Goal: Task Accomplishment & Management: Manage account settings

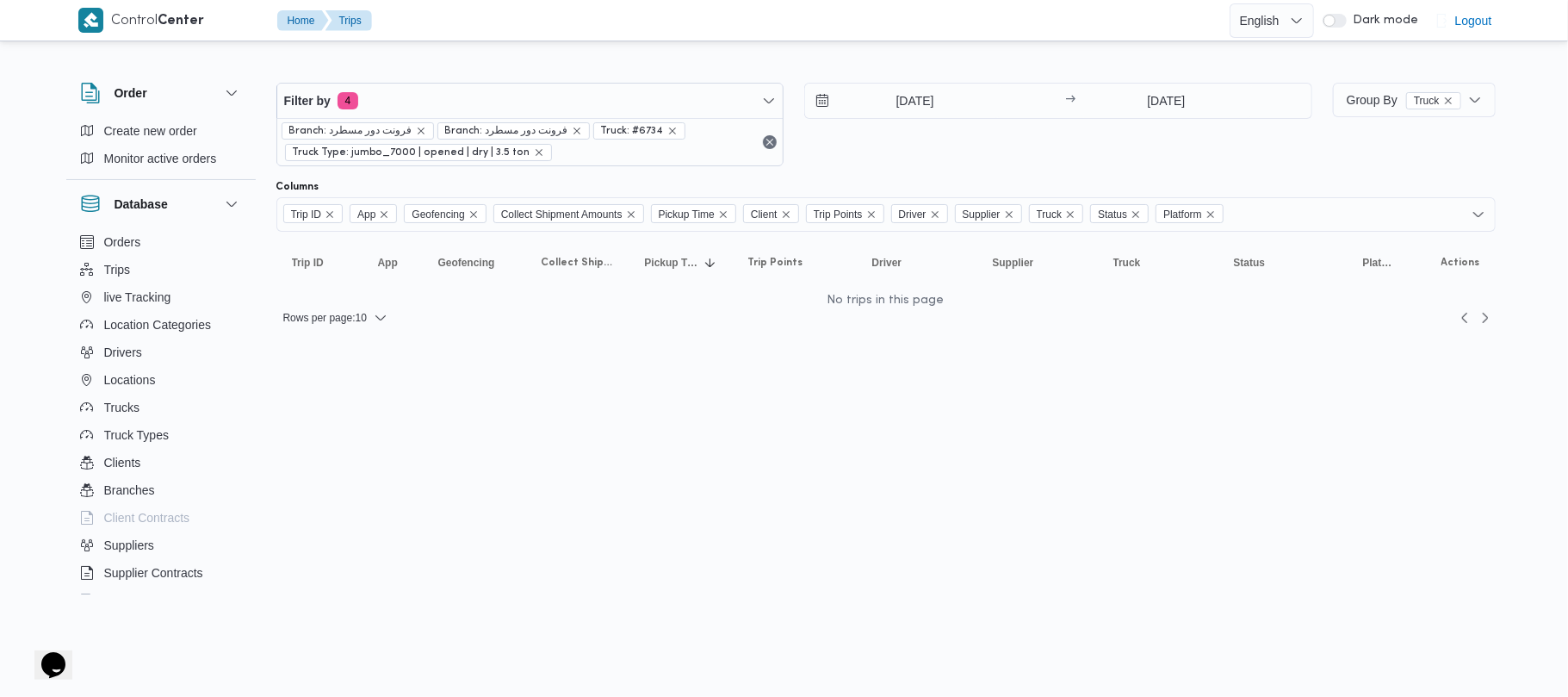
click at [781, 383] on html "Control Center Home Trips English عربي Dark mode Logout Order Create new order …" at bounding box center [784, 348] width 1568 height 697
click at [781, 93] on input "[DATE]" at bounding box center [903, 101] width 196 height 35
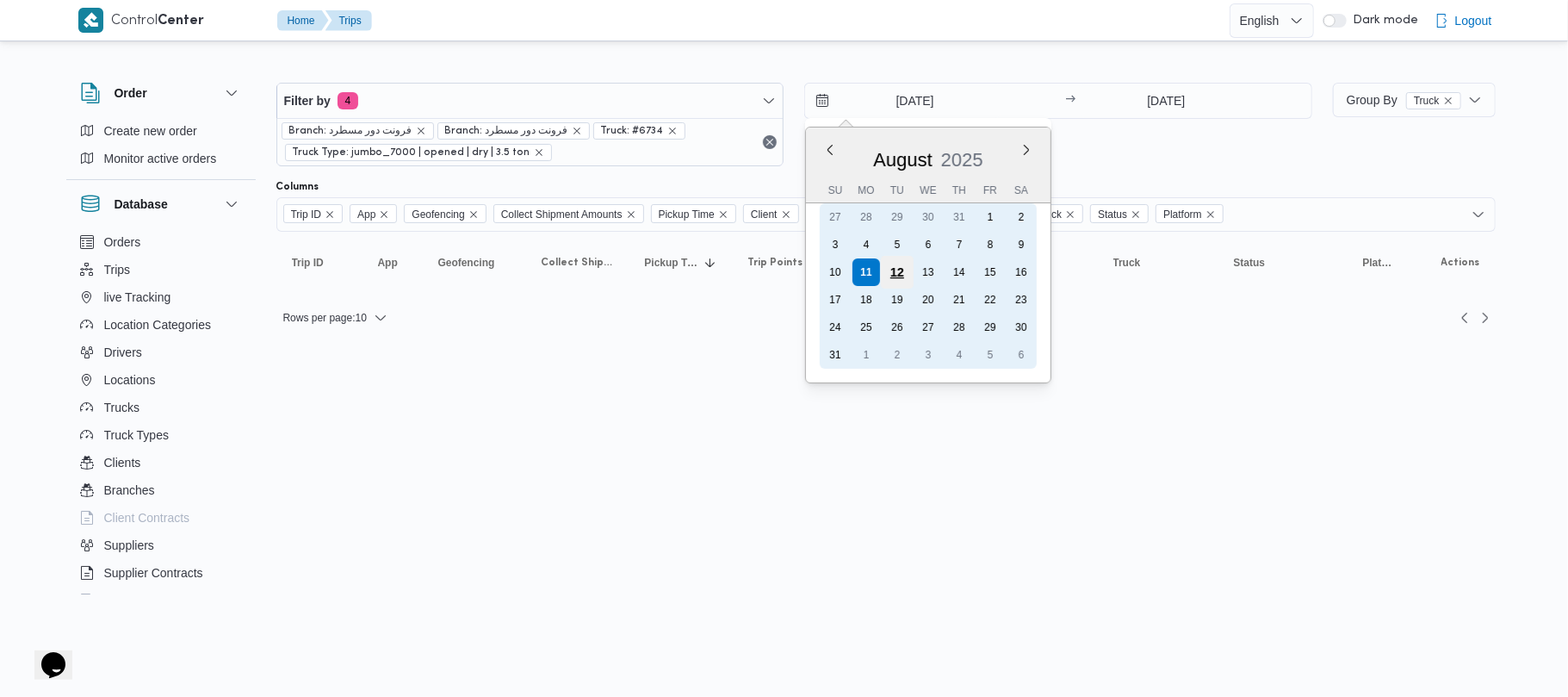
click at [781, 267] on div "12" at bounding box center [897, 272] width 33 height 33
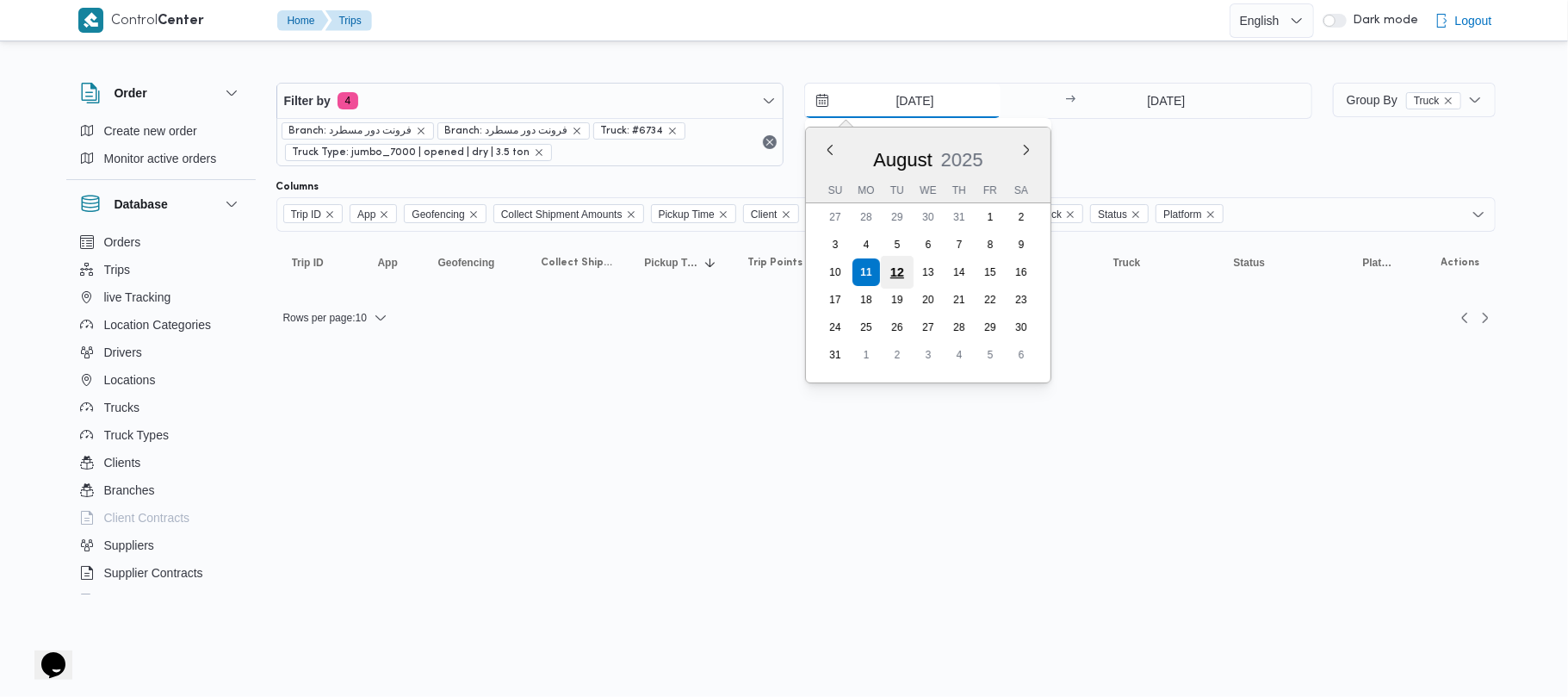
type input "[DATE]"
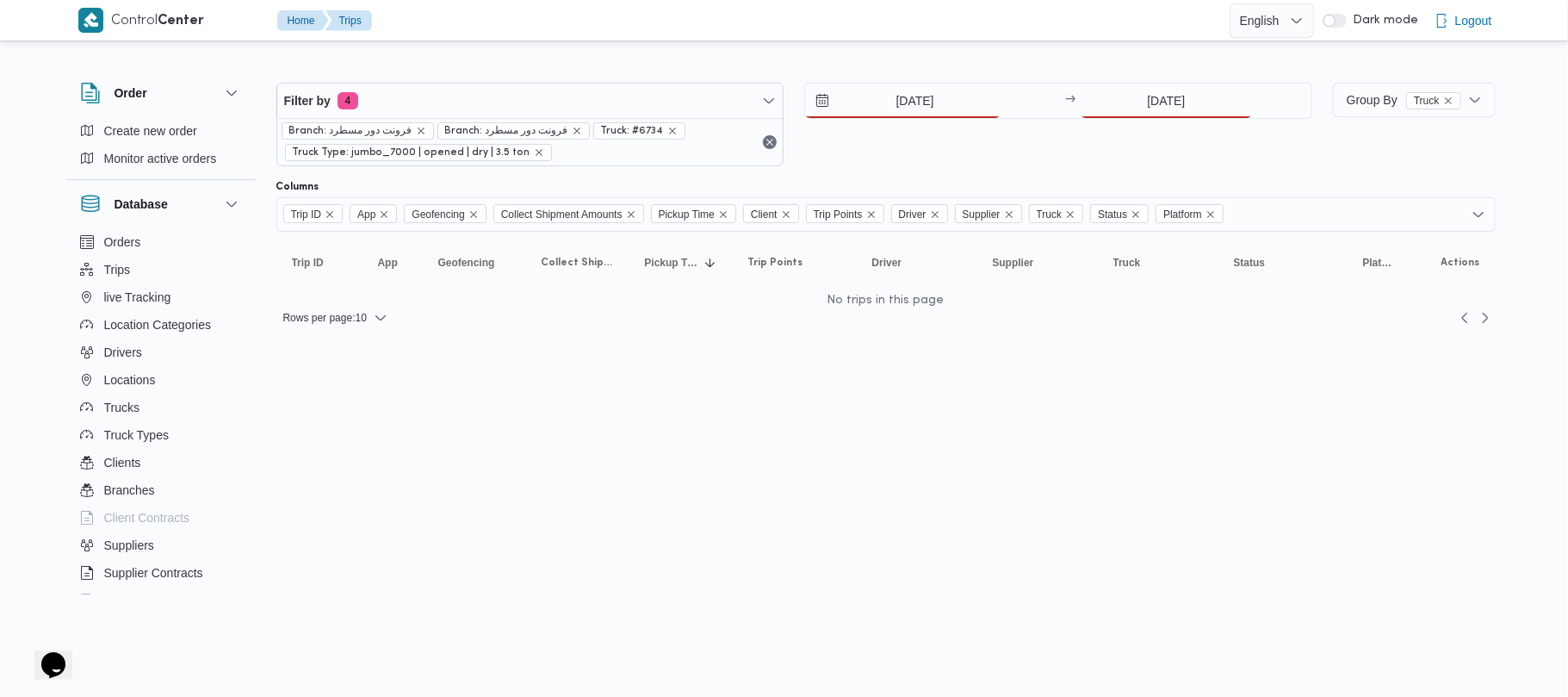
click at [781, 79] on div "Filter by 4 Branch: فرونت دور مسطرد Branch: فرونت دور مسطرد Truck: #6734 Truck …" at bounding box center [794, 124] width 1057 height 104
click at [781, 110] on input "[DATE]" at bounding box center [1167, 101] width 171 height 35
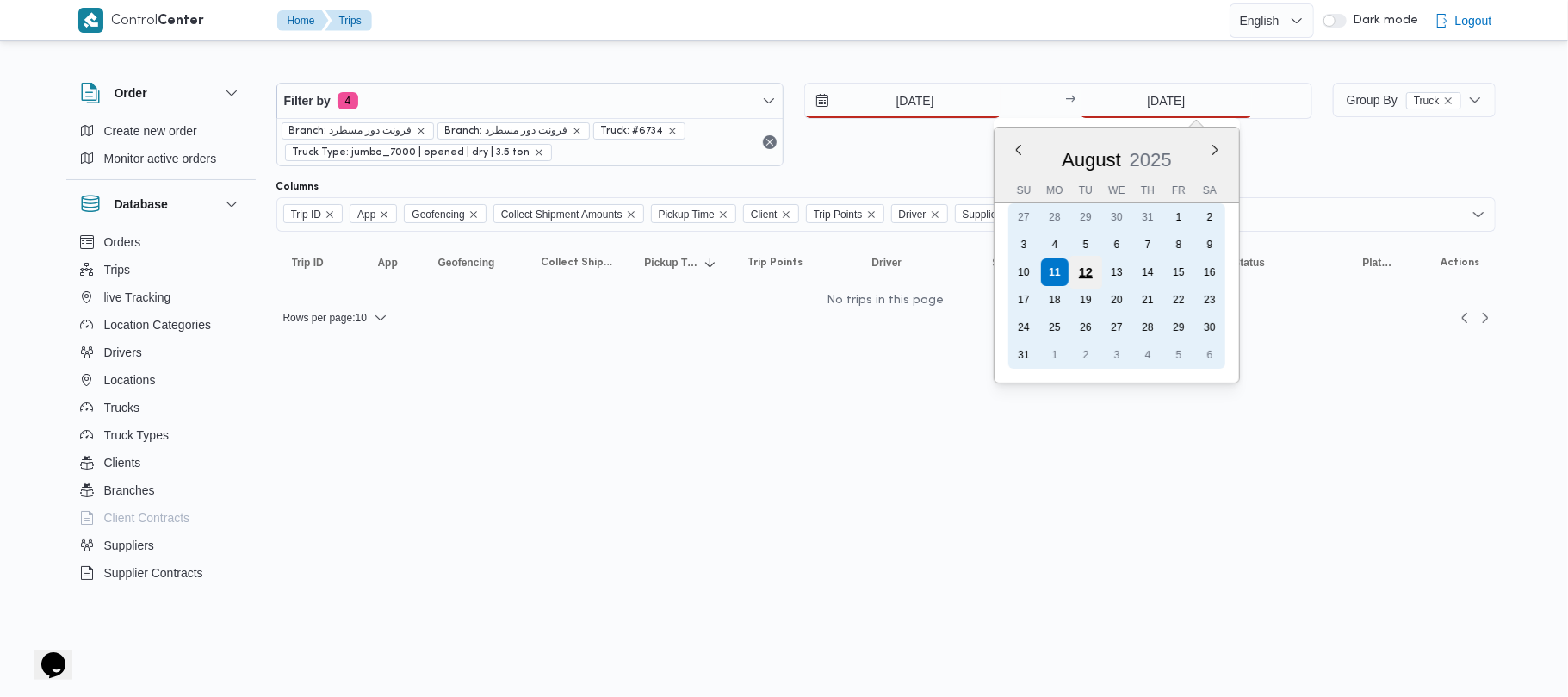
click at [781, 273] on div "12" at bounding box center [1086, 272] width 33 height 33
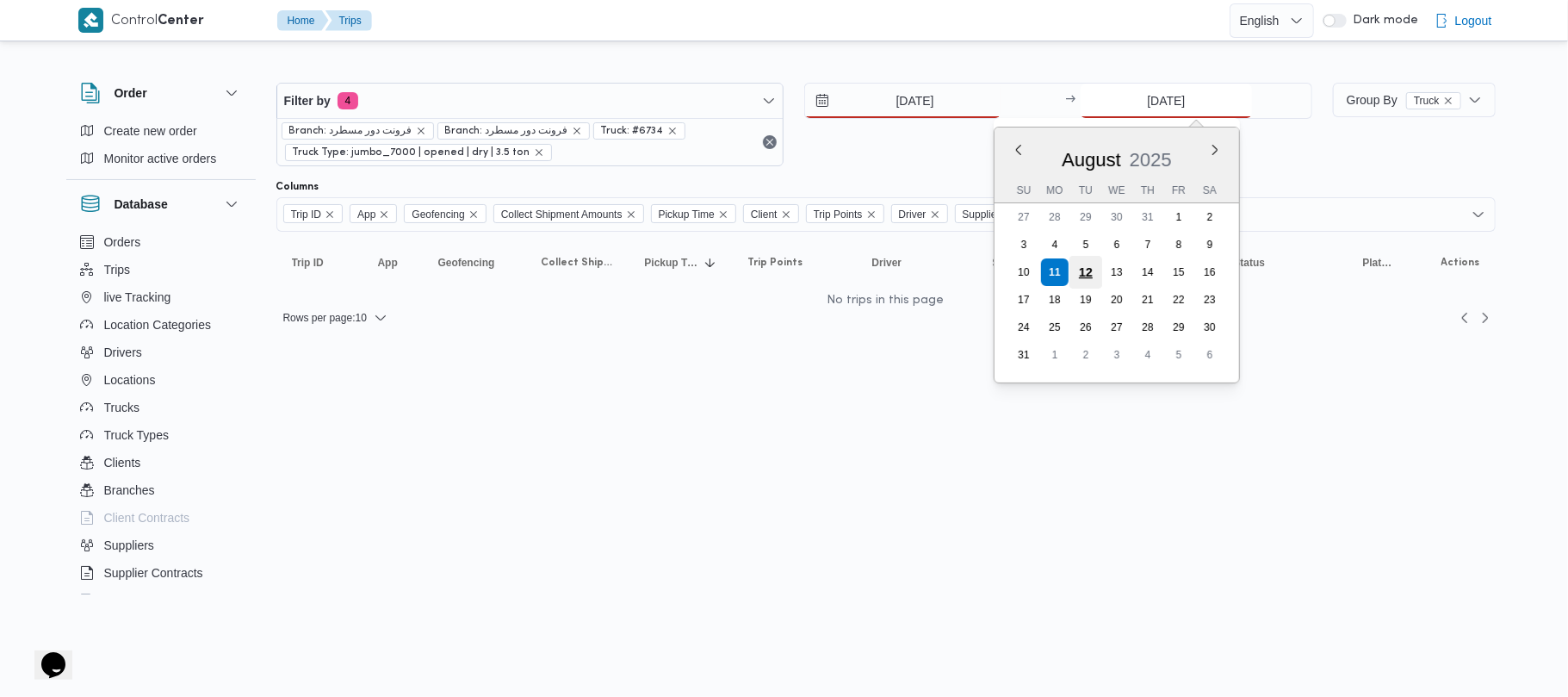
type input "[DATE]"
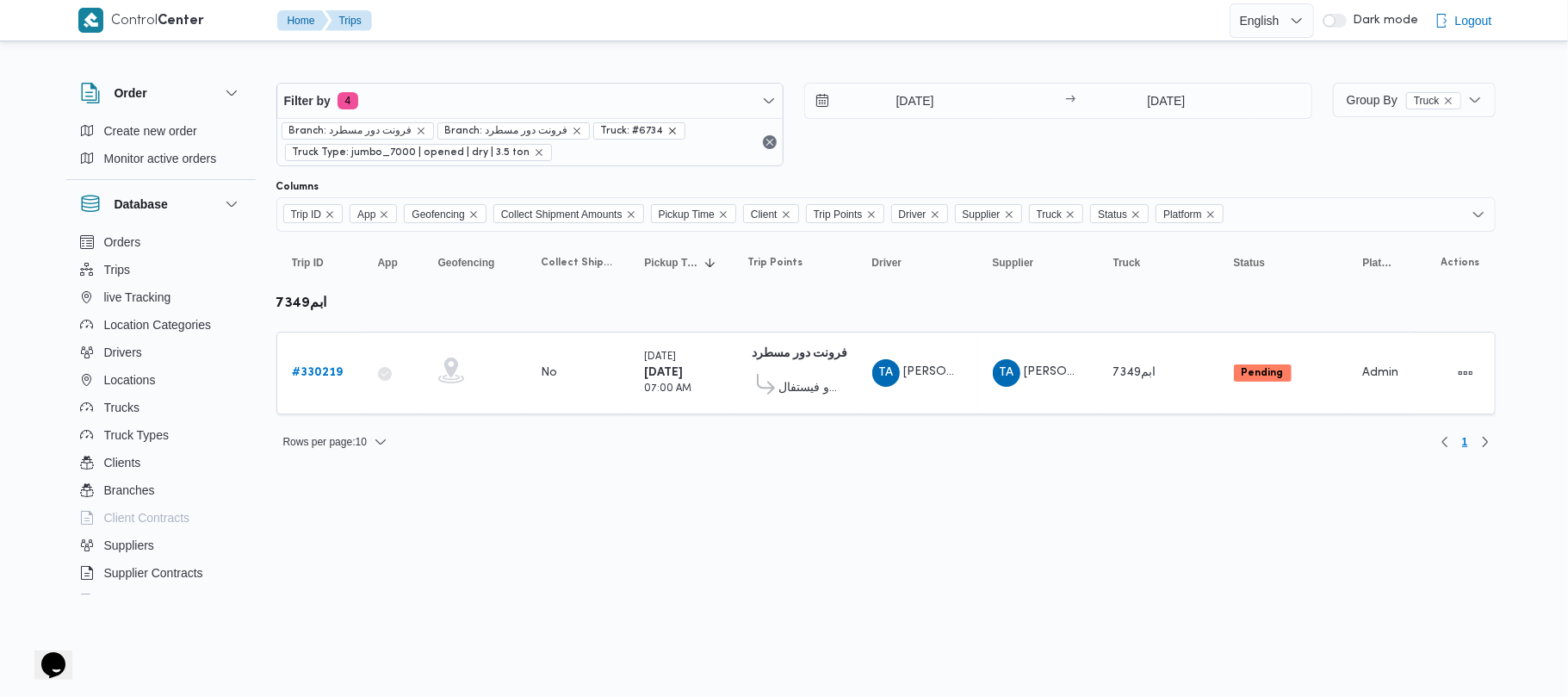
click at [667, 132] on icon "remove selected entity" at bounding box center [672, 131] width 10 height 10
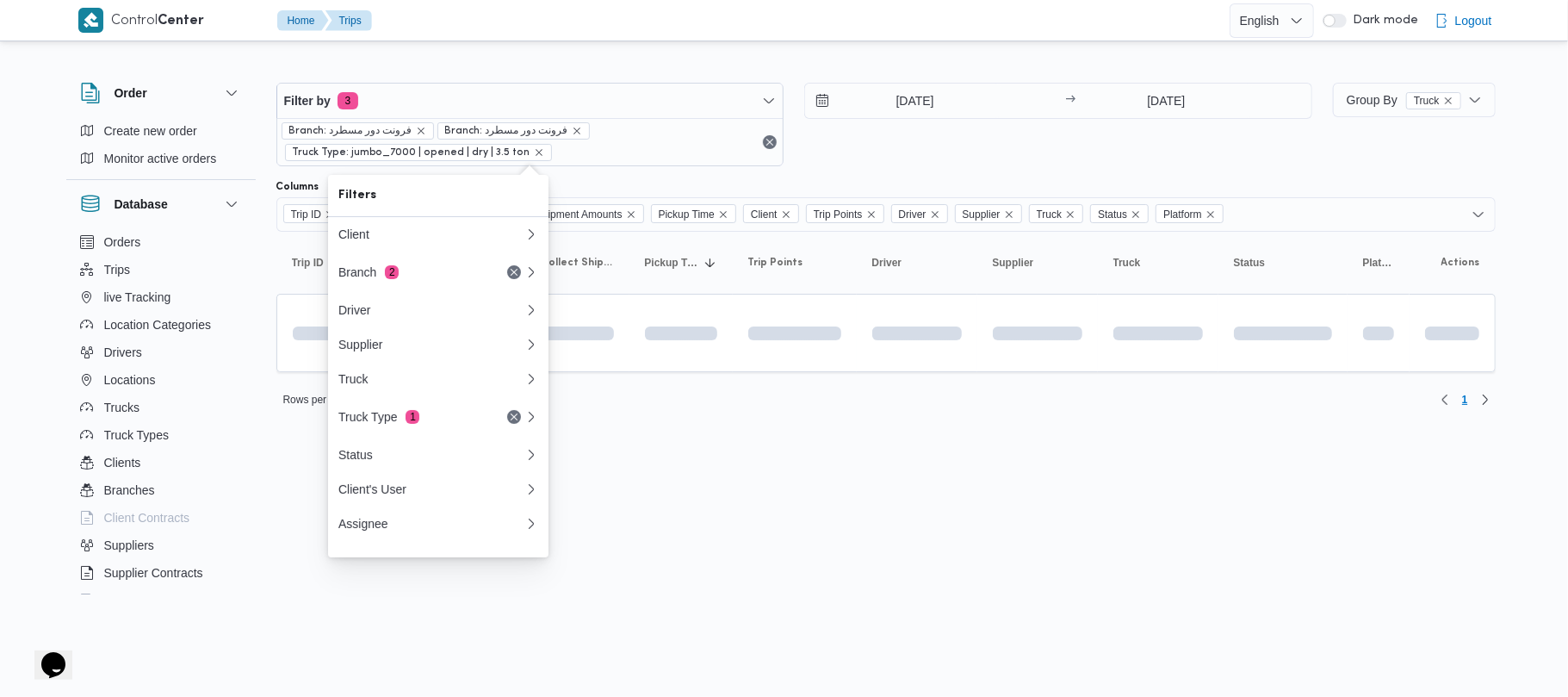
click at [781, 151] on div "[DATE] → [DATE]" at bounding box center [1058, 124] width 509 height 84
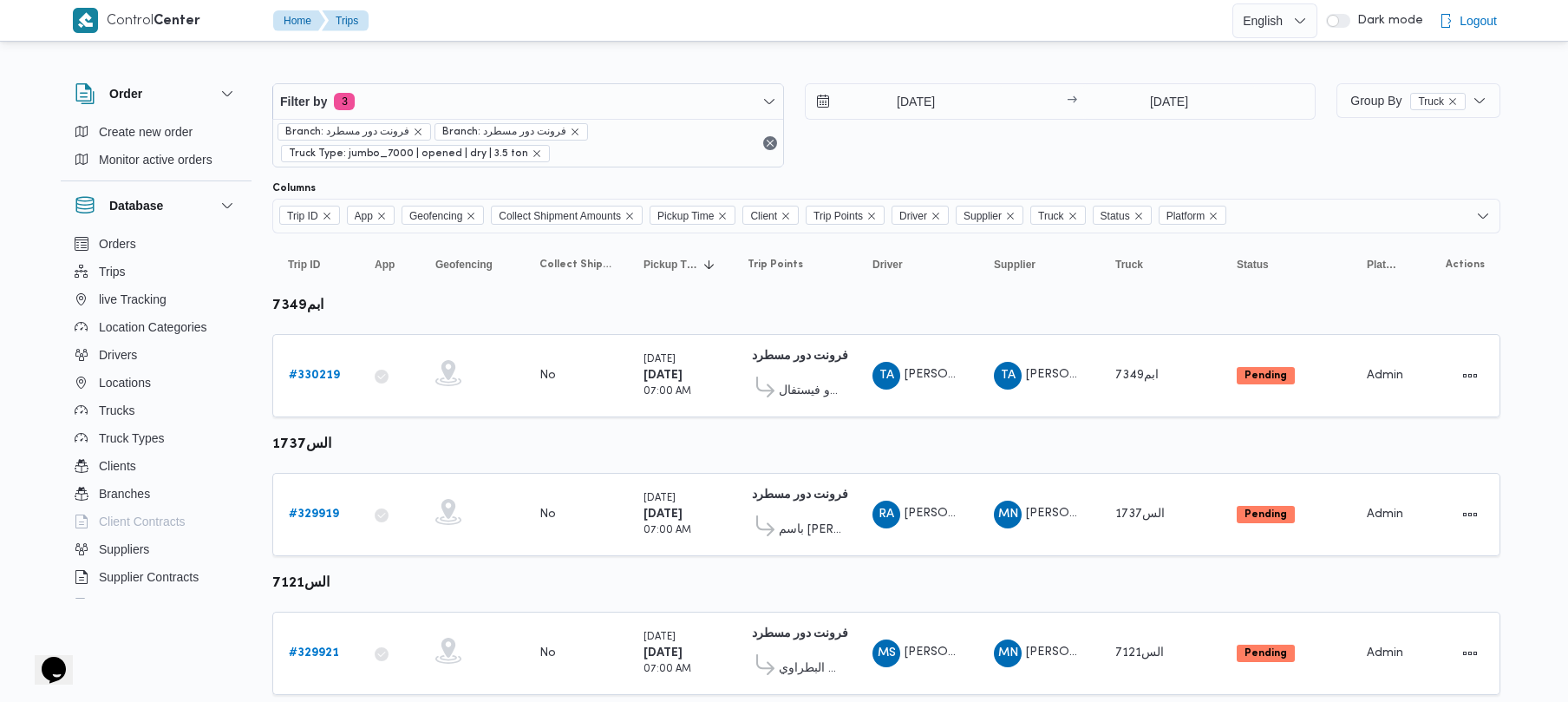
click at [787, 147] on div "[DATE] → [DATE]" at bounding box center [1060, 125] width 512 height 84
click at [328, 371] on b "# 330219" at bounding box center [314, 375] width 51 height 11
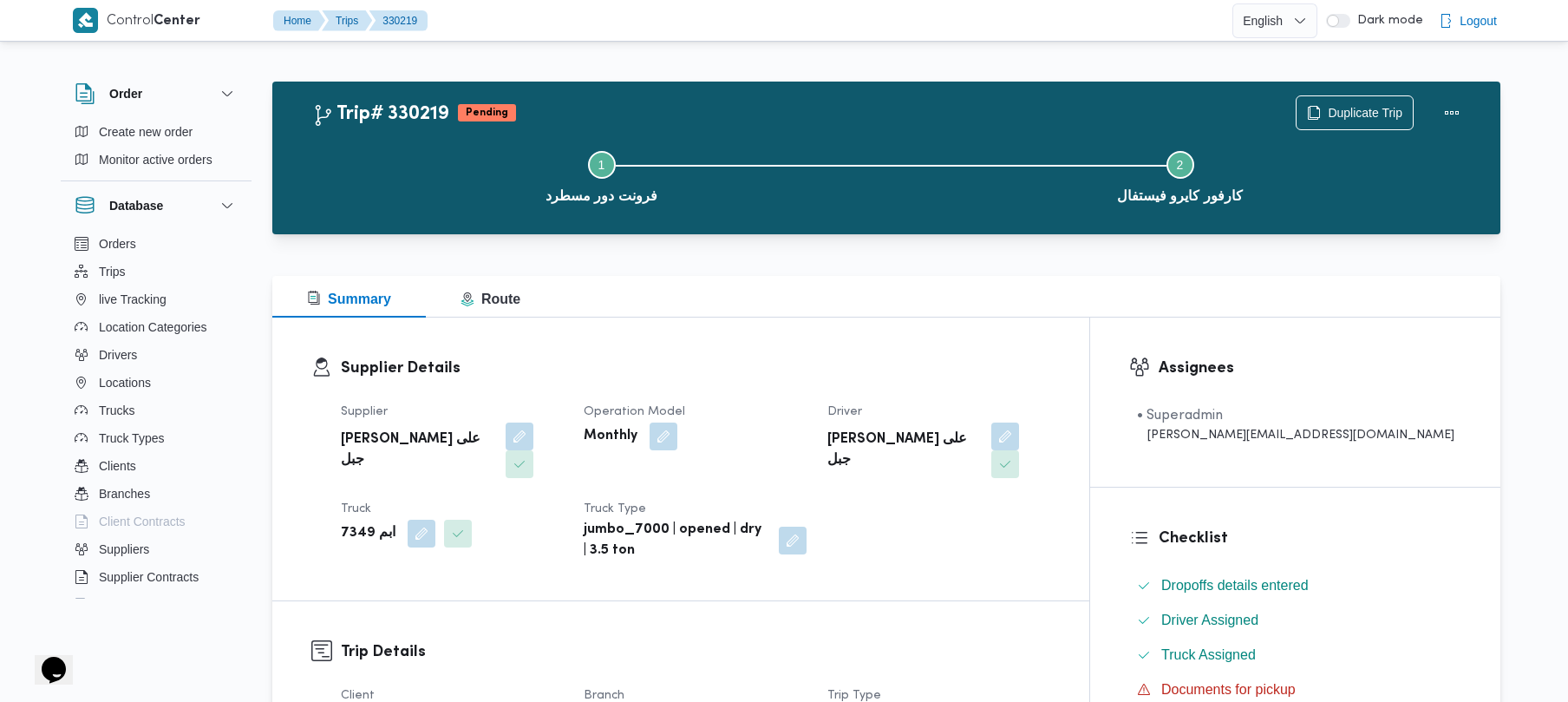
scroll to position [615, 0]
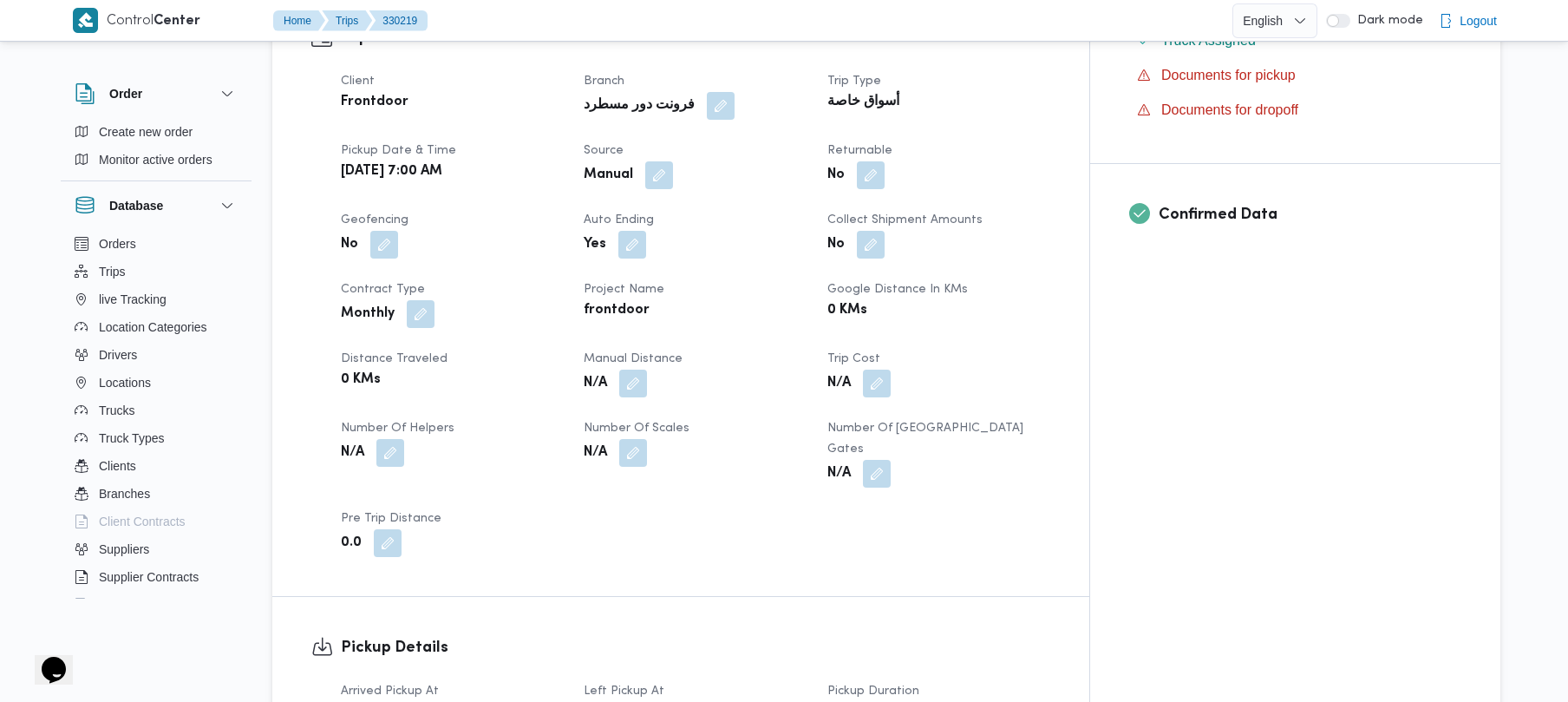
click at [673, 161] on span at bounding box center [654, 174] width 36 height 27
click at [673, 160] on button "button" at bounding box center [659, 173] width 27 height 27
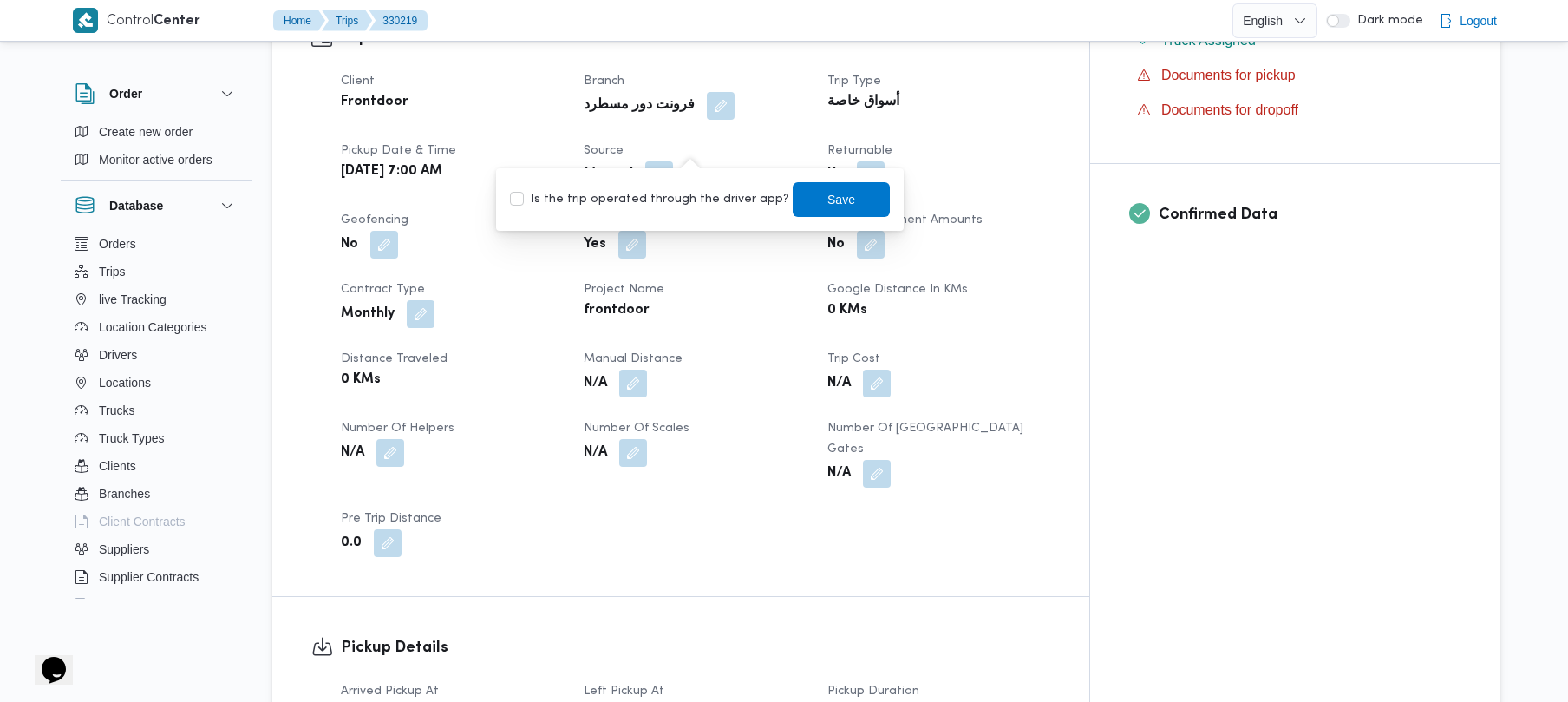
click at [681, 191] on label "Is the trip operated through the driver app?" at bounding box center [650, 200] width 279 height 21
checkbox input "true"
click at [787, 207] on span "Save" at bounding box center [841, 198] width 98 height 35
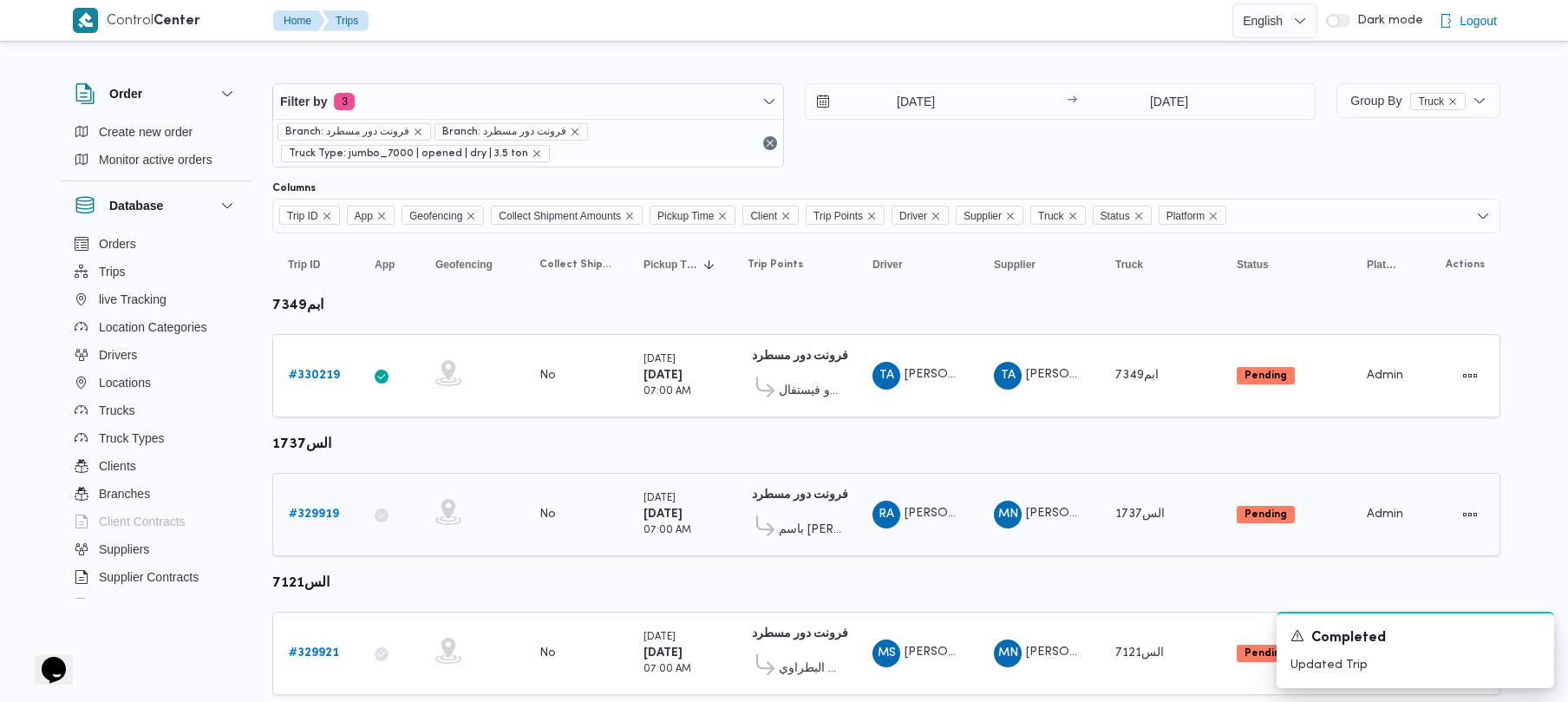
click at [327, 514] on b "# 329919" at bounding box center [313, 514] width 50 height 11
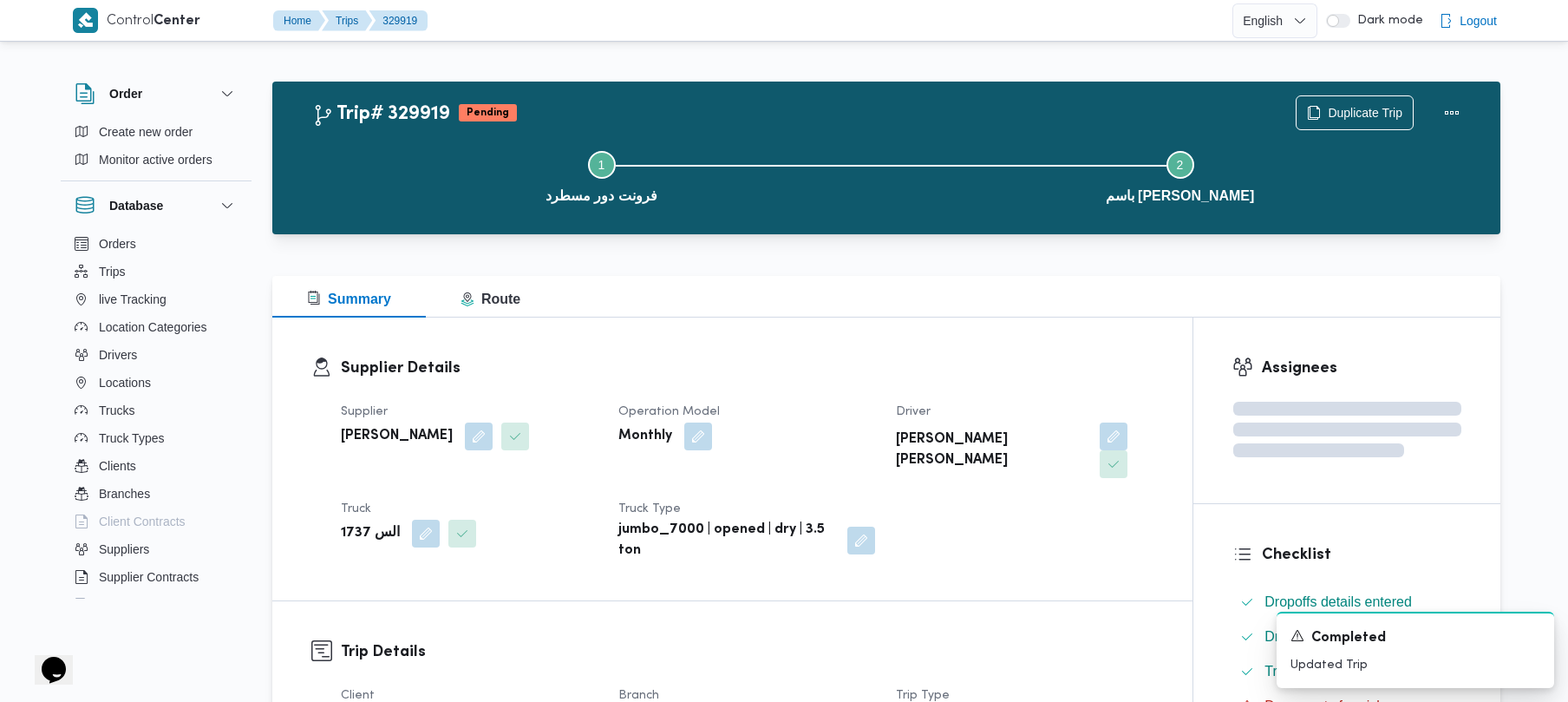
scroll to position [615, 0]
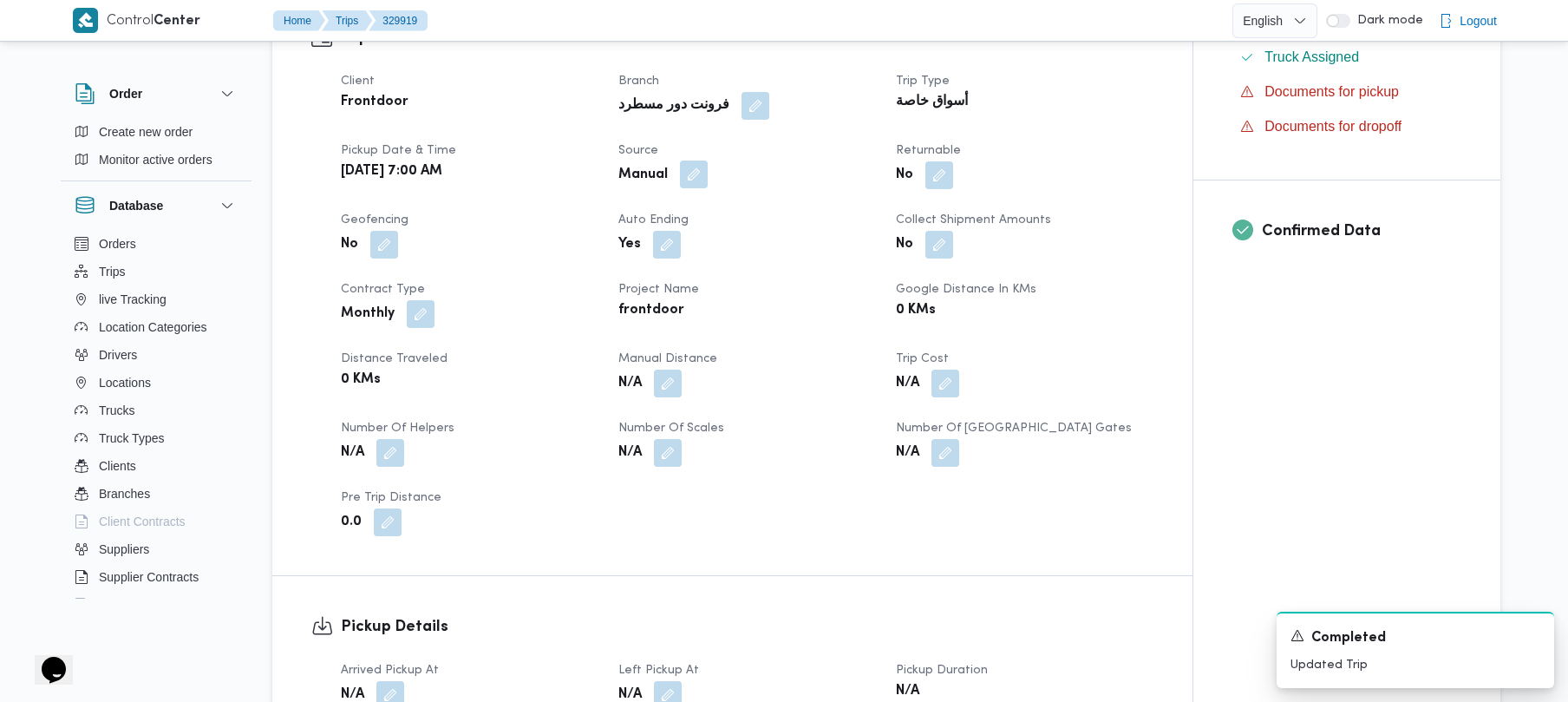
click at [699, 160] on button "button" at bounding box center [693, 173] width 27 height 27
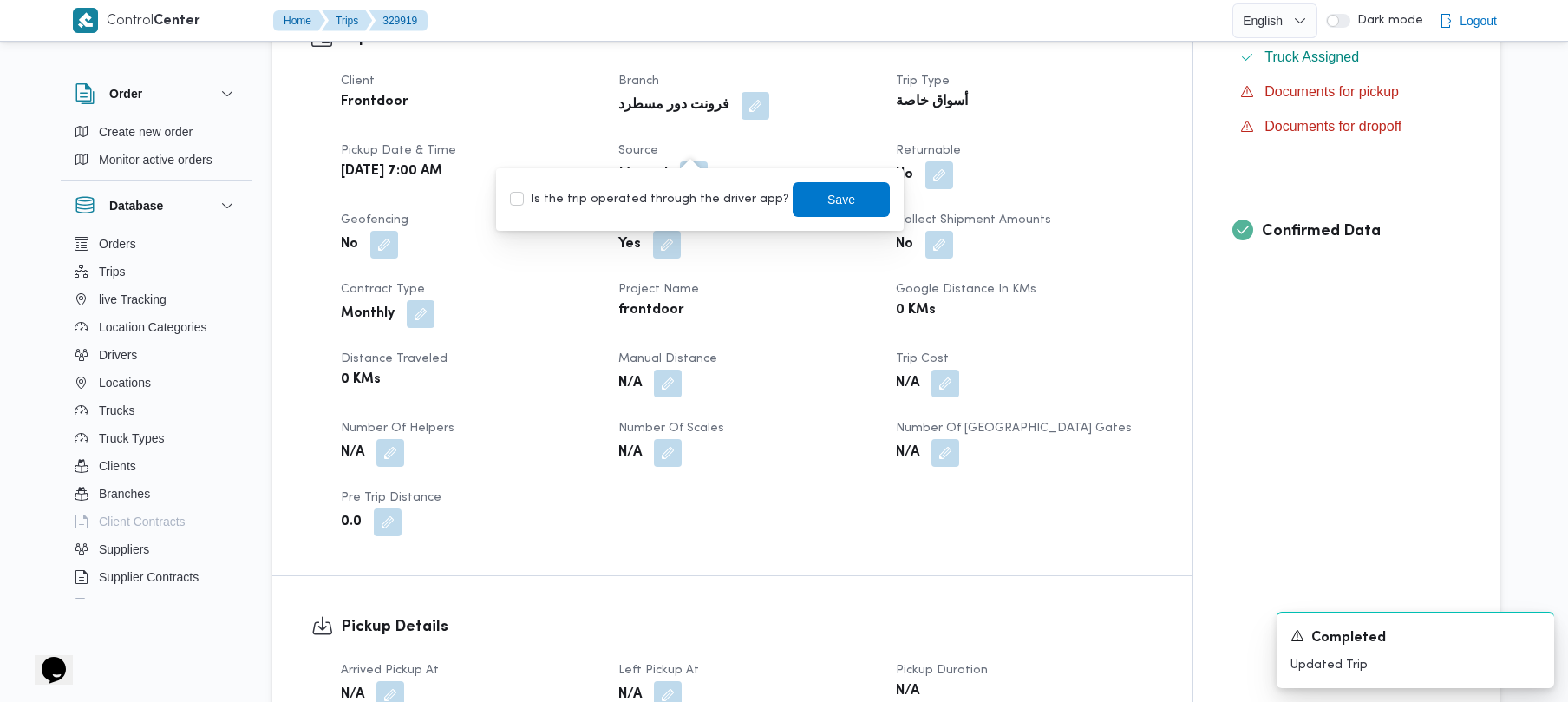
click at [636, 196] on label "Is the trip operated through the driver app?" at bounding box center [650, 200] width 279 height 21
checkbox input "true"
click at [787, 196] on span "Save" at bounding box center [841, 198] width 98 height 35
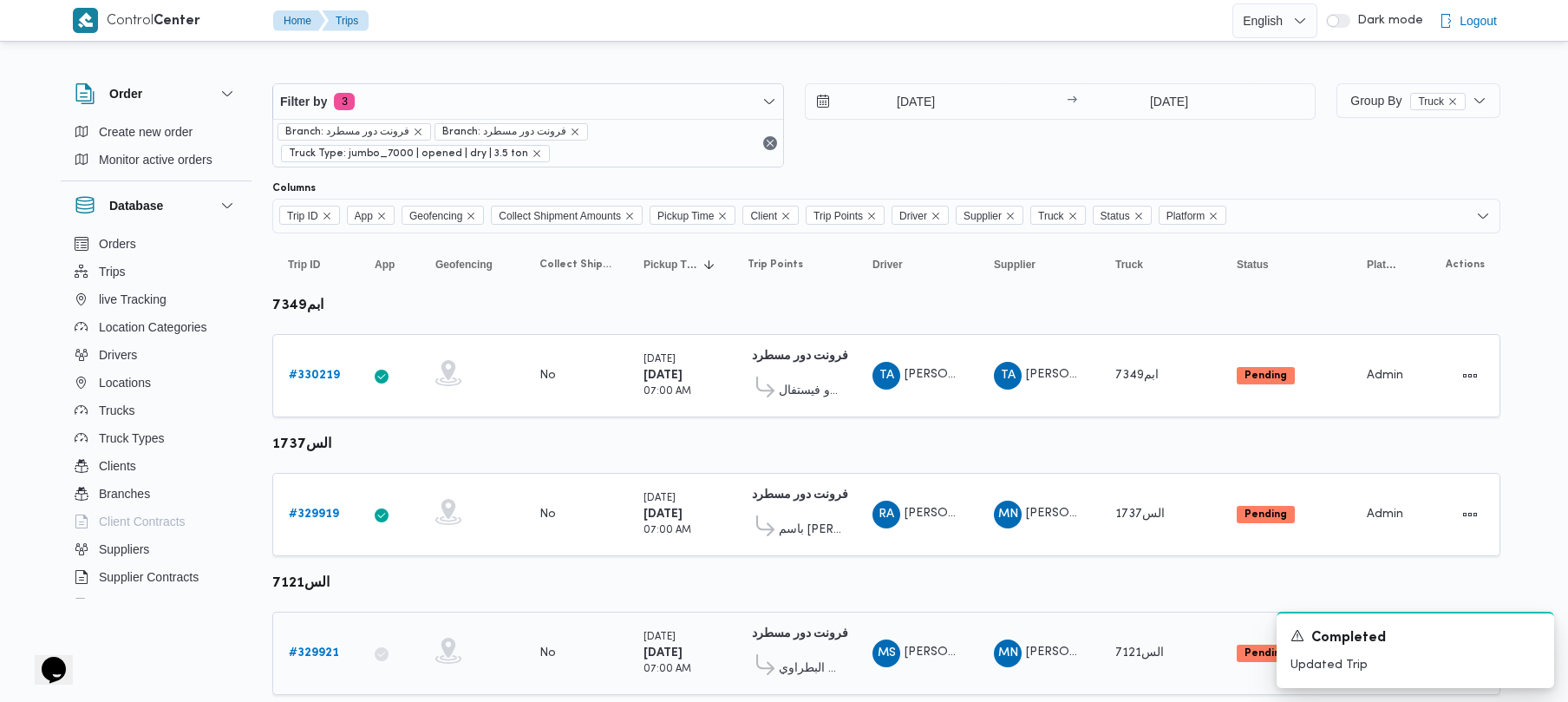
click at [326, 642] on div "# 329921" at bounding box center [316, 654] width 68 height 35
click at [314, 654] on b "# 329921" at bounding box center [313, 653] width 50 height 11
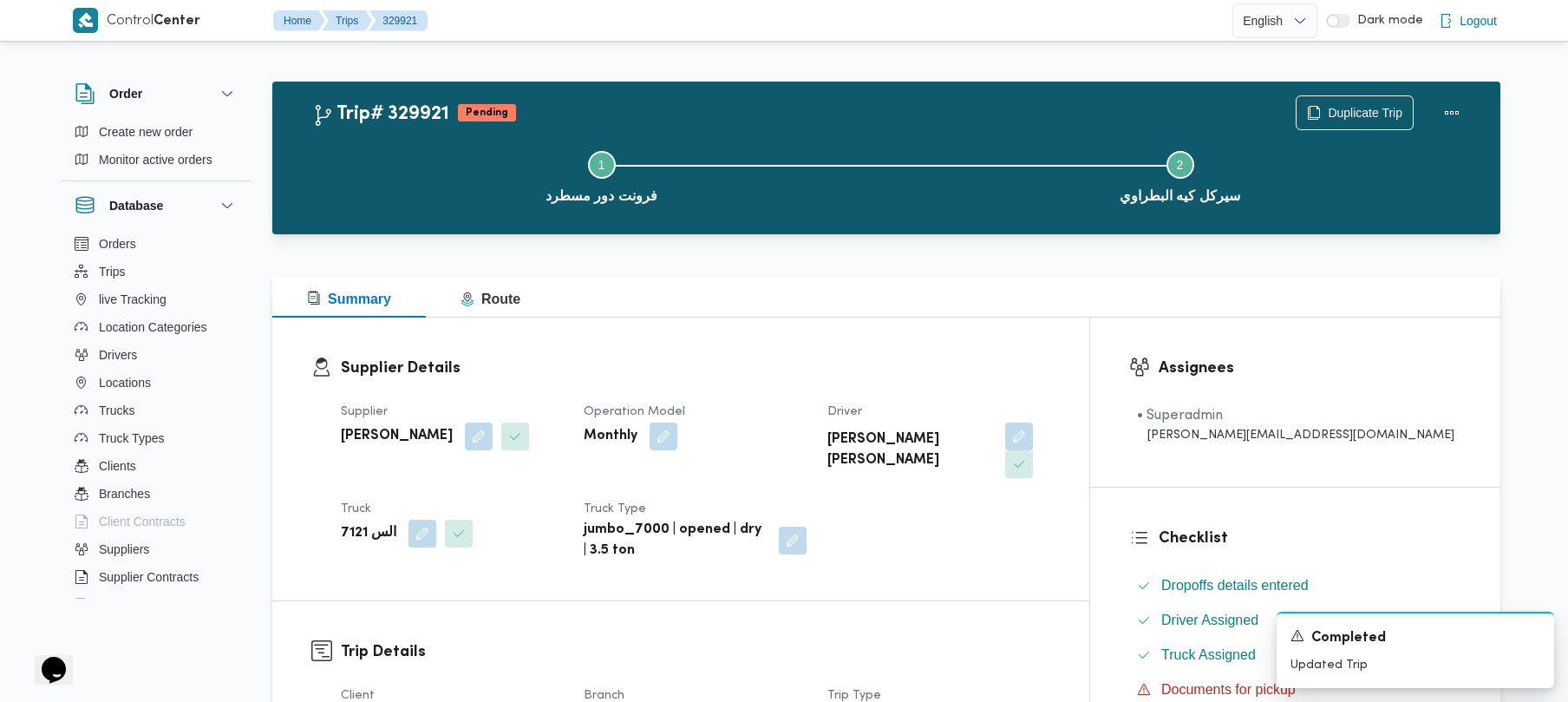
scroll to position [615, 0]
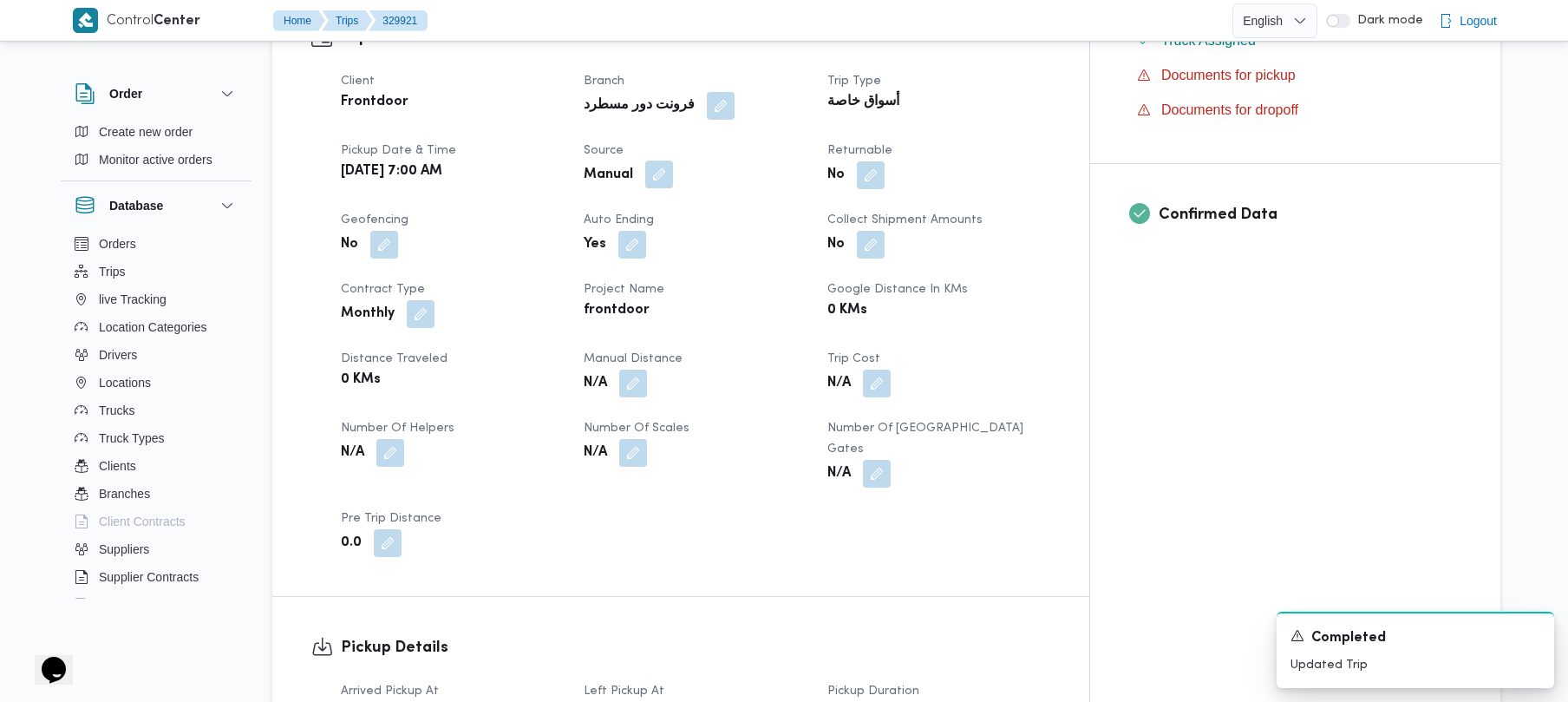
click at [673, 160] on button "button" at bounding box center [659, 173] width 27 height 27
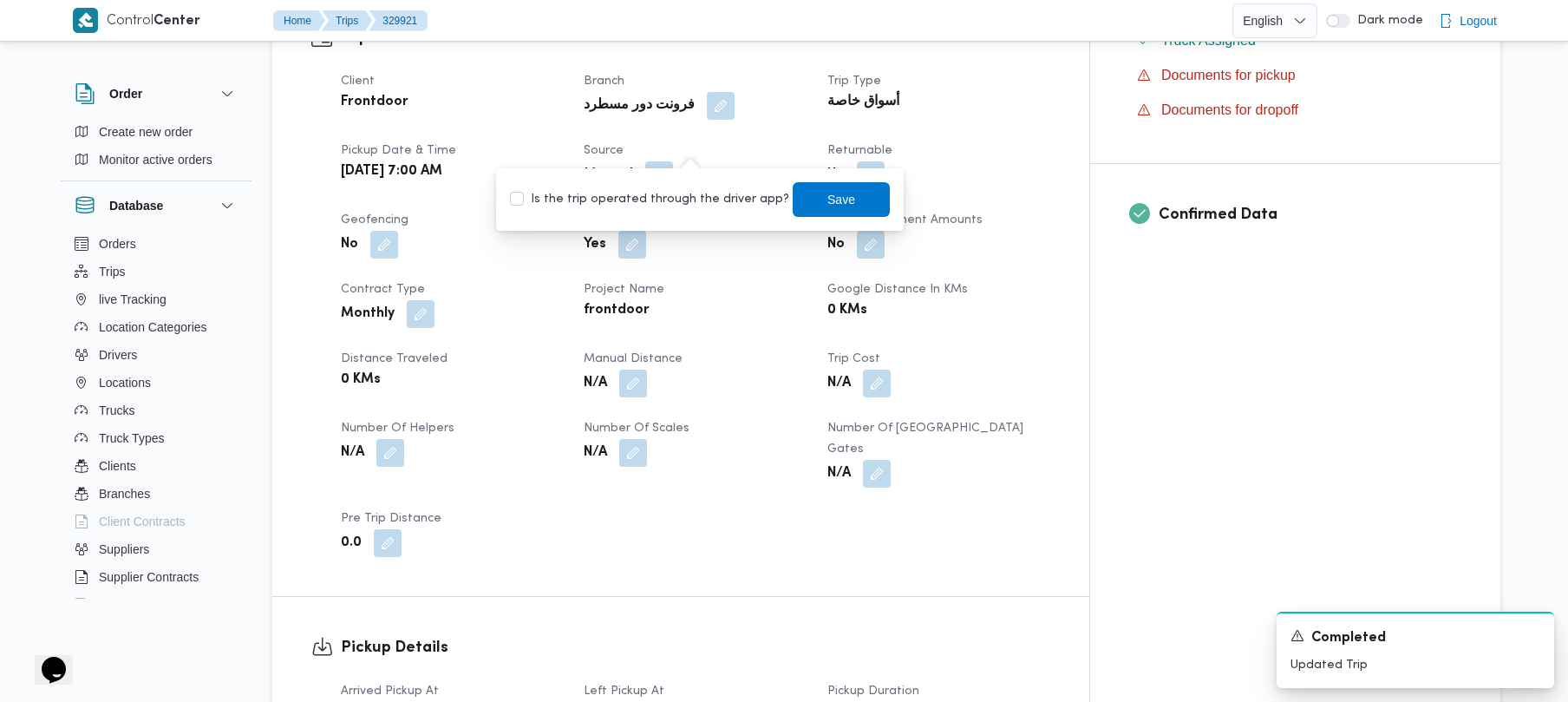
click at [702, 202] on label "Is the trip operated through the driver app?" at bounding box center [650, 200] width 279 height 21
checkbox input "true"
click at [787, 178] on div "You are in a dialog. To close this dialog, hit escape. Is the trip operated thr…" at bounding box center [700, 200] width 408 height 63
click at [787, 191] on span "Save" at bounding box center [841, 199] width 98 height 35
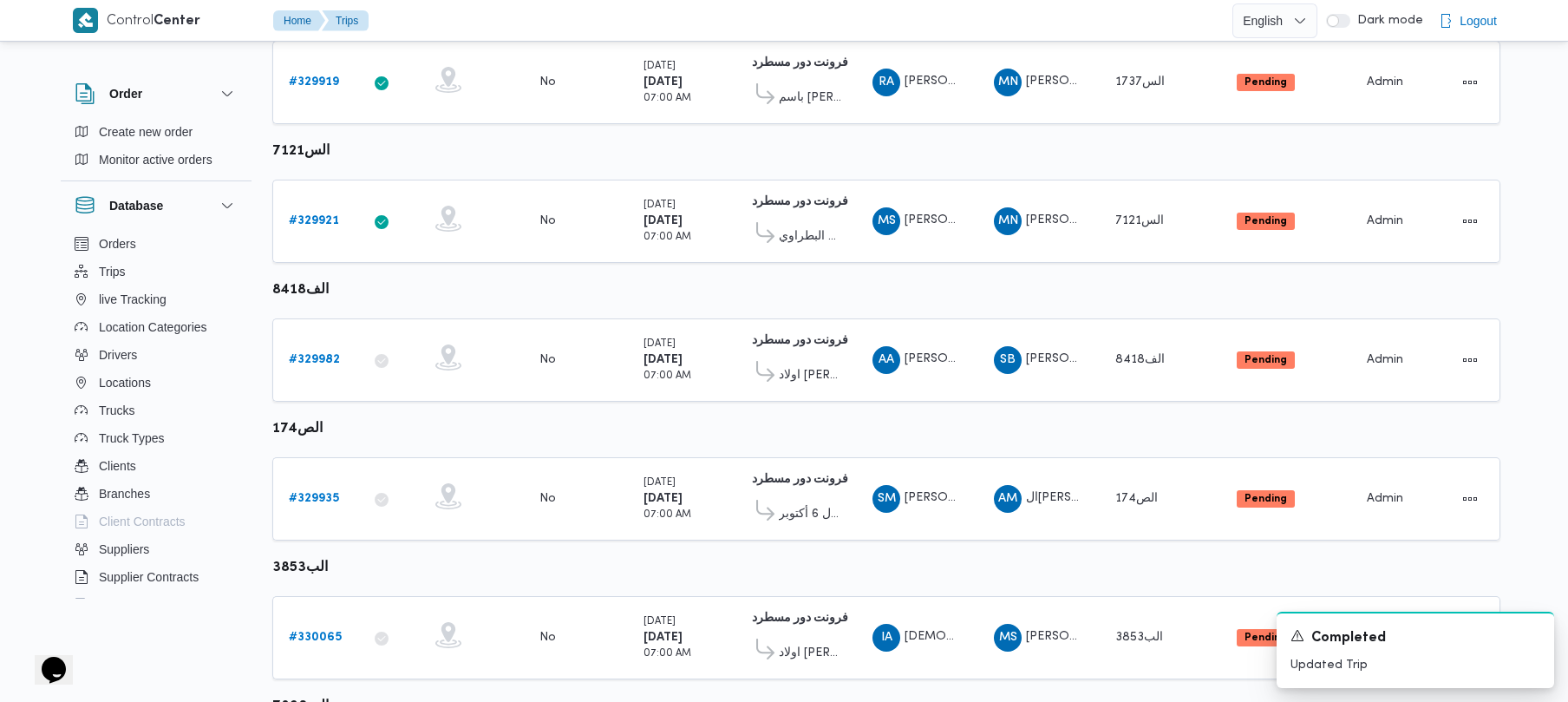
scroll to position [546, 0]
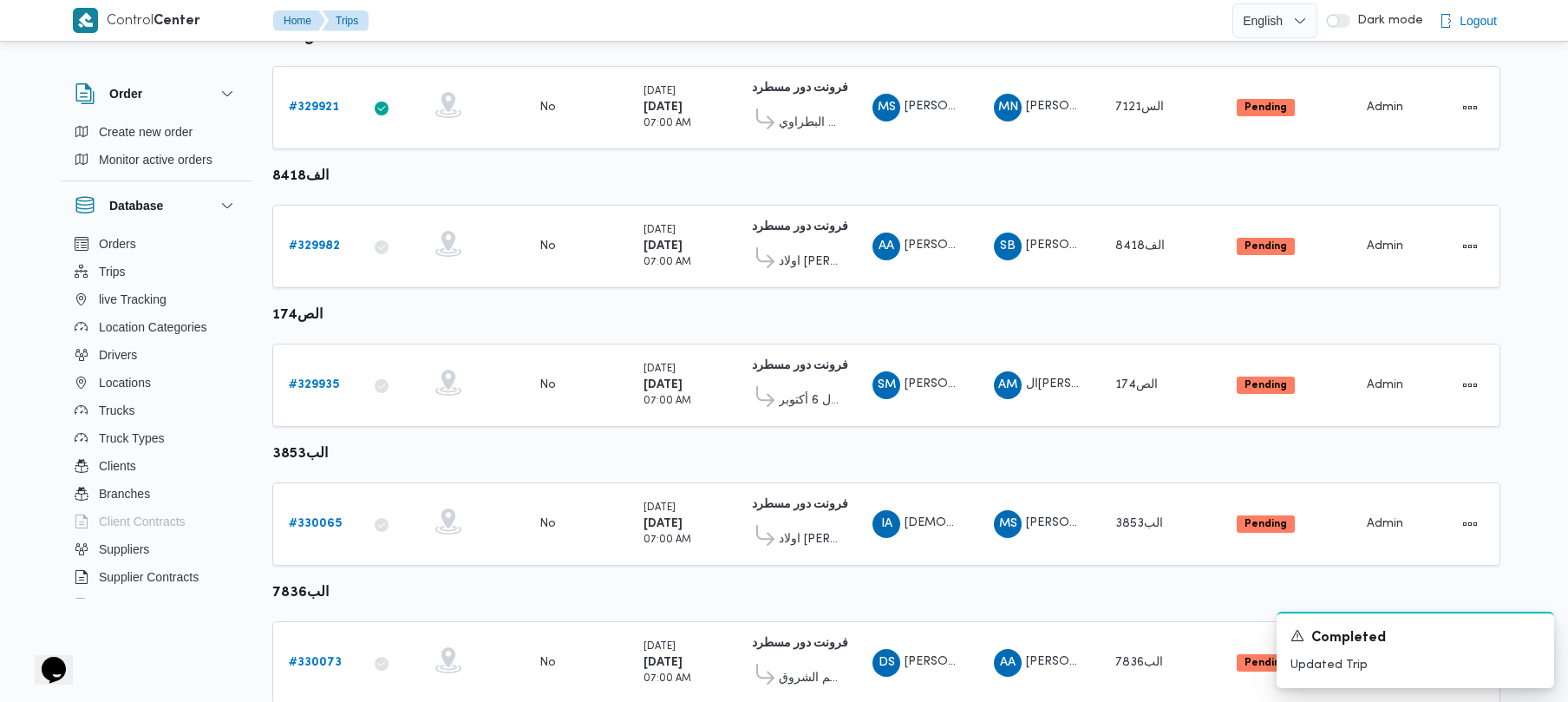
click at [787, 459] on div "Control Center Home Trips English عربي Dark mode Logout Order Create new order …" at bounding box center [784, 313] width 1568 height 1717
click at [338, 238] on link "# 329982" at bounding box center [314, 246] width 51 height 21
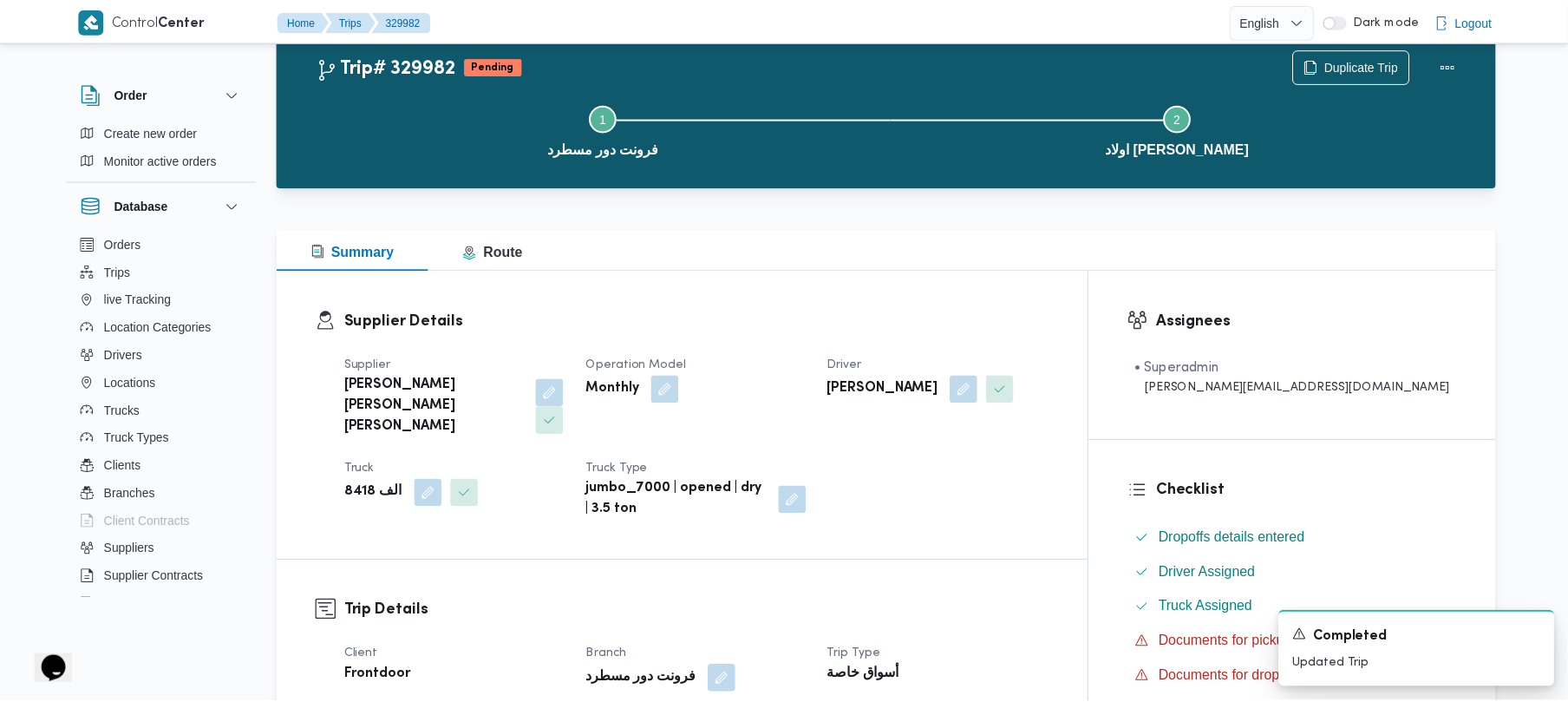
scroll to position [546, 0]
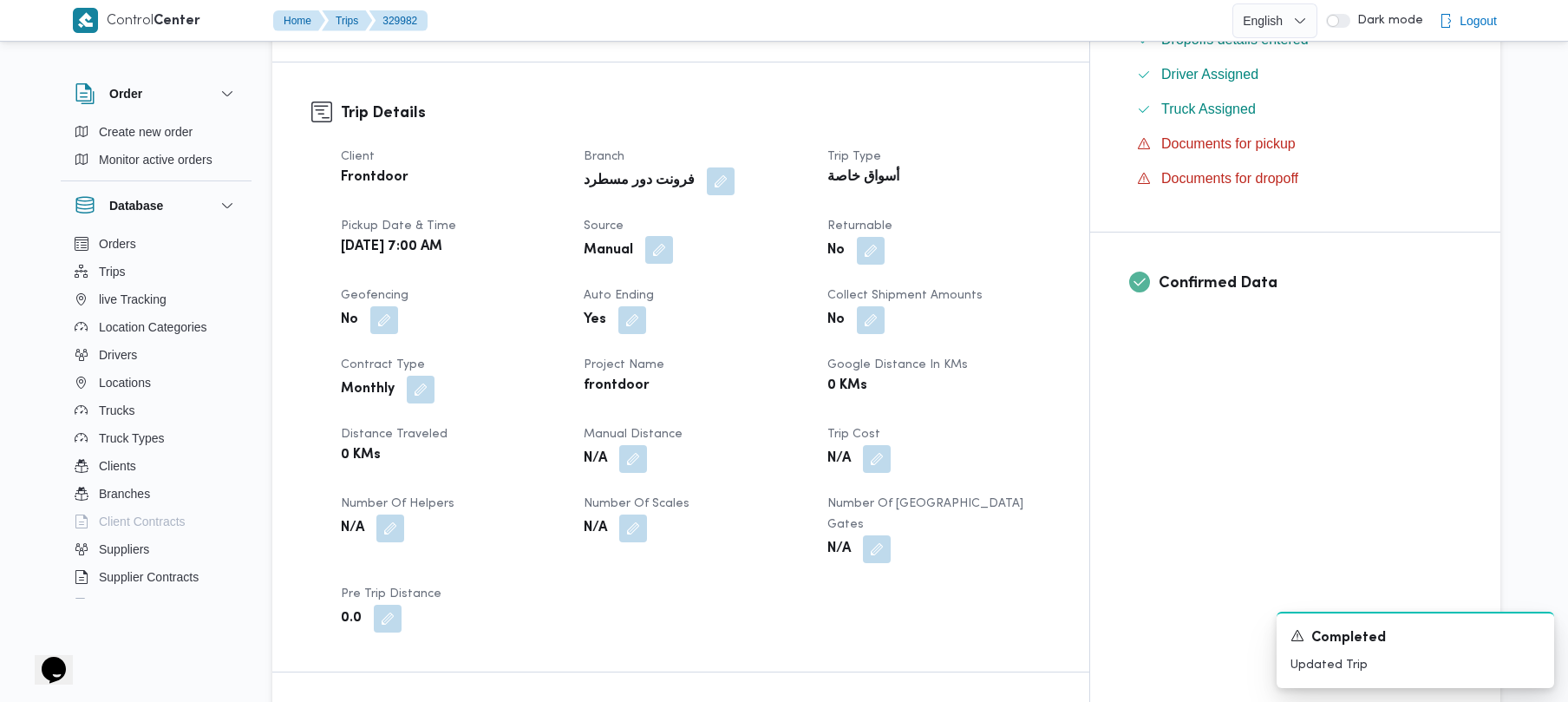
click at [673, 236] on button "button" at bounding box center [659, 249] width 27 height 27
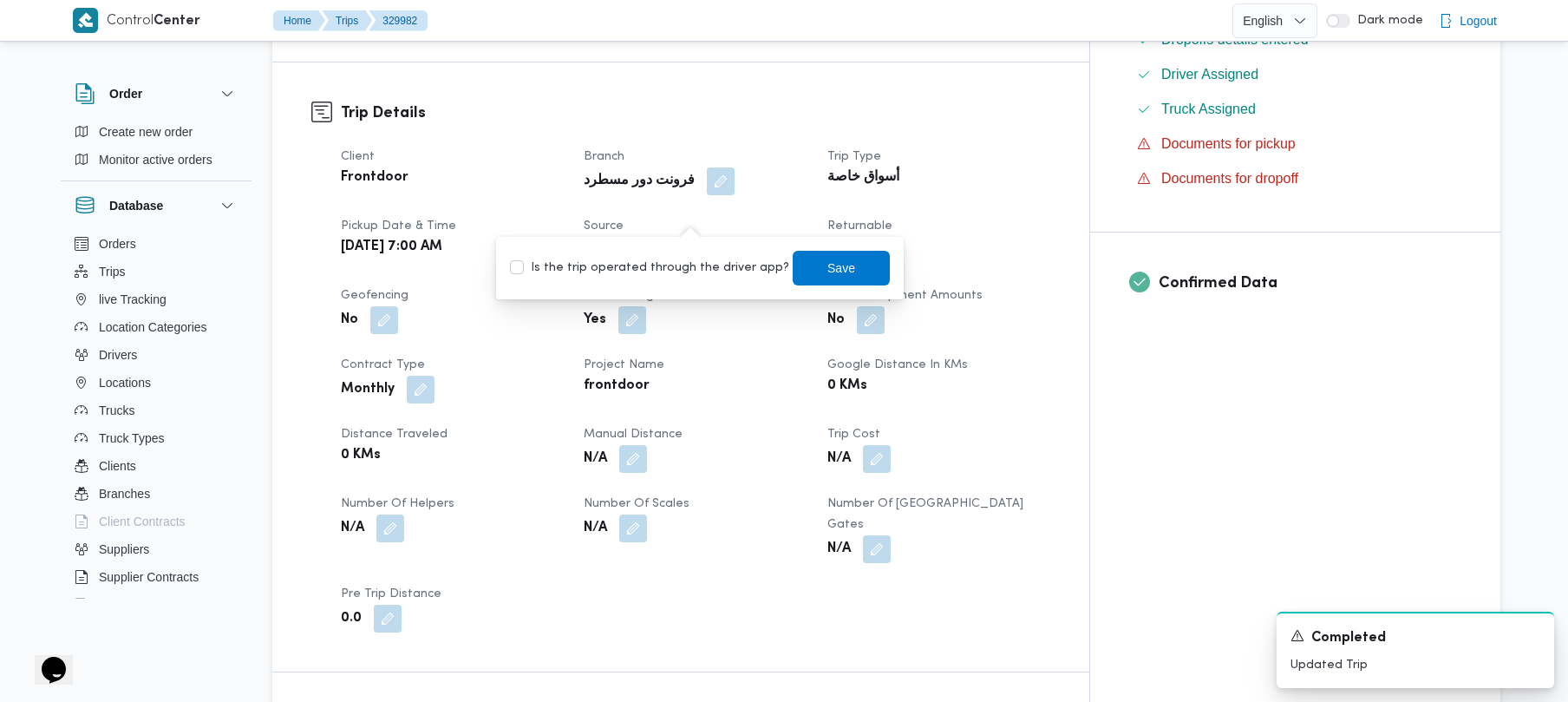
click at [671, 262] on label "Is the trip operated through the driver app?" at bounding box center [650, 268] width 279 height 21
checkbox input "true"
click at [787, 273] on span "Save" at bounding box center [841, 267] width 98 height 35
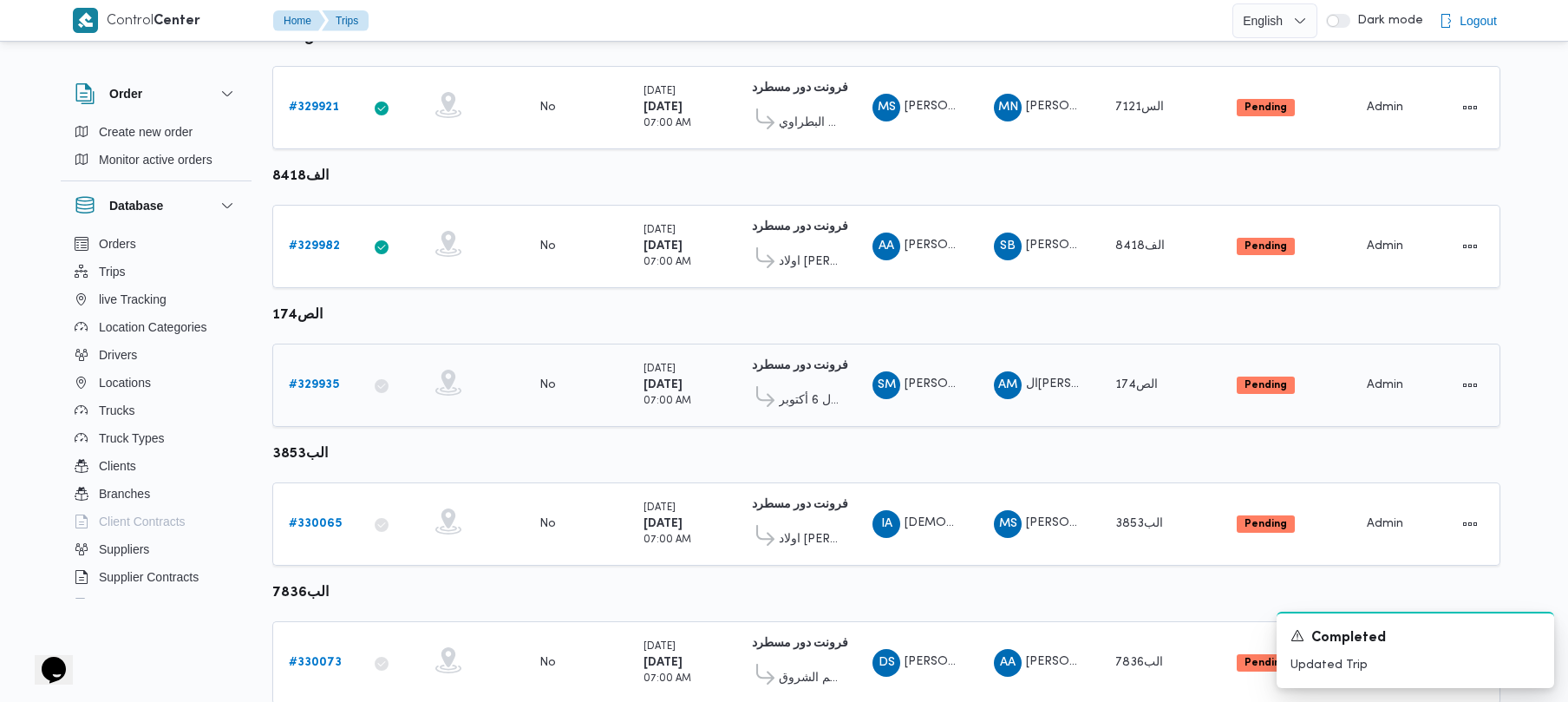
click at [326, 393] on link "# 329935" at bounding box center [313, 386] width 50 height 21
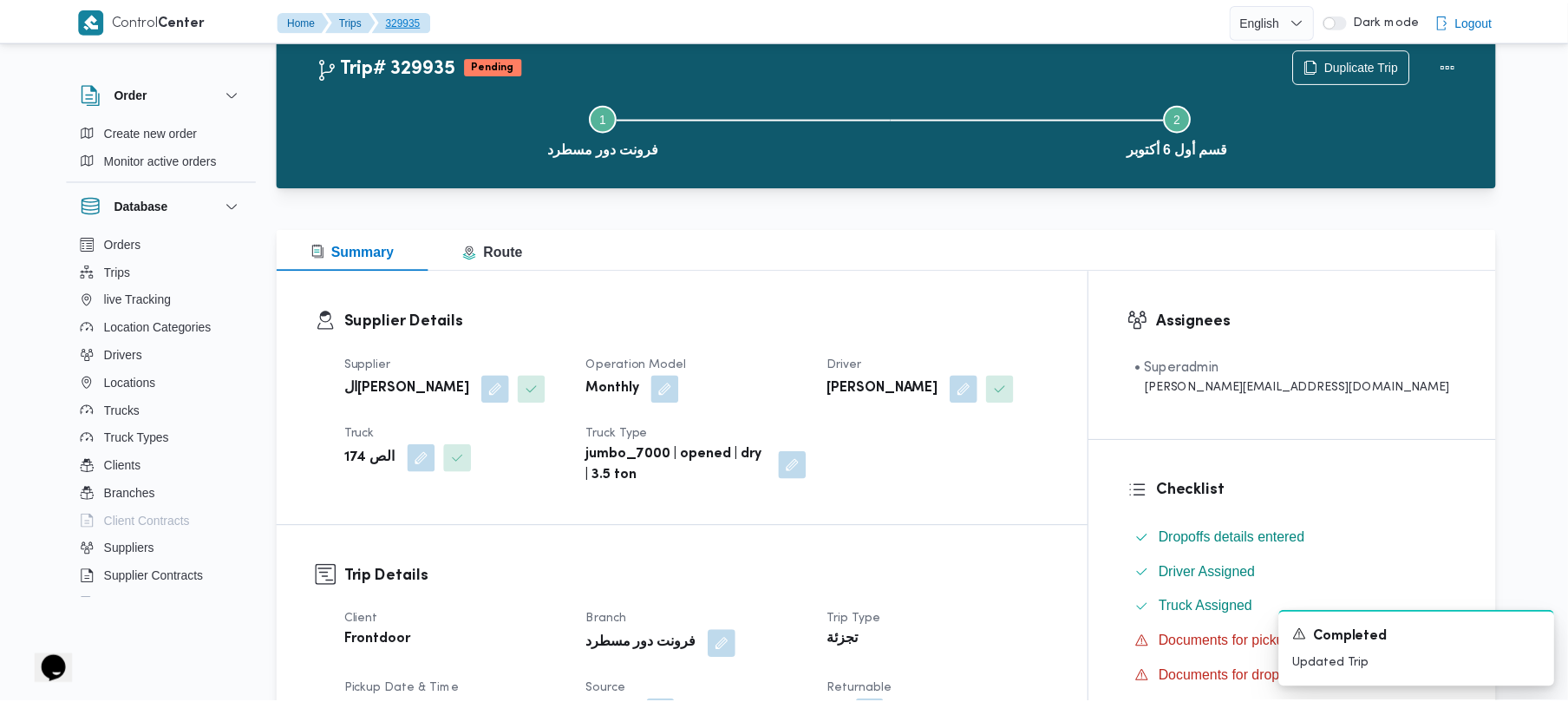
scroll to position [546, 0]
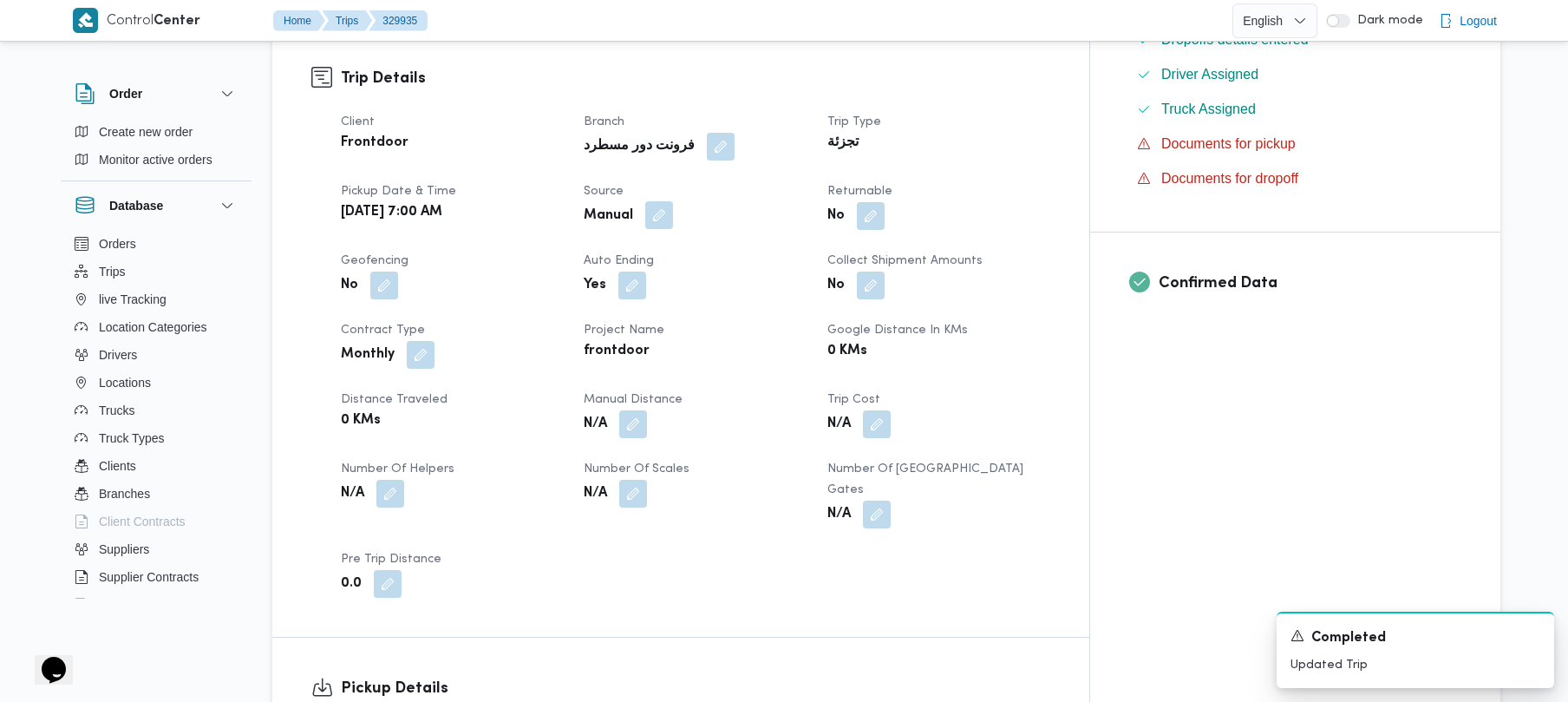
click at [673, 215] on button "button" at bounding box center [659, 215] width 27 height 27
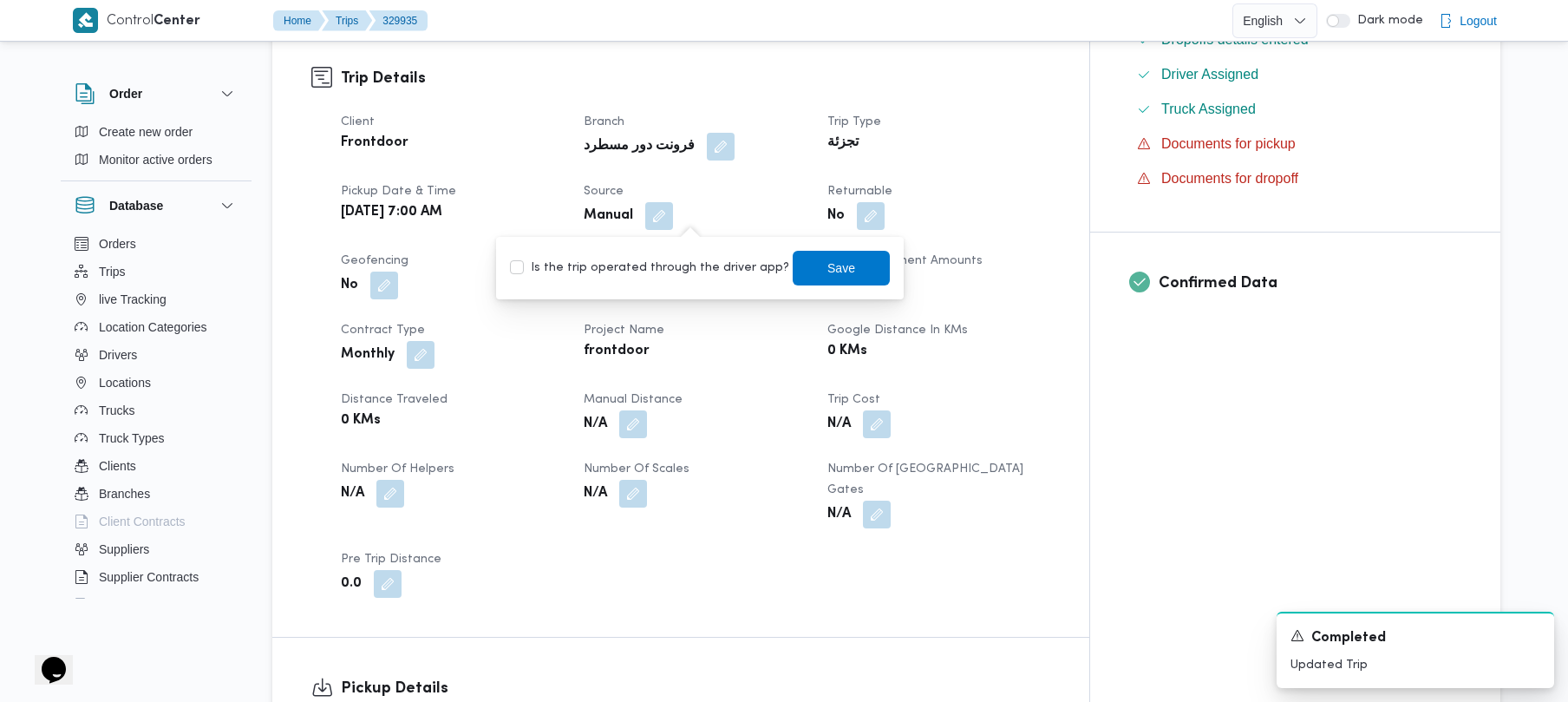
click at [678, 268] on label "Is the trip operated through the driver app?" at bounding box center [650, 268] width 279 height 21
checkbox input "true"
click at [787, 254] on span "Save" at bounding box center [841, 267] width 98 height 35
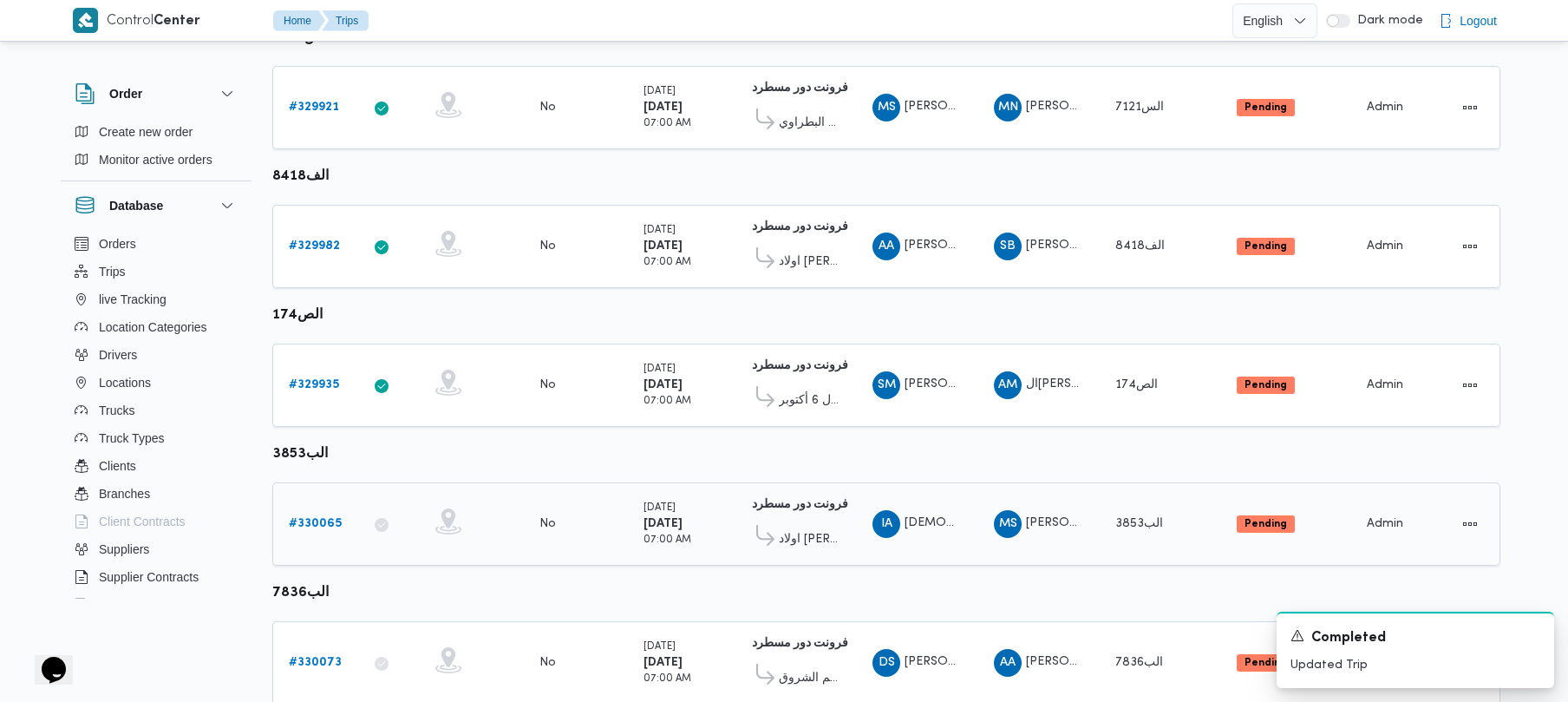
click at [315, 508] on div "# 330065" at bounding box center [316, 524] width 68 height 35
click at [320, 524] on b "# 330065" at bounding box center [315, 524] width 53 height 11
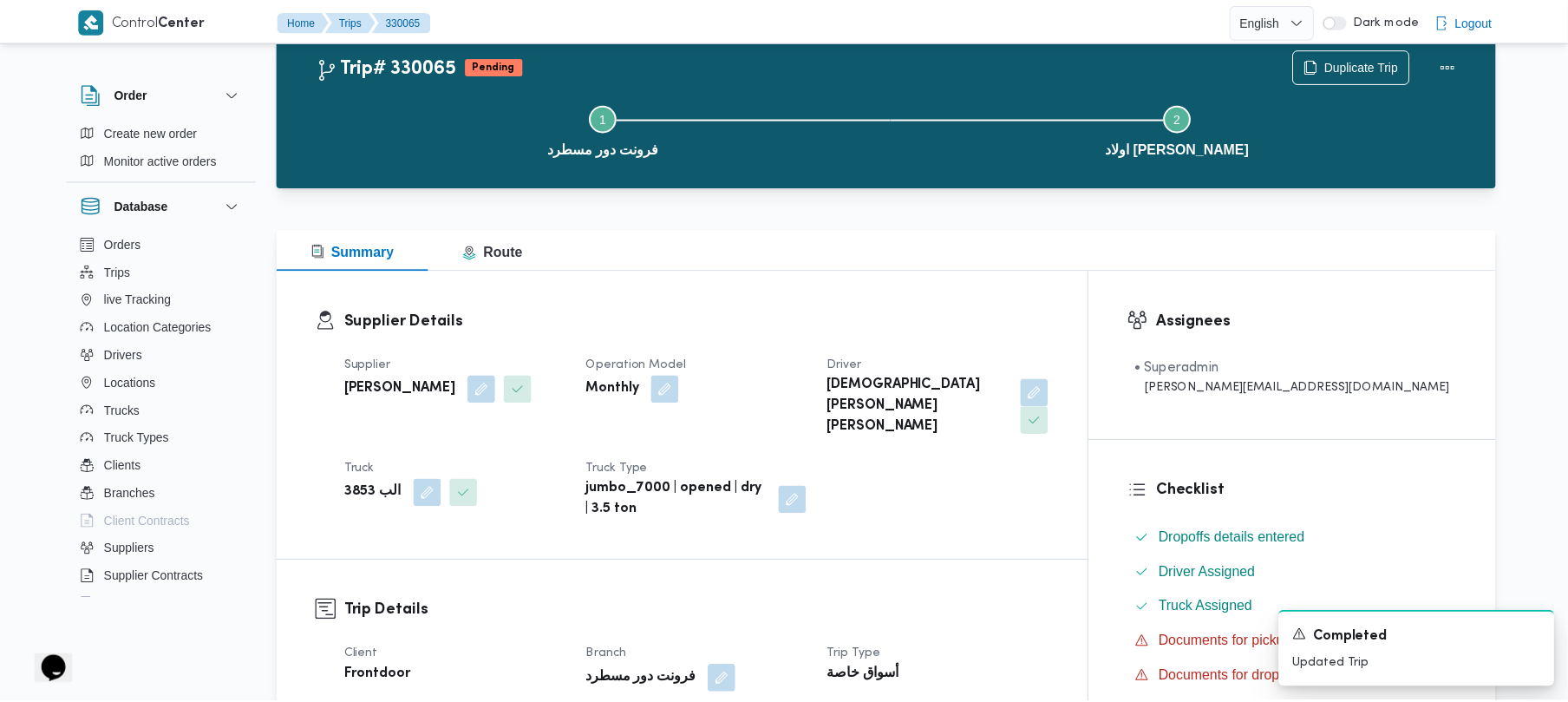
scroll to position [546, 0]
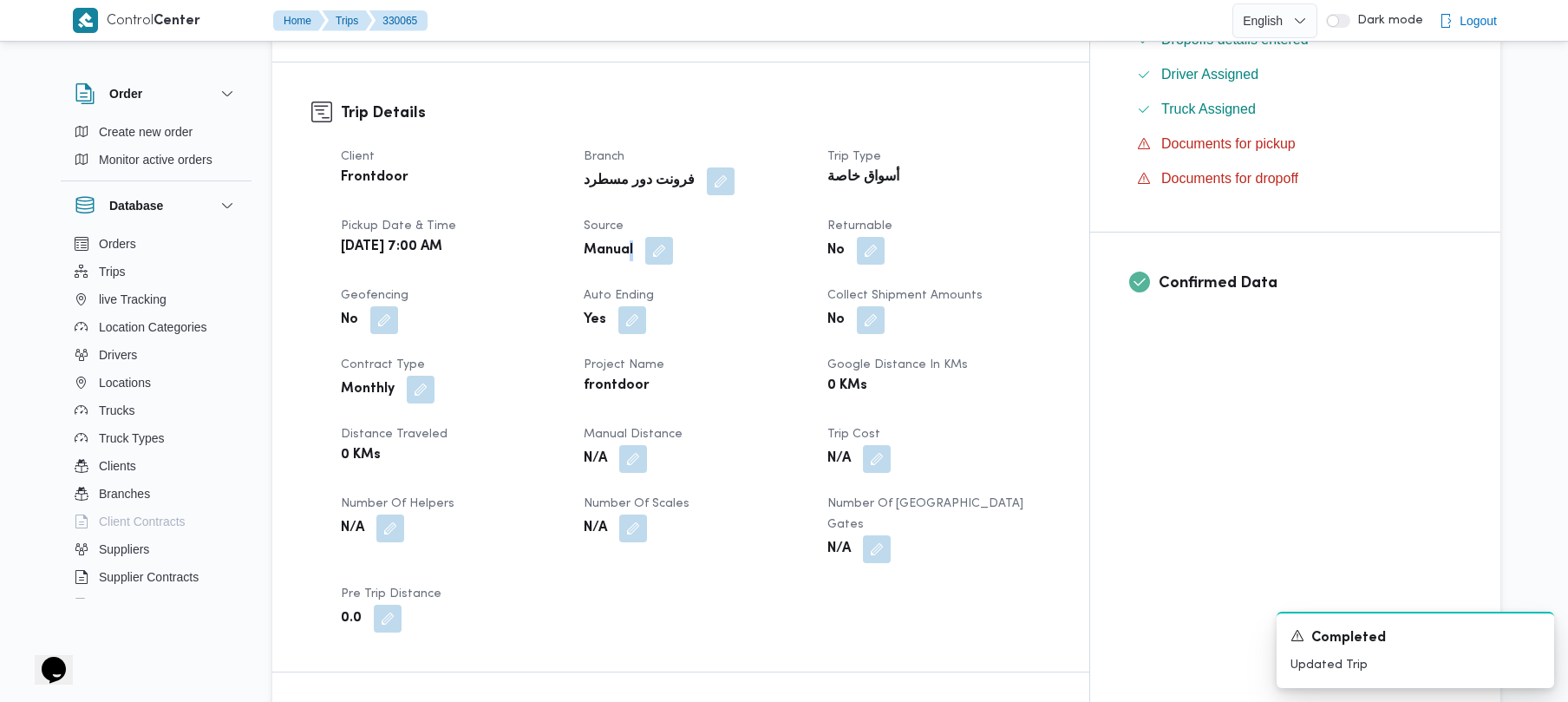
drag, startPoint x: 667, startPoint y: 226, endPoint x: 682, endPoint y: 237, distance: 18.6
click at [678, 236] on div "Client Frontdoor Branch فرونت دور مسطرد Trip Type أسواق خاصة Pickup date & time…" at bounding box center [695, 389] width 730 height 507
click at [673, 236] on button "button" at bounding box center [659, 249] width 27 height 27
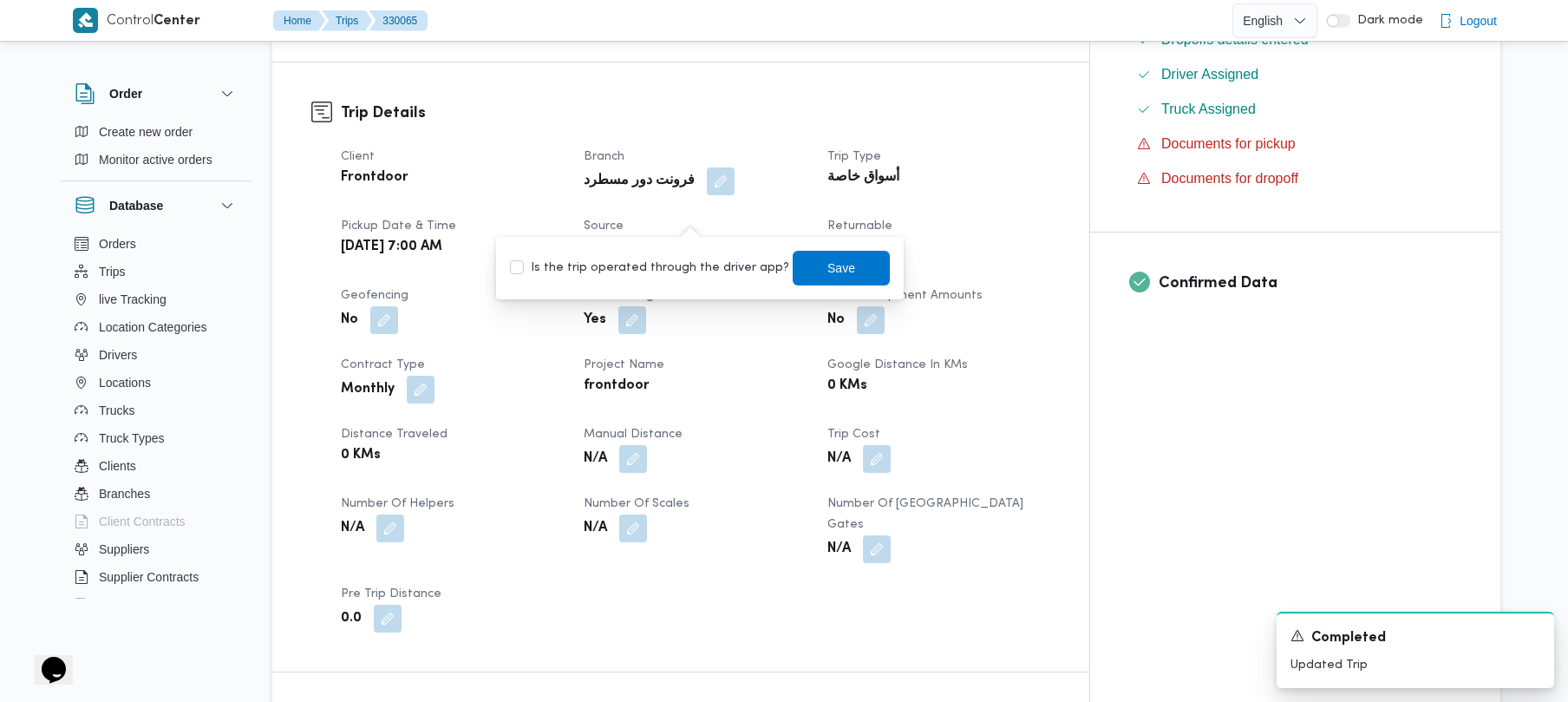
click at [663, 272] on label "Is the trip operated through the driver app?" at bounding box center [650, 268] width 279 height 21
checkbox input "true"
click at [787, 265] on span "Save" at bounding box center [841, 267] width 27 height 21
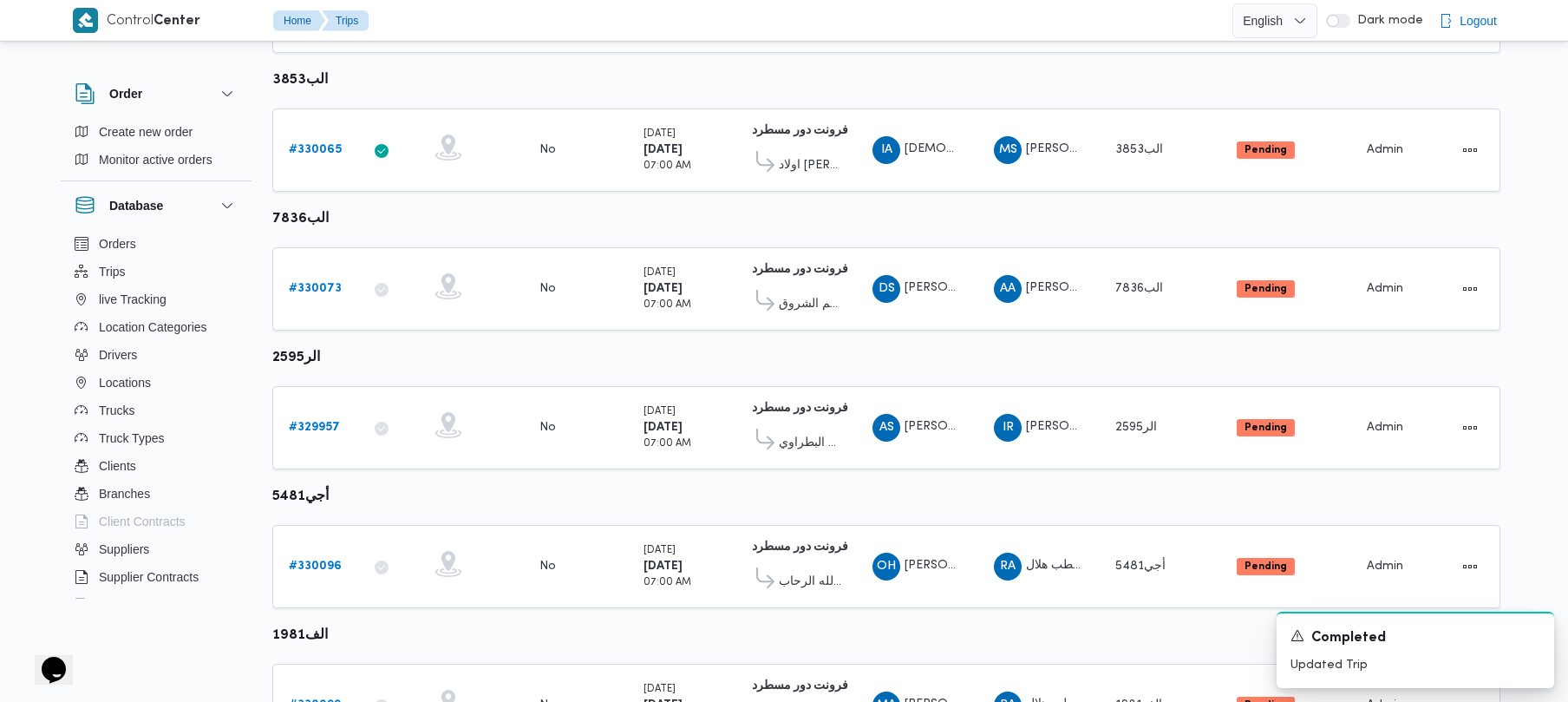
scroll to position [1026, 0]
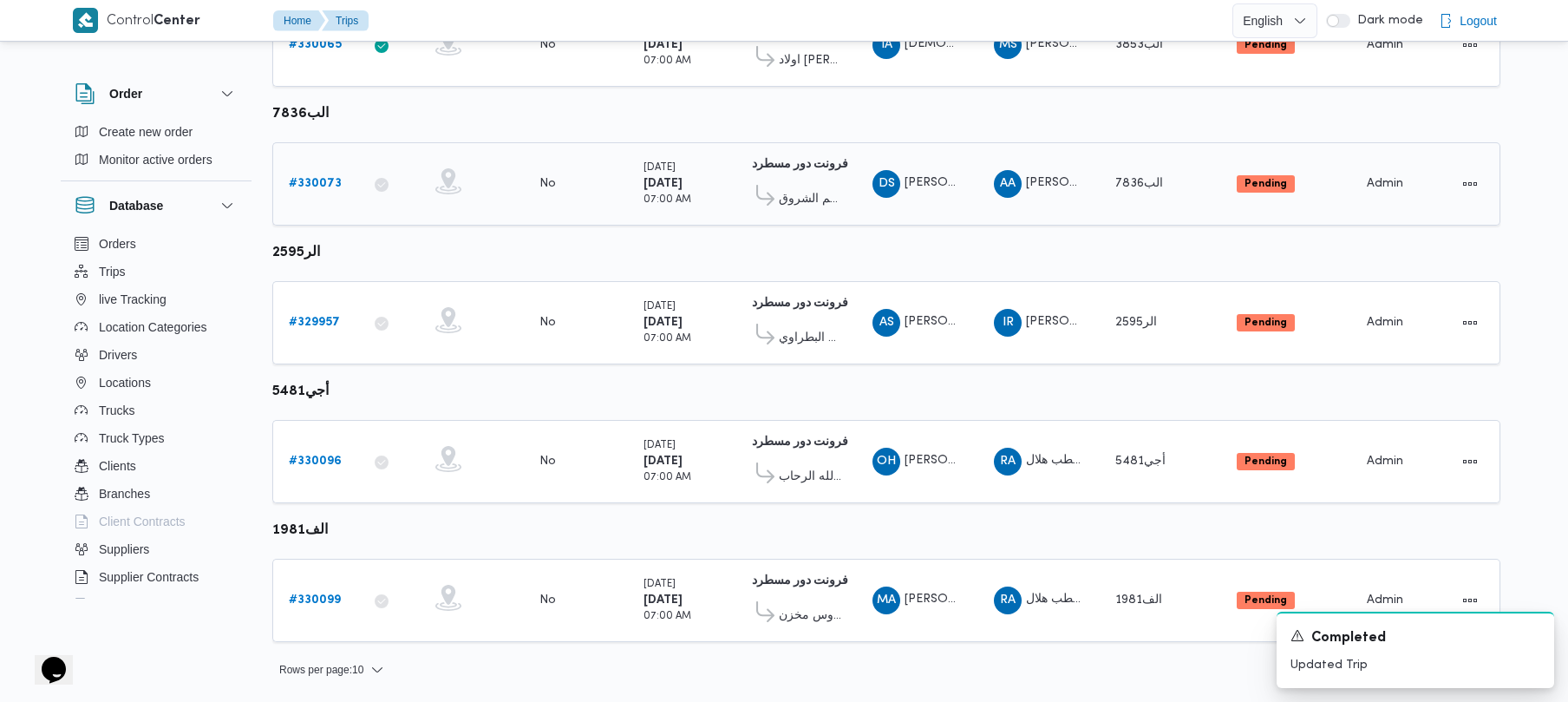
click at [310, 189] on b "# 330073" at bounding box center [315, 184] width 53 height 11
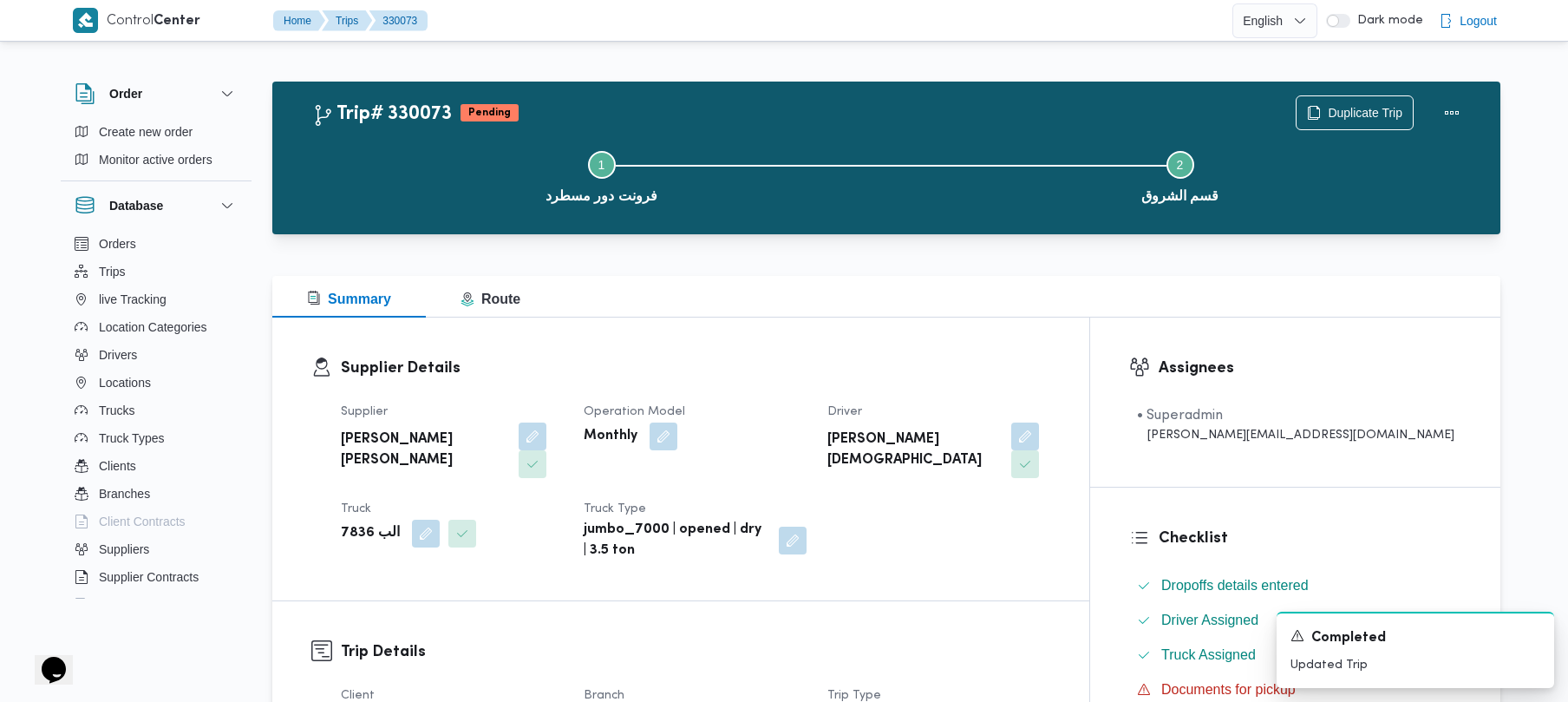
scroll to position [615, 0]
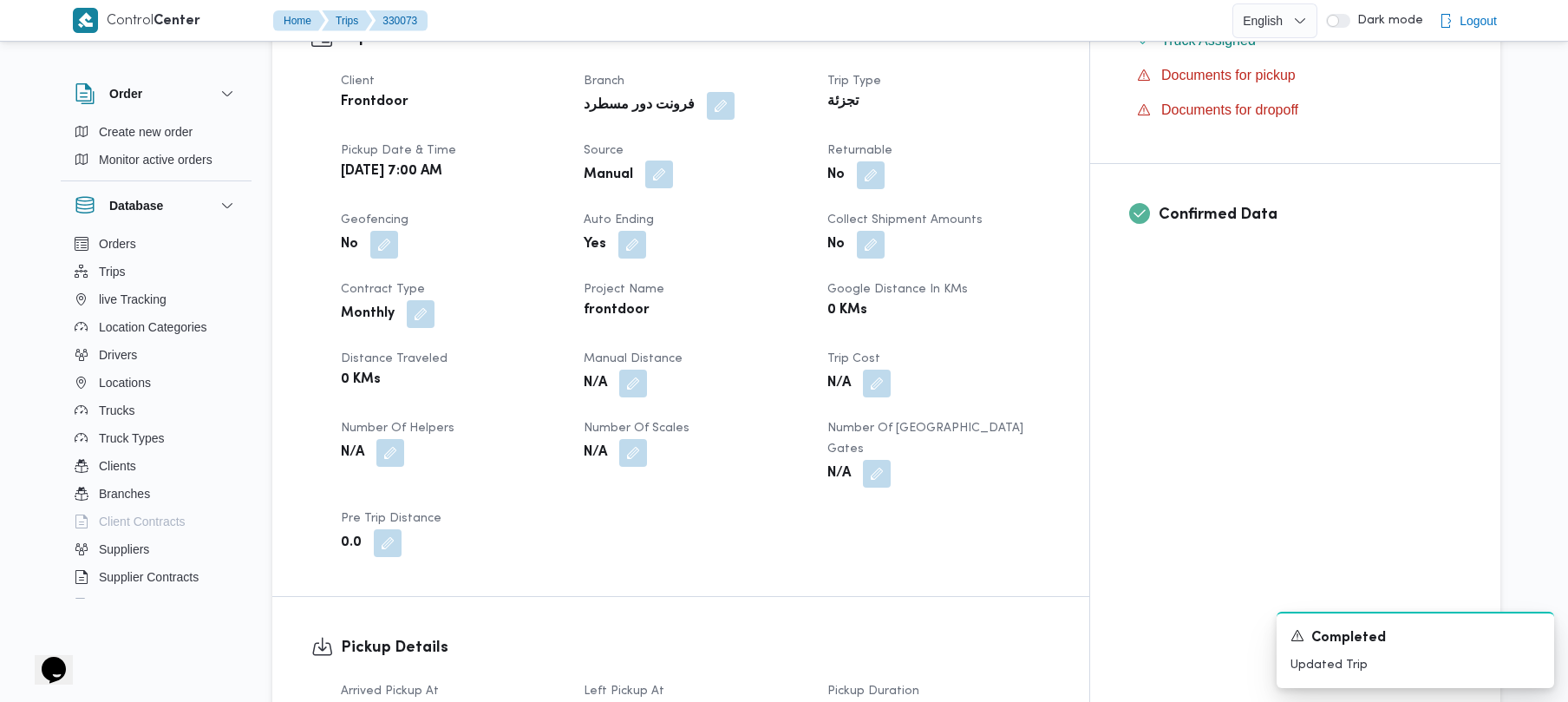
click at [673, 160] on button "button" at bounding box center [659, 173] width 27 height 27
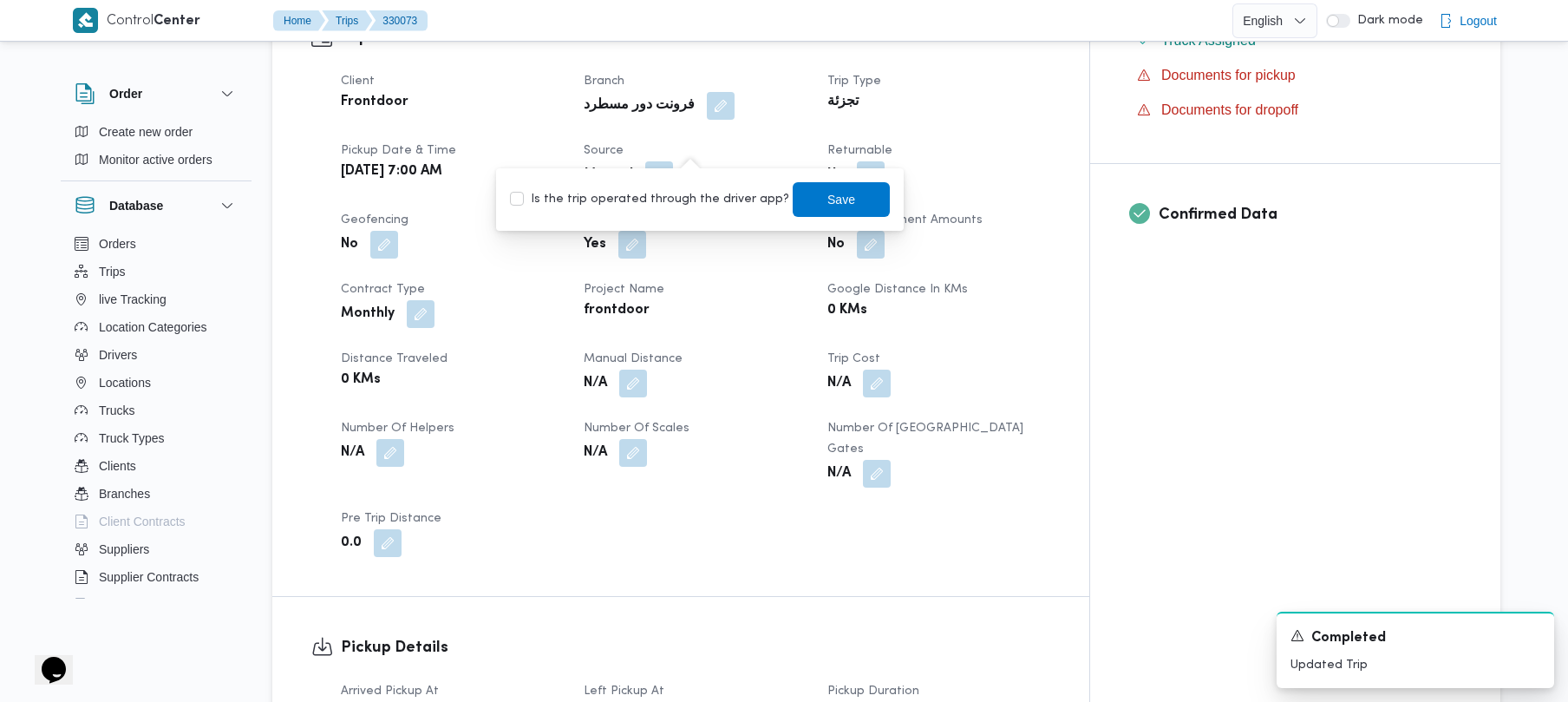
click at [665, 194] on label "Is the trip operated through the driver app?" at bounding box center [650, 200] width 279 height 21
checkbox input "true"
click at [787, 200] on span "Save" at bounding box center [841, 199] width 27 height 21
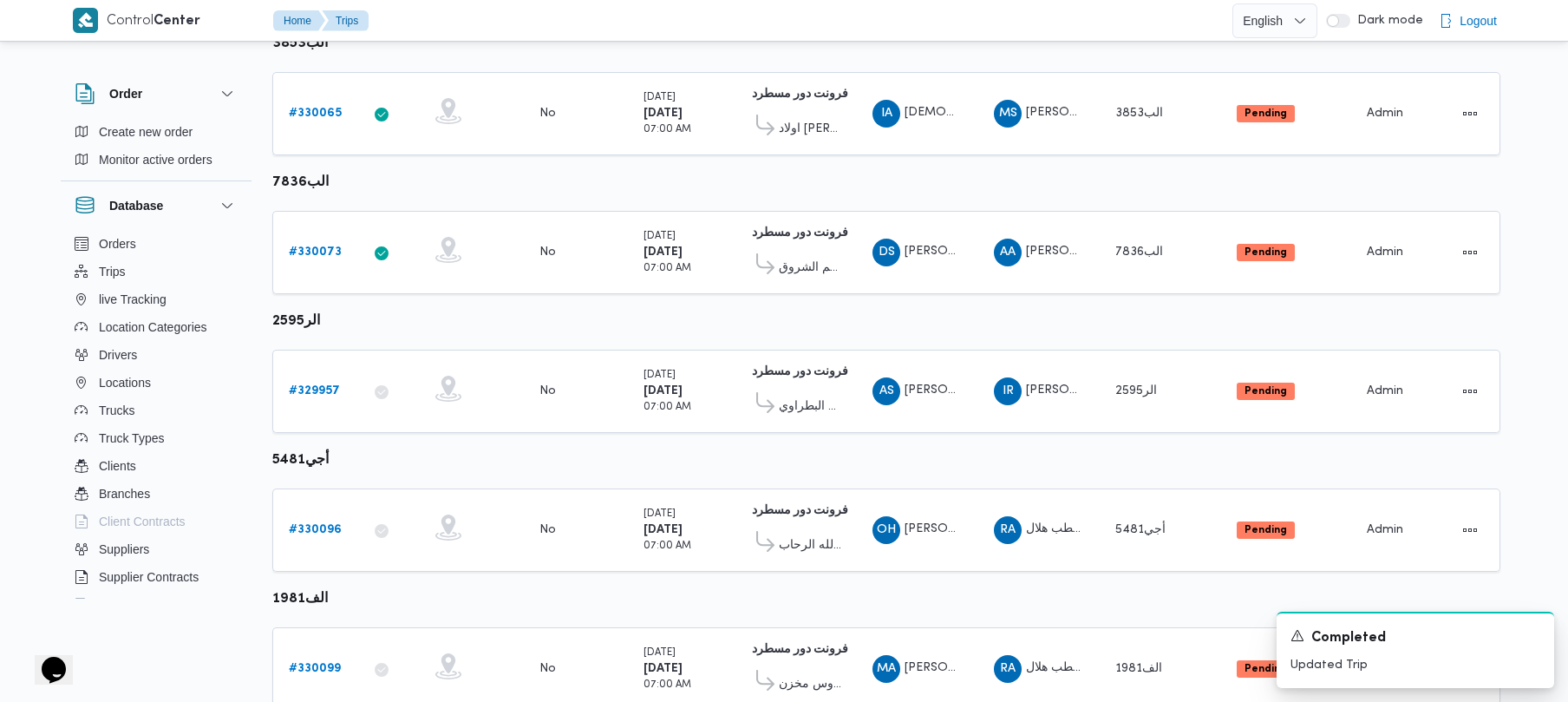
scroll to position [1026, 0]
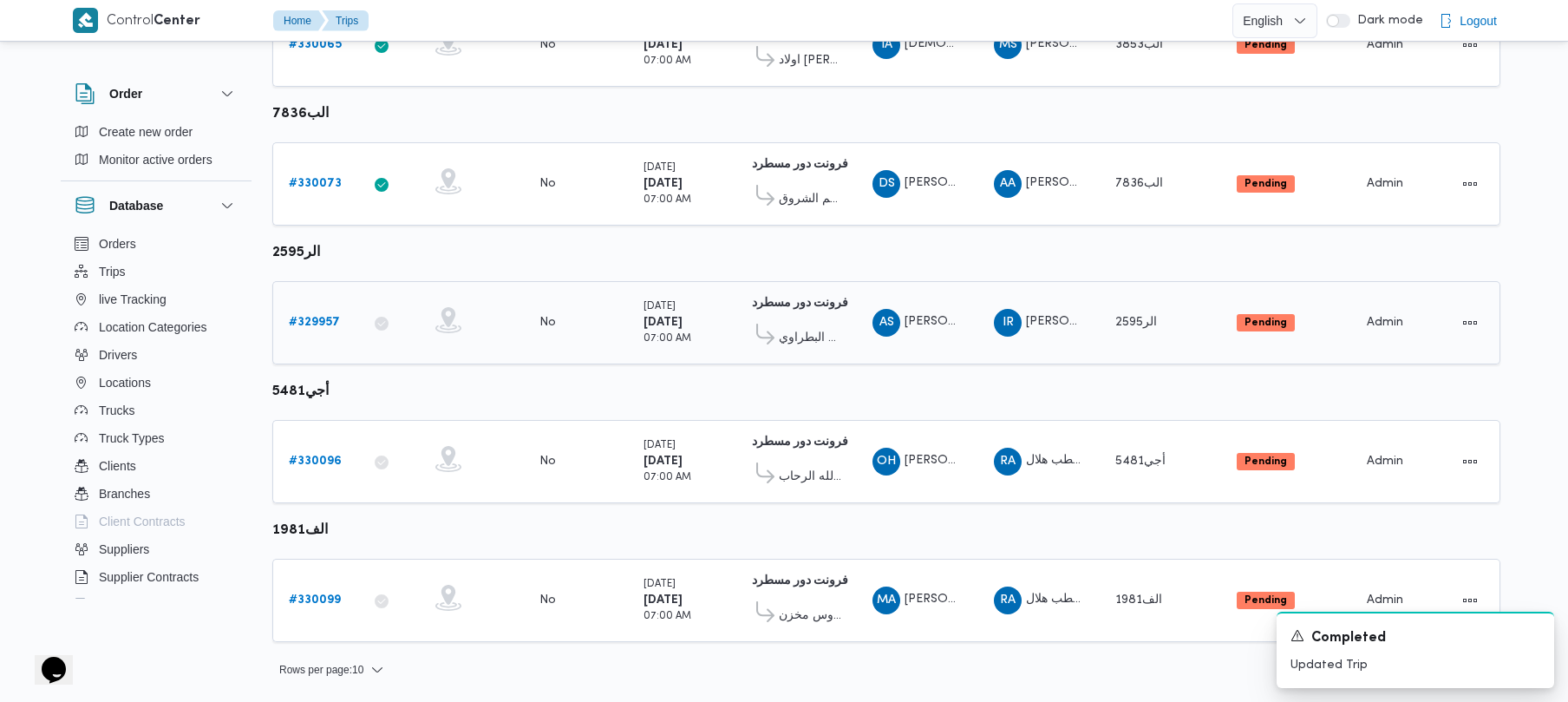
click at [324, 327] on b "# 329957" at bounding box center [314, 322] width 51 height 11
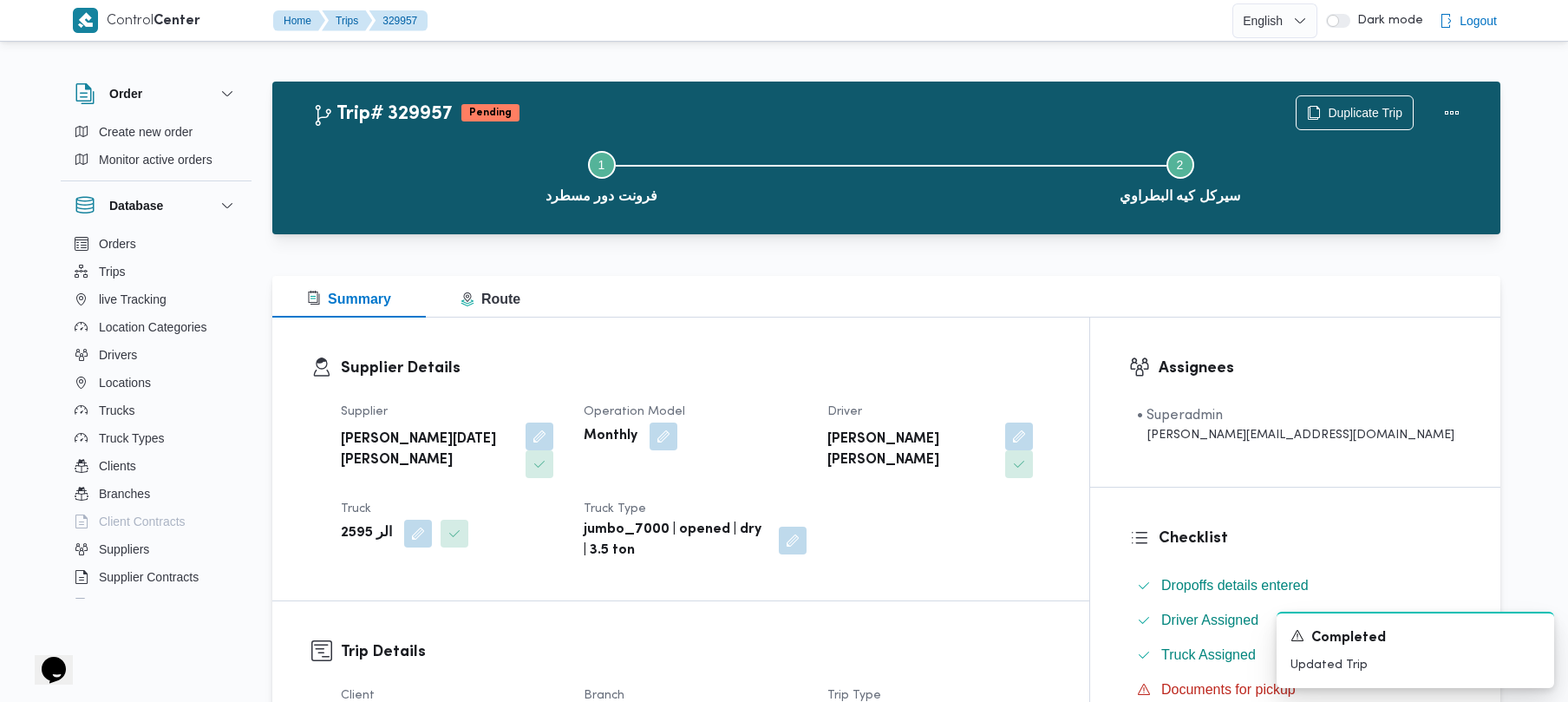
scroll to position [615, 0]
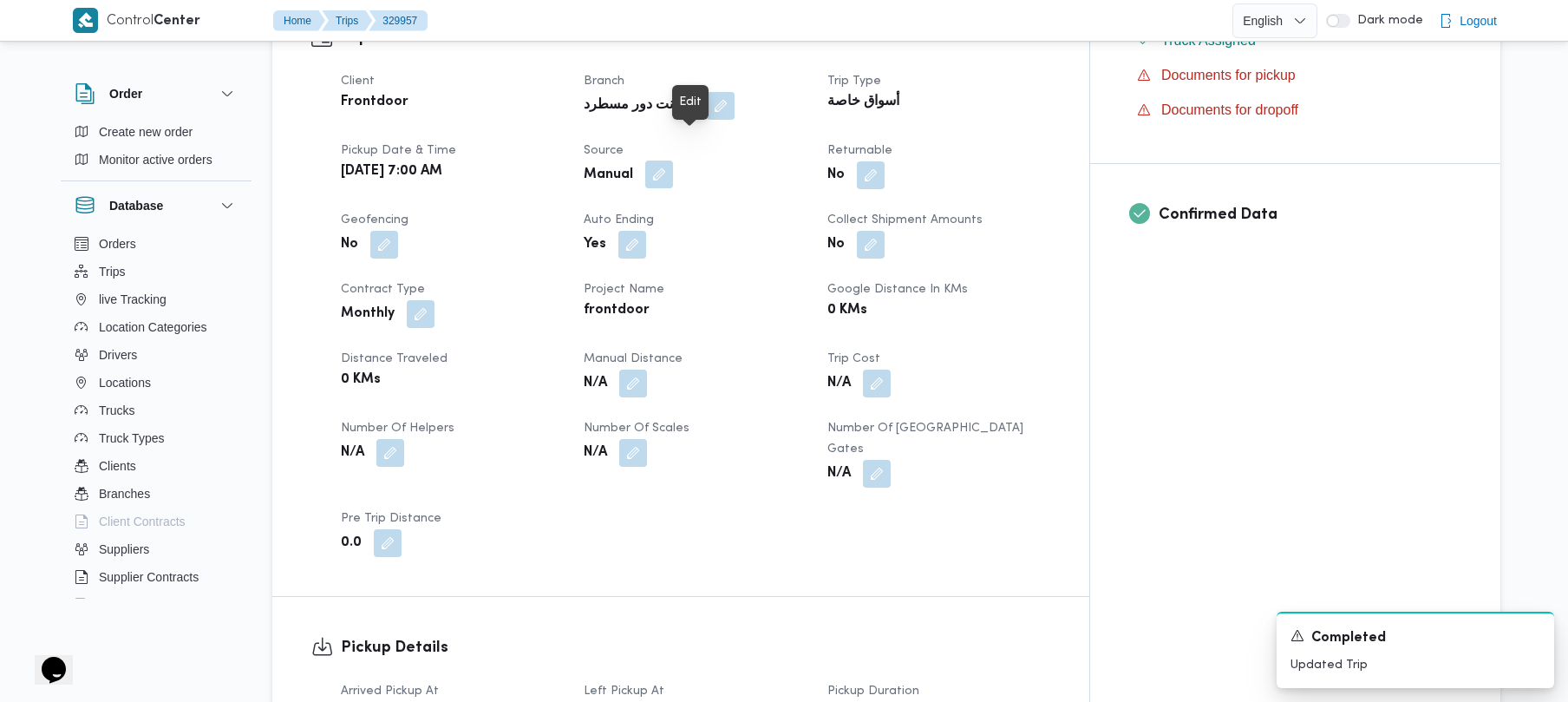
click at [673, 160] on button "button" at bounding box center [659, 173] width 27 height 27
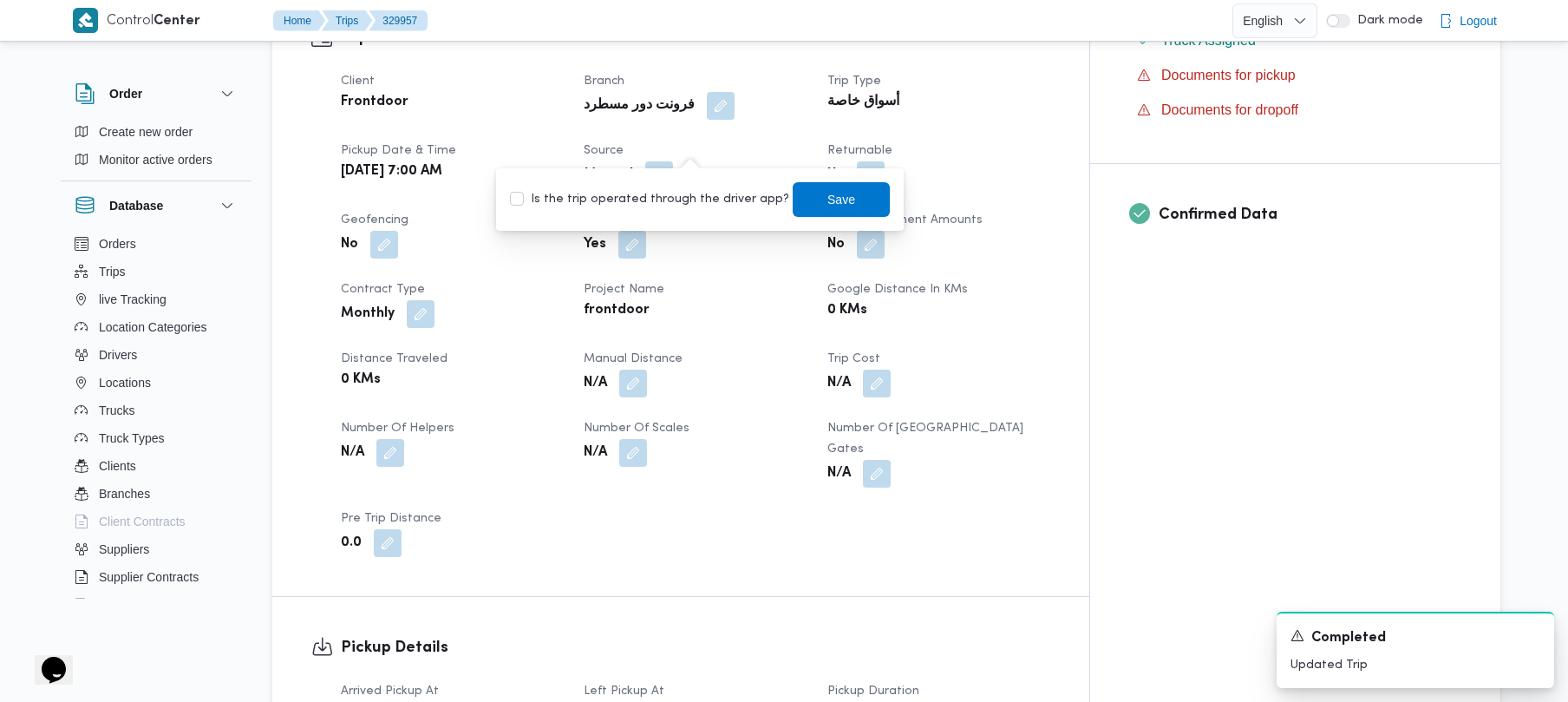
drag, startPoint x: 663, startPoint y: 194, endPoint x: 701, endPoint y: 199, distance: 38.3
click at [663, 195] on label "Is the trip operated through the driver app?" at bounding box center [650, 200] width 279 height 21
checkbox input "true"
click at [787, 203] on span "Save" at bounding box center [841, 198] width 98 height 35
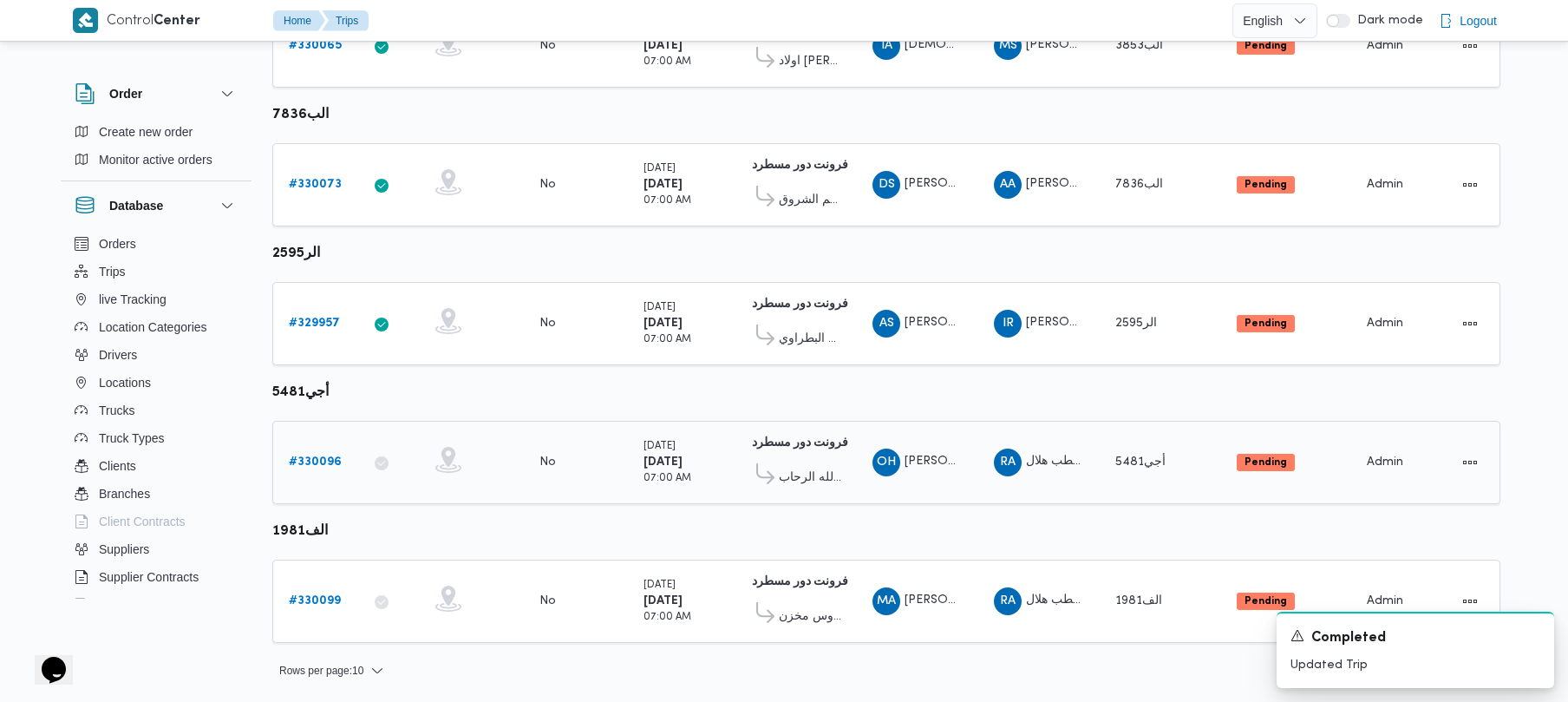
scroll to position [1026, 0]
click at [311, 473] on div "# 330096" at bounding box center [316, 461] width 68 height 35
click at [311, 465] on b "# 330096" at bounding box center [315, 461] width 53 height 11
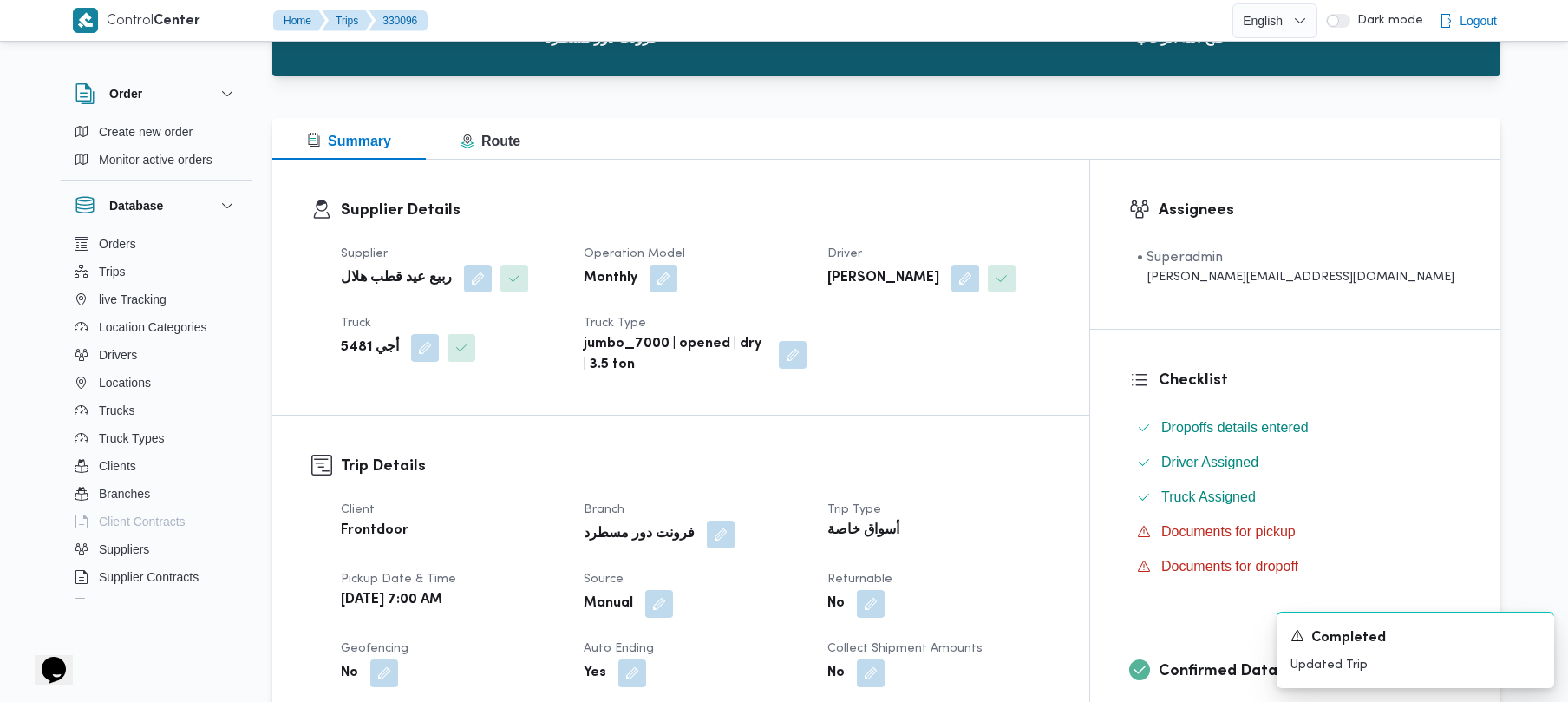
scroll to position [615, 0]
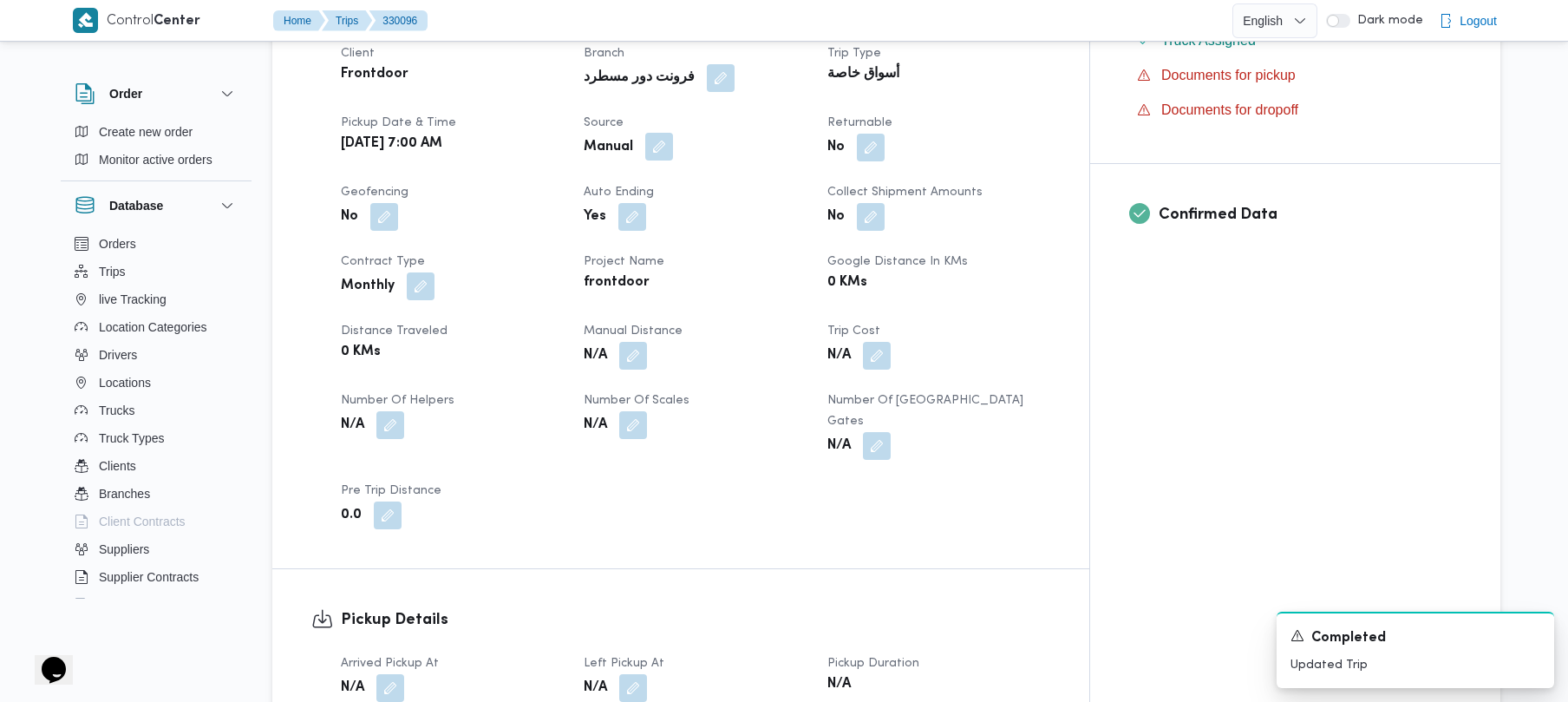
drag, startPoint x: 699, startPoint y: 144, endPoint x: 670, endPoint y: 161, distance: 33.6
click at [673, 144] on button "button" at bounding box center [659, 146] width 27 height 27
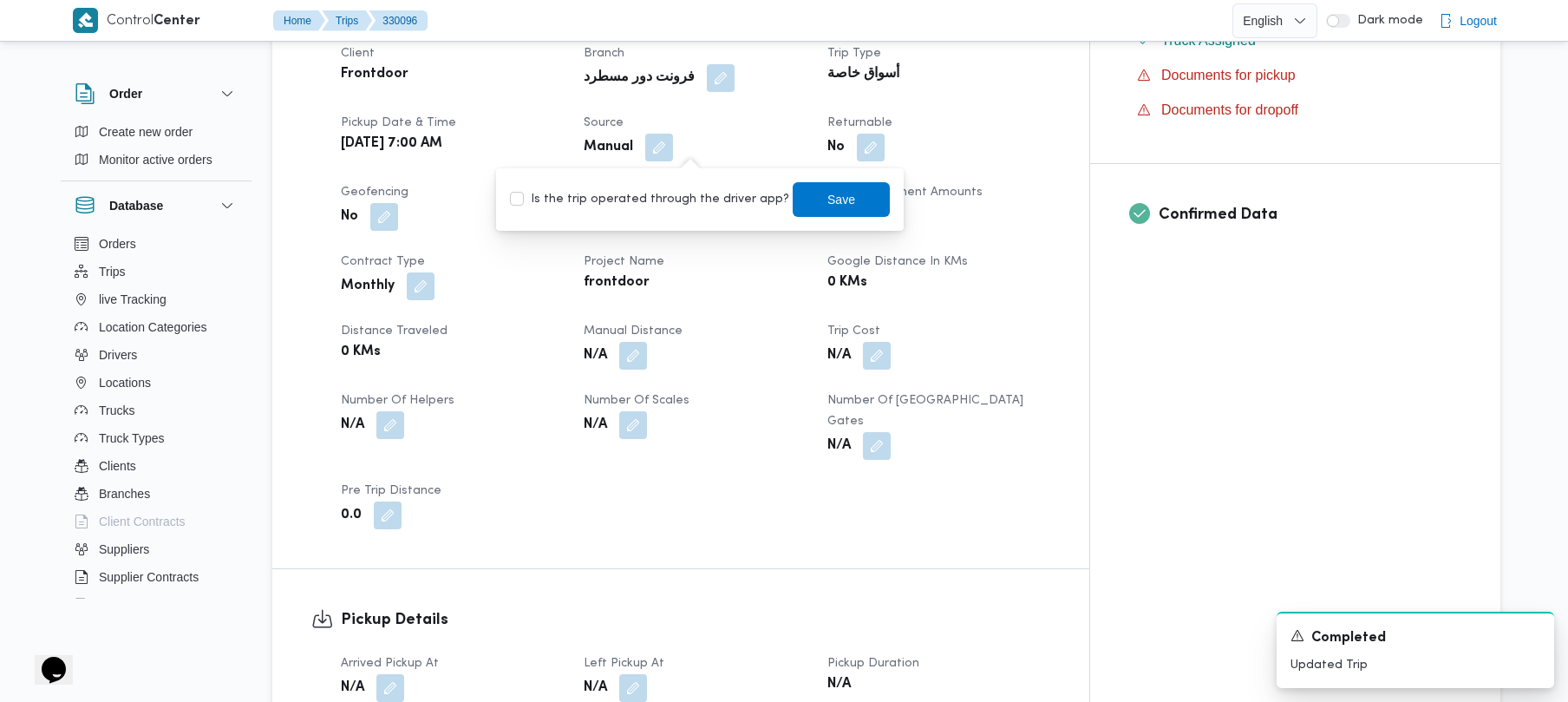
drag, startPoint x: 615, startPoint y: 199, endPoint x: 657, endPoint y: 202, distance: 42.1
click at [615, 200] on label "Is the trip operated through the driver app?" at bounding box center [650, 200] width 279 height 21
checkbox input "true"
click at [787, 202] on span "Save" at bounding box center [841, 198] width 98 height 35
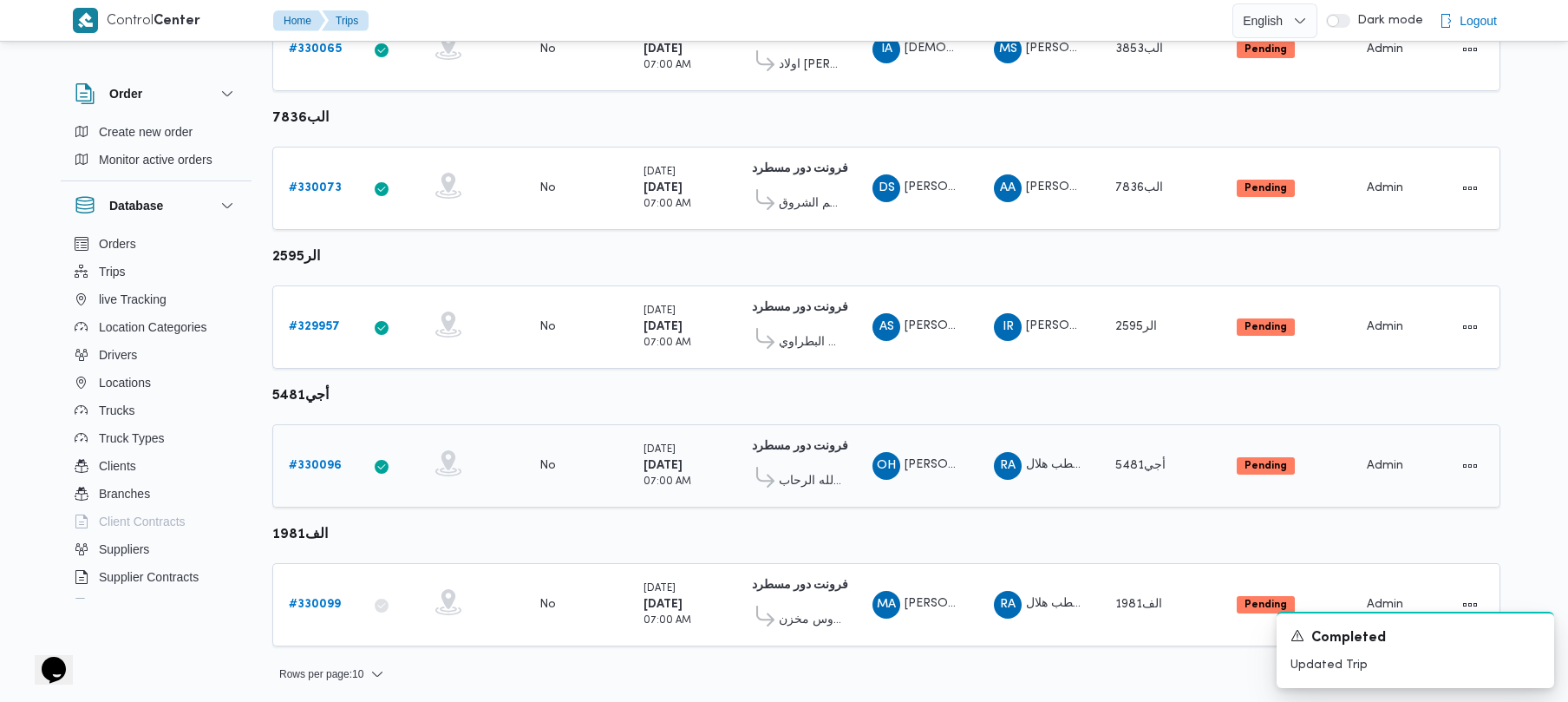
scroll to position [1026, 0]
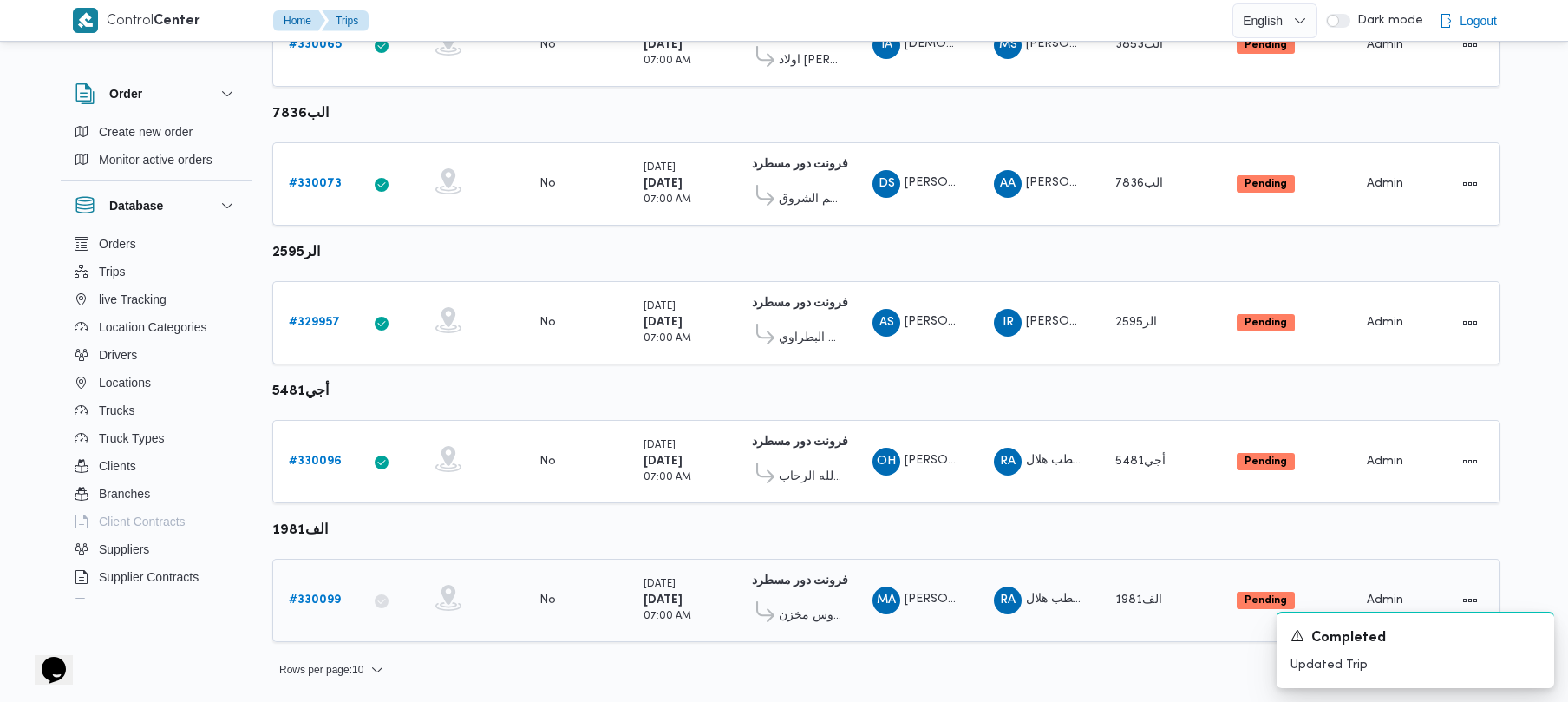
click at [321, 597] on b "# 330099" at bounding box center [314, 601] width 52 height 11
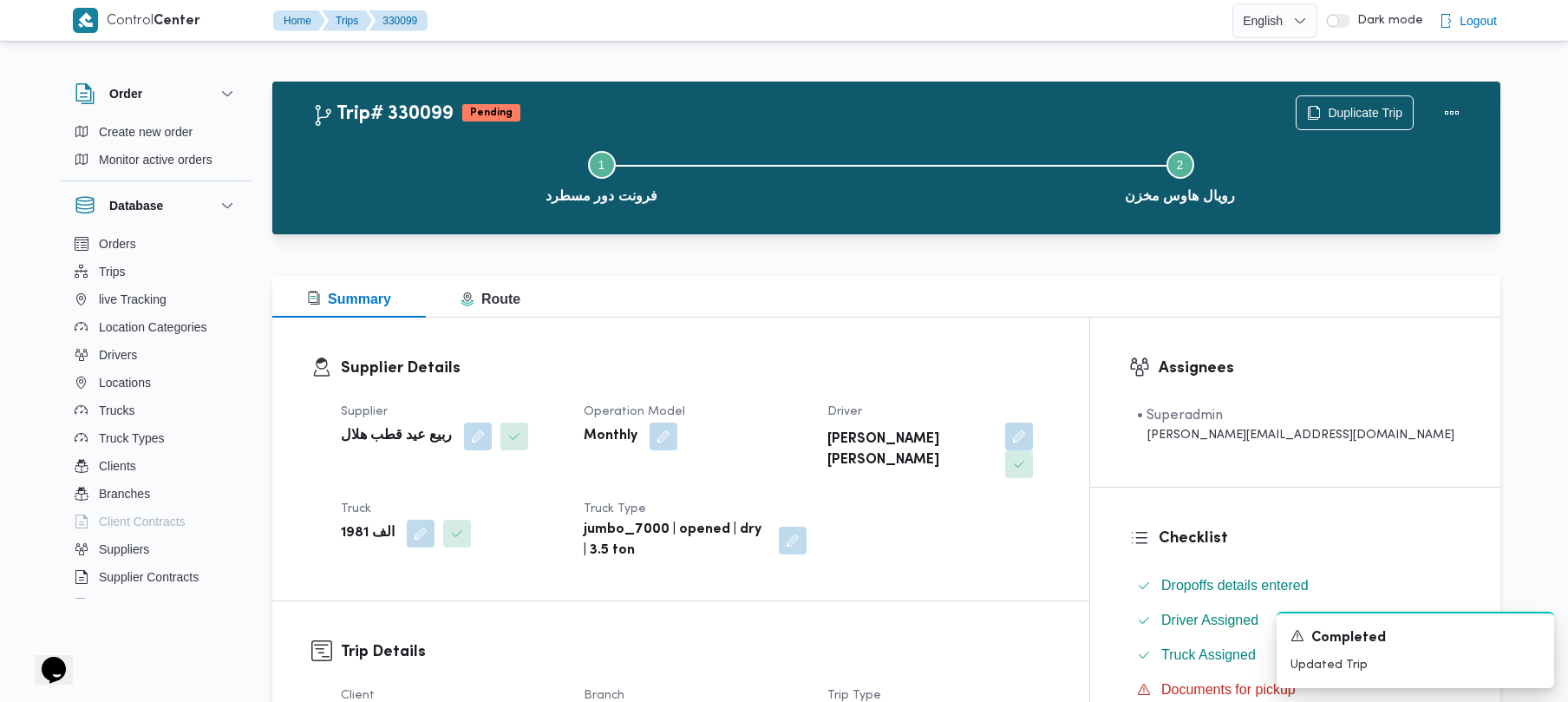
scroll to position [615, 0]
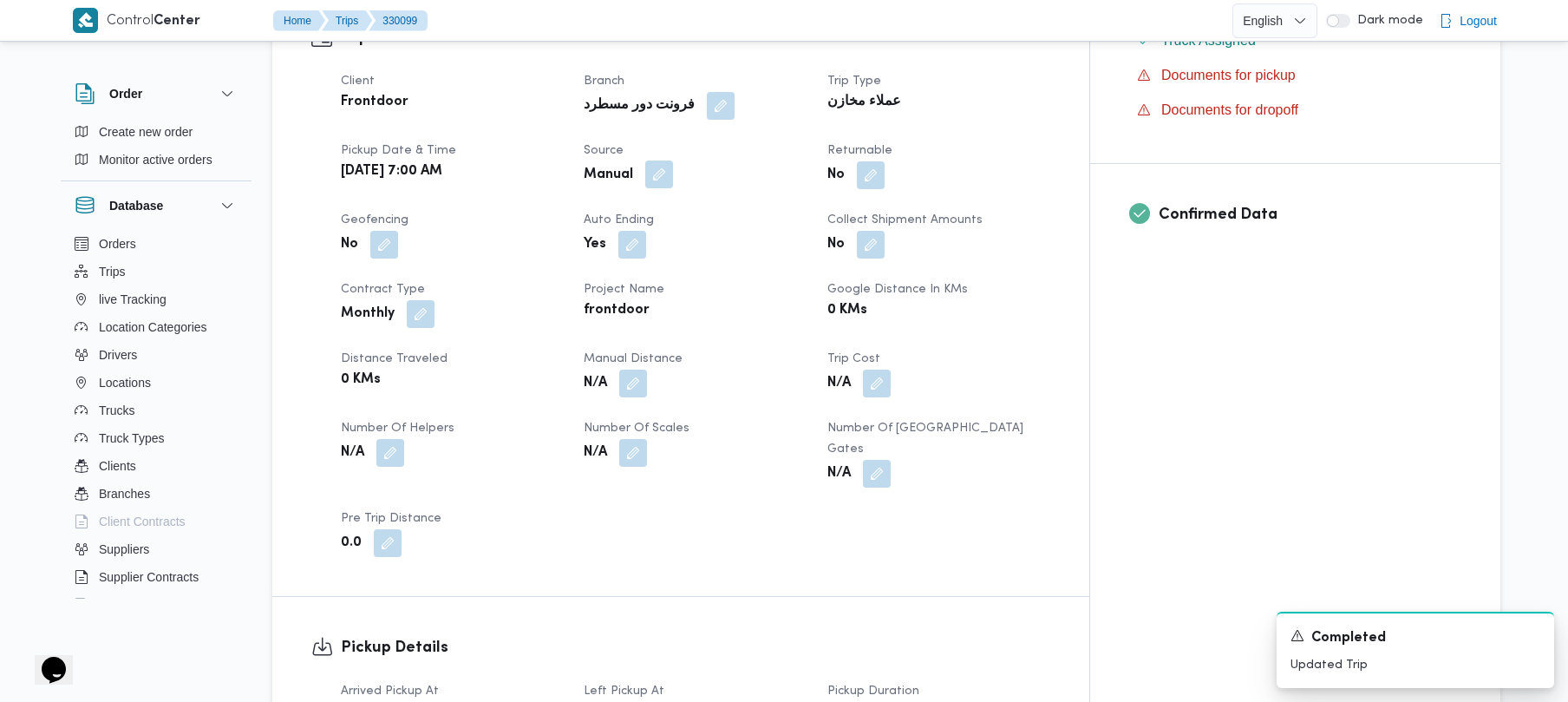
click at [673, 160] on button "button" at bounding box center [659, 173] width 27 height 27
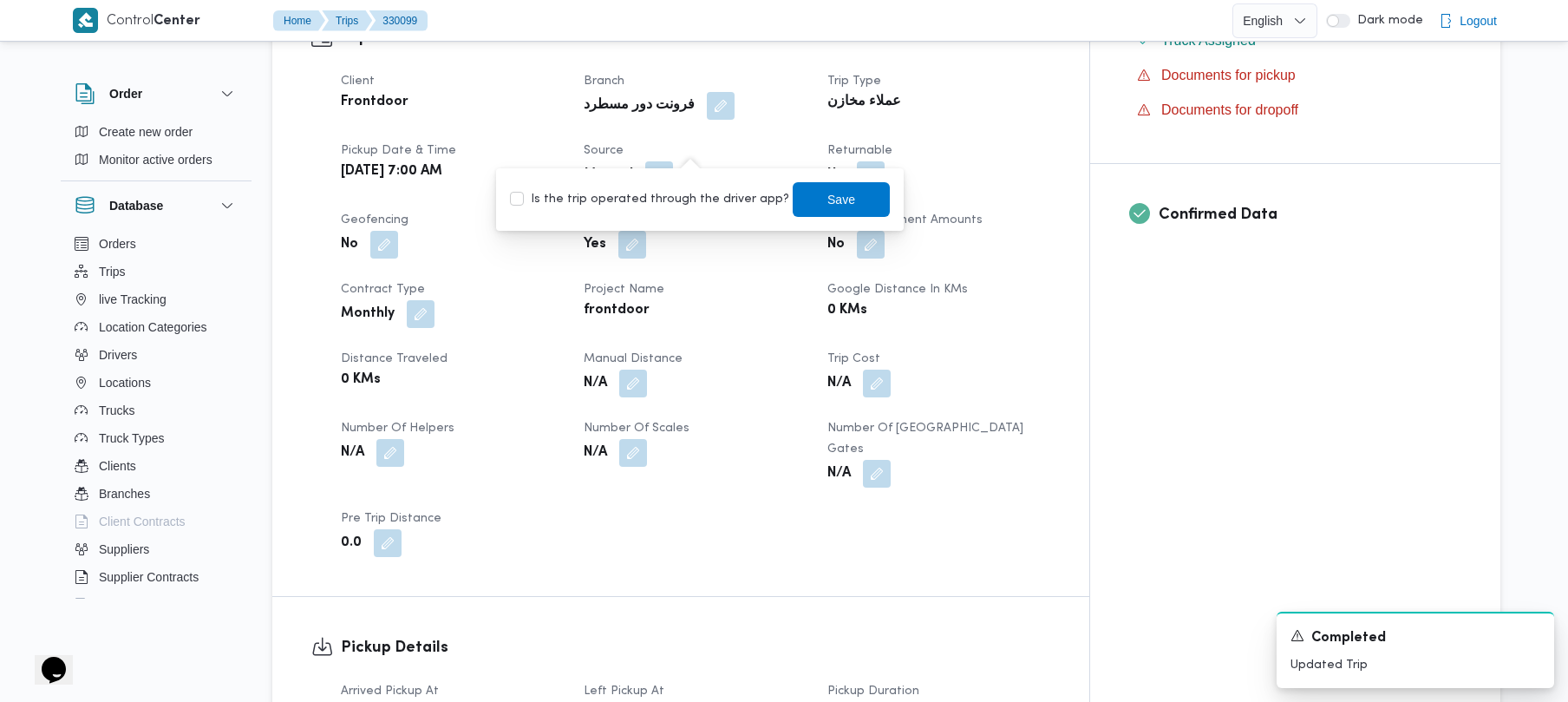
click at [664, 202] on label "Is the trip operated through the driver app?" at bounding box center [650, 200] width 279 height 21
checkbox input "true"
click at [787, 189] on span "Save" at bounding box center [841, 199] width 27 height 21
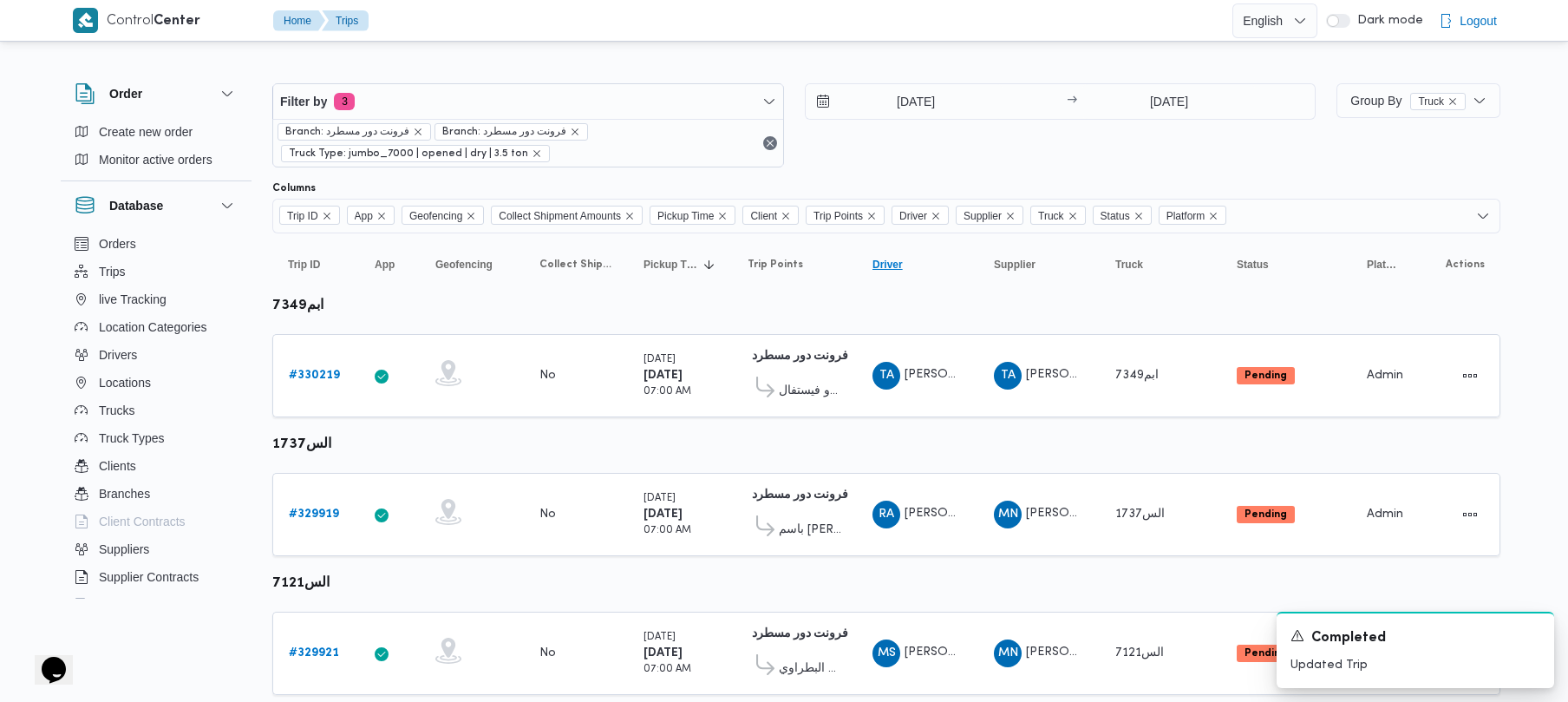
scroll to position [1026, 0]
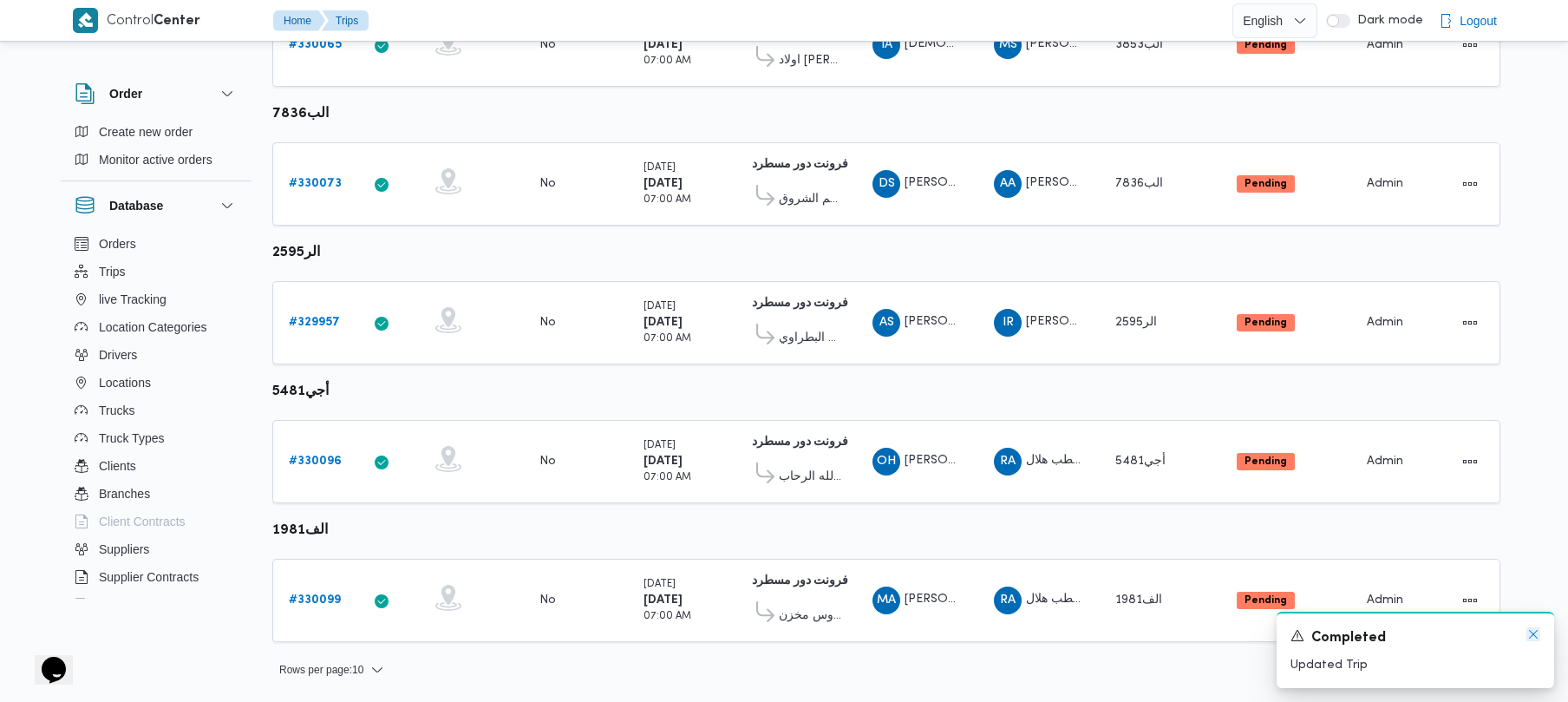
click at [787, 634] on icon "Dismiss toast" at bounding box center [1533, 634] width 14 height 14
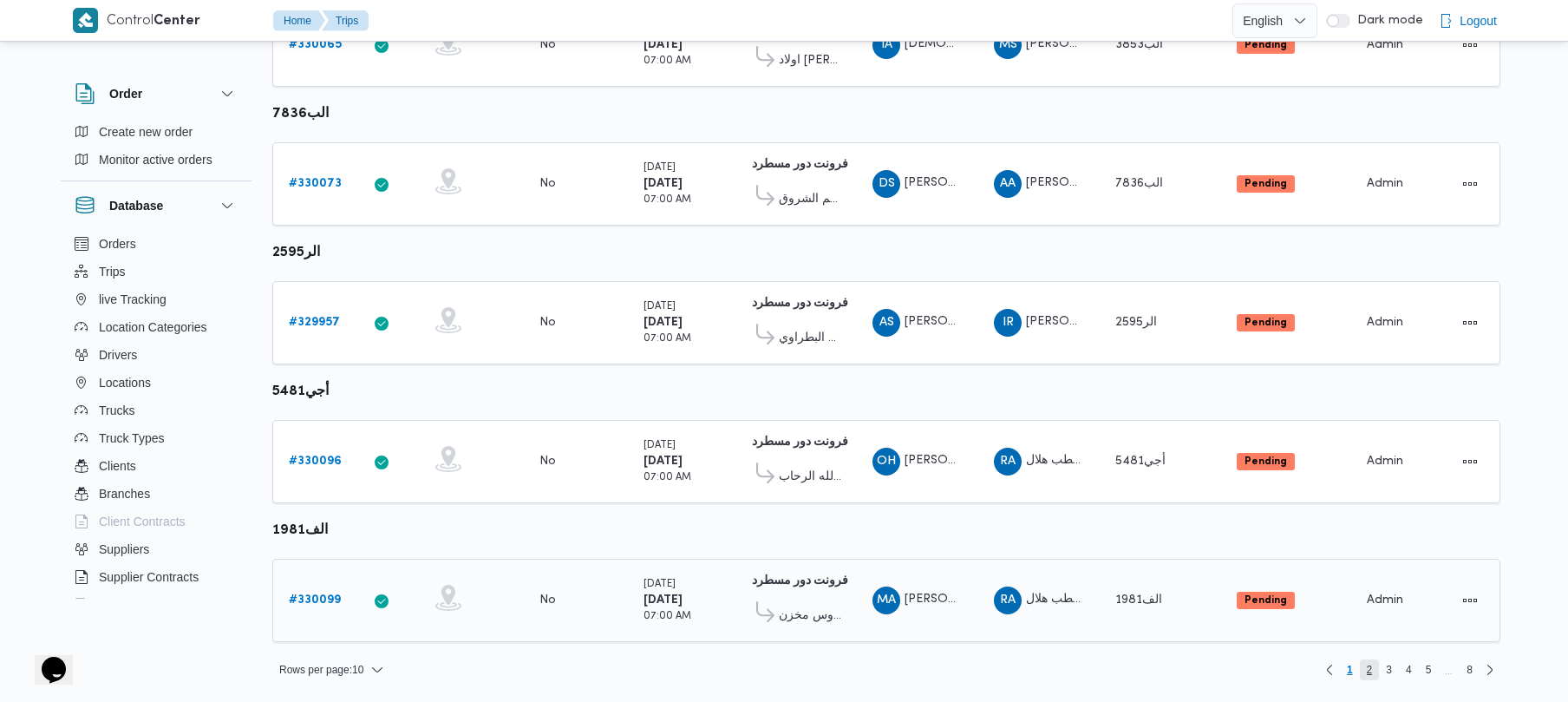
click at [787, 675] on span "2" at bounding box center [1370, 670] width 20 height 21
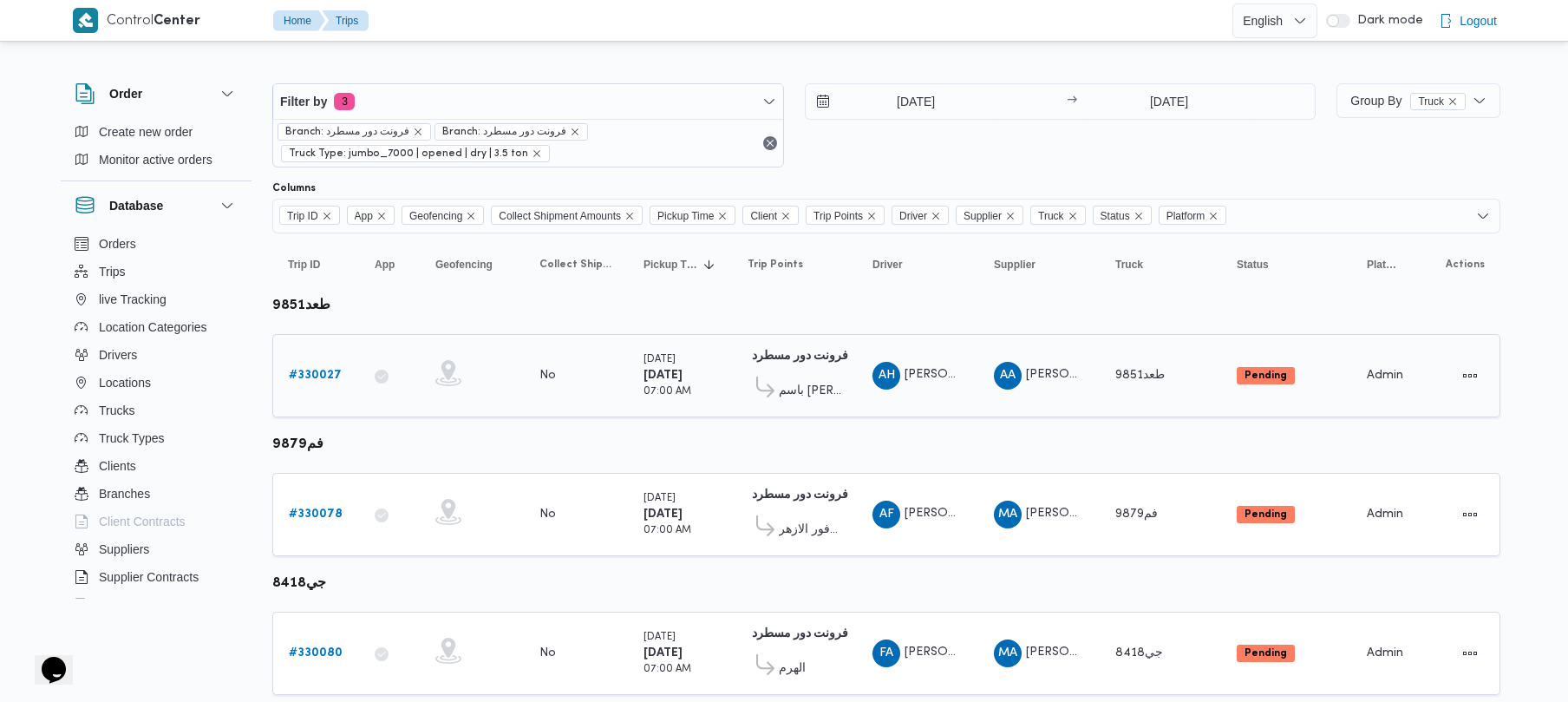
click at [294, 368] on link "# 330027" at bounding box center [315, 376] width 53 height 21
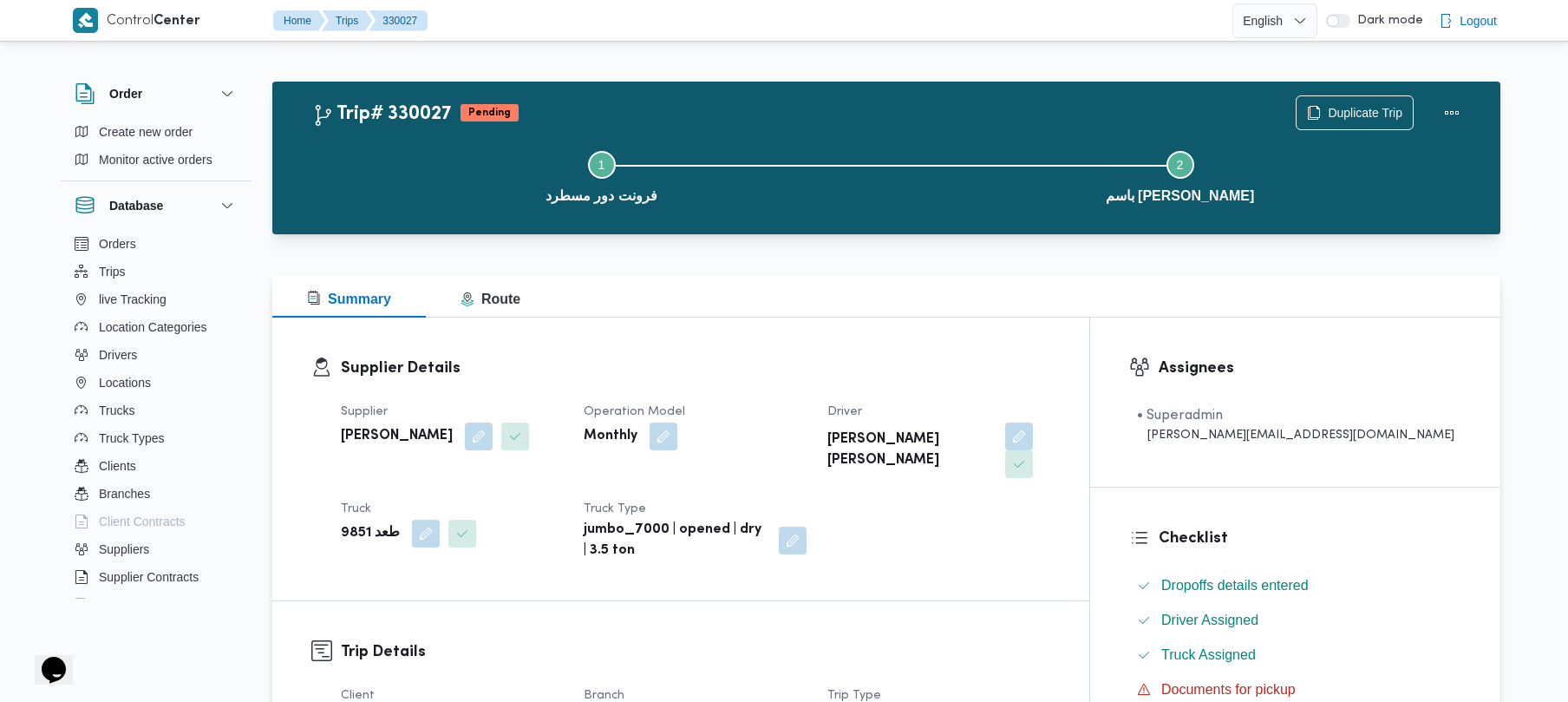
scroll to position [615, 0]
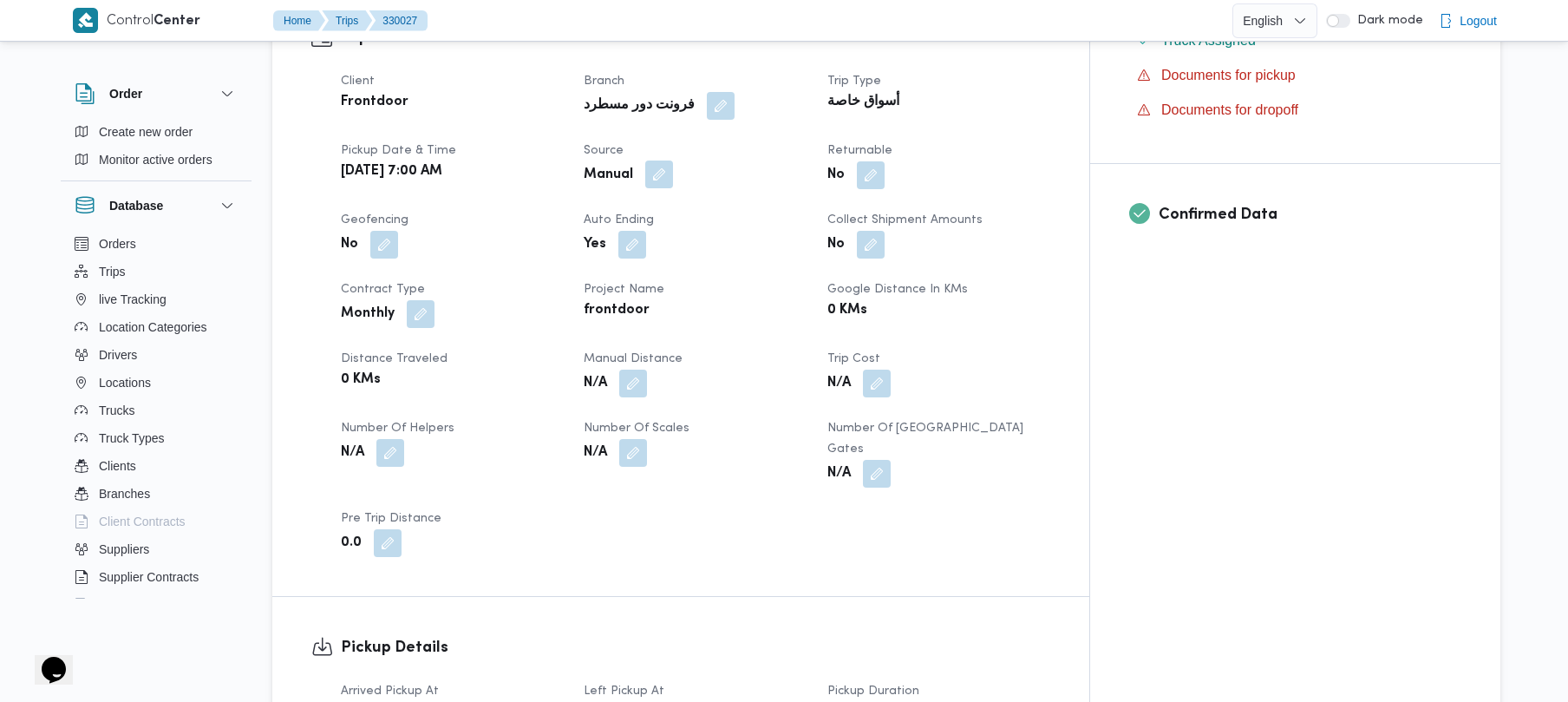
click at [673, 160] on button "button" at bounding box center [659, 173] width 27 height 27
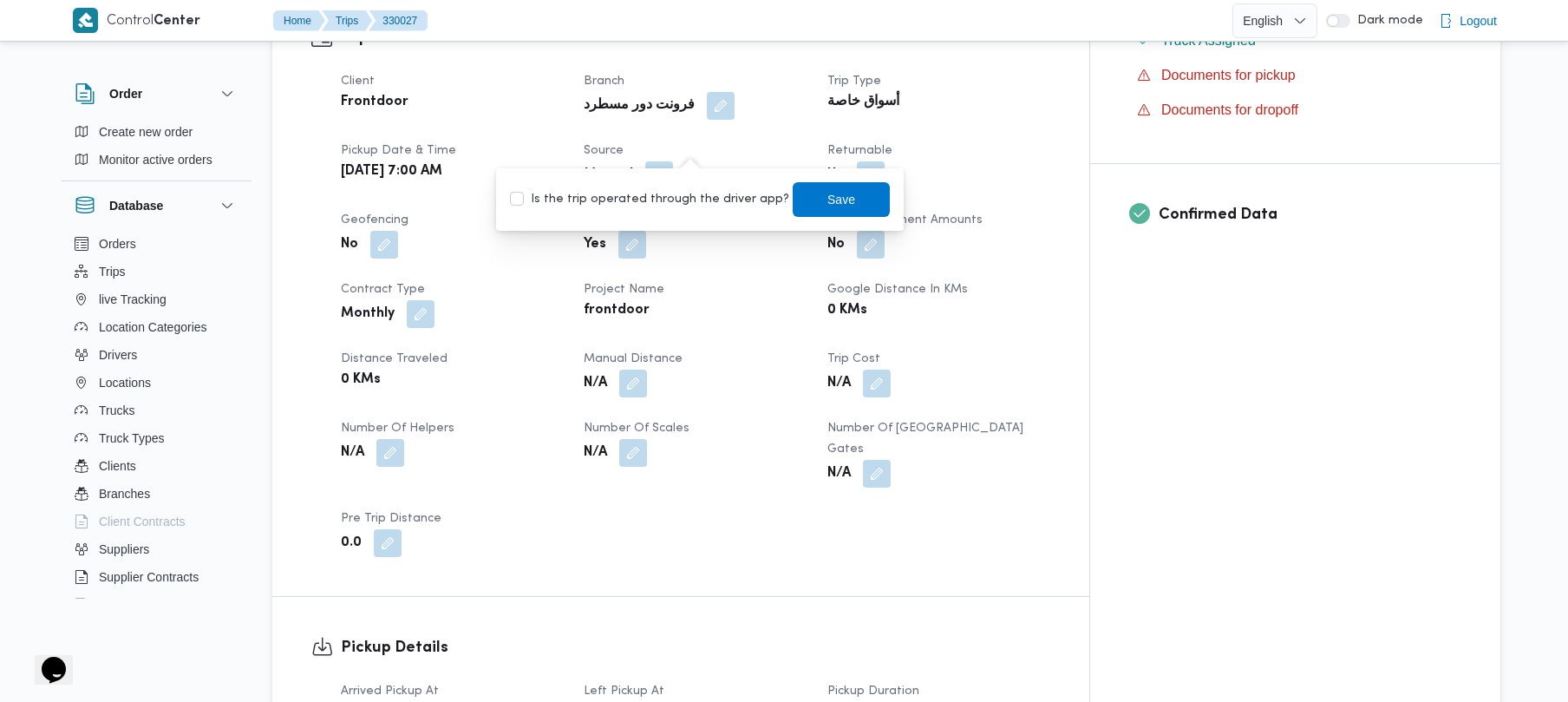
click at [654, 205] on label "Is the trip operated through the driver app?" at bounding box center [650, 200] width 279 height 21
checkbox input "true"
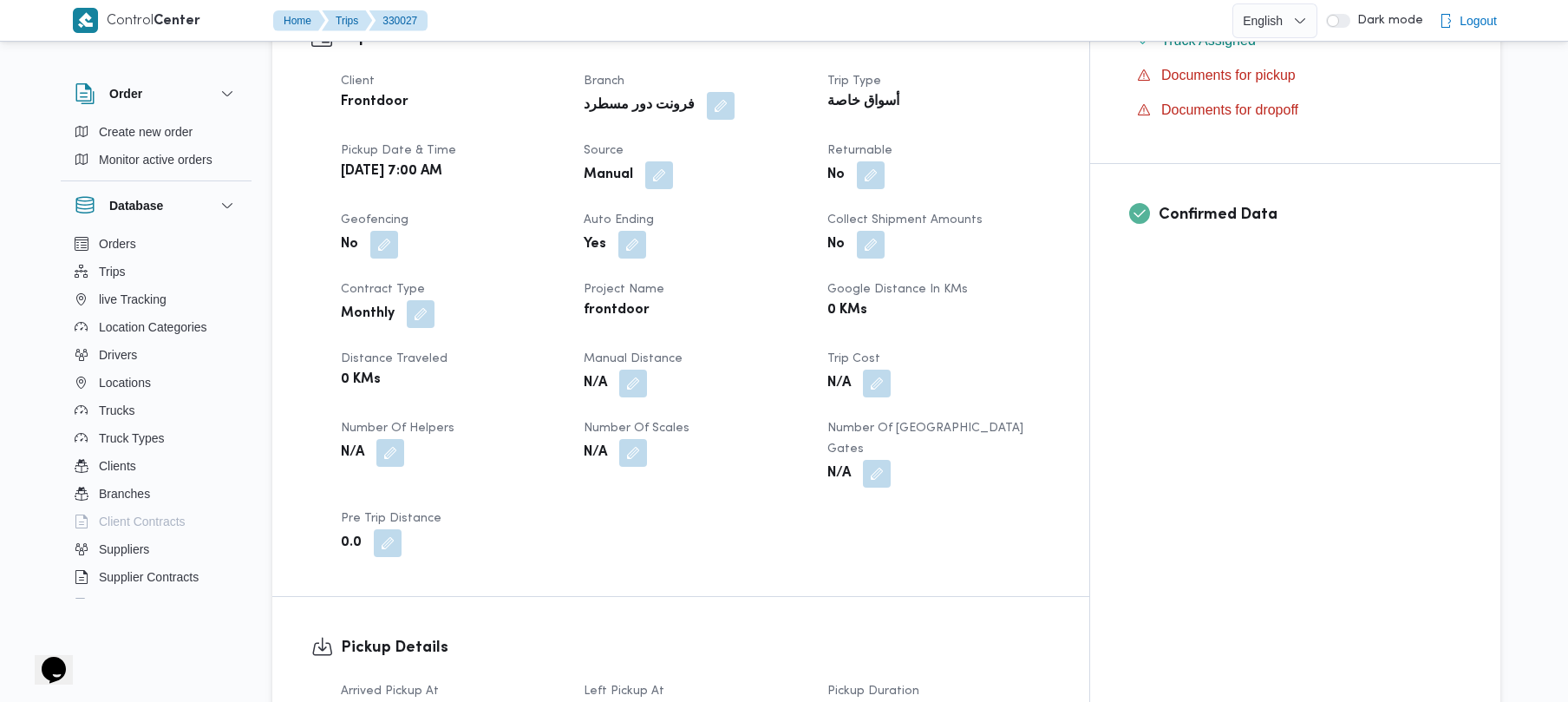
click at [787, 214] on span "Collect Shipment Amounts" at bounding box center [905, 220] width 155 height 11
drag, startPoint x: 711, startPoint y: 147, endPoint x: 694, endPoint y: 154, distance: 18.4
click at [709, 160] on div "Manual" at bounding box center [695, 175] width 225 height 31
click at [673, 160] on button "button" at bounding box center [659, 173] width 27 height 27
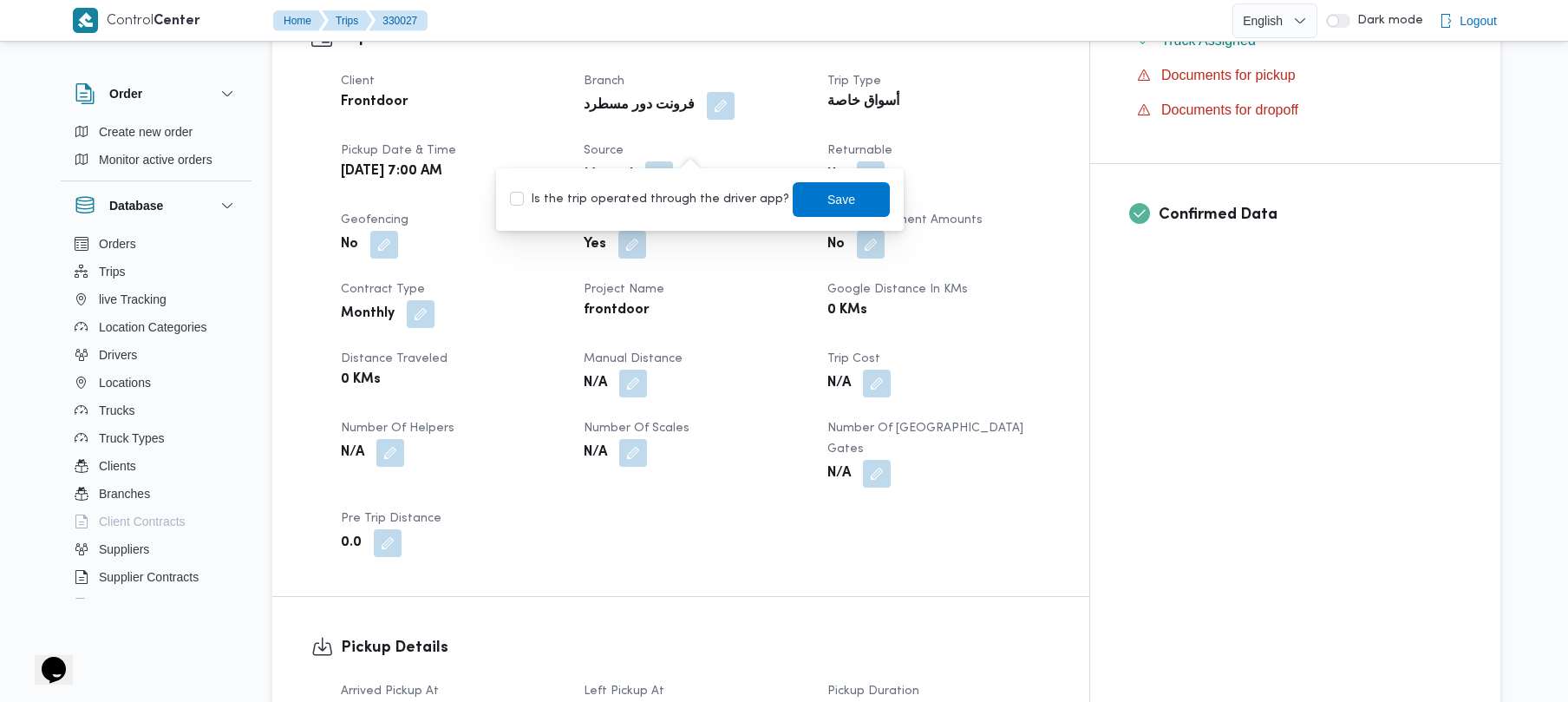
click at [686, 194] on label "Is the trip operated through the driver app?" at bounding box center [650, 200] width 279 height 21
checkbox input "true"
click at [787, 202] on span "Save" at bounding box center [841, 199] width 27 height 21
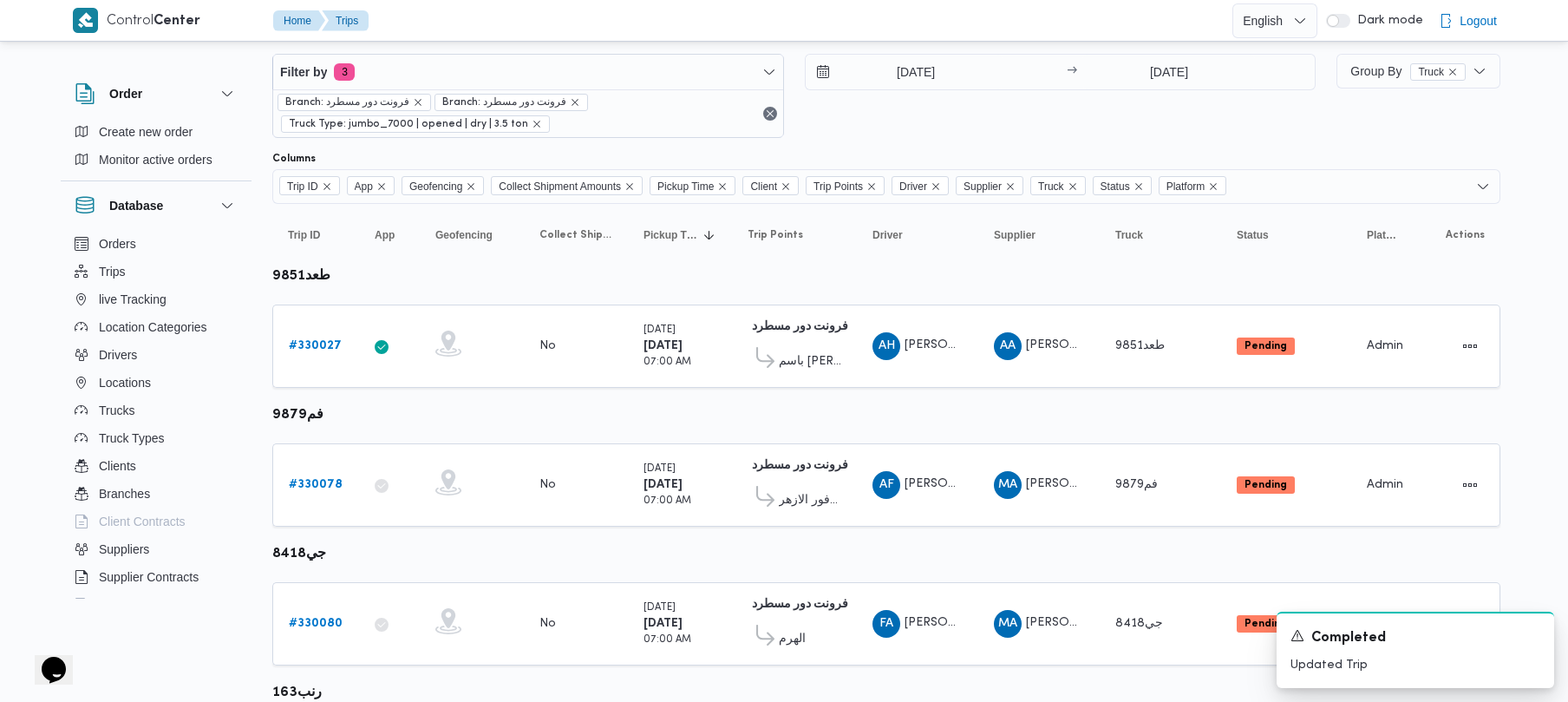
scroll to position [95, 0]
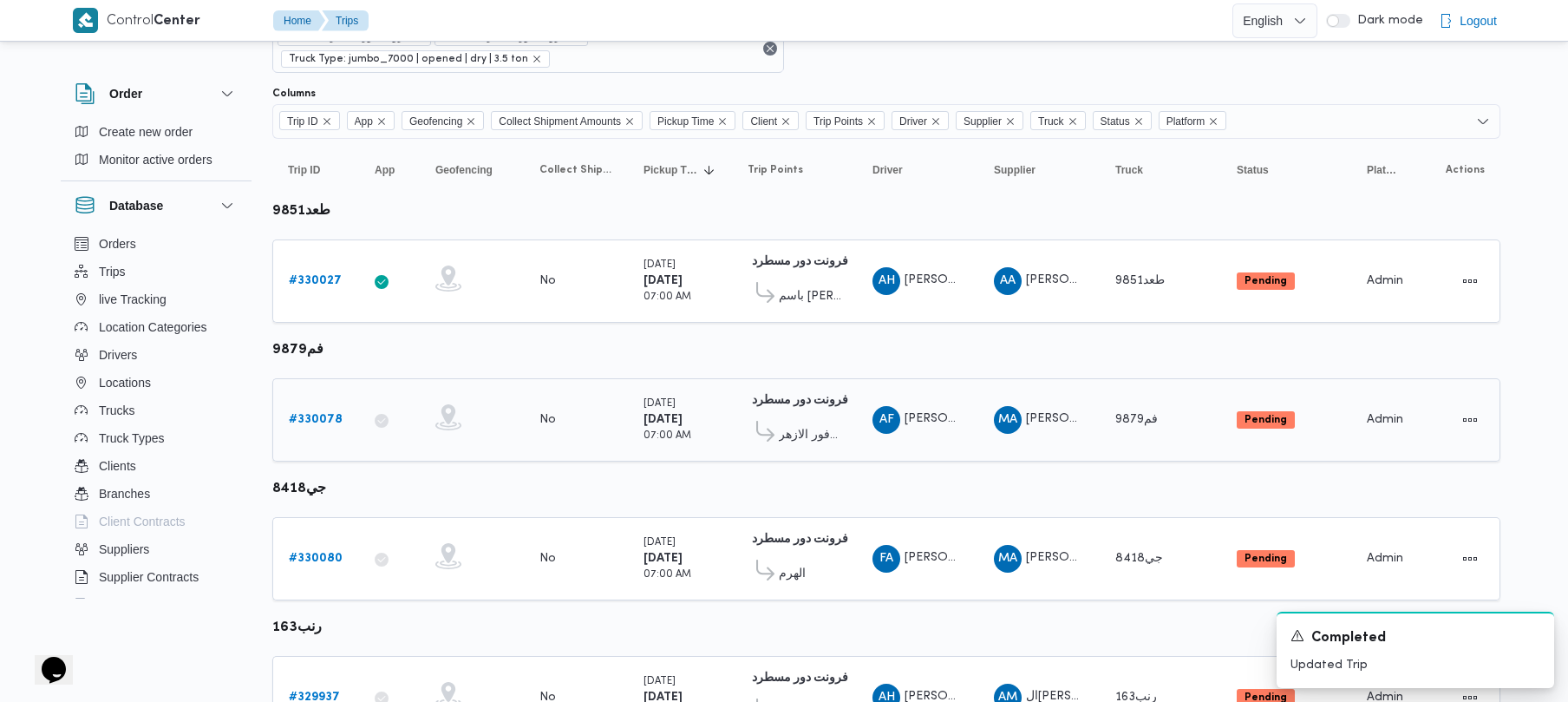
click at [323, 410] on link "# 330078" at bounding box center [315, 420] width 54 height 21
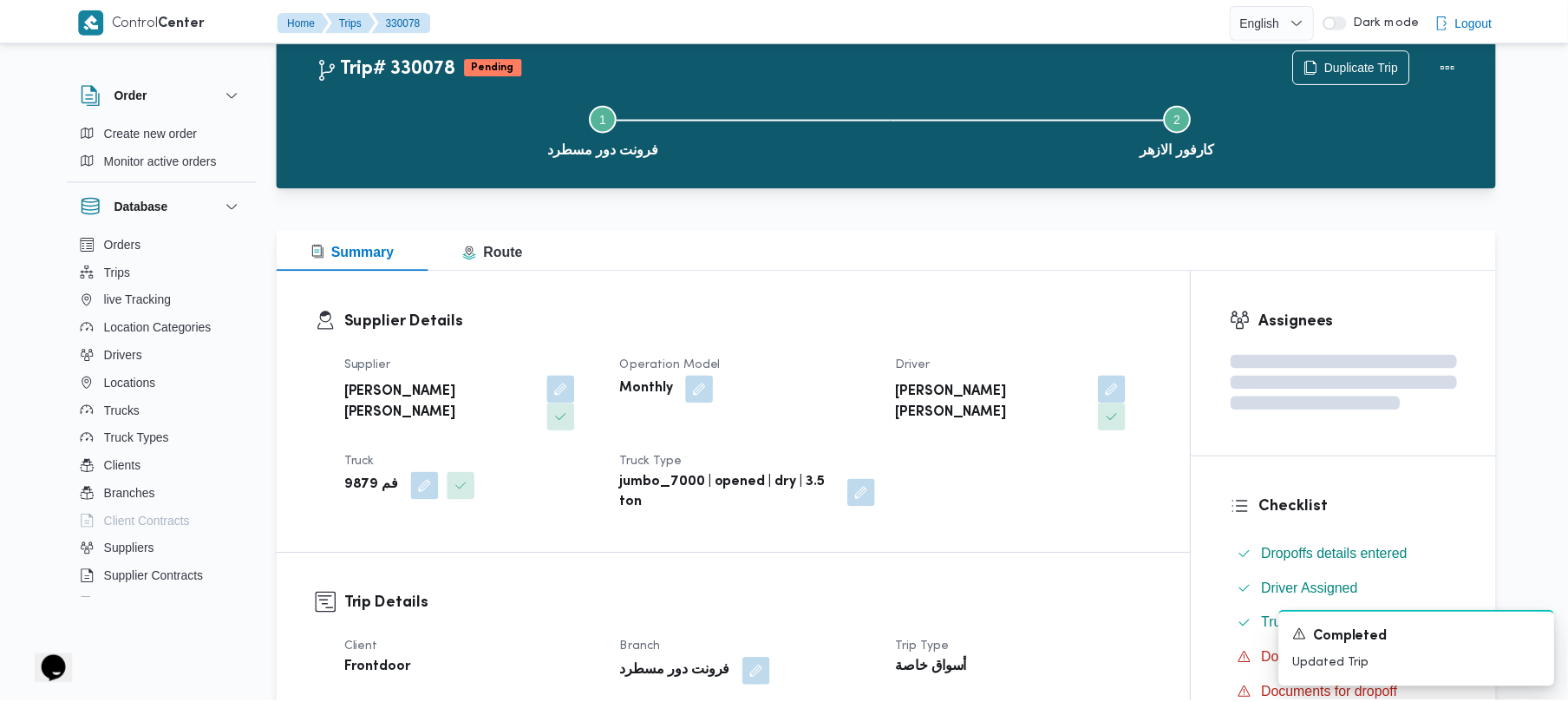
scroll to position [95, 0]
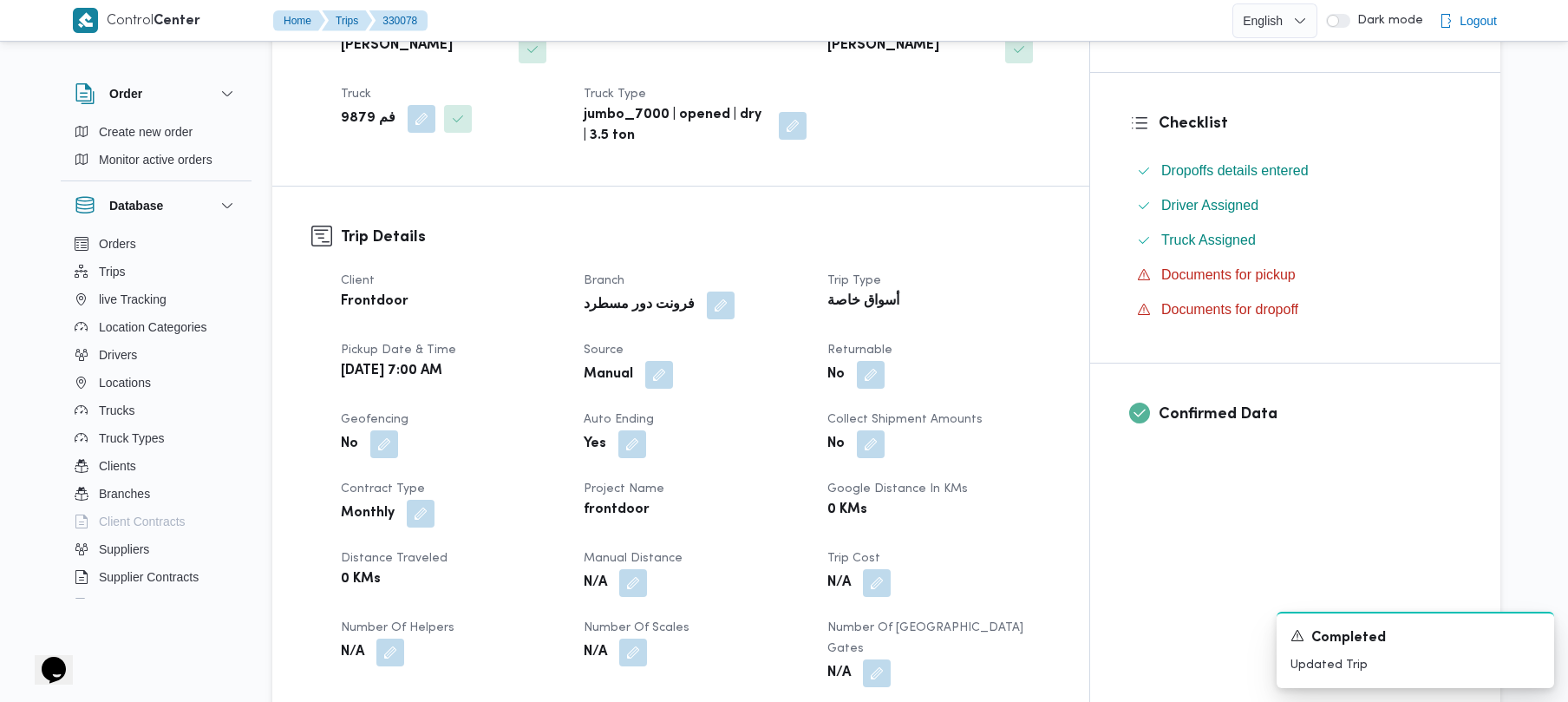
scroll to position [420, 0]
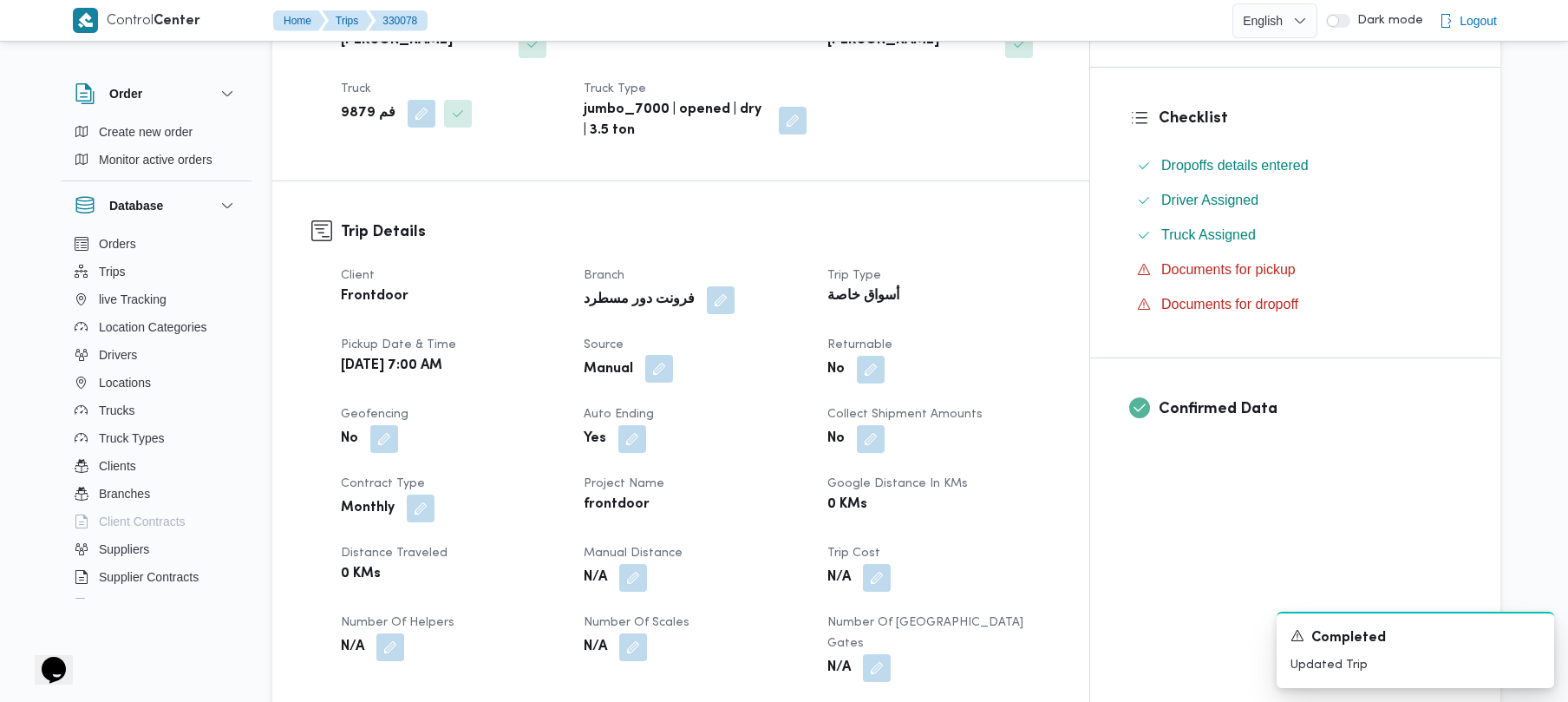
click at [673, 355] on button "button" at bounding box center [659, 369] width 27 height 27
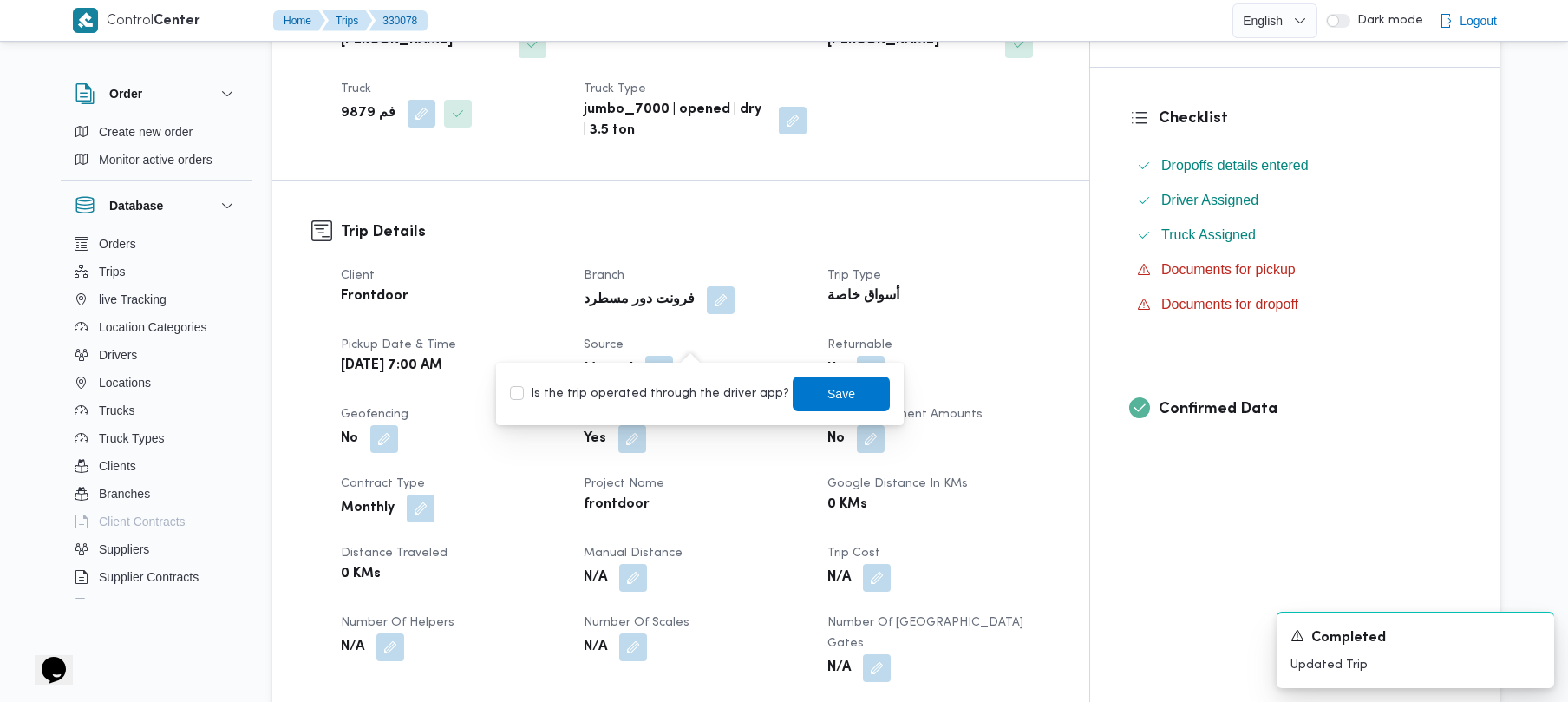
click at [654, 396] on label "Is the trip operated through the driver app?" at bounding box center [650, 394] width 279 height 21
checkbox input "true"
click at [787, 403] on span "Save" at bounding box center [841, 393] width 27 height 21
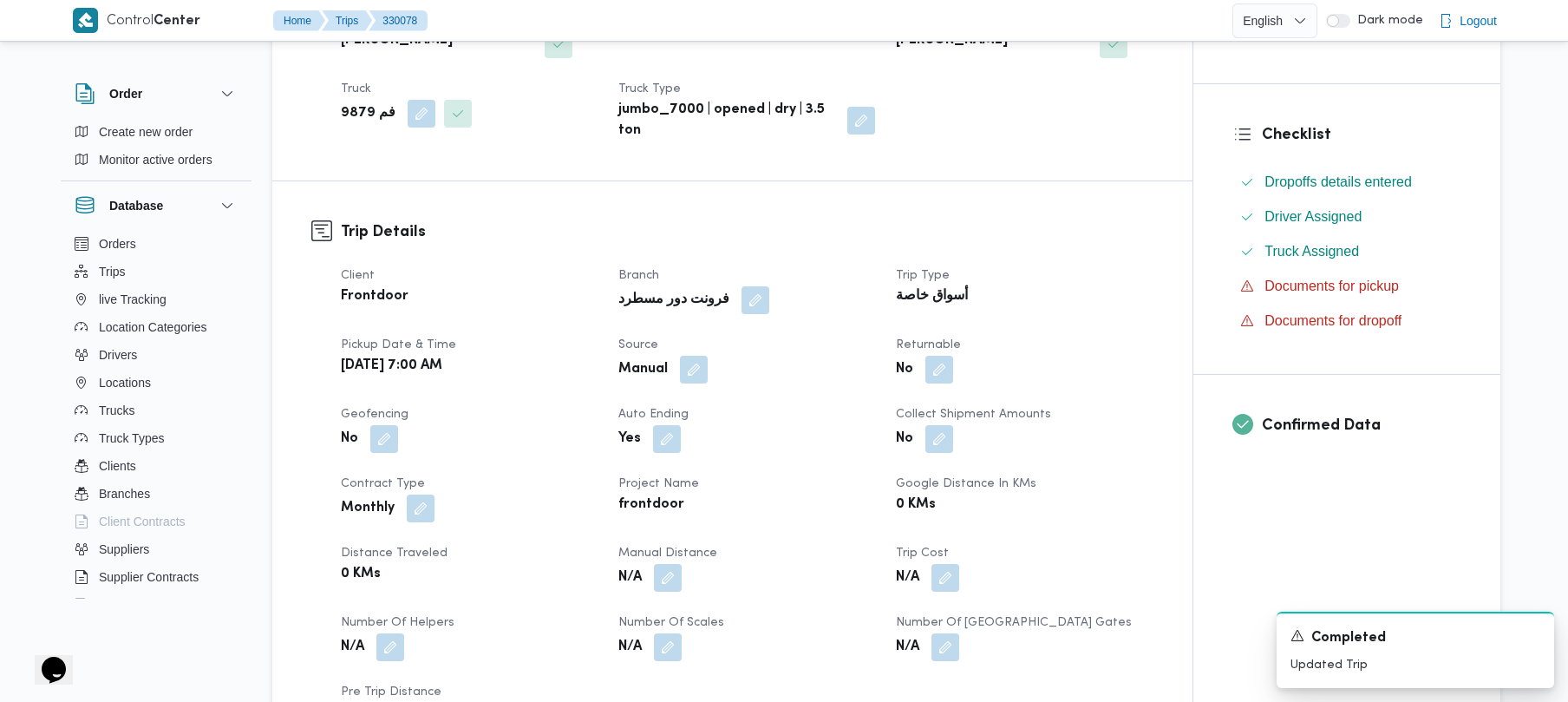
scroll to position [95, 0]
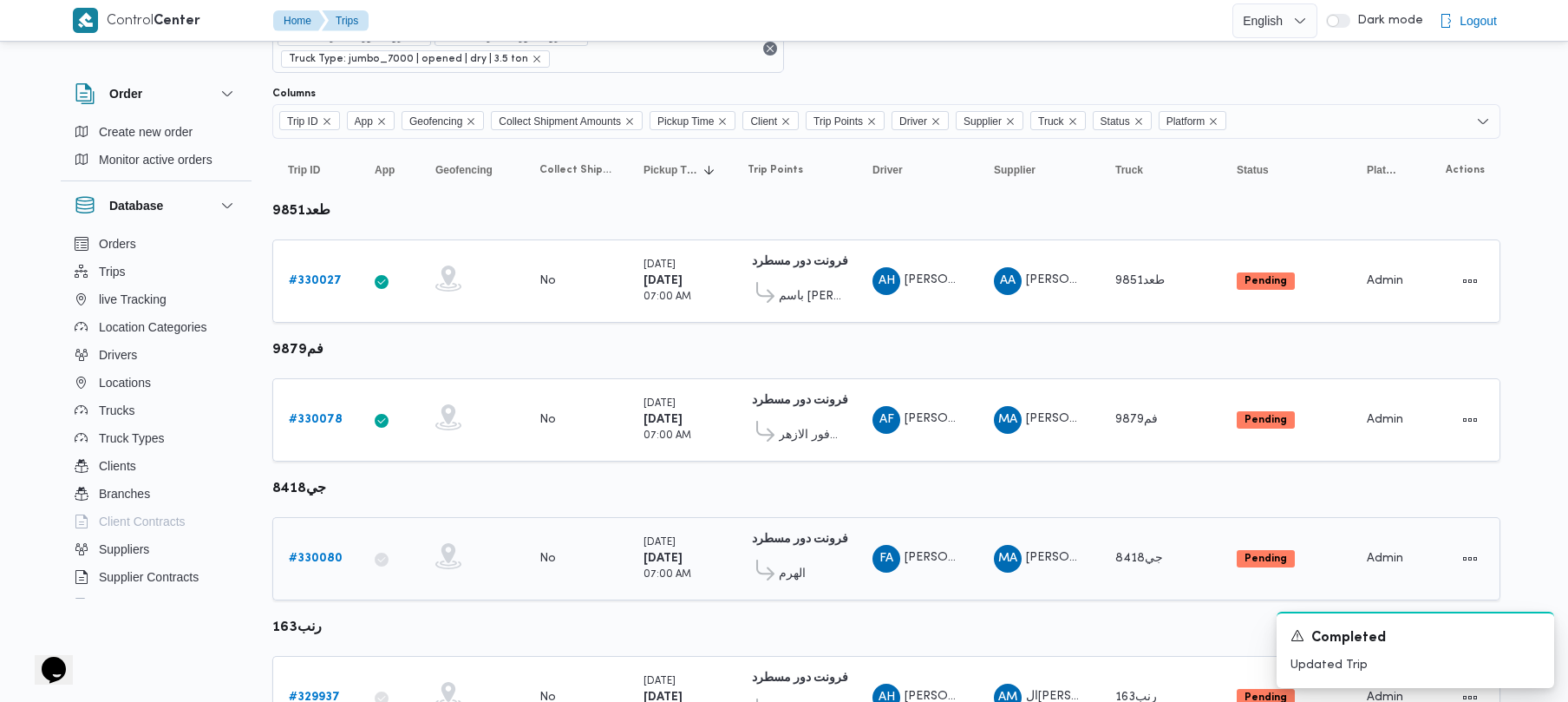
click at [305, 553] on b "# 330080" at bounding box center [315, 559] width 54 height 11
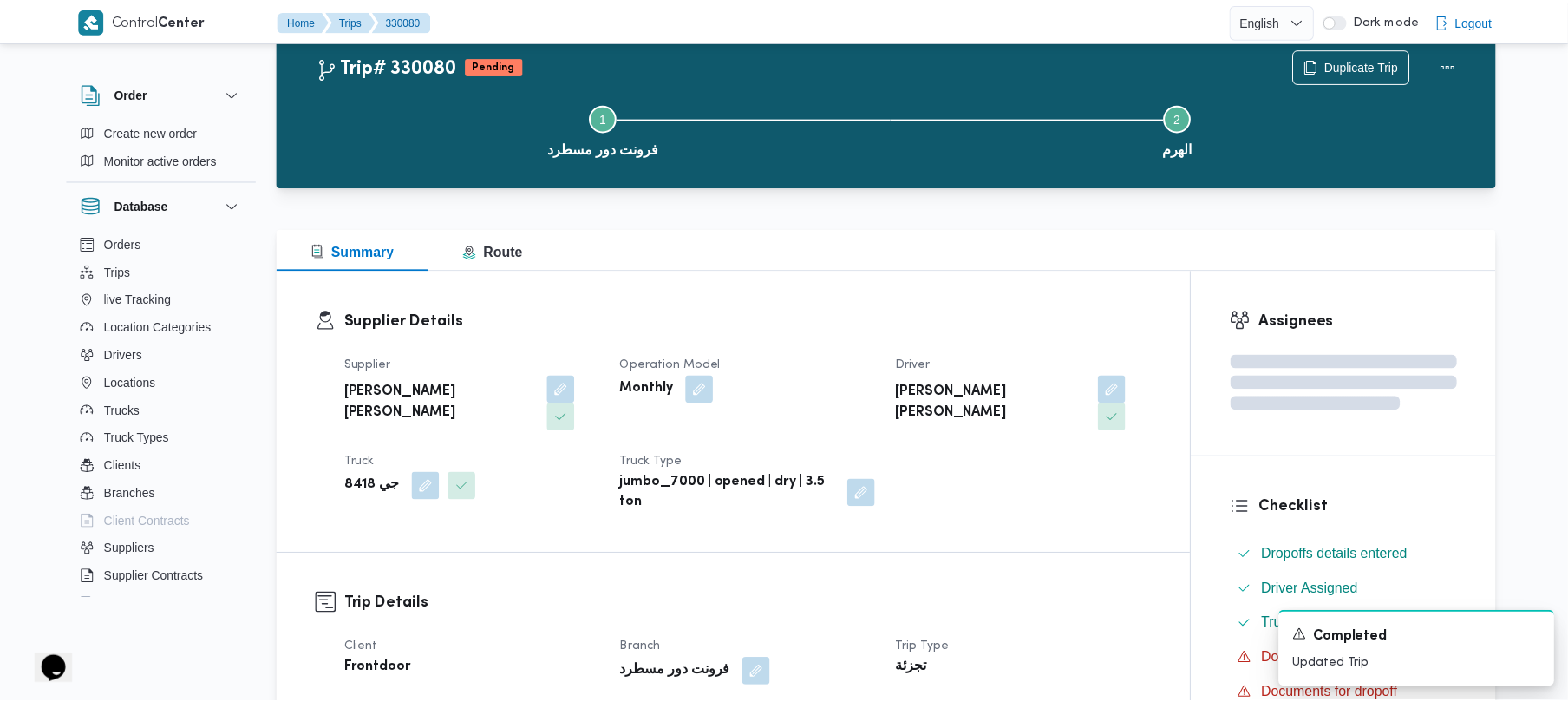
scroll to position [95, 0]
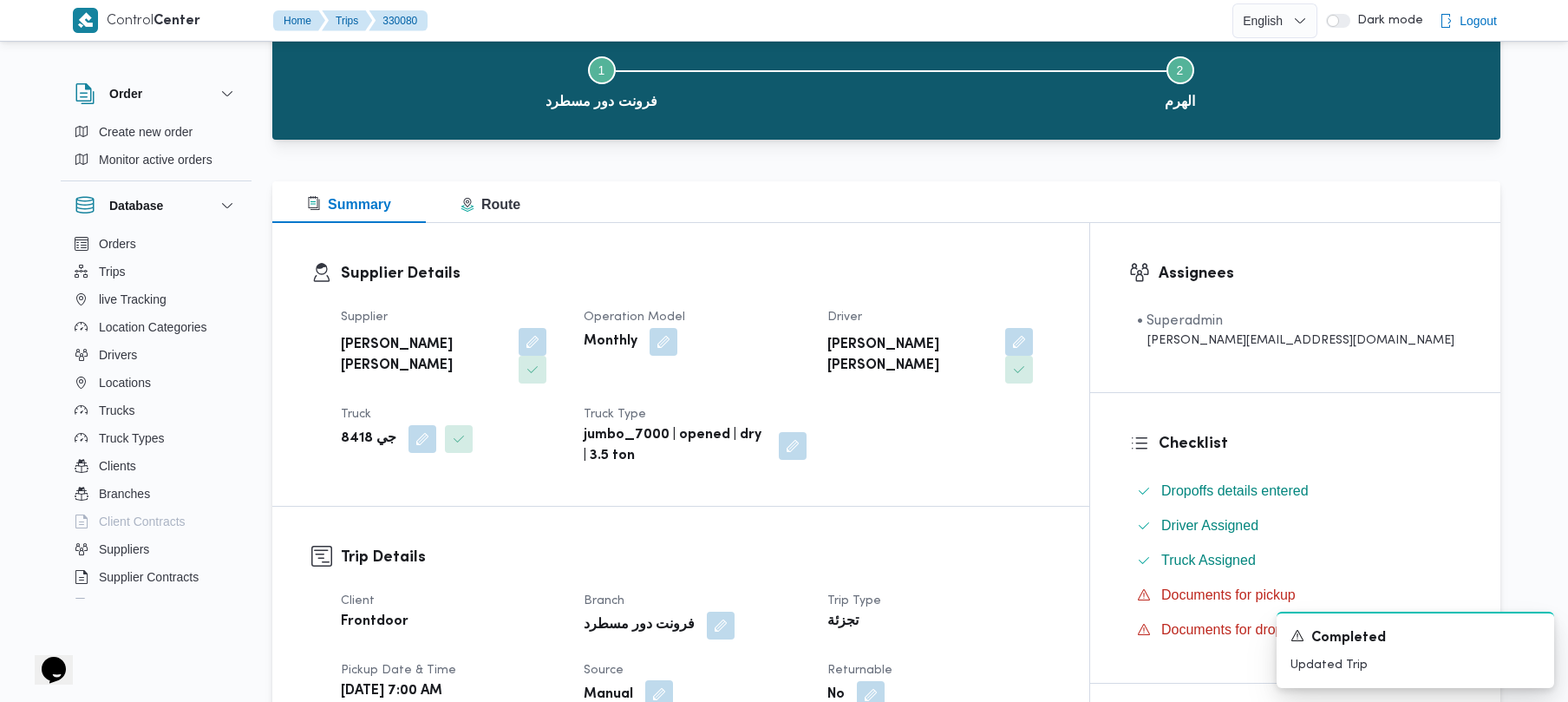
click at [673, 680] on button "button" at bounding box center [659, 693] width 27 height 27
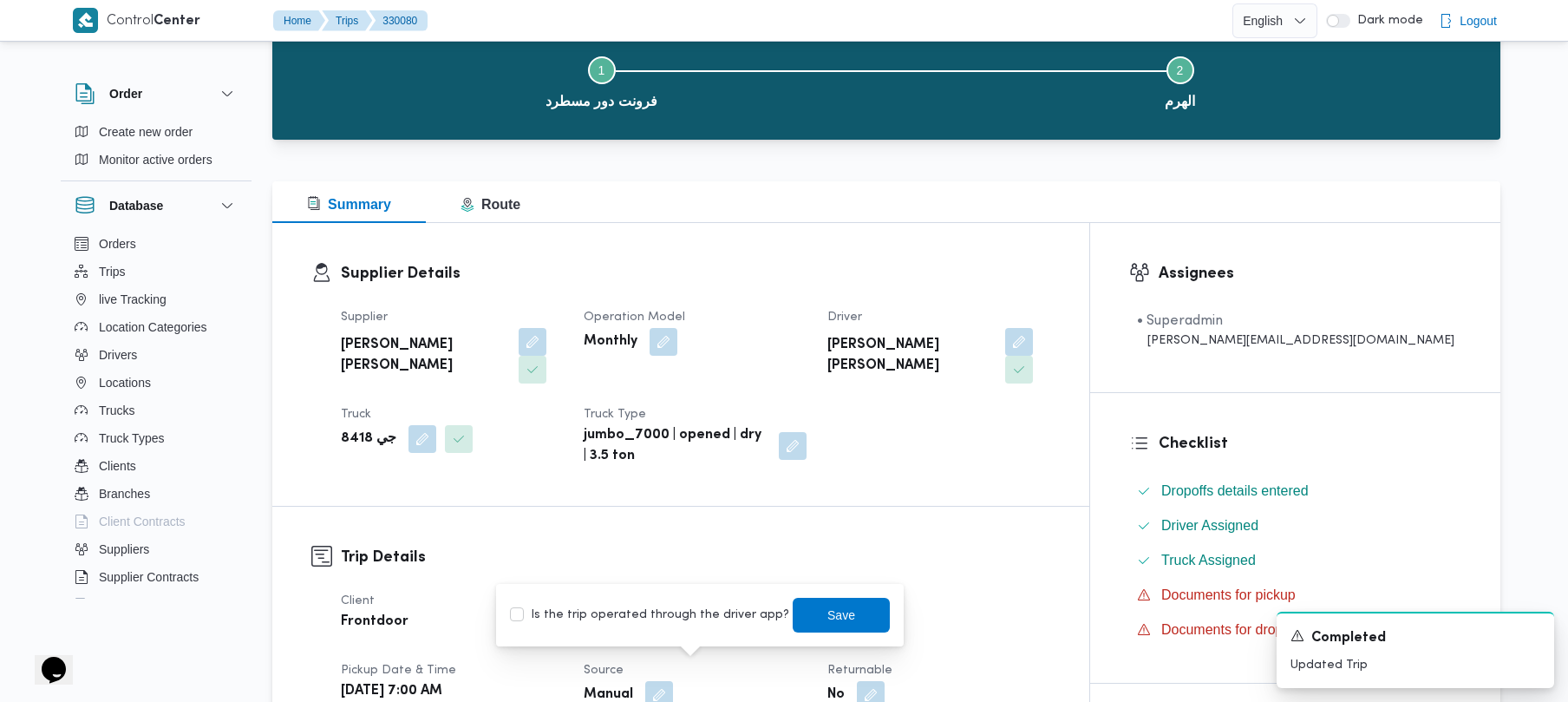
click at [611, 618] on label "Is the trip operated through the driver app?" at bounding box center [650, 616] width 279 height 21
checkbox input "true"
drag, startPoint x: 798, startPoint y: 598, endPoint x: 775, endPoint y: 574, distance: 33.2
click at [787, 599] on span "Save" at bounding box center [841, 614] width 98 height 35
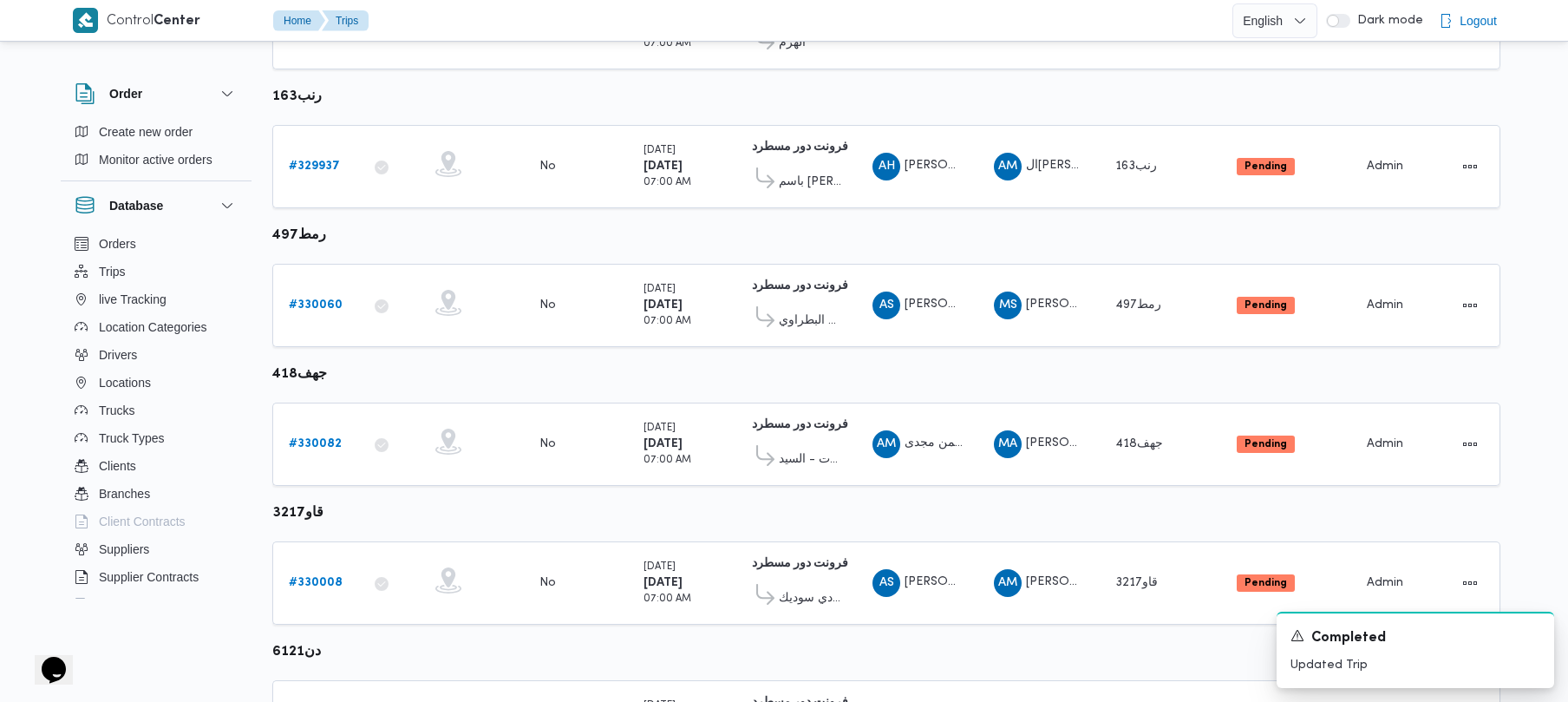
scroll to position [608, 0]
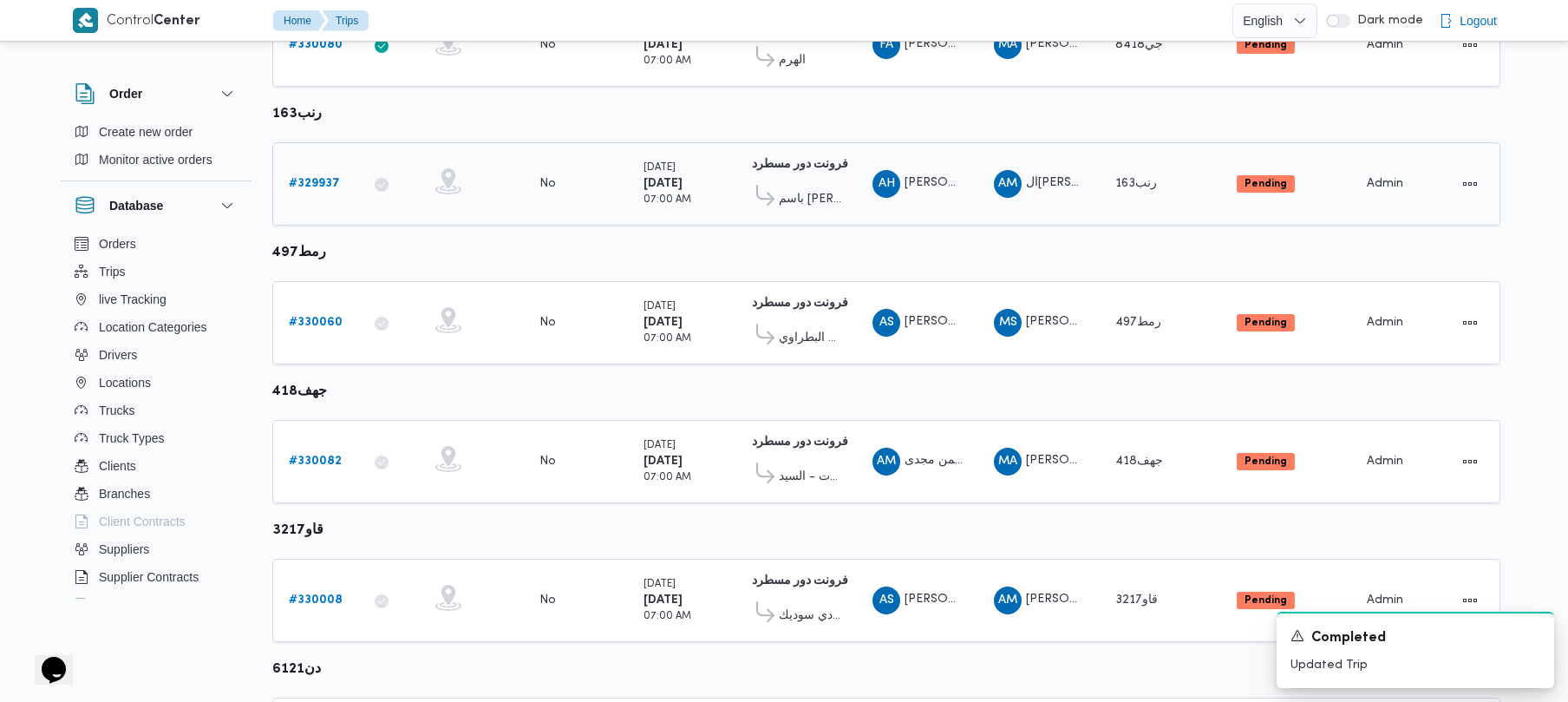
click at [347, 178] on div "# 329937" at bounding box center [316, 184] width 68 height 35
click at [326, 181] on b "# 329937" at bounding box center [314, 184] width 51 height 11
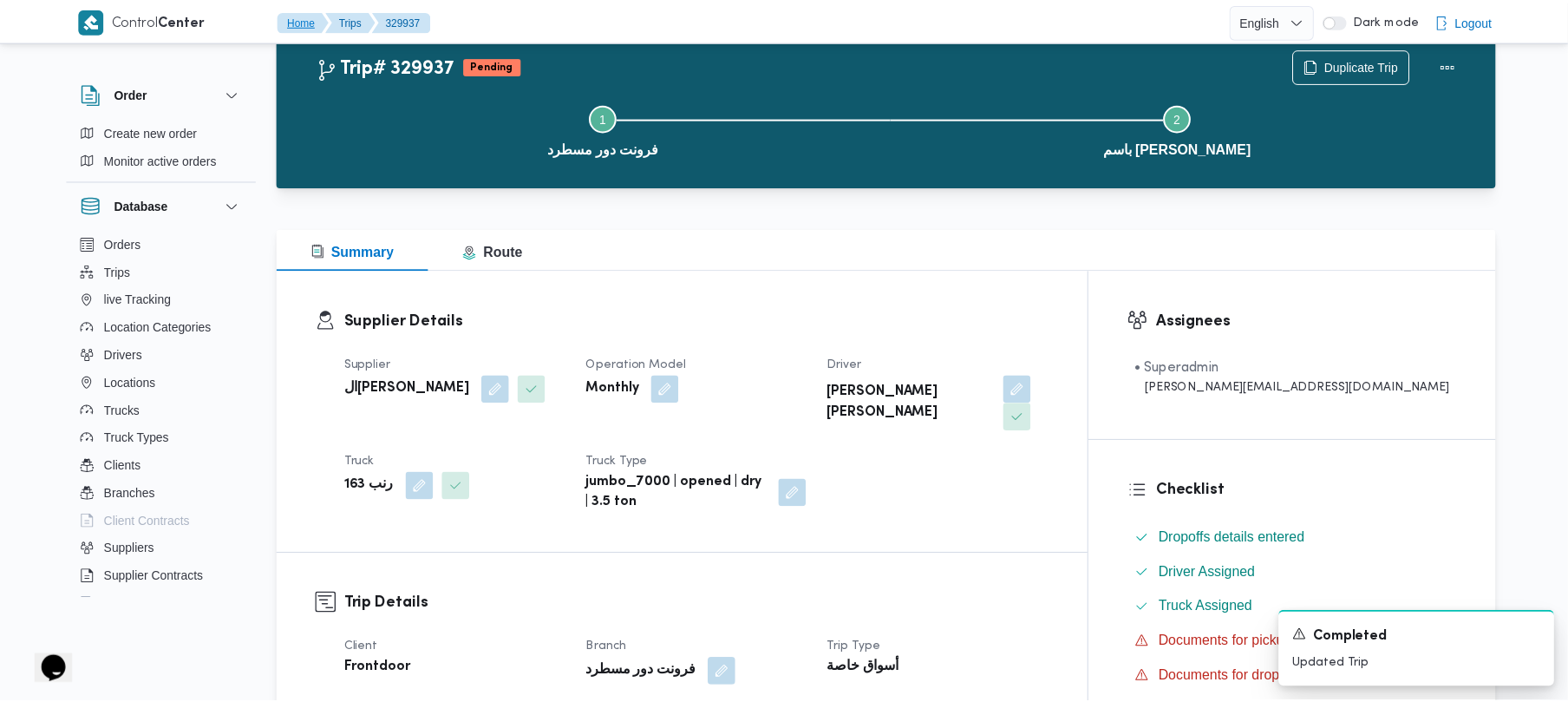
scroll to position [608, 0]
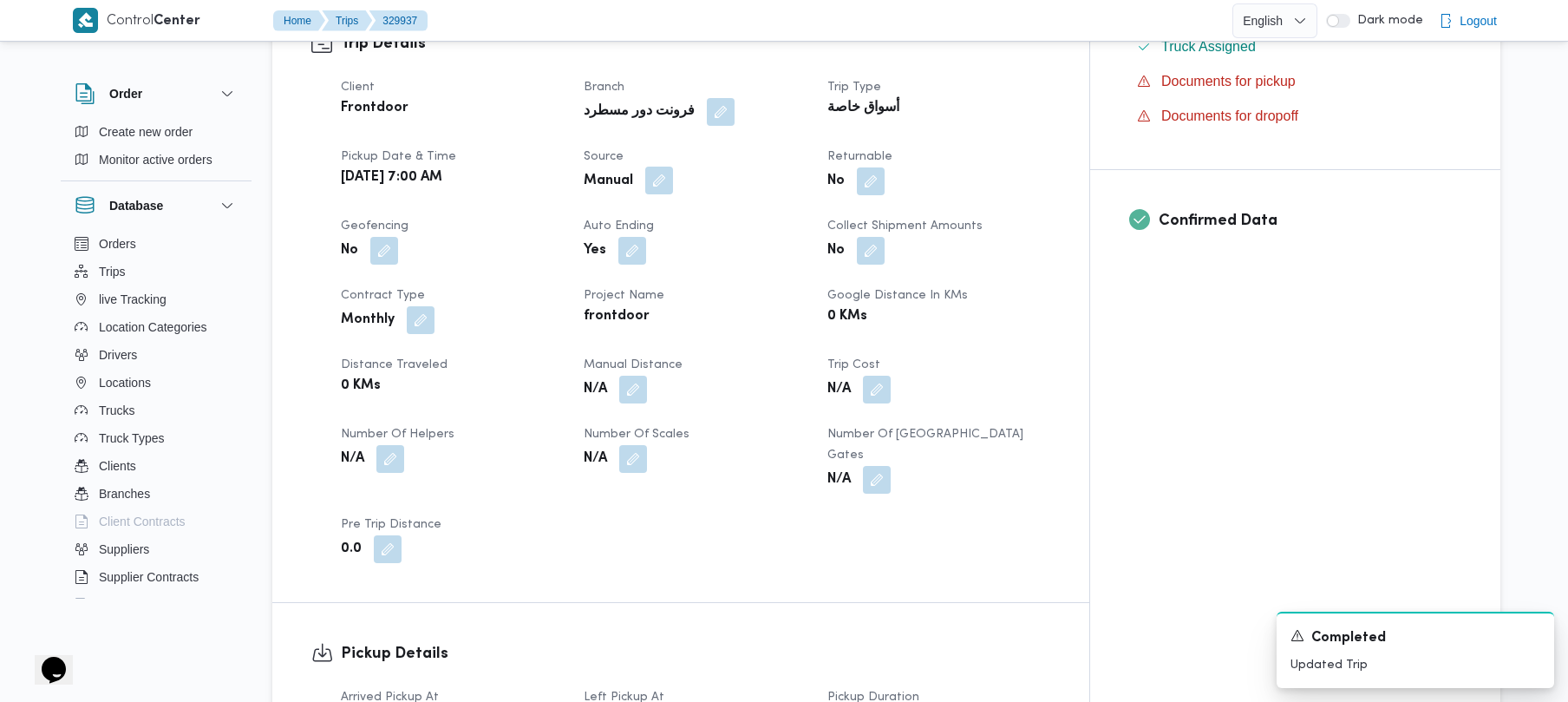
click at [673, 167] on button "button" at bounding box center [659, 180] width 27 height 27
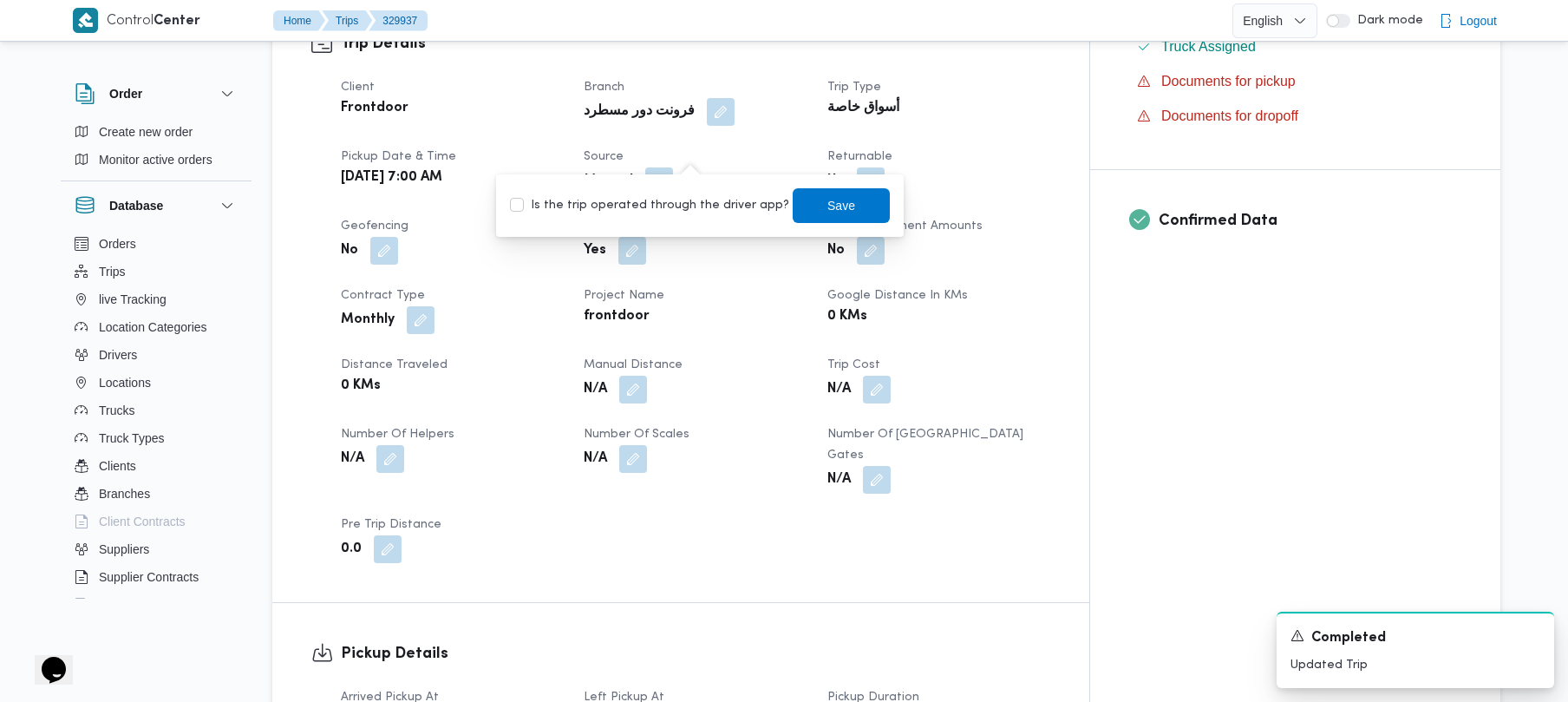
click at [657, 202] on label "Is the trip operated through the driver app?" at bounding box center [650, 206] width 279 height 21
checkbox input "true"
click at [787, 215] on span "Save" at bounding box center [841, 205] width 98 height 35
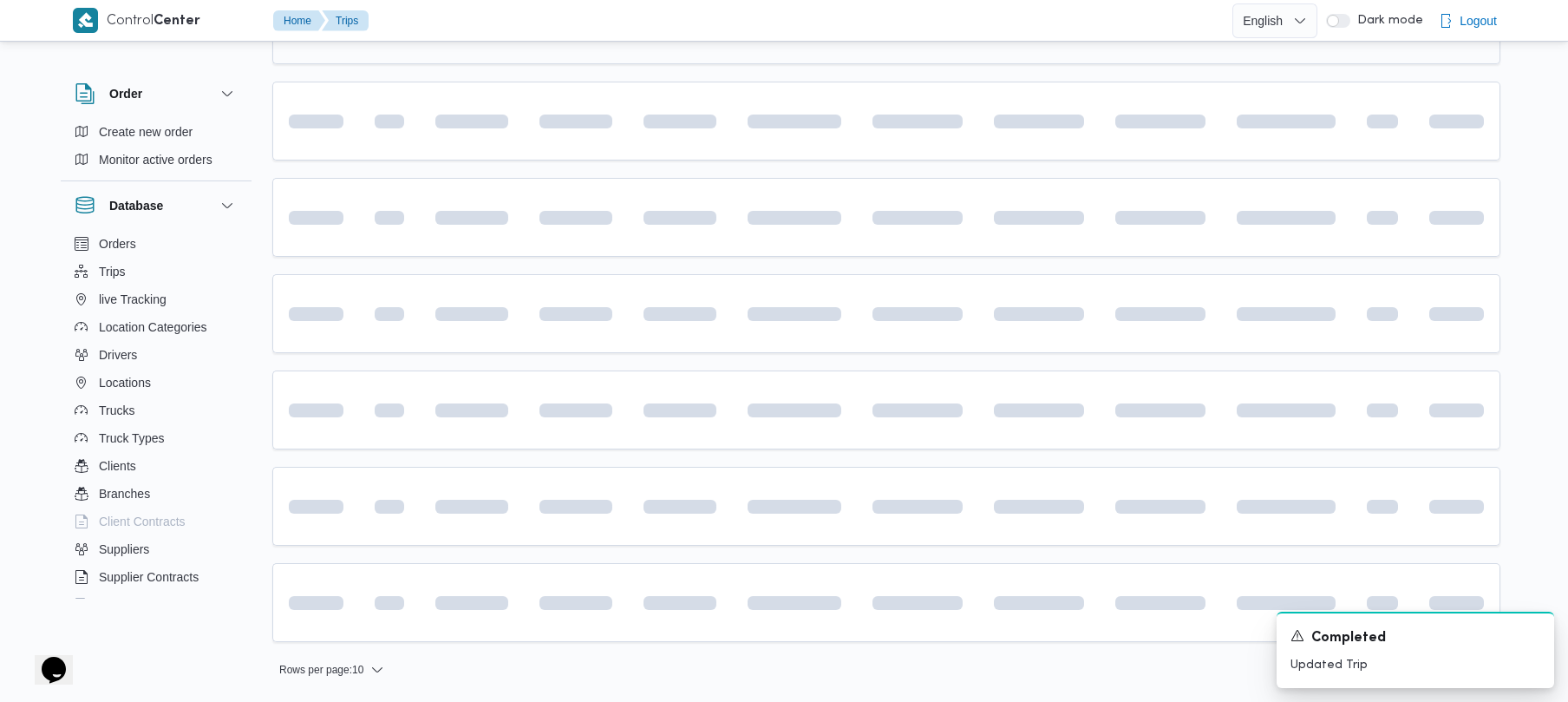
scroll to position [608, 0]
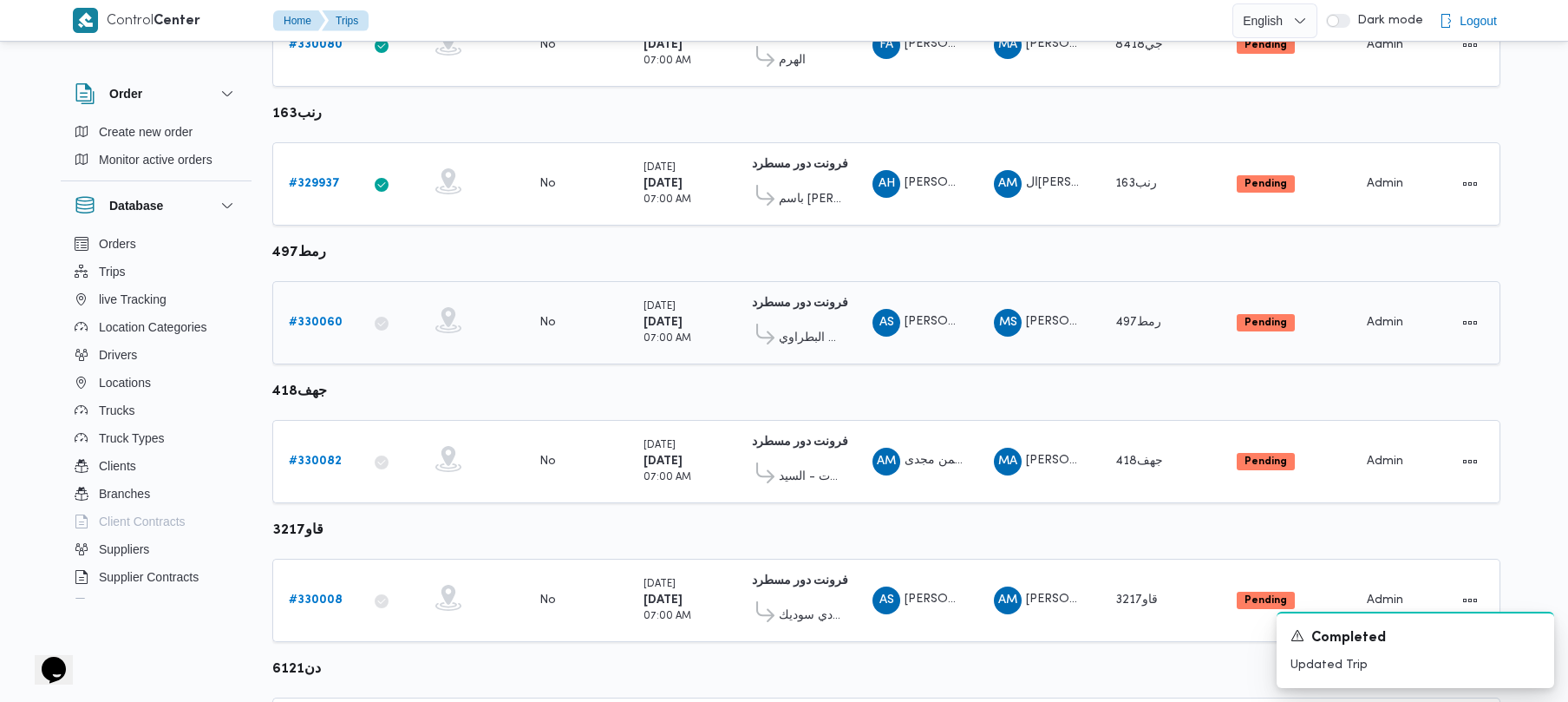
click at [315, 319] on b "# 330060" at bounding box center [315, 322] width 54 height 11
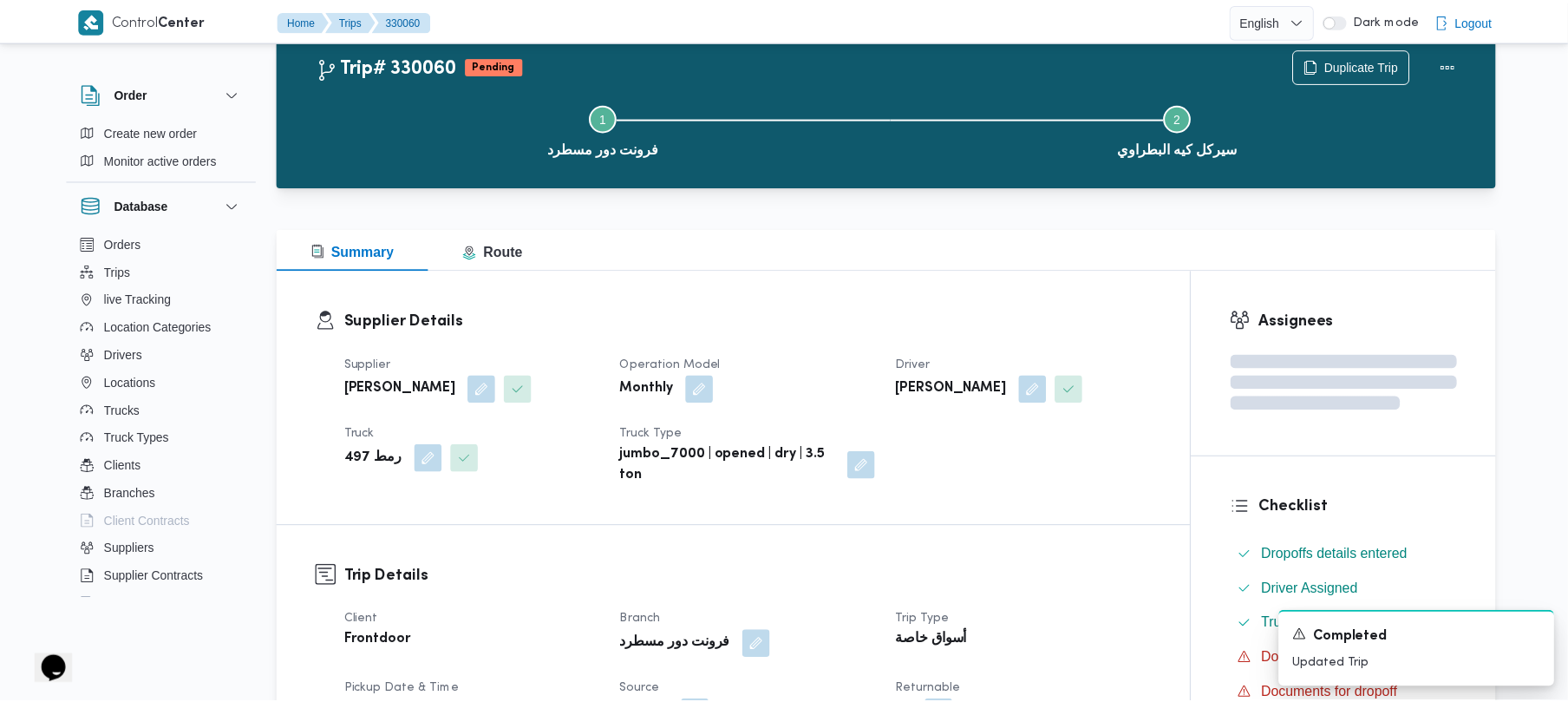
scroll to position [608, 0]
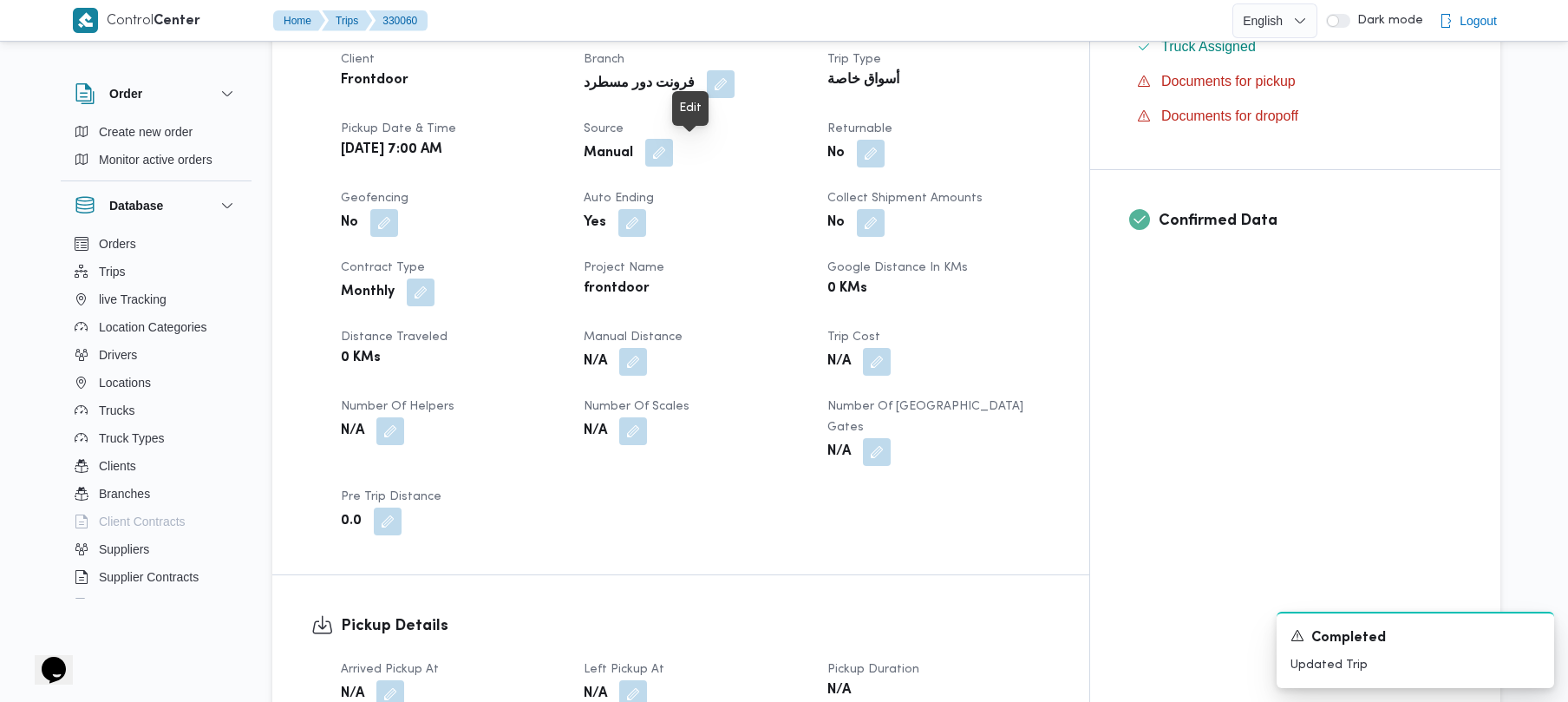
click at [673, 158] on button "button" at bounding box center [659, 153] width 27 height 27
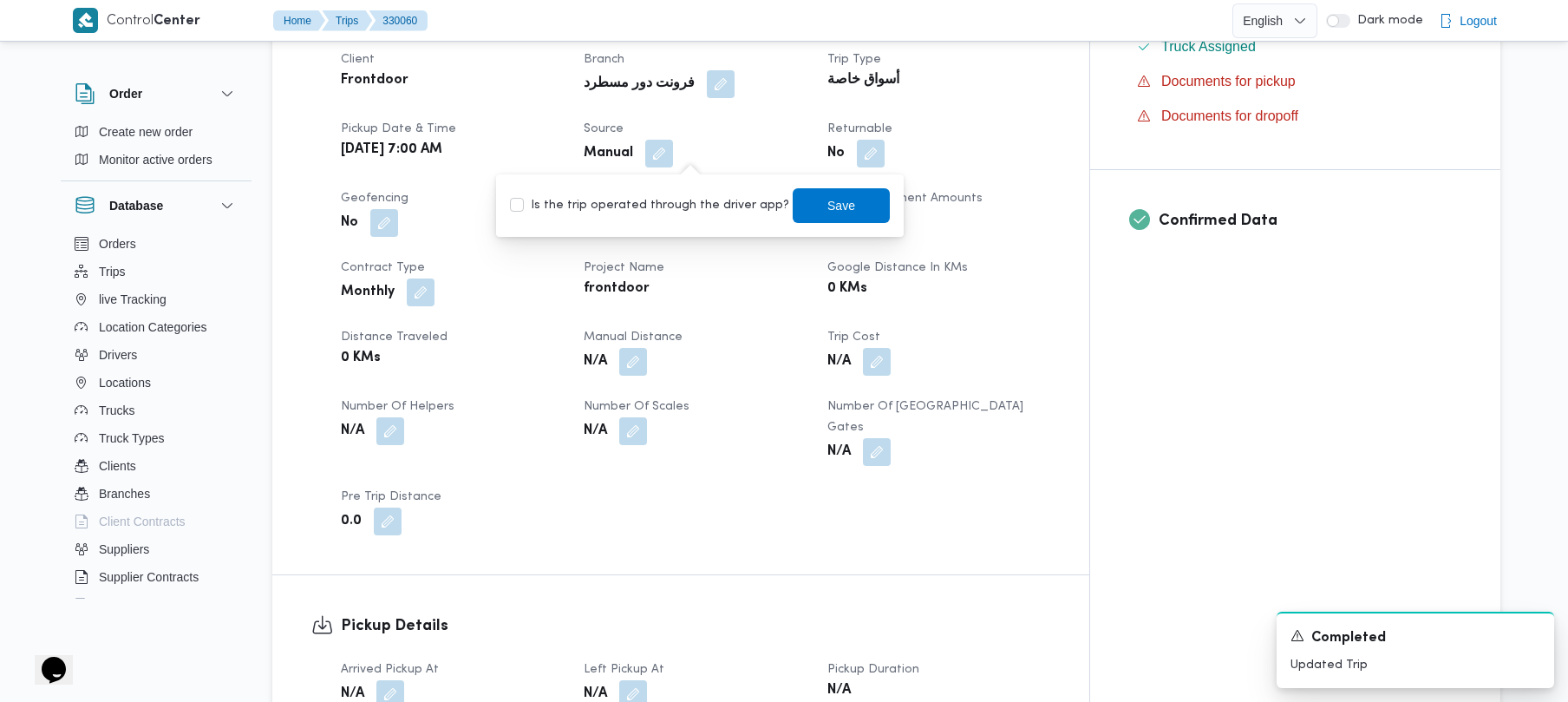
click at [671, 210] on label "Is the trip operated through the driver app?" at bounding box center [650, 206] width 279 height 21
checkbox input "true"
click at [787, 223] on span "Save" at bounding box center [841, 205] width 98 height 35
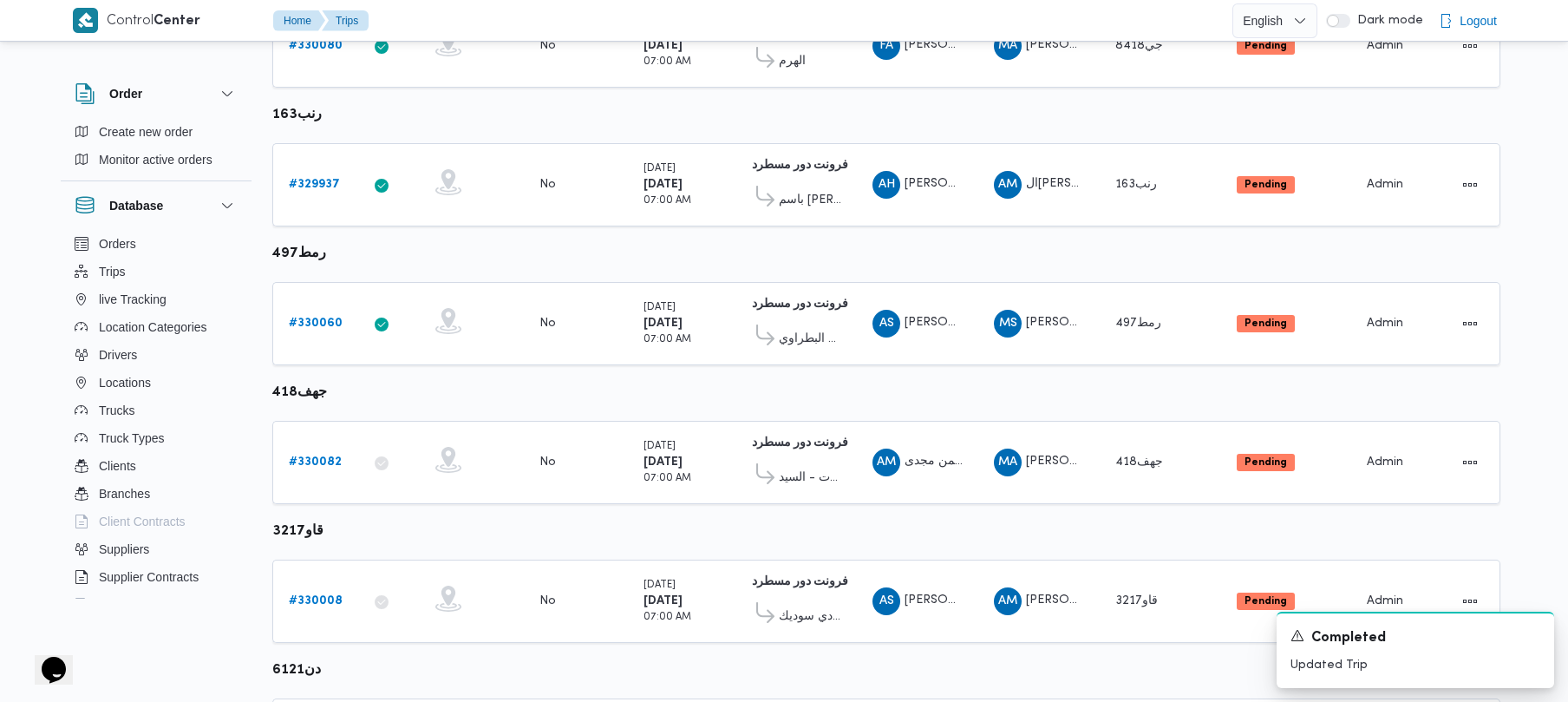
scroll to position [608, 0]
click at [315, 459] on b "# 330082" at bounding box center [315, 461] width 53 height 11
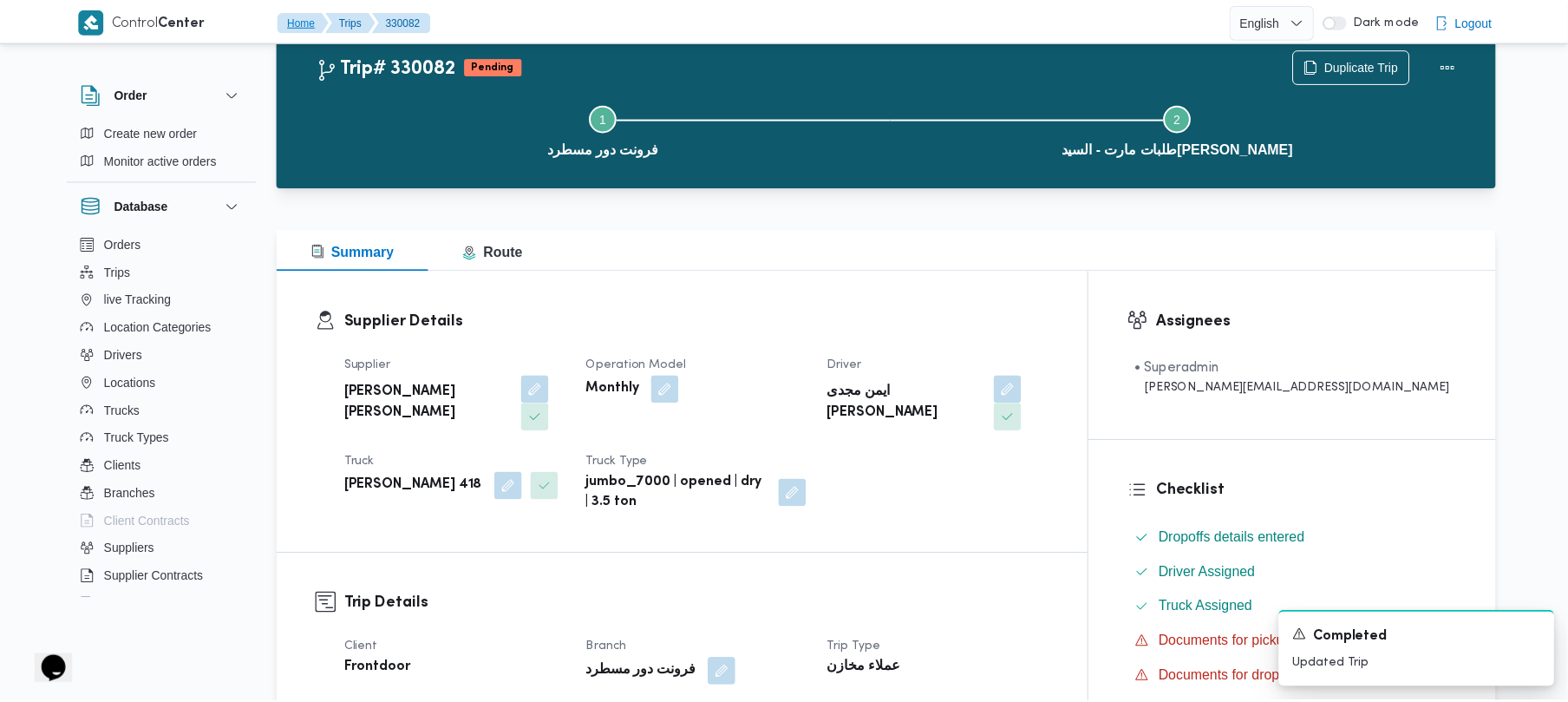
scroll to position [608, 0]
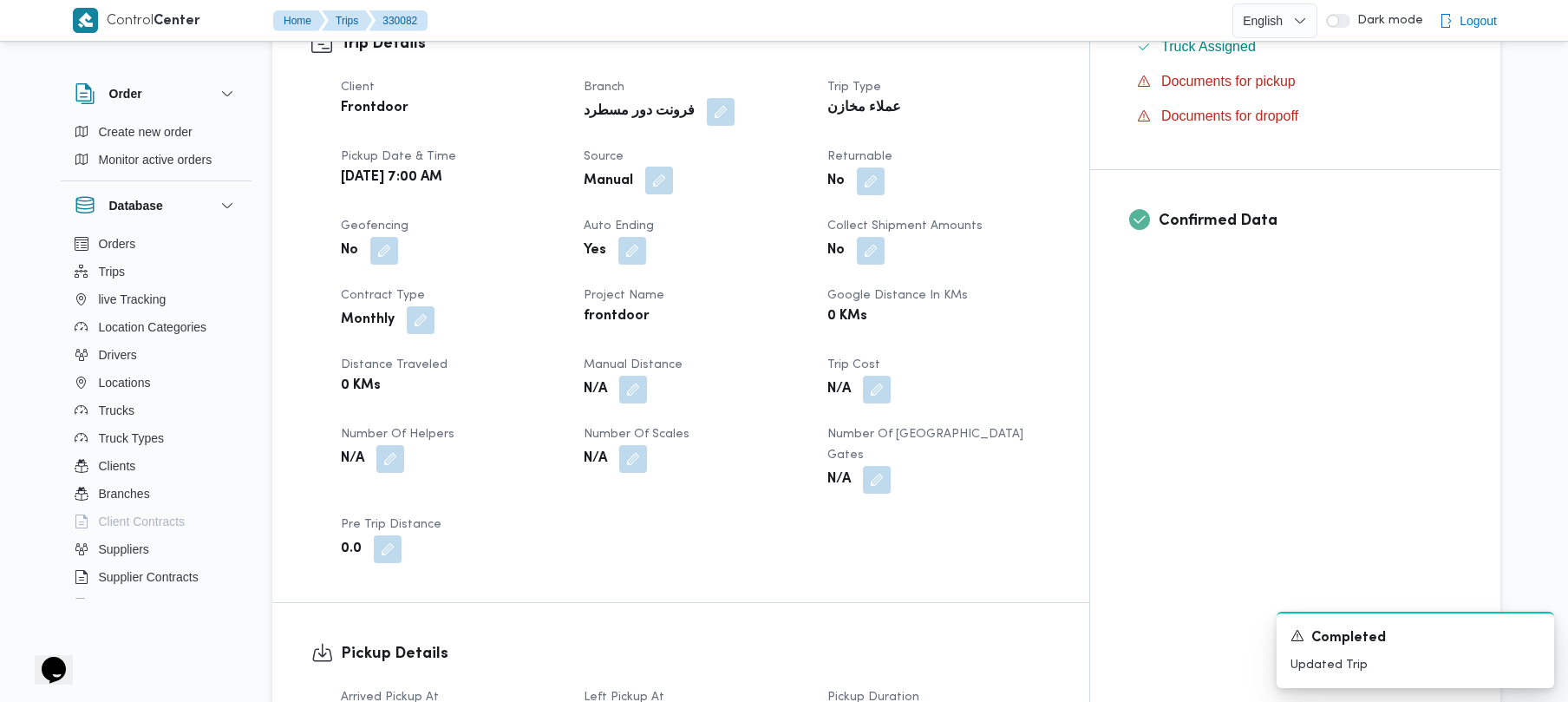
click at [673, 167] on button "button" at bounding box center [659, 180] width 27 height 27
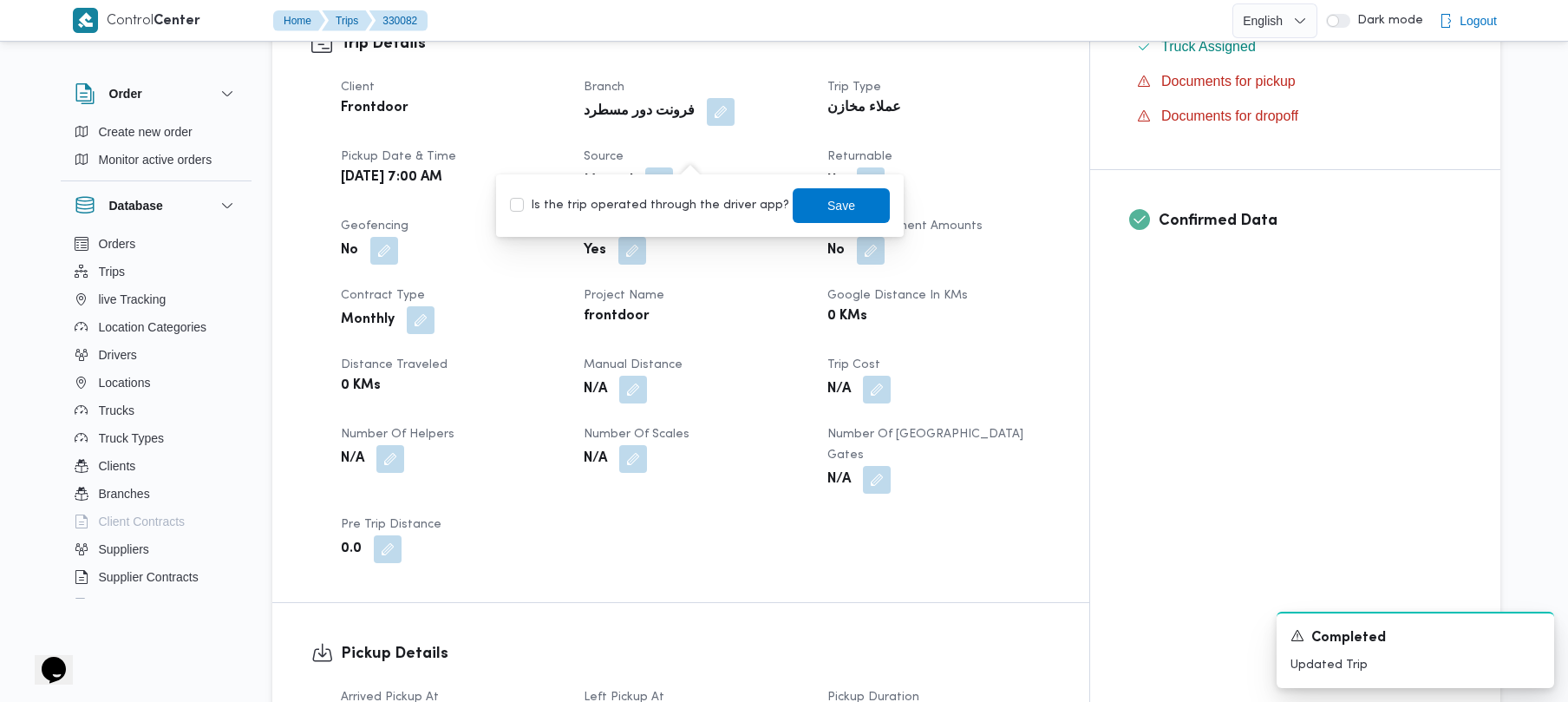
click at [674, 202] on label "Is the trip operated through the driver app?" at bounding box center [650, 206] width 279 height 21
checkbox input "true"
click at [787, 205] on span "Save" at bounding box center [841, 205] width 98 height 35
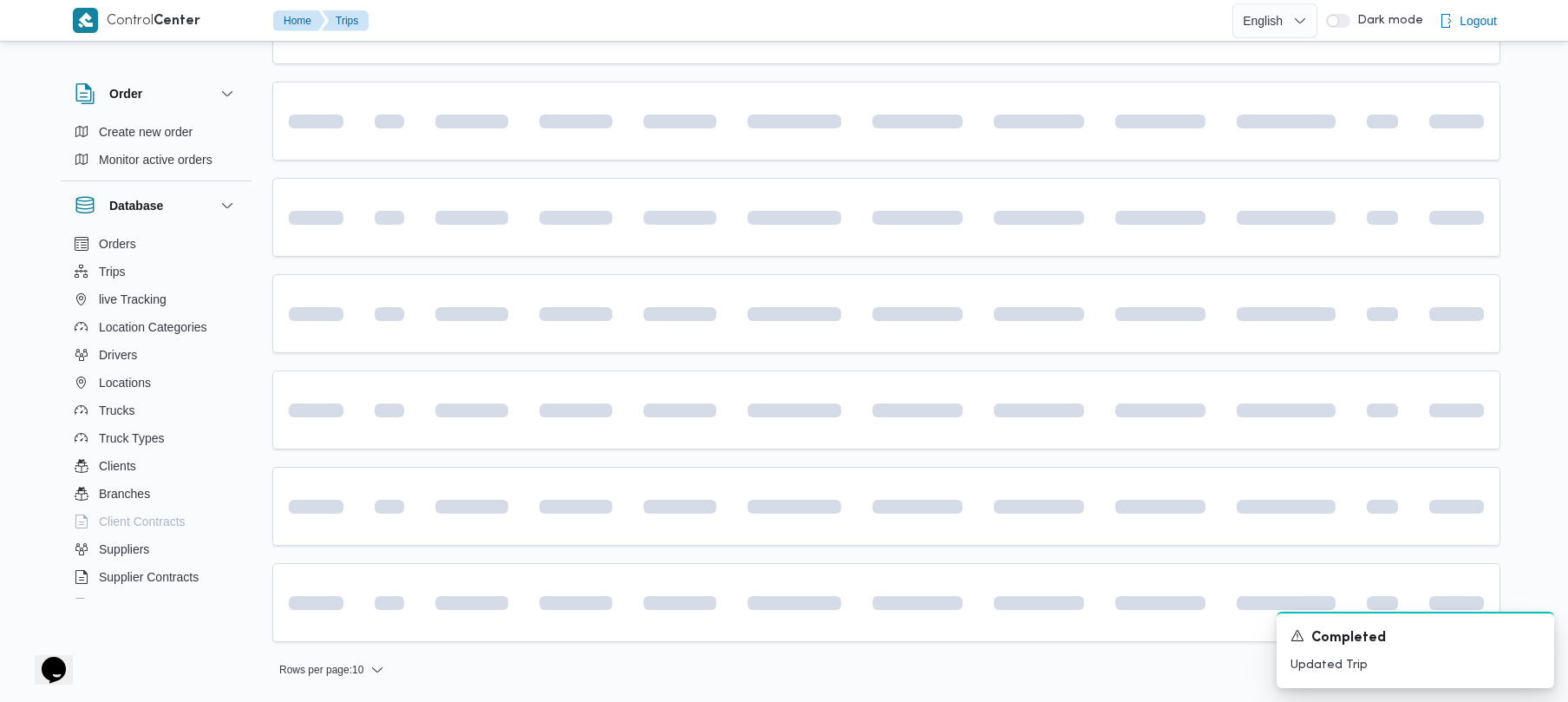
scroll to position [585, 0]
click at [787, 636] on icon "Dismiss toast" at bounding box center [1533, 634] width 14 height 14
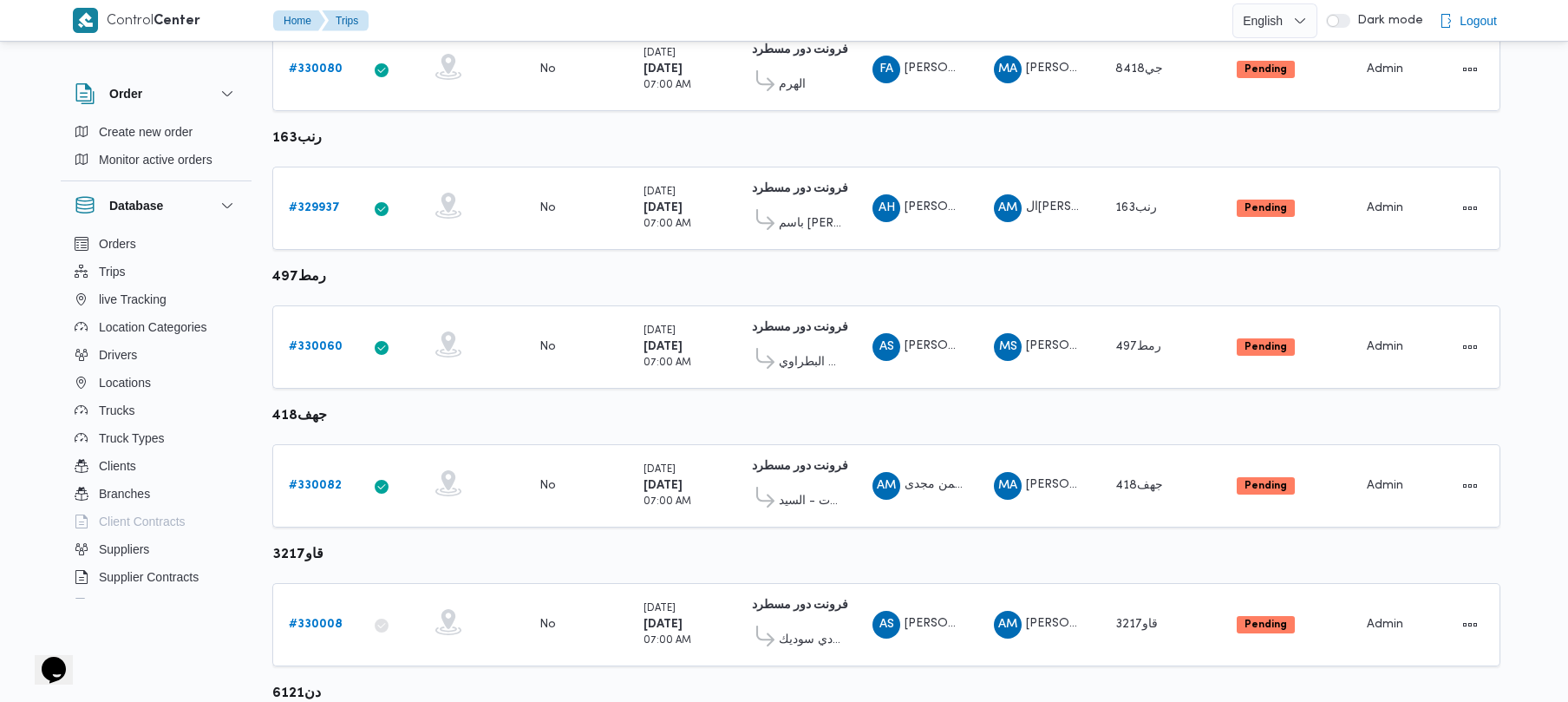
scroll to position [768, 0]
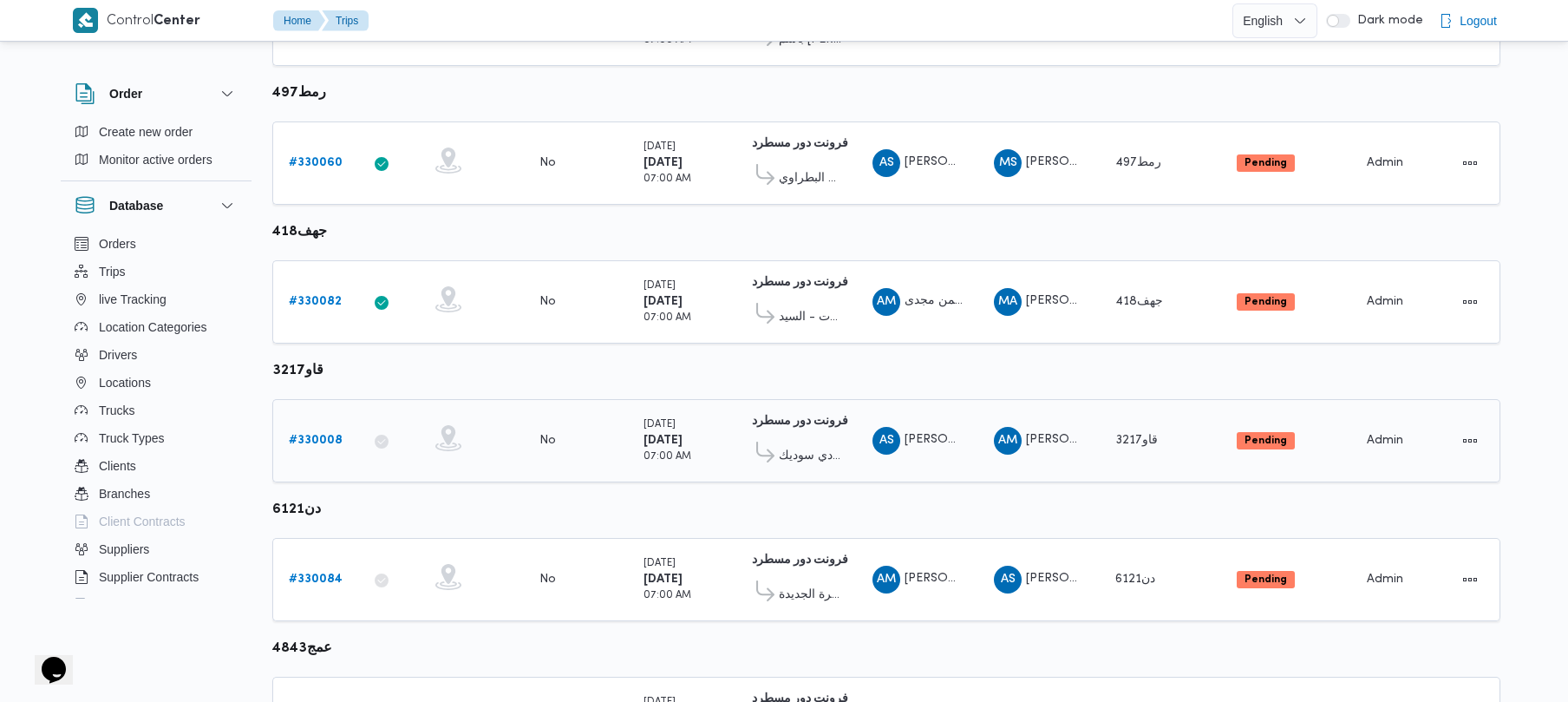
click at [314, 441] on b "# 330008" at bounding box center [315, 441] width 54 height 11
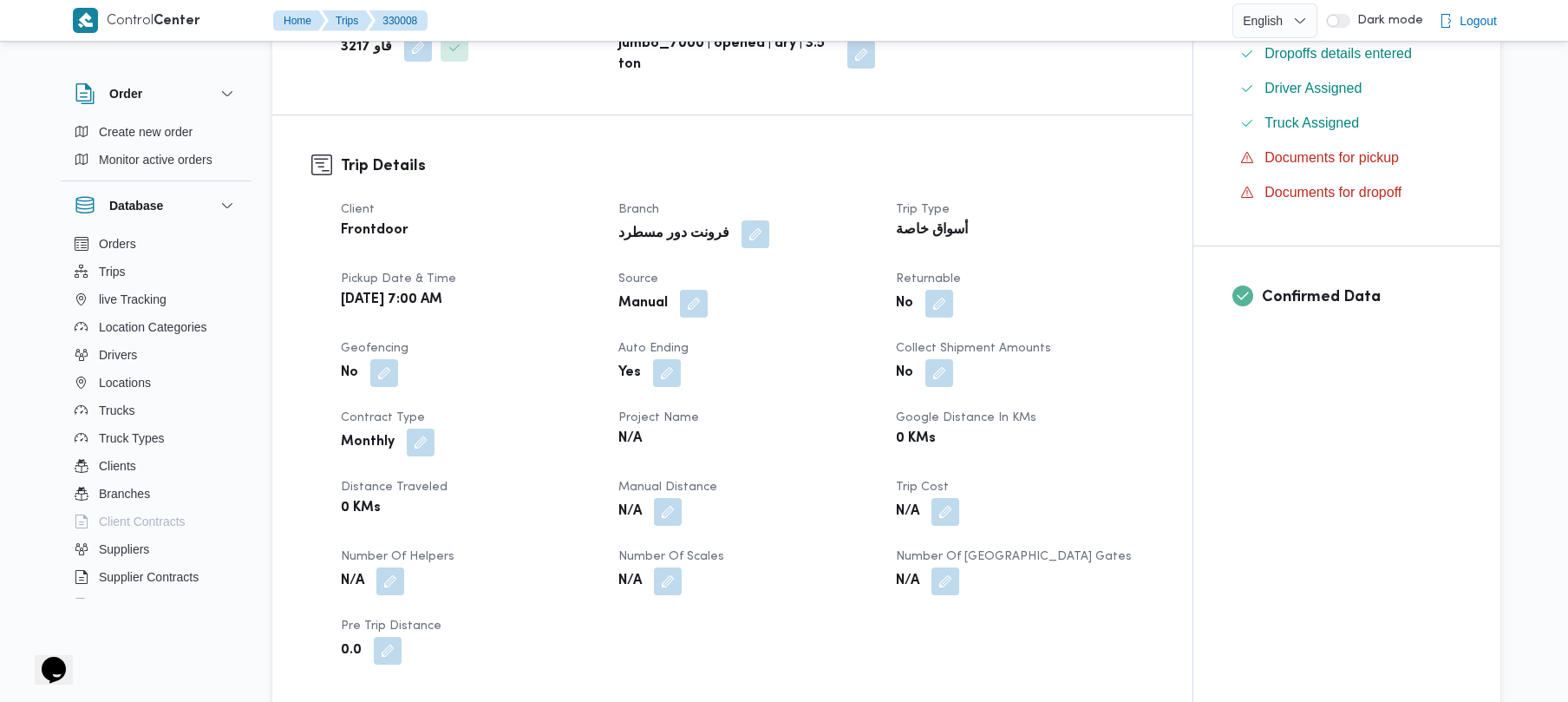
scroll to position [481, 0]
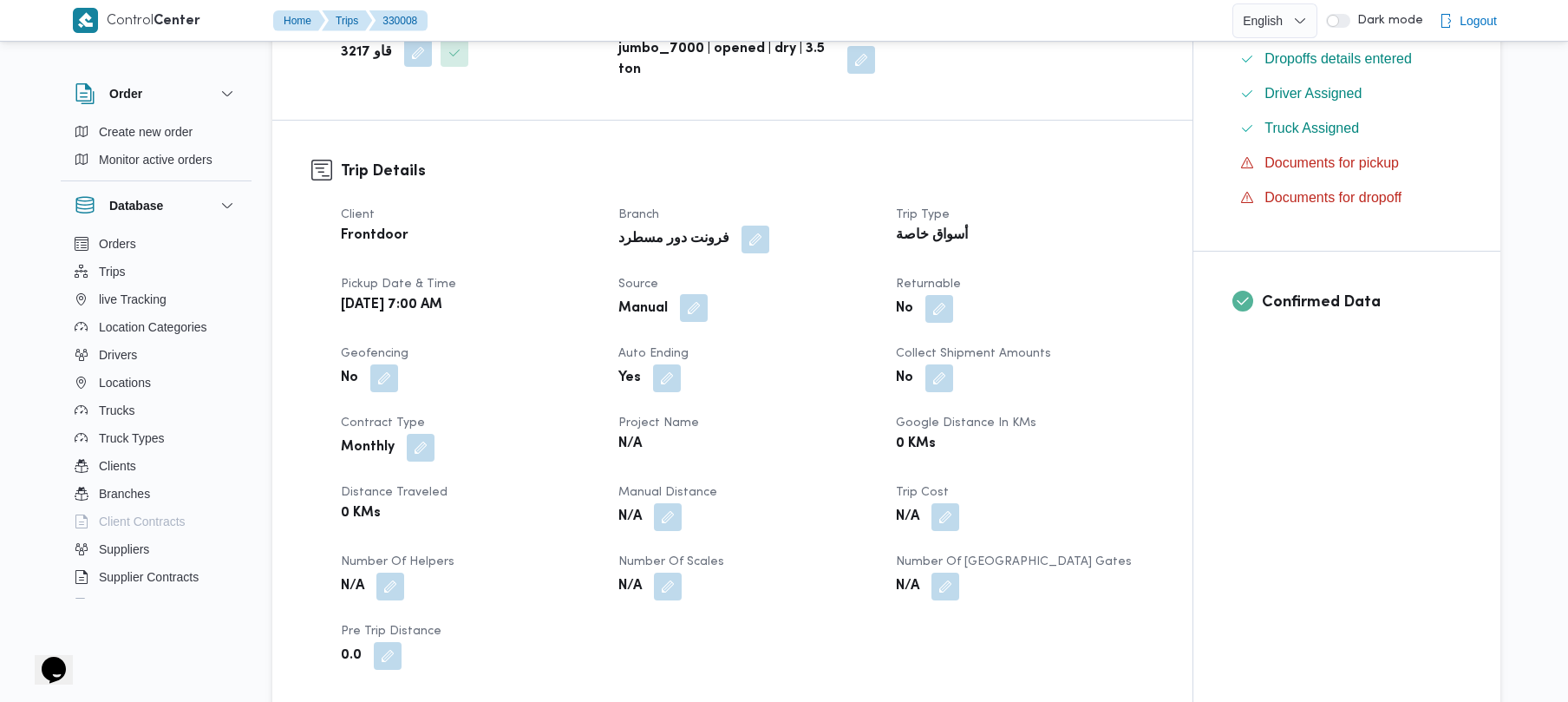
click at [704, 295] on button "button" at bounding box center [693, 308] width 27 height 27
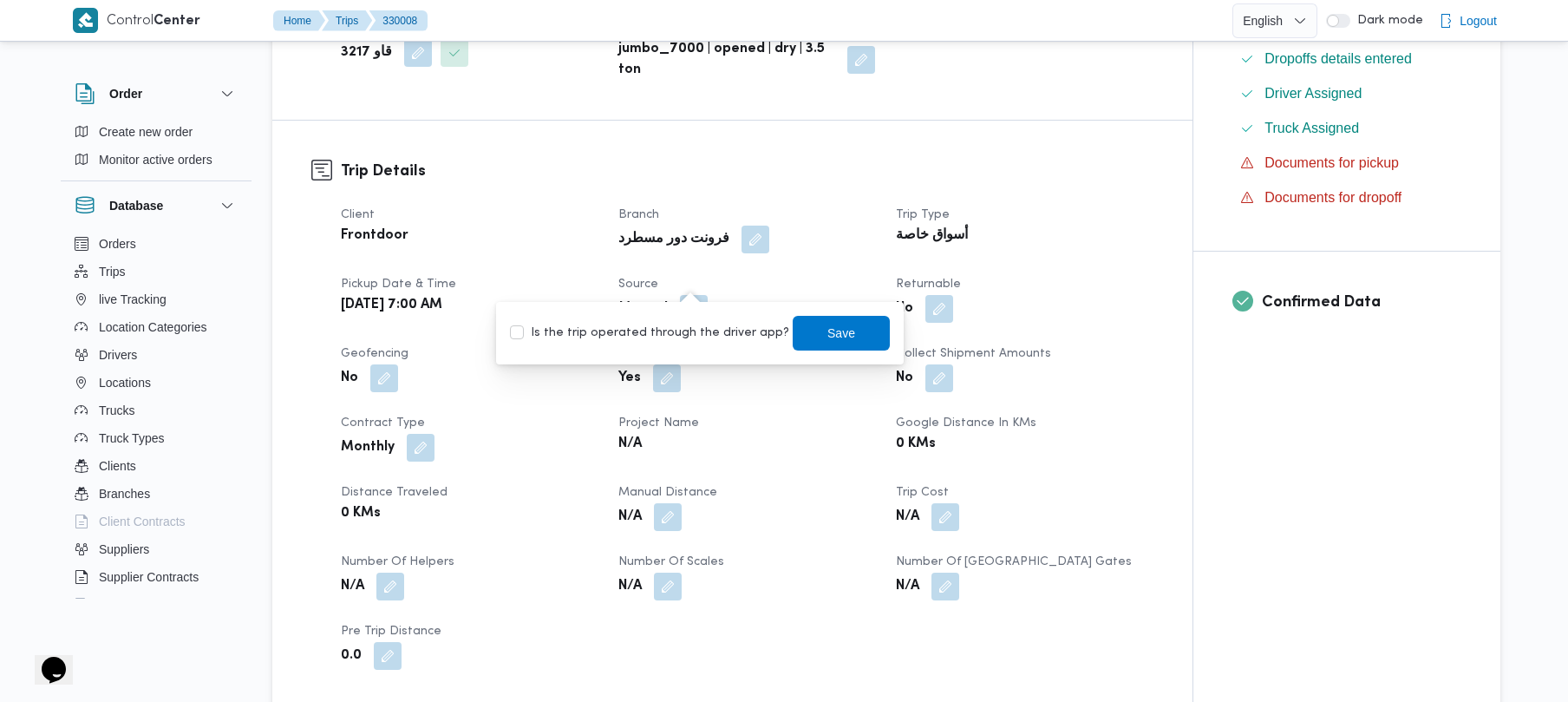
click at [688, 326] on label "Is the trip operated through the driver app?" at bounding box center [650, 333] width 279 height 21
click at [674, 348] on div "Is the trip operated through the driver app? Save" at bounding box center [700, 333] width 383 height 38
drag, startPoint x: 668, startPoint y: 336, endPoint x: 691, endPoint y: 336, distance: 23.0
click at [669, 335] on label "Is the trip operated through the driver app?" at bounding box center [650, 333] width 279 height 21
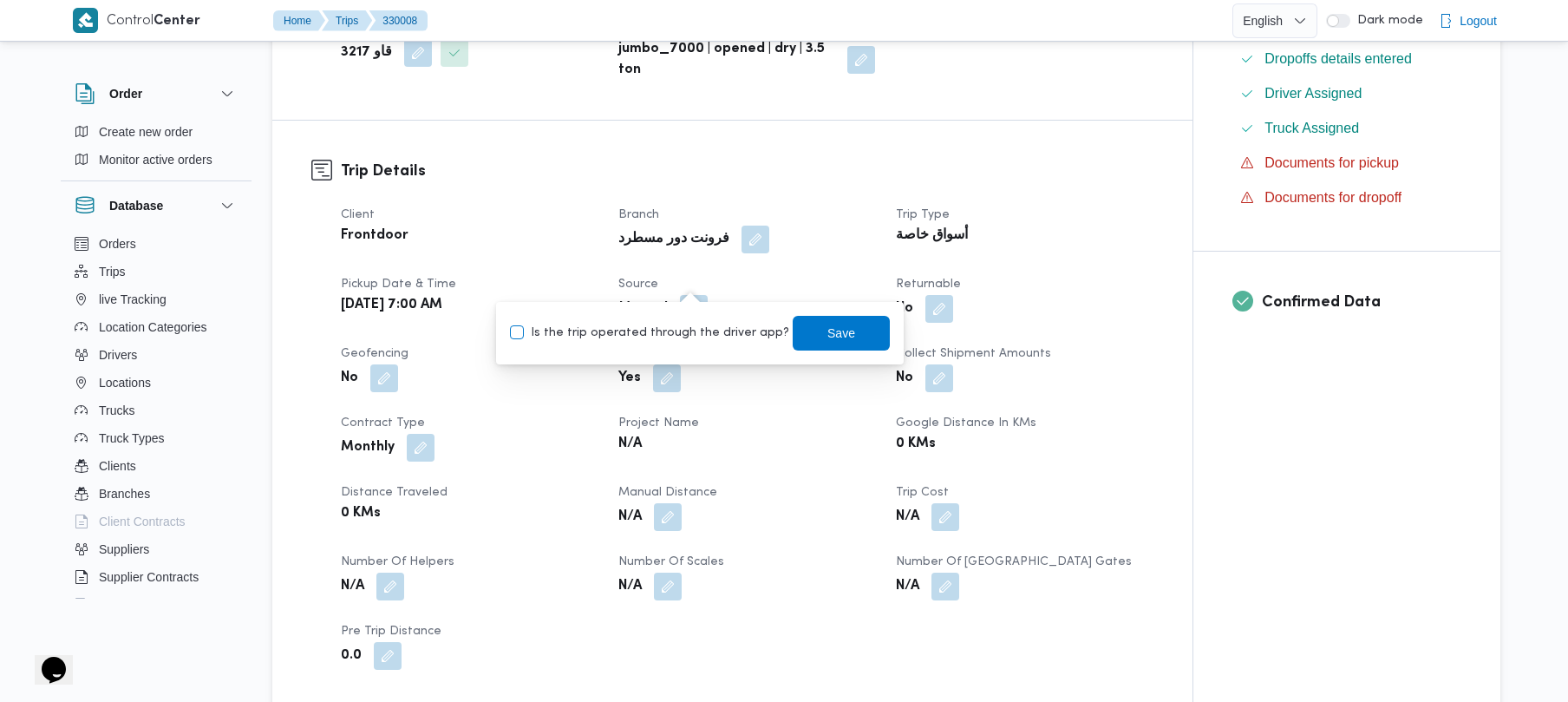
checkbox input "true"
drag, startPoint x: 833, startPoint y: 327, endPoint x: 772, endPoint y: 313, distance: 62.6
click at [787, 327] on span "Save" at bounding box center [841, 333] width 98 height 35
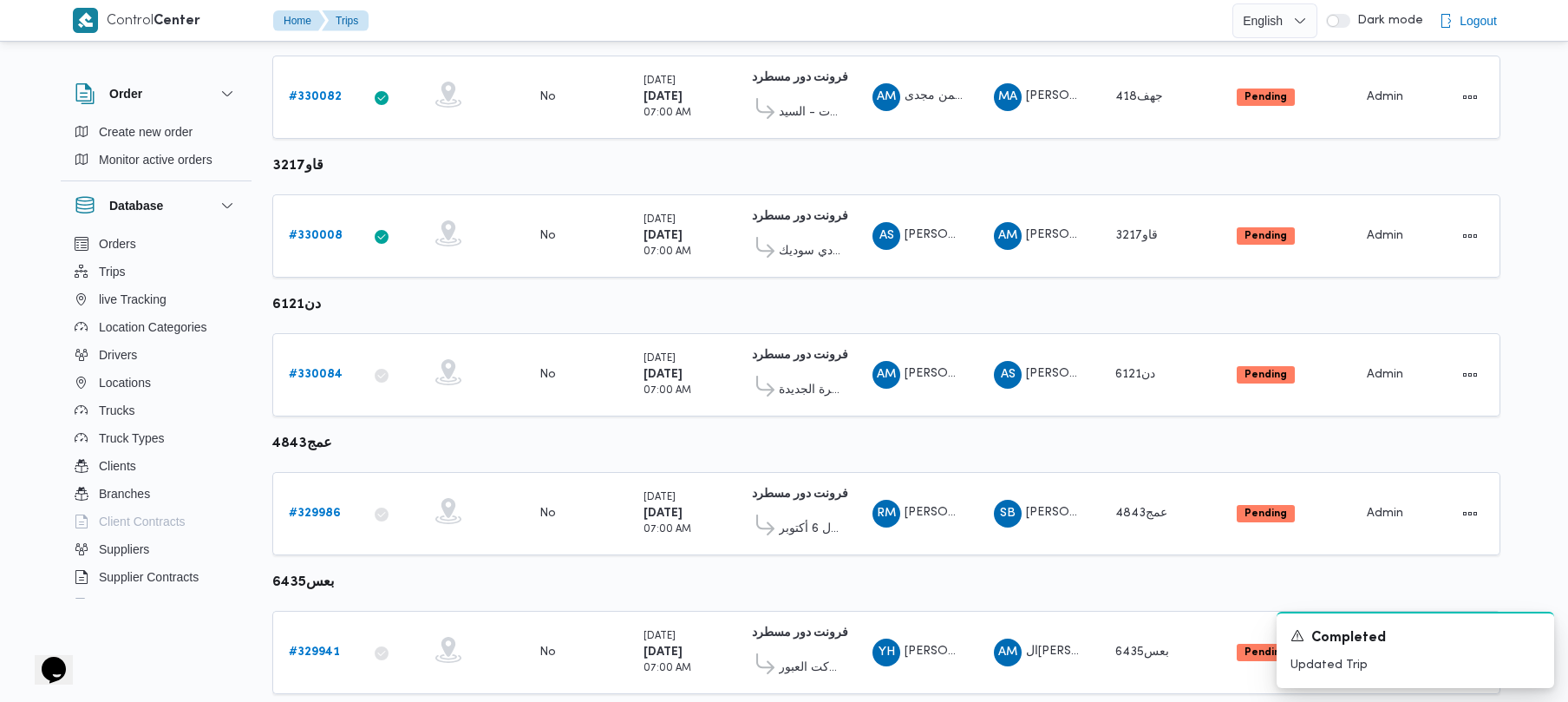
scroll to position [1026, 0]
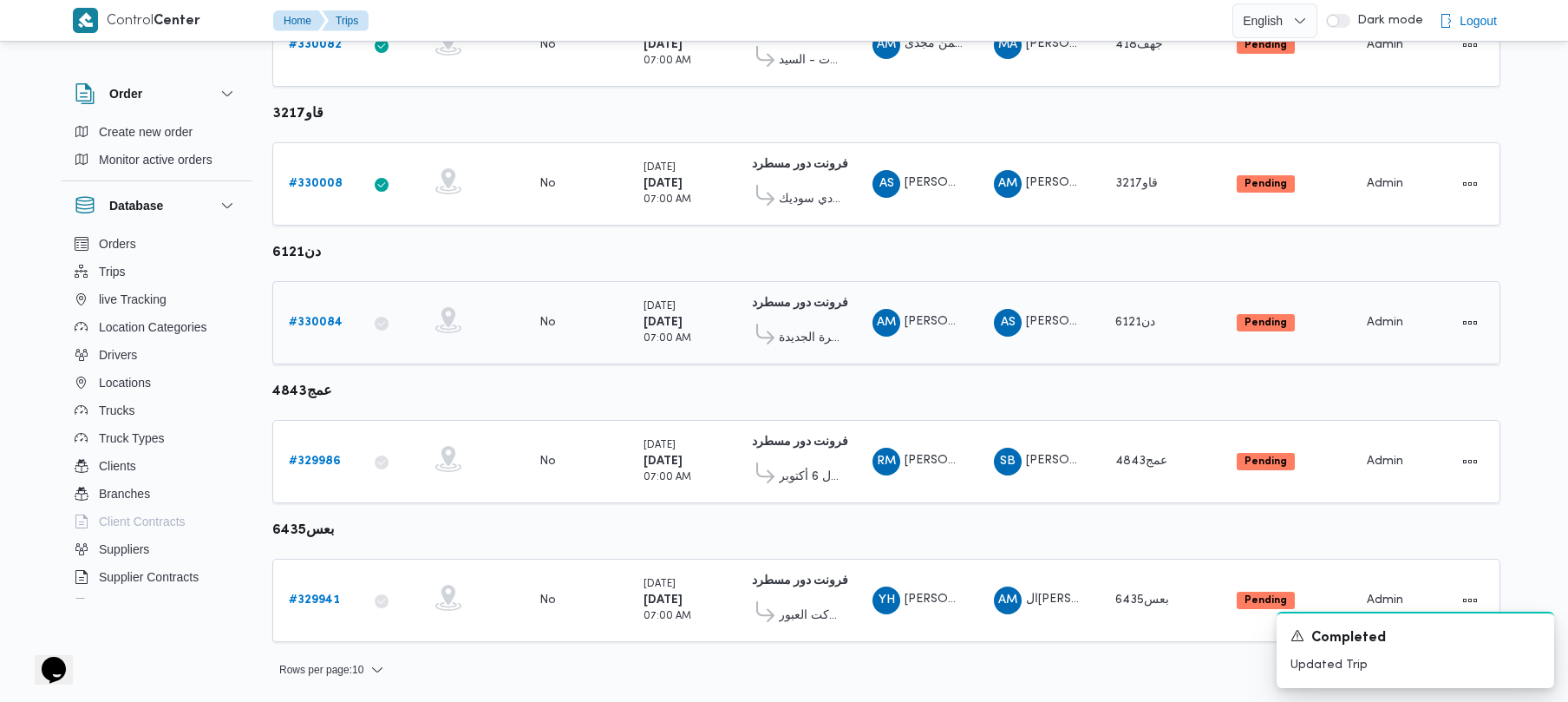
click at [294, 317] on b "# 330084" at bounding box center [315, 322] width 54 height 11
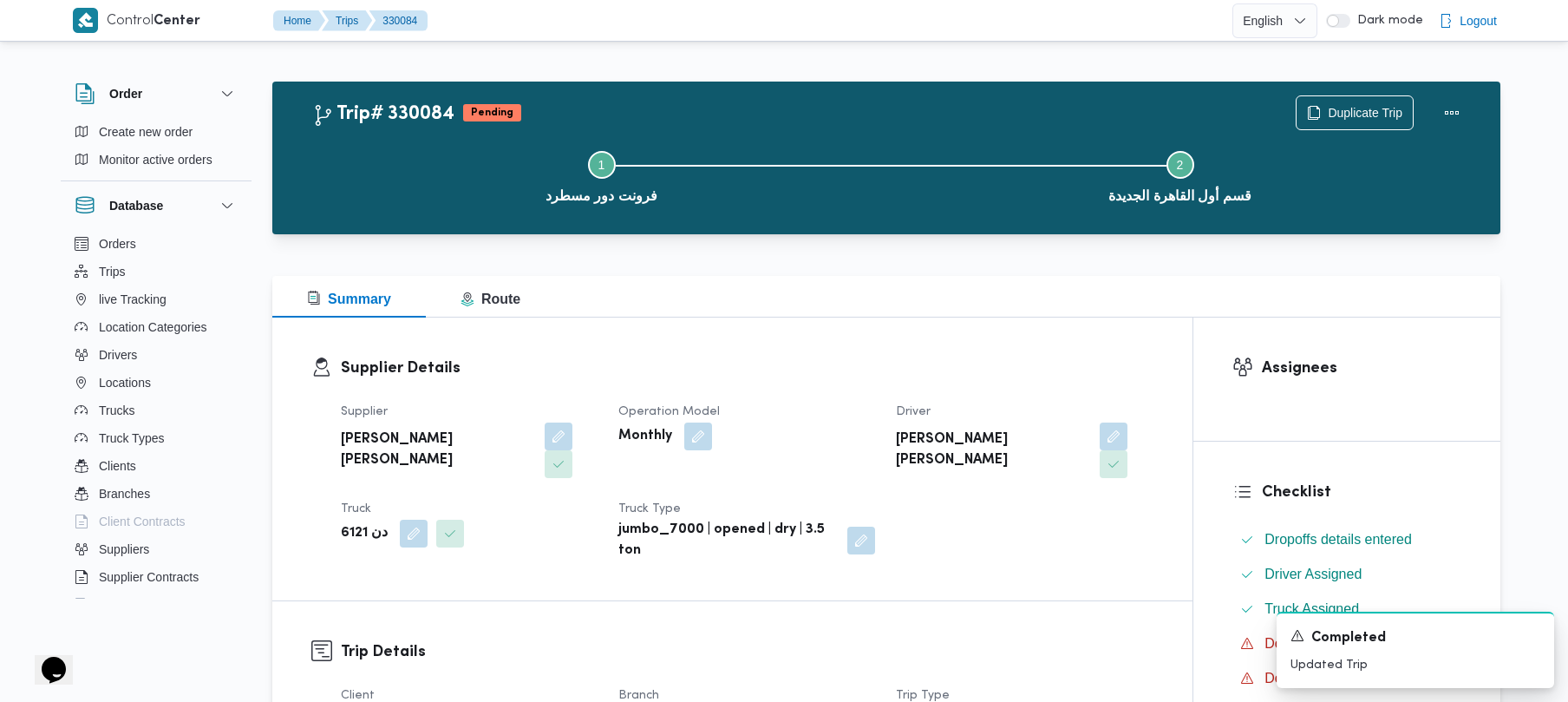
scroll to position [615, 0]
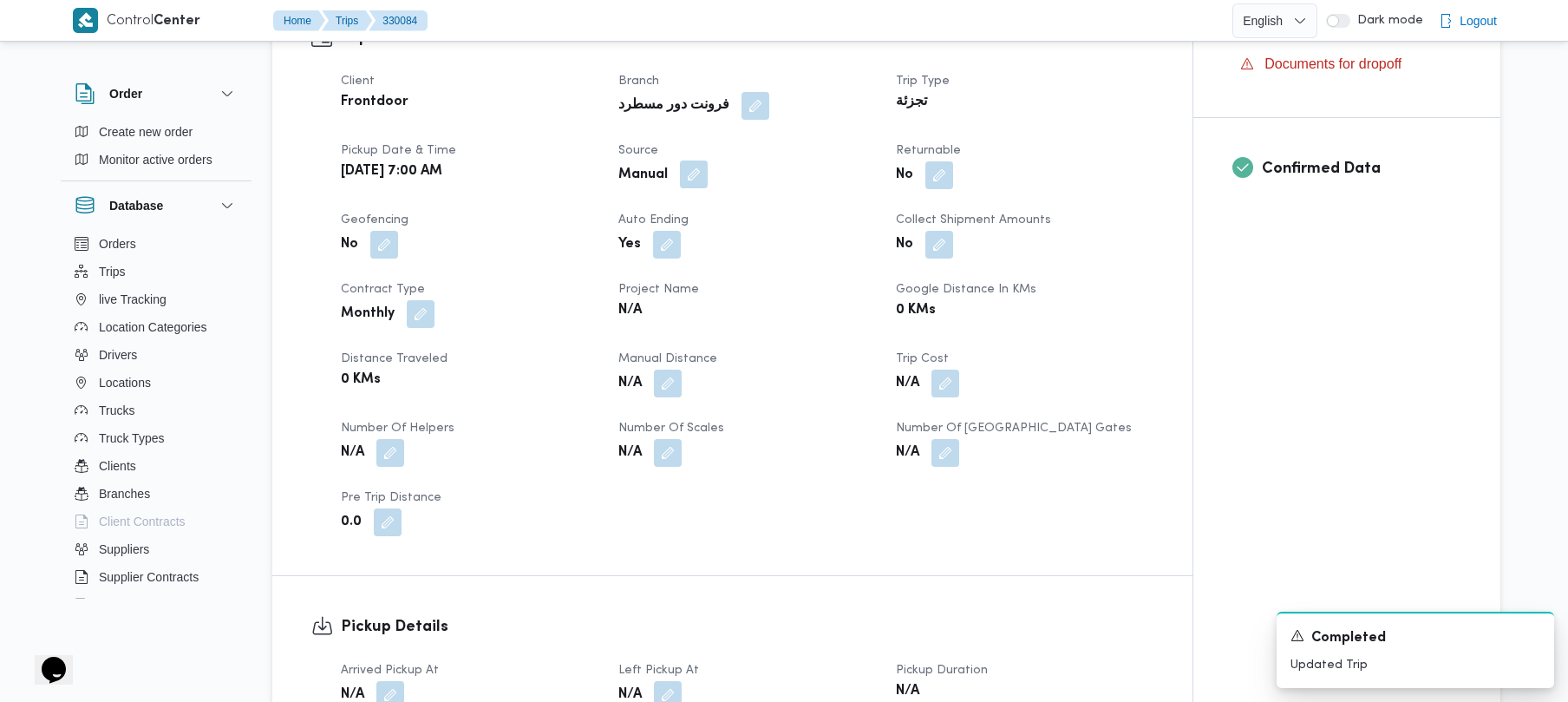
drag, startPoint x: 708, startPoint y: 154, endPoint x: 685, endPoint y: 154, distance: 23.0
click at [706, 160] on div "Manual" at bounding box center [746, 175] width 260 height 31
click at [684, 160] on button "button" at bounding box center [693, 173] width 27 height 27
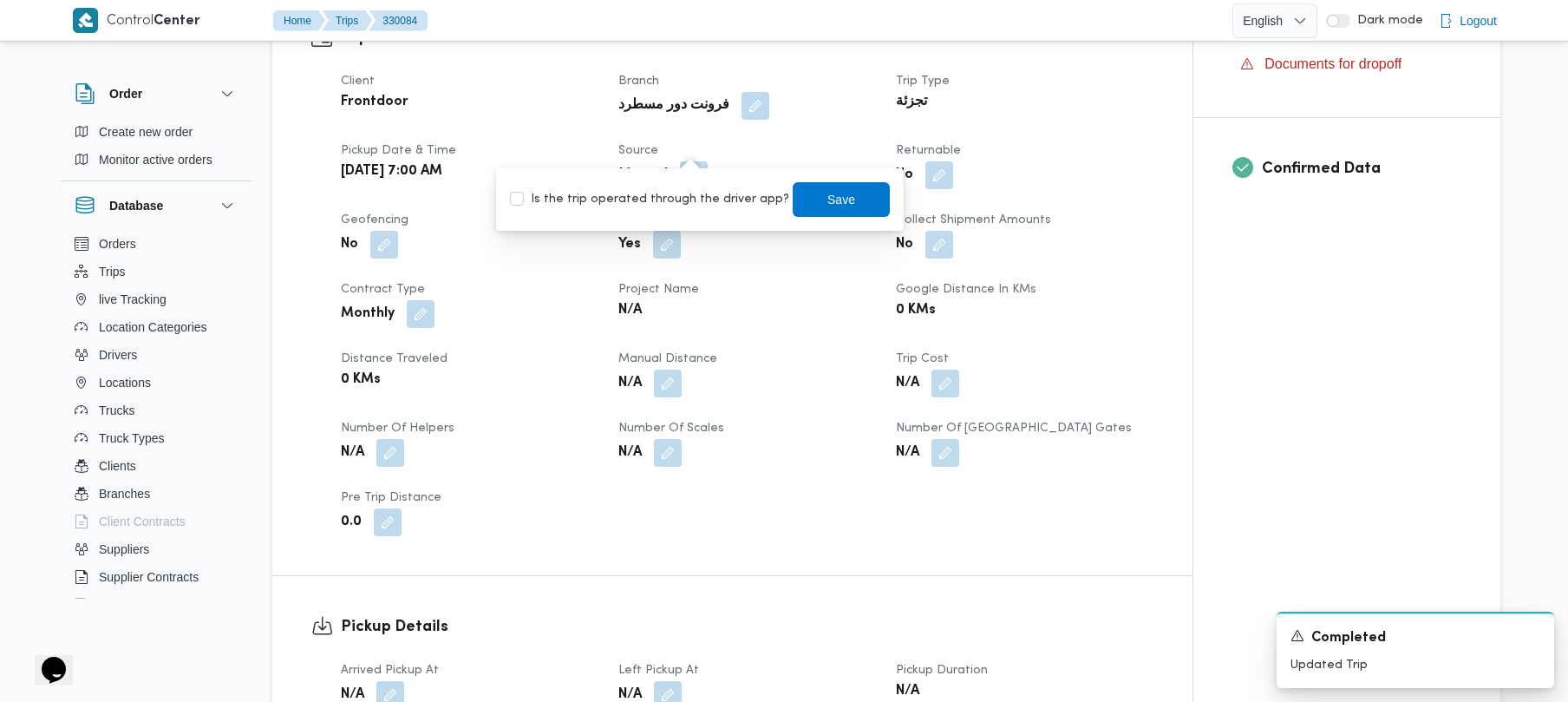
click at [664, 202] on label "Is the trip operated through the driver app?" at bounding box center [650, 200] width 279 height 21
checkbox input "true"
click at [787, 199] on span "Save" at bounding box center [841, 199] width 27 height 21
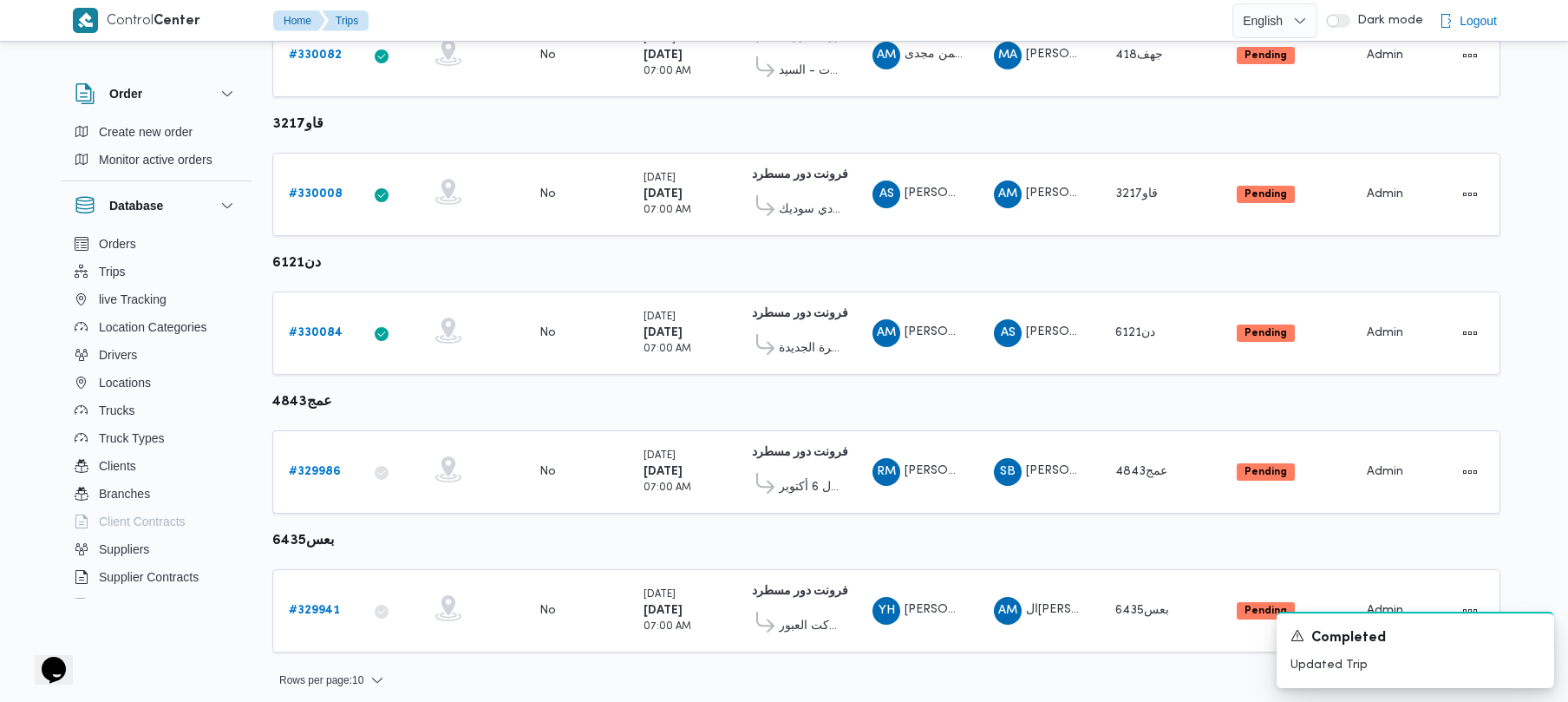
scroll to position [1026, 0]
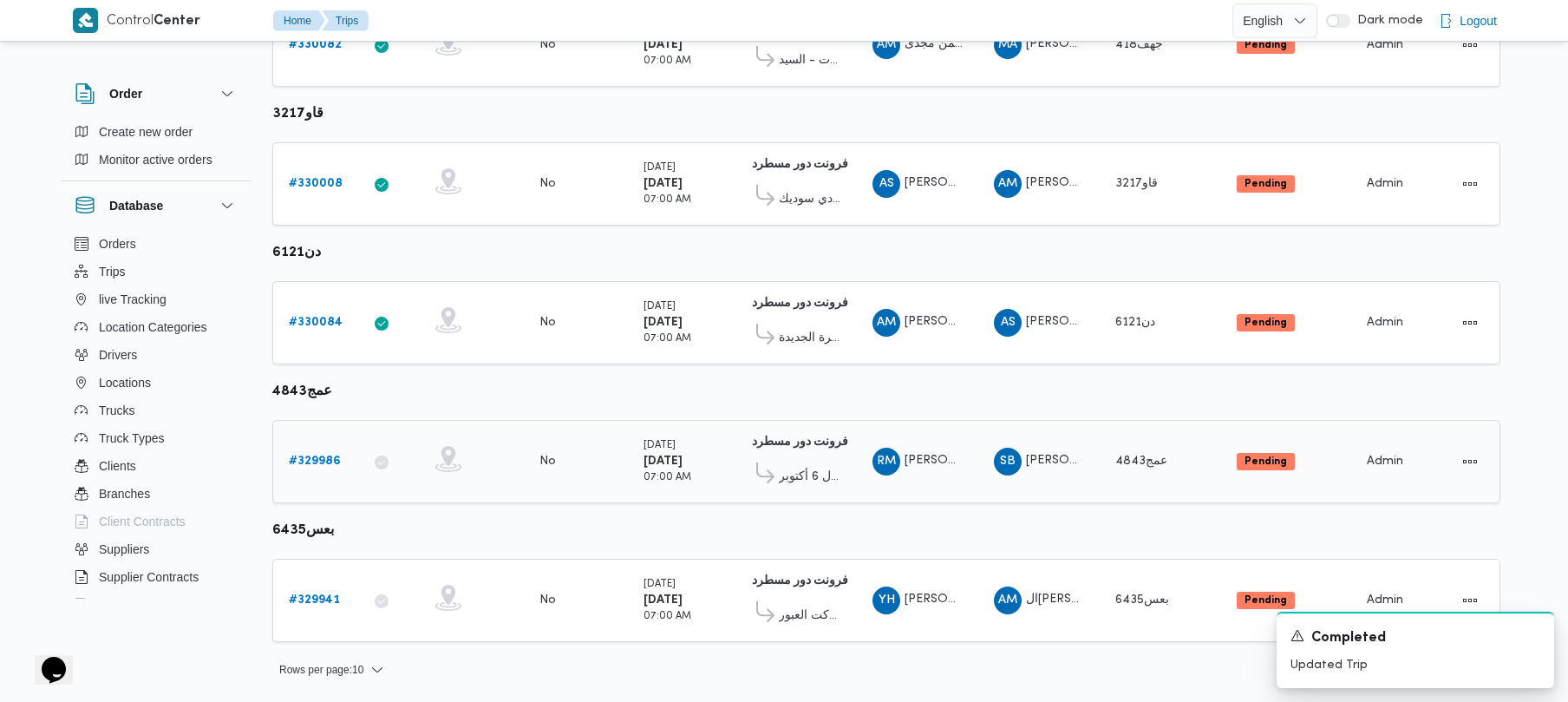
click at [304, 459] on b "# 329986" at bounding box center [314, 461] width 52 height 11
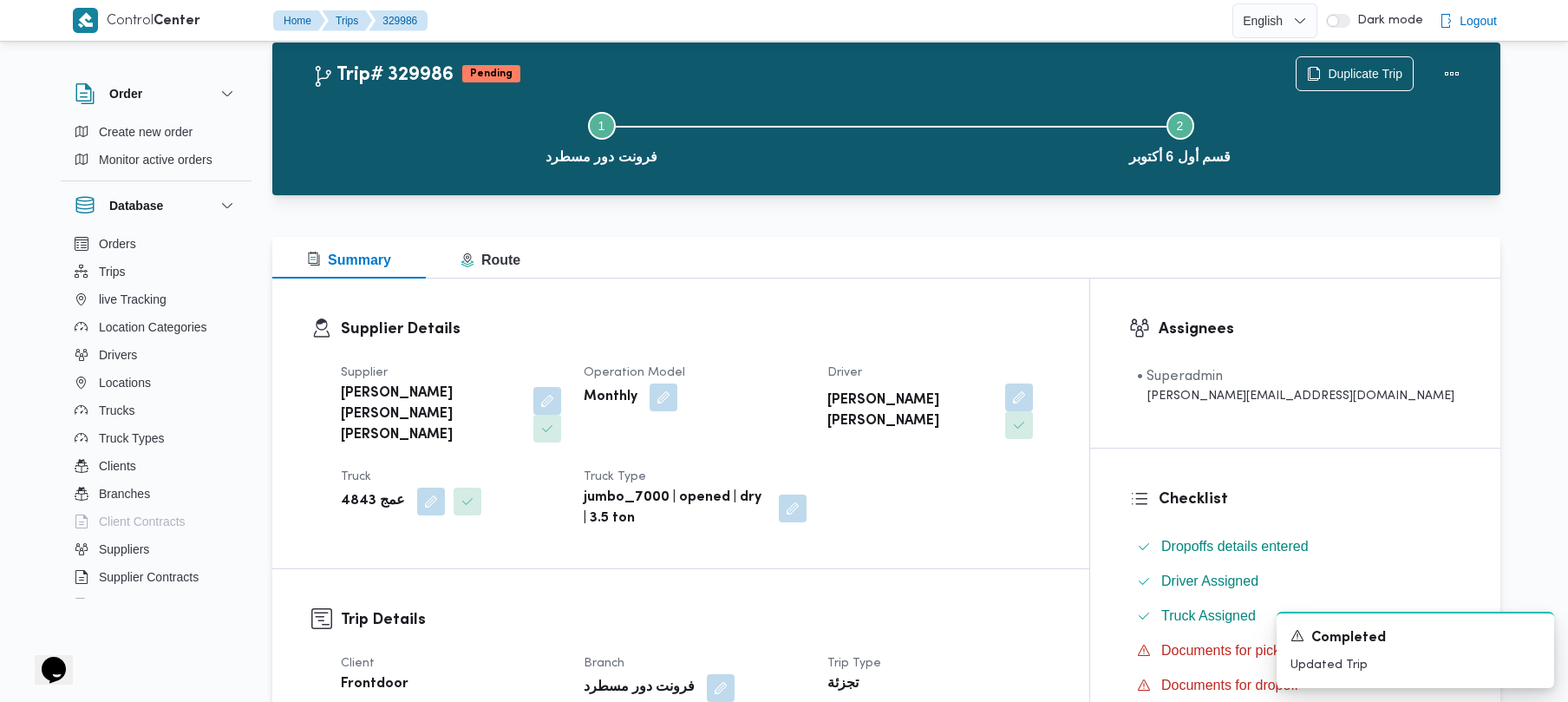
scroll to position [615, 0]
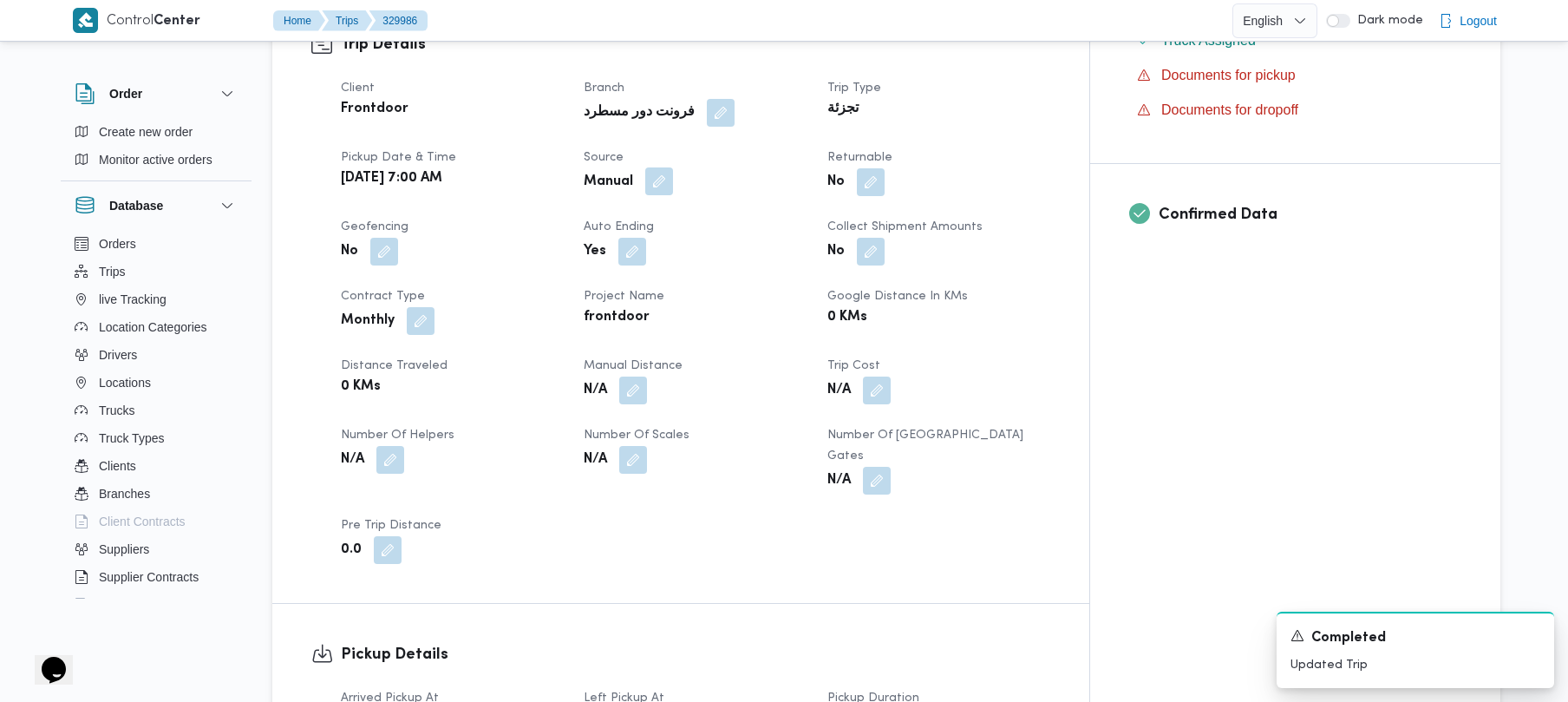
click at [673, 168] on button "button" at bounding box center [659, 181] width 27 height 27
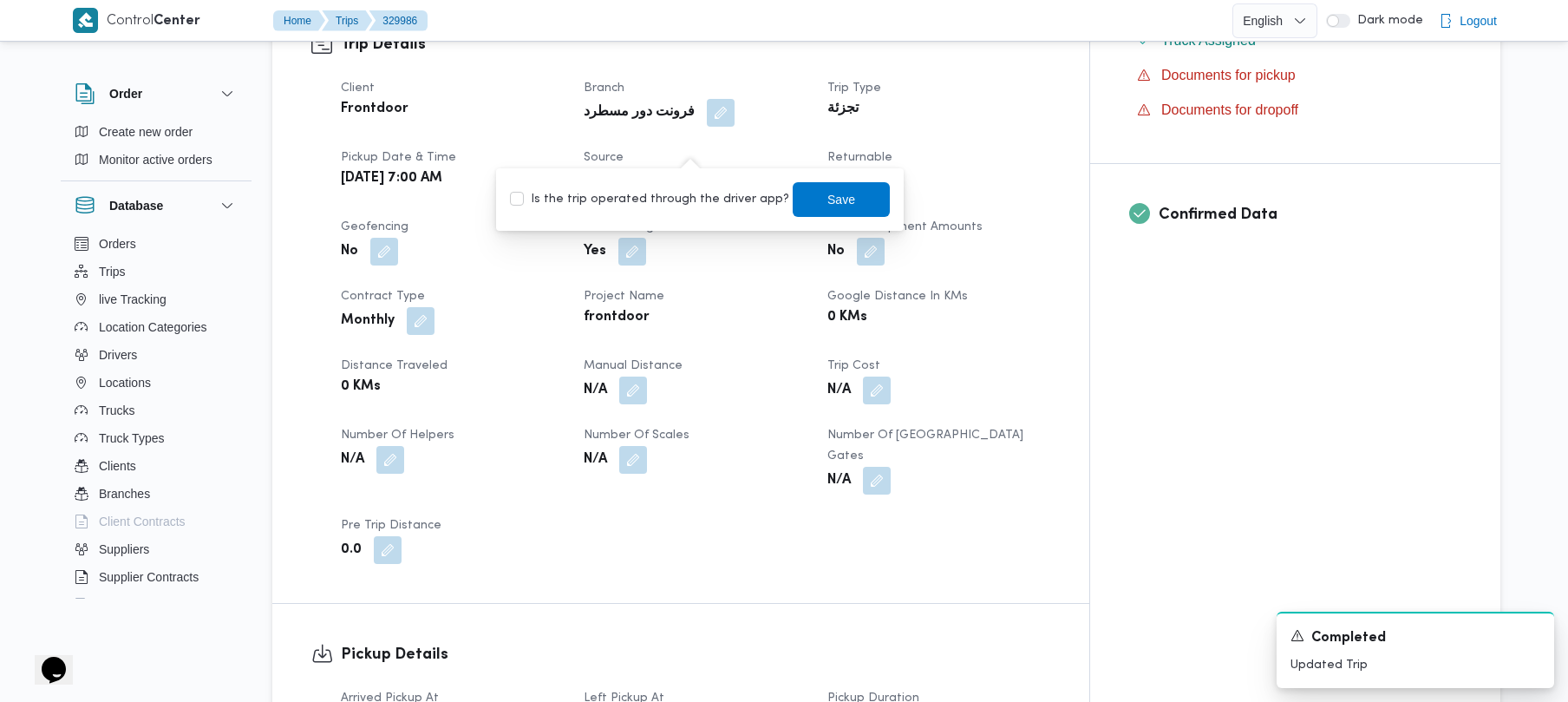
click at [675, 186] on div "Is the trip operated through the driver app? Save" at bounding box center [700, 200] width 383 height 38
click at [678, 207] on label "Is the trip operated through the driver app?" at bounding box center [650, 200] width 279 height 21
checkbox input "true"
click at [787, 210] on span "Save" at bounding box center [841, 198] width 98 height 35
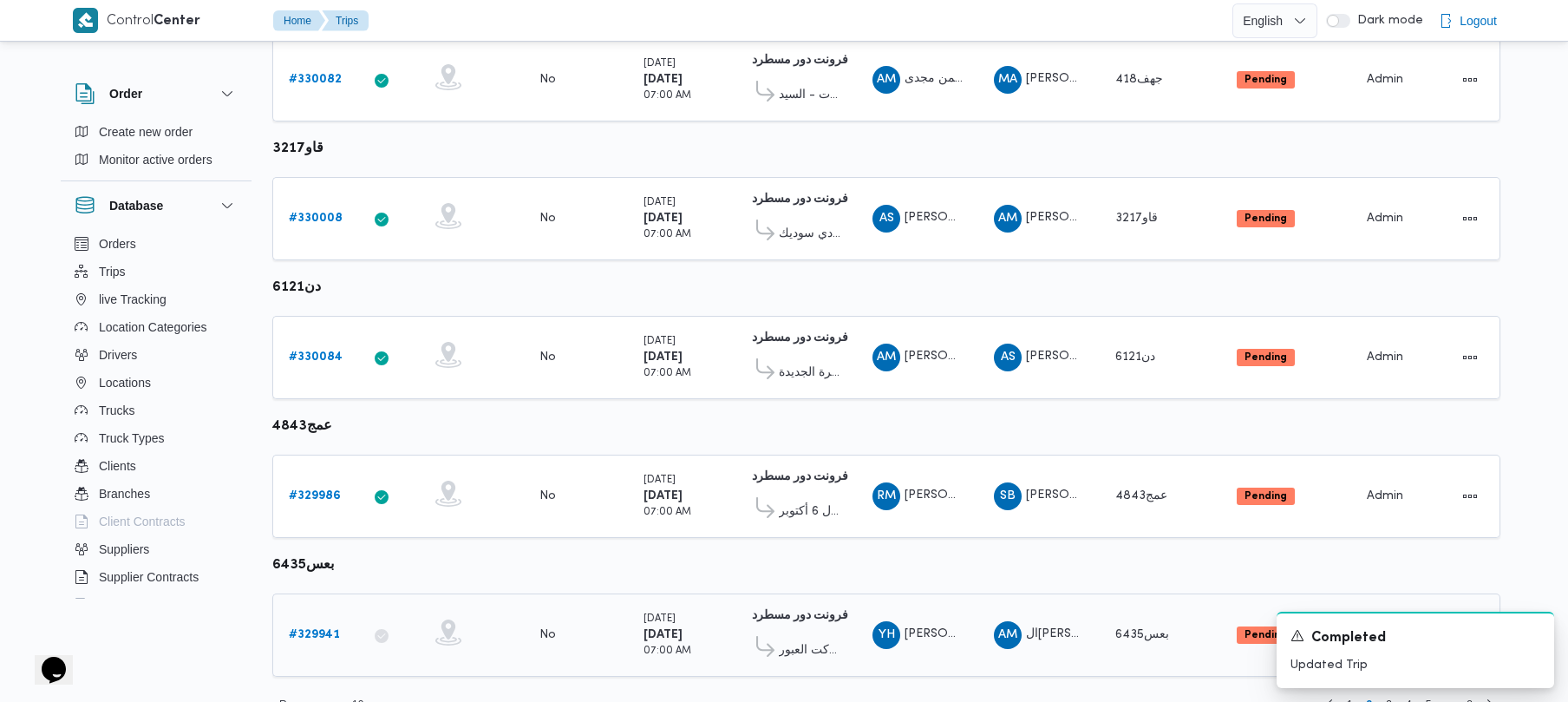
scroll to position [1026, 0]
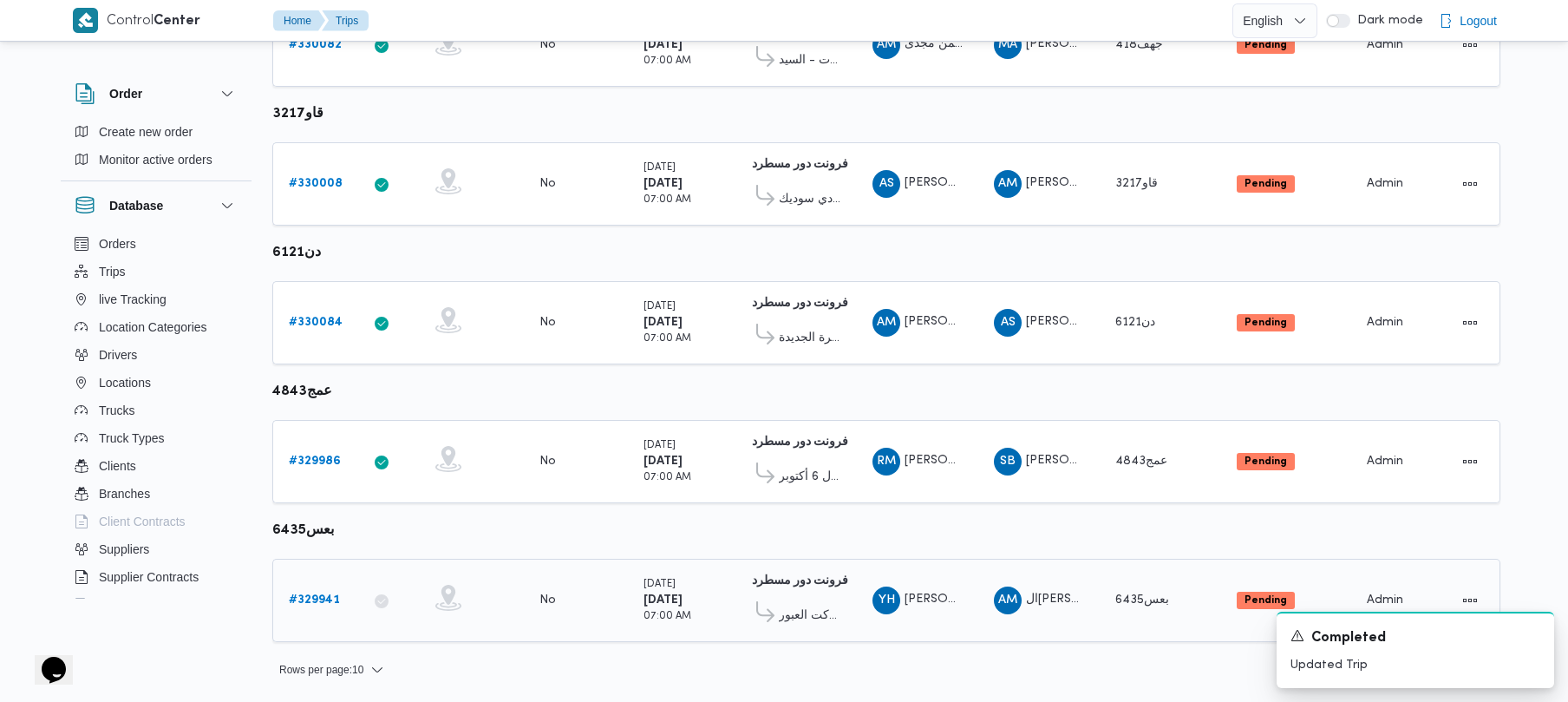
click at [330, 584] on div "# 329941" at bounding box center [316, 601] width 68 height 35
click at [328, 590] on link "# 329941" at bounding box center [314, 601] width 51 height 21
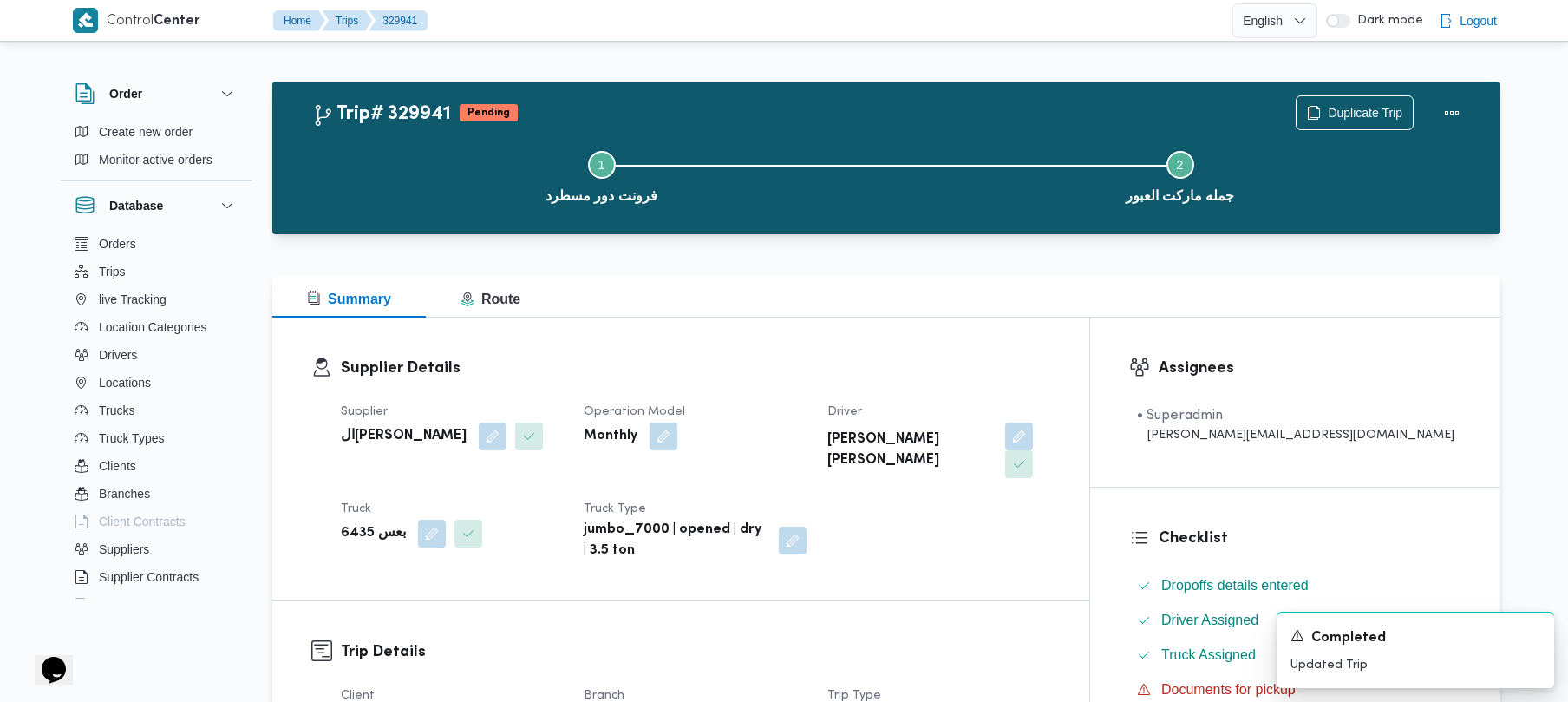
scroll to position [615, 0]
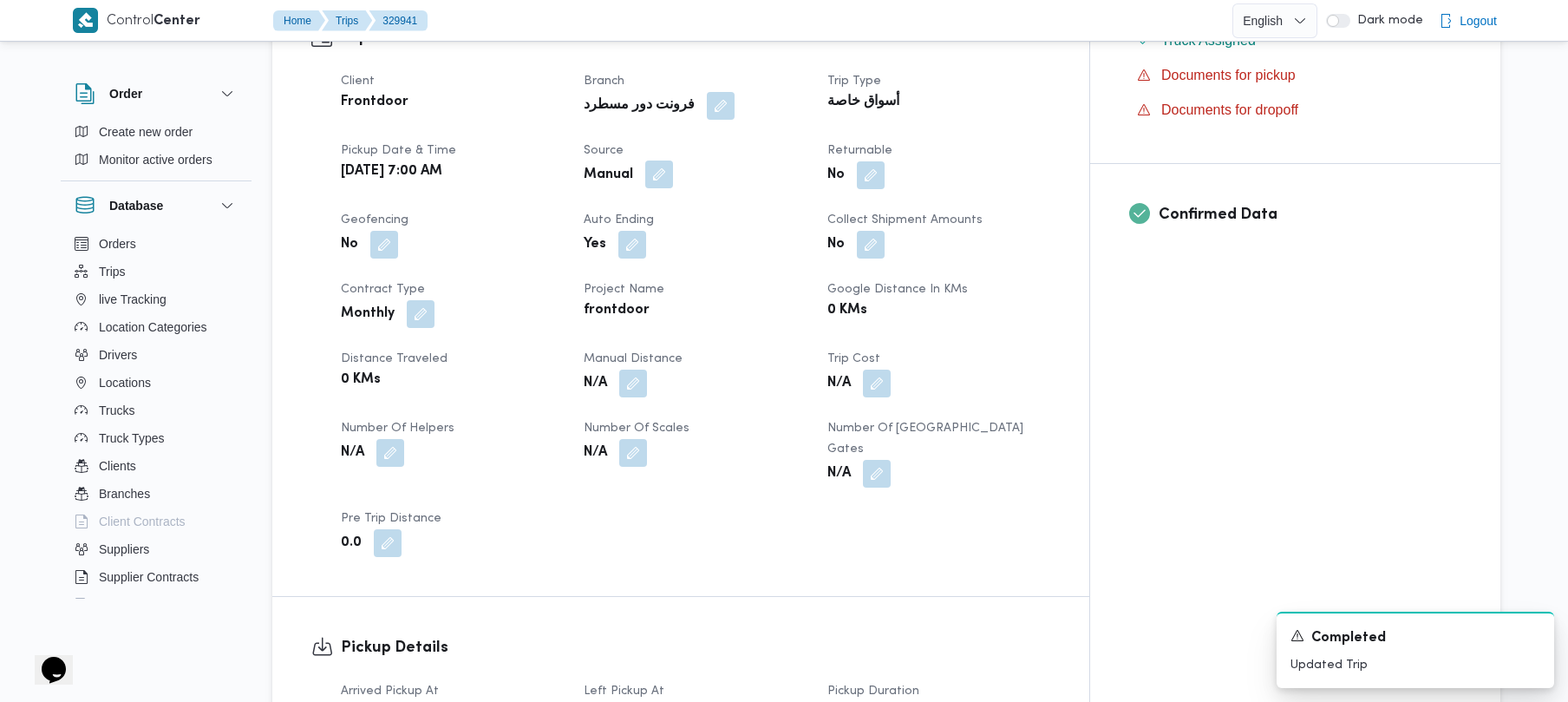
click at [673, 160] on button "button" at bounding box center [659, 173] width 27 height 27
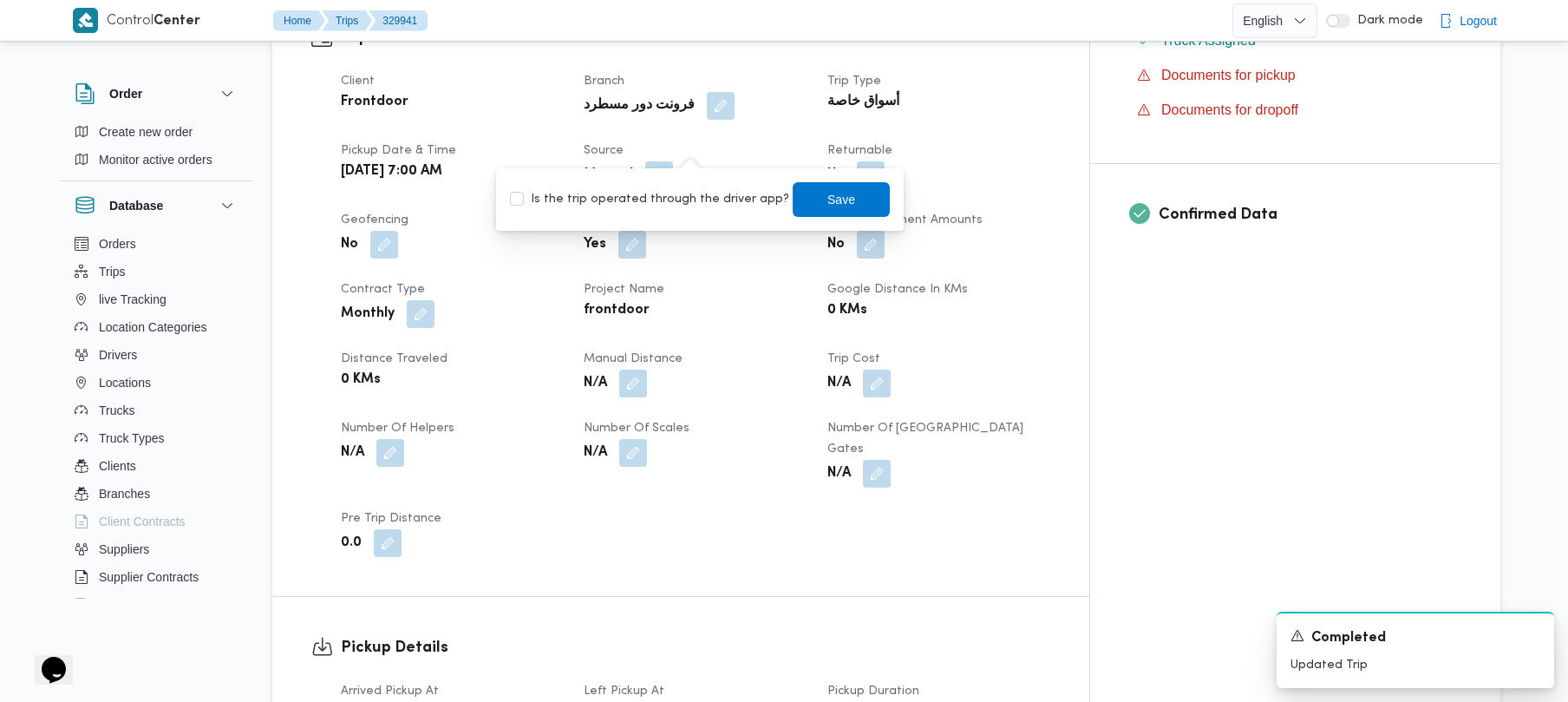
drag, startPoint x: 686, startPoint y: 191, endPoint x: 713, endPoint y: 195, distance: 27.3
click at [686, 192] on label "Is the trip operated through the driver app?" at bounding box center [650, 200] width 279 height 21
checkbox input "true"
click at [787, 195] on span "Save" at bounding box center [841, 199] width 27 height 21
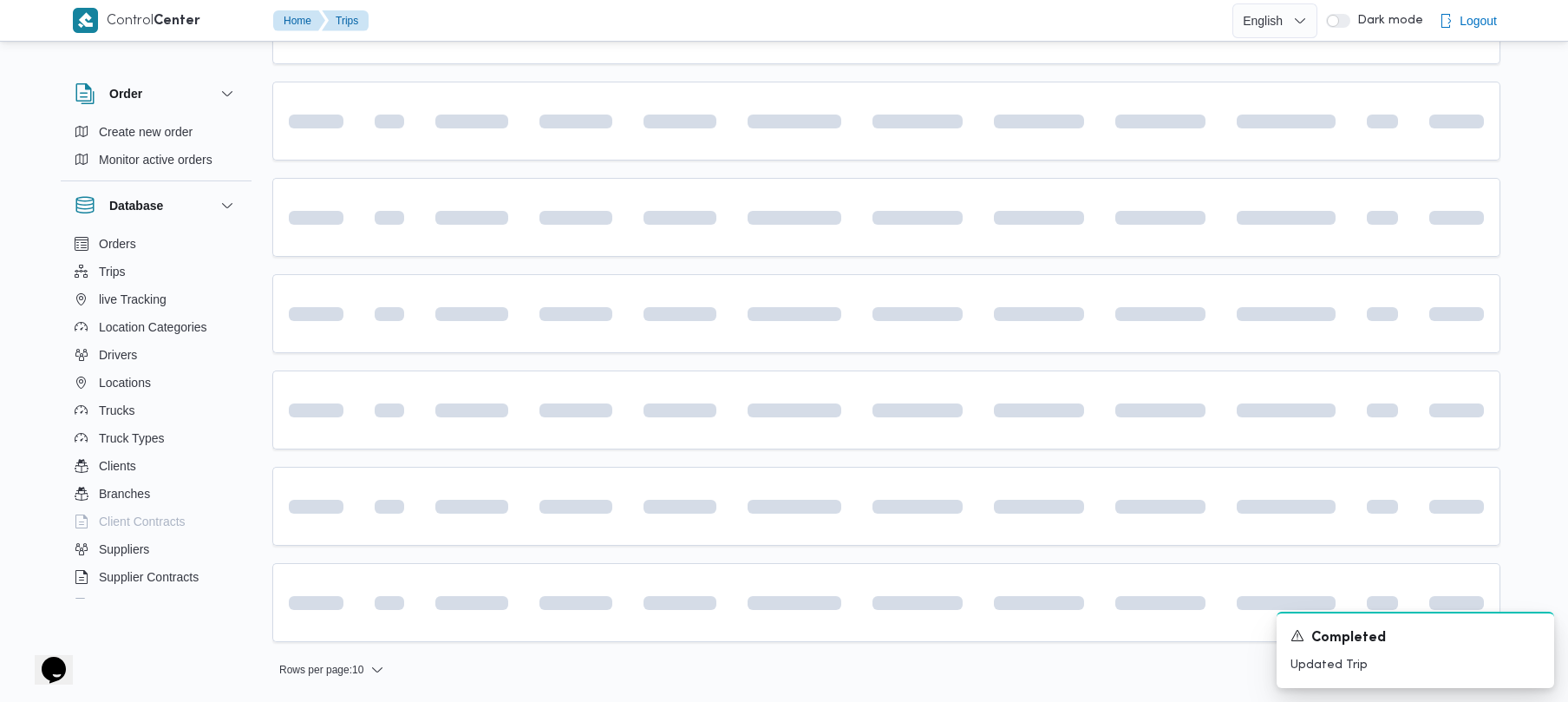
scroll to position [607, 0]
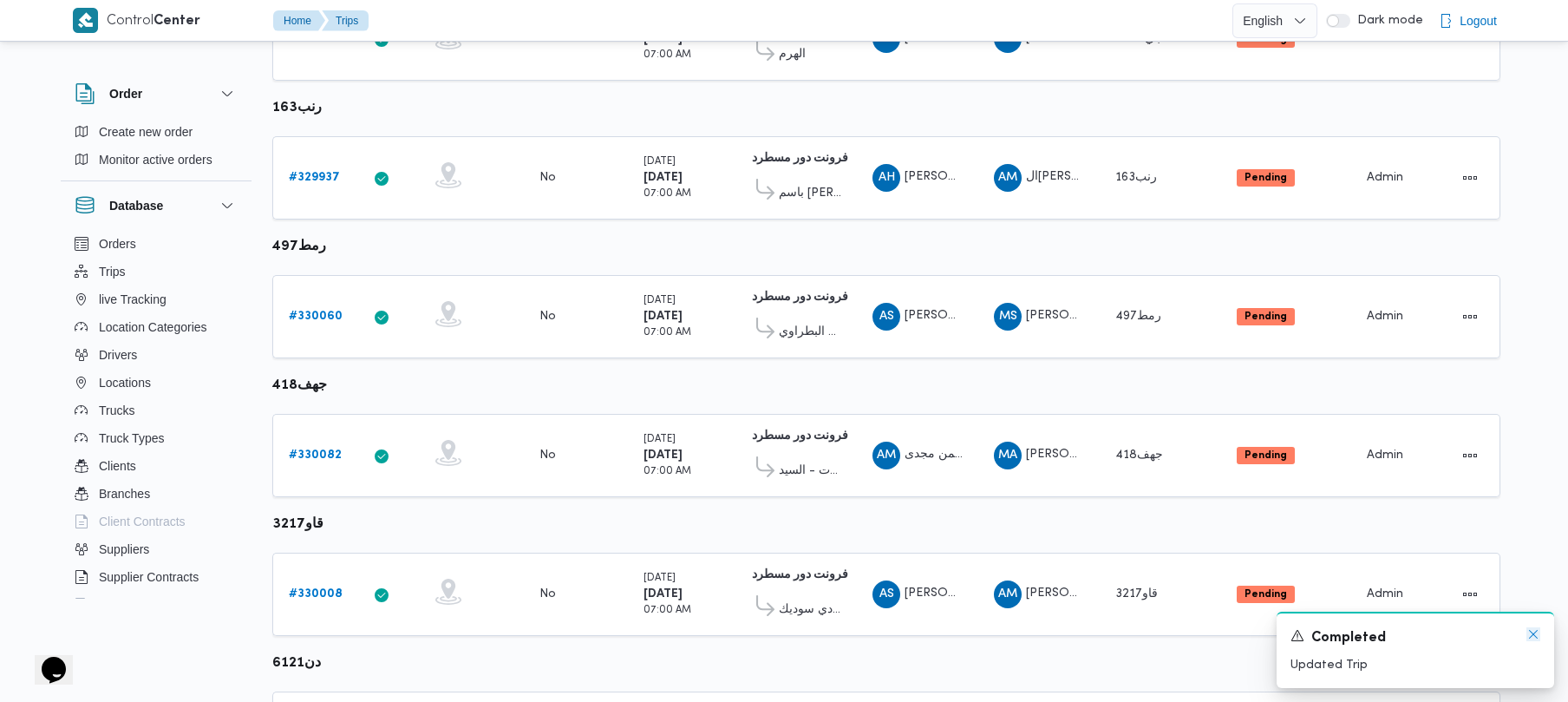
click at [787, 637] on icon "Dismiss toast" at bounding box center [1533, 634] width 14 height 14
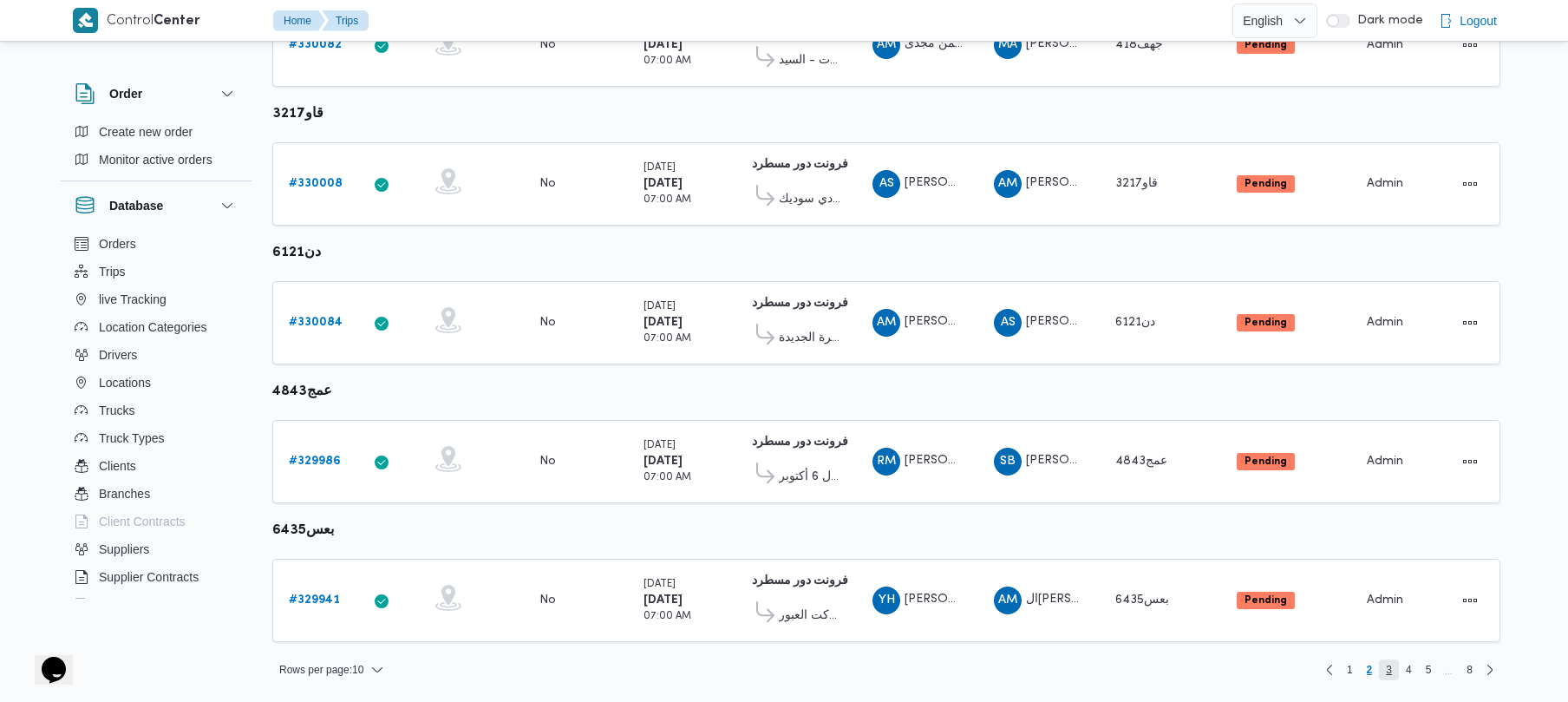
click at [787, 675] on span "3" at bounding box center [1389, 670] width 6 height 21
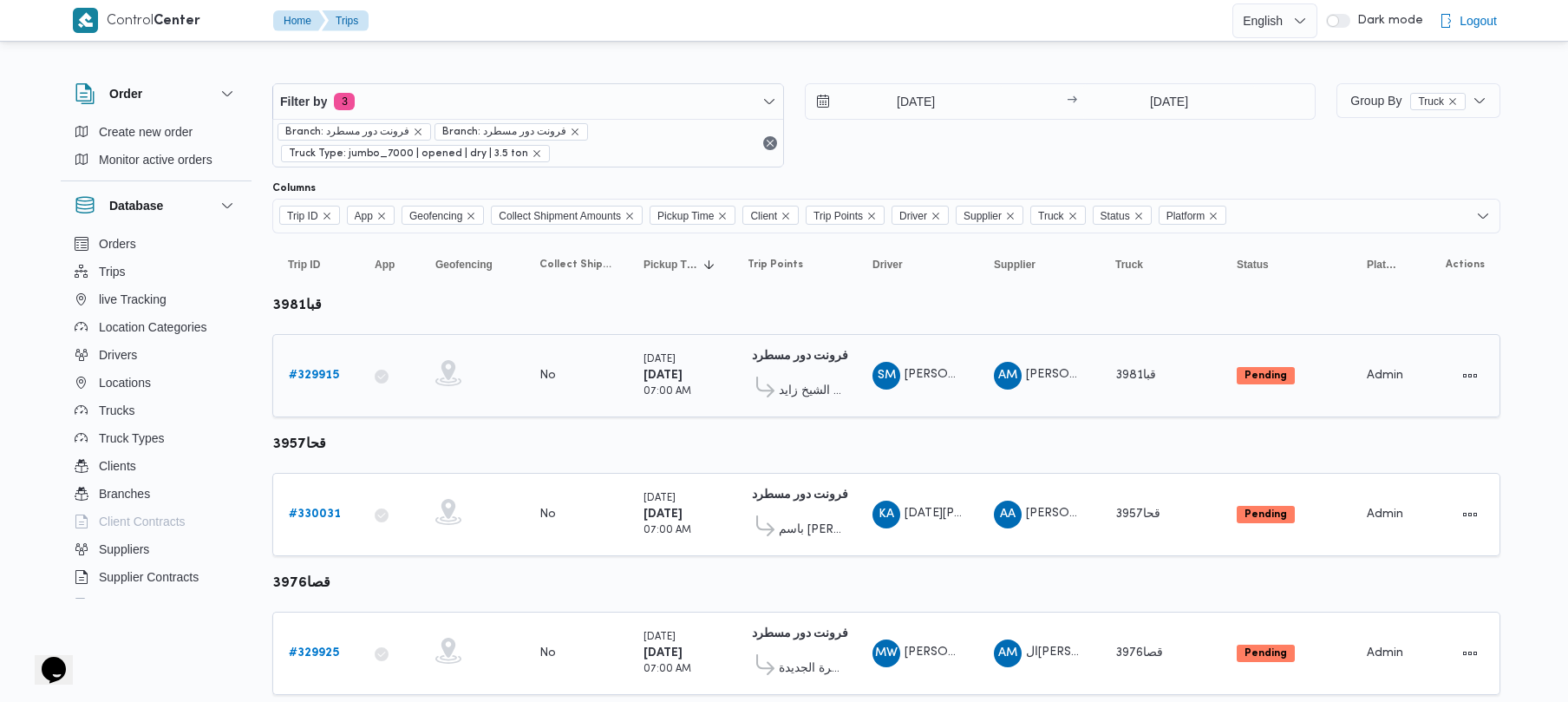
click at [330, 369] on b "# 329915" at bounding box center [313, 375] width 50 height 11
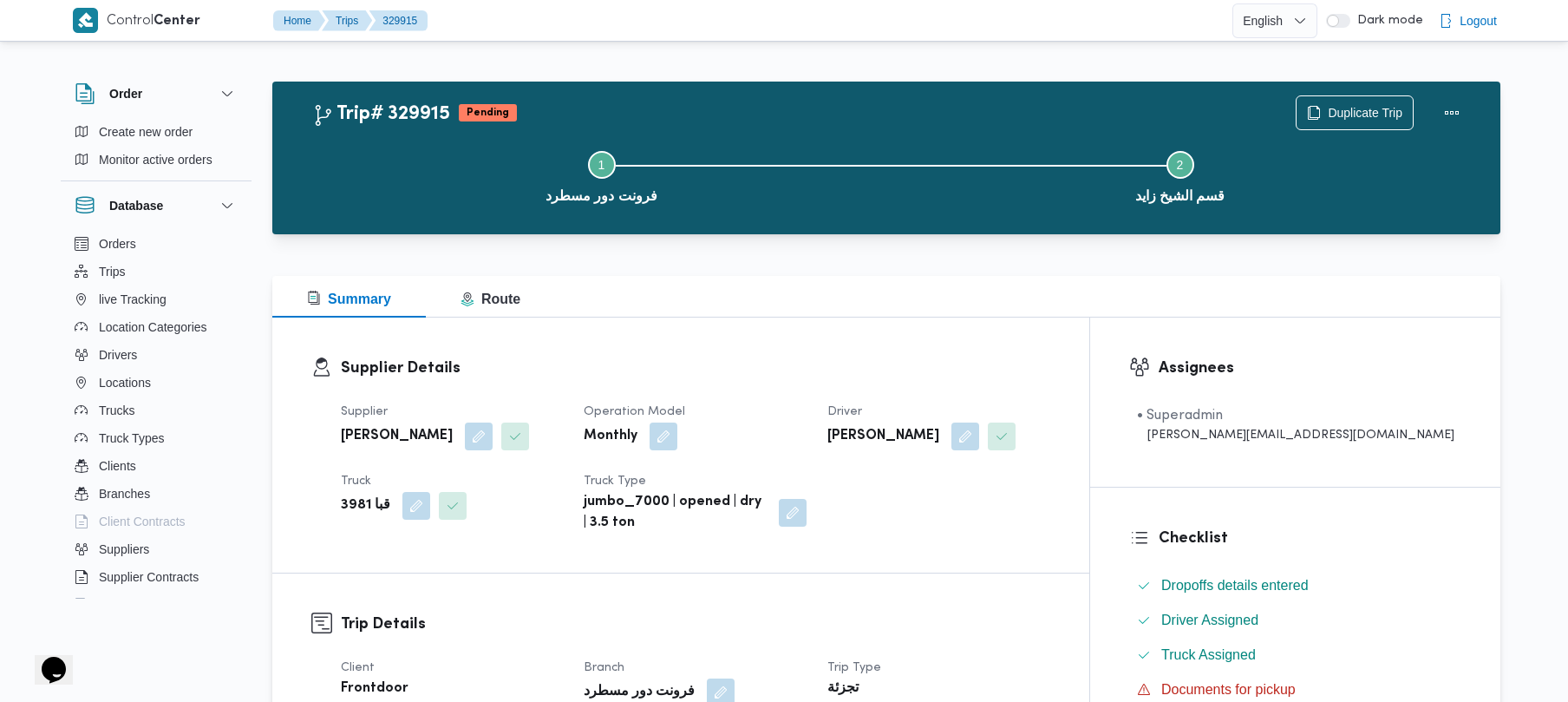
scroll to position [615, 0]
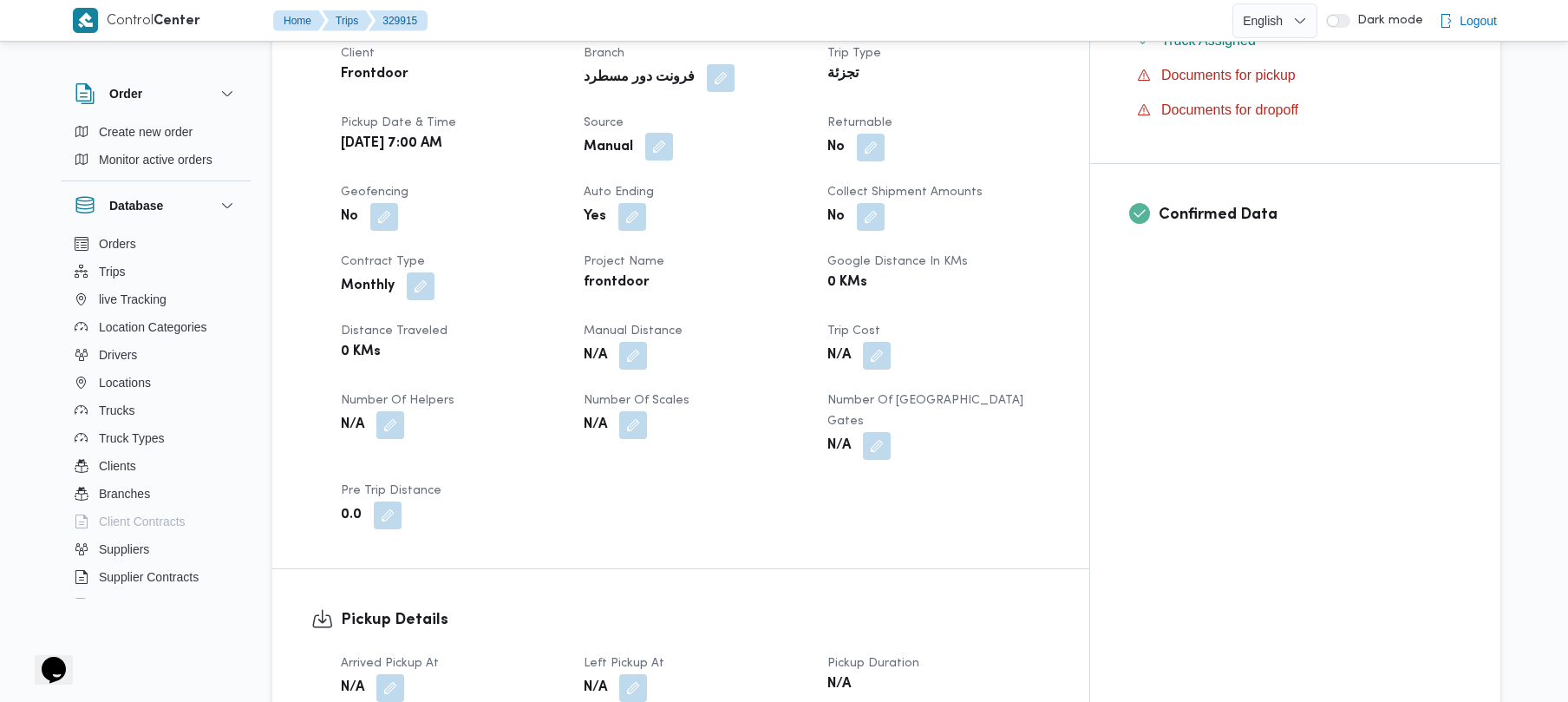
click at [673, 151] on button "button" at bounding box center [659, 146] width 27 height 27
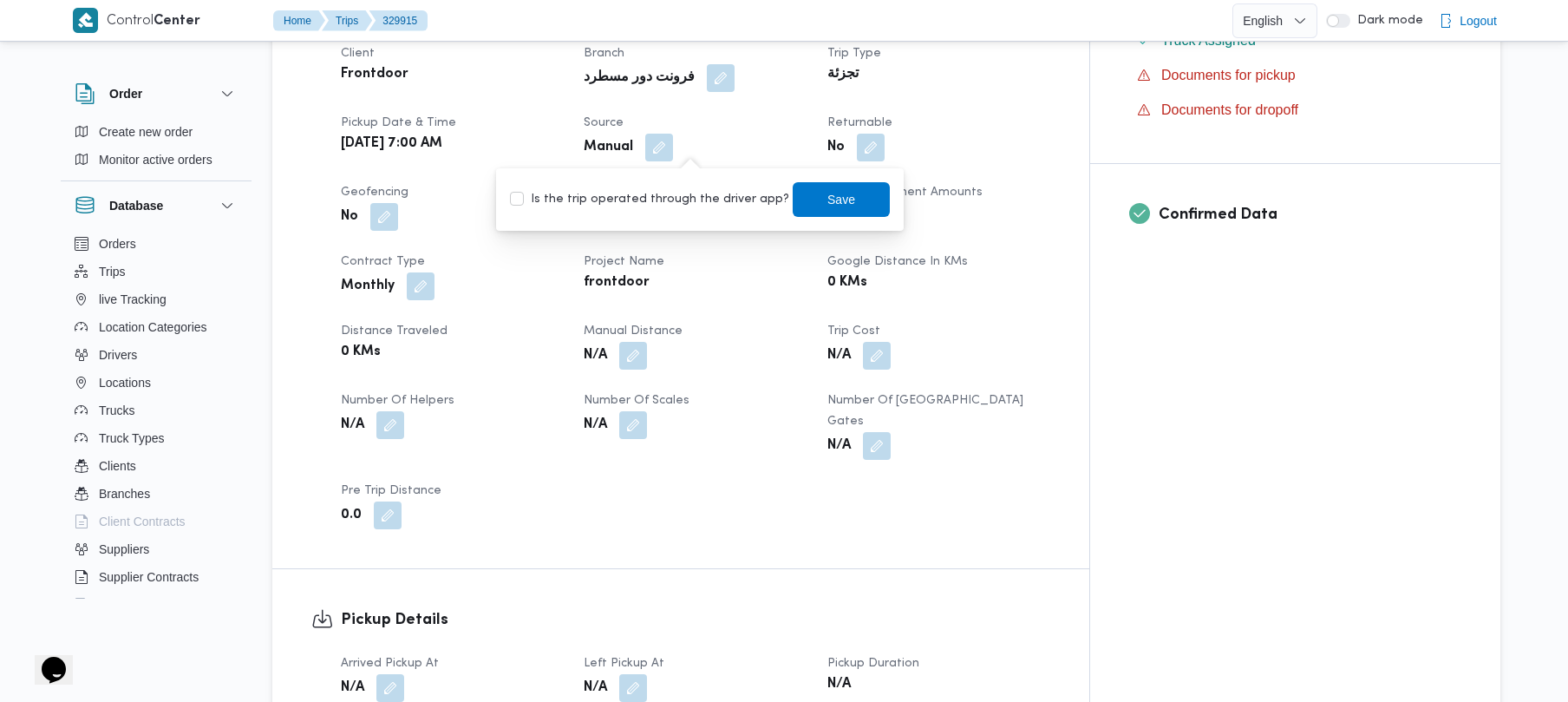
click at [668, 209] on label "Is the trip operated through the driver app?" at bounding box center [650, 200] width 279 height 21
checkbox input "true"
click at [787, 206] on span "Save" at bounding box center [841, 199] width 27 height 21
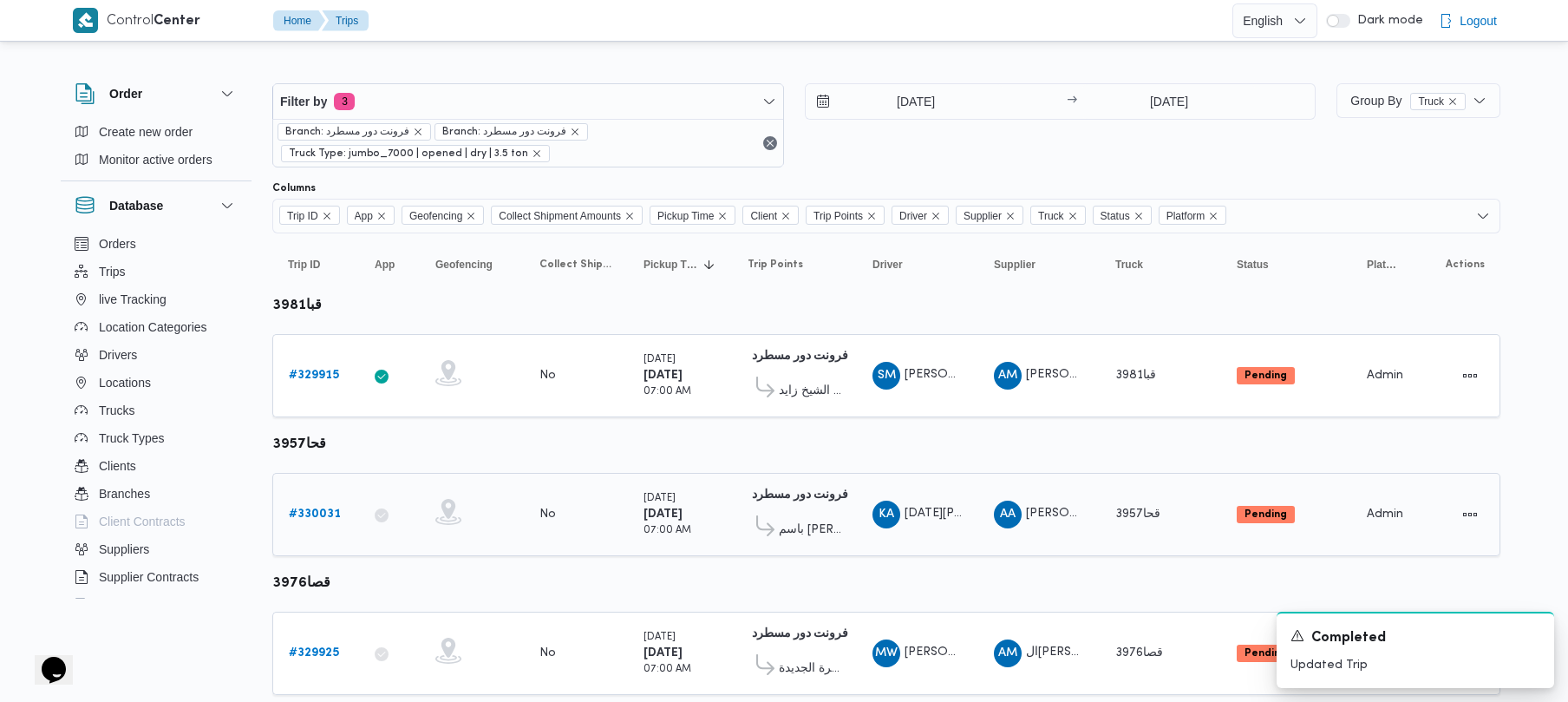
click at [326, 518] on b "# 330031" at bounding box center [314, 514] width 52 height 11
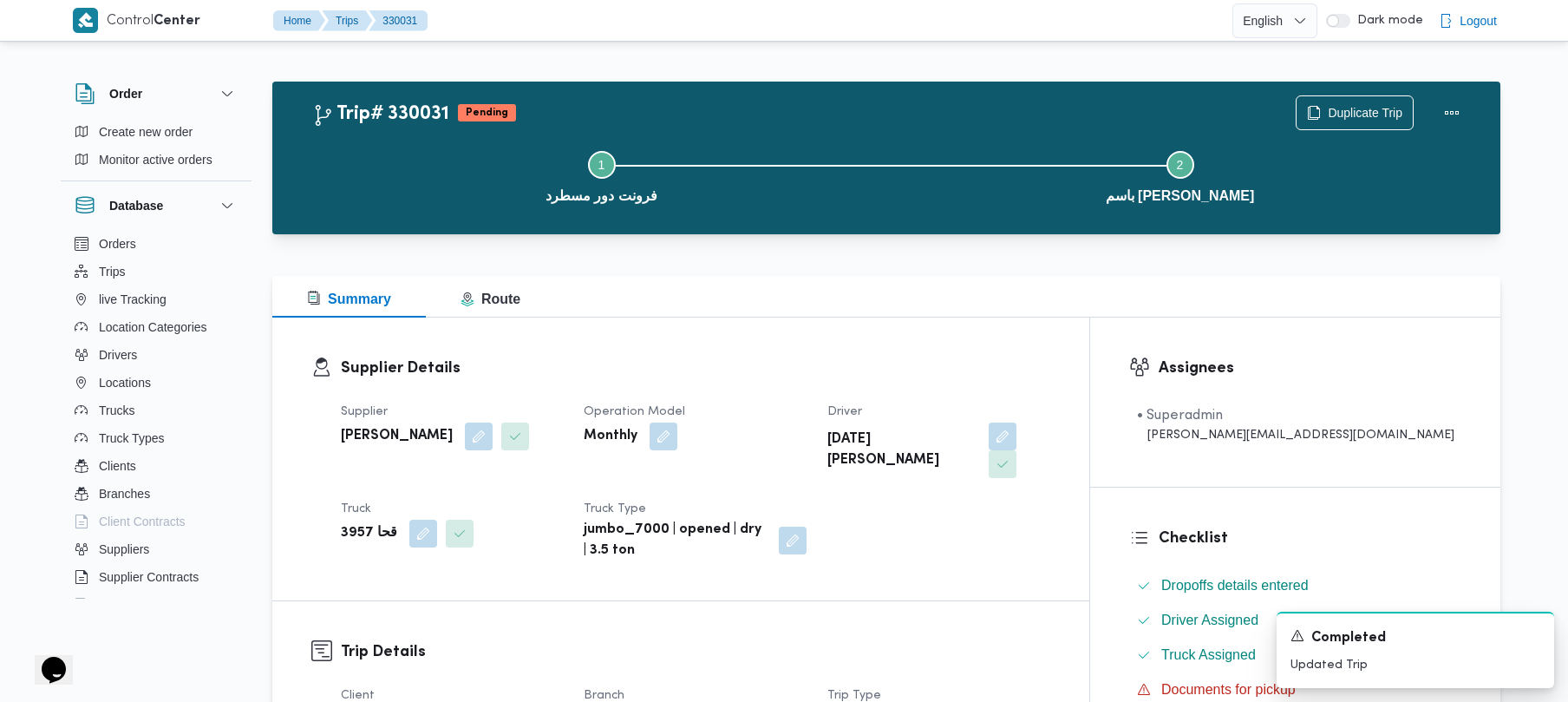
scroll to position [615, 0]
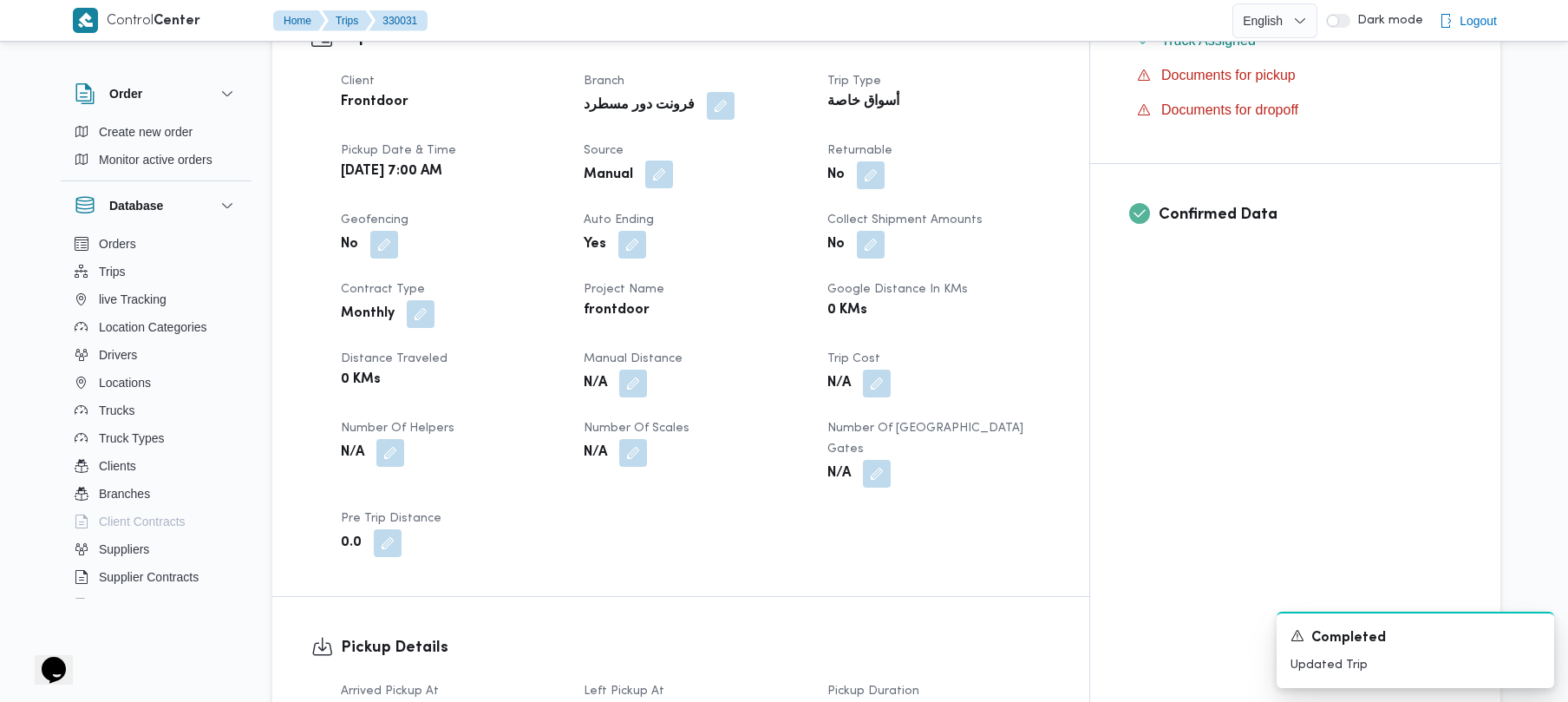
click at [673, 160] on button "button" at bounding box center [659, 173] width 27 height 27
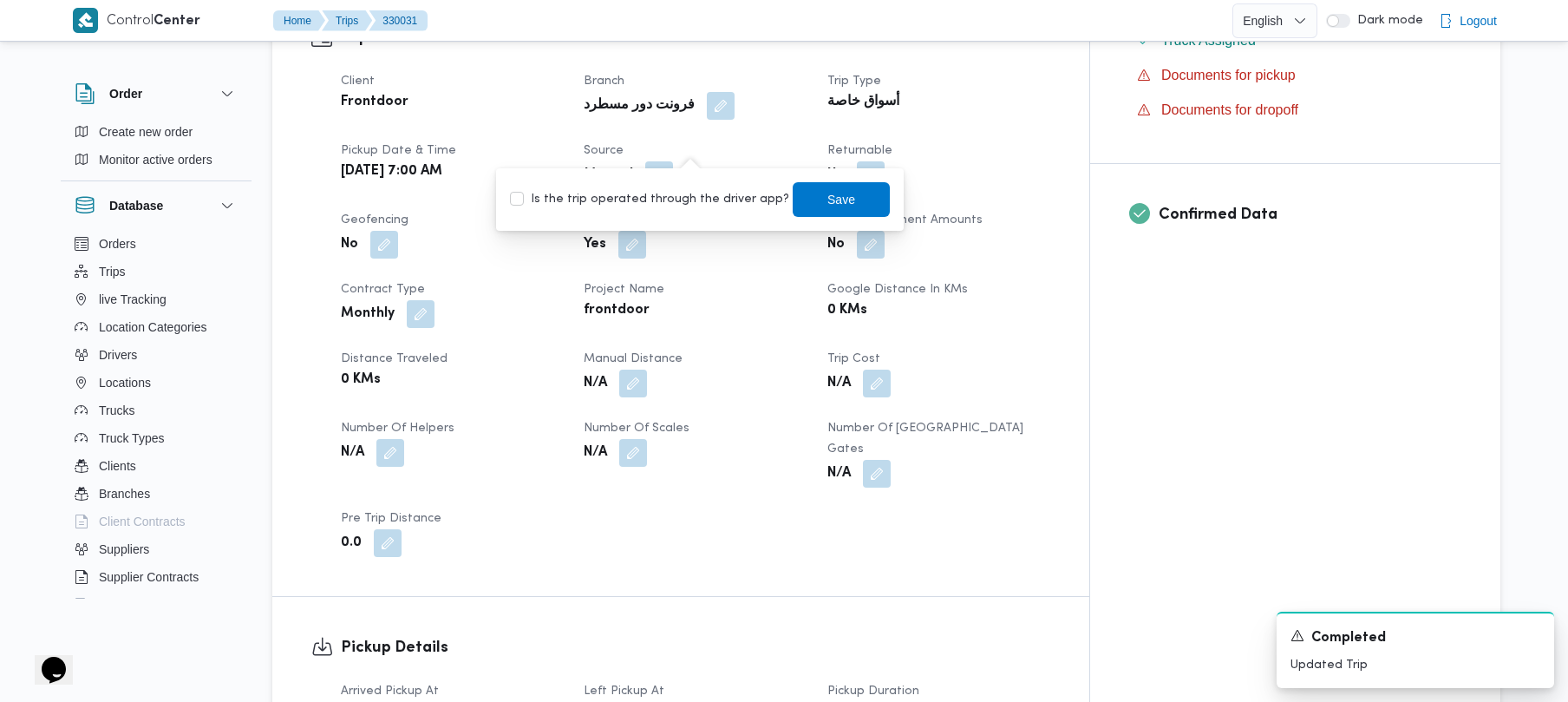
click at [675, 195] on label "Is the trip operated through the driver app?" at bounding box center [650, 200] width 279 height 21
checkbox input "true"
click at [787, 200] on span "Save" at bounding box center [841, 199] width 27 height 21
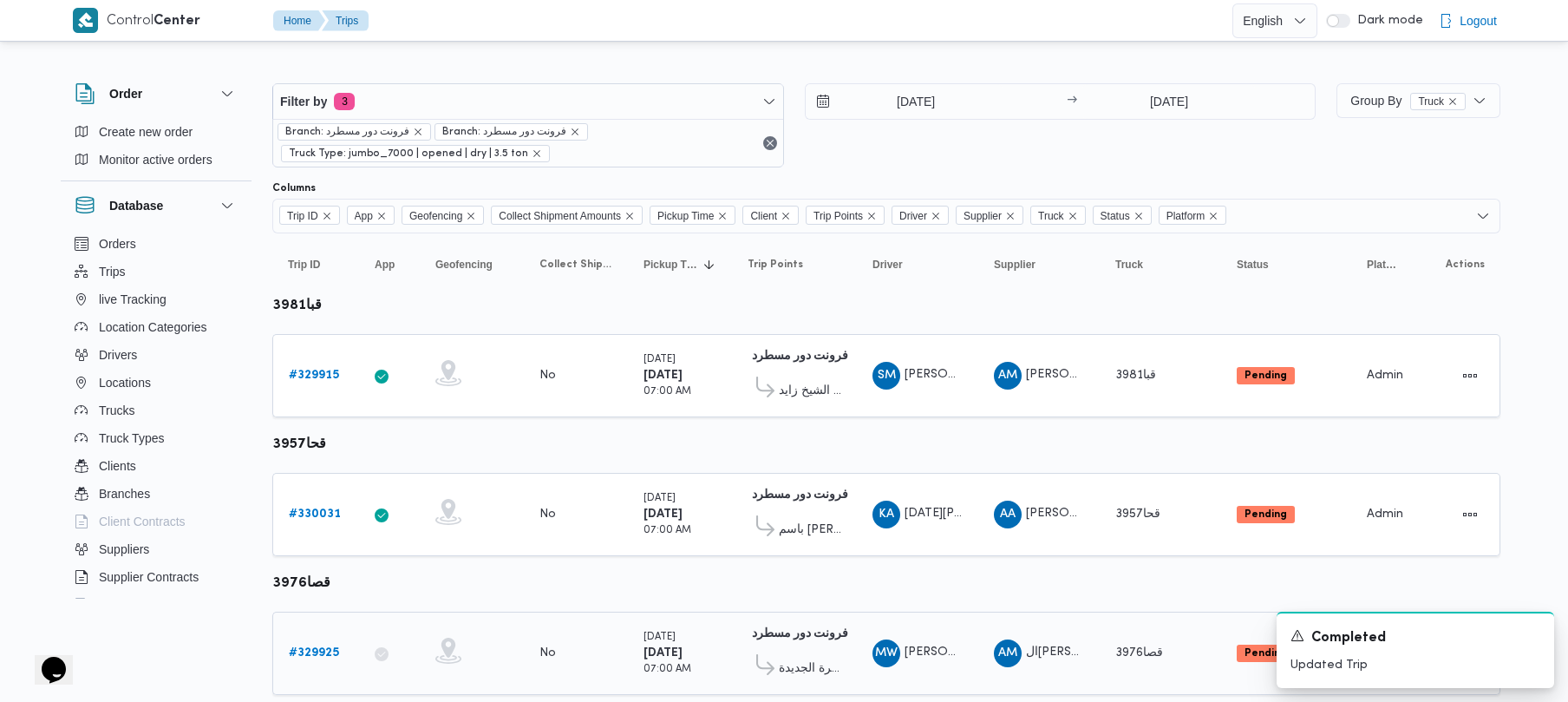
click at [315, 643] on div "# 329925" at bounding box center [316, 654] width 68 height 35
click at [315, 647] on b "# 329925" at bounding box center [313, 653] width 50 height 11
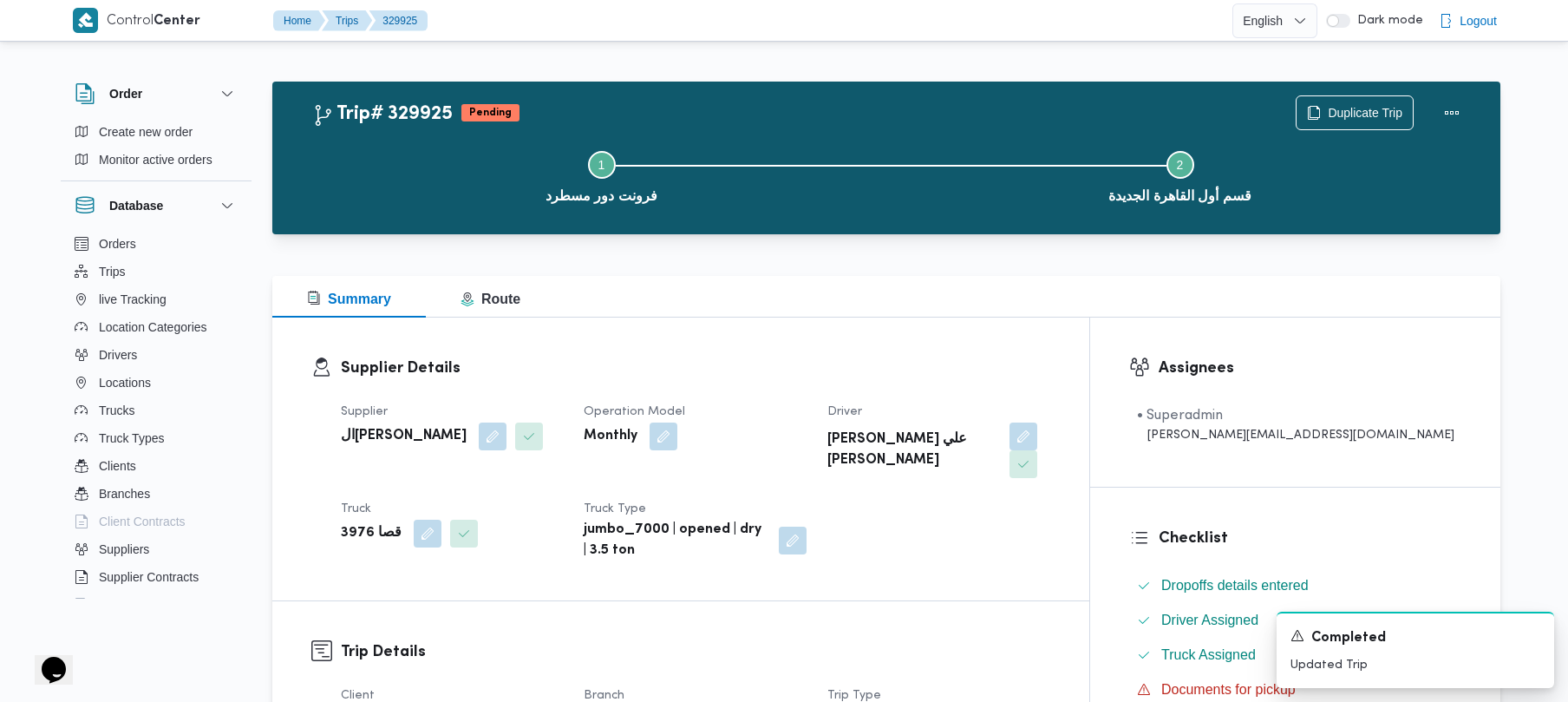
scroll to position [615, 0]
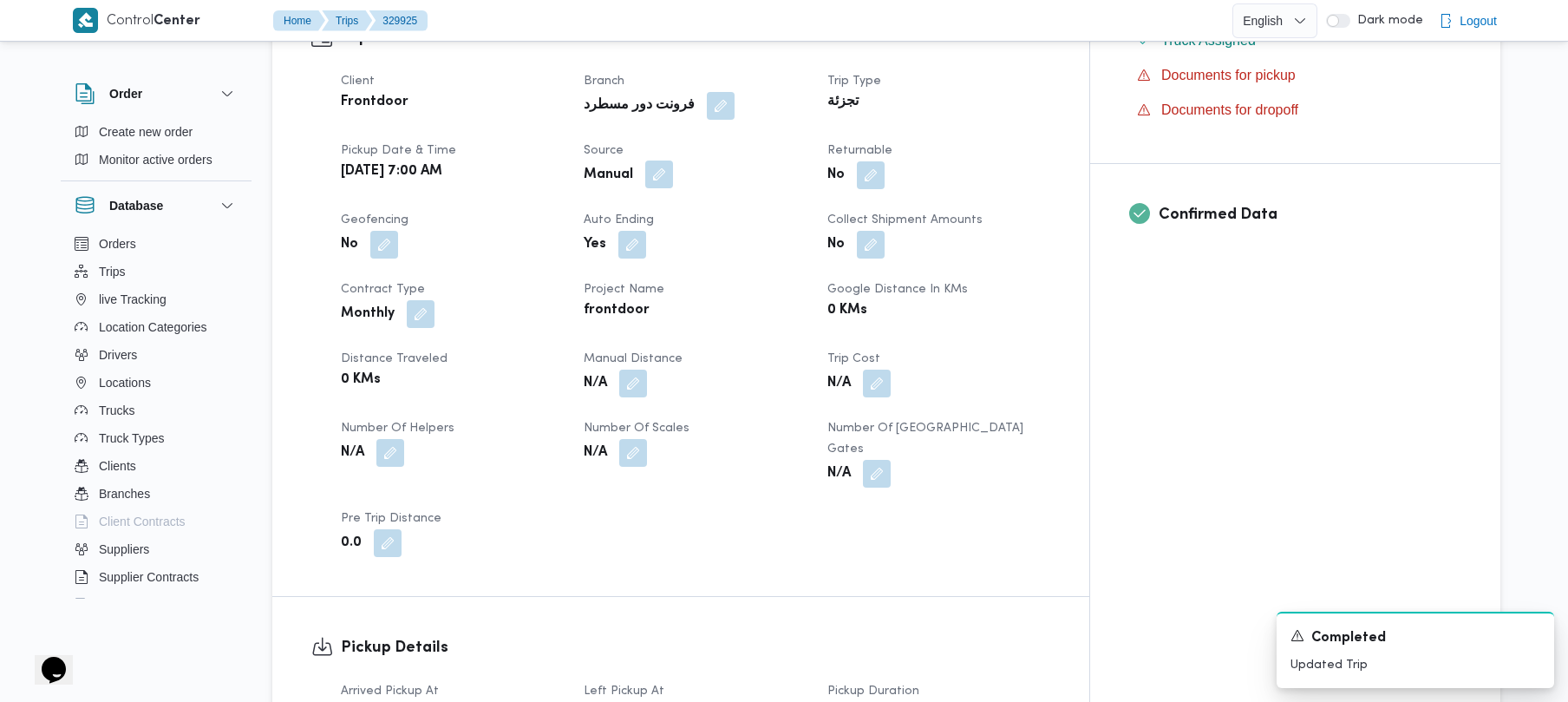
click at [673, 160] on button "button" at bounding box center [659, 173] width 27 height 27
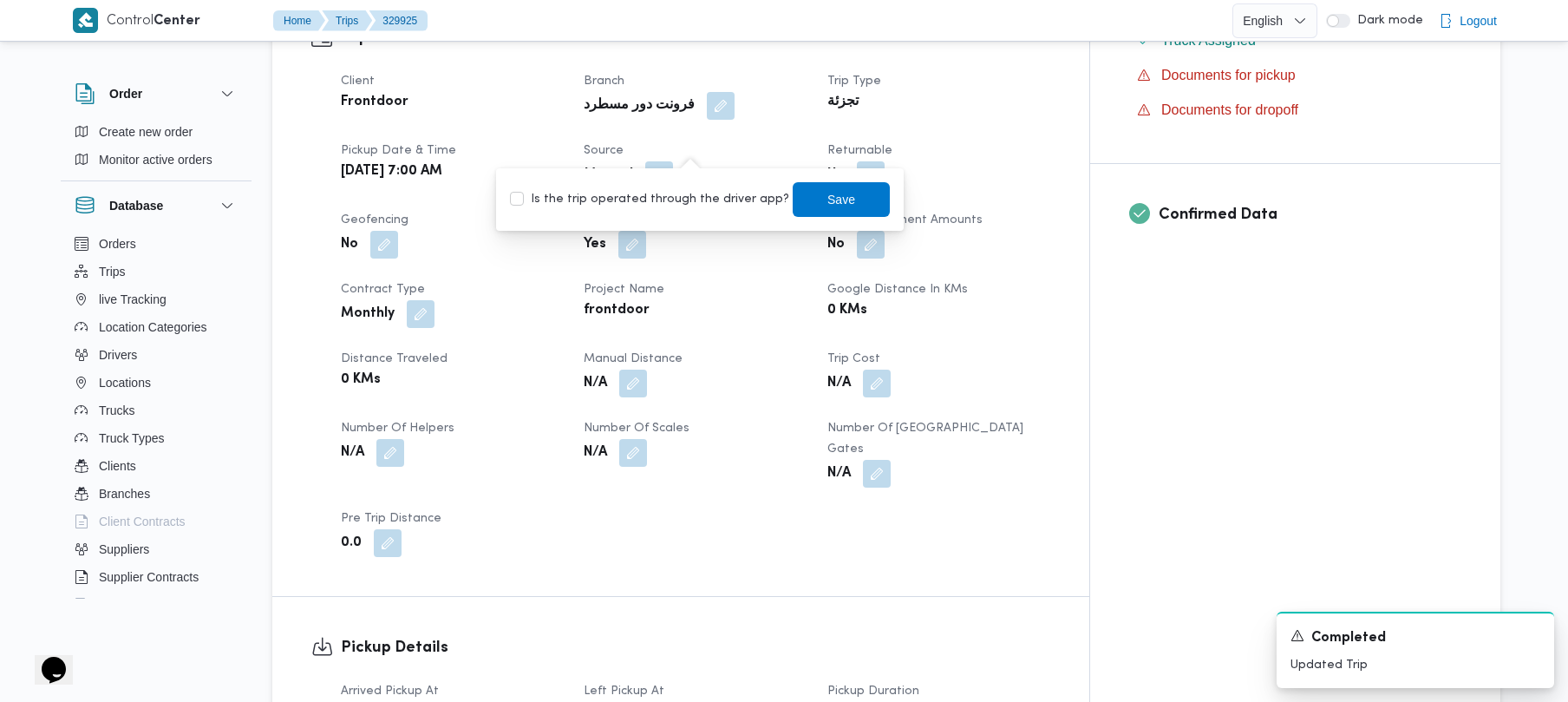
click at [677, 217] on div "Is the trip operated through the driver app? Save" at bounding box center [700, 200] width 383 height 38
click at [665, 208] on label "Is the trip operated through the driver app?" at bounding box center [650, 200] width 279 height 21
checkbox input "true"
click at [787, 199] on span "Save" at bounding box center [841, 199] width 27 height 21
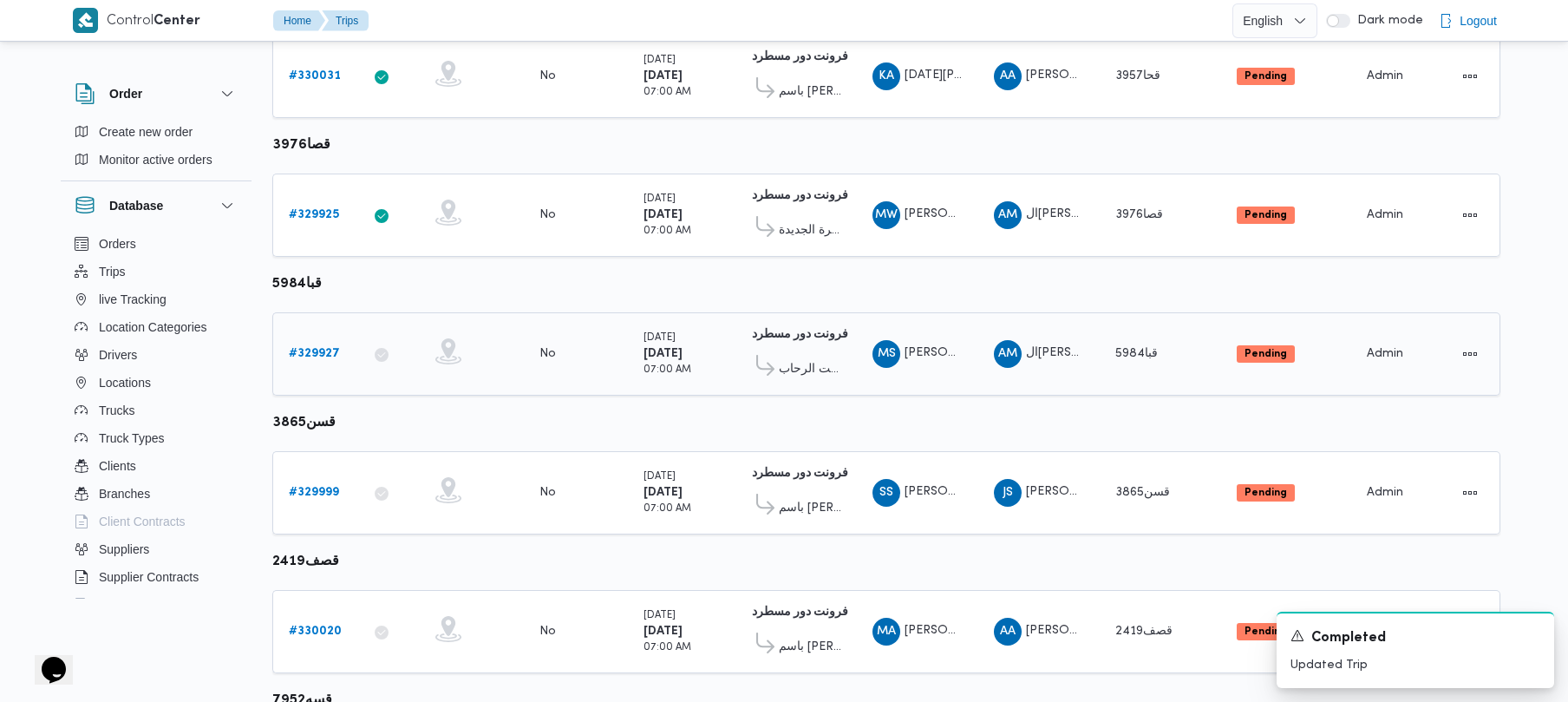
click at [305, 361] on link "# 329927" at bounding box center [314, 354] width 51 height 21
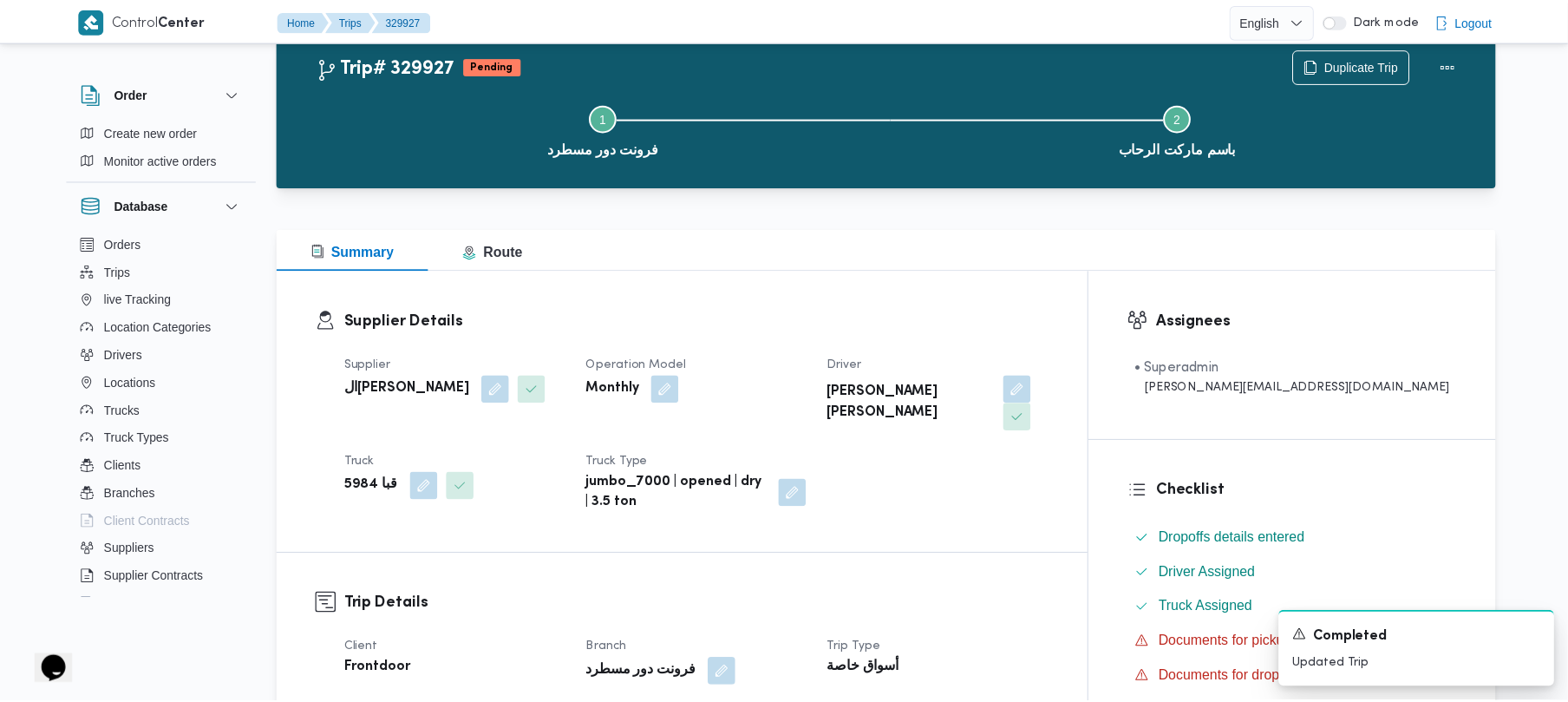
scroll to position [439, 0]
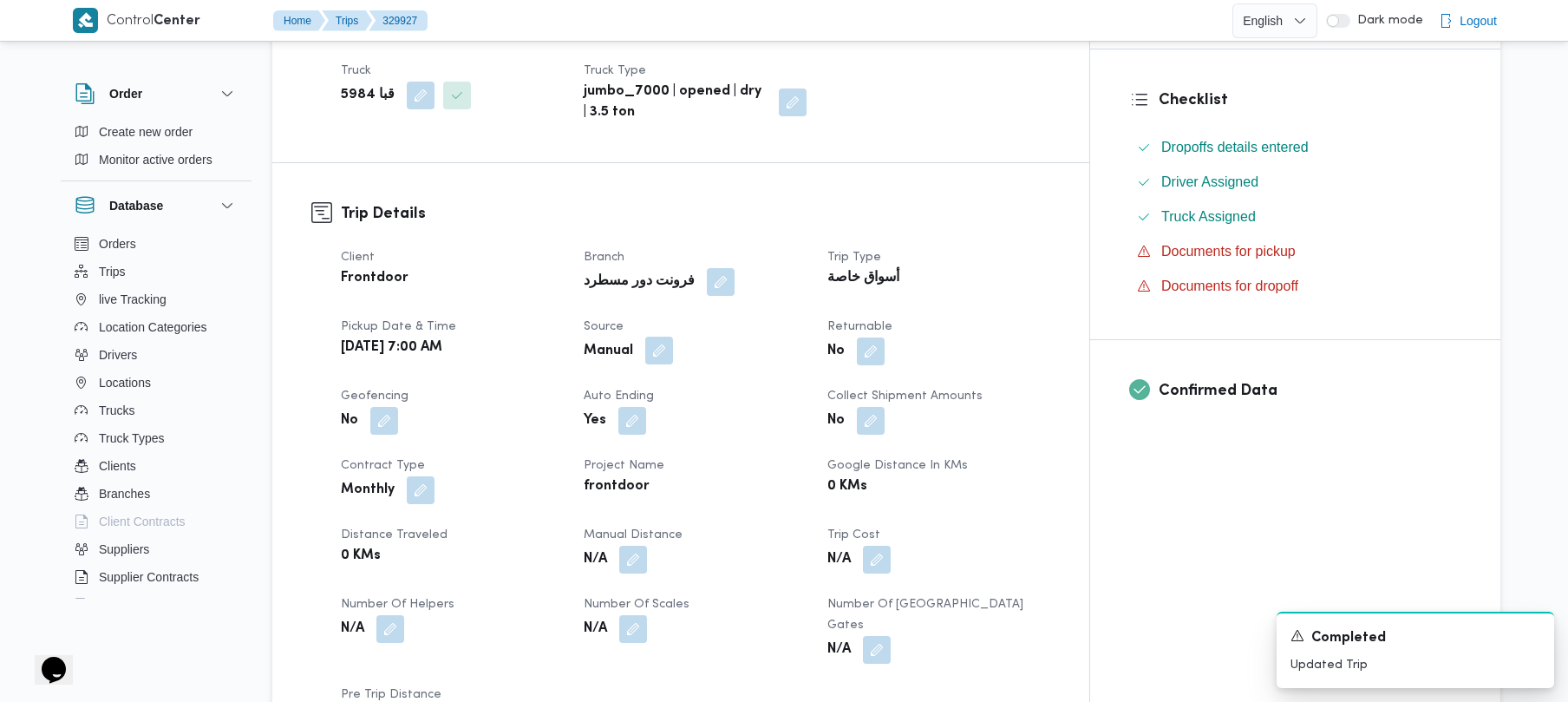
click at [673, 336] on button "button" at bounding box center [659, 350] width 27 height 27
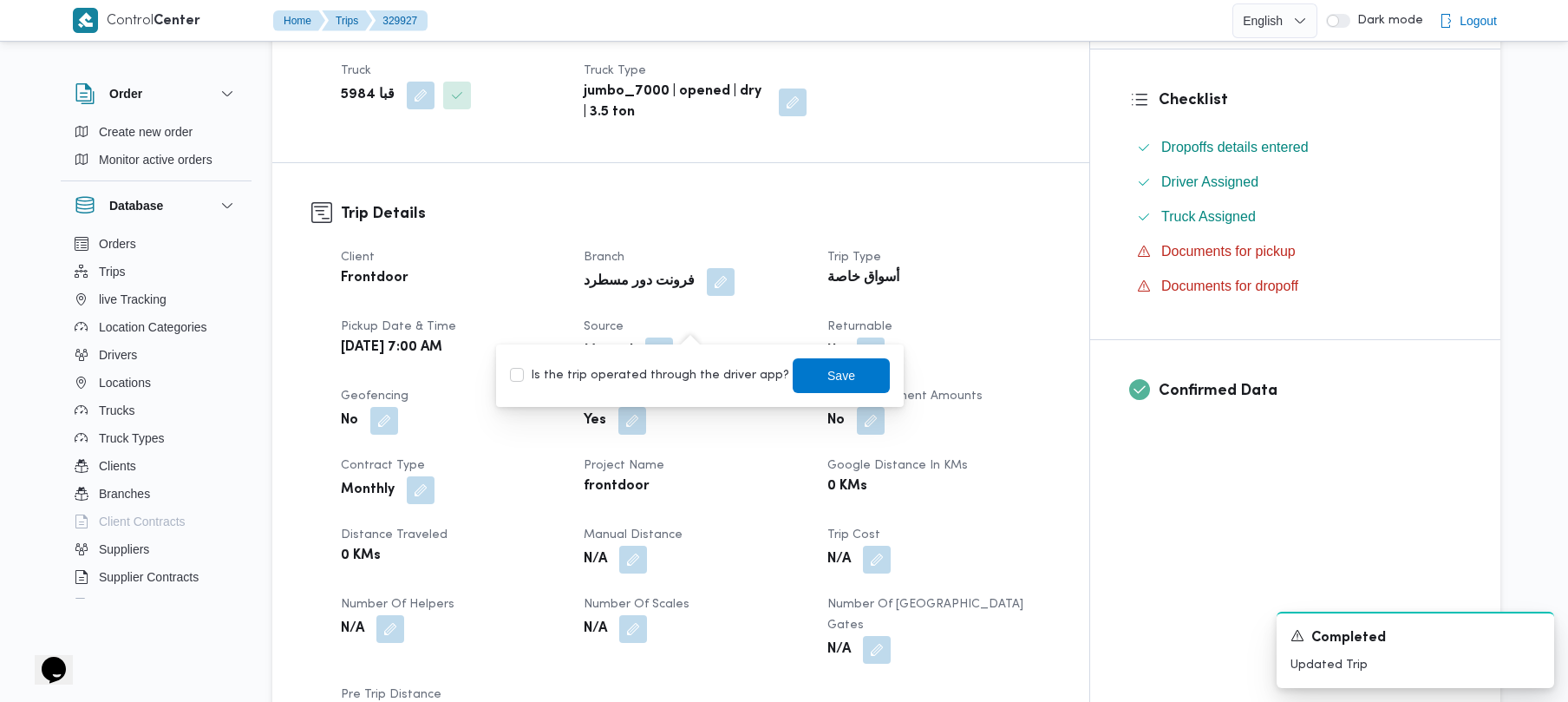
click at [669, 369] on label "Is the trip operated through the driver app?" at bounding box center [650, 376] width 279 height 21
checkbox input "true"
drag, startPoint x: 802, startPoint y: 373, endPoint x: 809, endPoint y: 379, distance: 9.2
click at [787, 376] on span "Save" at bounding box center [841, 375] width 98 height 35
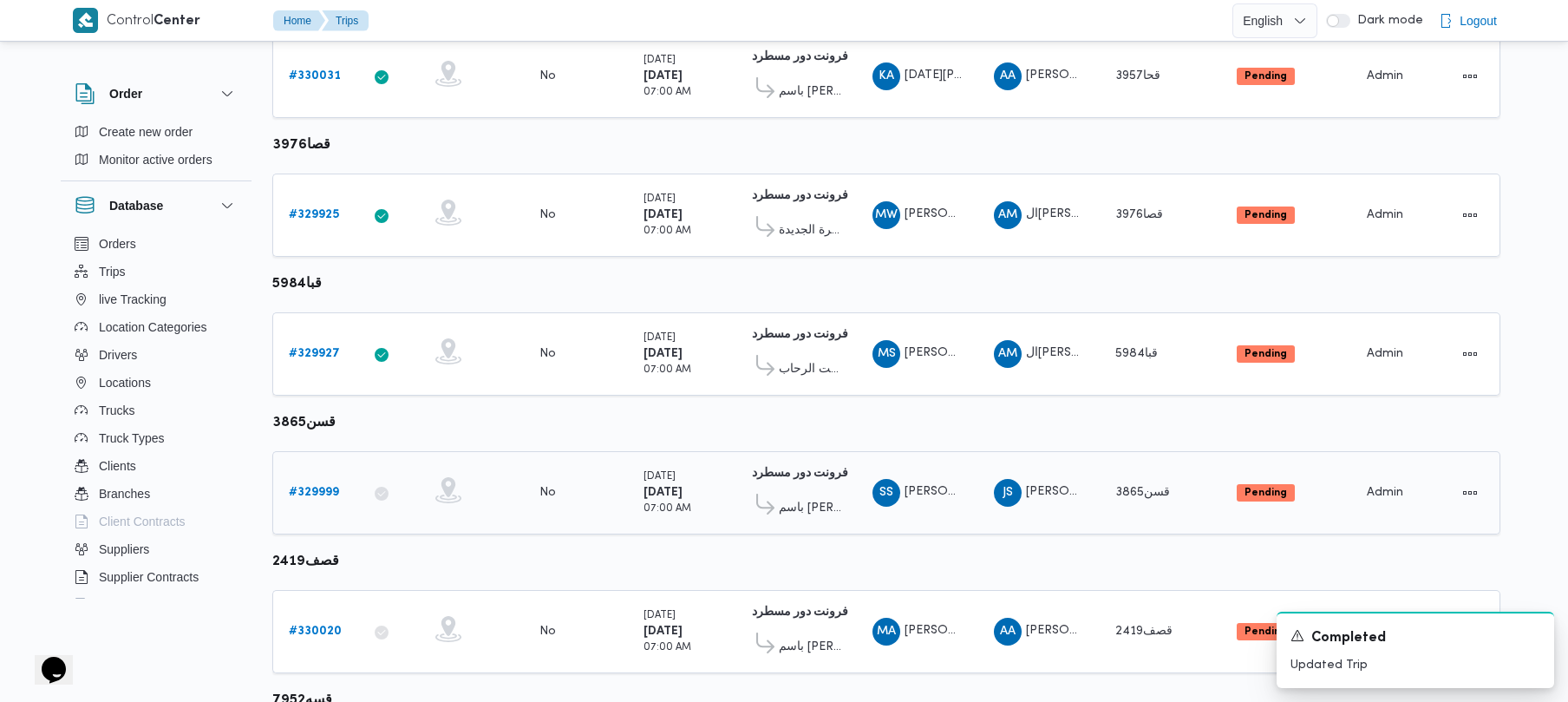
click at [336, 495] on b "# 329999" at bounding box center [313, 493] width 50 height 11
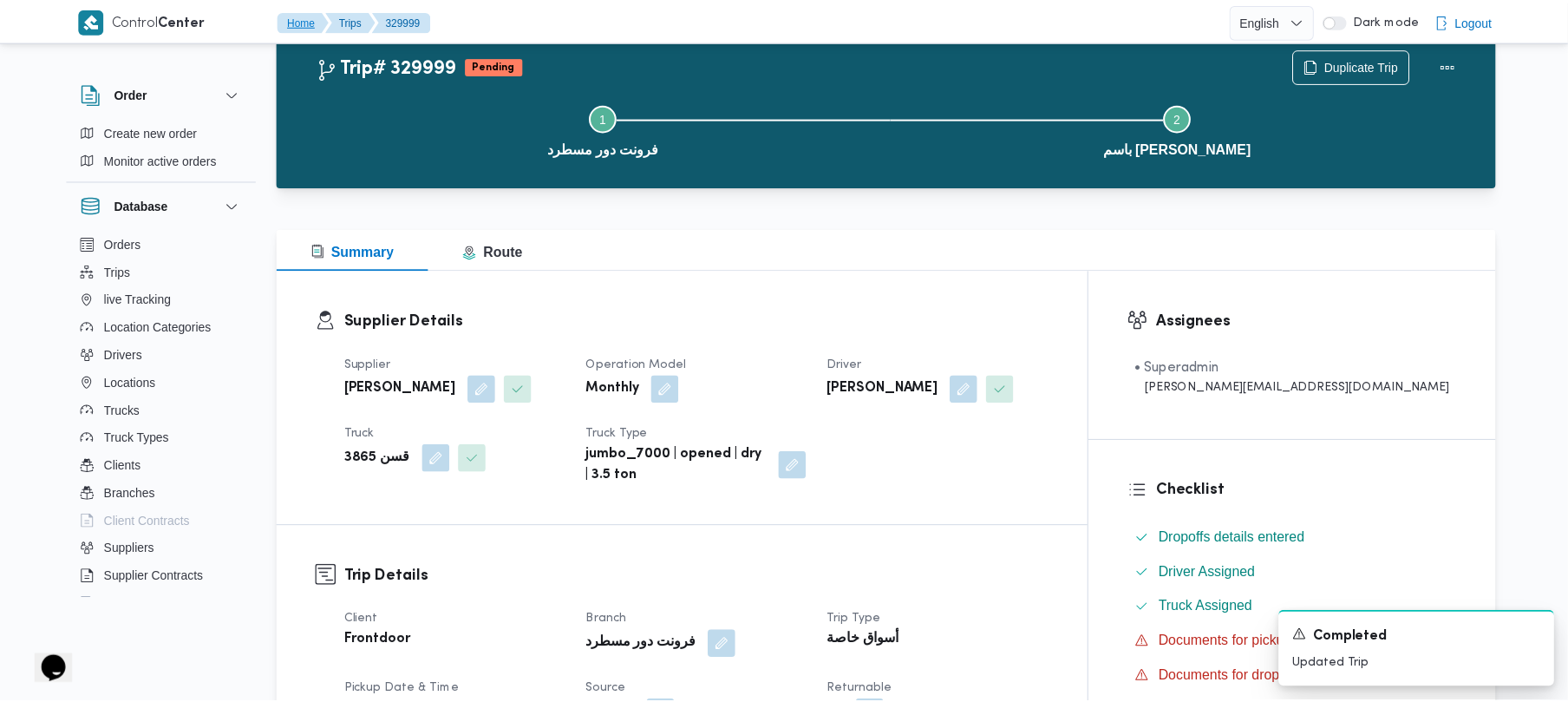
scroll to position [439, 0]
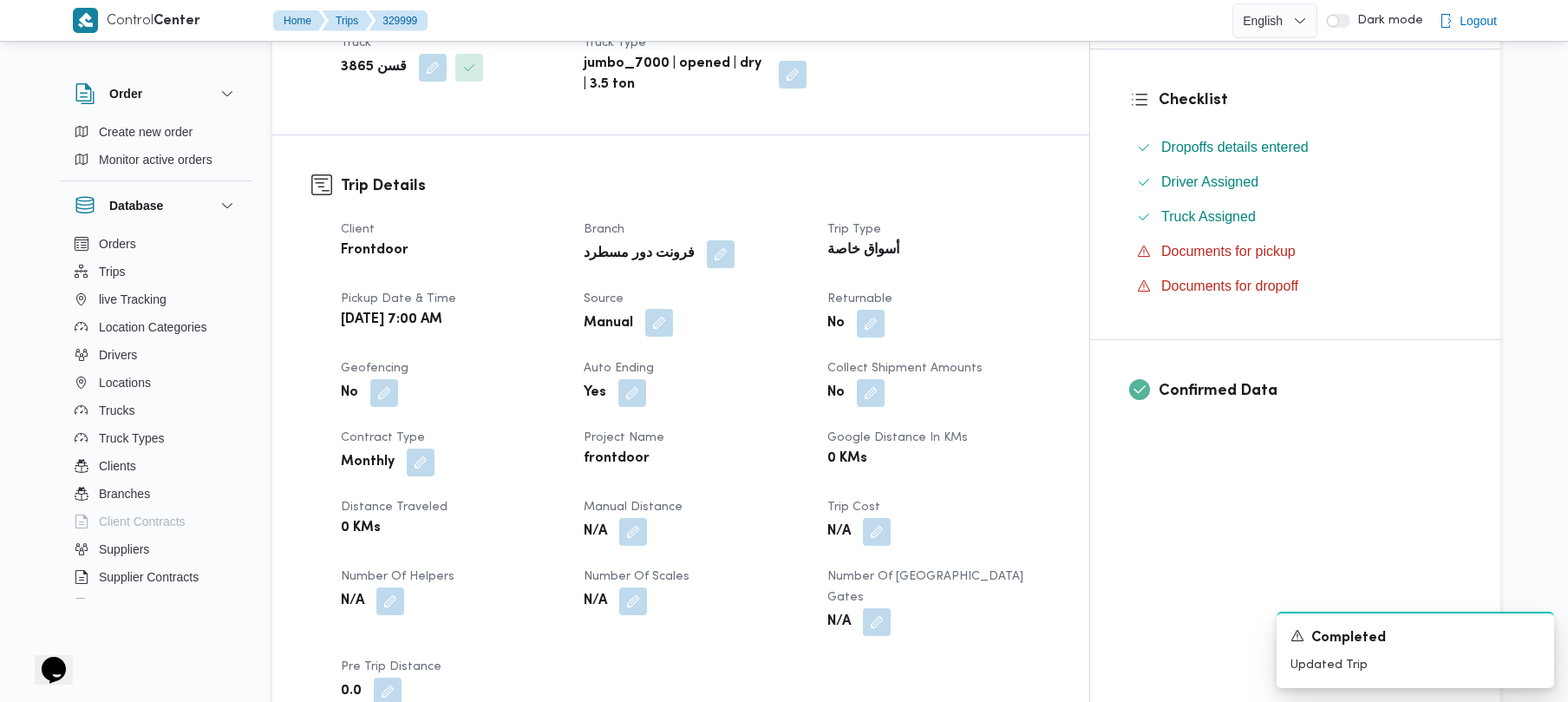
click at [673, 315] on button "button" at bounding box center [659, 322] width 27 height 27
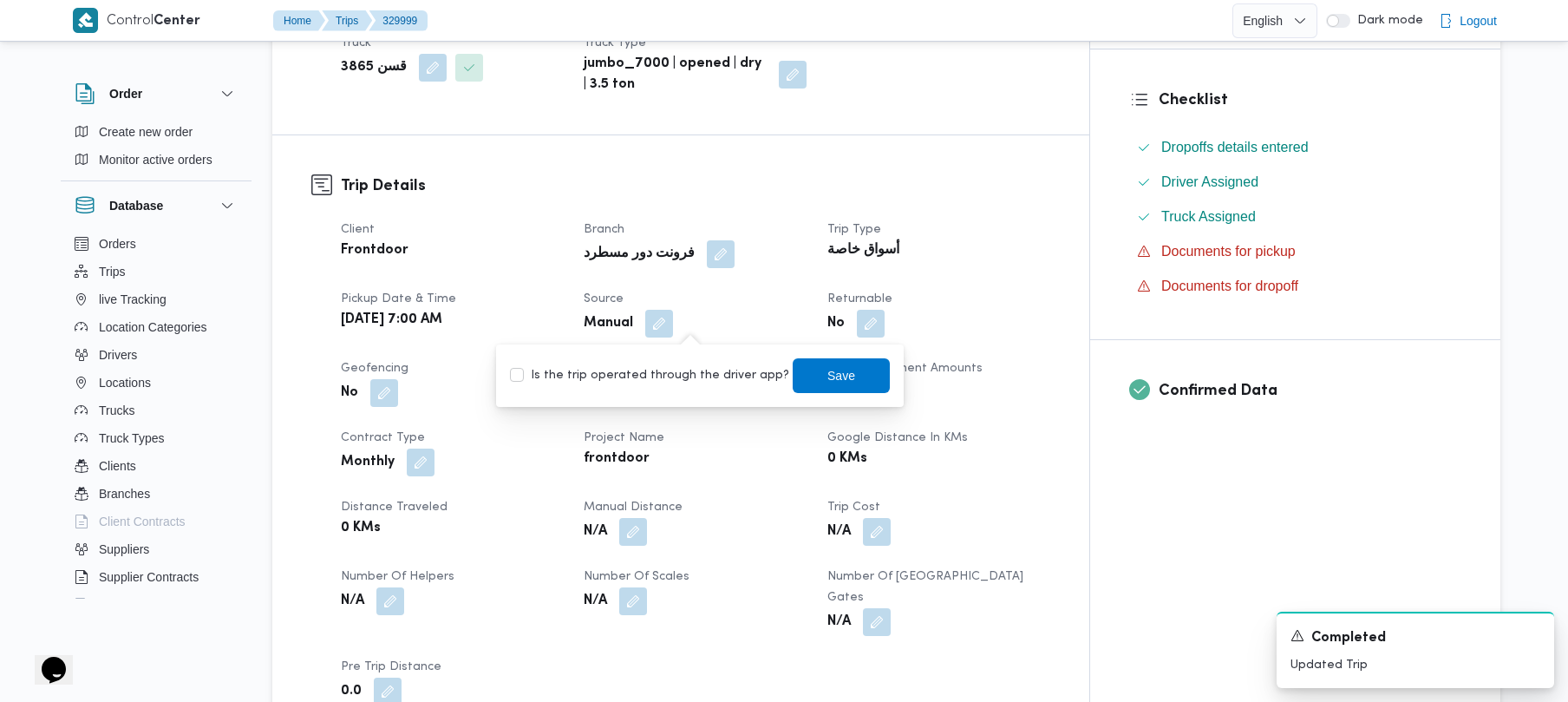
click at [696, 358] on div "Is the trip operated through the driver app? Save" at bounding box center [700, 376] width 383 height 38
drag, startPoint x: 699, startPoint y: 378, endPoint x: 708, endPoint y: 382, distance: 9.8
click at [699, 379] on label "Is the trip operated through the driver app?" at bounding box center [650, 376] width 279 height 21
checkbox input "true"
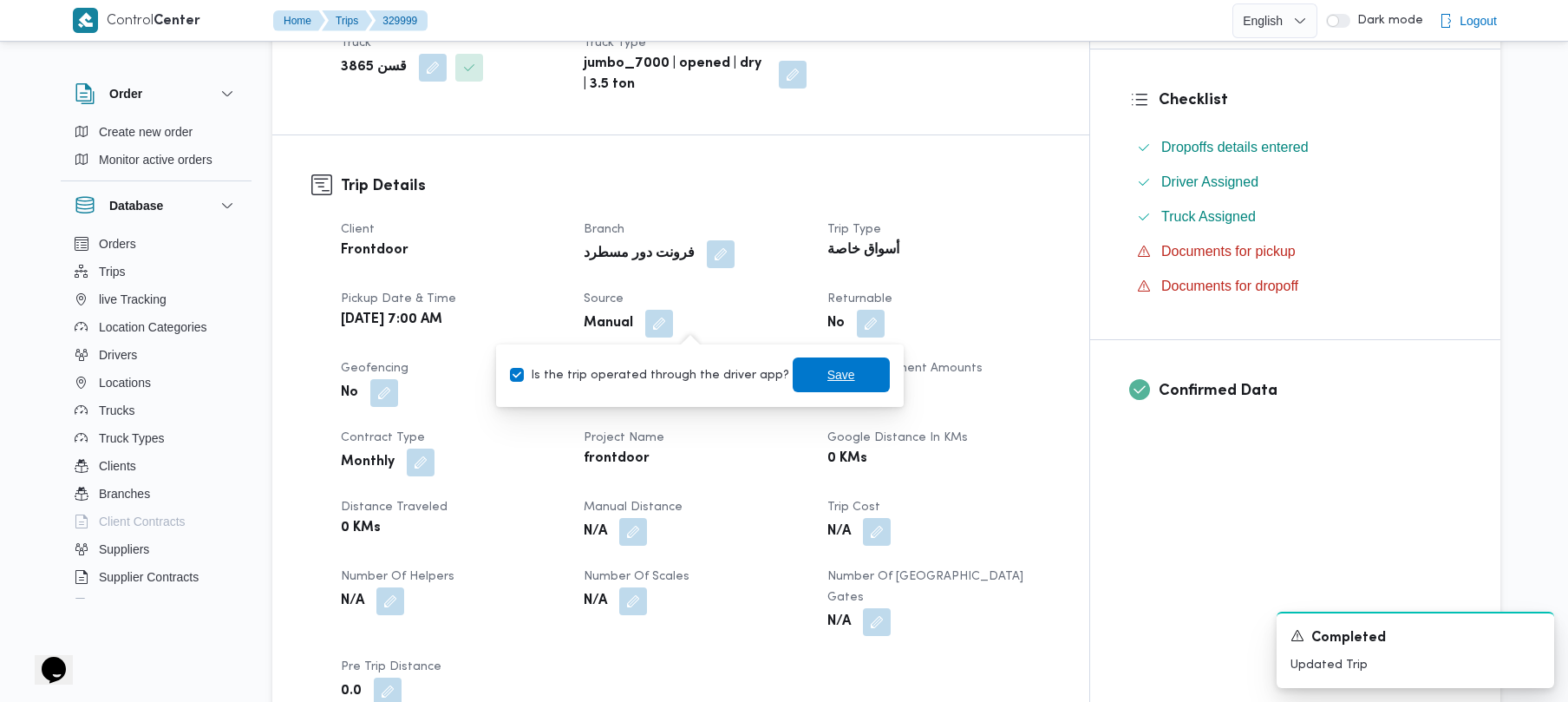
click at [787, 379] on span "Save" at bounding box center [841, 374] width 98 height 35
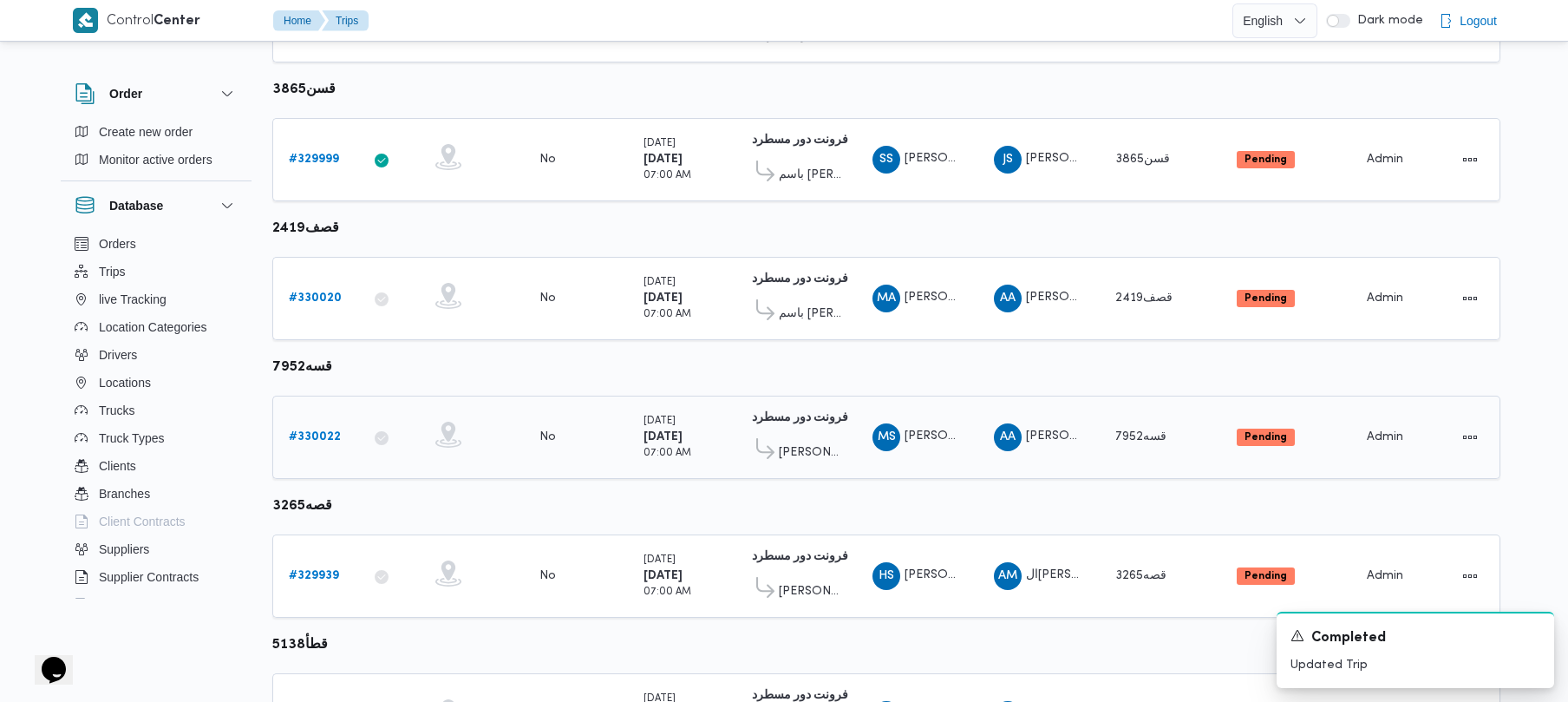
scroll to position [768, 0]
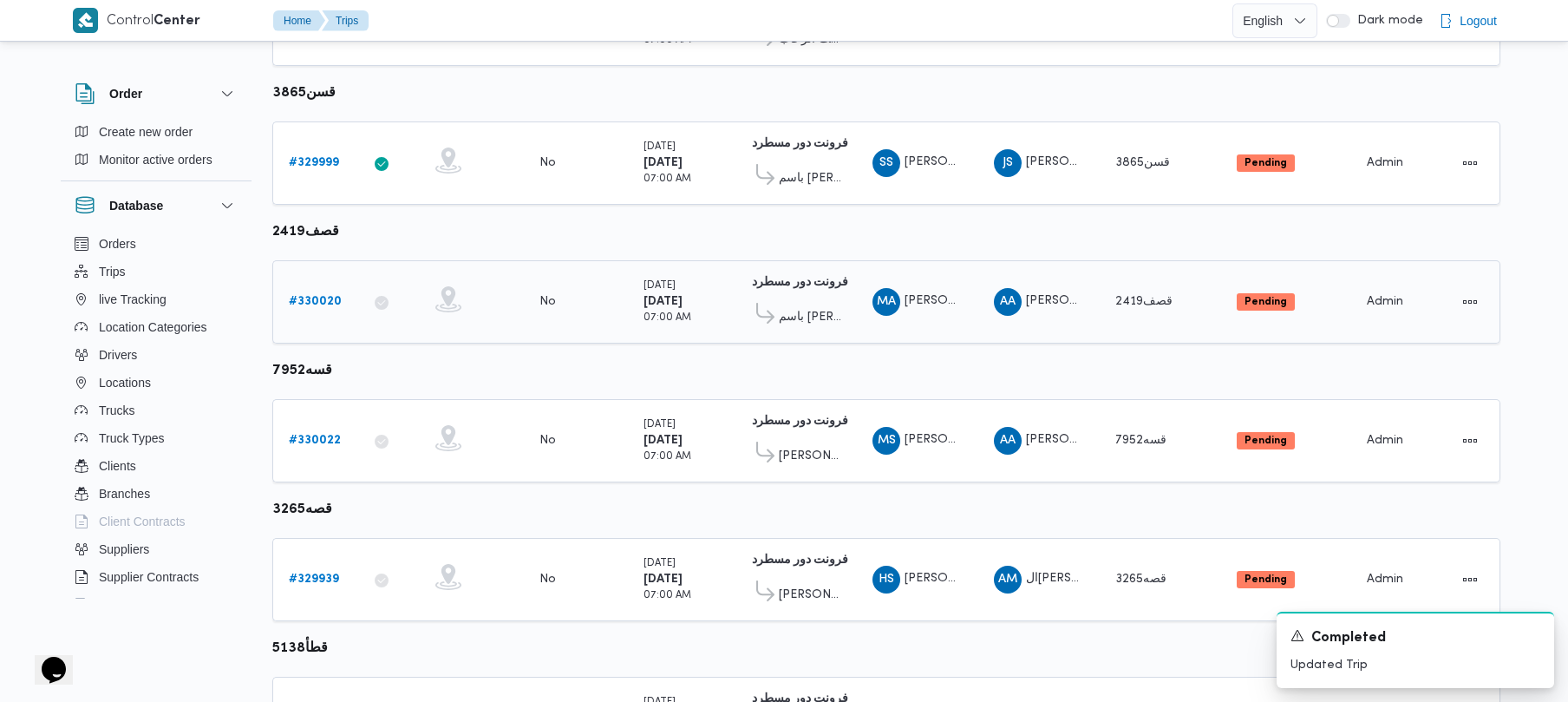
click at [340, 296] on div "# 330020" at bounding box center [316, 301] width 68 height 35
click at [335, 300] on b "# 330020" at bounding box center [315, 301] width 53 height 11
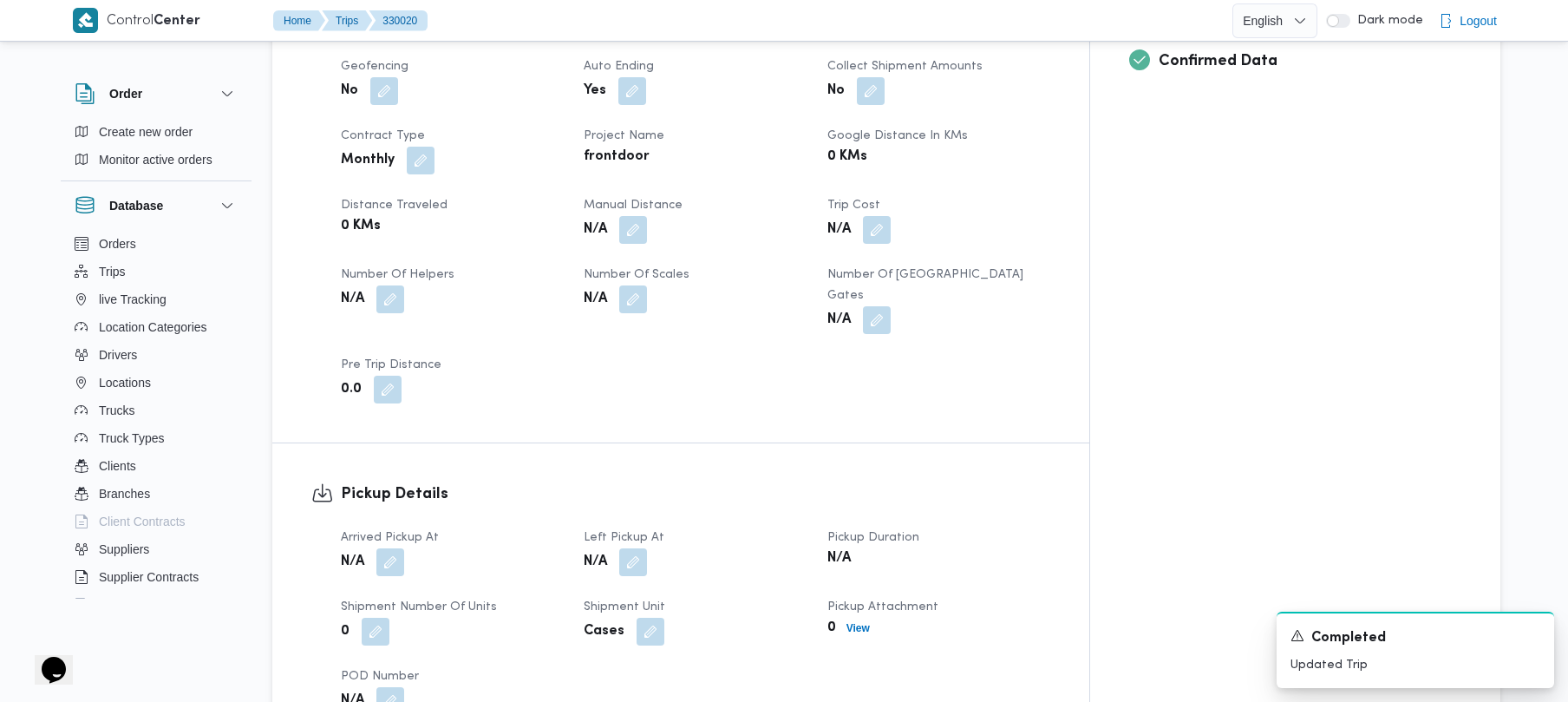
scroll to position [482, 0]
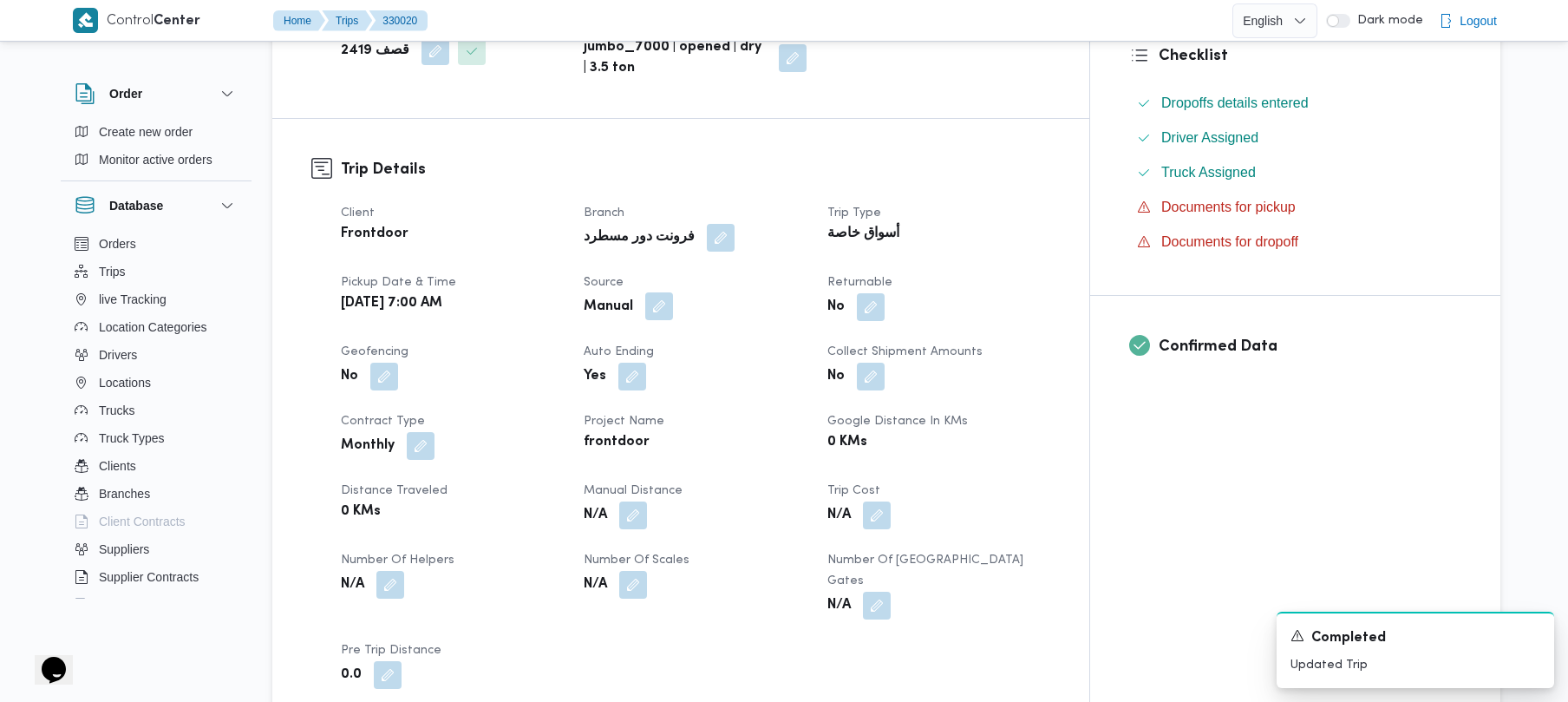
click at [688, 293] on div "Manual" at bounding box center [695, 307] width 225 height 31
drag, startPoint x: 686, startPoint y: 267, endPoint x: 685, endPoint y: 276, distance: 9.1
click at [673, 293] on button "button" at bounding box center [659, 306] width 27 height 27
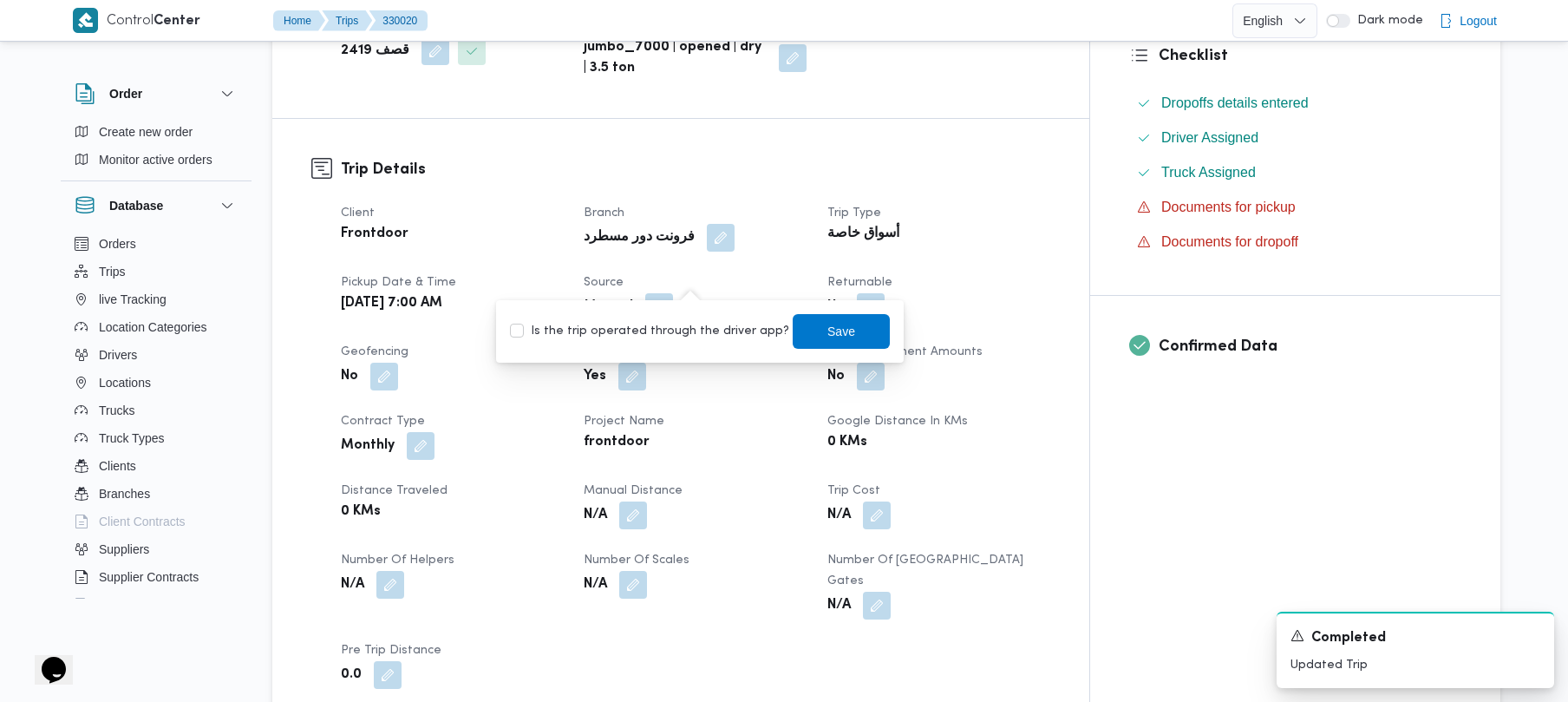
click at [649, 325] on label "Is the trip operated through the driver app?" at bounding box center [650, 332] width 279 height 21
checkbox input "true"
click at [787, 321] on span "Save" at bounding box center [841, 331] width 27 height 21
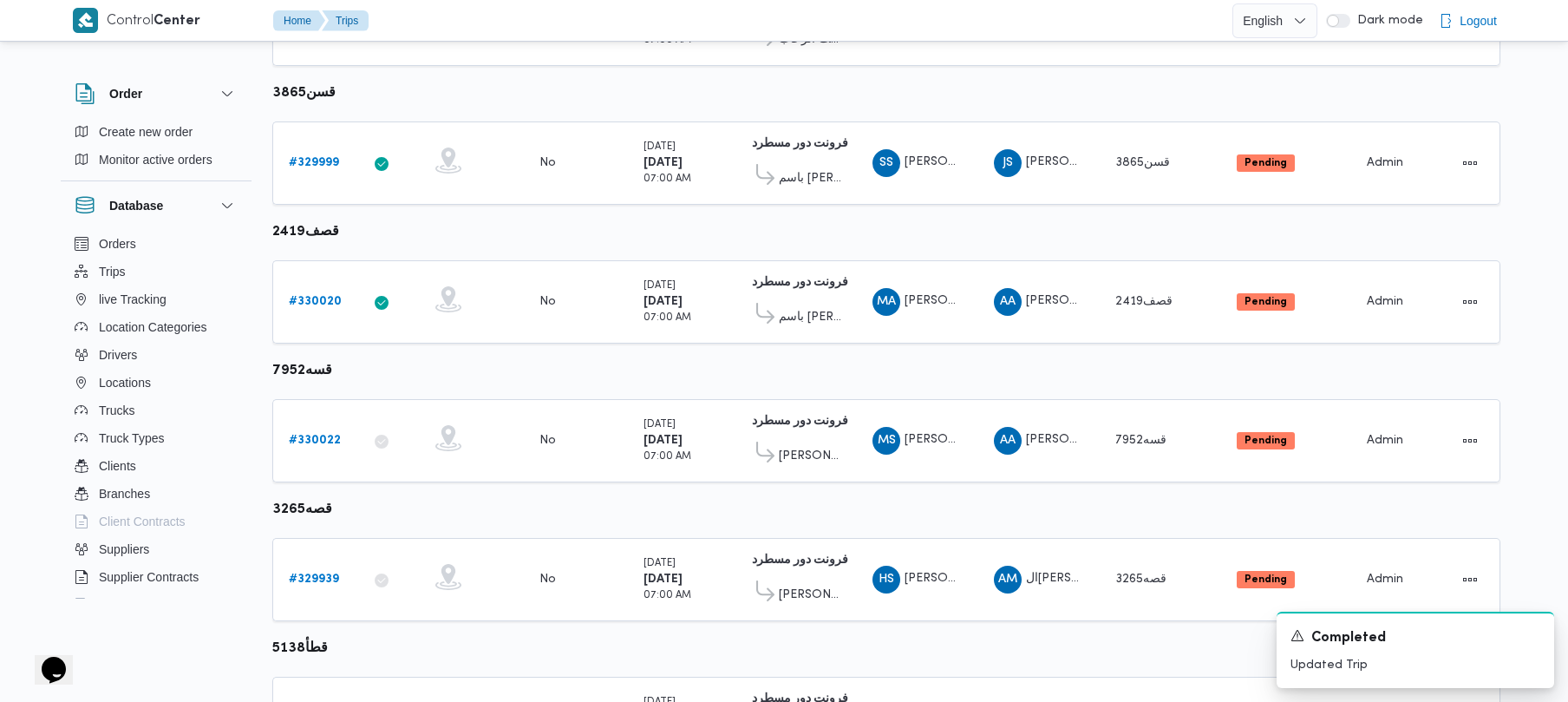
scroll to position [1026, 0]
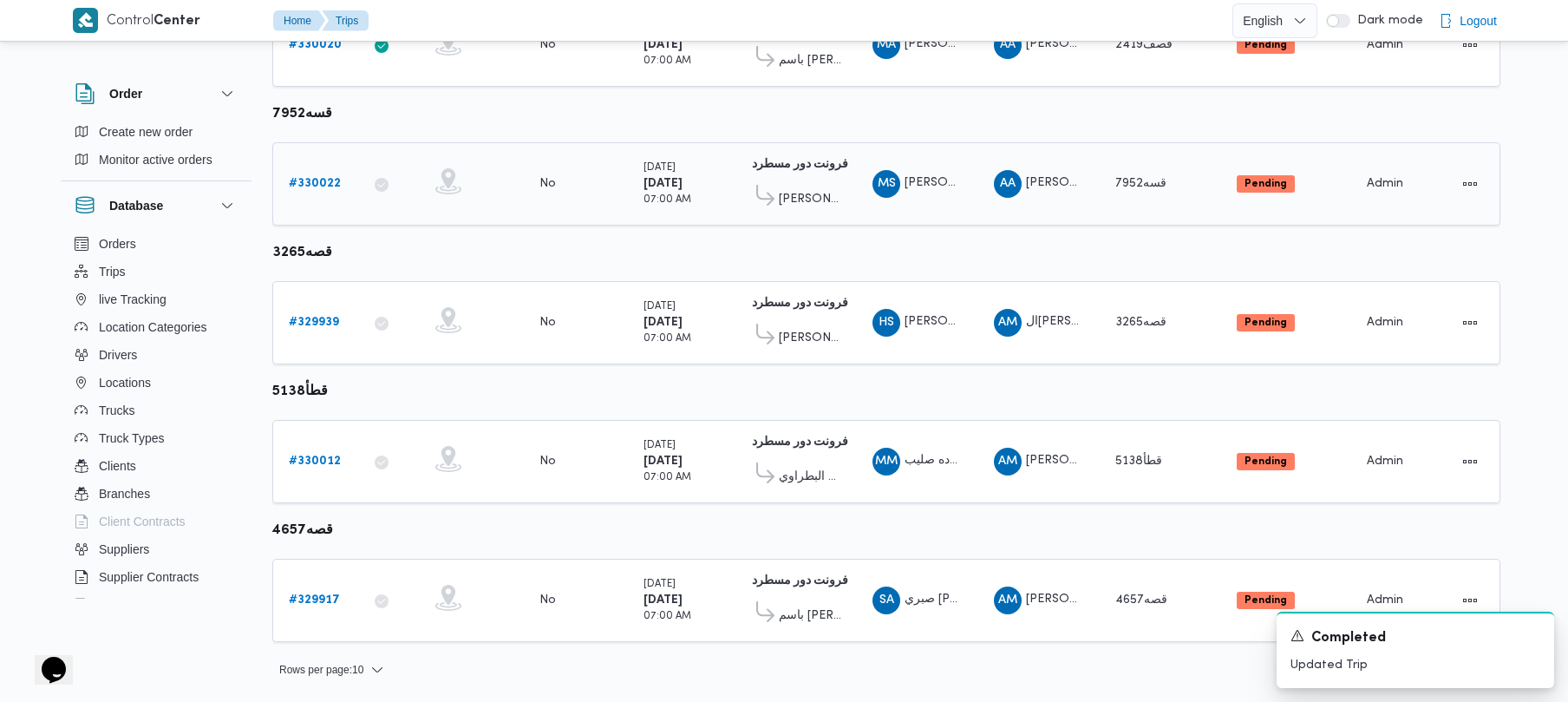
click at [320, 199] on div "# 330022" at bounding box center [316, 184] width 68 height 35
click at [315, 182] on b "# 330022" at bounding box center [314, 184] width 52 height 11
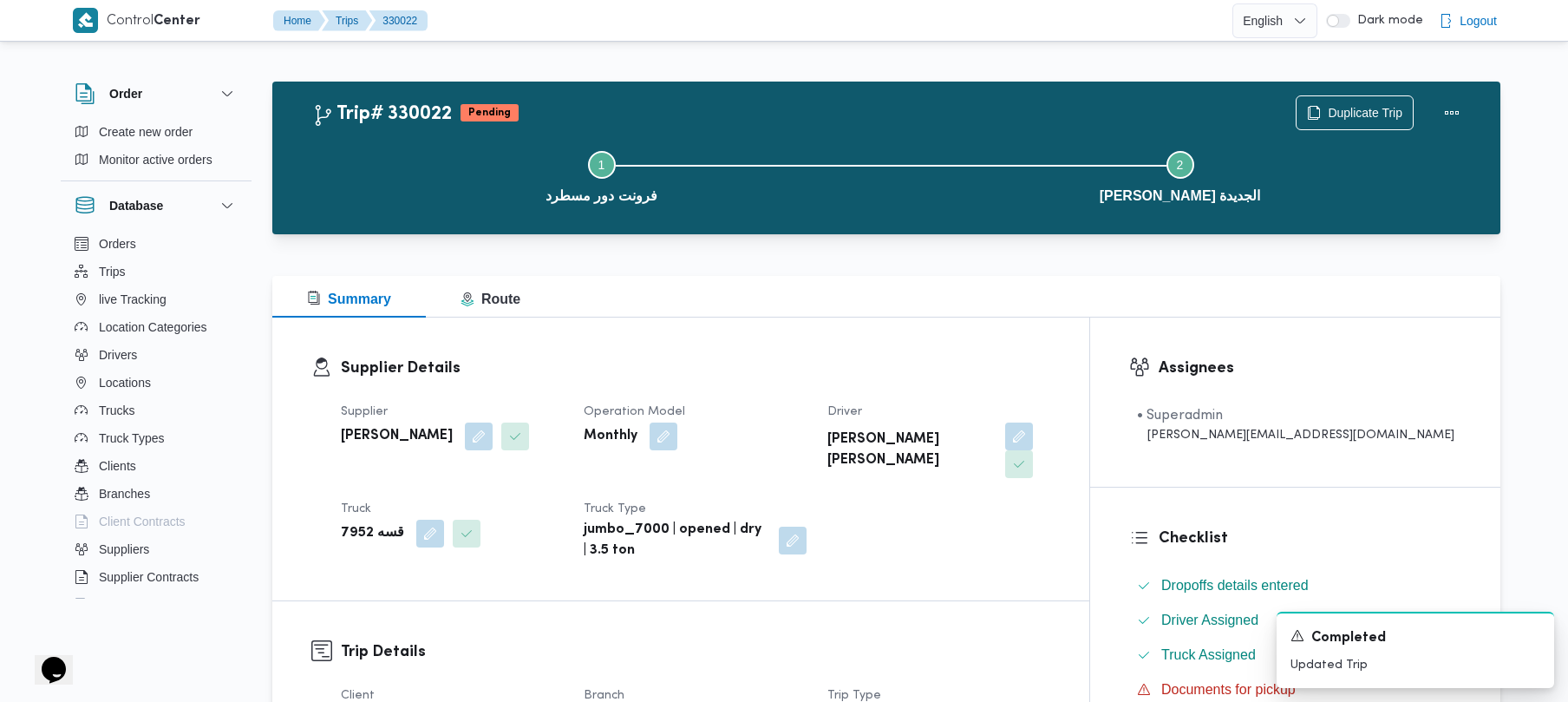
scroll to position [615, 0]
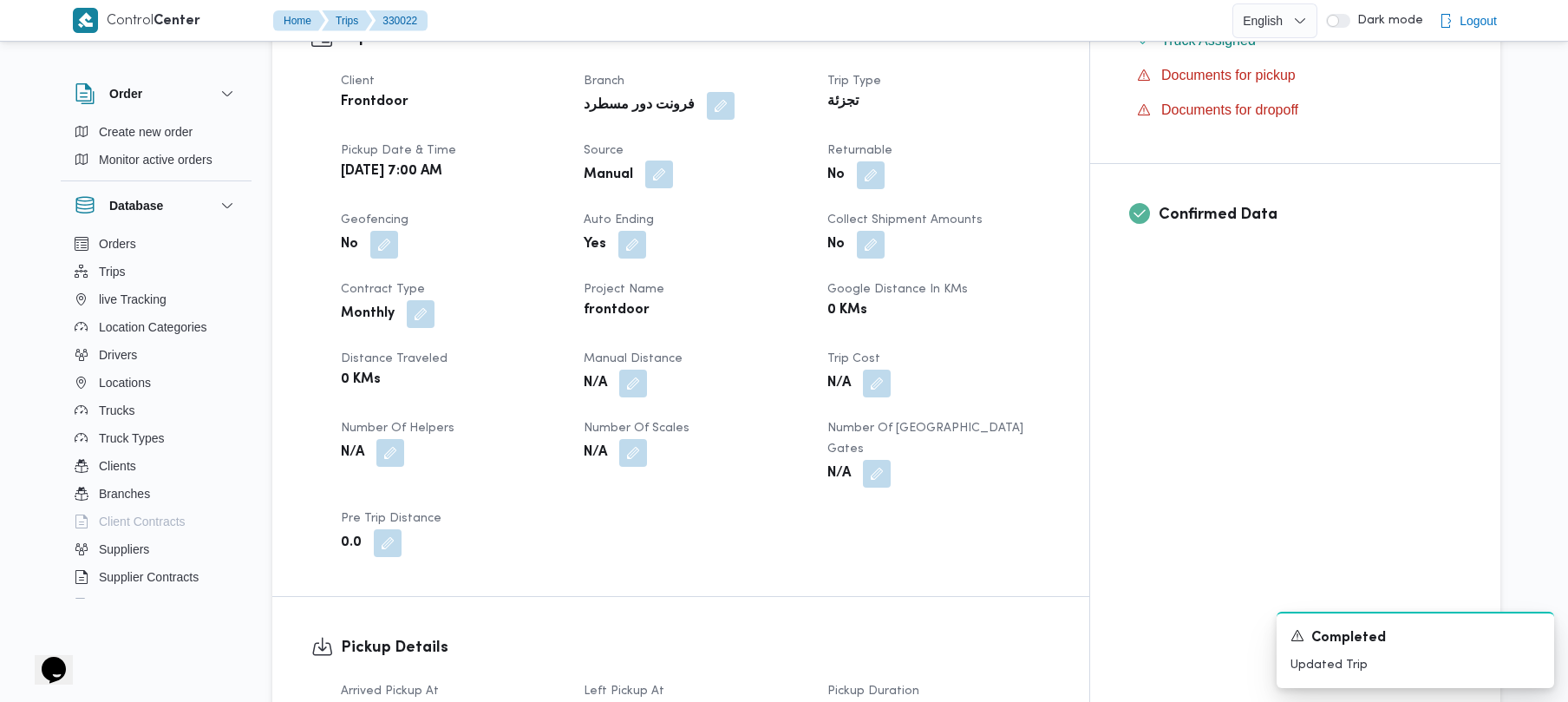
click at [673, 160] on button "button" at bounding box center [659, 173] width 27 height 27
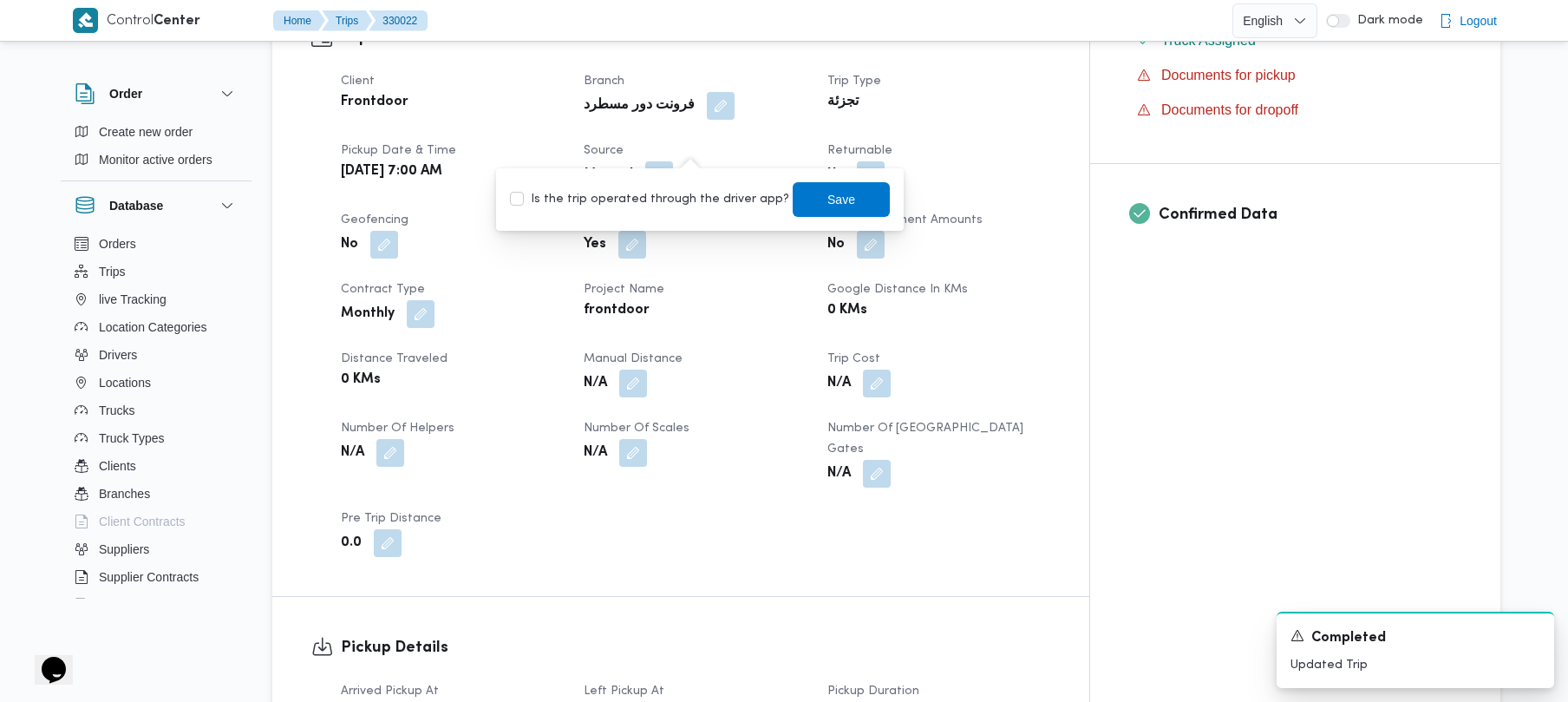
click at [671, 212] on div "Is the trip operated through the driver app? Save" at bounding box center [700, 200] width 383 height 38
click at [663, 202] on label "Is the trip operated through the driver app?" at bounding box center [650, 200] width 279 height 21
checkbox input "true"
click at [787, 196] on span "Save" at bounding box center [841, 198] width 98 height 35
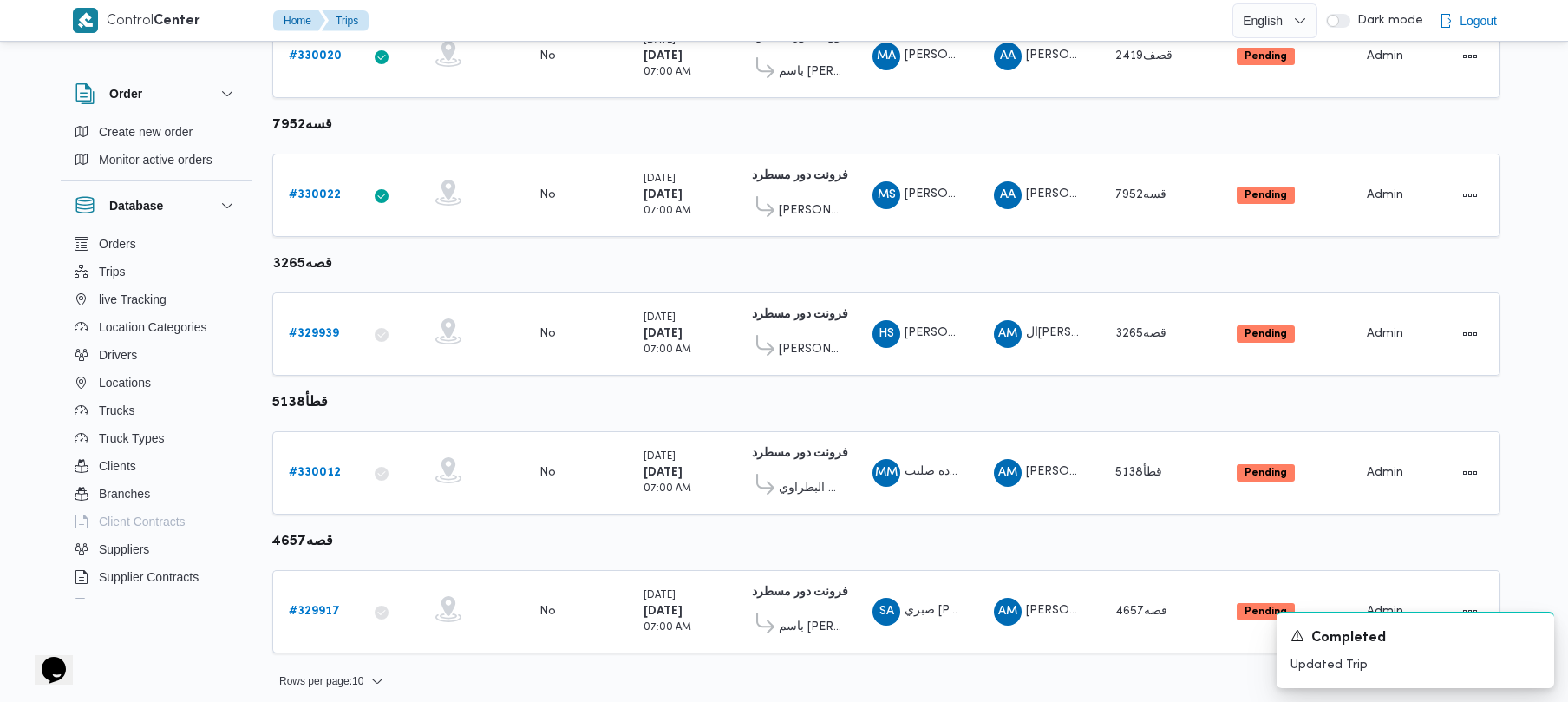
scroll to position [1026, 0]
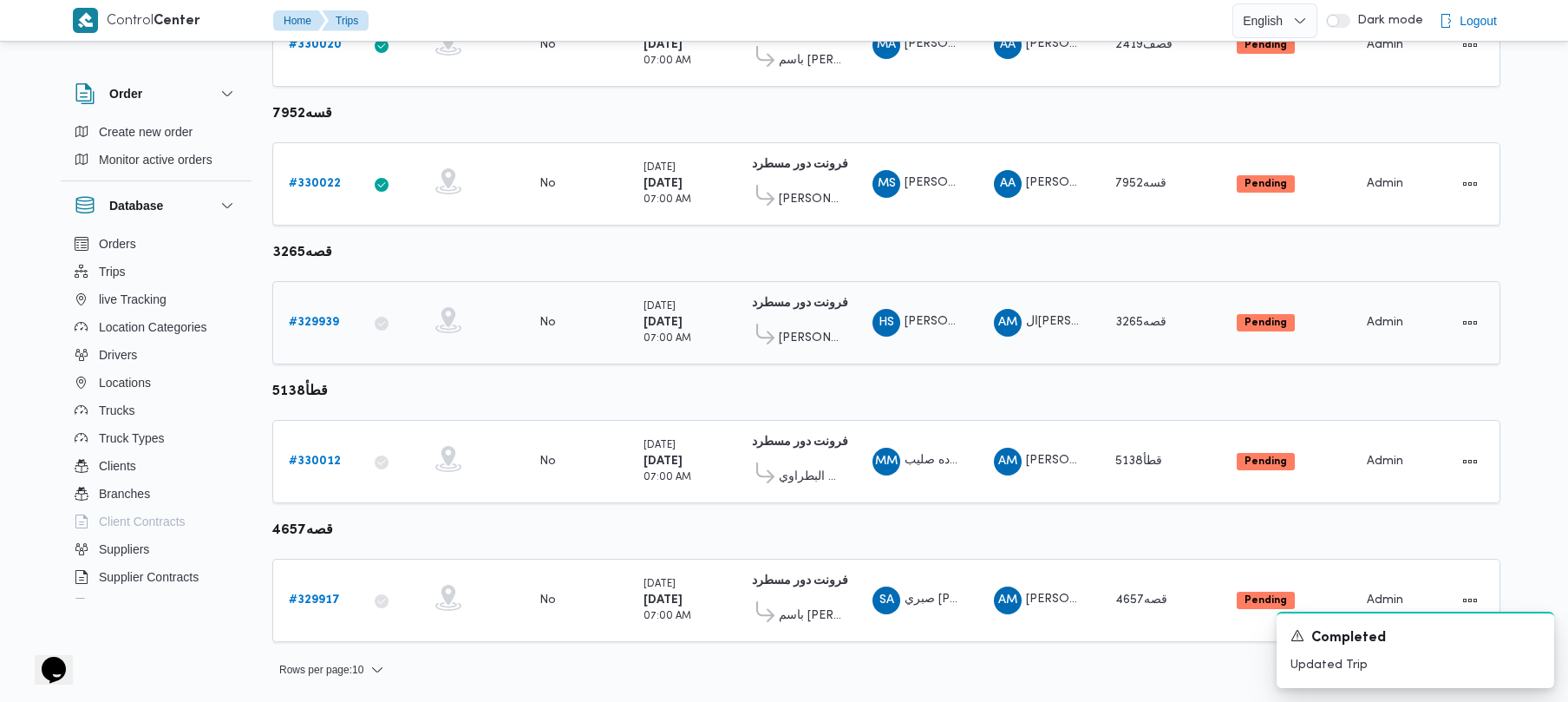
click at [289, 314] on link "# 329939" at bounding box center [313, 323] width 50 height 21
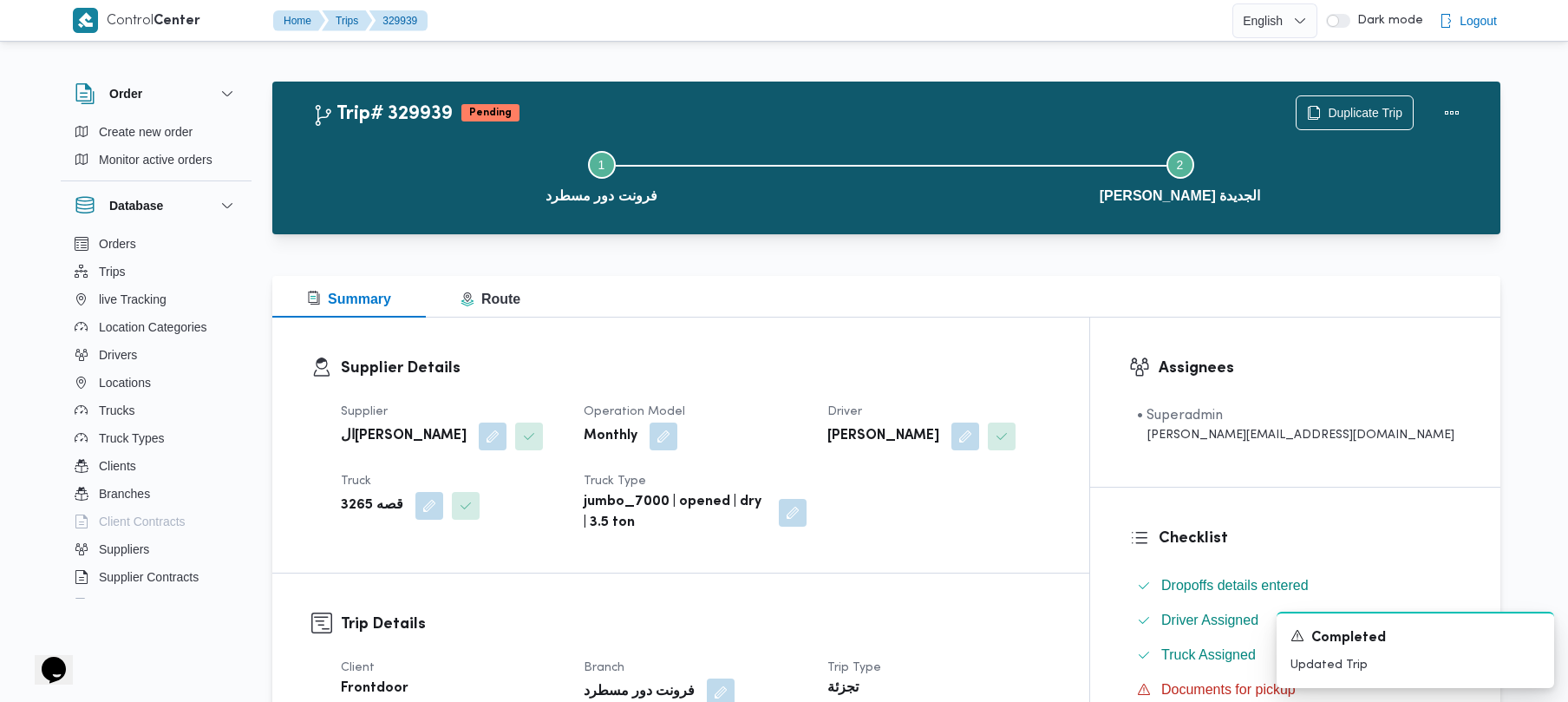
scroll to position [732, 0]
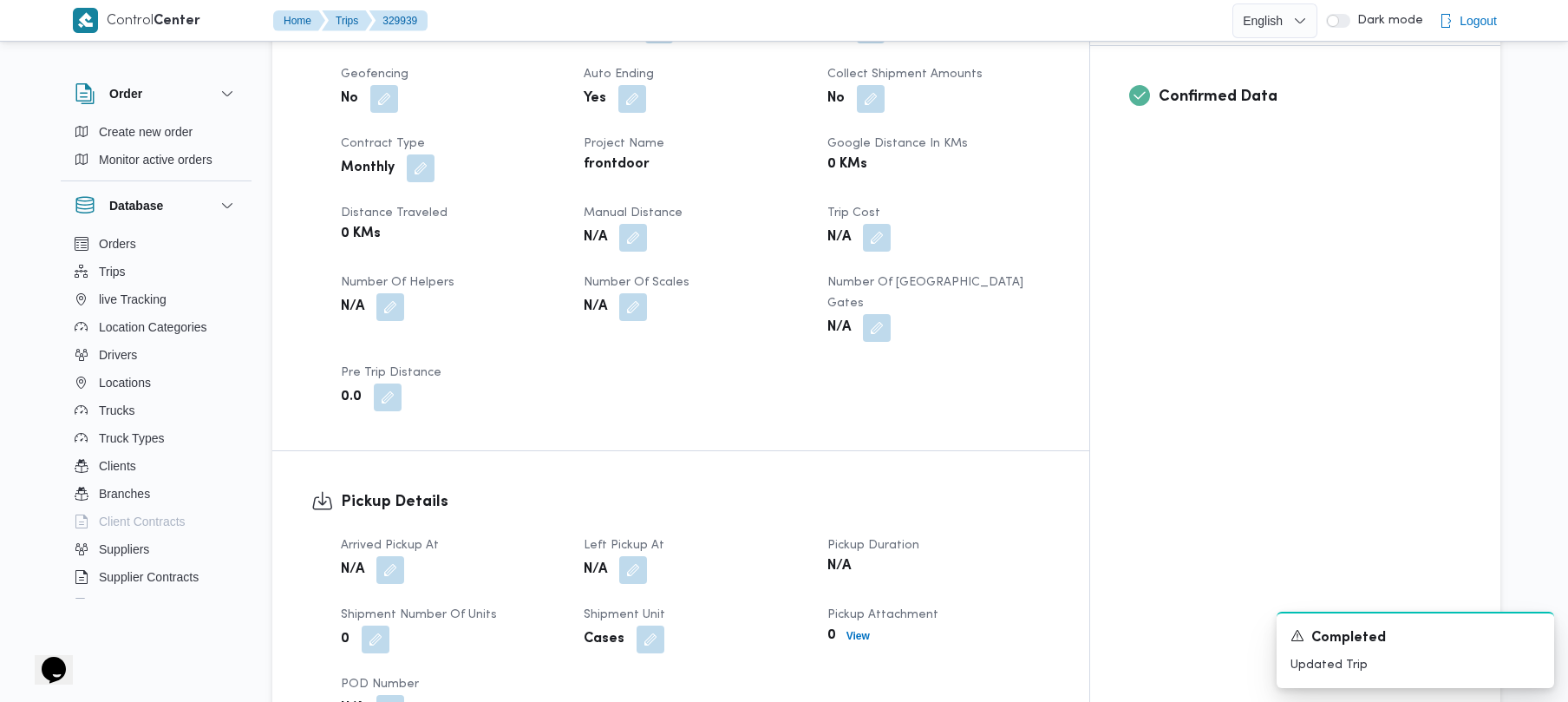
drag, startPoint x: 1559, startPoint y: 265, endPoint x: 1549, endPoint y: 241, distance: 26.0
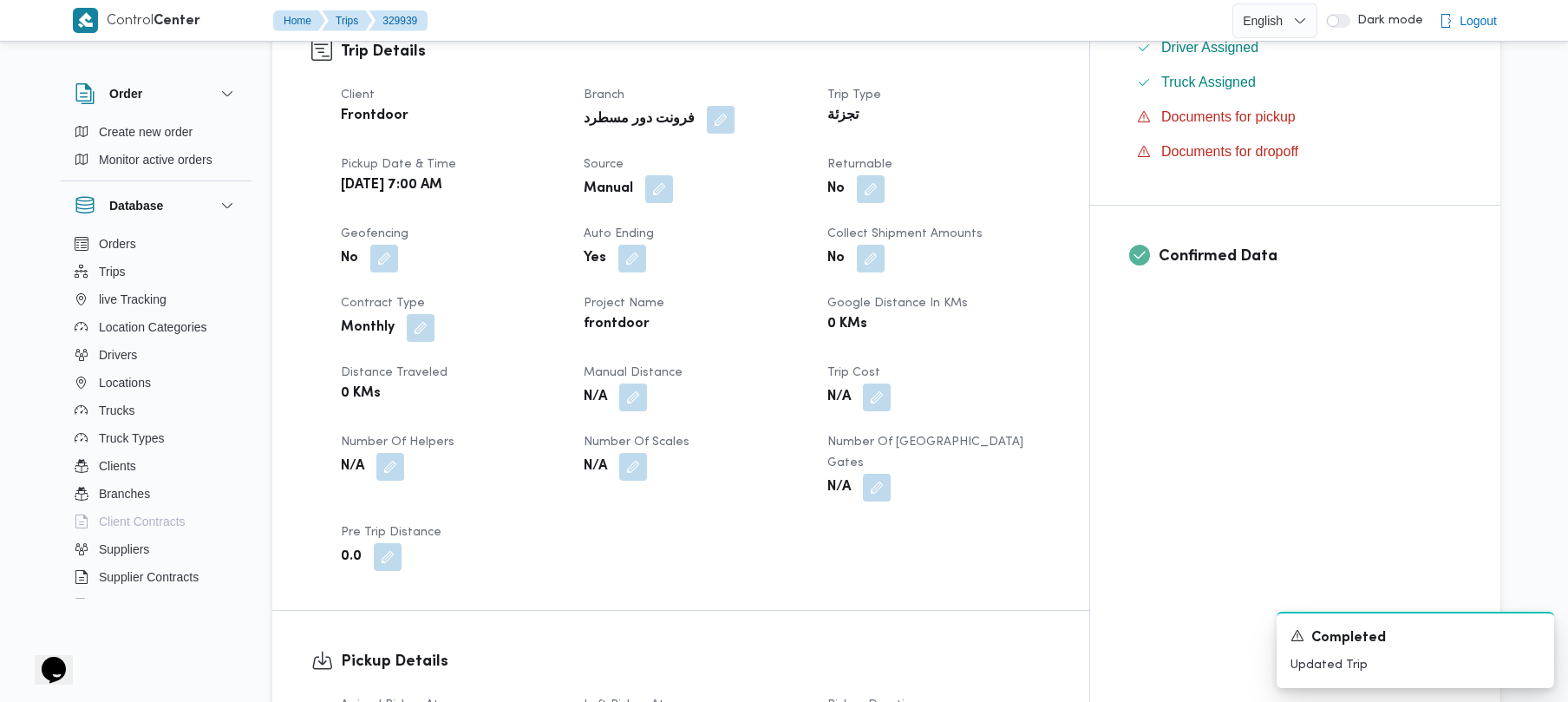
drag, startPoint x: 1549, startPoint y: 241, endPoint x: 967, endPoint y: 219, distance: 582.4
click at [673, 178] on button "button" at bounding box center [659, 188] width 27 height 27
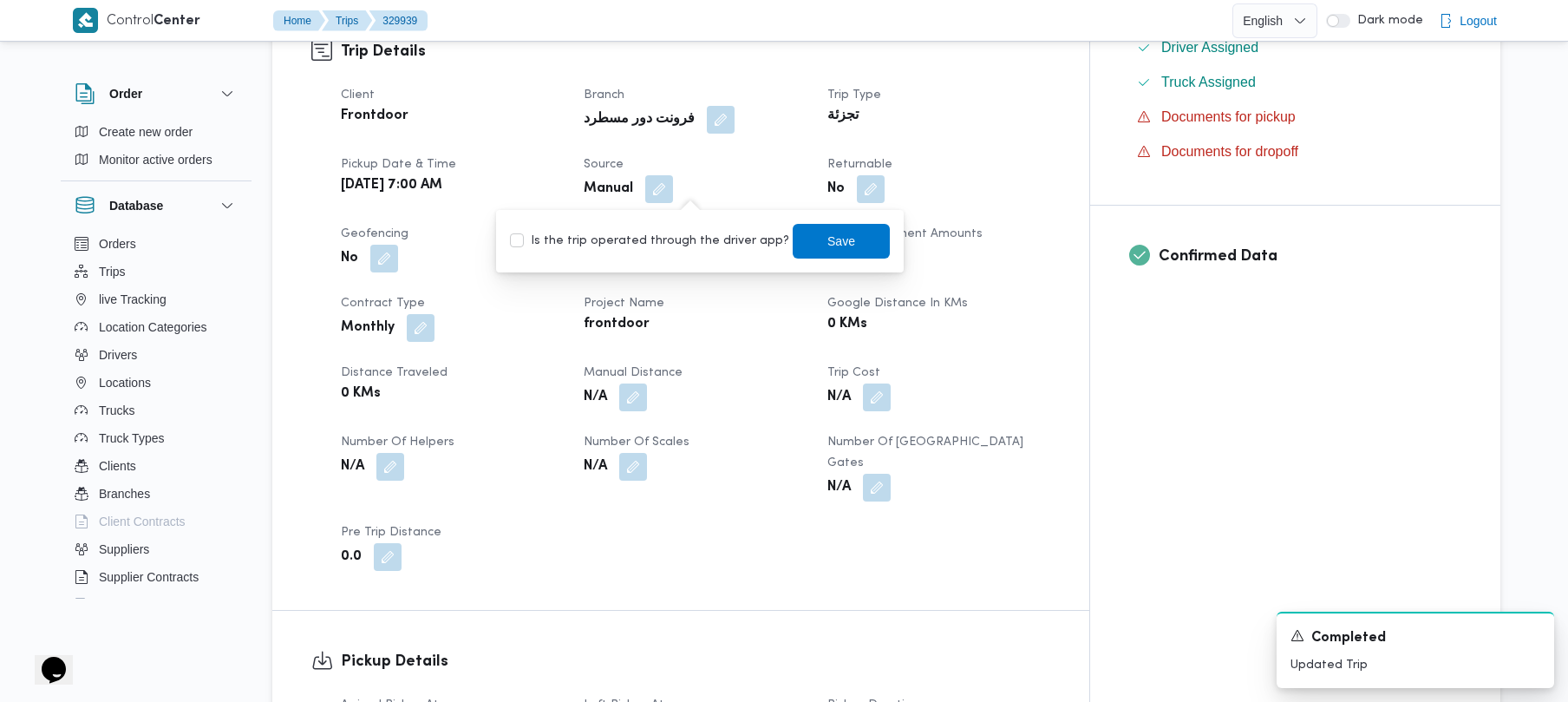
drag, startPoint x: 687, startPoint y: 242, endPoint x: 717, endPoint y: 244, distance: 30.1
click at [687, 243] on label "Is the trip operated through the driver app?" at bounding box center [650, 242] width 279 height 21
checkbox input "true"
click at [787, 244] on span "Save" at bounding box center [841, 241] width 27 height 21
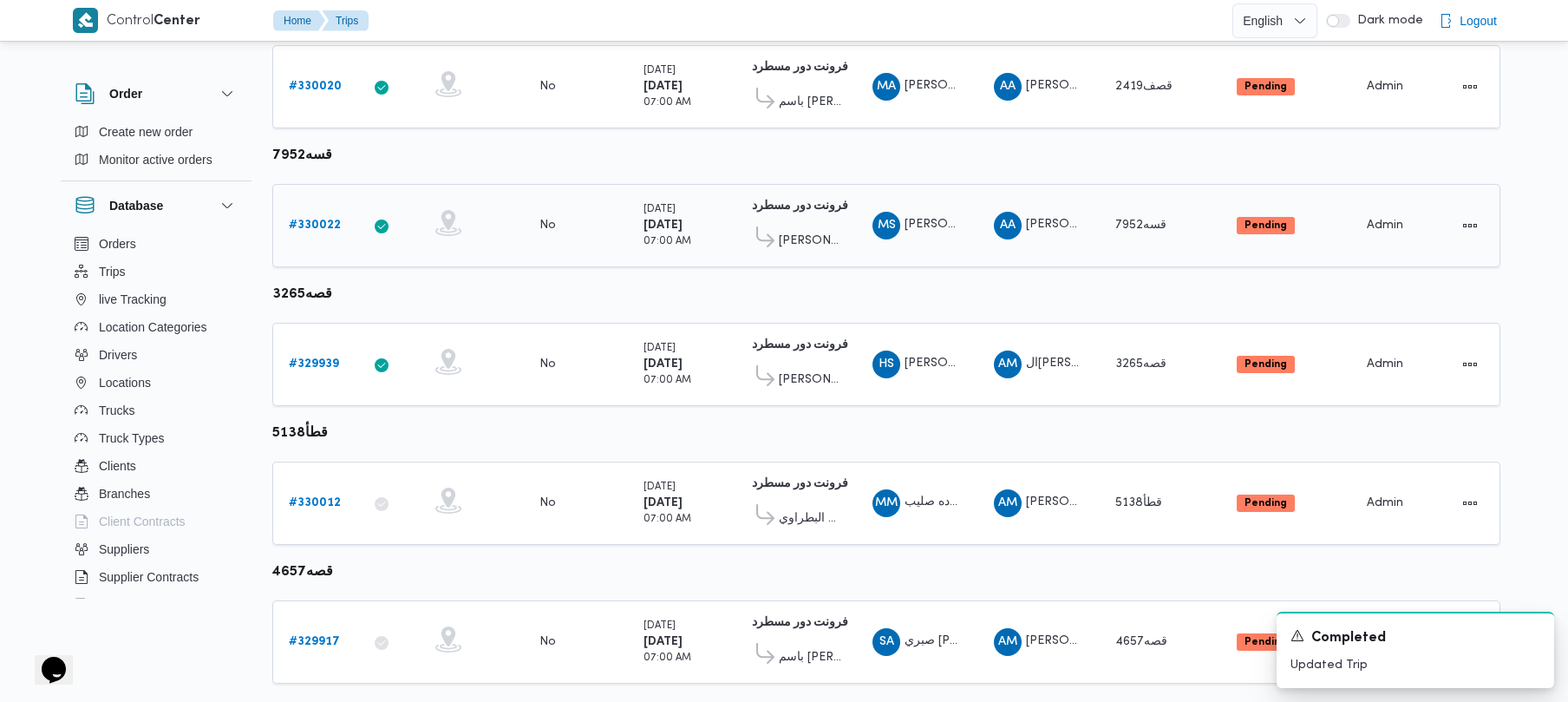
scroll to position [1026, 0]
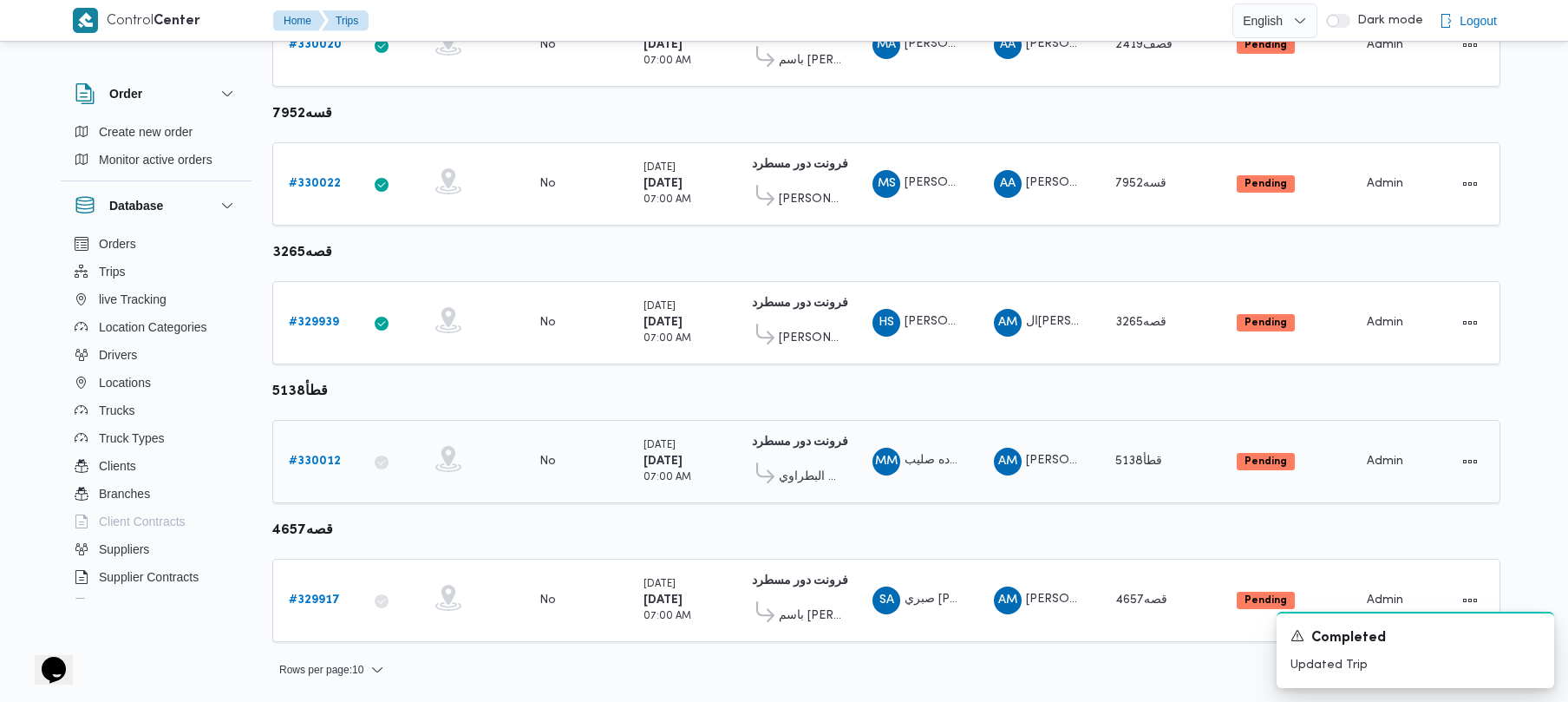
click at [306, 470] on link "# 330012" at bounding box center [314, 461] width 52 height 21
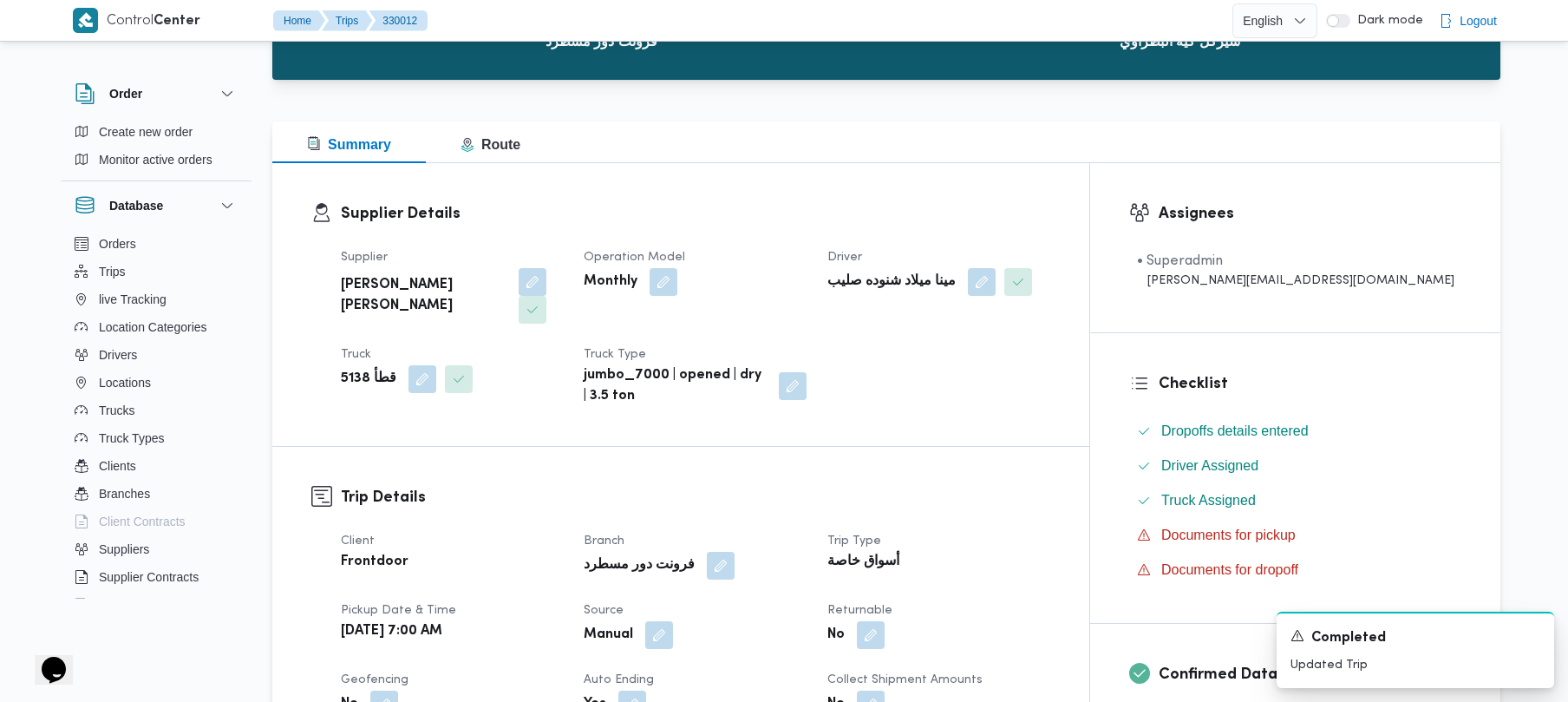
scroll to position [615, 0]
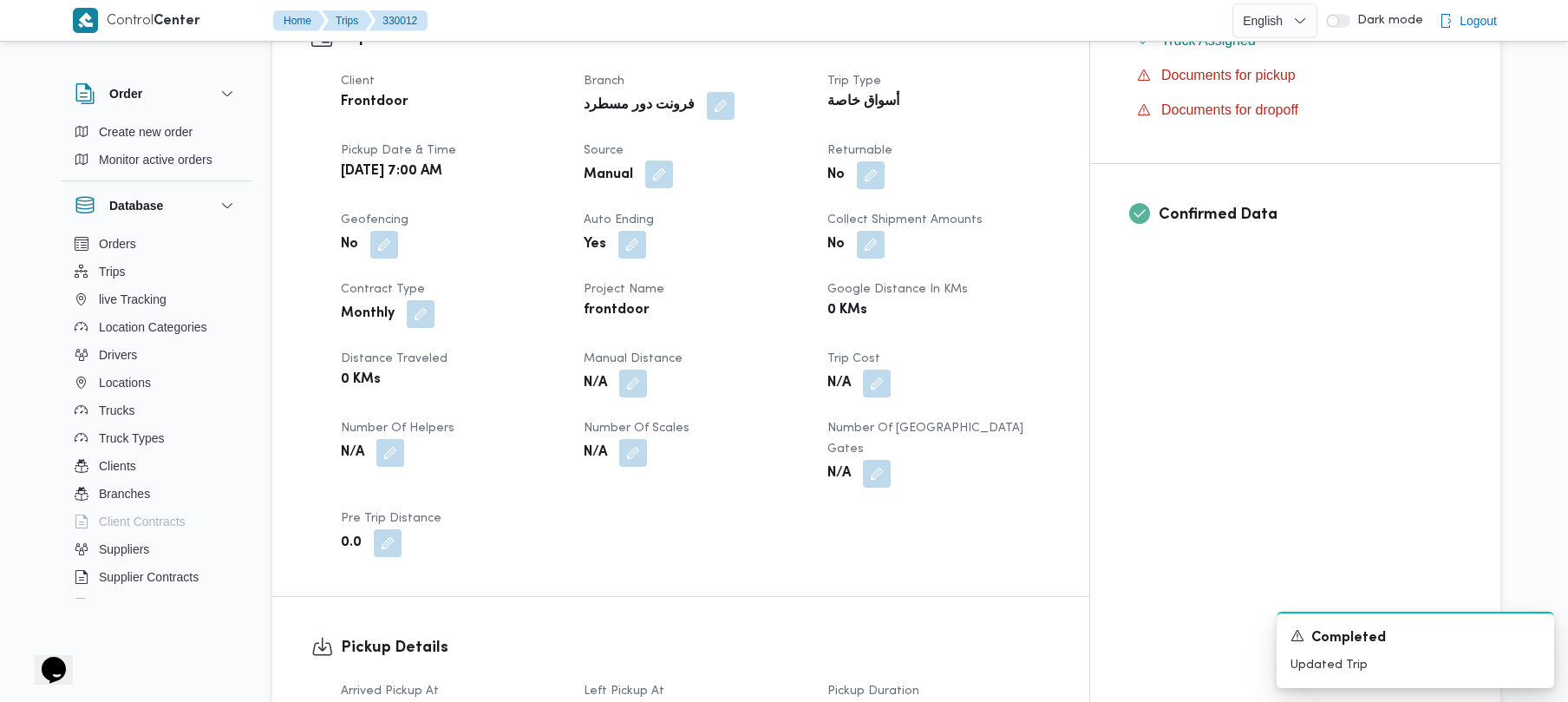
click at [673, 160] on button "button" at bounding box center [659, 173] width 27 height 27
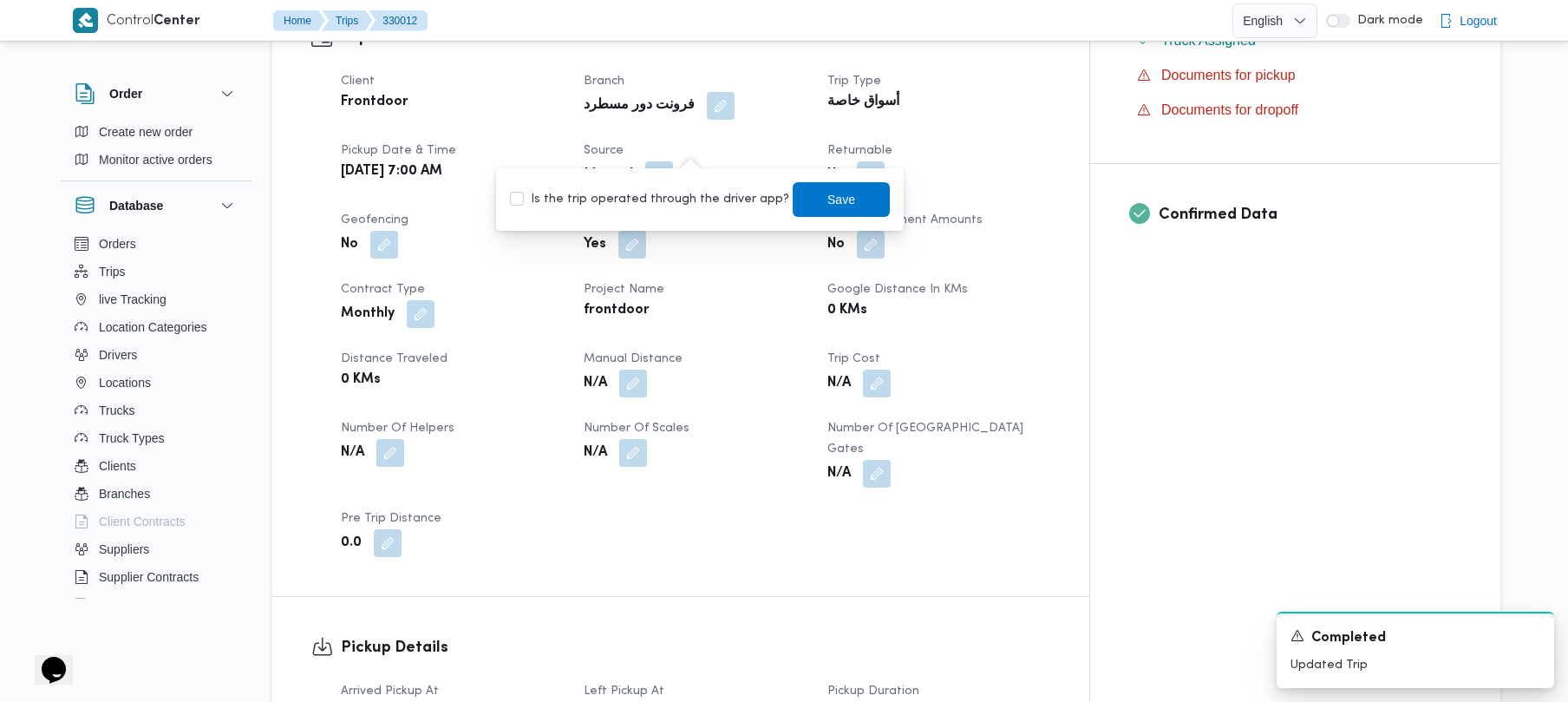
click at [646, 192] on label "Is the trip operated through the driver app?" at bounding box center [650, 200] width 279 height 21
checkbox input "true"
click at [787, 195] on span "Save" at bounding box center [841, 198] width 98 height 35
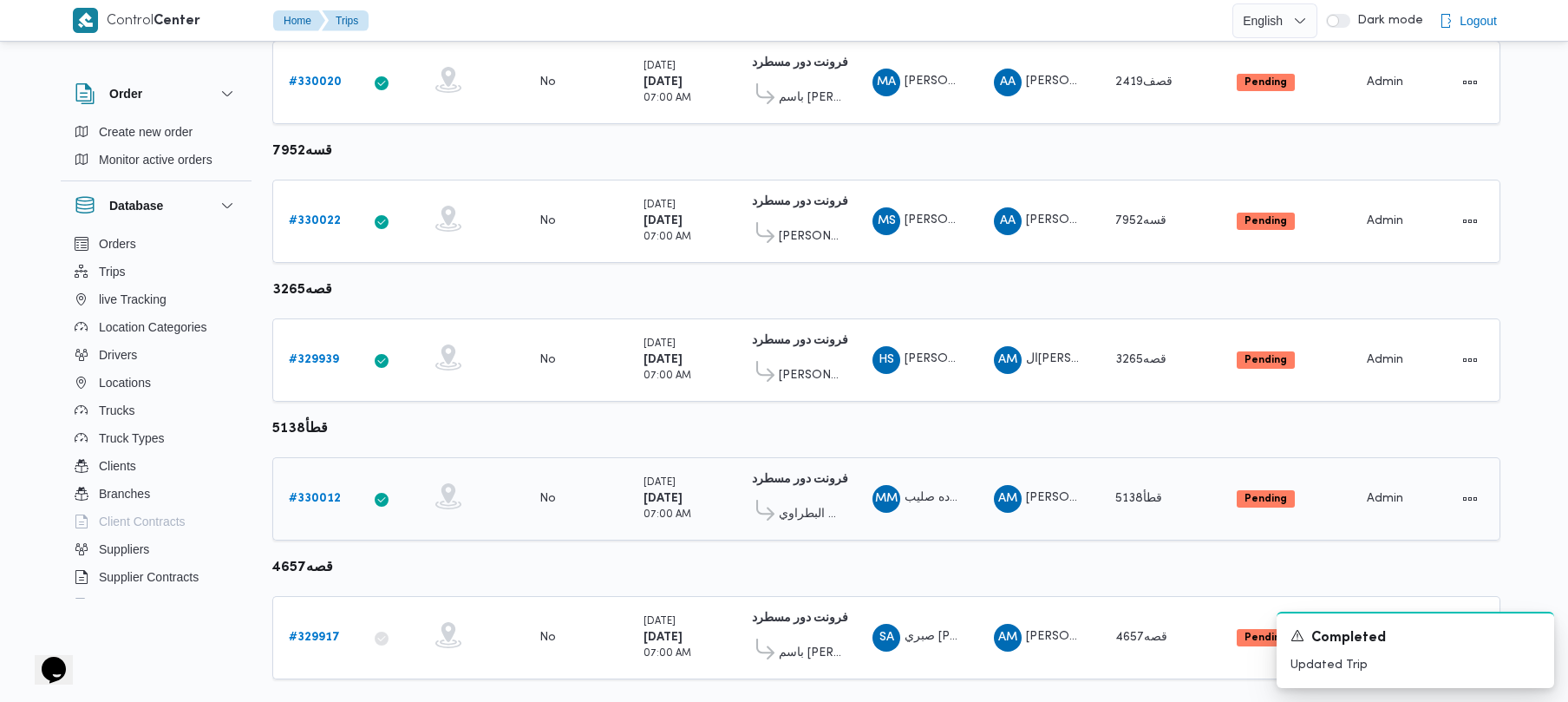
scroll to position [1026, 0]
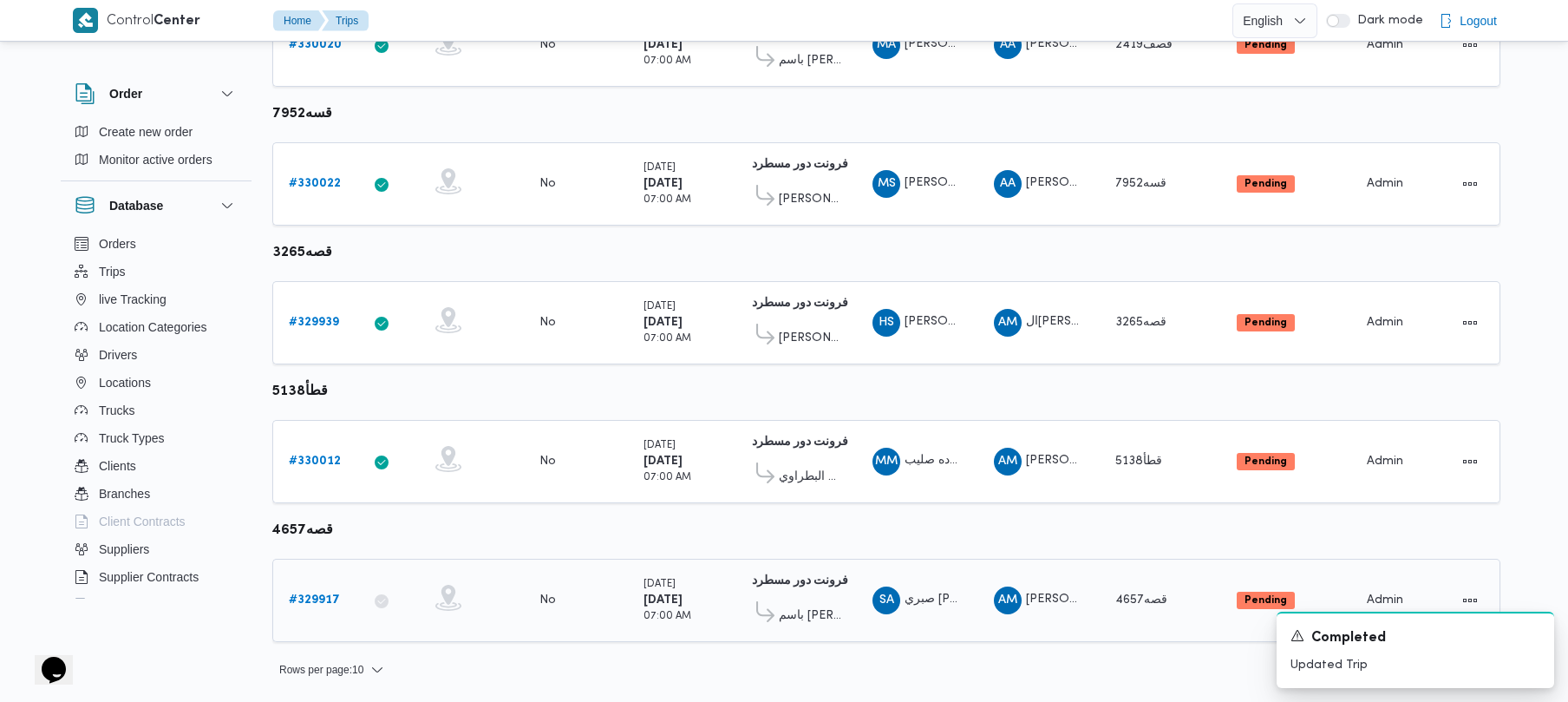
click at [311, 602] on b "# 329917" at bounding box center [314, 601] width 51 height 11
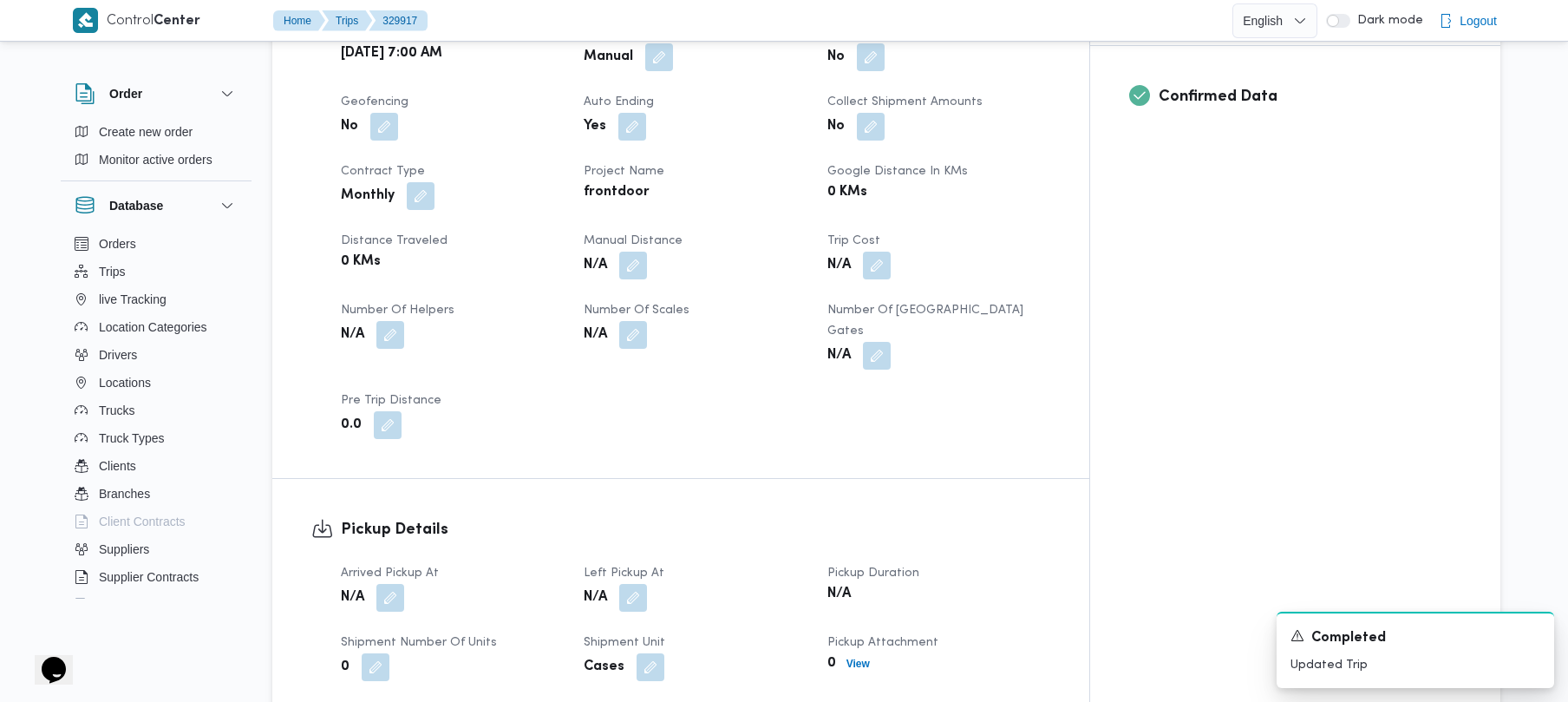
scroll to position [487, 0]
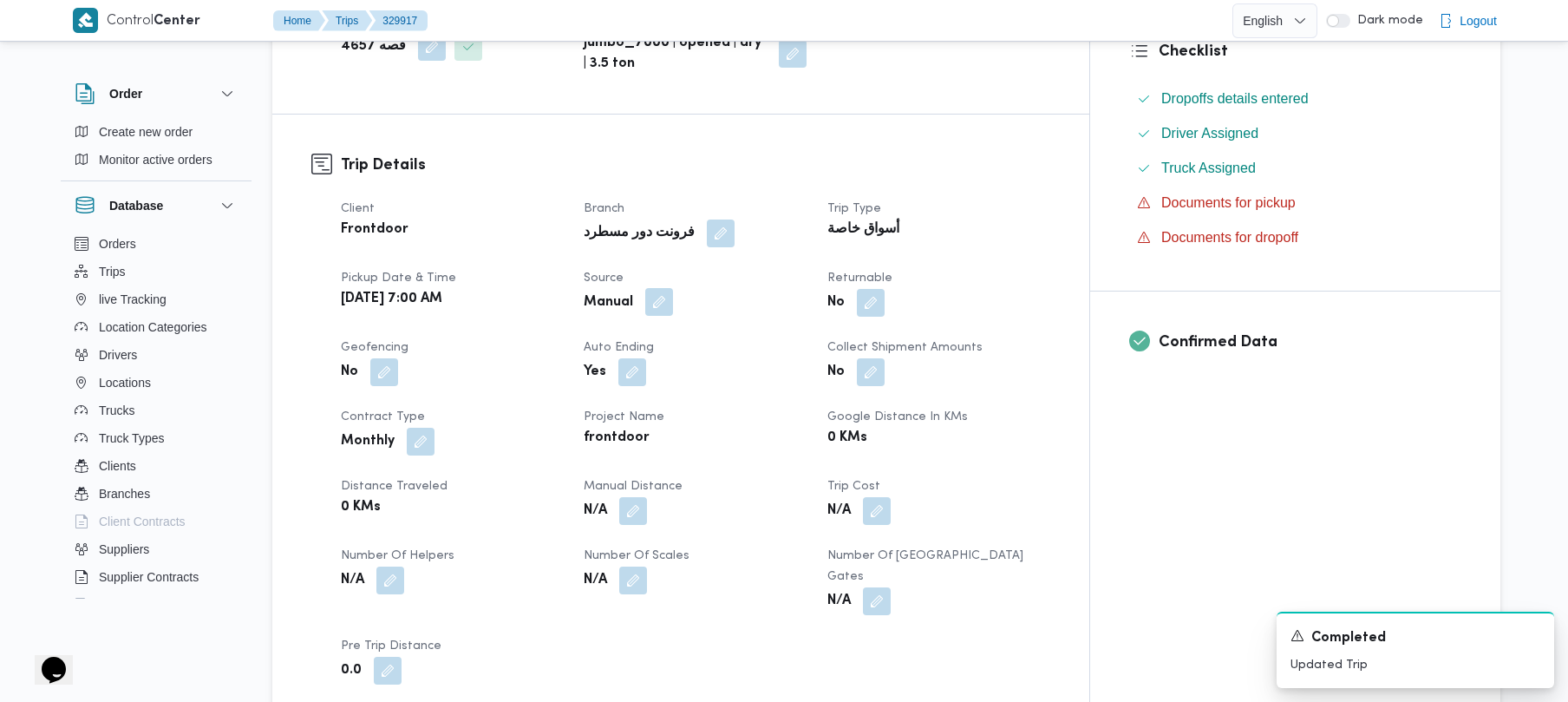
click at [673, 288] on button "button" at bounding box center [659, 301] width 27 height 27
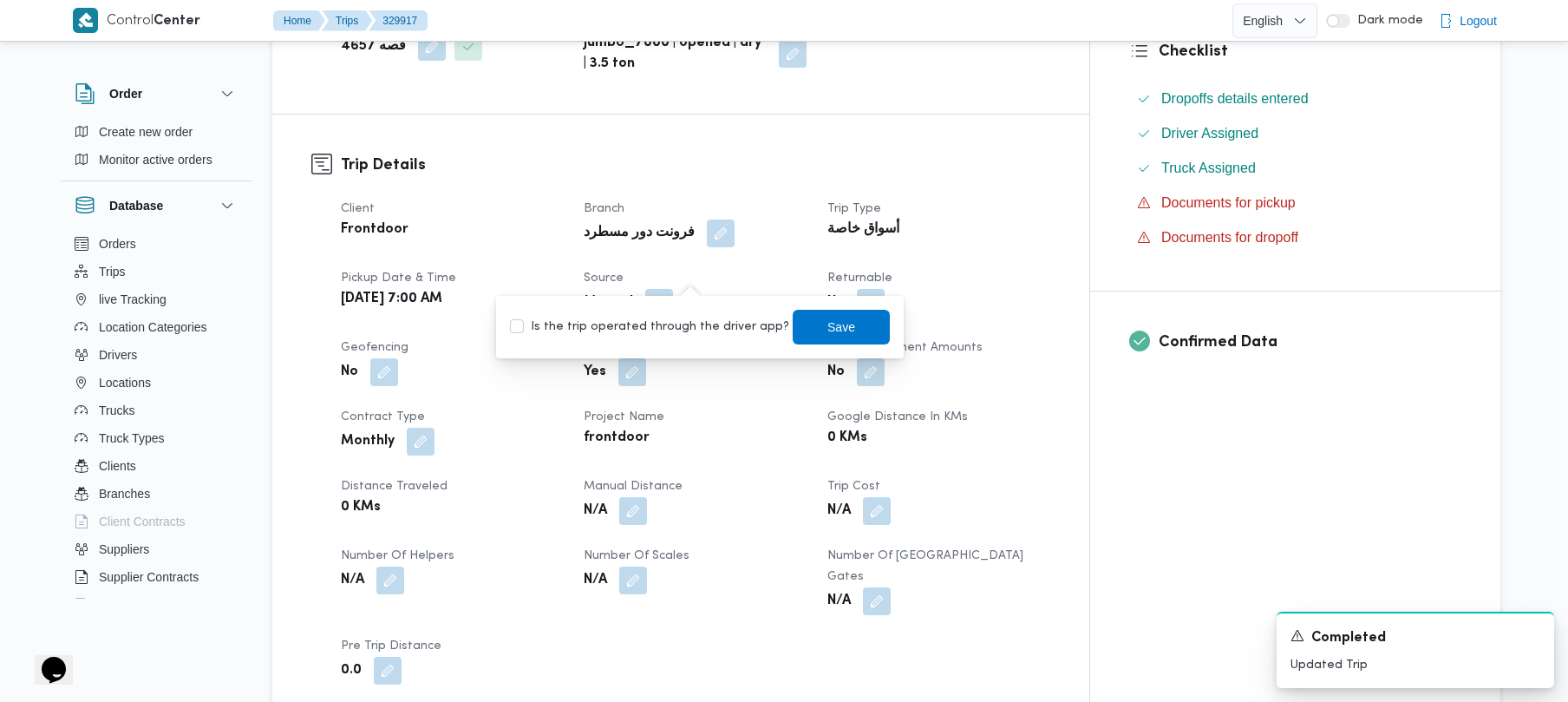
click at [668, 324] on label "Is the trip operated through the driver app?" at bounding box center [650, 327] width 279 height 21
checkbox input "true"
click at [787, 306] on div "You are in a dialog. To close this dialog, hit escape. Is the trip operated thr…" at bounding box center [700, 327] width 408 height 63
click at [787, 325] on span "Save" at bounding box center [841, 326] width 27 height 21
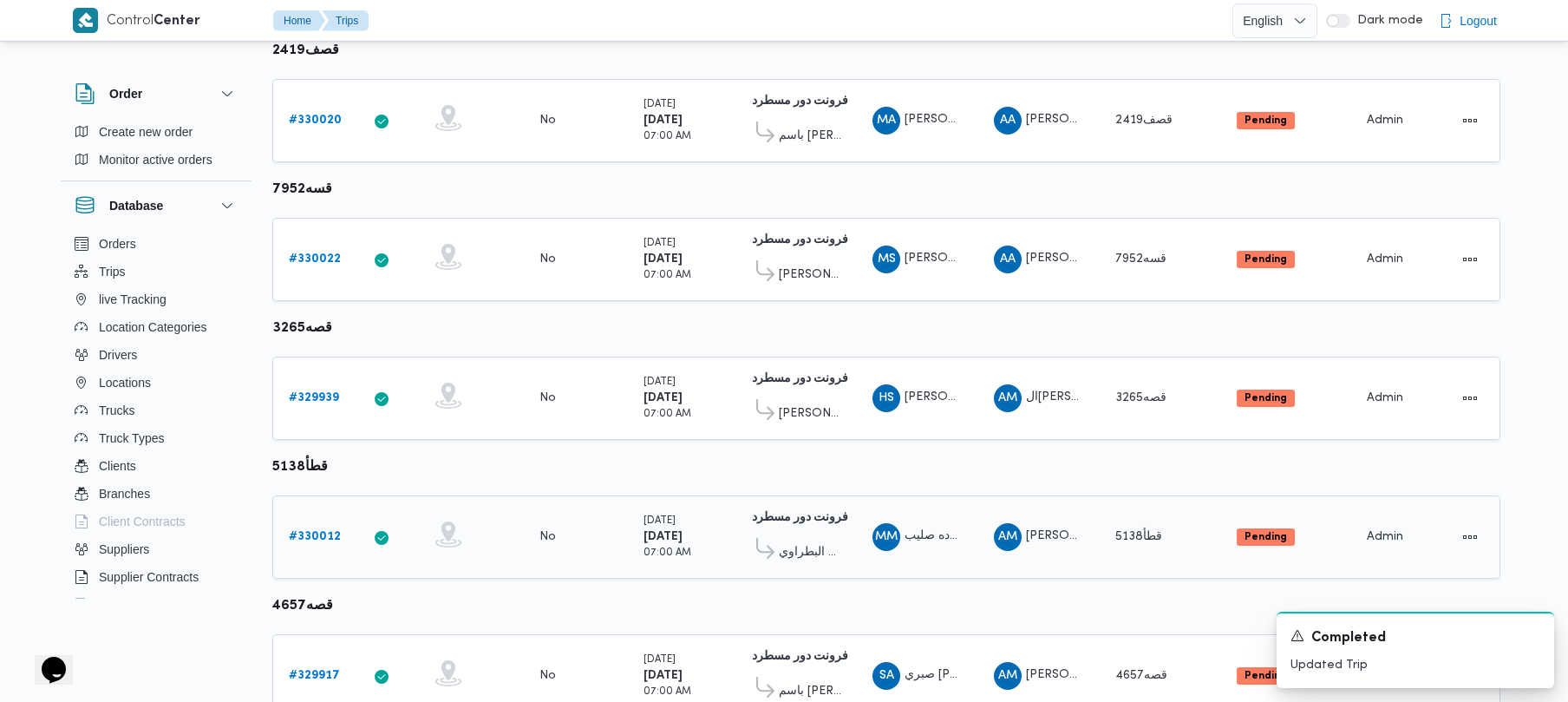
scroll to position [1026, 0]
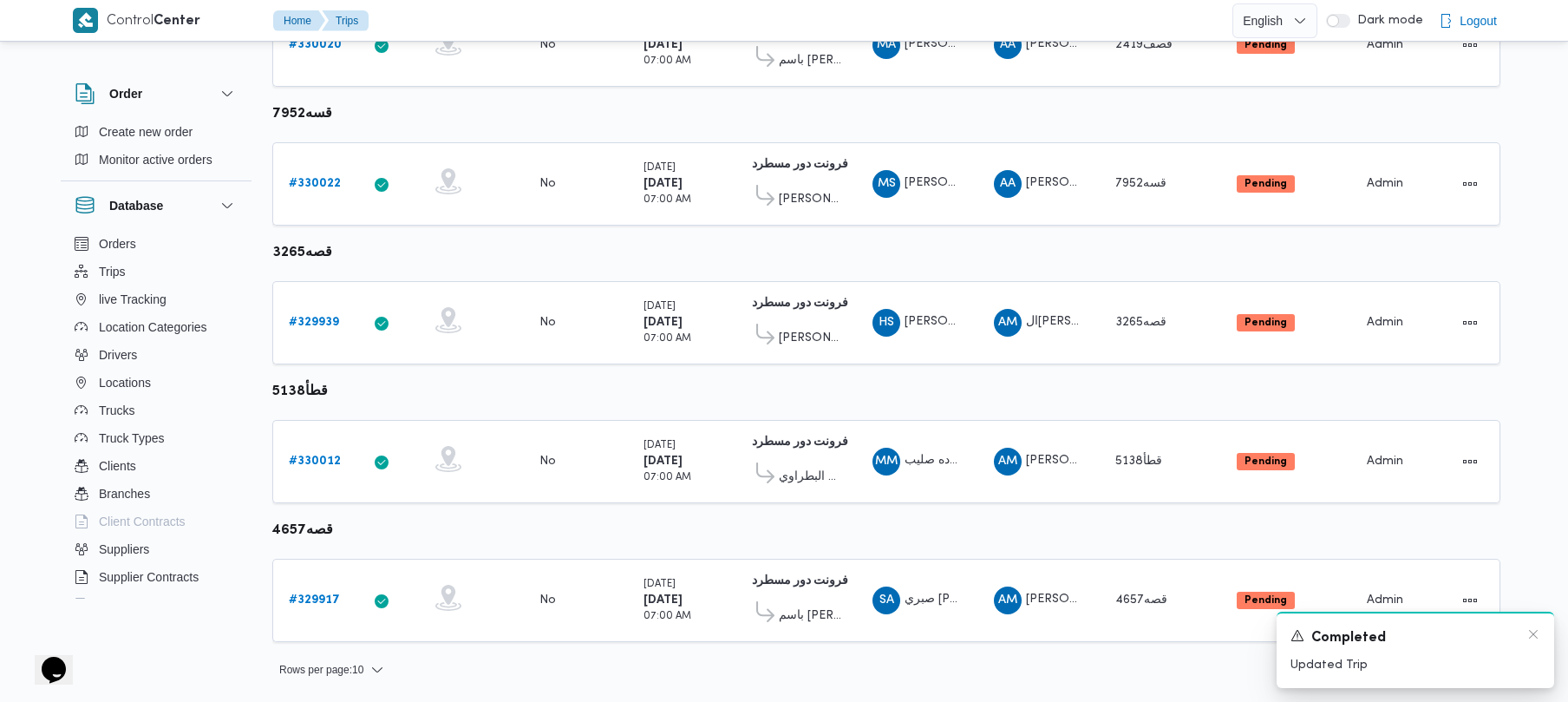
click at [787, 640] on div "Completed" at bounding box center [1416, 638] width 250 height 22
click at [787, 639] on icon "Dismiss toast" at bounding box center [1533, 634] width 14 height 14
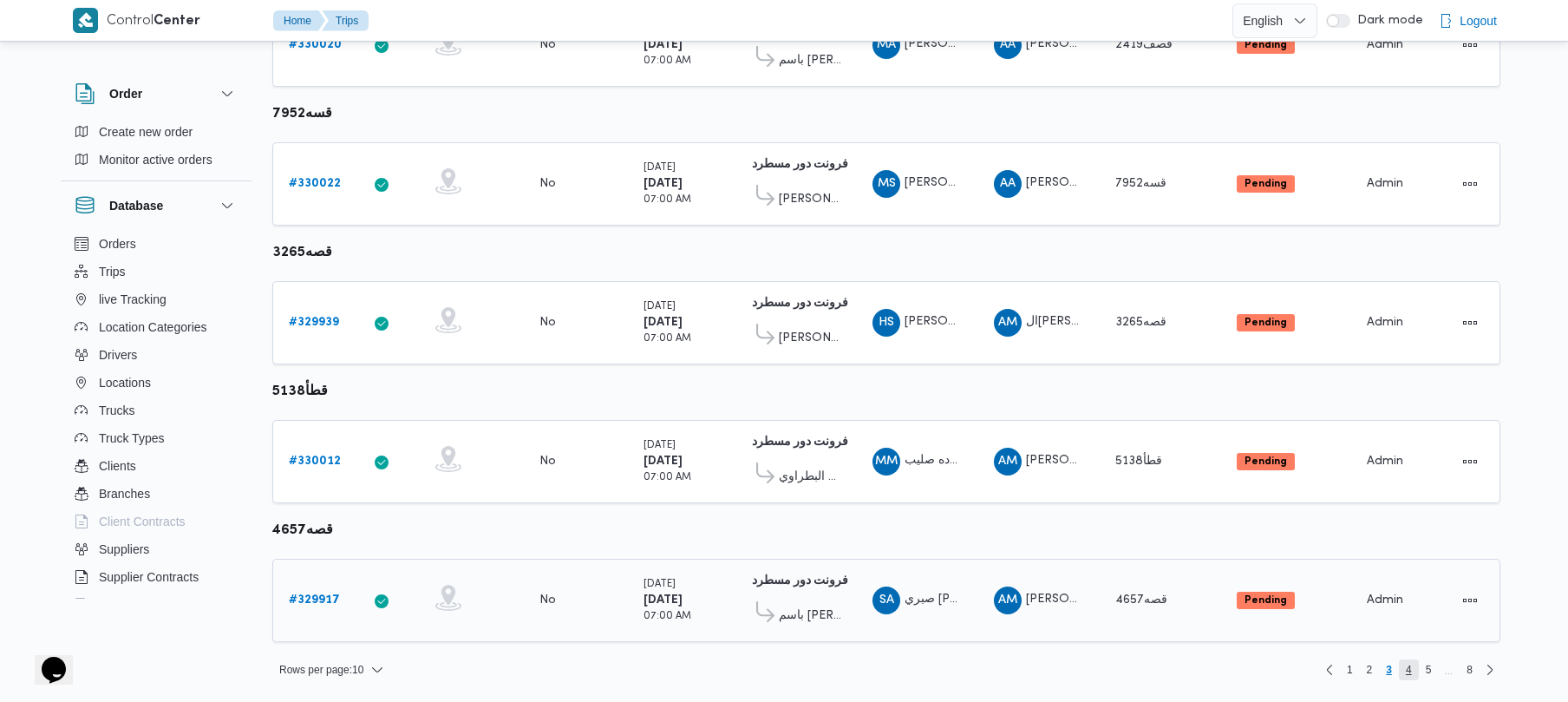
click at [787, 678] on span "4" at bounding box center [1409, 670] width 6 height 21
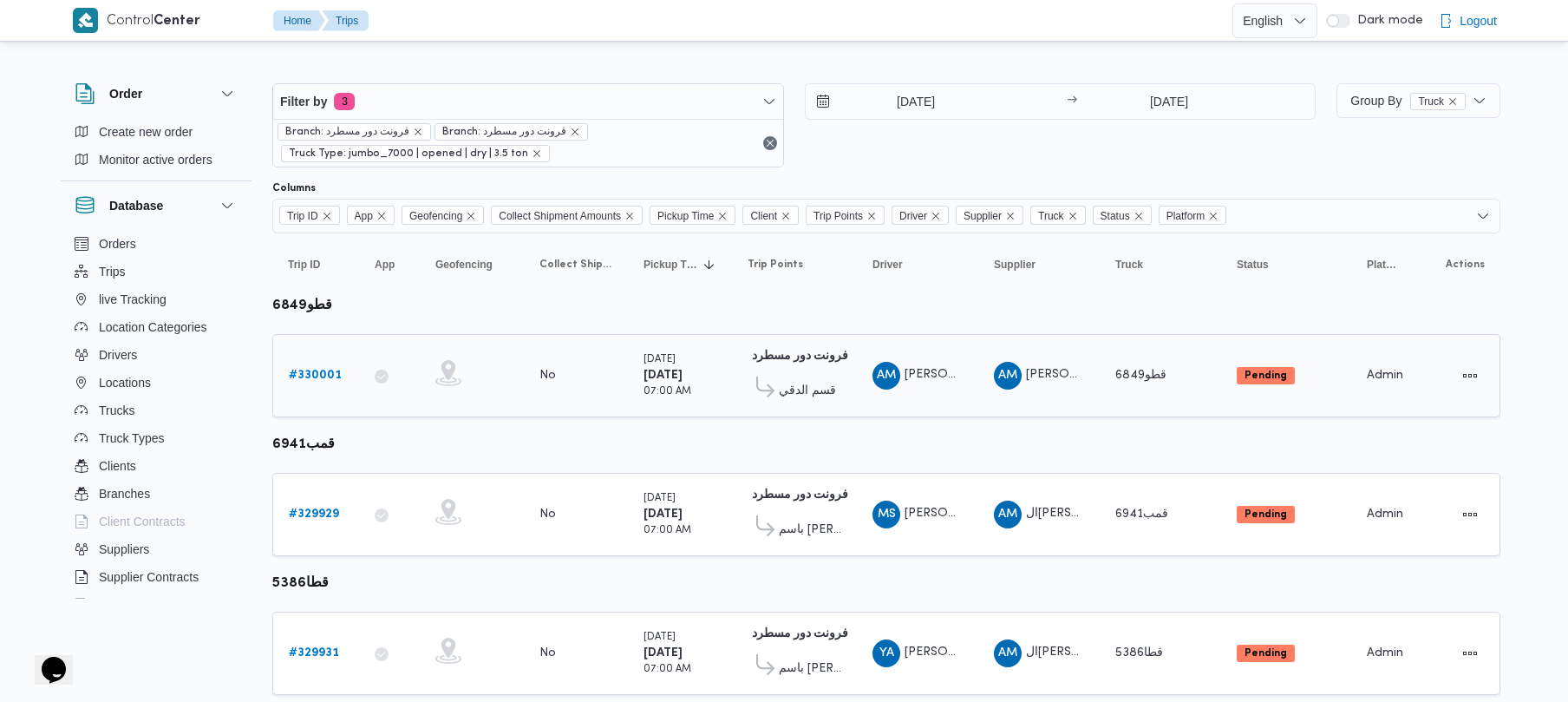
click at [299, 368] on link "# 330001" at bounding box center [315, 376] width 53 height 21
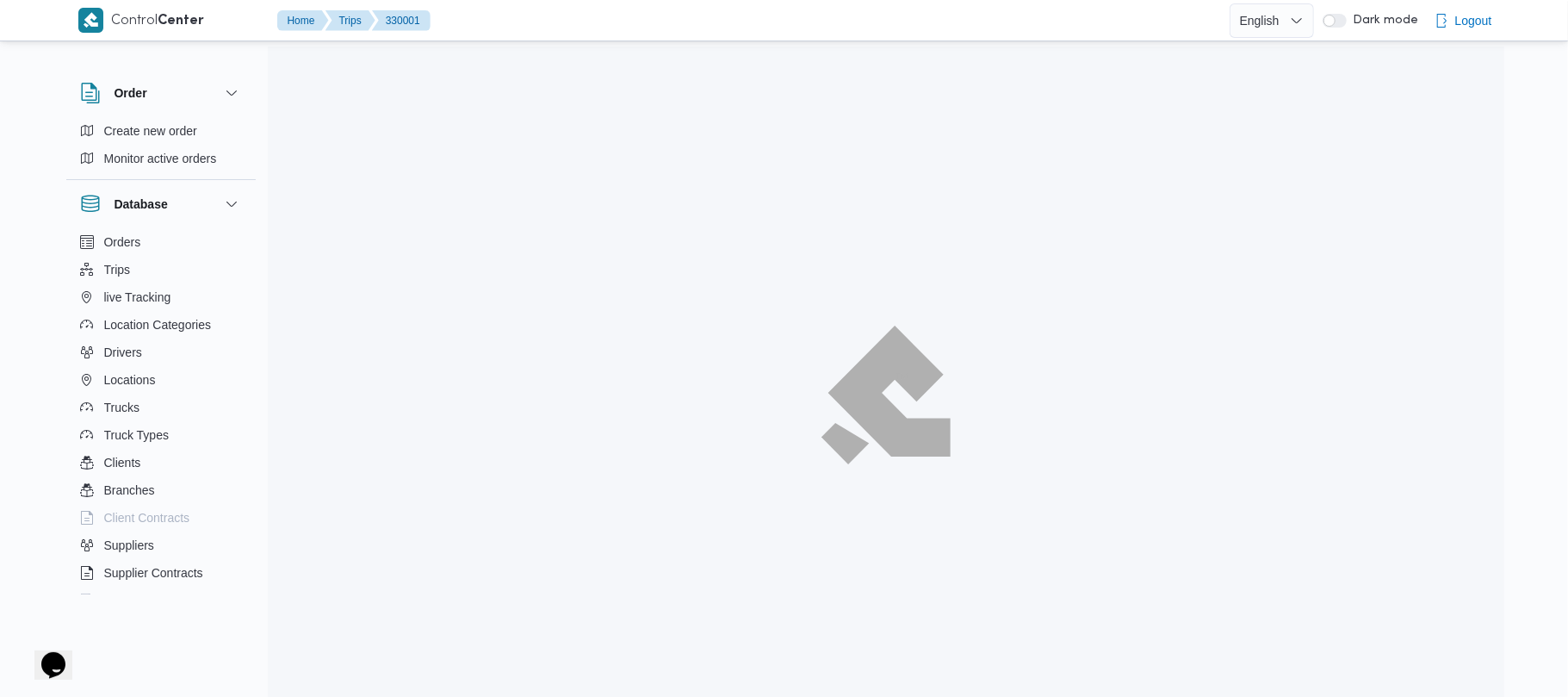
click at [305, 370] on div at bounding box center [886, 394] width 1237 height 697
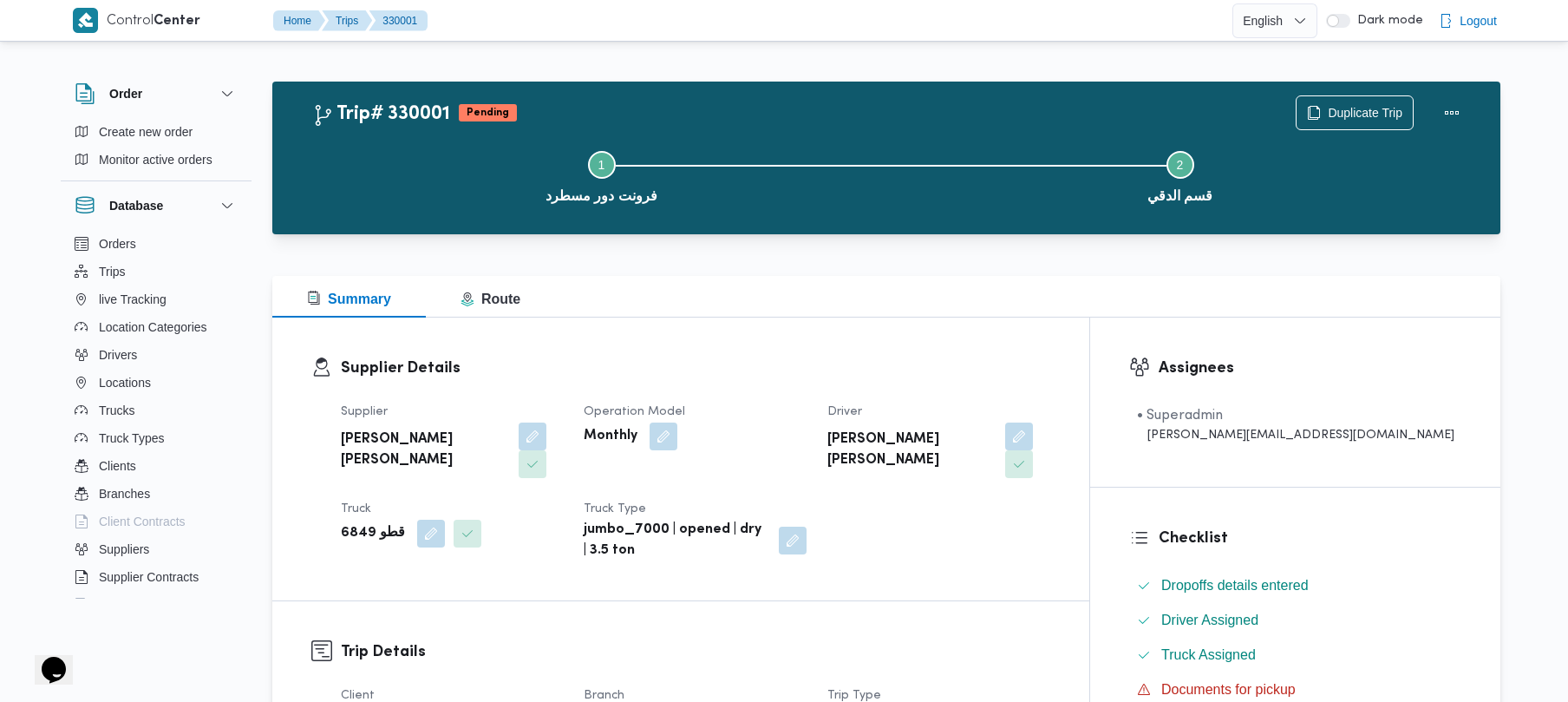
scroll to position [615, 0]
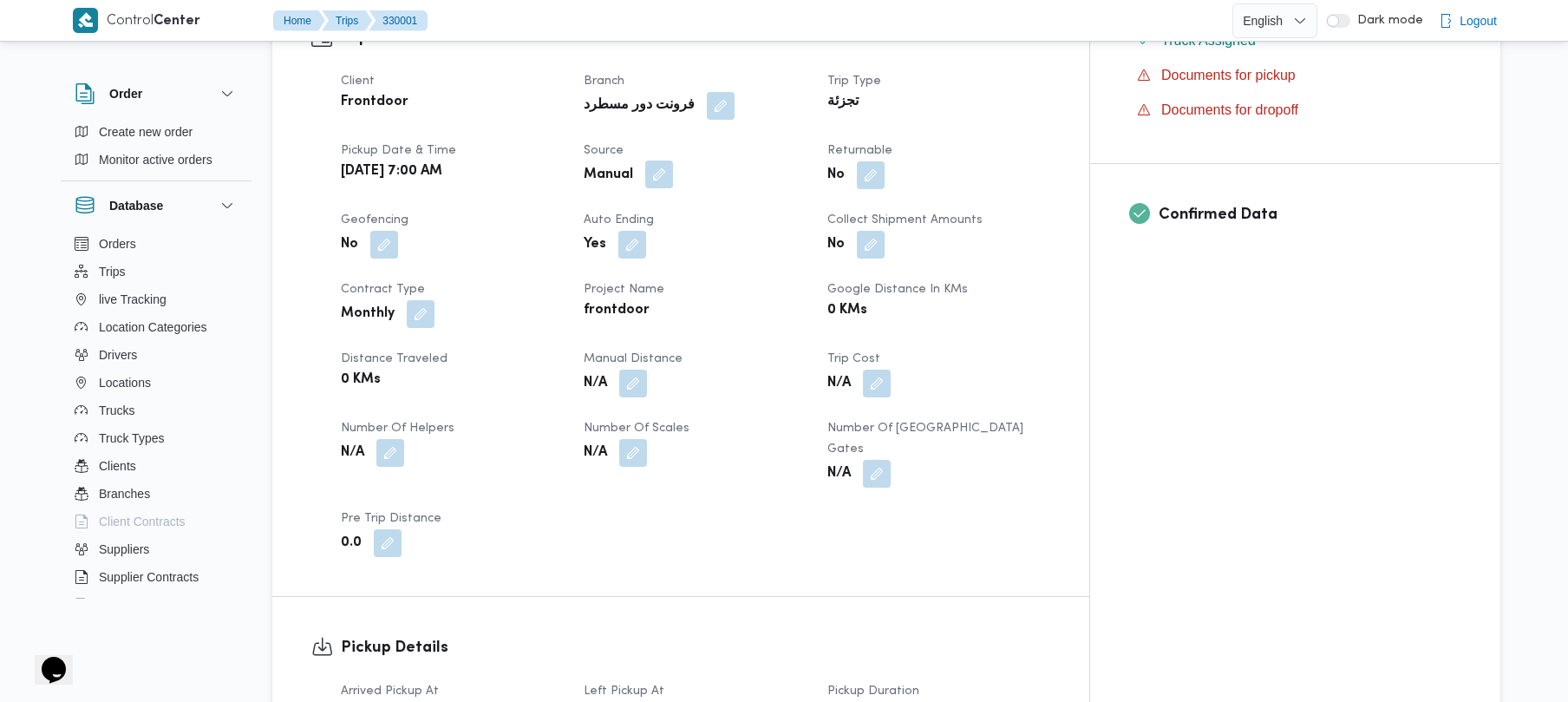
click at [673, 160] on button "button" at bounding box center [659, 173] width 27 height 27
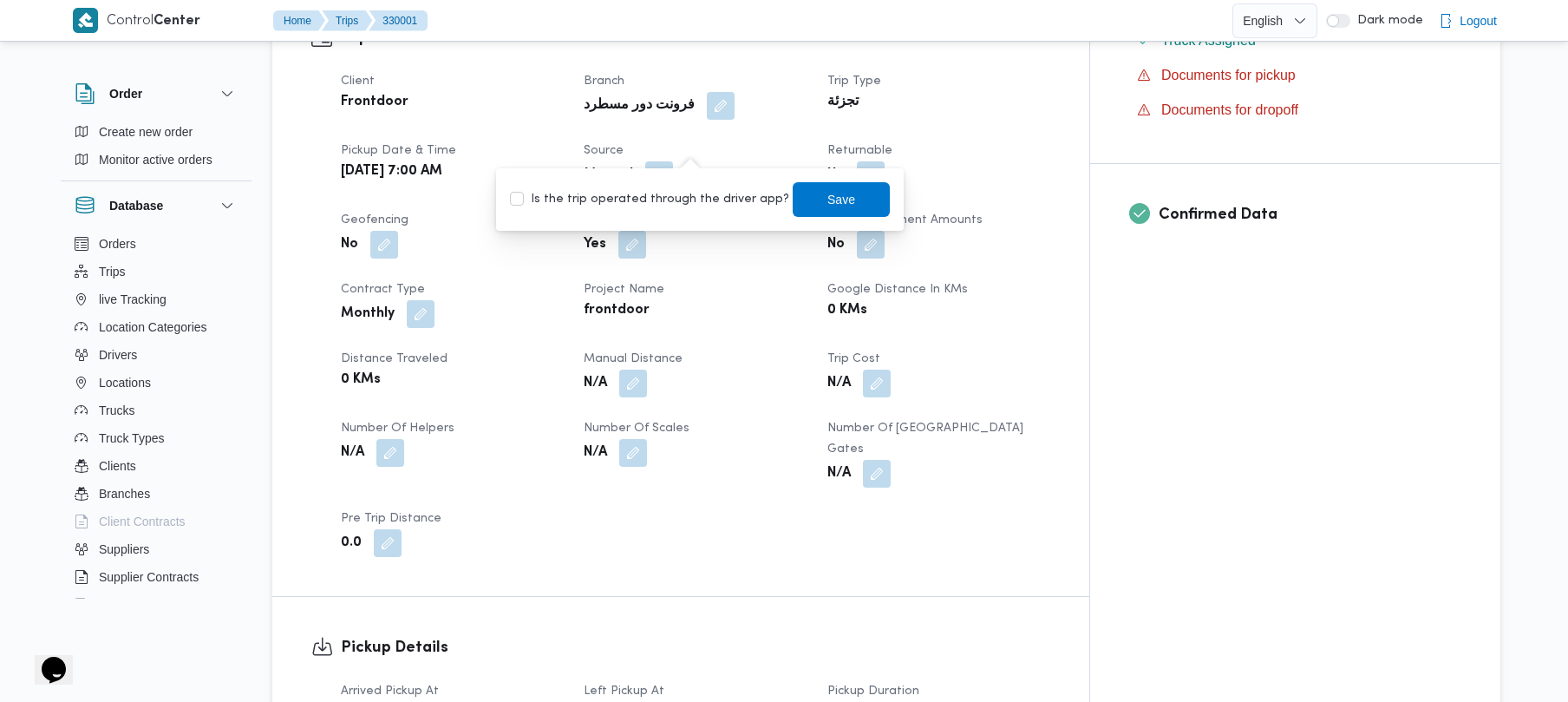
click at [687, 203] on label "Is the trip operated through the driver app?" at bounding box center [650, 200] width 279 height 21
checkbox input "true"
click at [787, 200] on span "Save" at bounding box center [841, 199] width 27 height 21
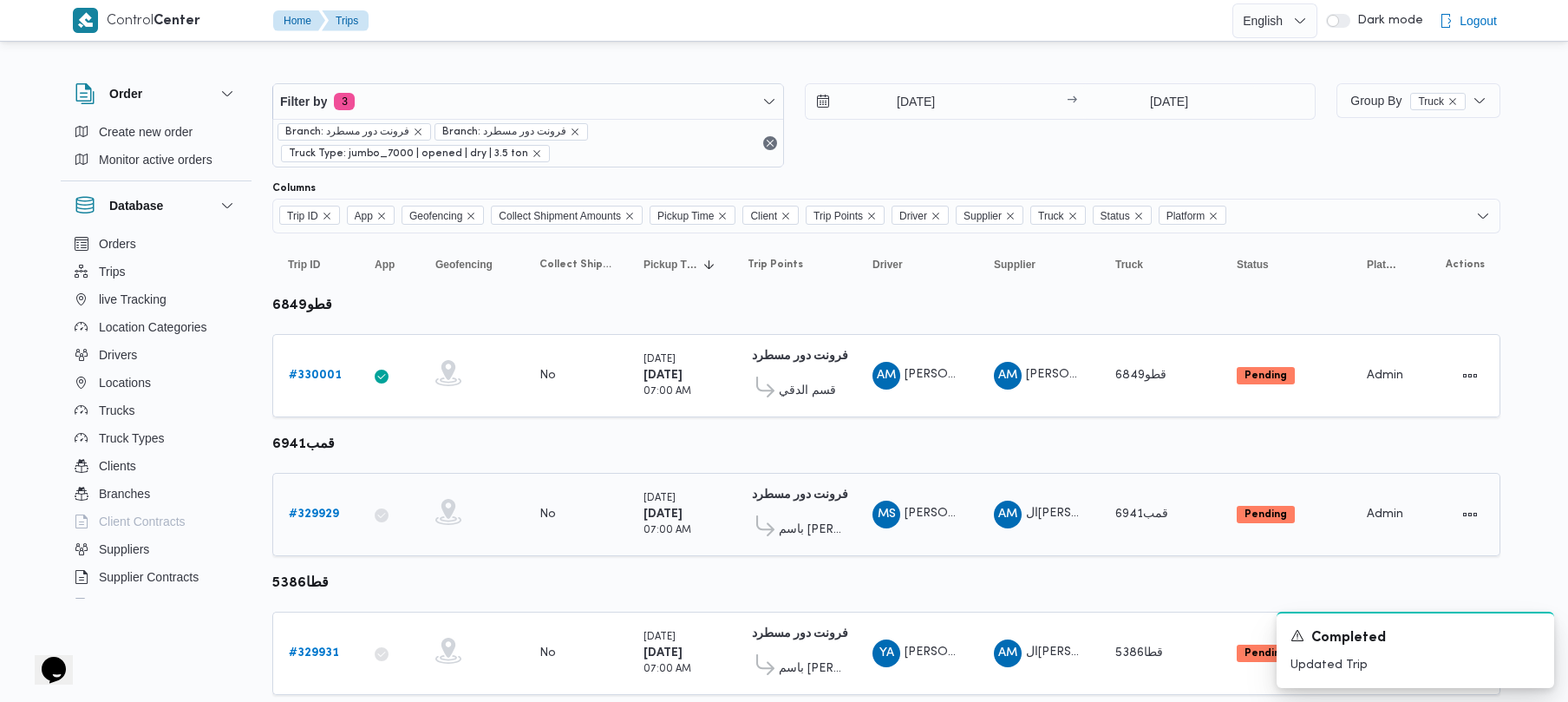
click at [300, 520] on b "# 329929" at bounding box center [313, 514] width 50 height 11
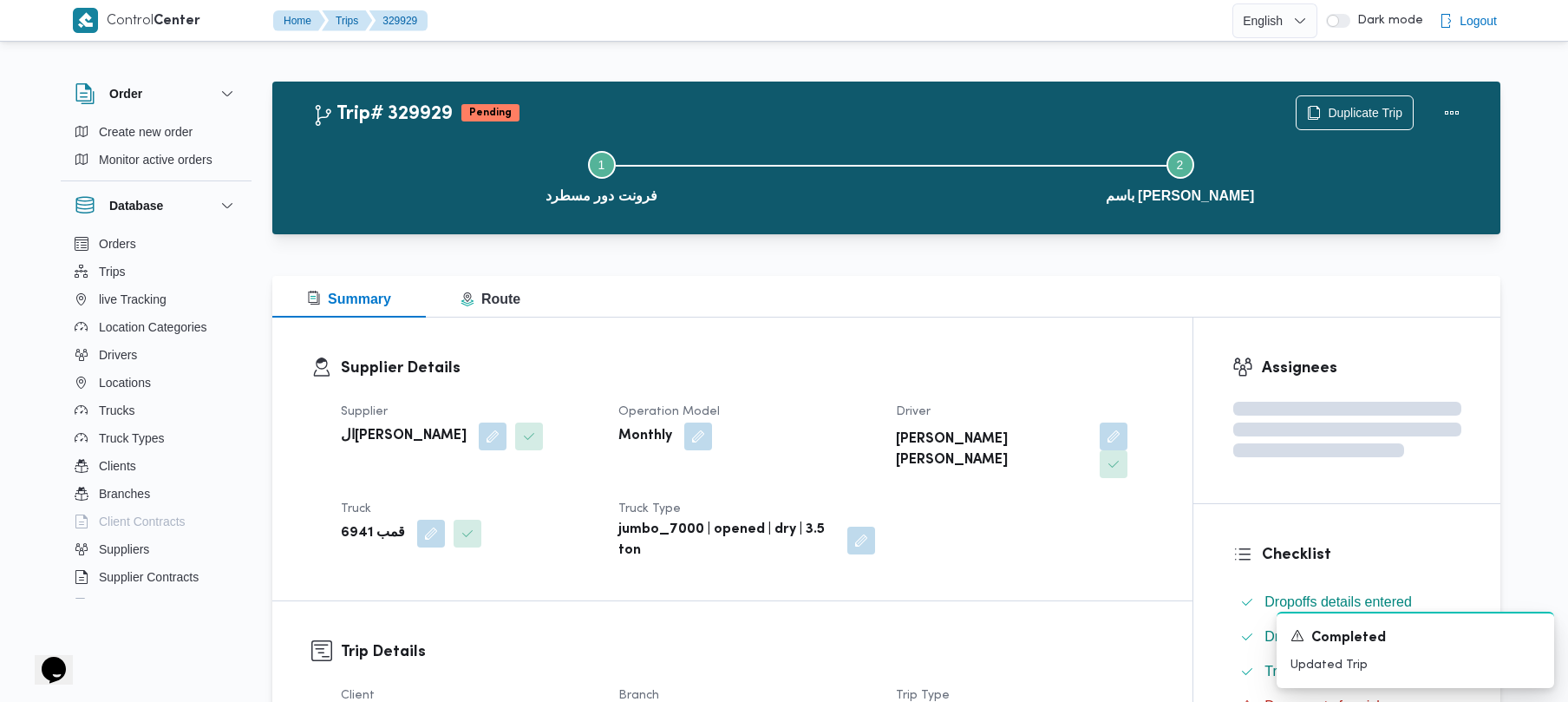
scroll to position [615, 0]
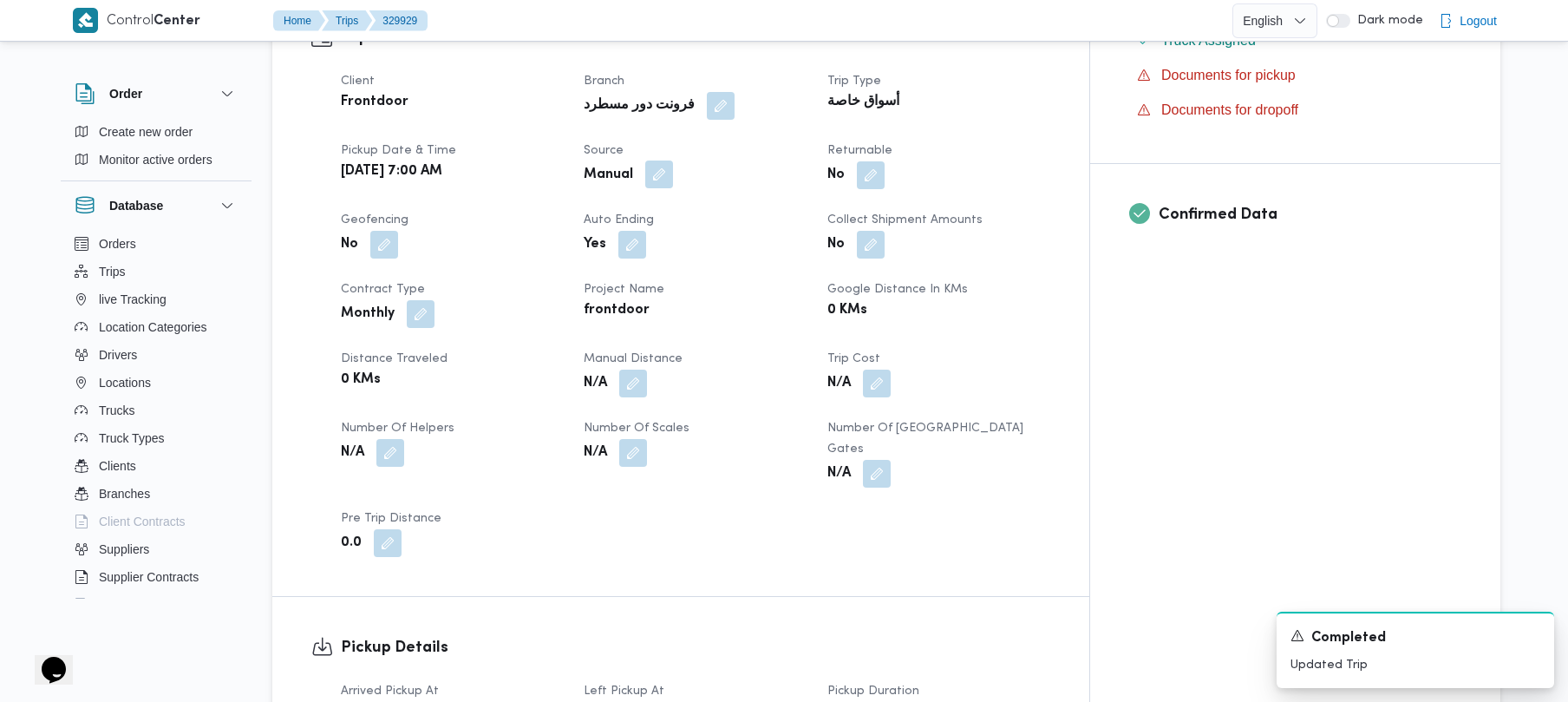
click at [673, 160] on button "button" at bounding box center [659, 173] width 27 height 27
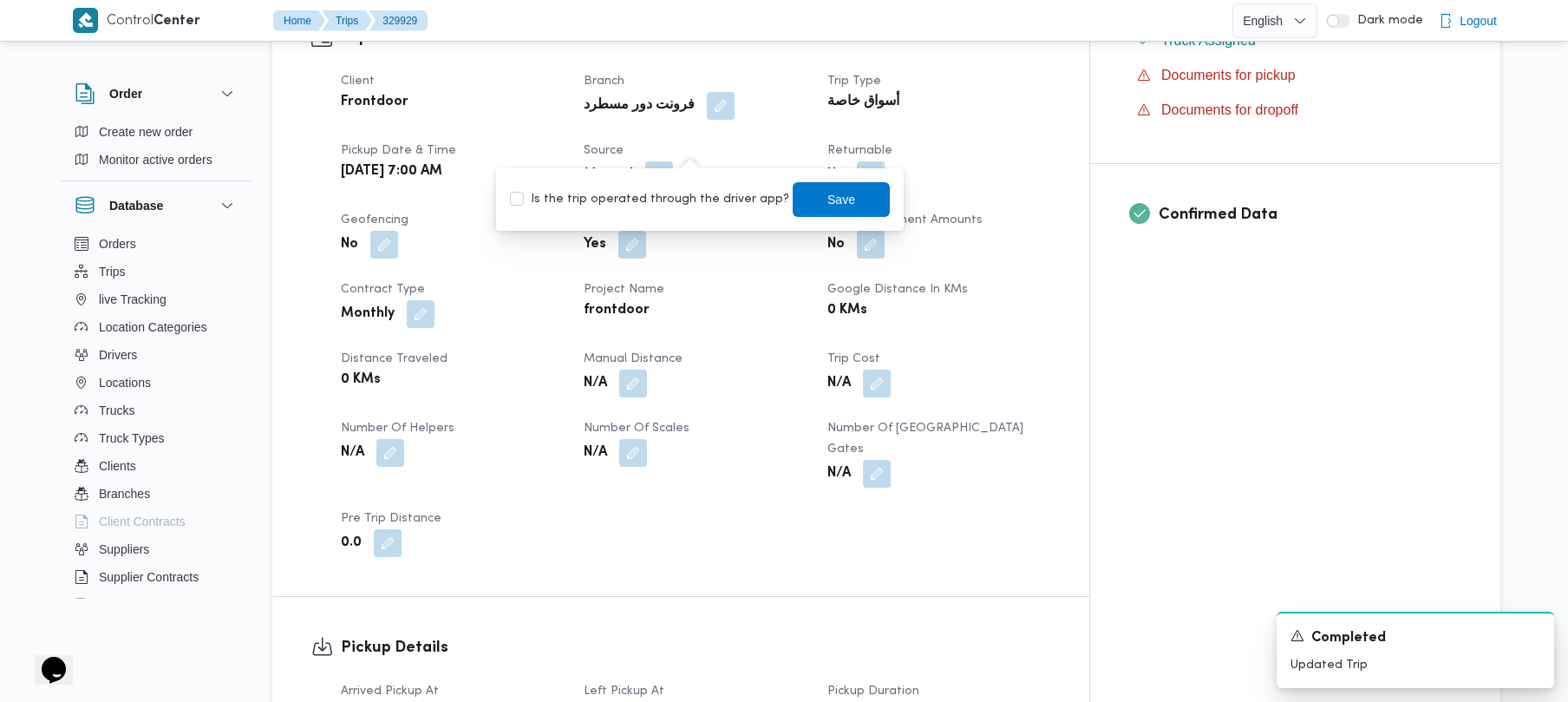
click at [682, 194] on label "Is the trip operated through the driver app?" at bounding box center [650, 200] width 279 height 21
checkbox input "true"
click at [787, 202] on span "Save" at bounding box center [841, 199] width 27 height 21
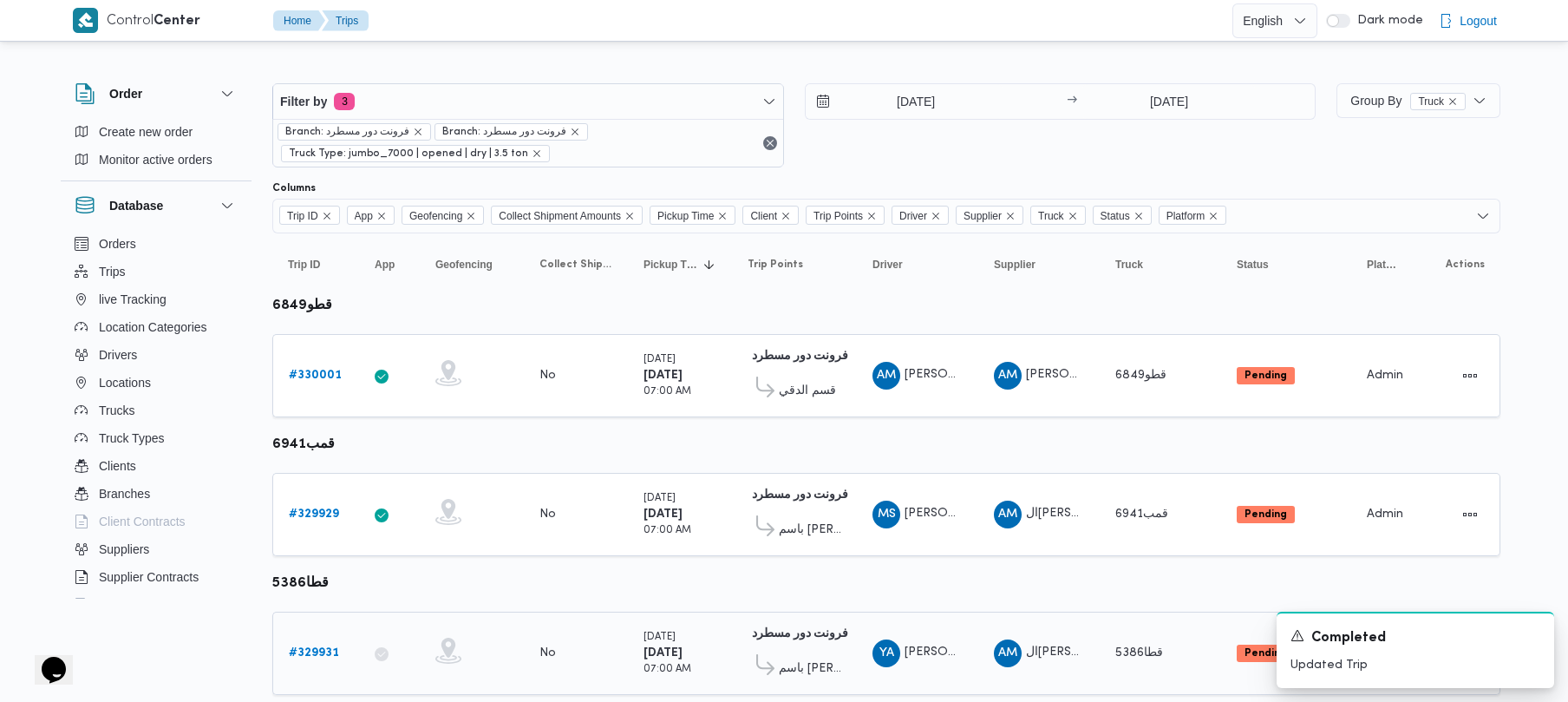
click at [309, 658] on b "# 329931" at bounding box center [313, 653] width 50 height 11
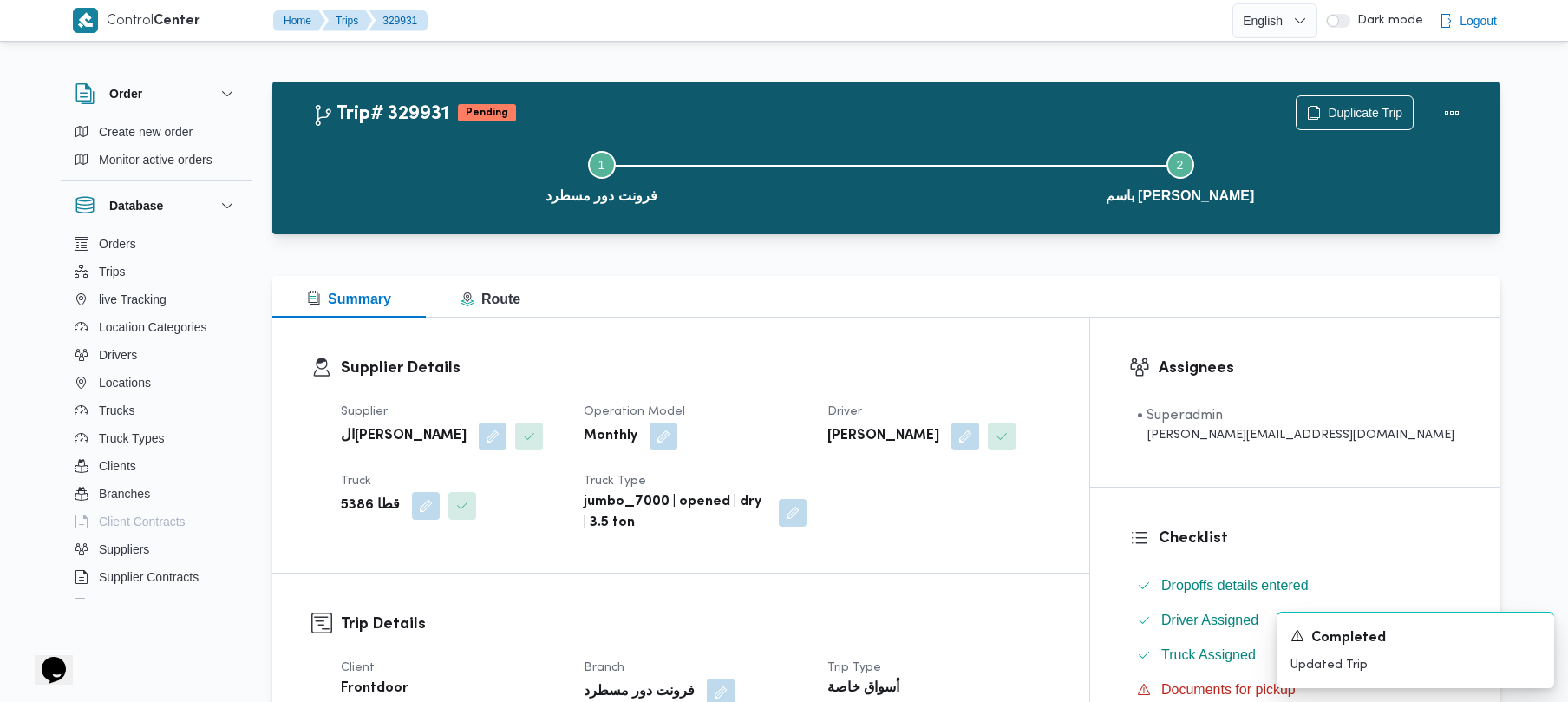
scroll to position [615, 0]
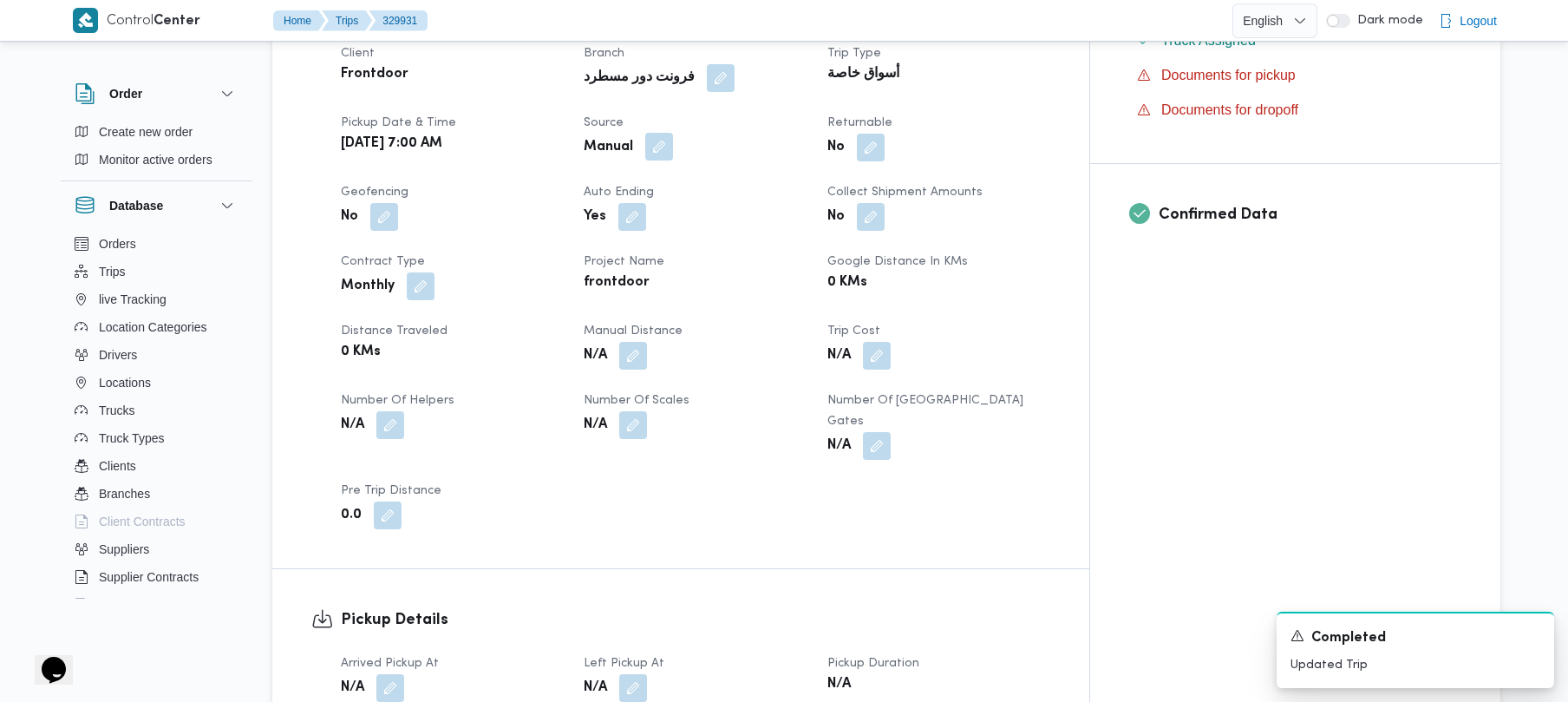
click at [673, 150] on button "button" at bounding box center [659, 146] width 27 height 27
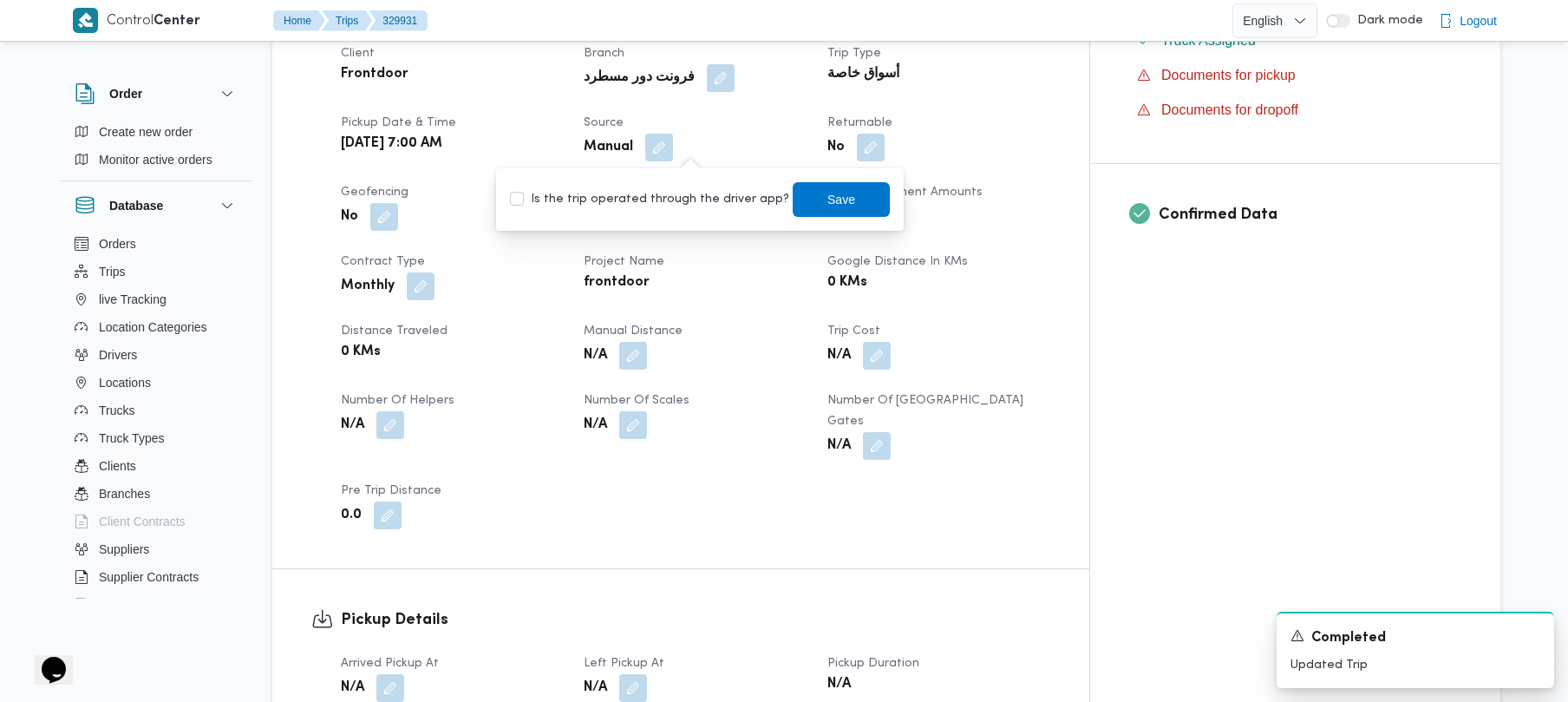
click at [650, 223] on div "You are in a dialog. To close this dialog, hit escape. Is the trip operated thr…" at bounding box center [700, 200] width 408 height 63
click at [629, 212] on div "Is the trip operated through the driver app? Save" at bounding box center [700, 200] width 383 height 38
click at [644, 203] on label "Is the trip operated through the driver app?" at bounding box center [650, 200] width 279 height 21
checkbox input "true"
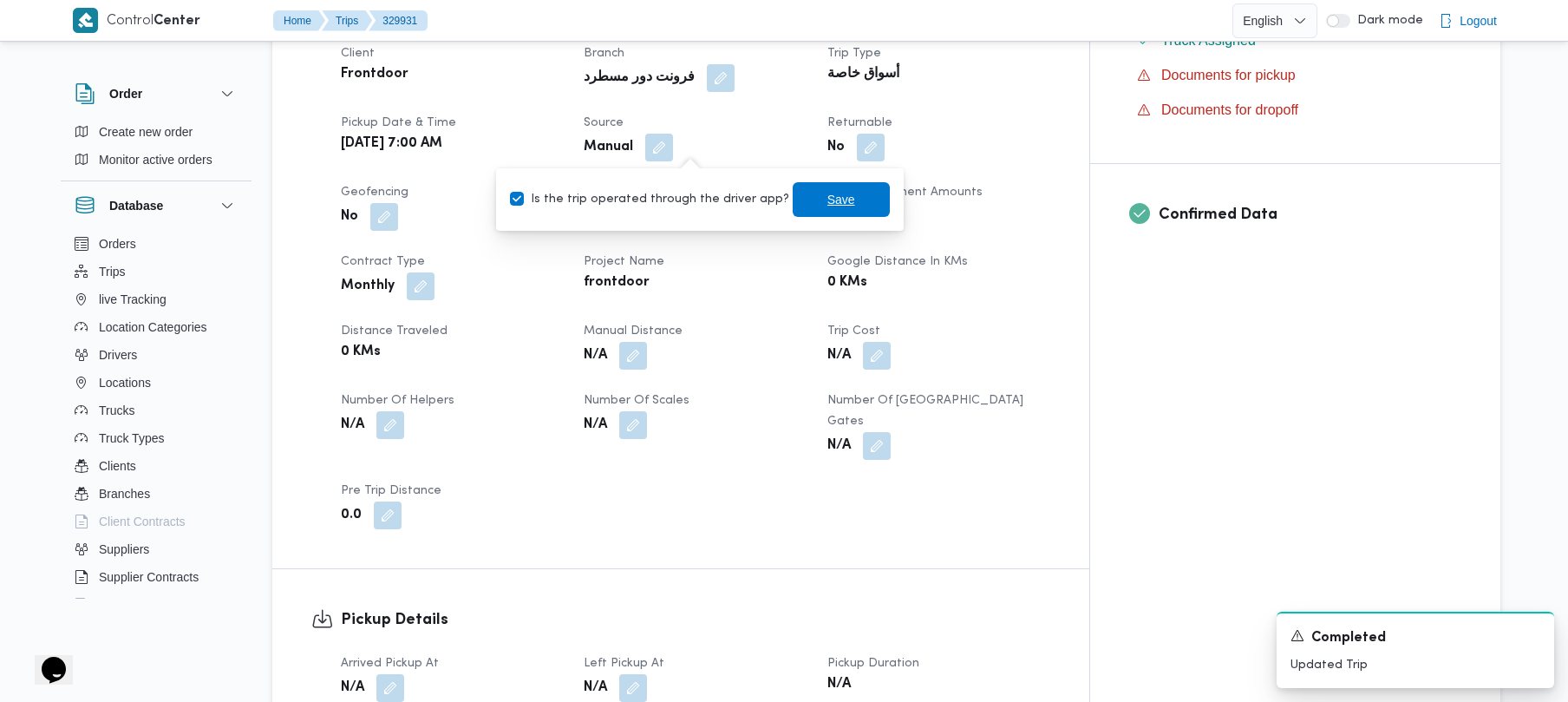
click at [787, 213] on span "Save" at bounding box center [841, 199] width 98 height 35
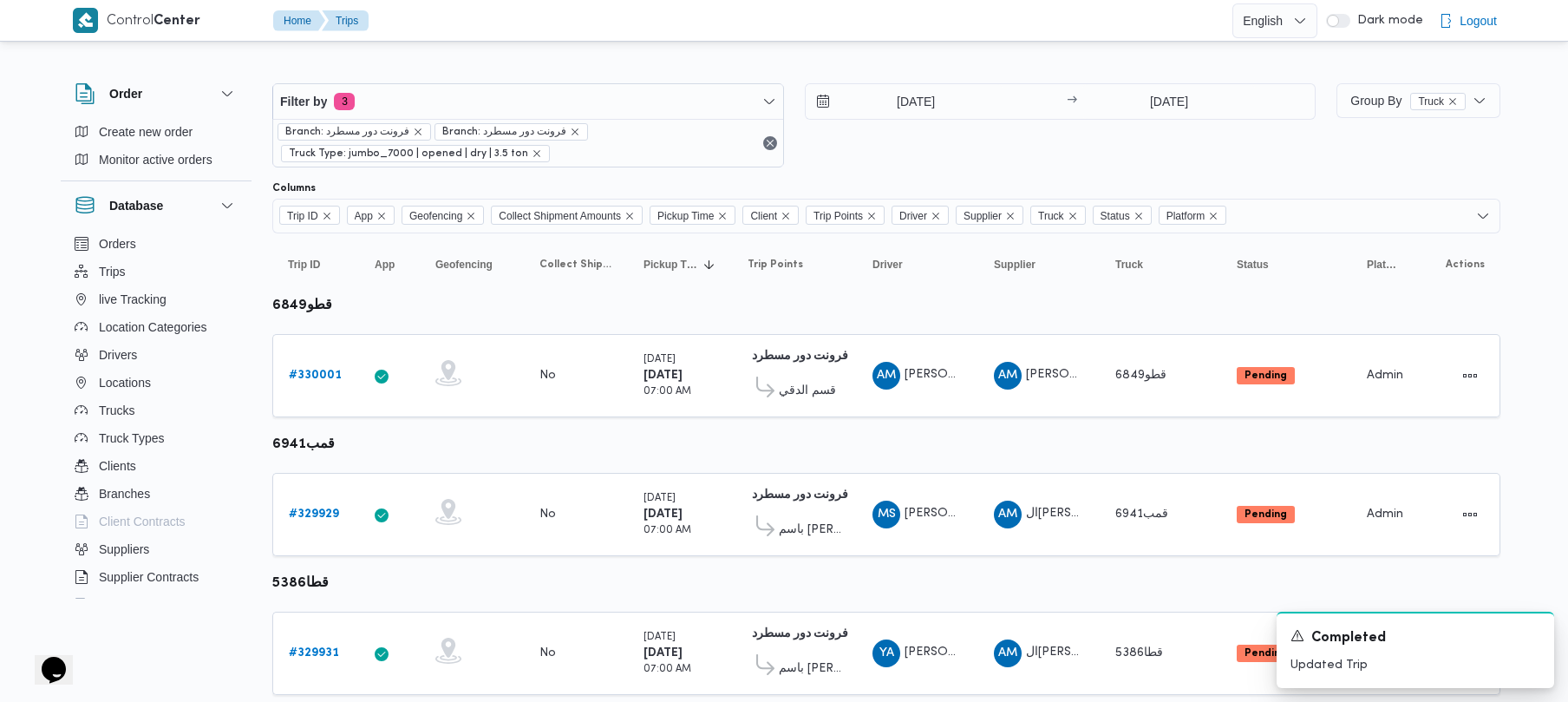
scroll to position [1026, 0]
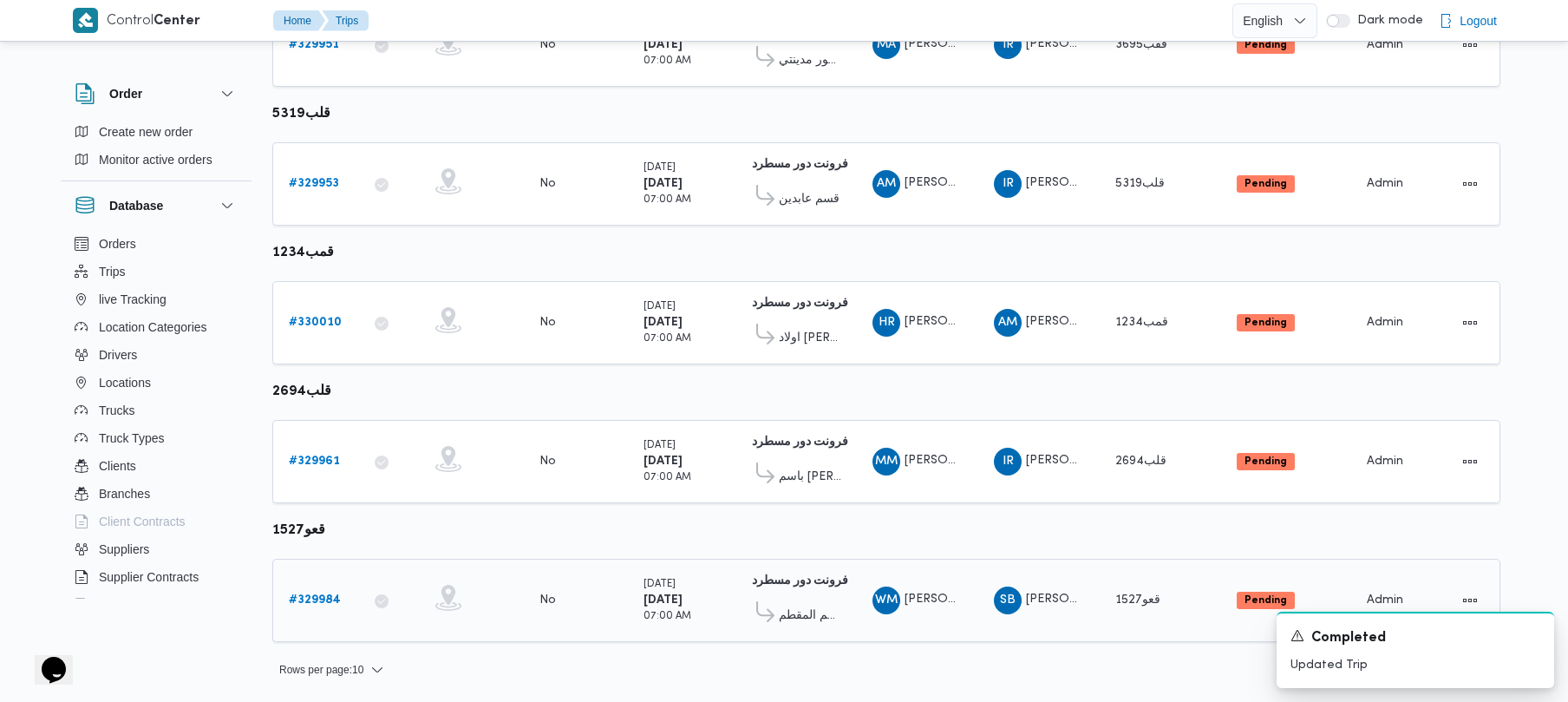
click at [326, 595] on b "# 329984" at bounding box center [314, 601] width 52 height 11
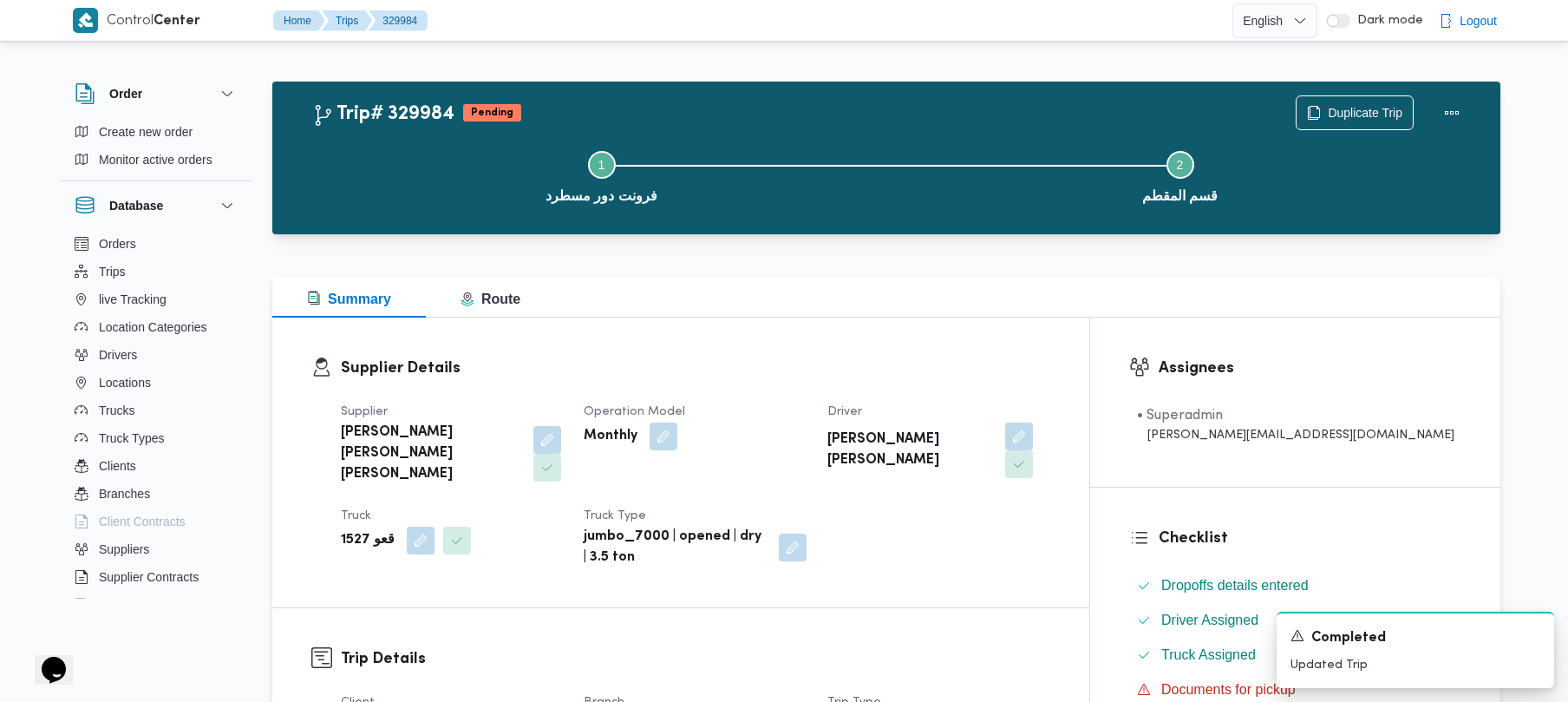
scroll to position [615, 0]
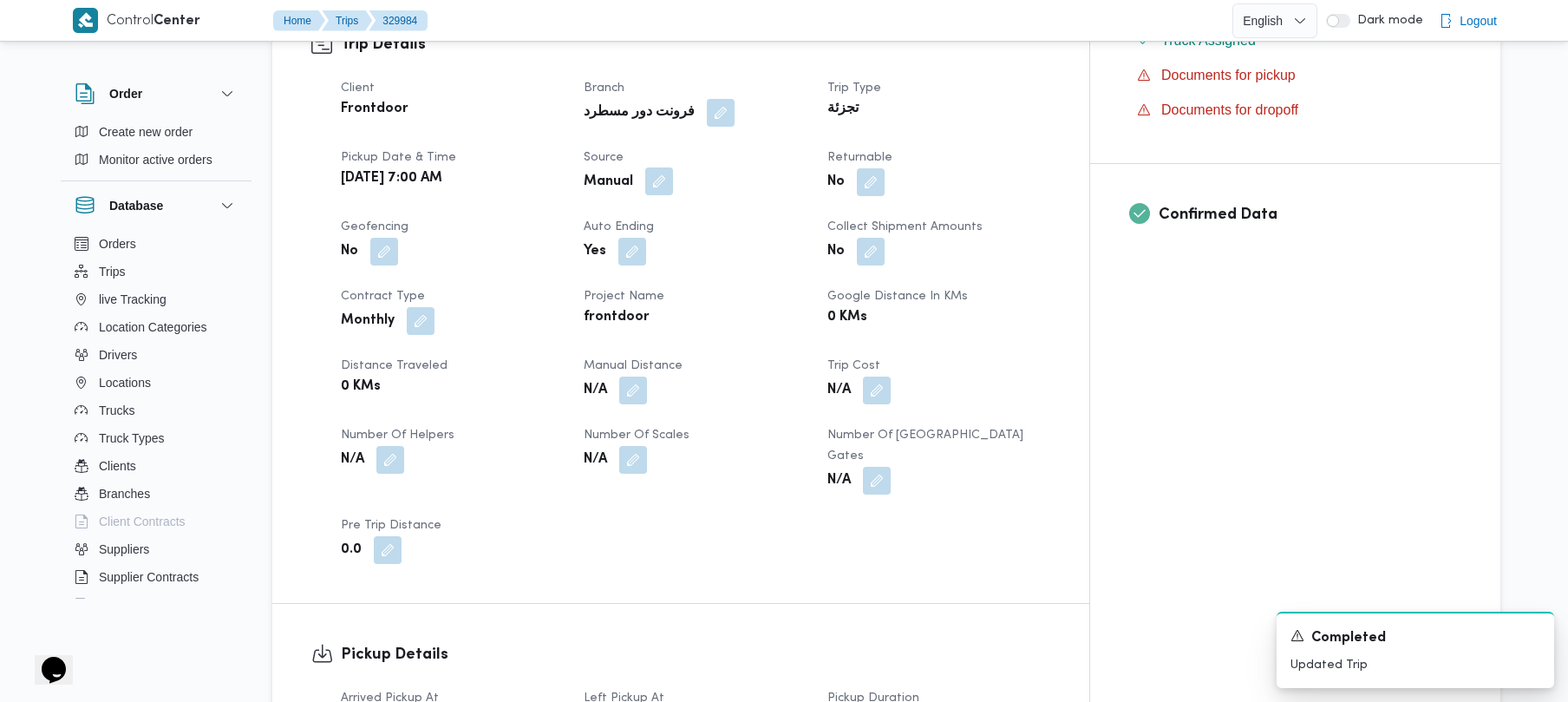
click at [673, 168] on button "button" at bounding box center [659, 181] width 27 height 27
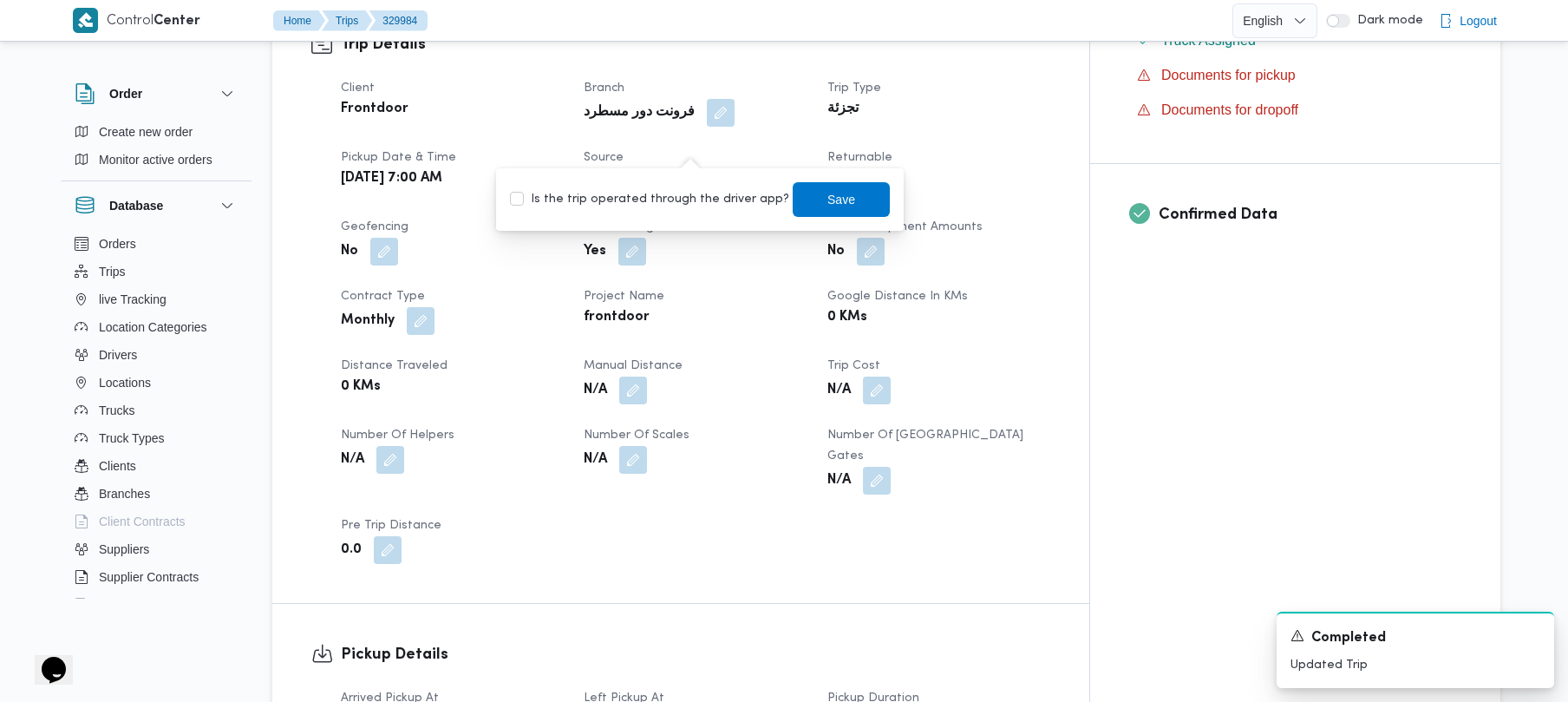
click at [659, 212] on div "Is the trip operated through the driver app? Save" at bounding box center [700, 200] width 383 height 38
drag, startPoint x: 646, startPoint y: 198, endPoint x: 663, endPoint y: 199, distance: 17.0
click at [649, 199] on label "Is the trip operated through the driver app?" at bounding box center [650, 200] width 279 height 21
click at [669, 195] on label "Is the trip operated through the driver app?" at bounding box center [650, 200] width 279 height 21
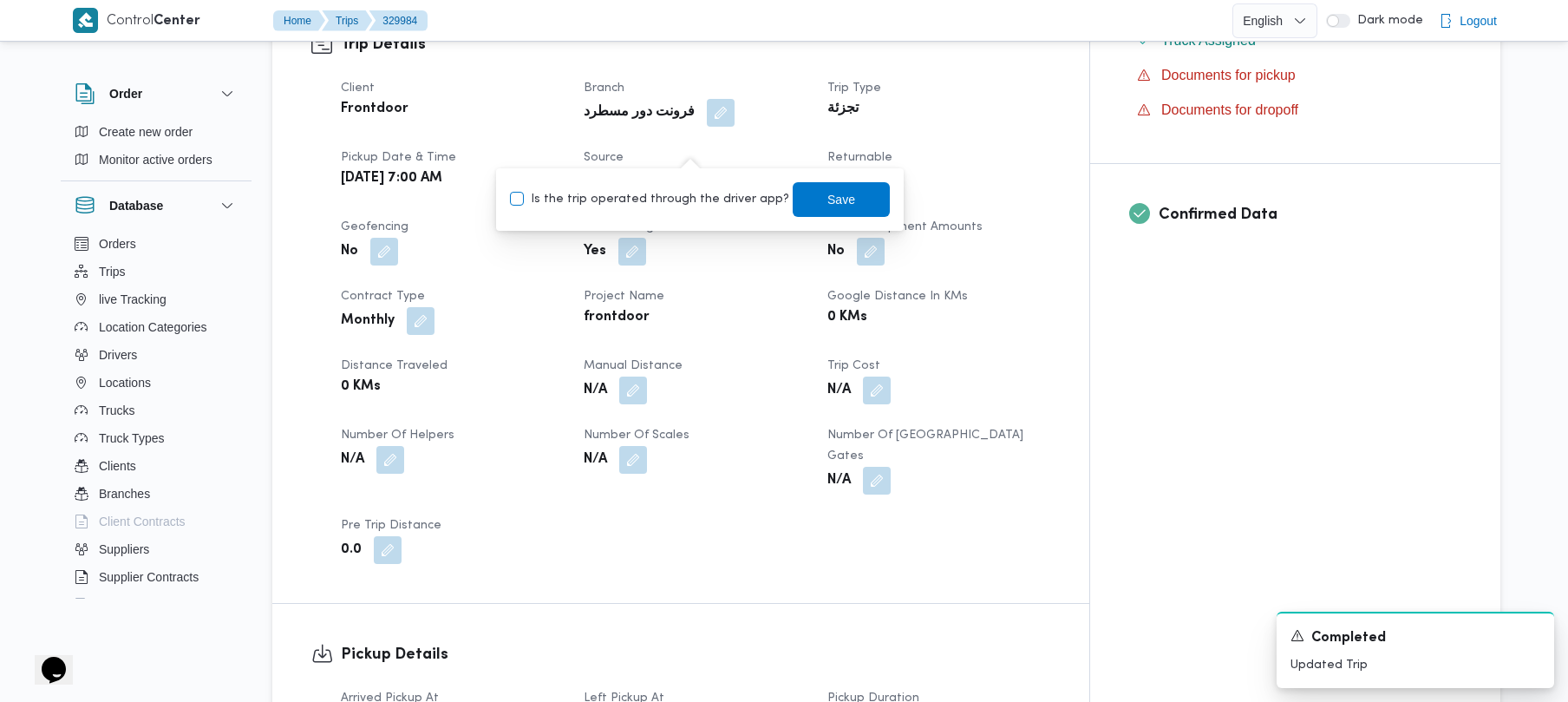
checkbox input "true"
click at [787, 188] on span "Save" at bounding box center [841, 198] width 98 height 35
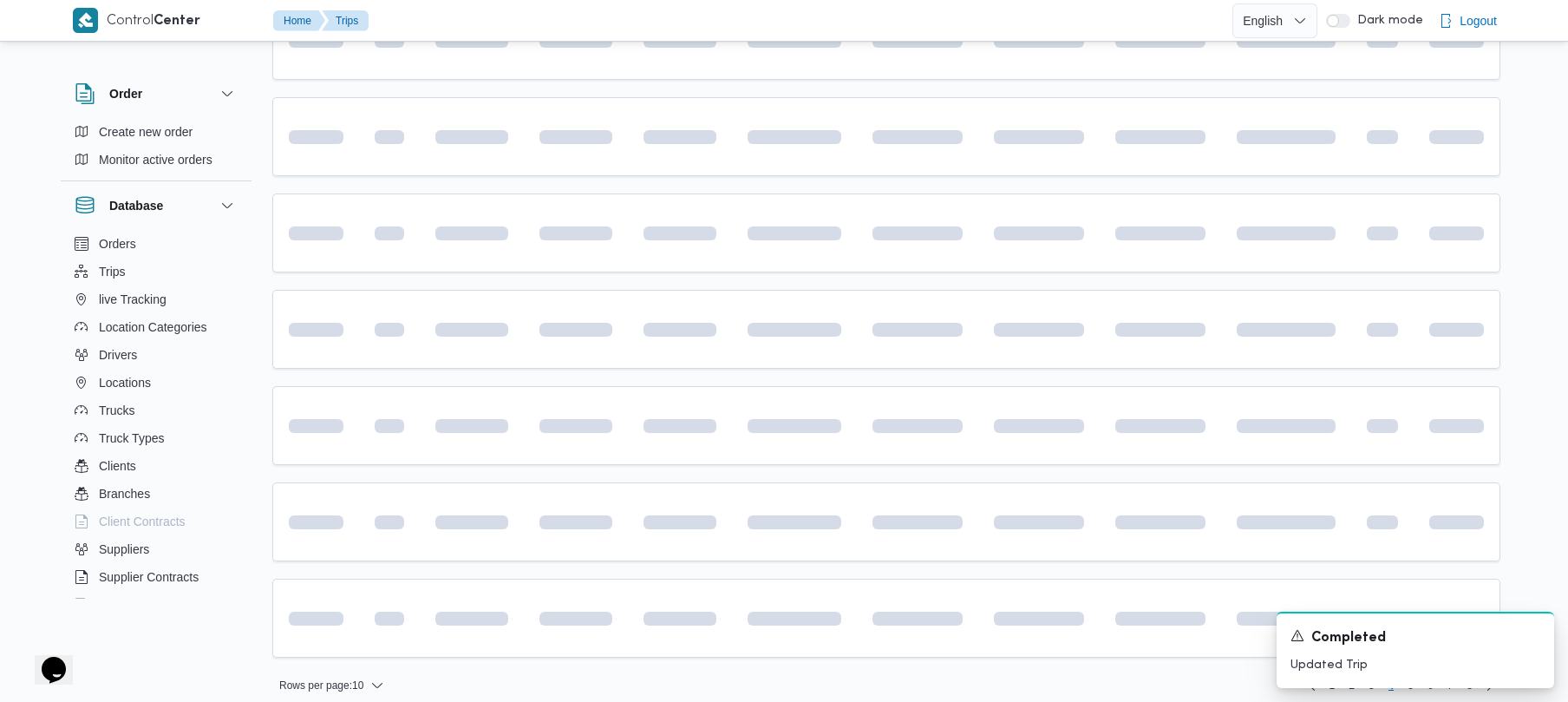
scroll to position [615, 0]
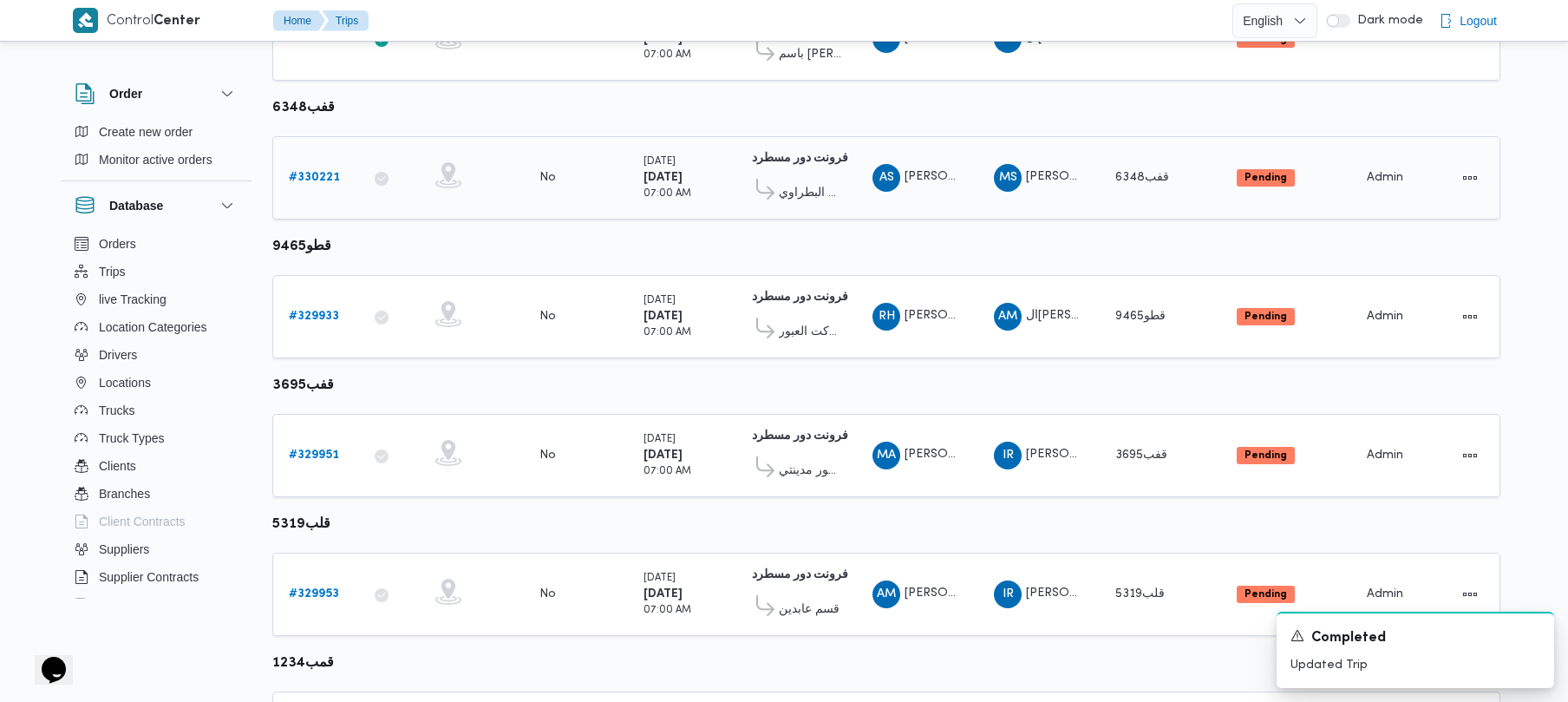
click at [321, 189] on link "# 330221" at bounding box center [314, 178] width 51 height 21
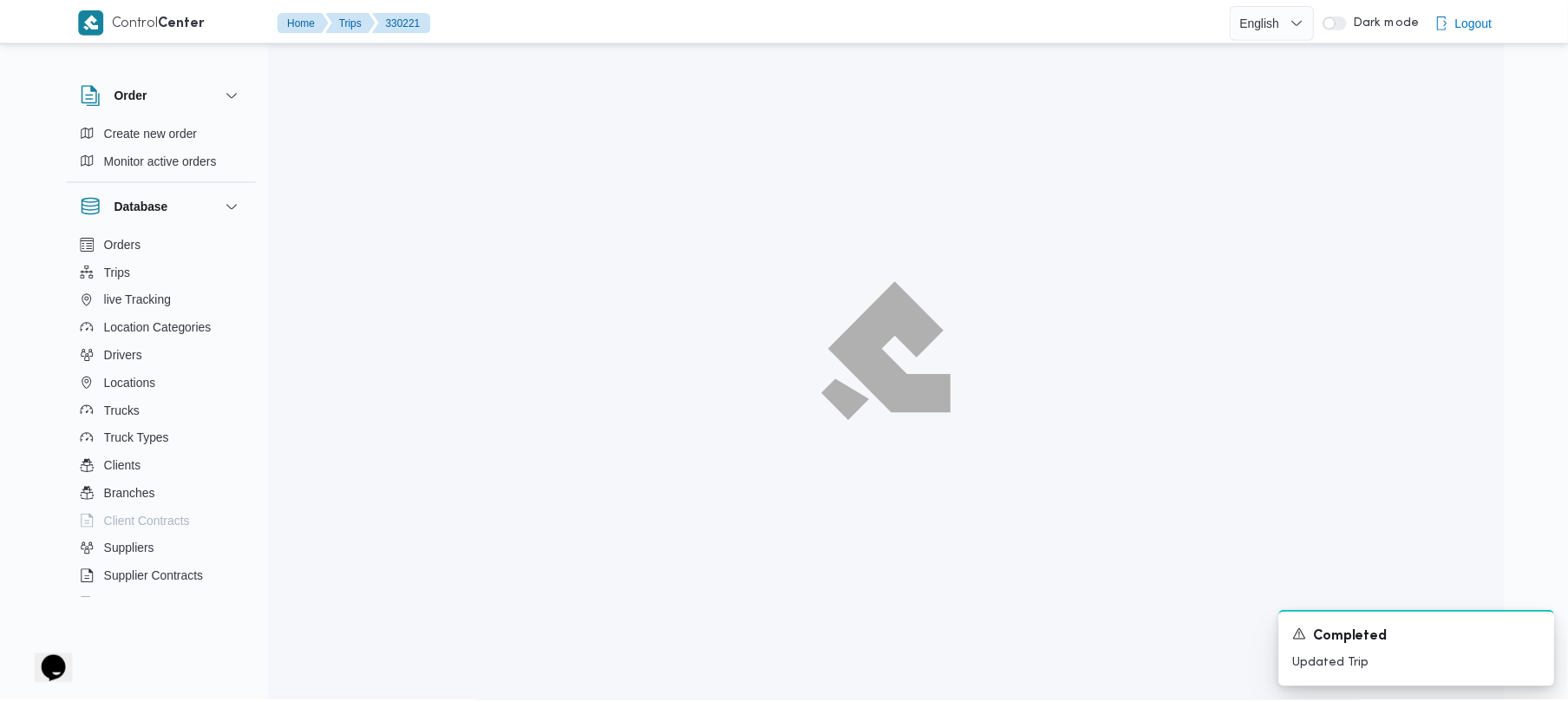
scroll to position [615, 0]
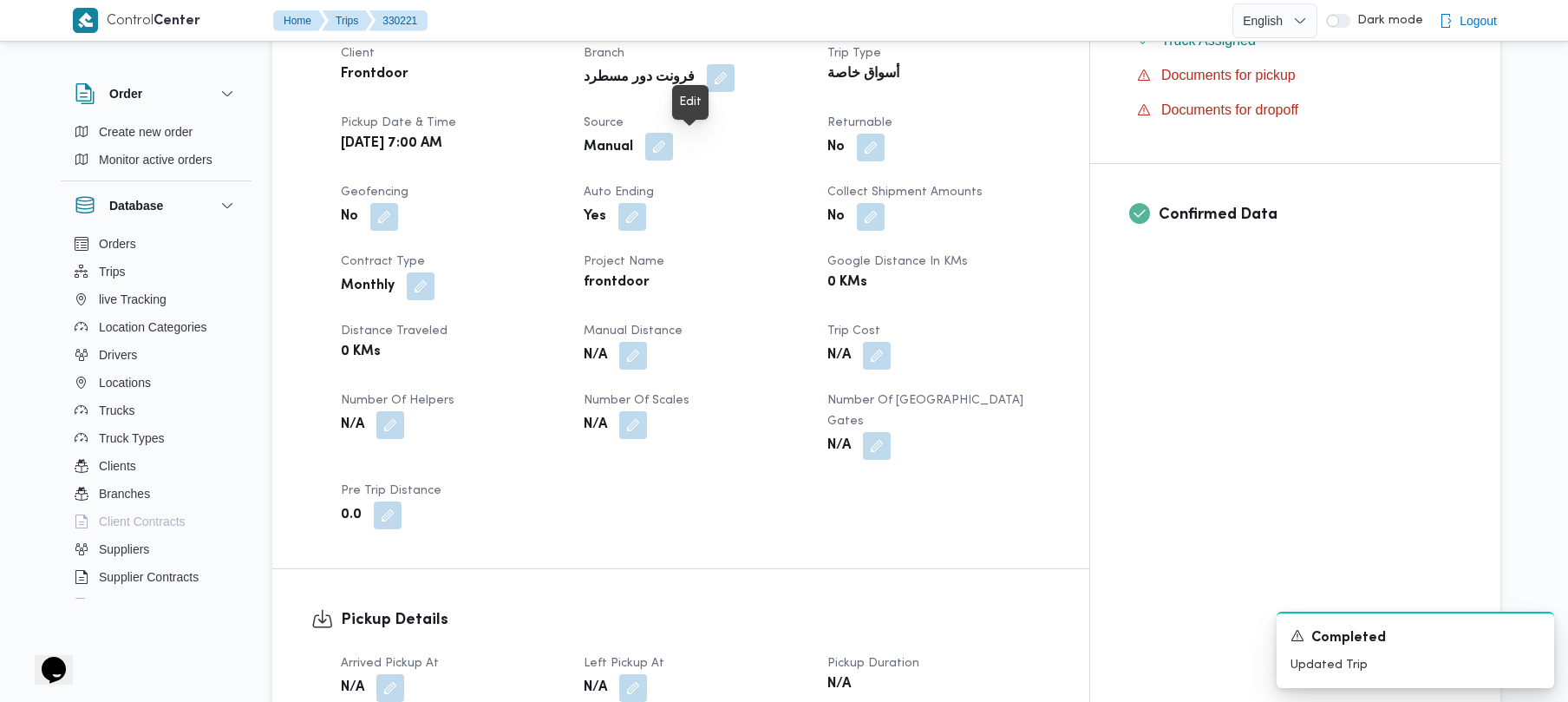
click at [673, 146] on button "button" at bounding box center [659, 146] width 27 height 27
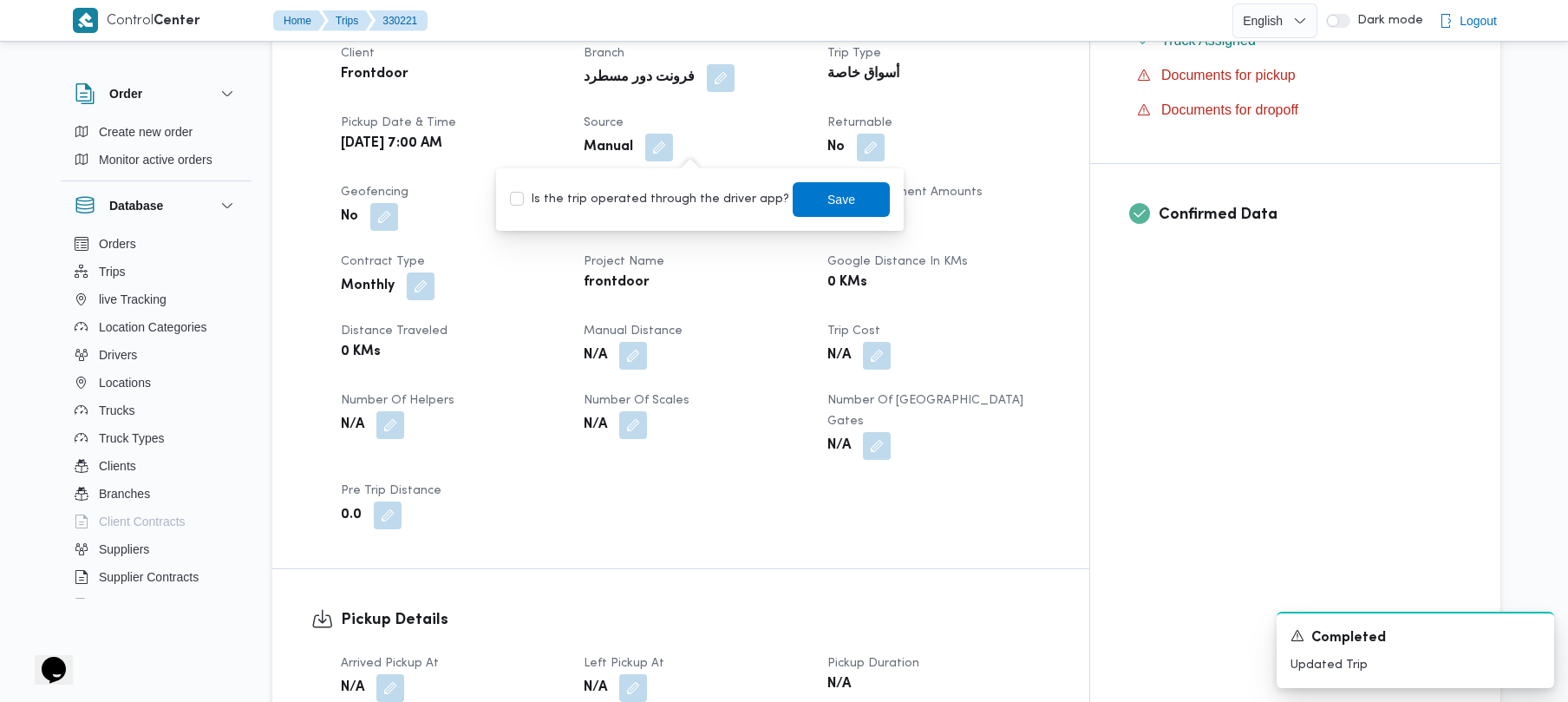
click at [581, 206] on label "Is the trip operated through the driver app?" at bounding box center [650, 200] width 279 height 21
checkbox input "true"
click at [787, 185] on span "Save" at bounding box center [841, 198] width 98 height 35
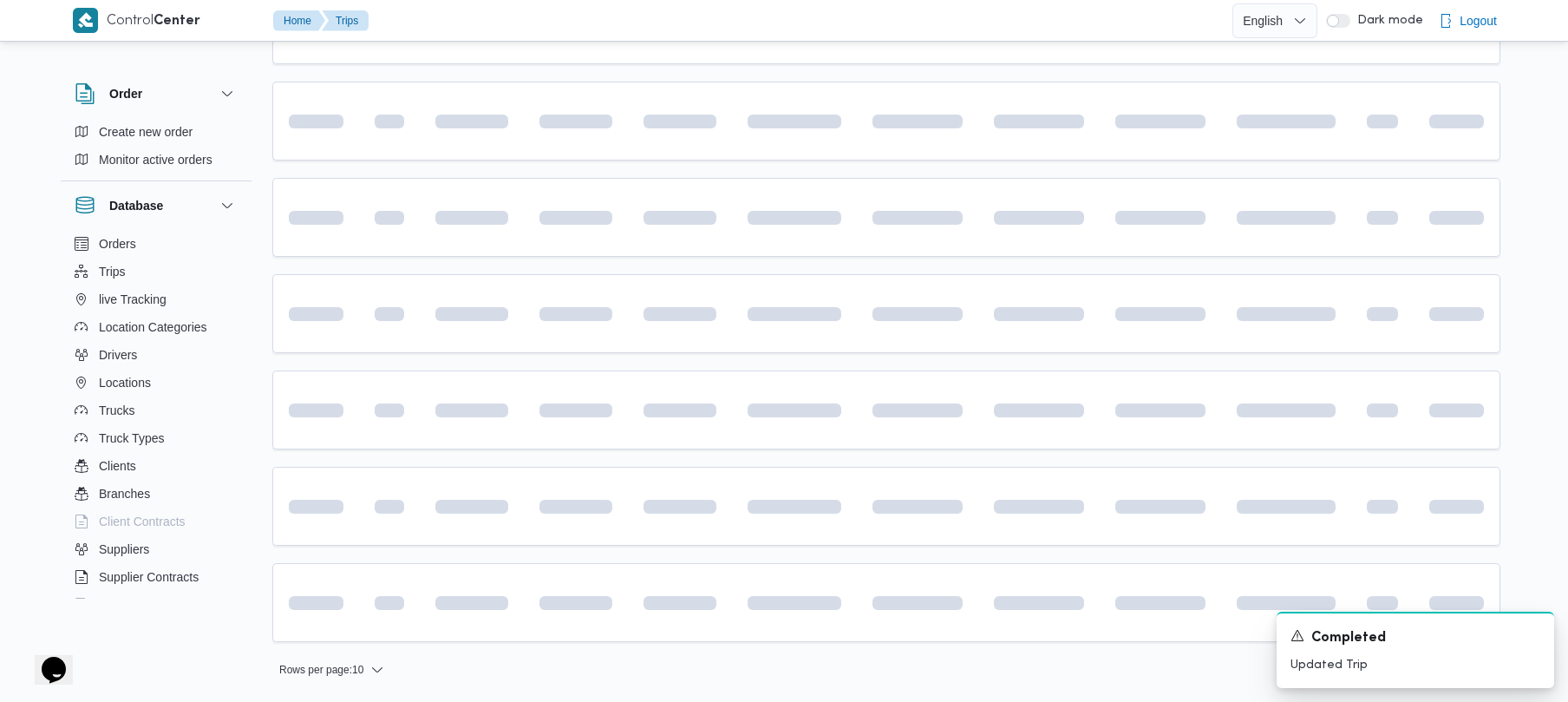
scroll to position [615, 0]
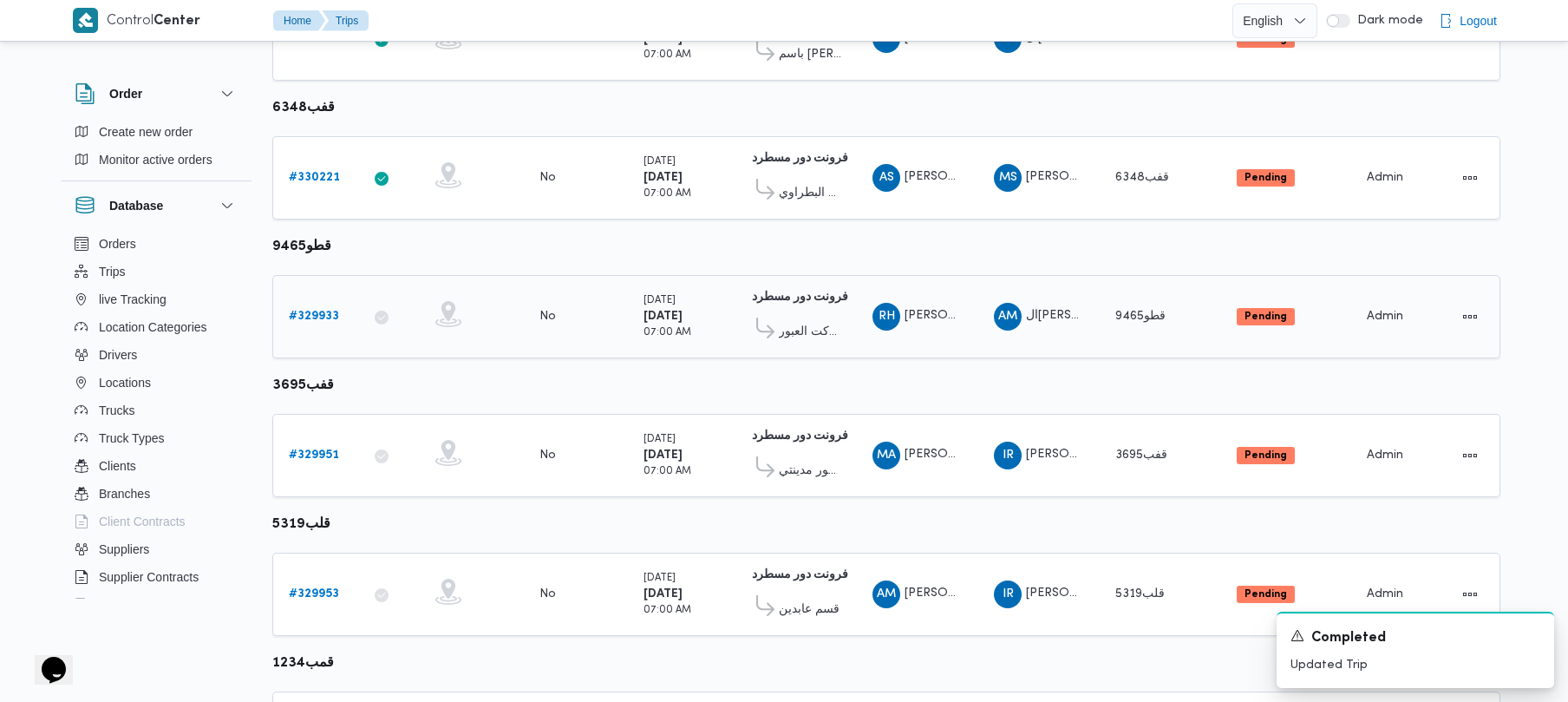
click at [331, 317] on b "# 329933" at bounding box center [313, 316] width 50 height 11
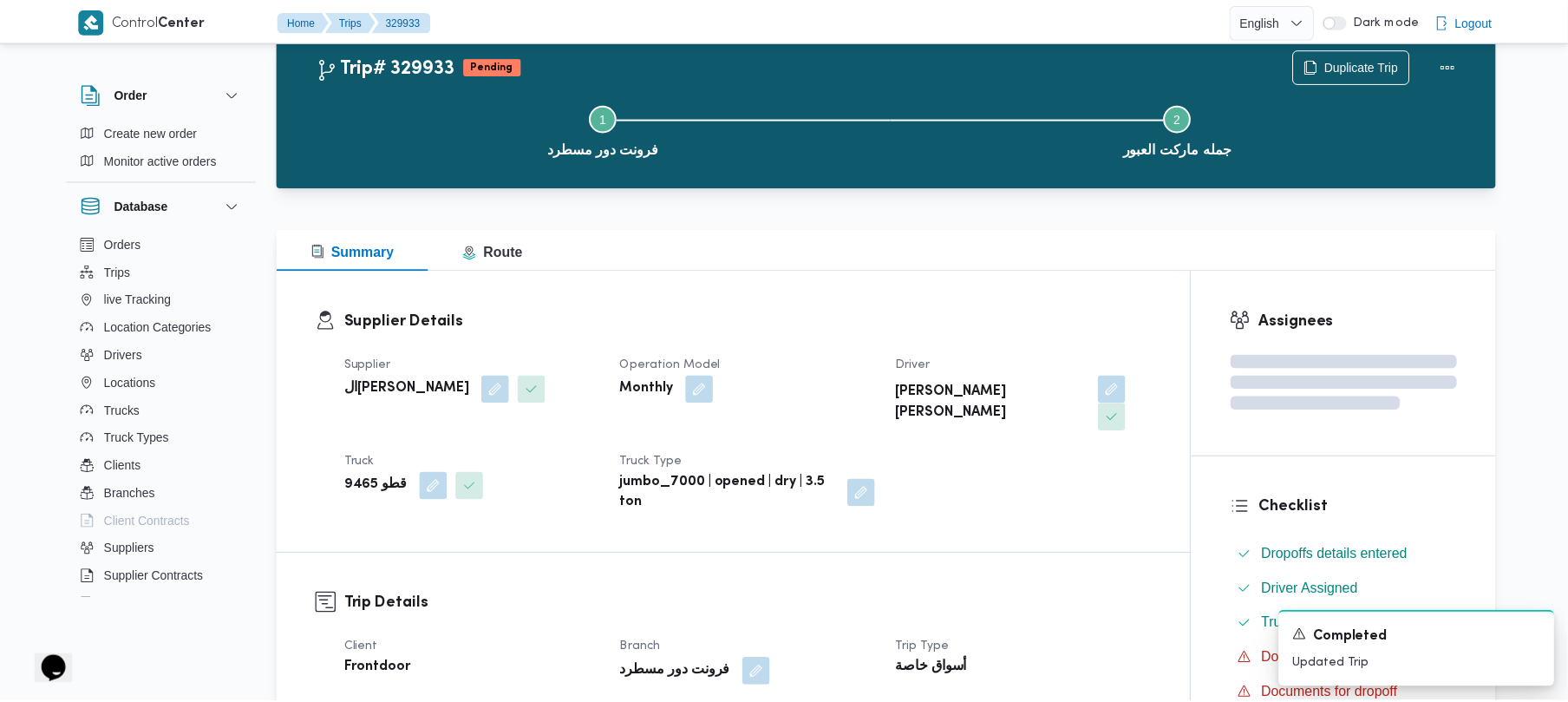
scroll to position [615, 0]
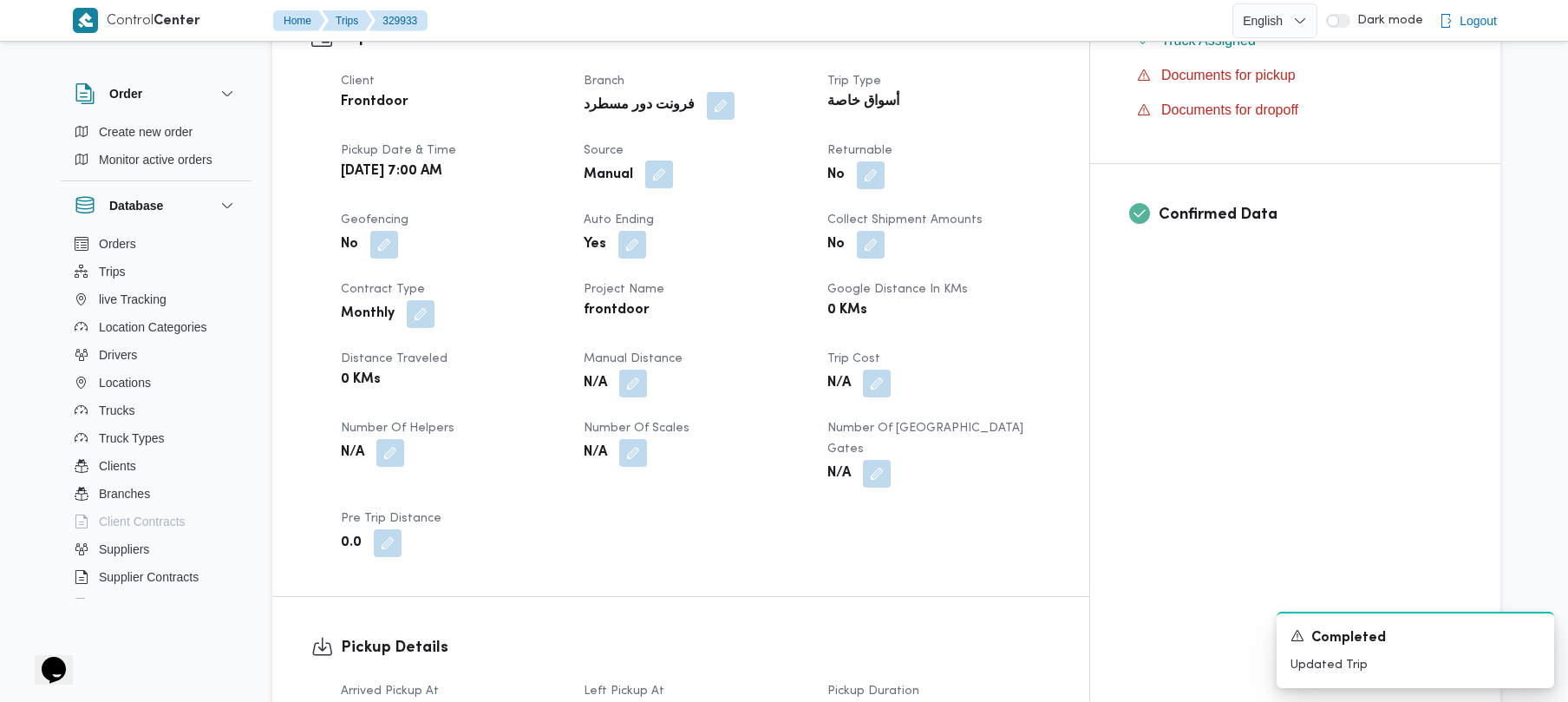
drag, startPoint x: 694, startPoint y: 150, endPoint x: 673, endPoint y: 168, distance: 27.7
click at [673, 160] on button "button" at bounding box center [659, 173] width 27 height 27
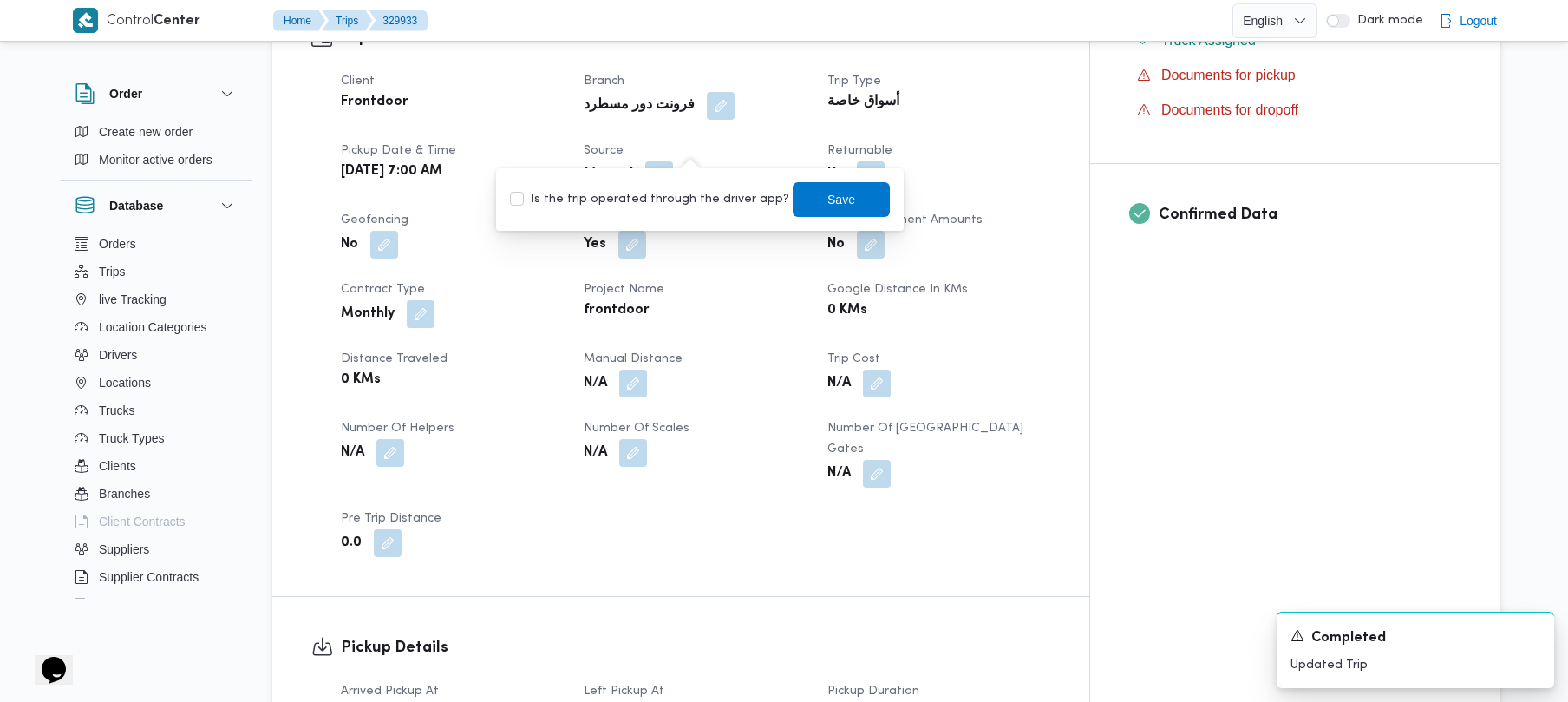
click at [644, 191] on label "Is the trip operated through the driver app?" at bounding box center [650, 200] width 279 height 21
checkbox input "true"
click at [787, 208] on span "Save" at bounding box center [841, 198] width 98 height 35
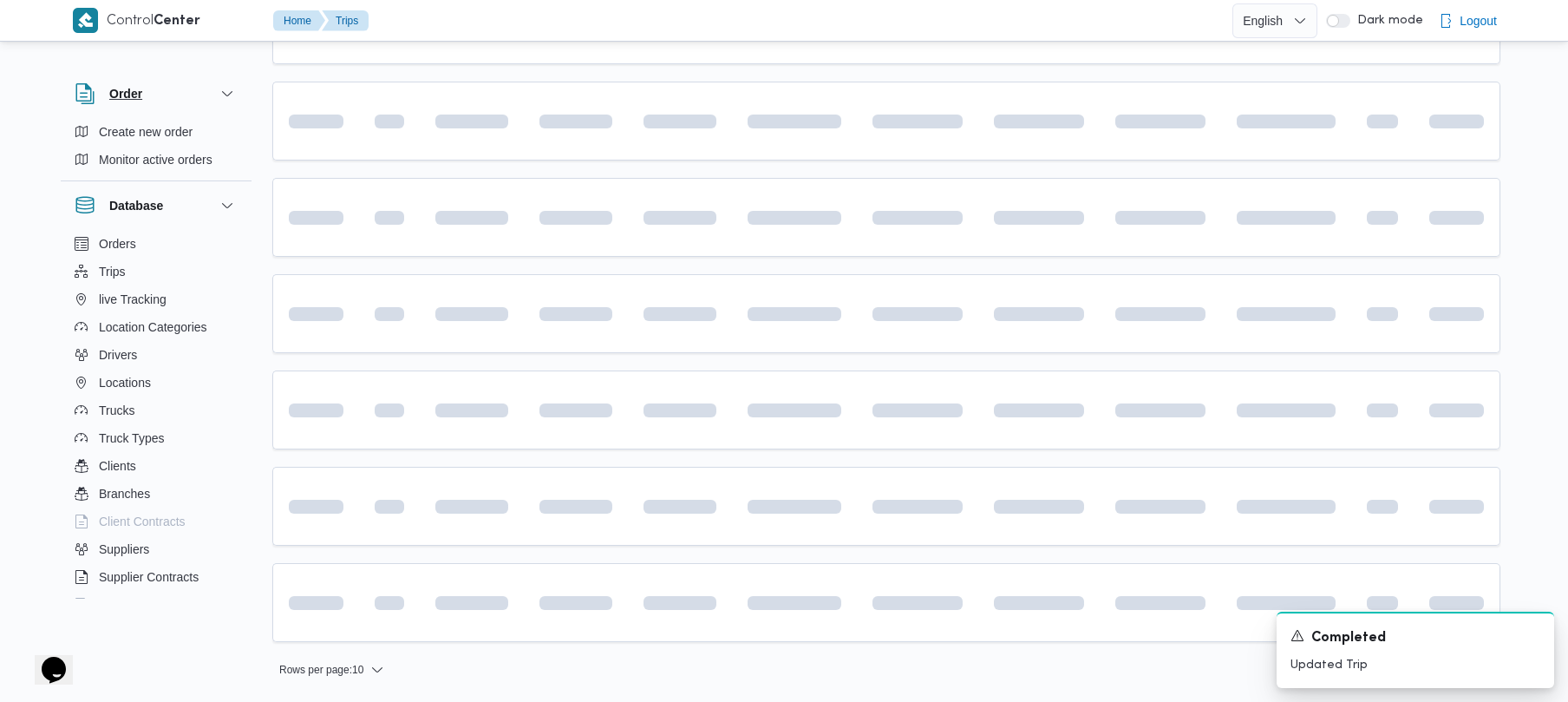
scroll to position [615, 0]
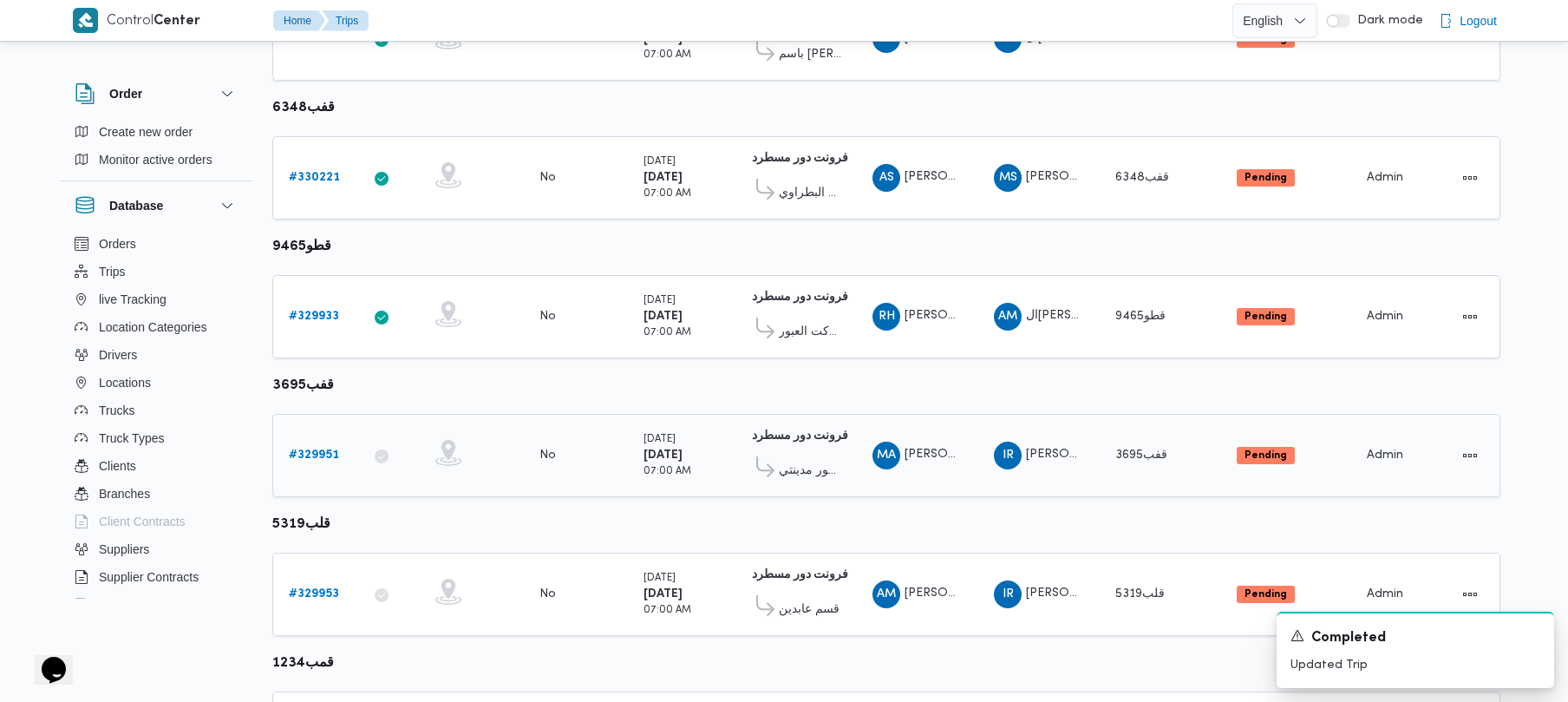
click at [319, 451] on b "# 329951" at bounding box center [313, 456] width 50 height 11
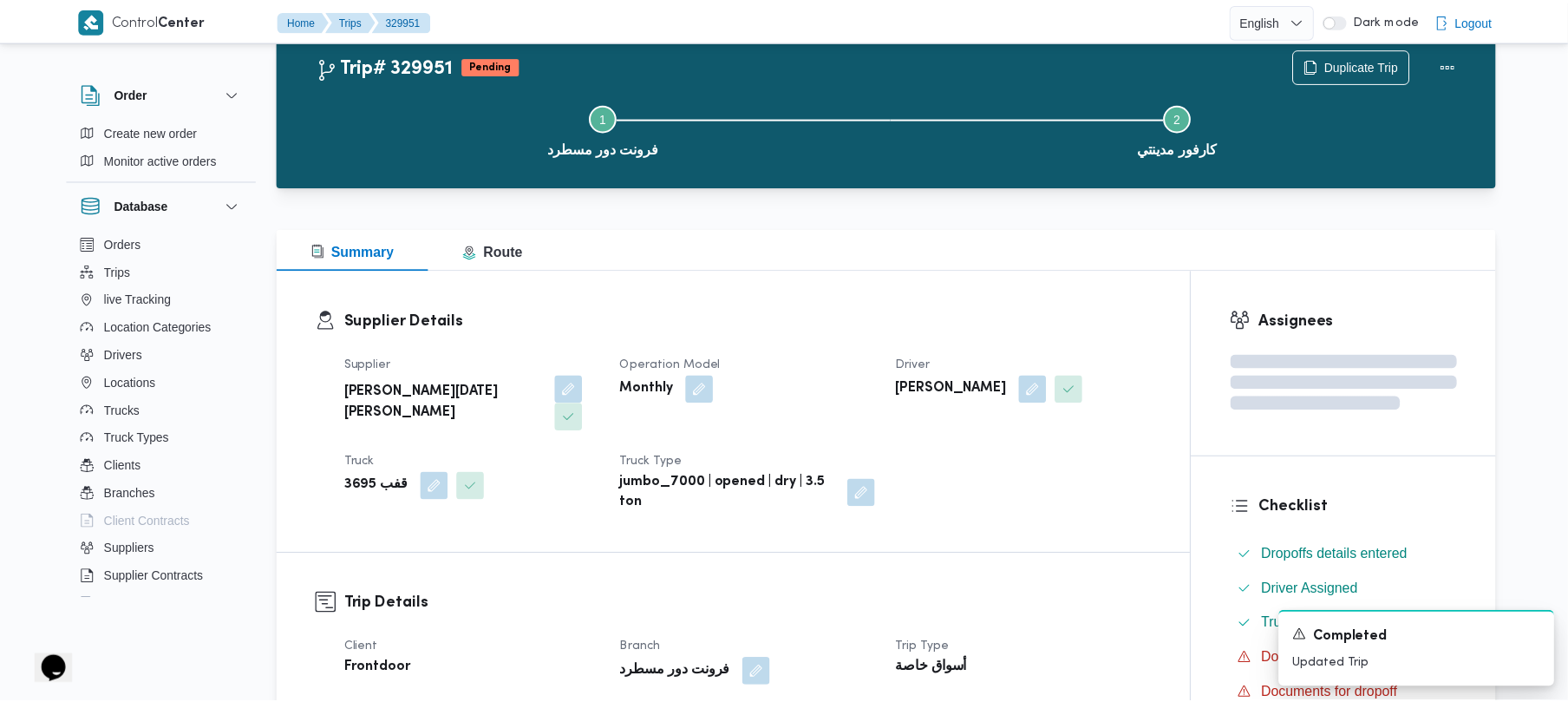
scroll to position [615, 0]
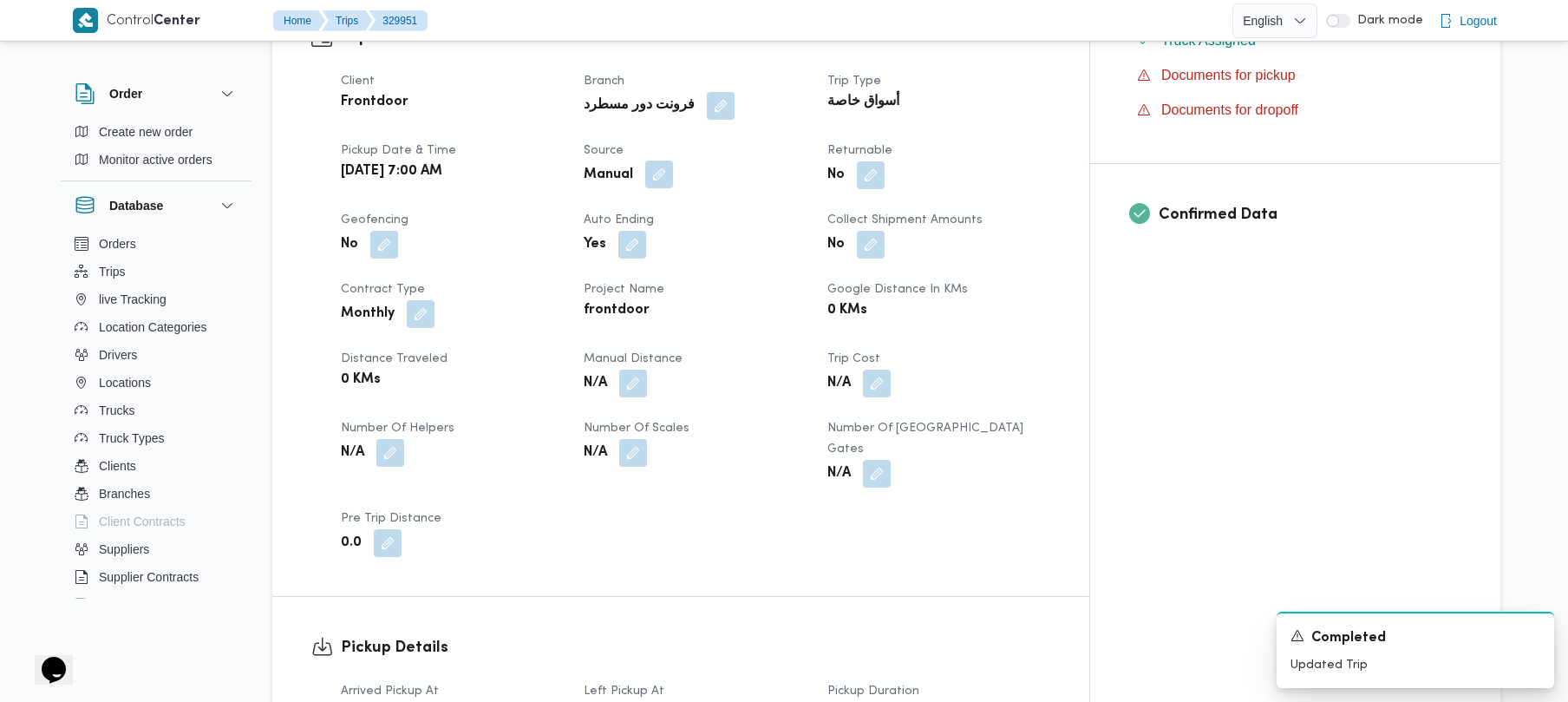
click at [673, 160] on button "button" at bounding box center [659, 173] width 27 height 27
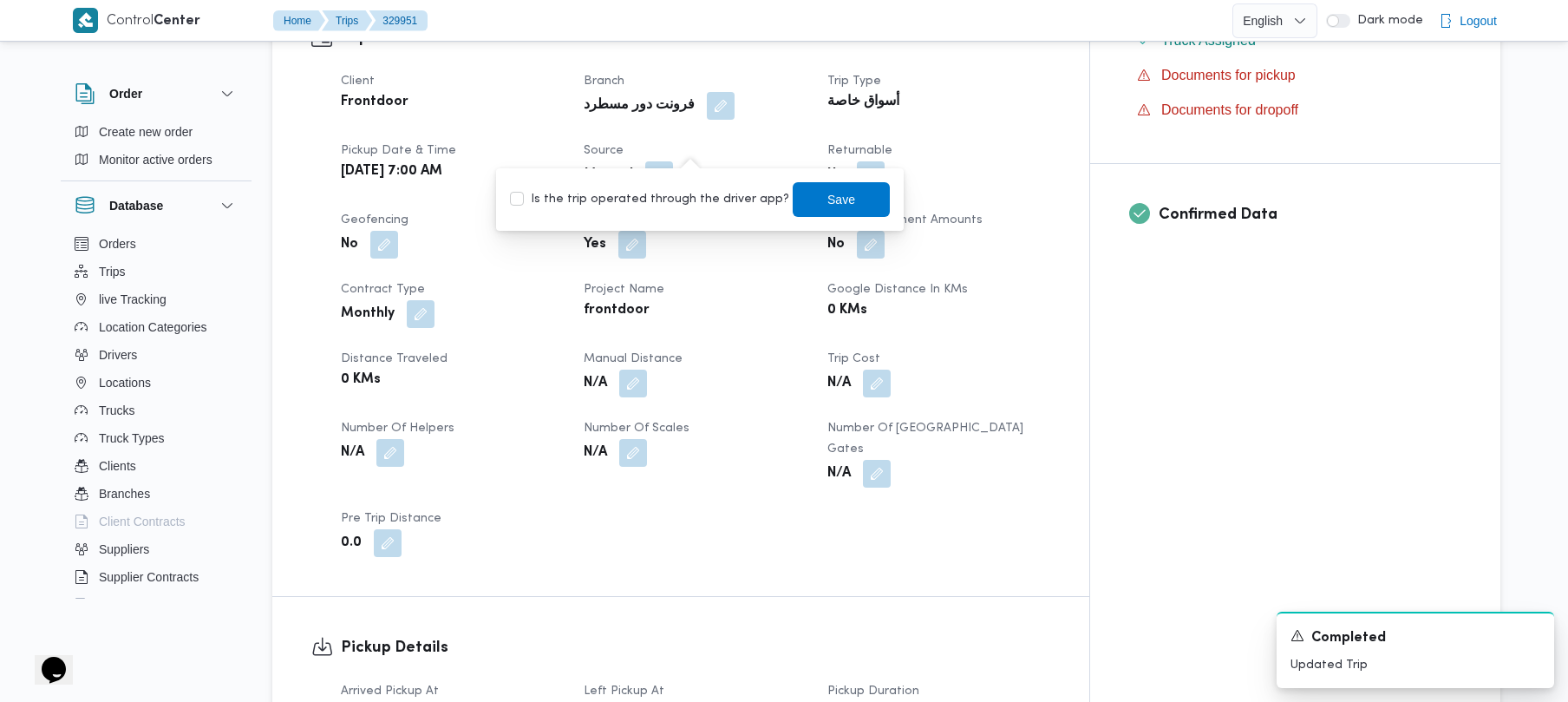
click at [665, 192] on label "Is the trip operated through the driver app?" at bounding box center [650, 200] width 279 height 21
checkbox input "true"
click at [787, 182] on div "Save" at bounding box center [841, 199] width 98 height 35
click at [787, 202] on span "Save" at bounding box center [841, 199] width 27 height 21
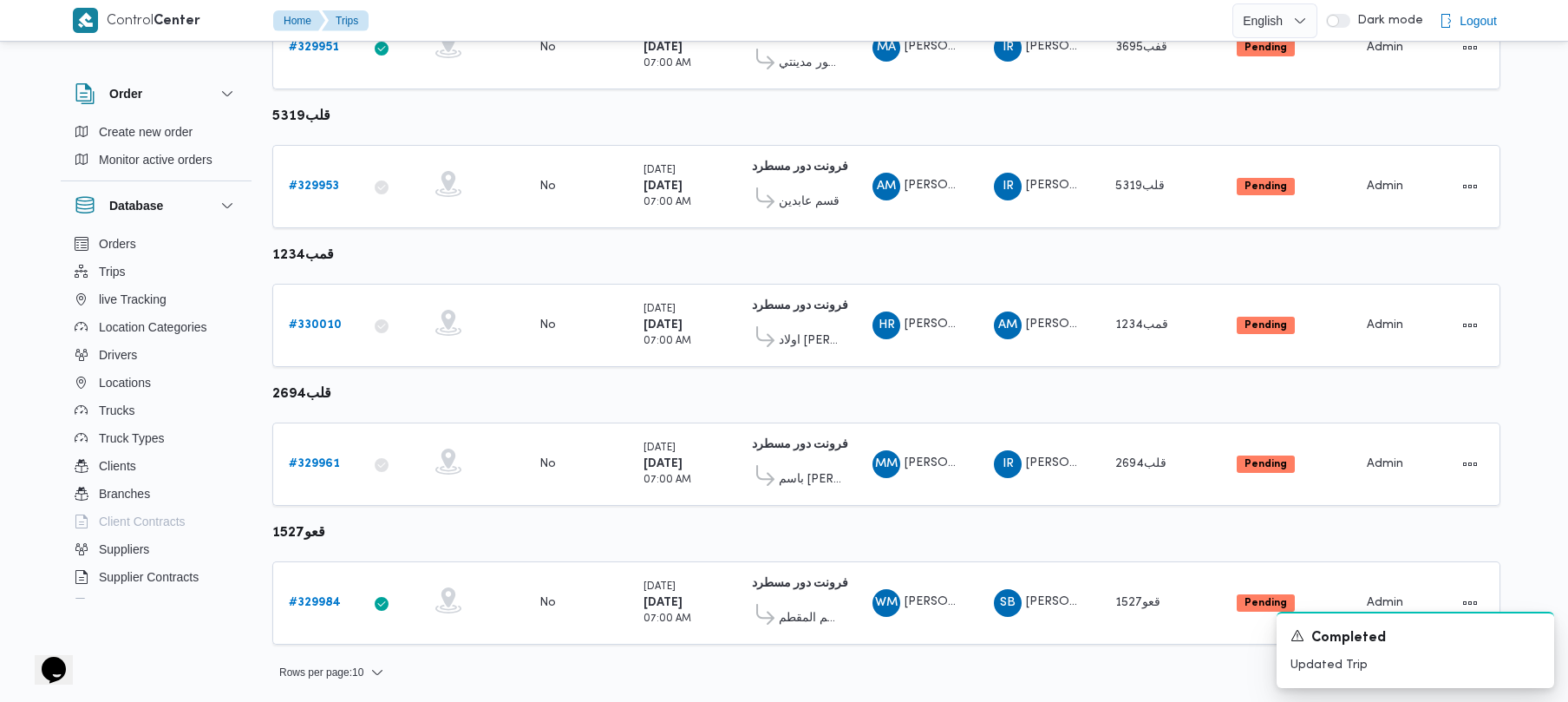
scroll to position [1026, 0]
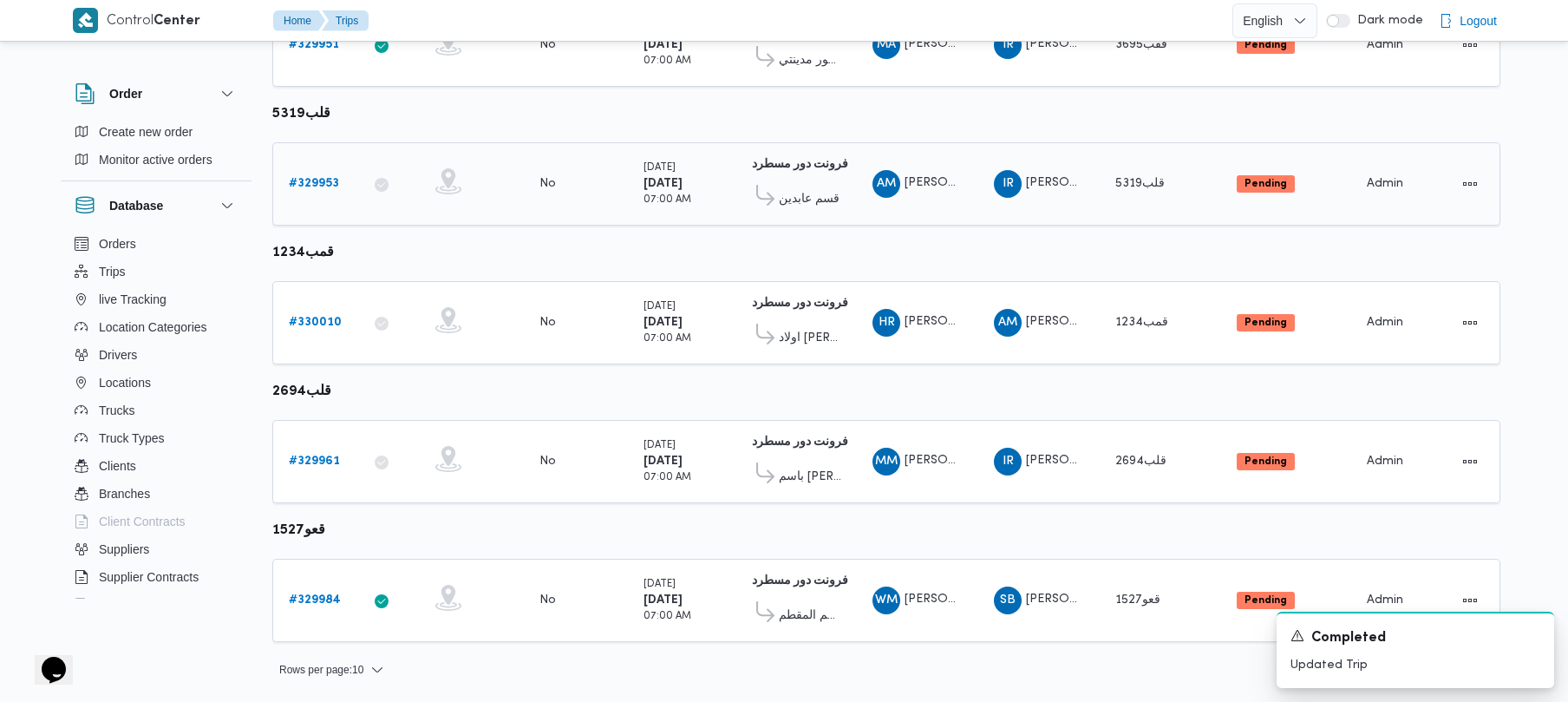
click at [327, 189] on b "# 329953" at bounding box center [313, 184] width 50 height 11
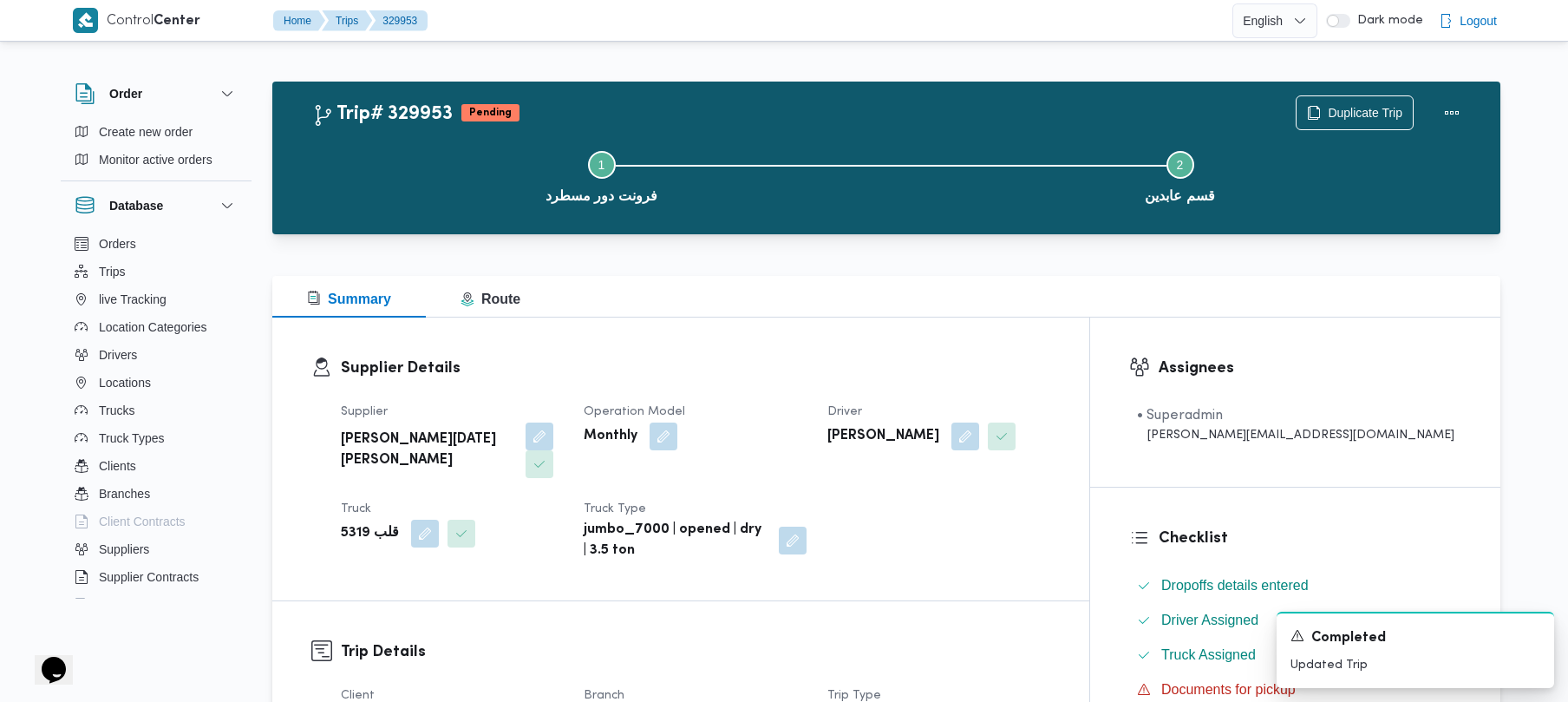
scroll to position [615, 0]
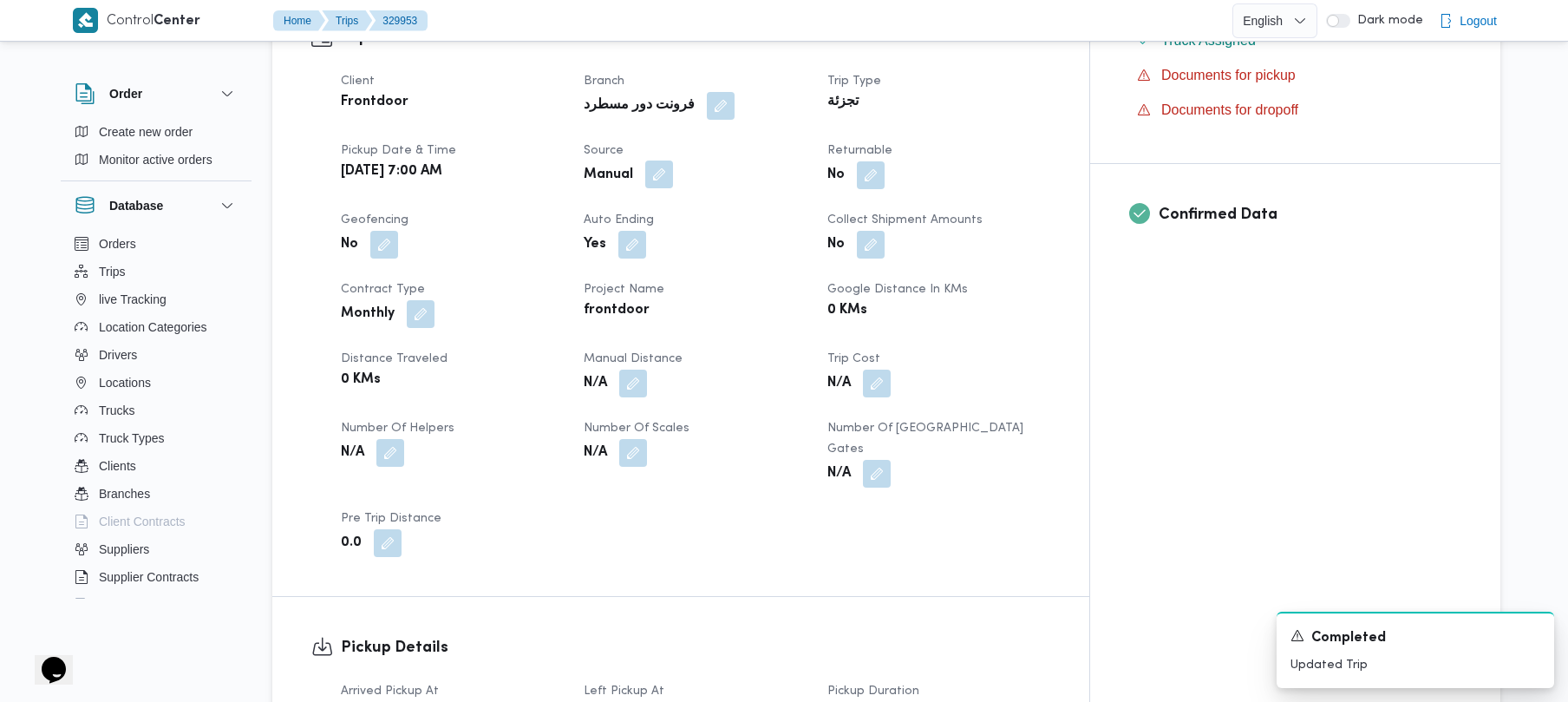
click at [673, 160] on button "button" at bounding box center [659, 173] width 27 height 27
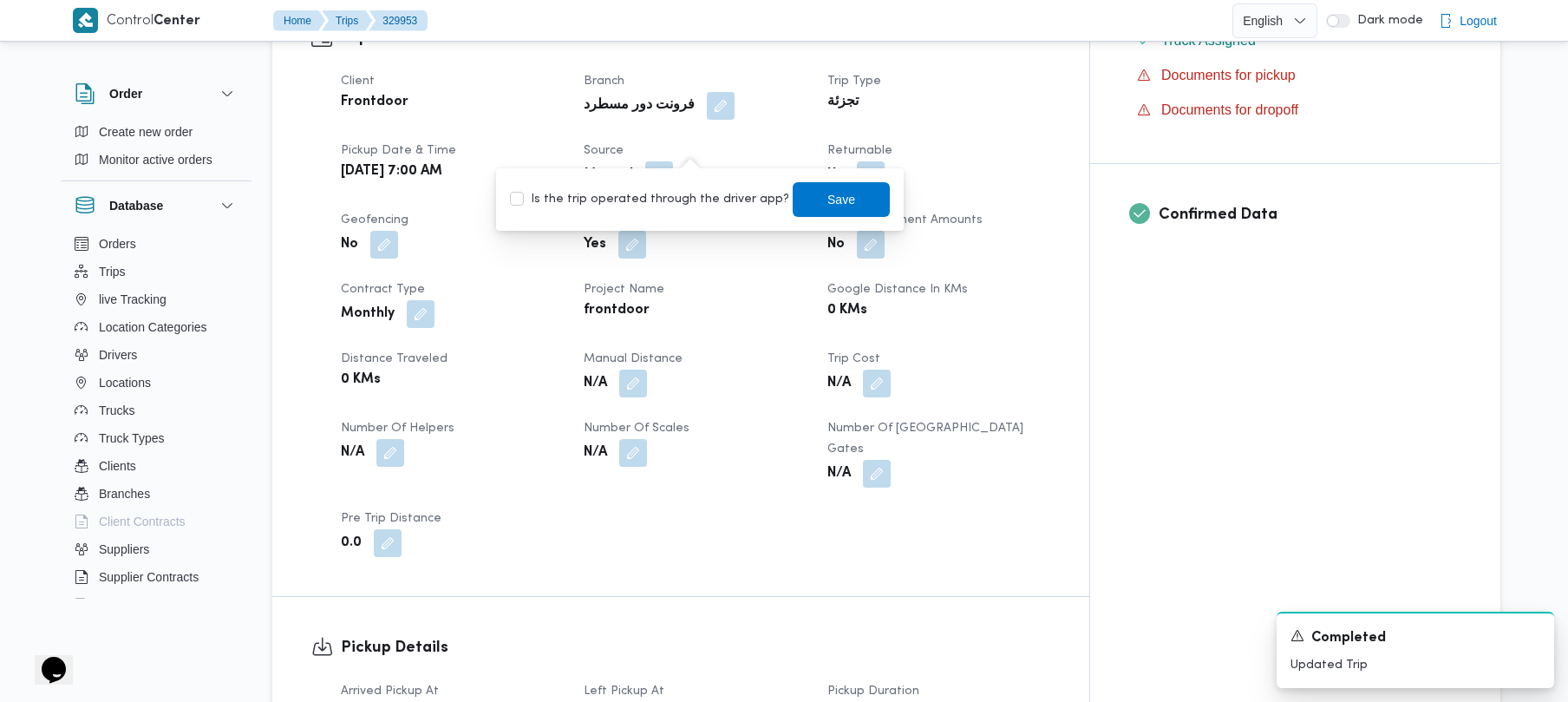
drag, startPoint x: 678, startPoint y: 209, endPoint x: 690, endPoint y: 210, distance: 12.0
click at [677, 210] on div "Is the trip operated through the driver app? Save" at bounding box center [700, 200] width 383 height 38
click at [699, 196] on label "Is the trip operated through the driver app?" at bounding box center [650, 200] width 279 height 21
checkbox input "true"
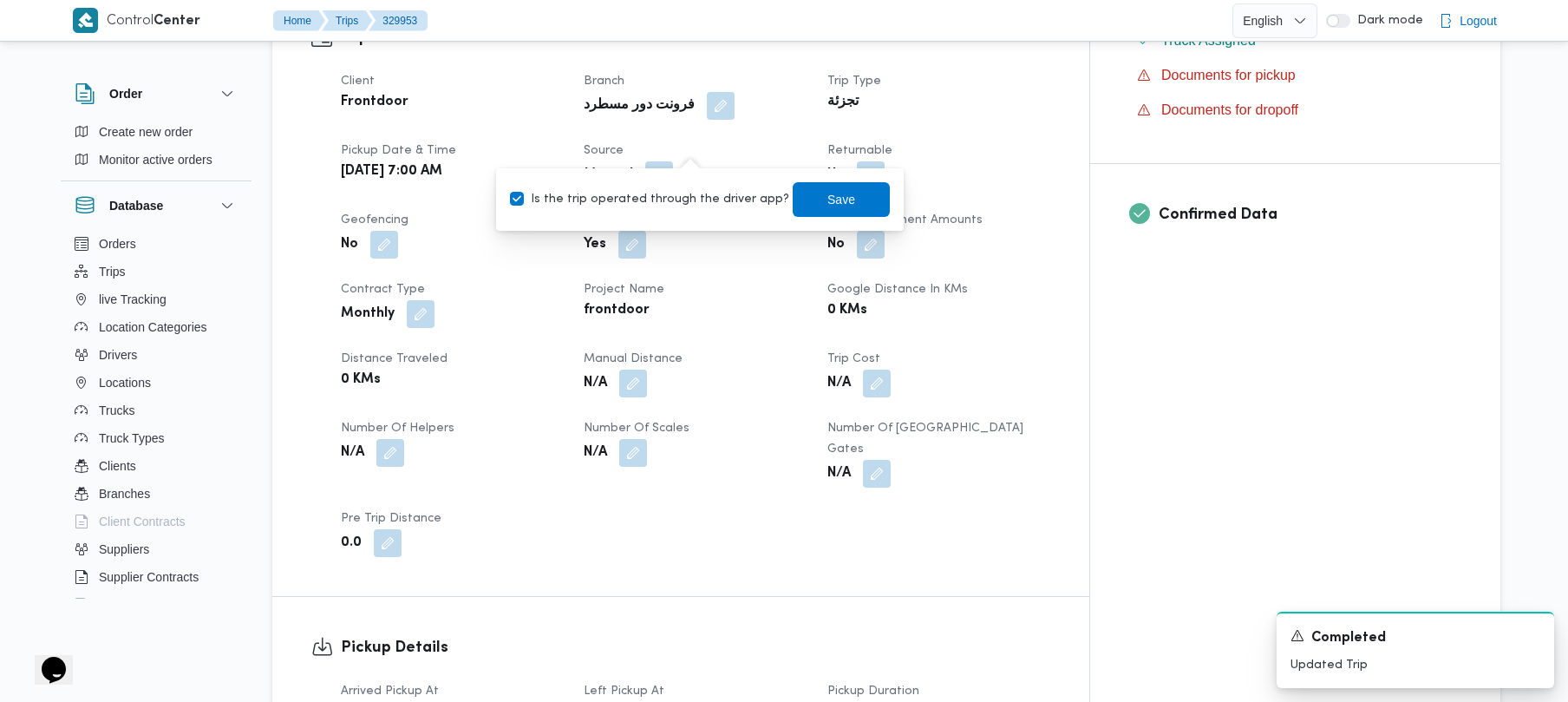
click at [787, 191] on div "You are in a dialog. To close this dialog, hit escape. Is the trip operated thr…" at bounding box center [700, 200] width 408 height 63
click at [787, 202] on span "Save" at bounding box center [841, 198] width 98 height 35
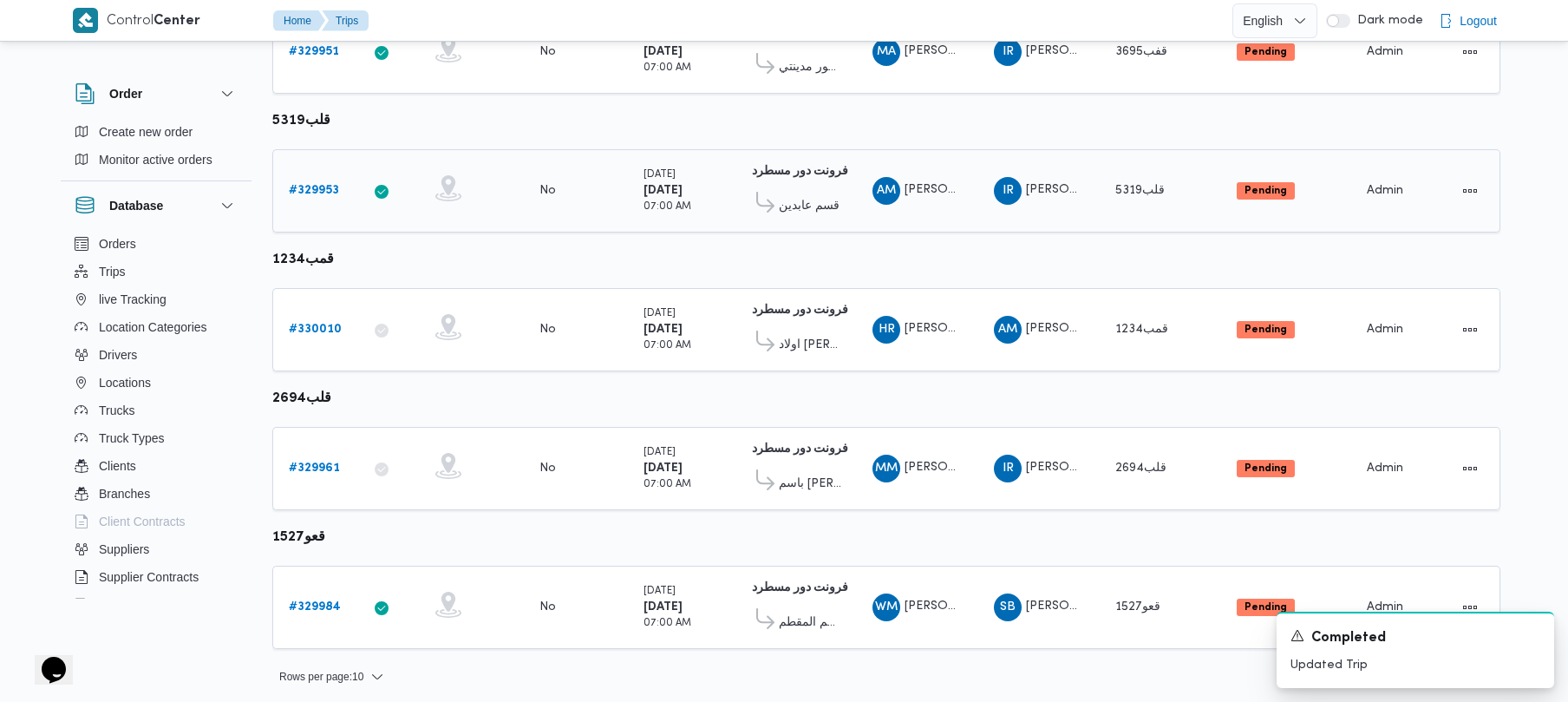
scroll to position [1026, 0]
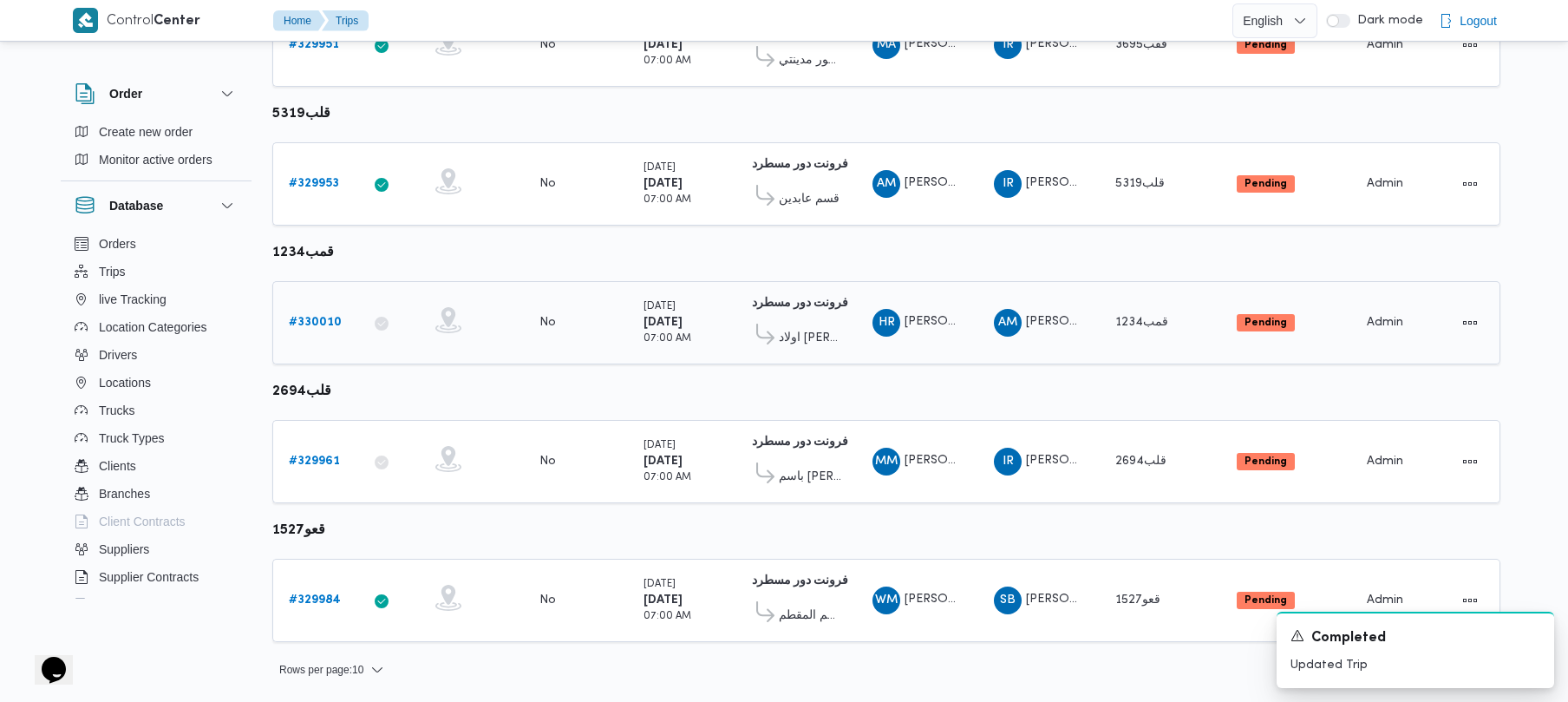
click at [294, 316] on b "# 330010" at bounding box center [315, 322] width 53 height 11
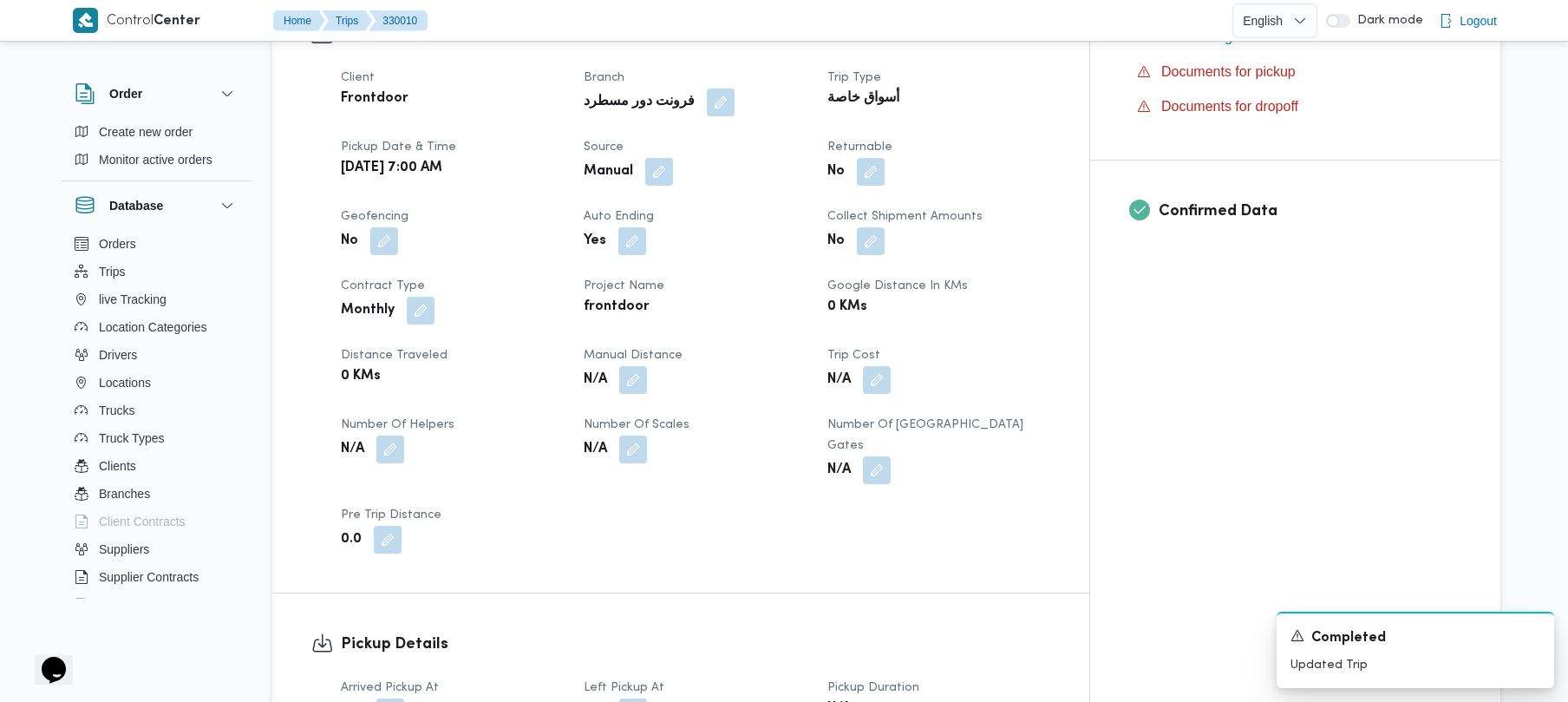
scroll to position [613, 0]
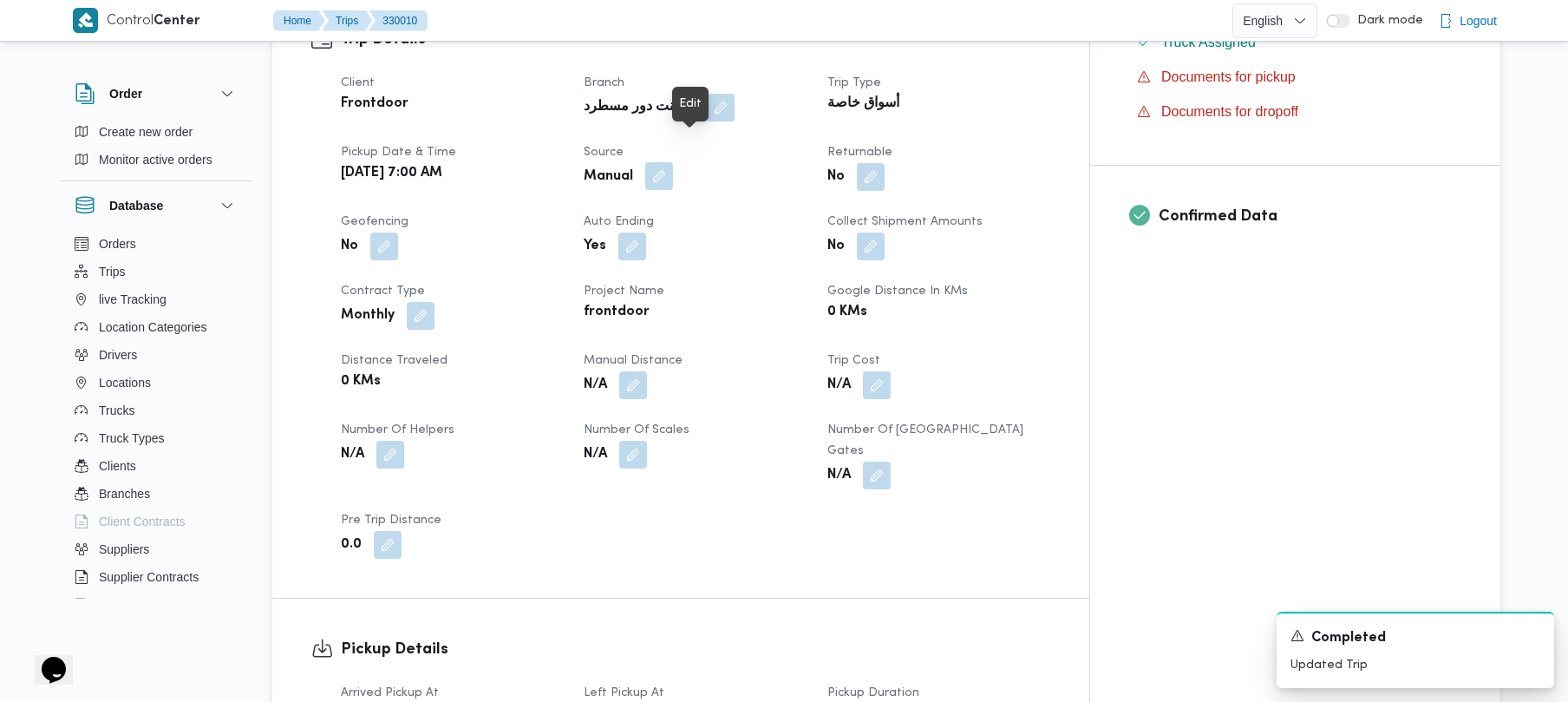
click at [673, 162] on button "button" at bounding box center [659, 175] width 27 height 27
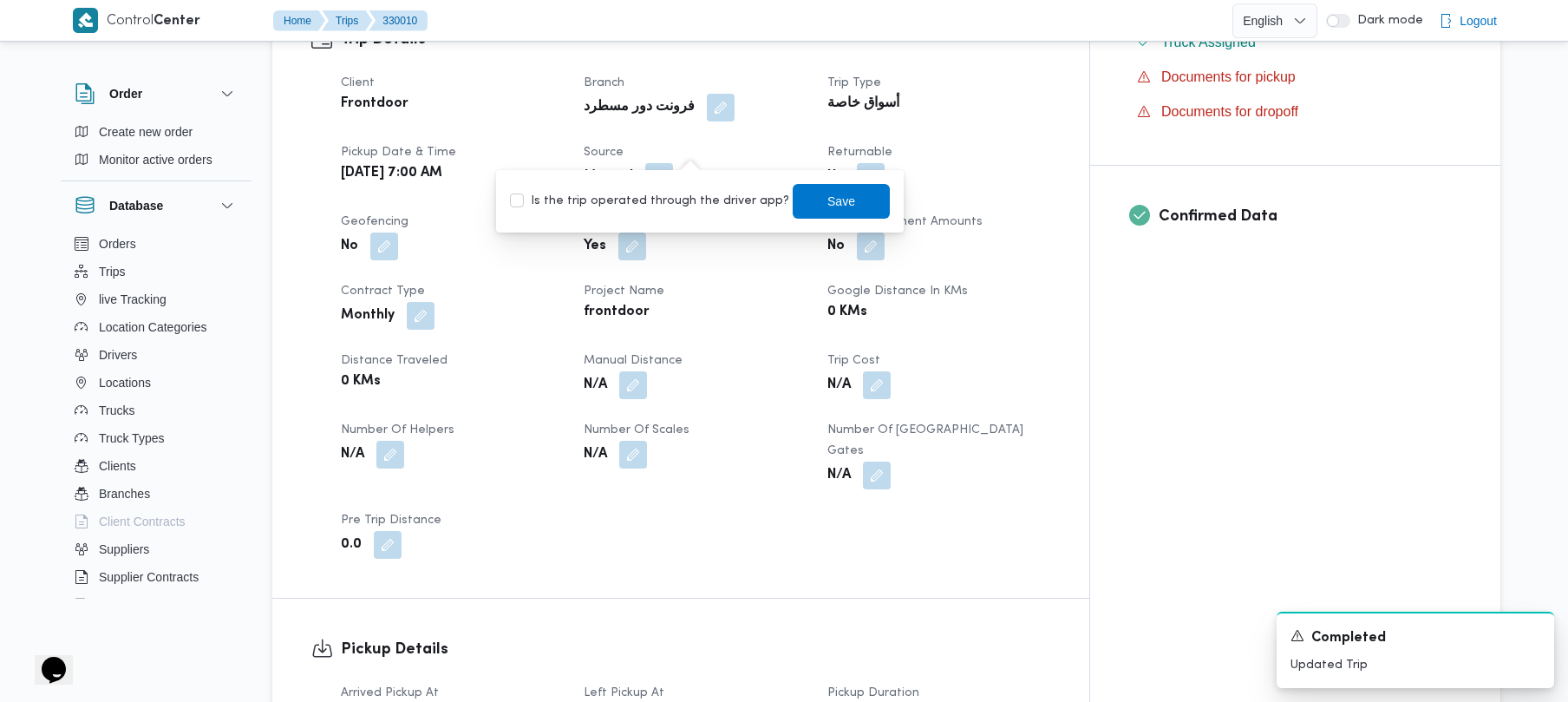
click at [671, 212] on div "Is the trip operated through the driver app? Save" at bounding box center [700, 201] width 383 height 38
click at [660, 195] on label "Is the trip operated through the driver app?" at bounding box center [650, 202] width 279 height 21
checkbox input "true"
click at [787, 202] on span "Save" at bounding box center [841, 201] width 98 height 35
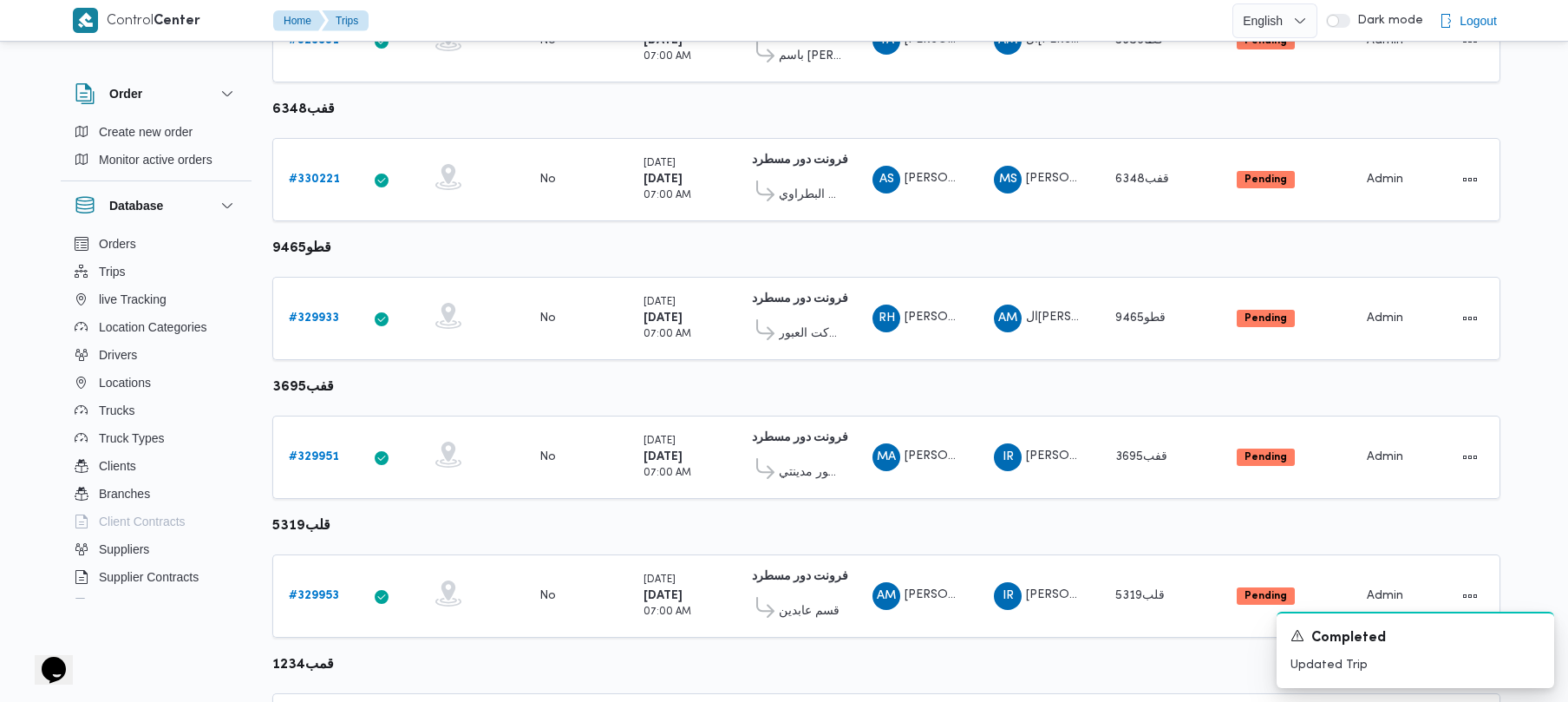
scroll to position [1026, 0]
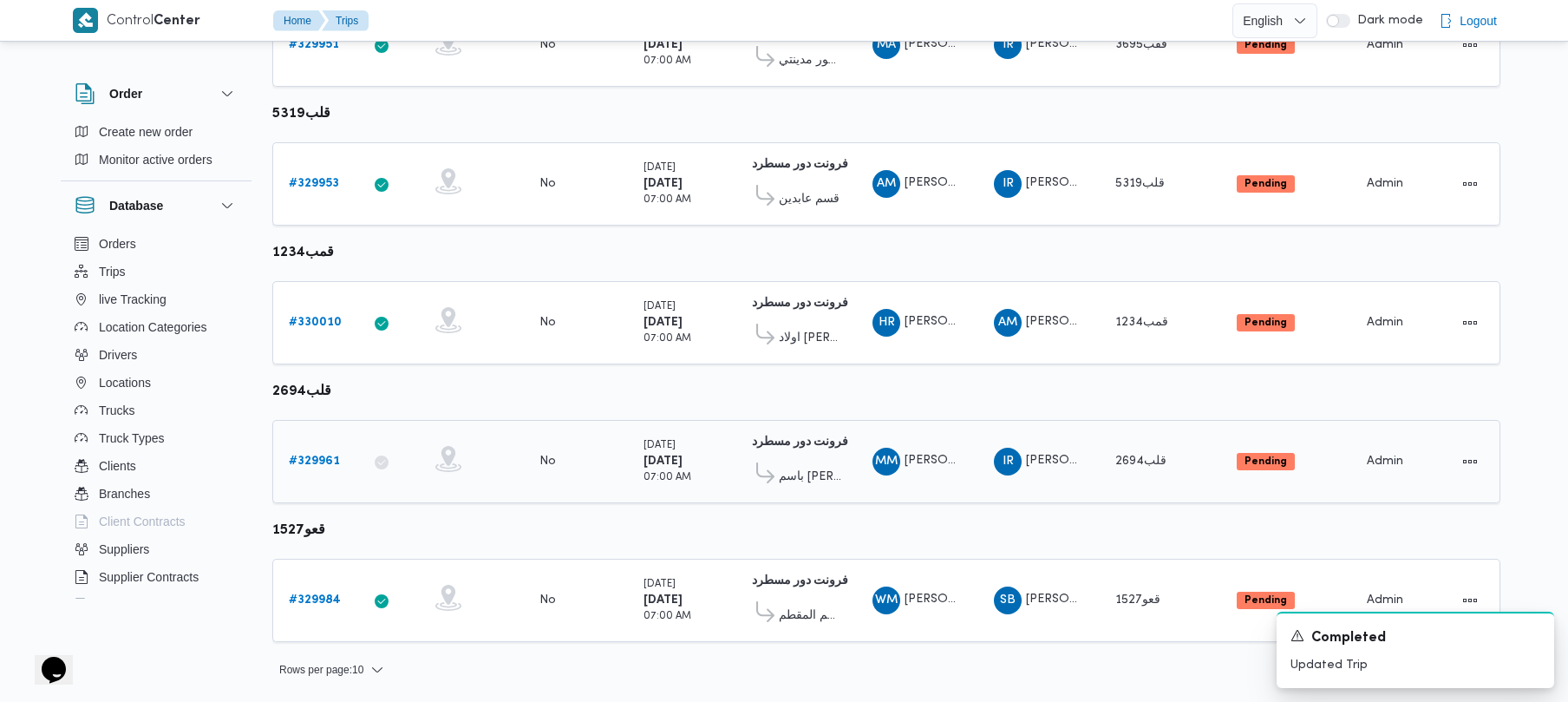
click at [327, 477] on div "# 329961" at bounding box center [316, 461] width 68 height 35
click at [316, 459] on b "# 329961" at bounding box center [314, 461] width 51 height 11
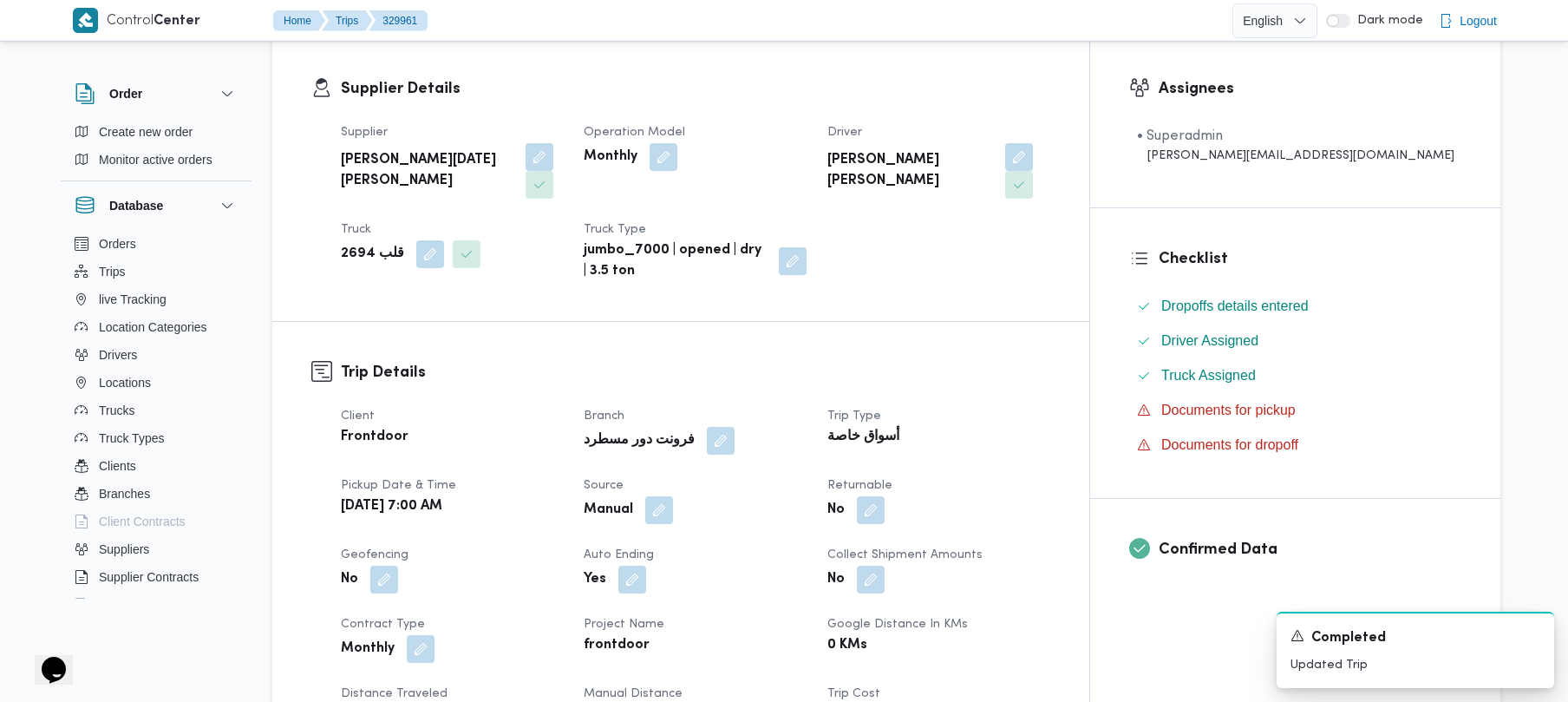
scroll to position [305, 0]
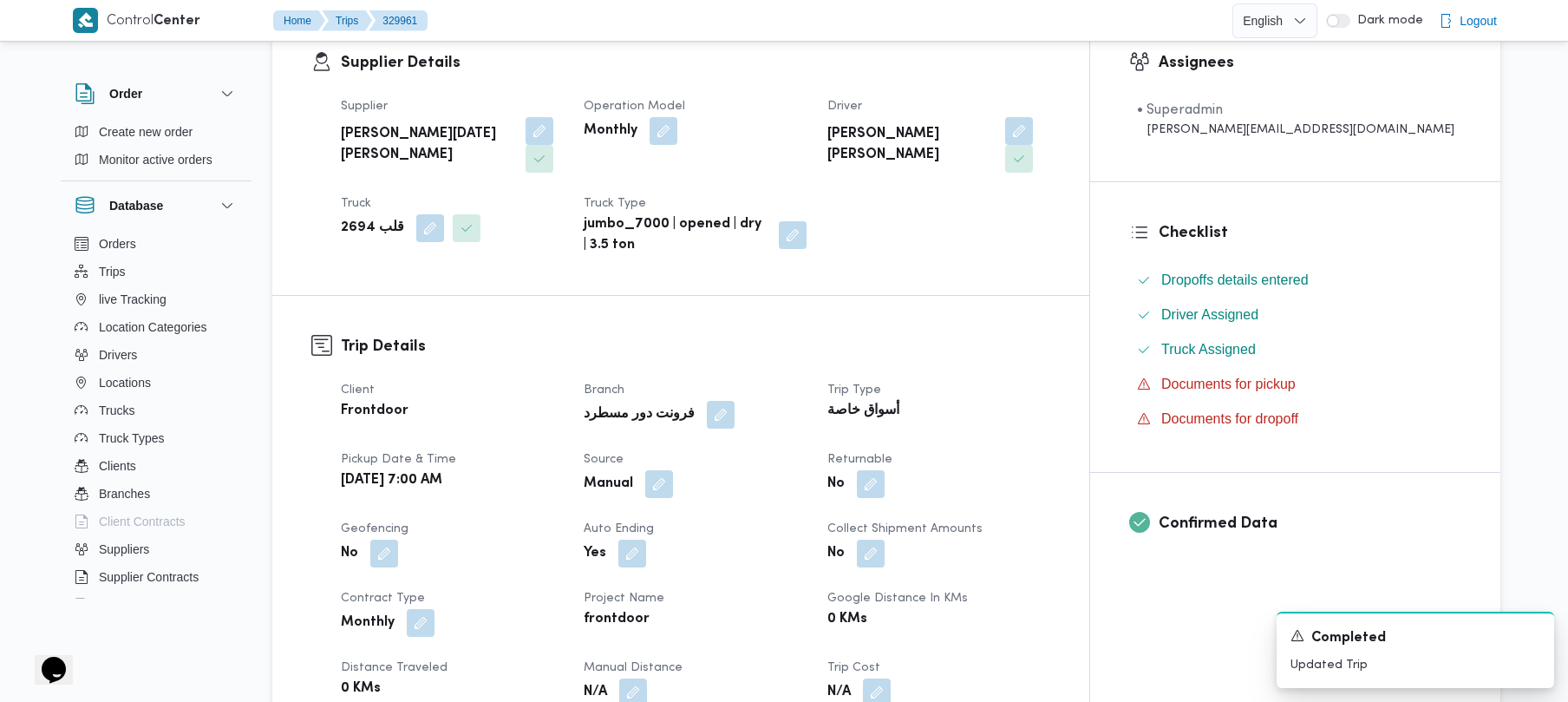
click at [673, 471] on span at bounding box center [654, 484] width 36 height 27
click at [673, 470] on button "button" at bounding box center [659, 483] width 27 height 27
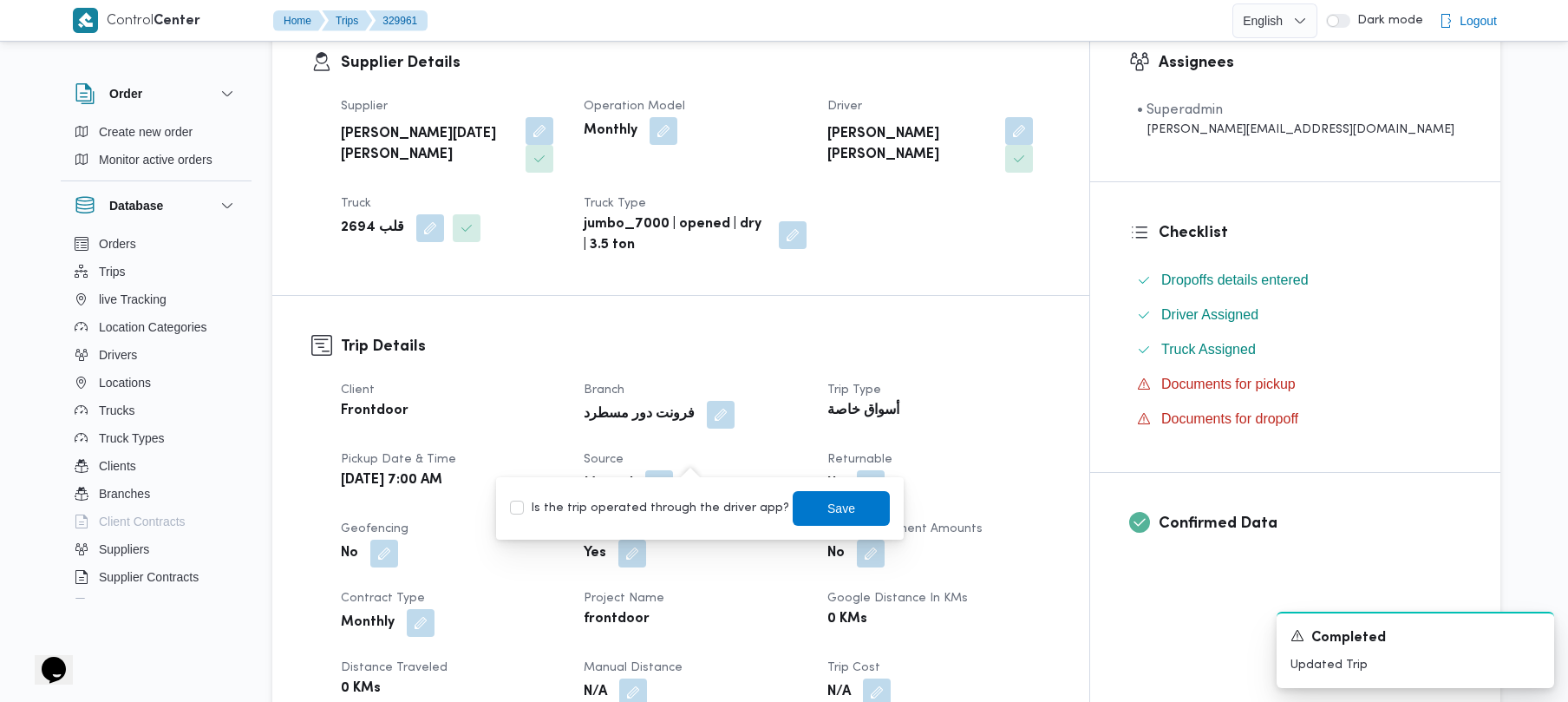
click at [657, 515] on label "Is the trip operated through the driver app?" at bounding box center [650, 509] width 279 height 21
checkbox input "true"
click at [787, 501] on span "Save" at bounding box center [841, 508] width 98 height 35
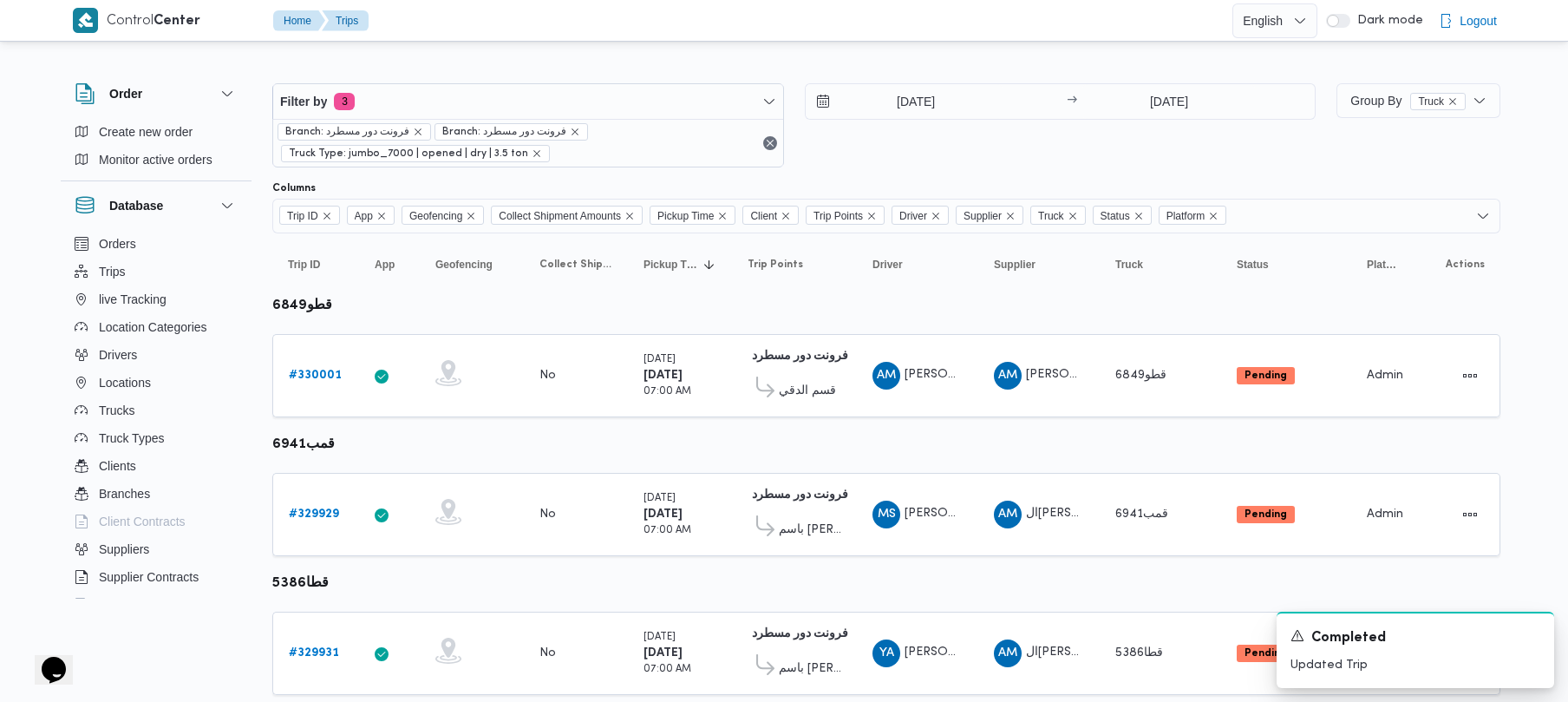
scroll to position [1026, 0]
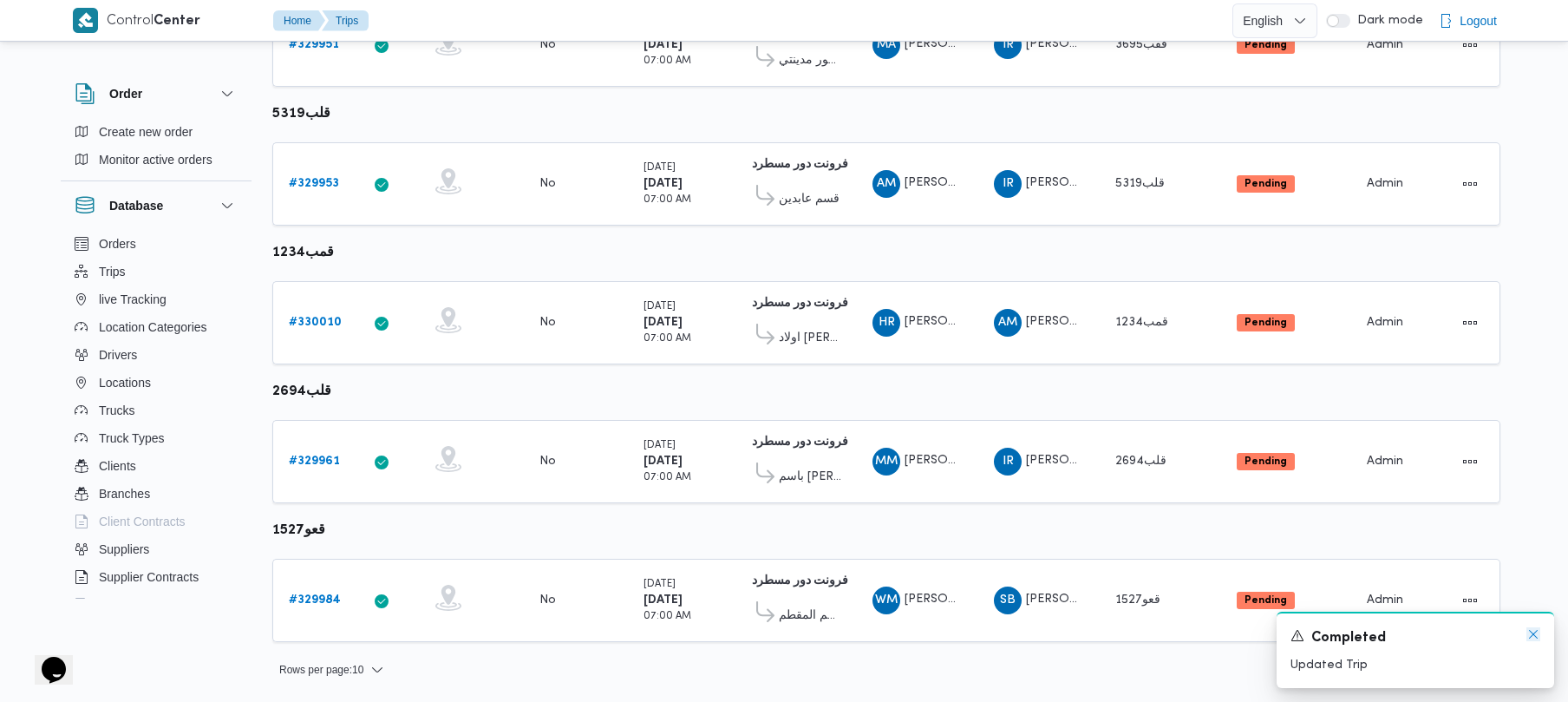
click at [787, 637] on icon "Dismiss toast" at bounding box center [1533, 634] width 9 height 9
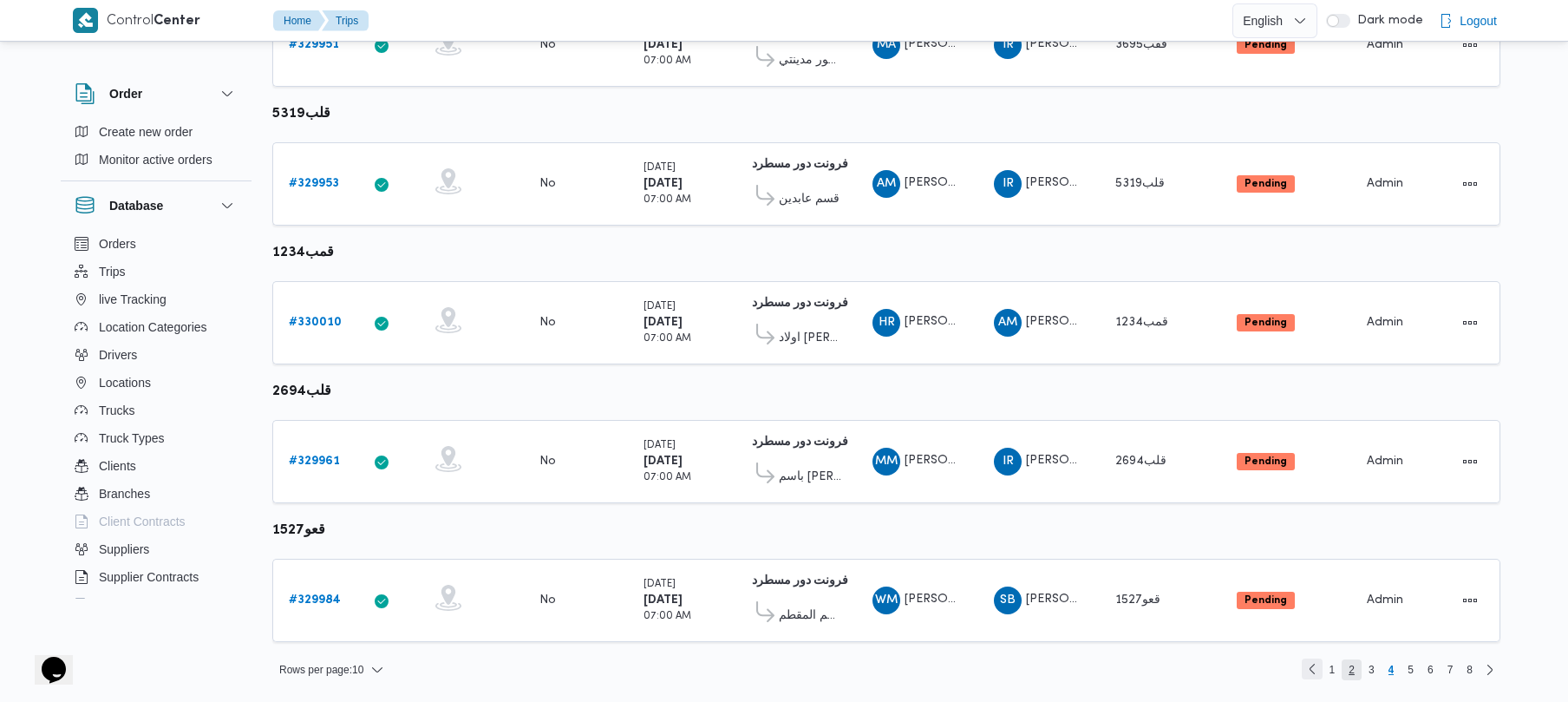
drag, startPoint x: 1345, startPoint y: 671, endPoint x: 1333, endPoint y: 675, distance: 12.6
click at [787, 672] on span "2" at bounding box center [1351, 670] width 20 height 21
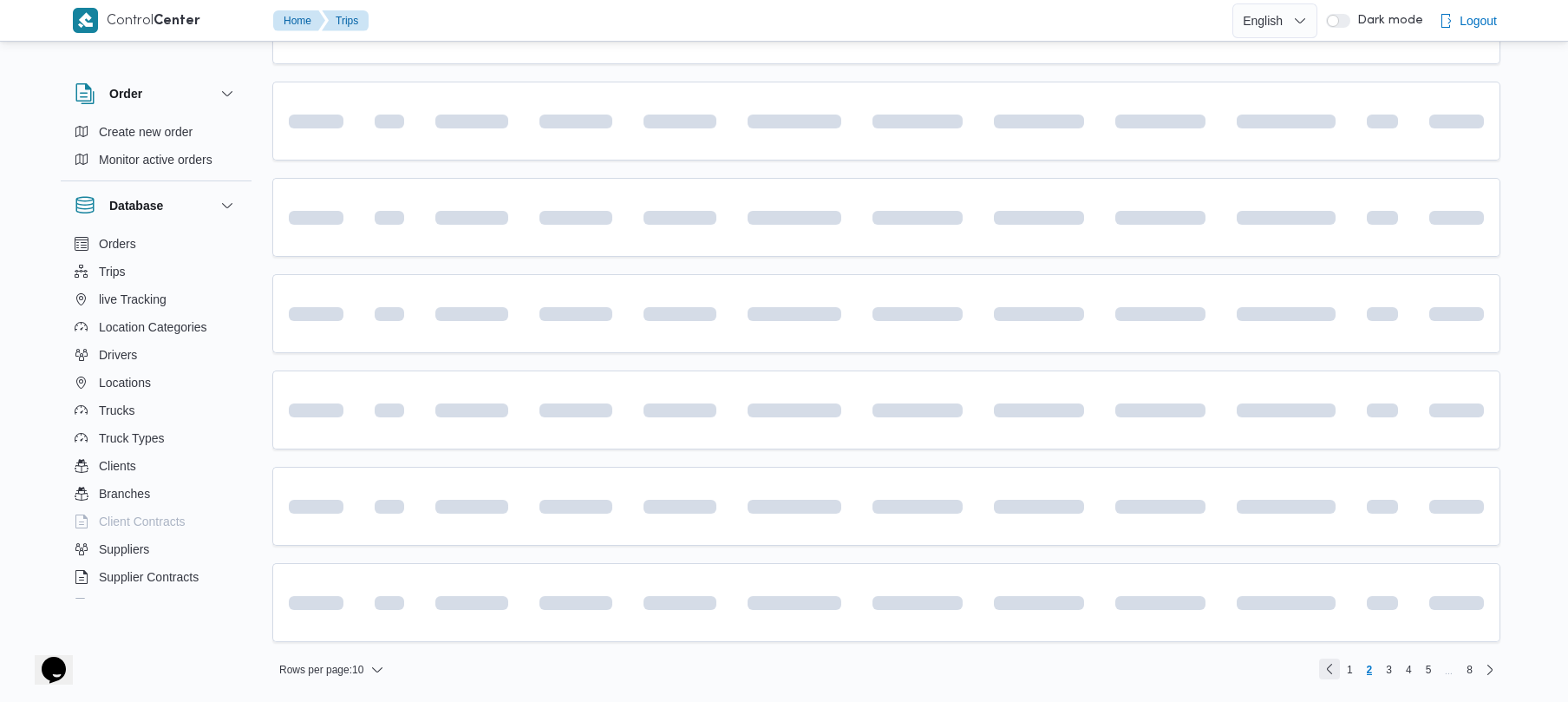
click at [787, 675] on link "Previous page, 1" at bounding box center [1329, 669] width 21 height 21
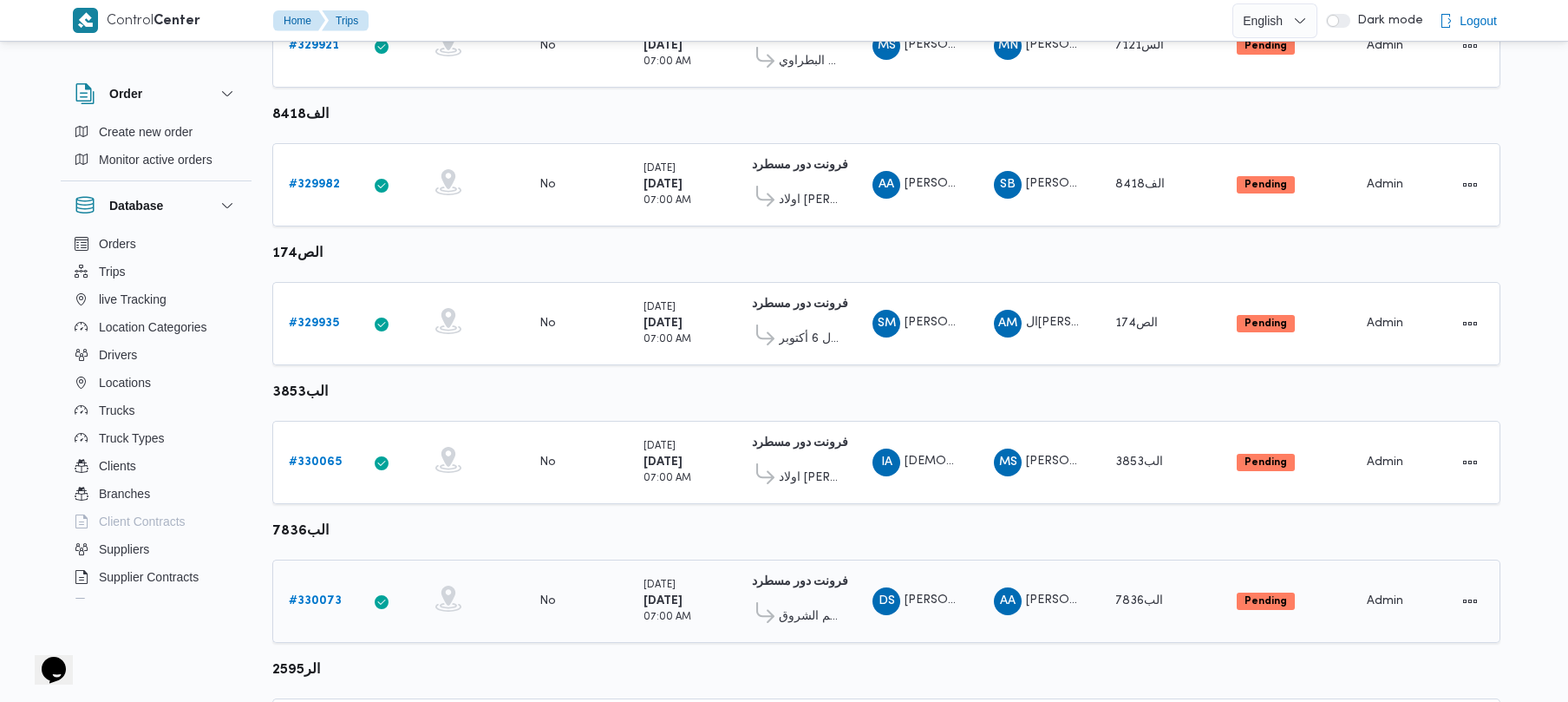
scroll to position [1026, 0]
click at [787, 672] on link "Next page, 2" at bounding box center [1490, 669] width 21 height 21
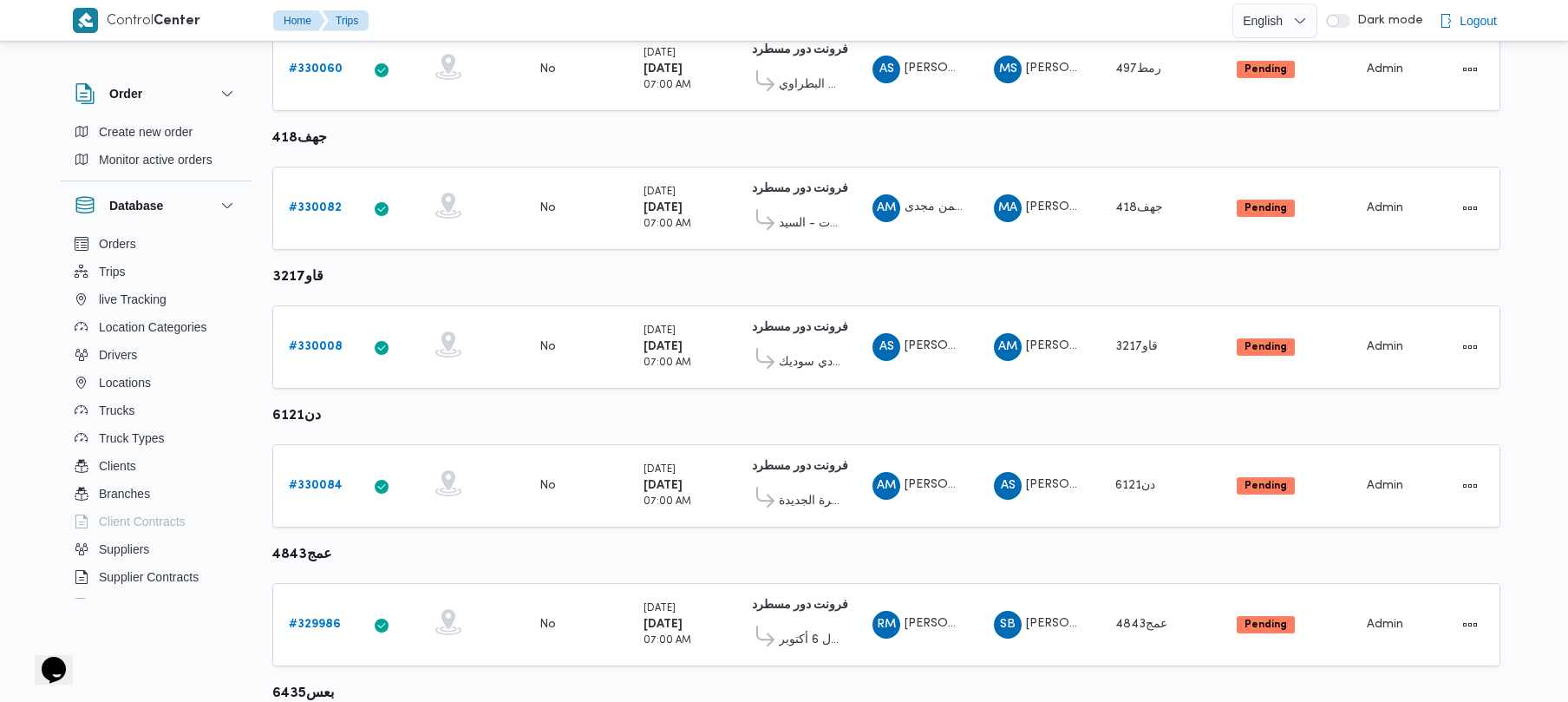
scroll to position [1026, 0]
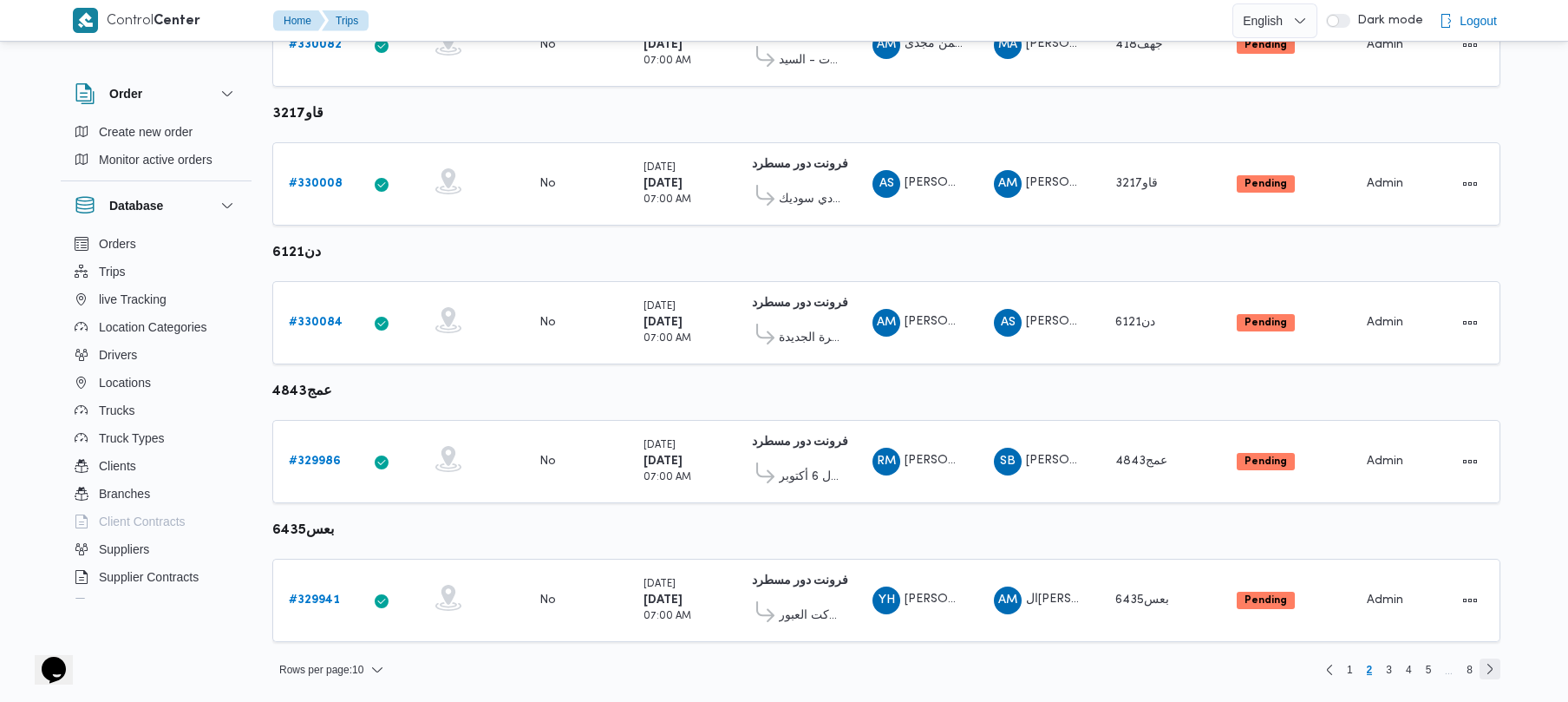
click at [787, 674] on link "Next page, 3" at bounding box center [1490, 669] width 21 height 21
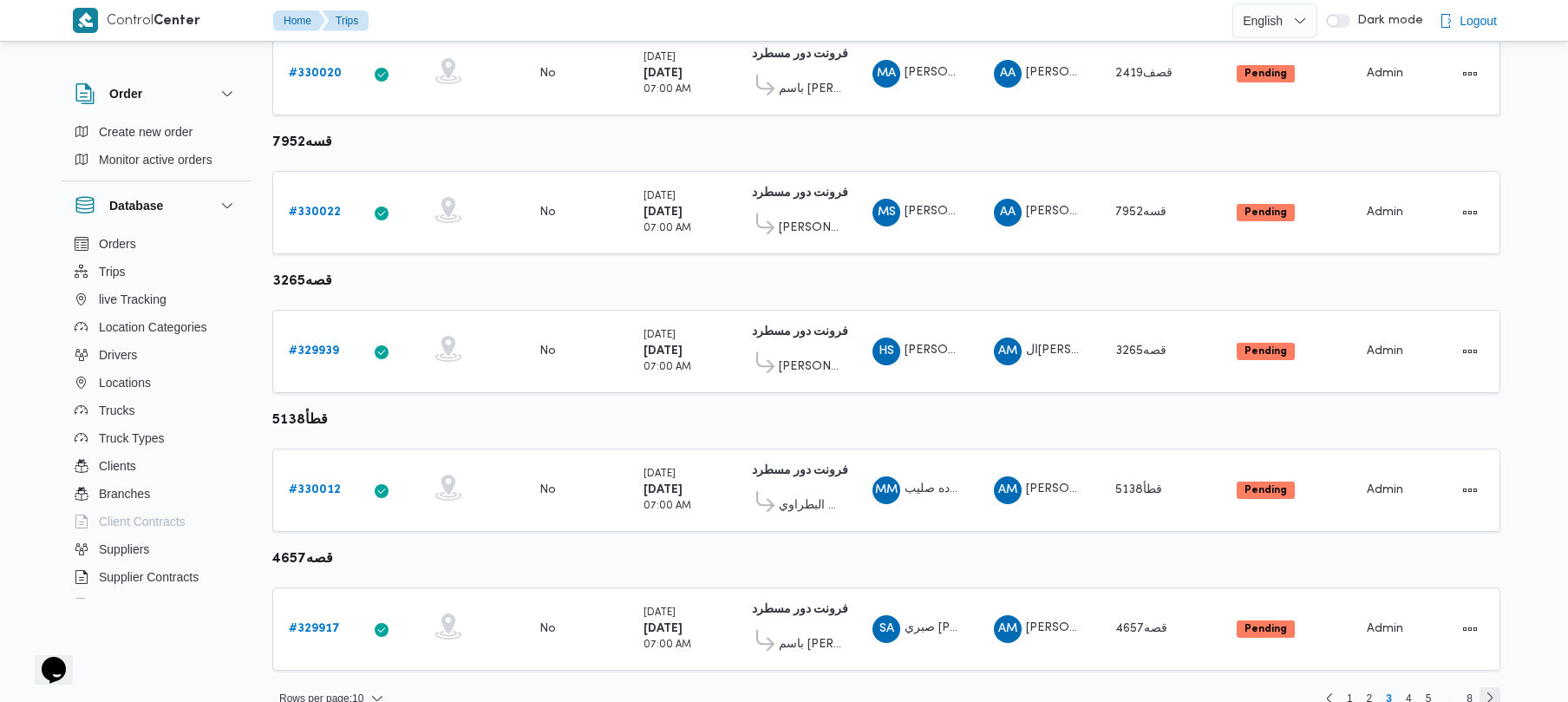
scroll to position [1026, 0]
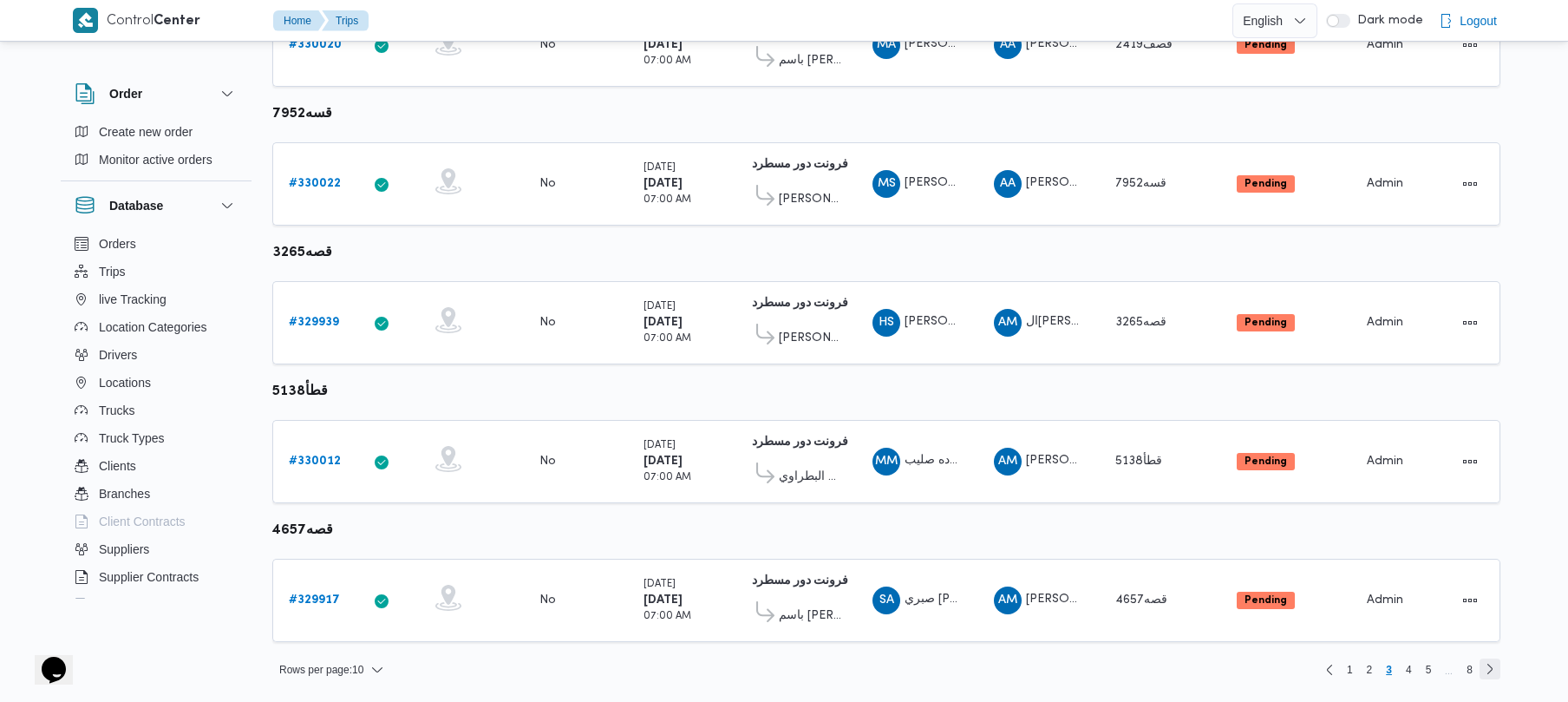
click at [787, 675] on link "Next page, 4" at bounding box center [1490, 669] width 21 height 21
click at [787, 675] on table "Trip ID Click to sort in ascending order App Click to sort in ascending order G…" at bounding box center [886, 351] width 1228 height 1451
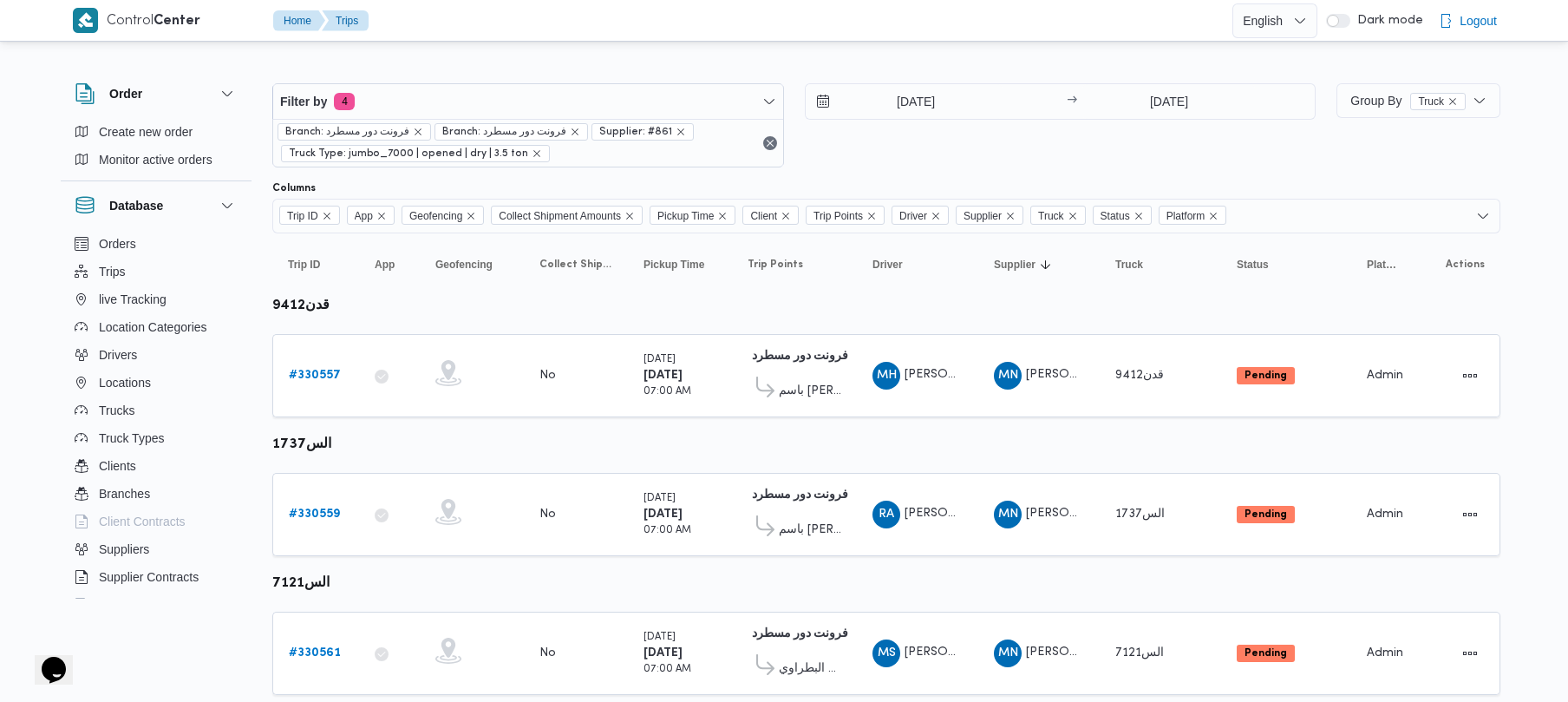
click at [840, 171] on div "Filter by 4 Branch: فرونت دور مسطرد Branch: فرونت دور مسطرد Supplier: #861 Truc…" at bounding box center [794, 125] width 1064 height 105
click at [867, 164] on div "17/8/2025 → 17/8/2025" at bounding box center [1060, 125] width 512 height 84
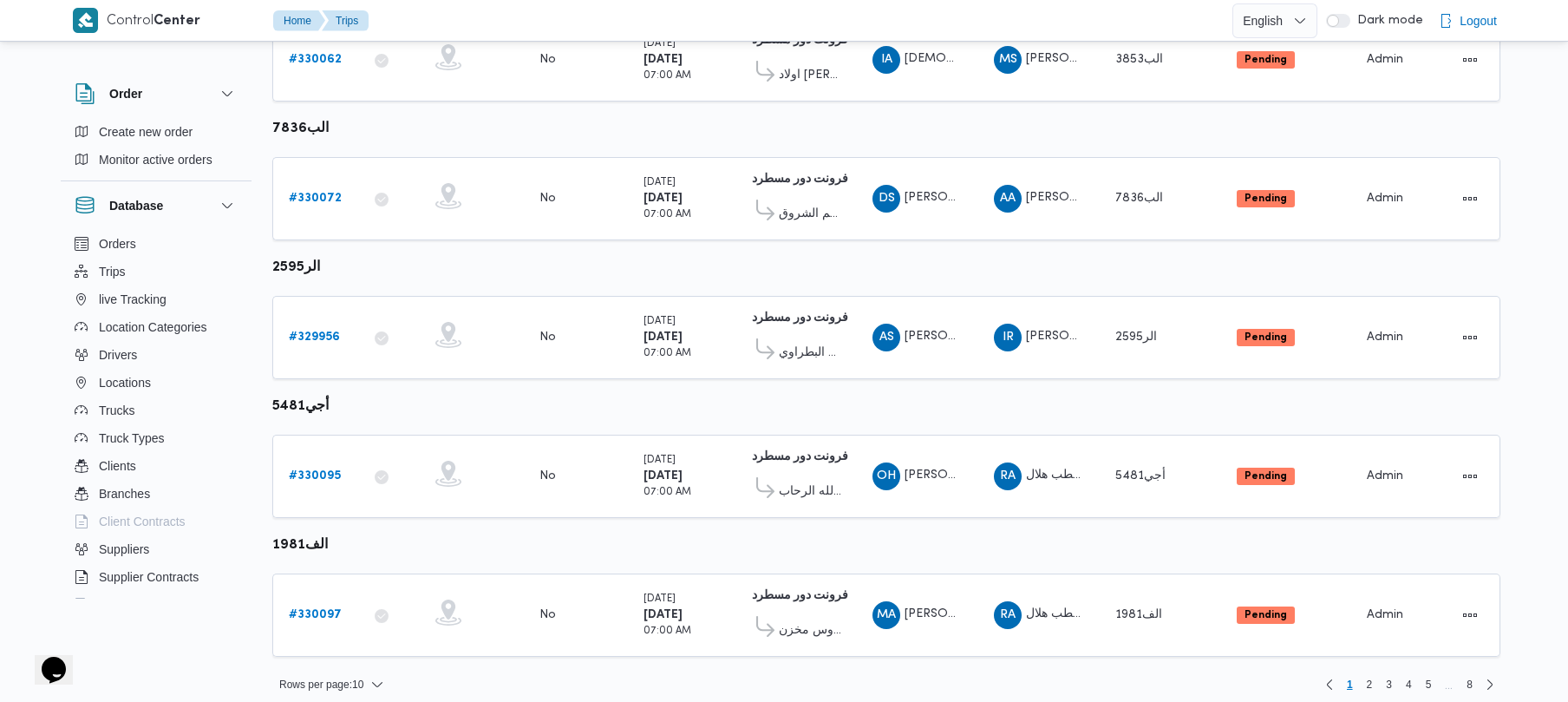
scroll to position [1026, 0]
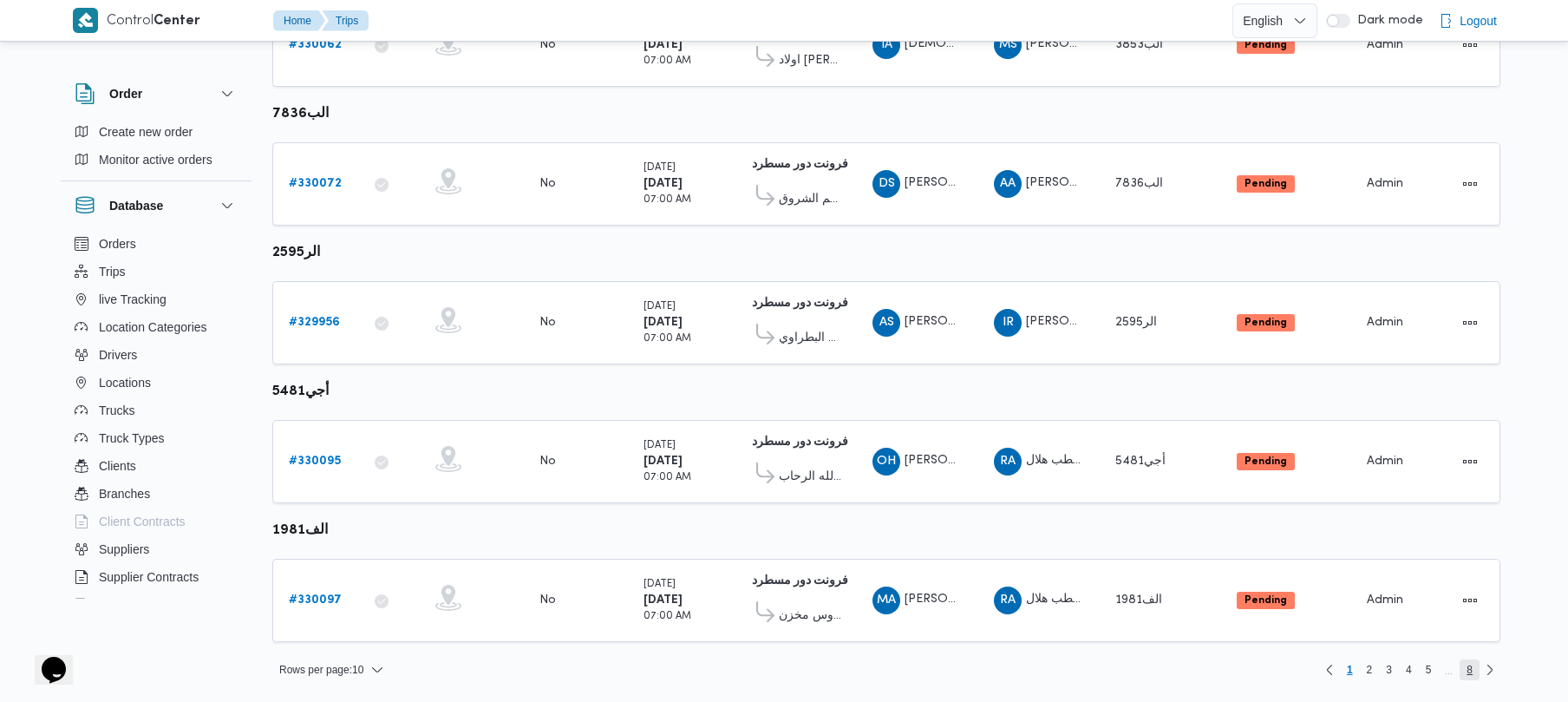
click at [1465, 680] on span "8" at bounding box center [1470, 670] width 20 height 21
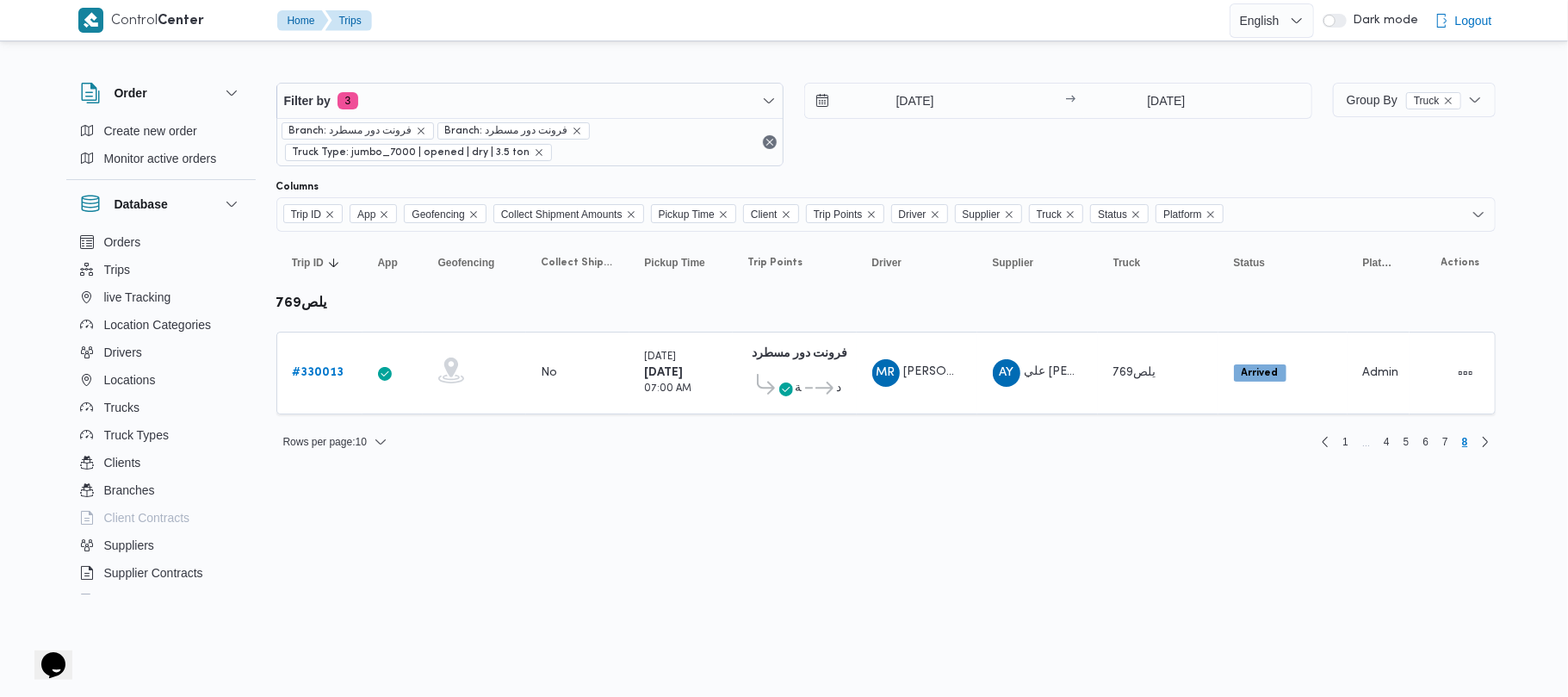
click at [898, 126] on div "[DATE] → [DATE]" at bounding box center [1058, 124] width 509 height 84
click at [900, 108] on input "[DATE]" at bounding box center [903, 101] width 196 height 35
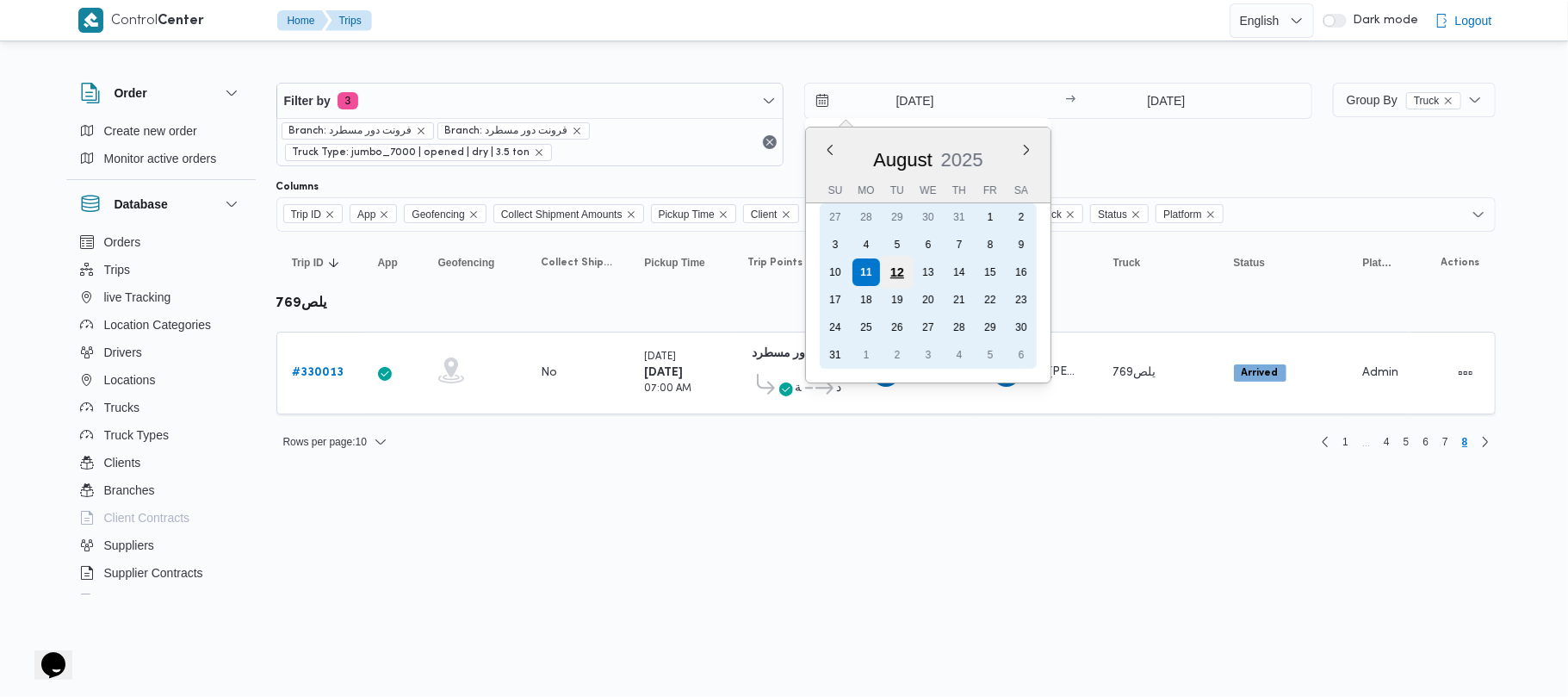
click at [893, 273] on div "12" at bounding box center [897, 272] width 33 height 33
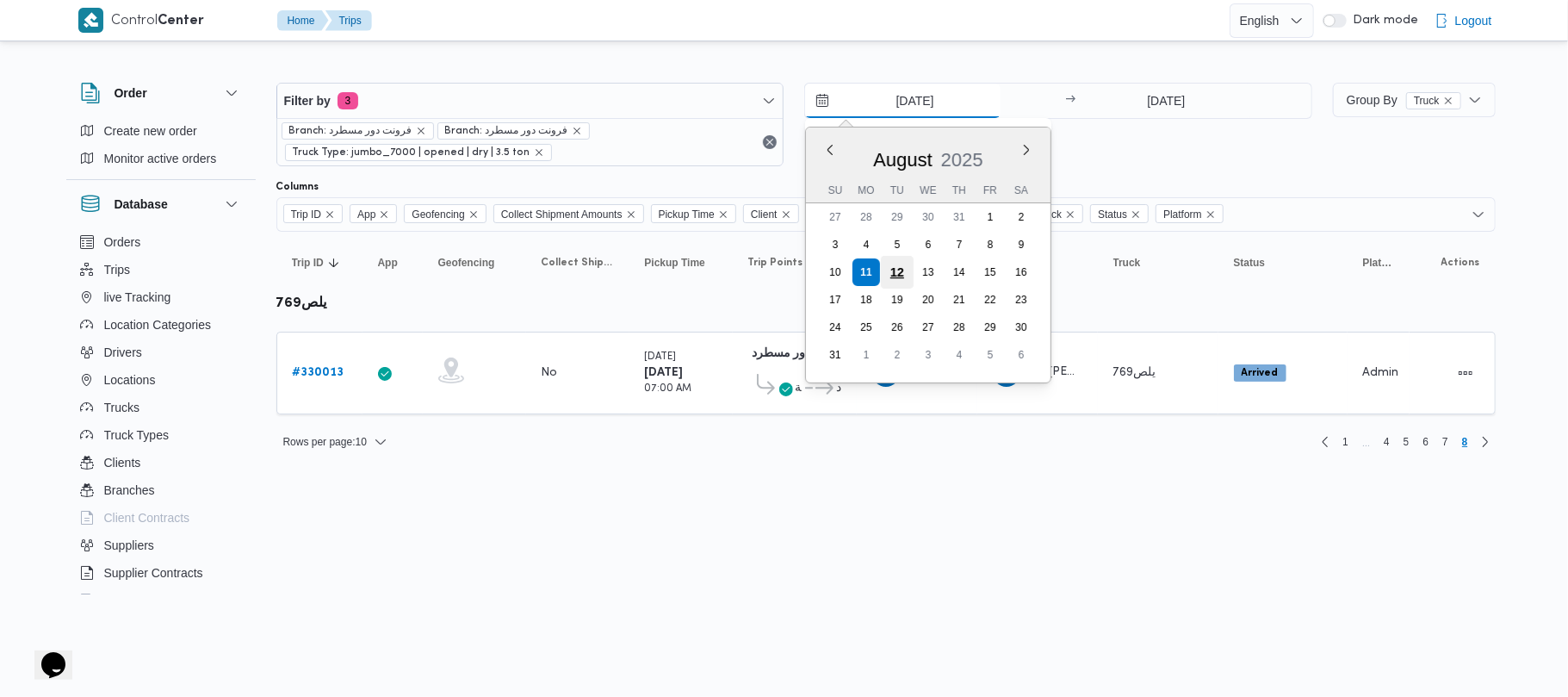
type input "[DATE]"
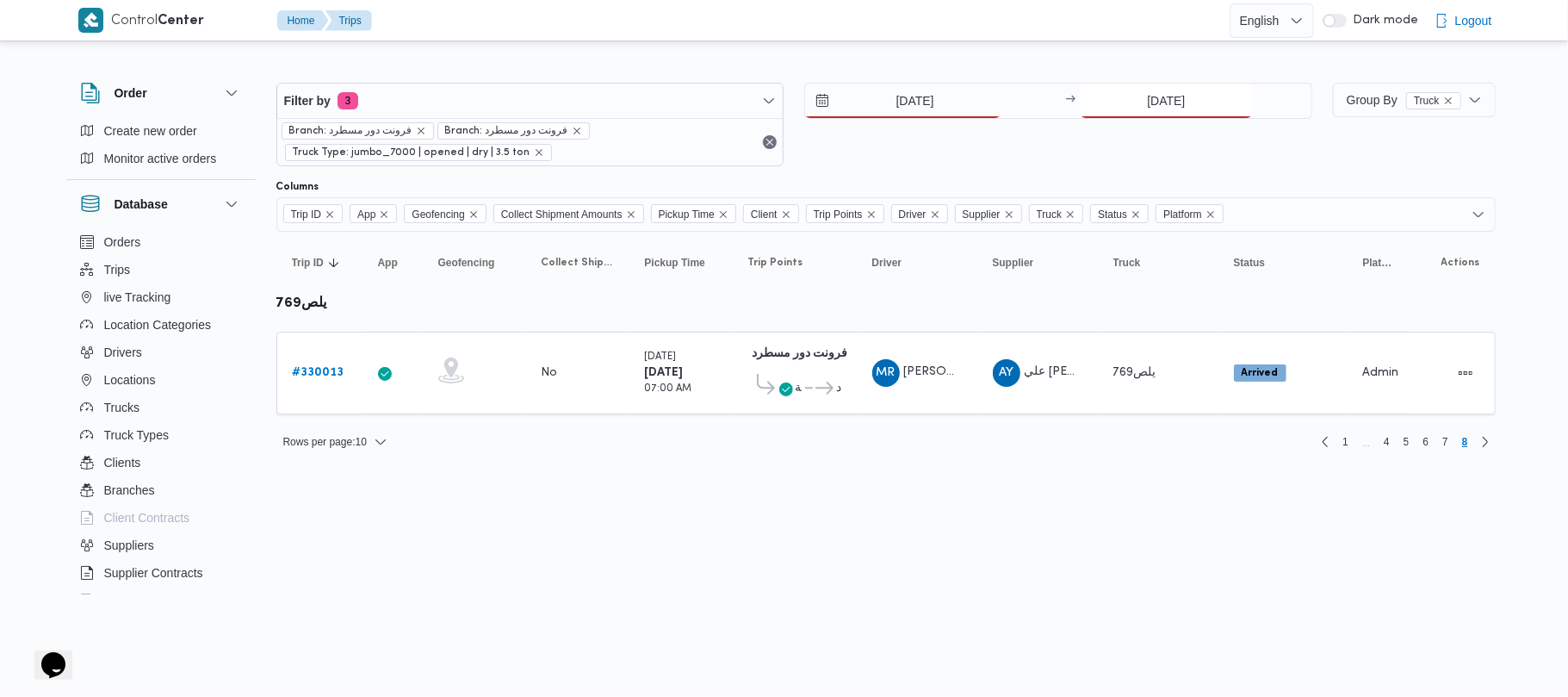
click at [1106, 100] on input "[DATE]" at bounding box center [1167, 101] width 171 height 35
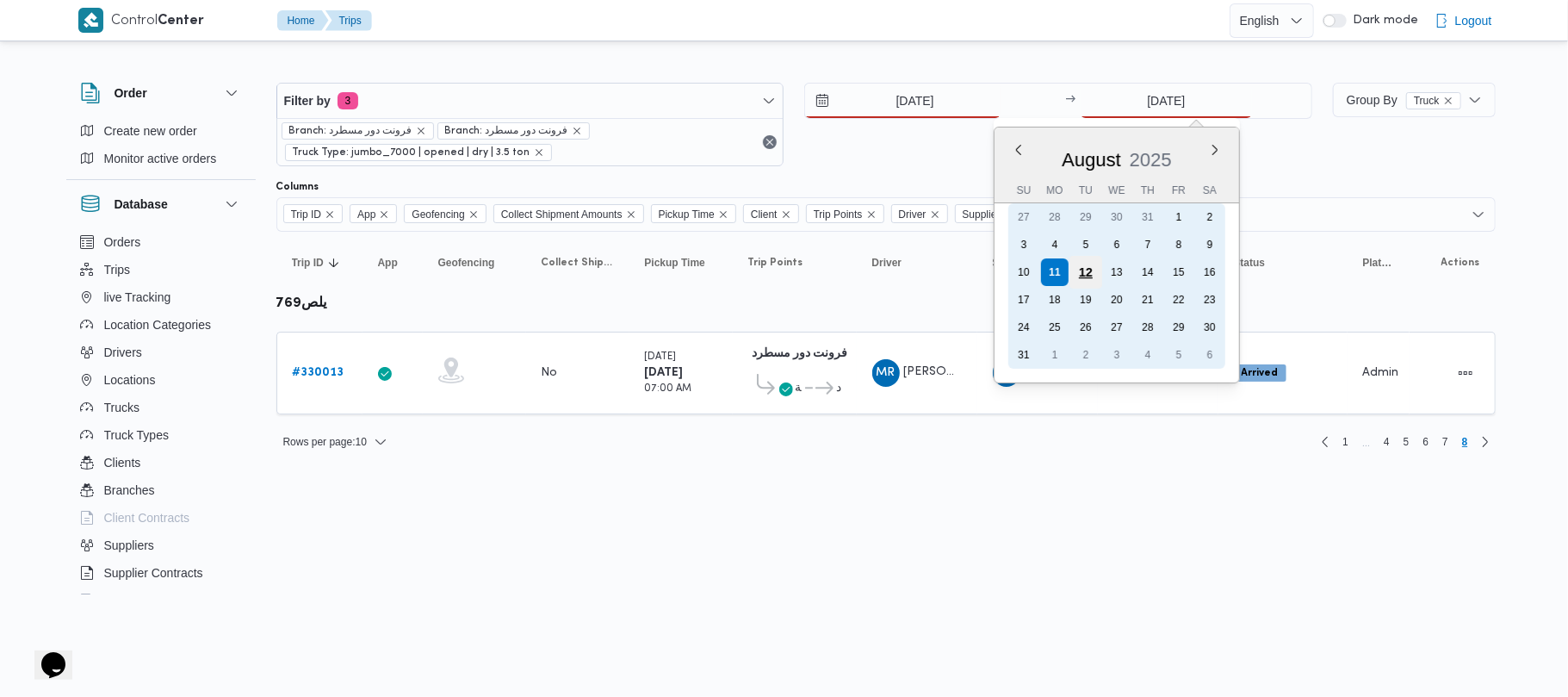
click at [1093, 273] on div "12" at bounding box center [1086, 272] width 33 height 33
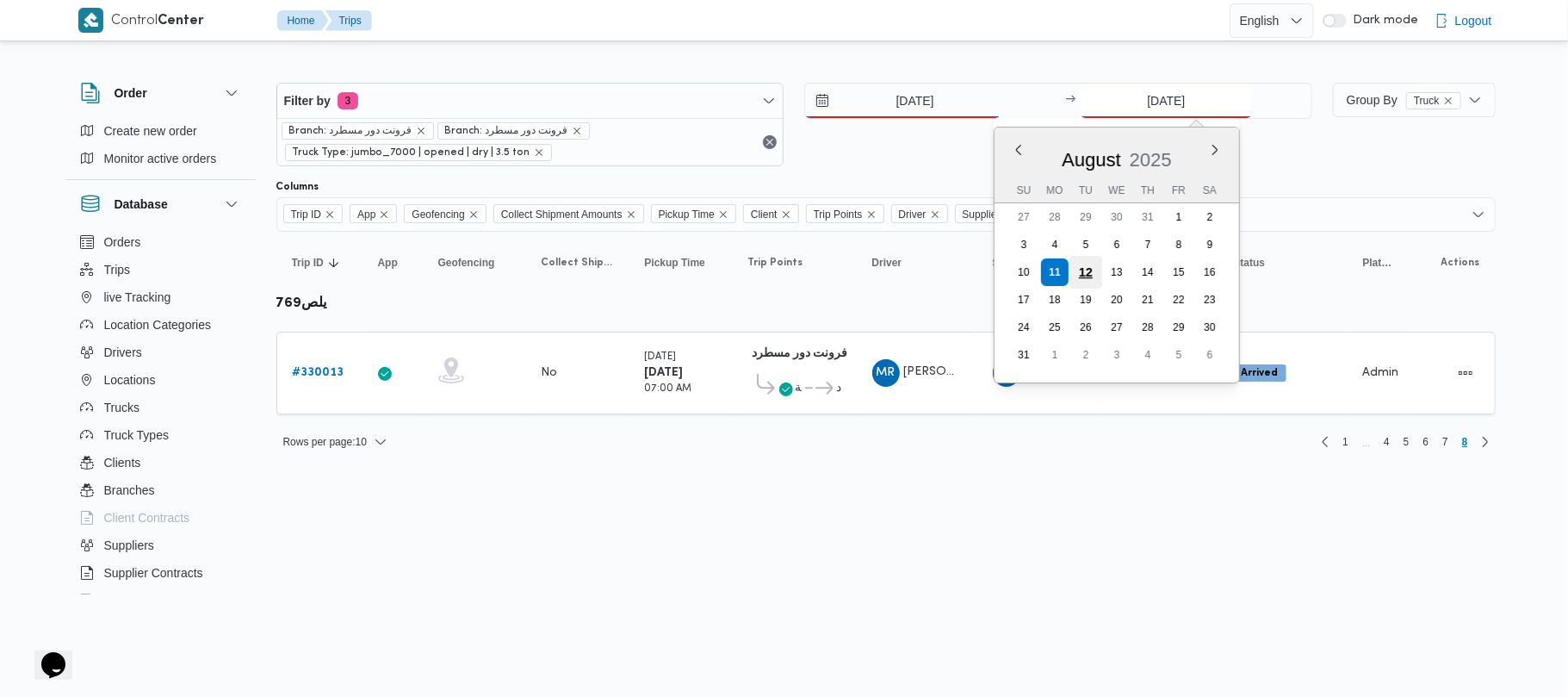
type input "[DATE]"
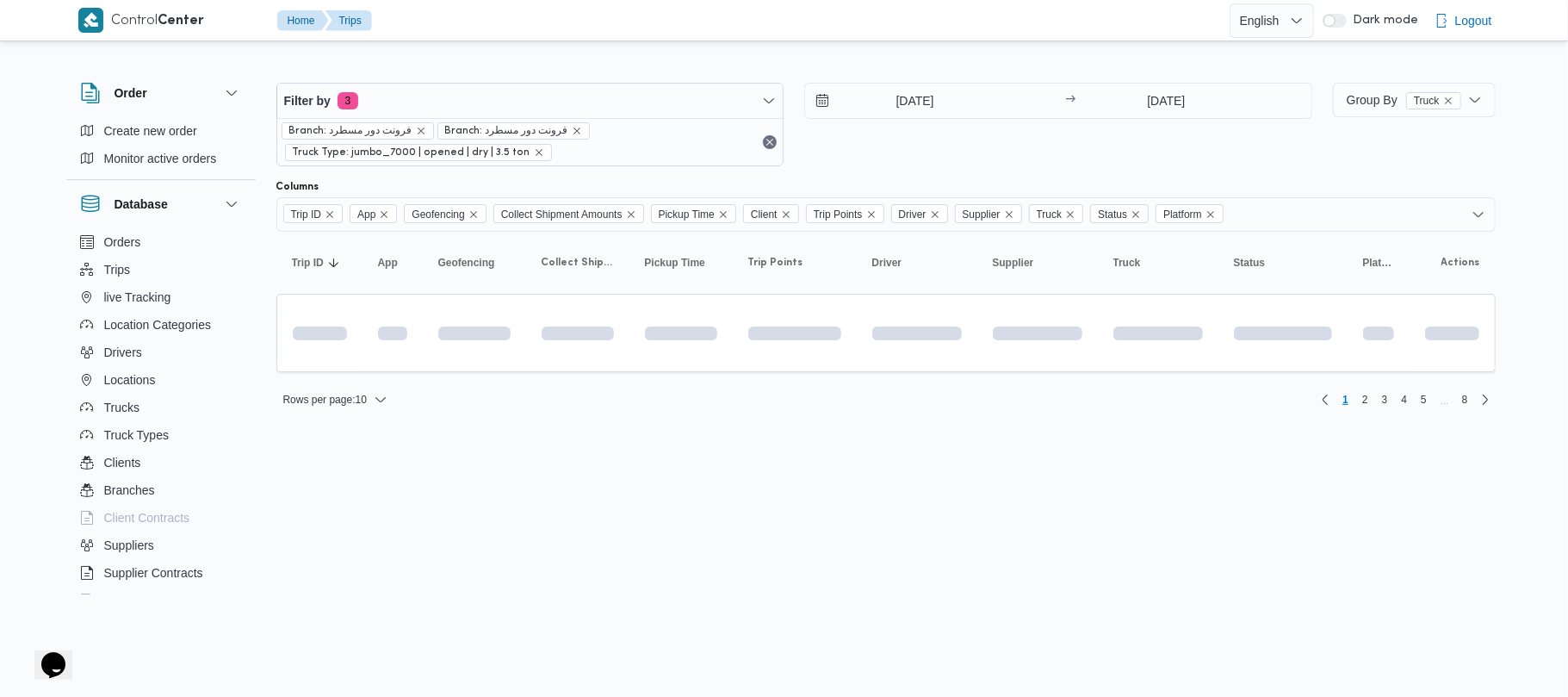
click at [925, 149] on div "[DATE] → [DATE]" at bounding box center [1058, 124] width 509 height 84
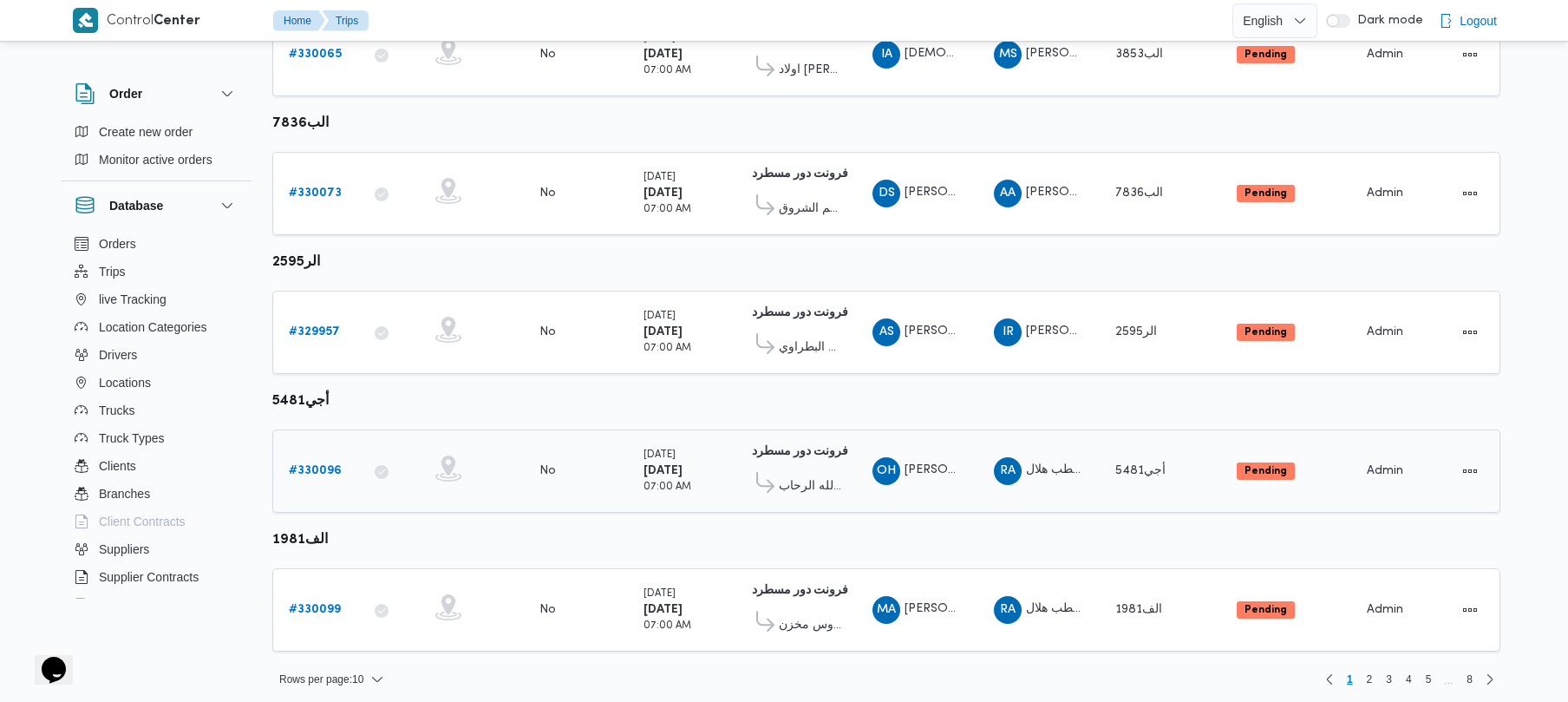
scroll to position [1026, 0]
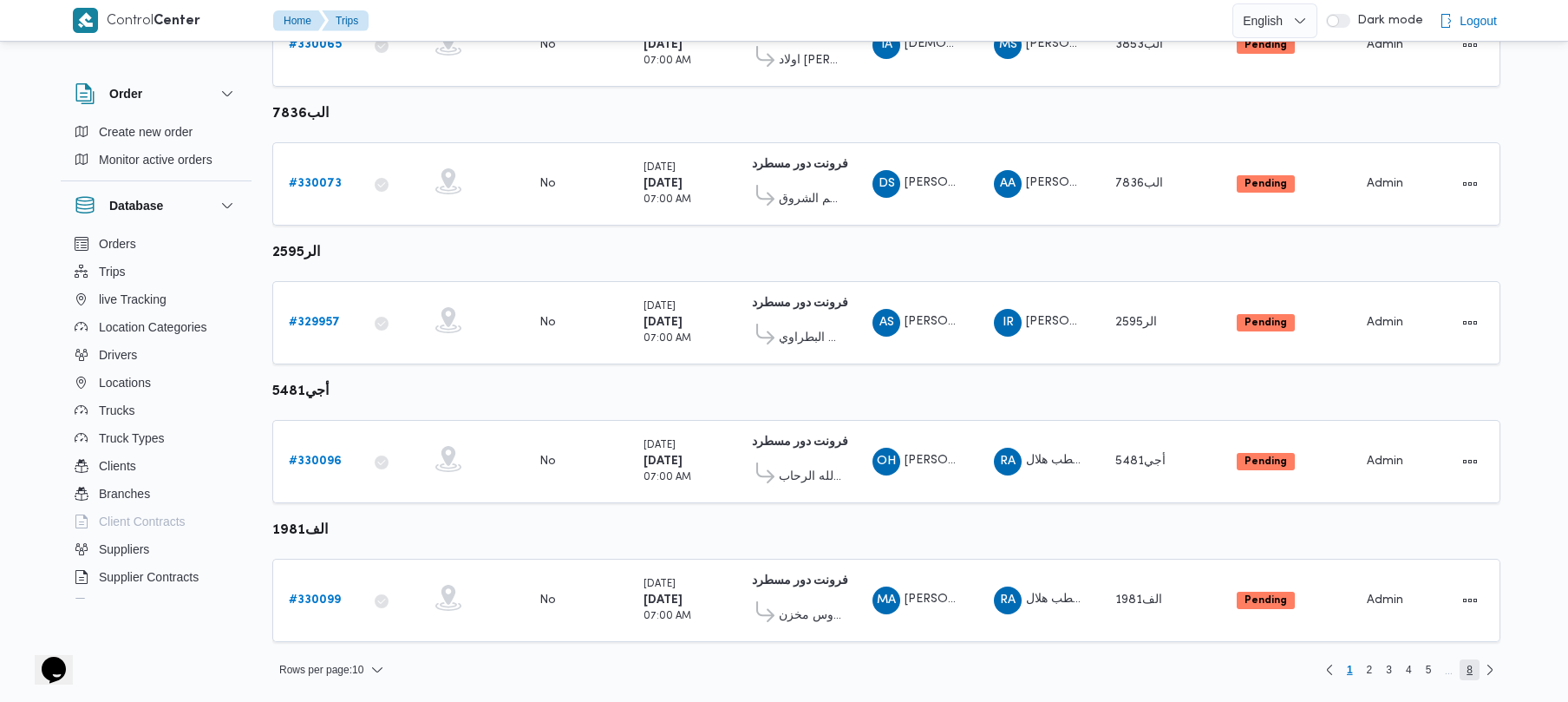
click at [1472, 675] on span "8" at bounding box center [1470, 670] width 6 height 21
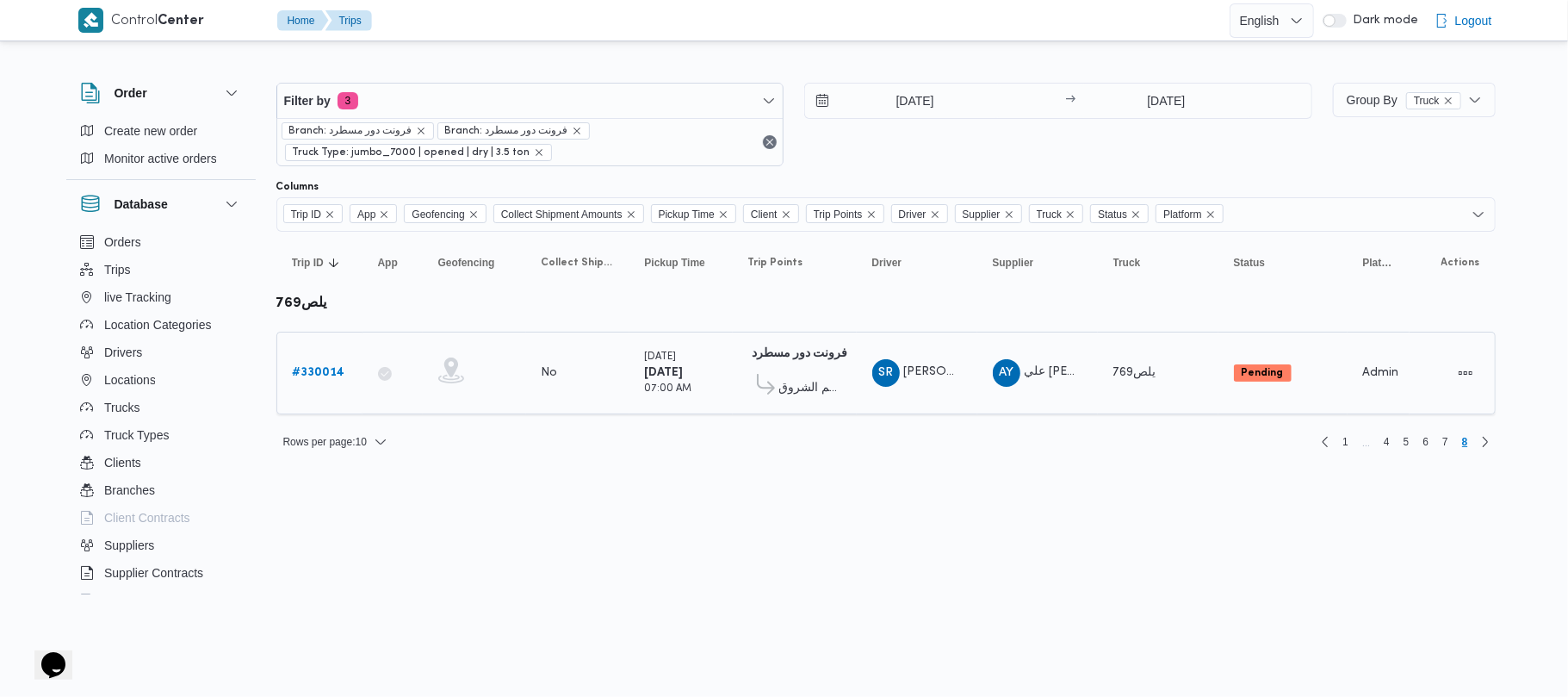
click at [313, 363] on link "# 330014" at bounding box center [319, 373] width 53 height 21
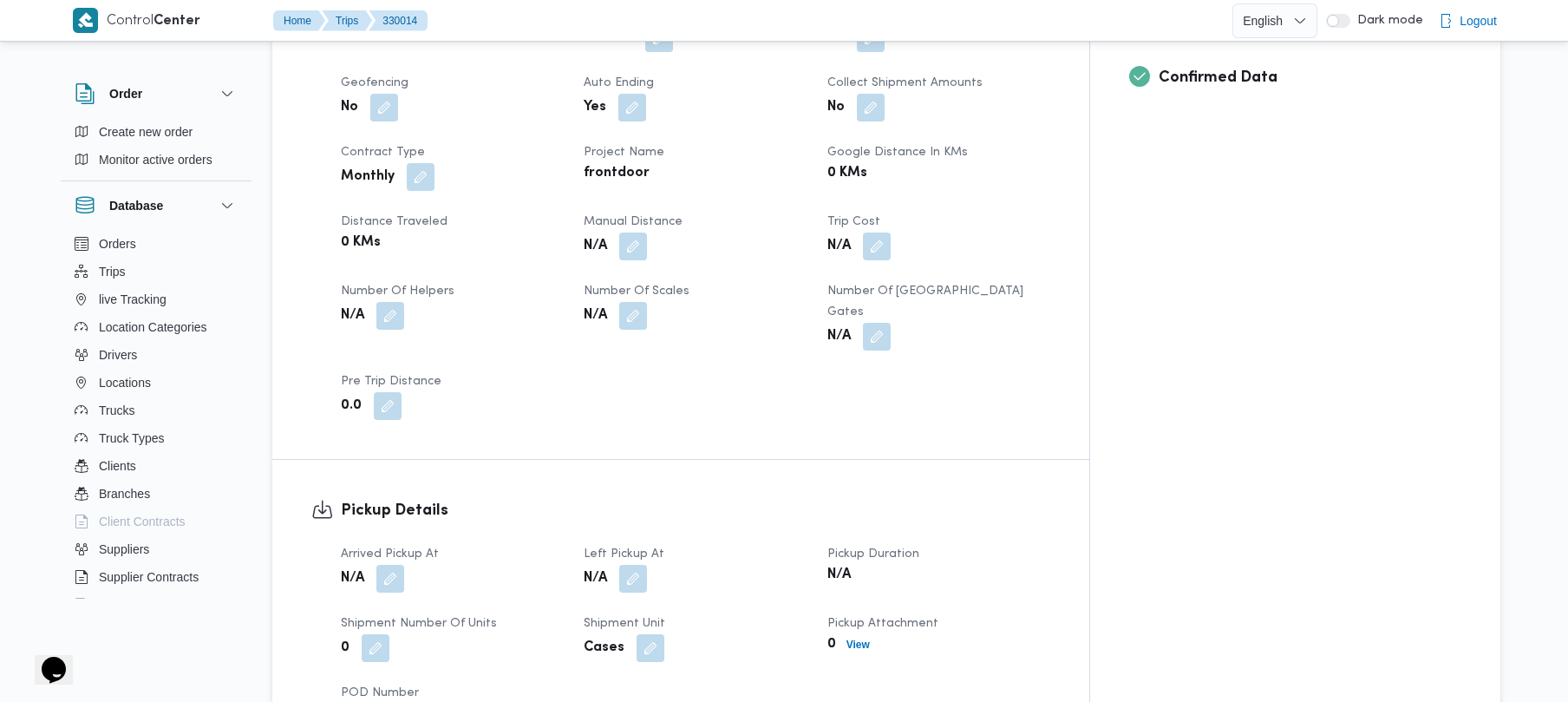
scroll to position [672, 0]
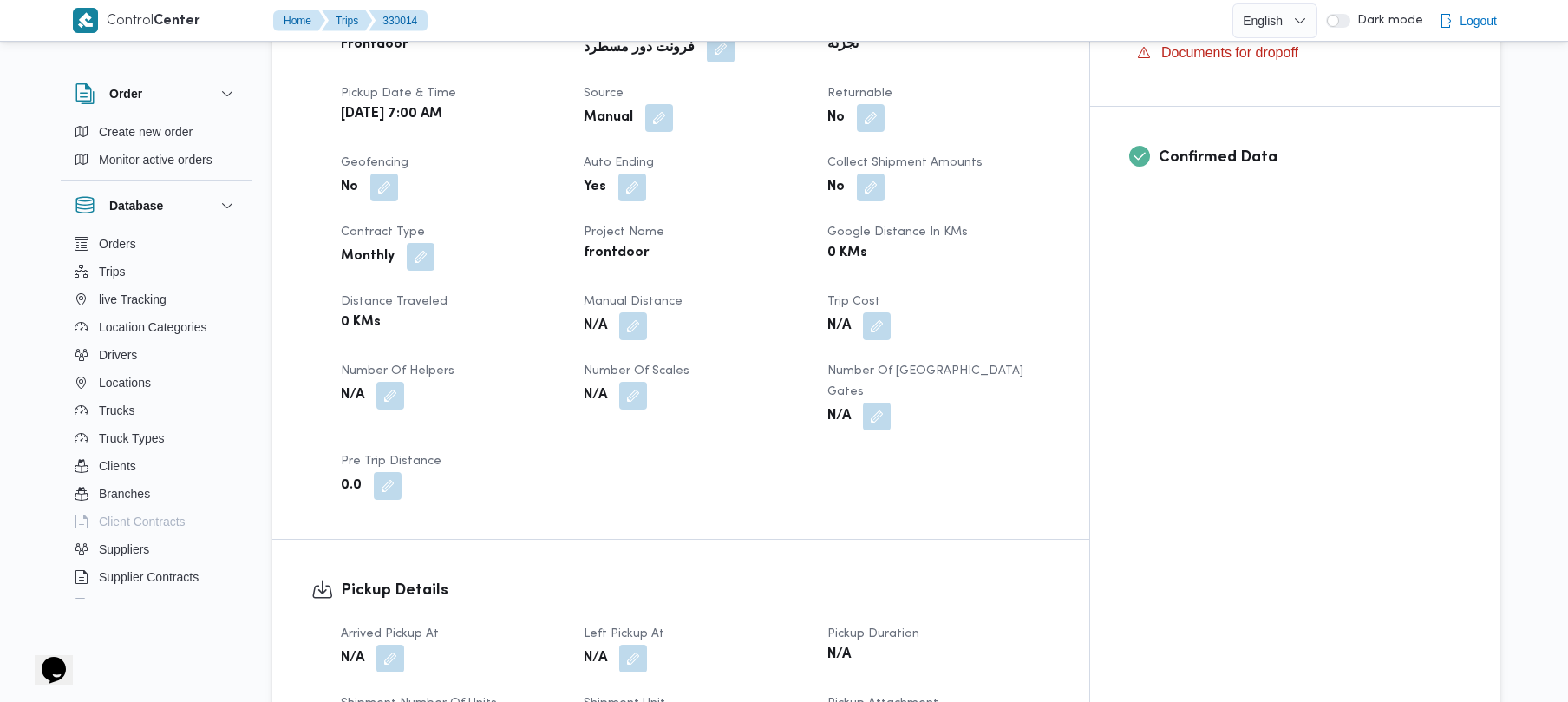
click at [673, 104] on span at bounding box center [654, 117] width 36 height 27
click at [673, 103] on button "button" at bounding box center [659, 117] width 27 height 27
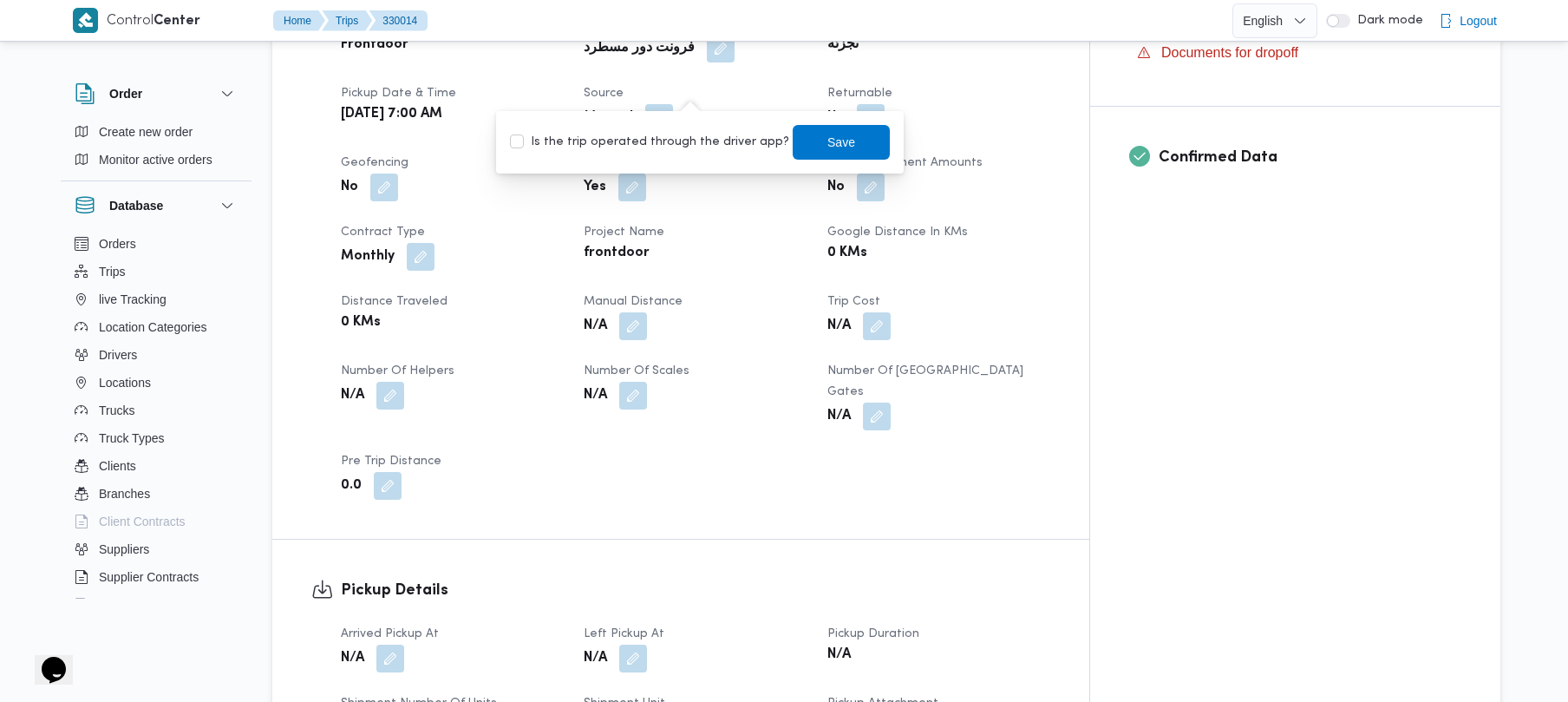
click at [671, 150] on label "Is the trip operated through the driver app?" at bounding box center [650, 142] width 279 height 21
checkbox input "true"
click at [837, 147] on span "Save" at bounding box center [841, 141] width 98 height 35
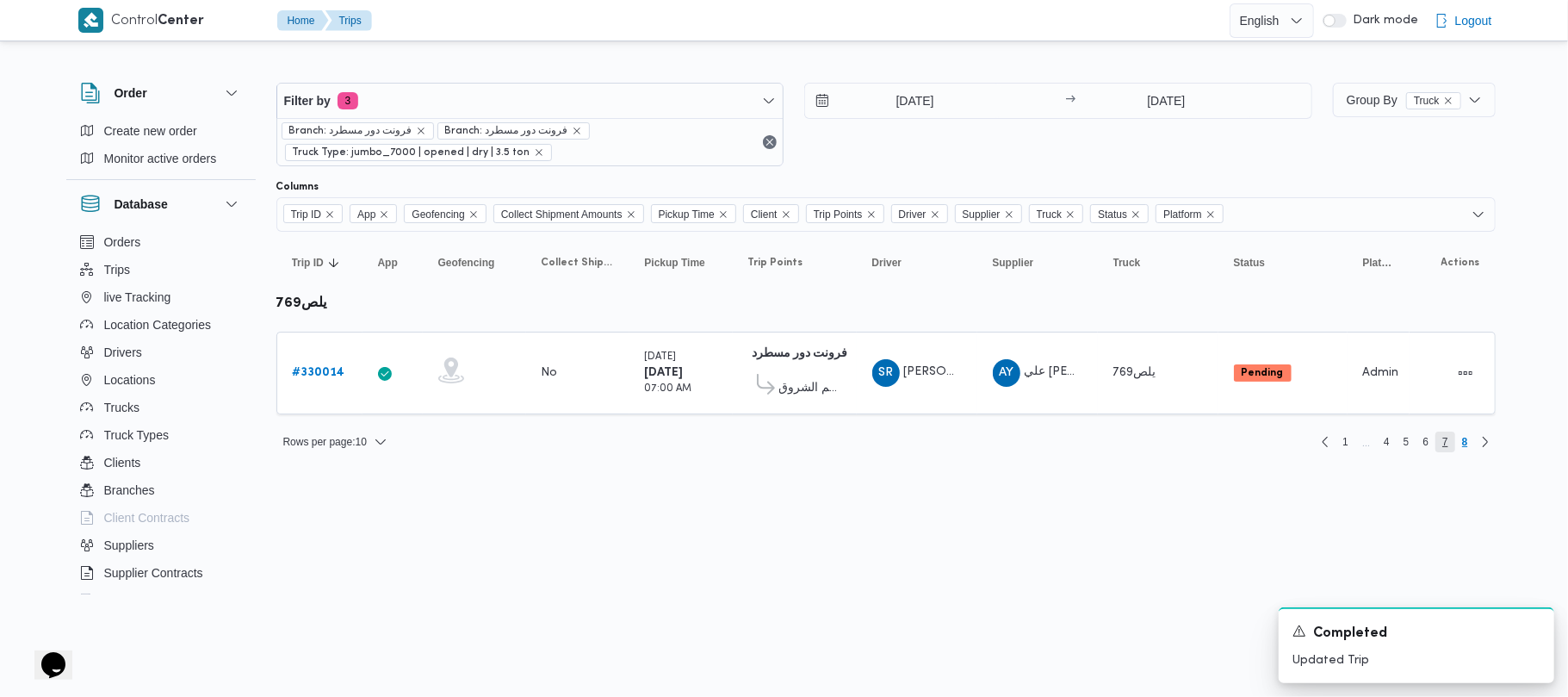
click at [1450, 446] on span "7" at bounding box center [1445, 442] width 20 height 21
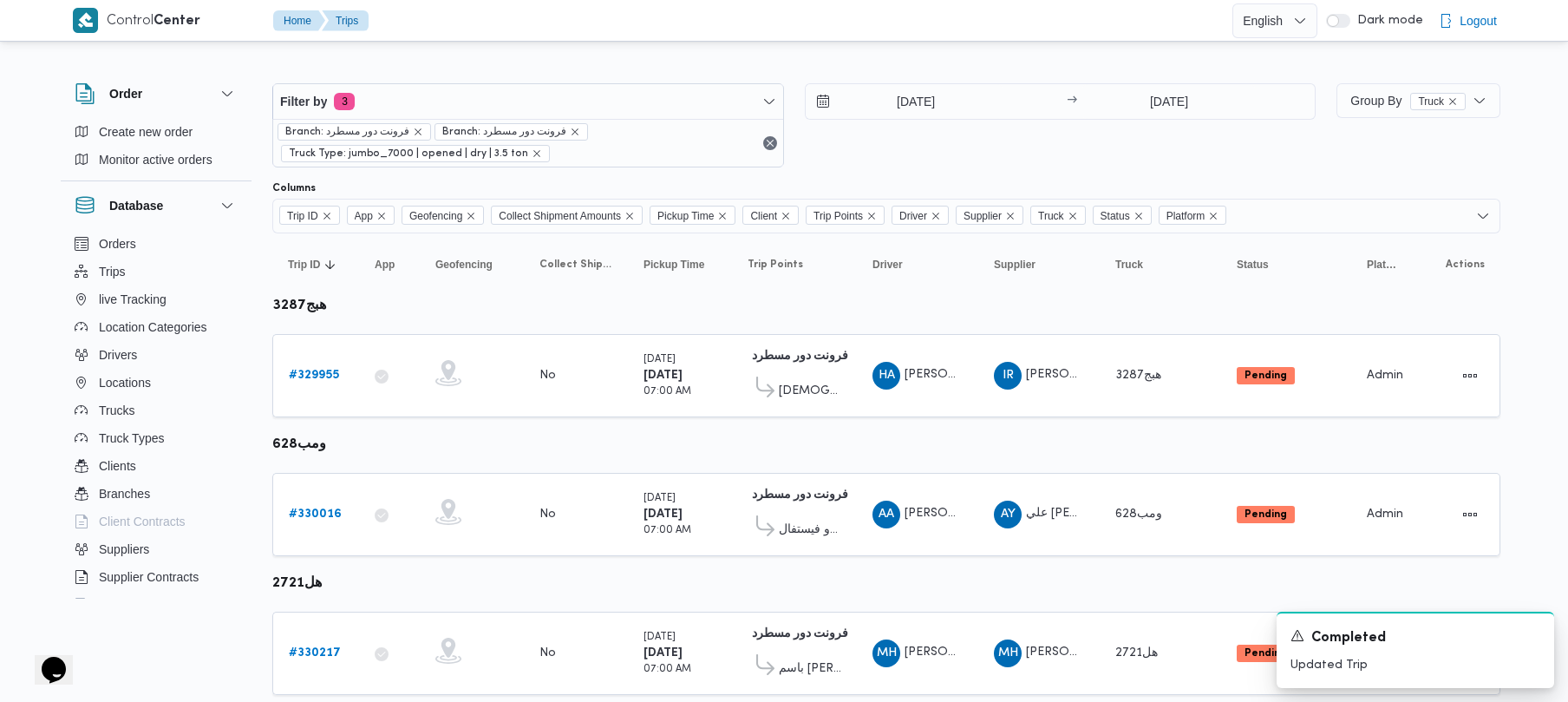
scroll to position [1026, 0]
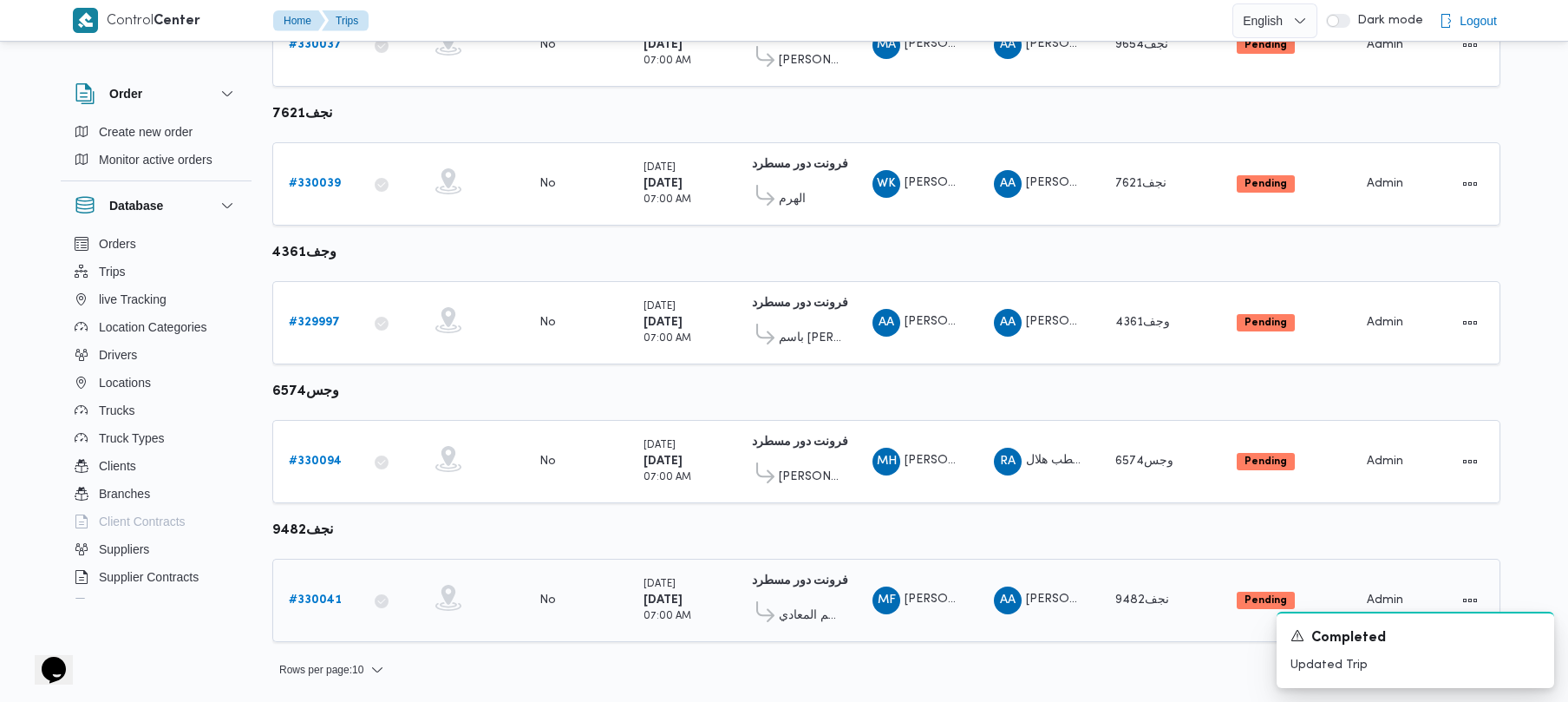
click at [302, 595] on b "# 330041" at bounding box center [315, 601] width 53 height 11
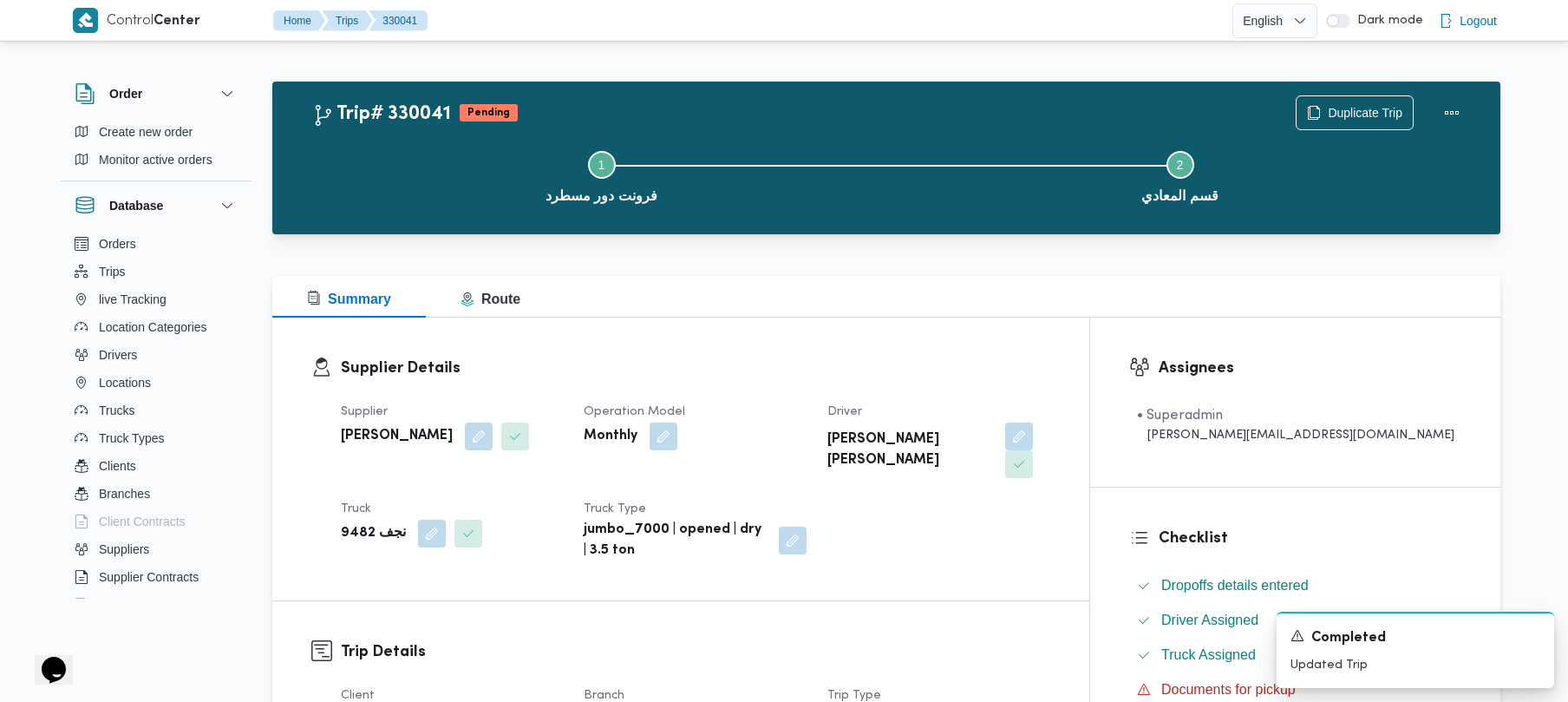
scroll to position [615, 0]
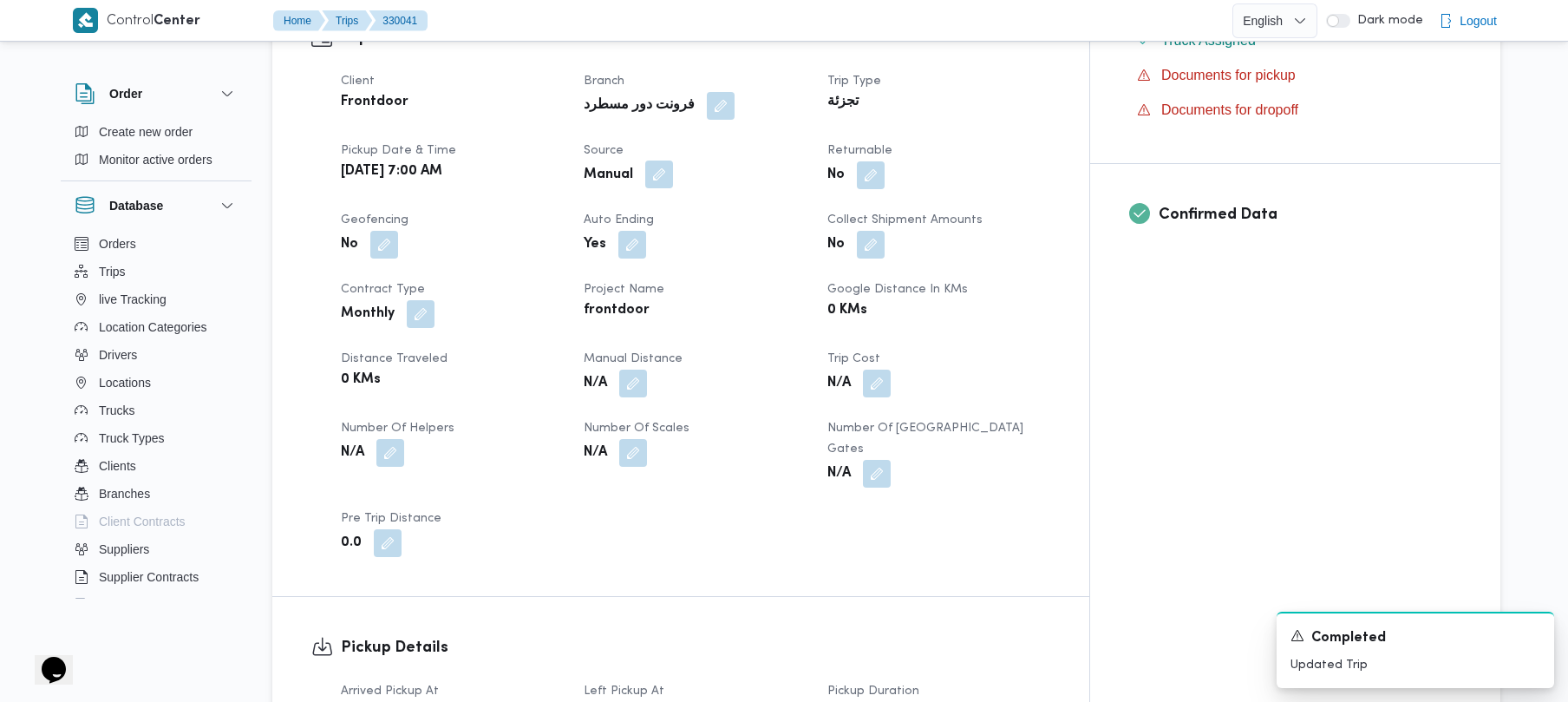
click at [673, 160] on button "button" at bounding box center [659, 173] width 27 height 27
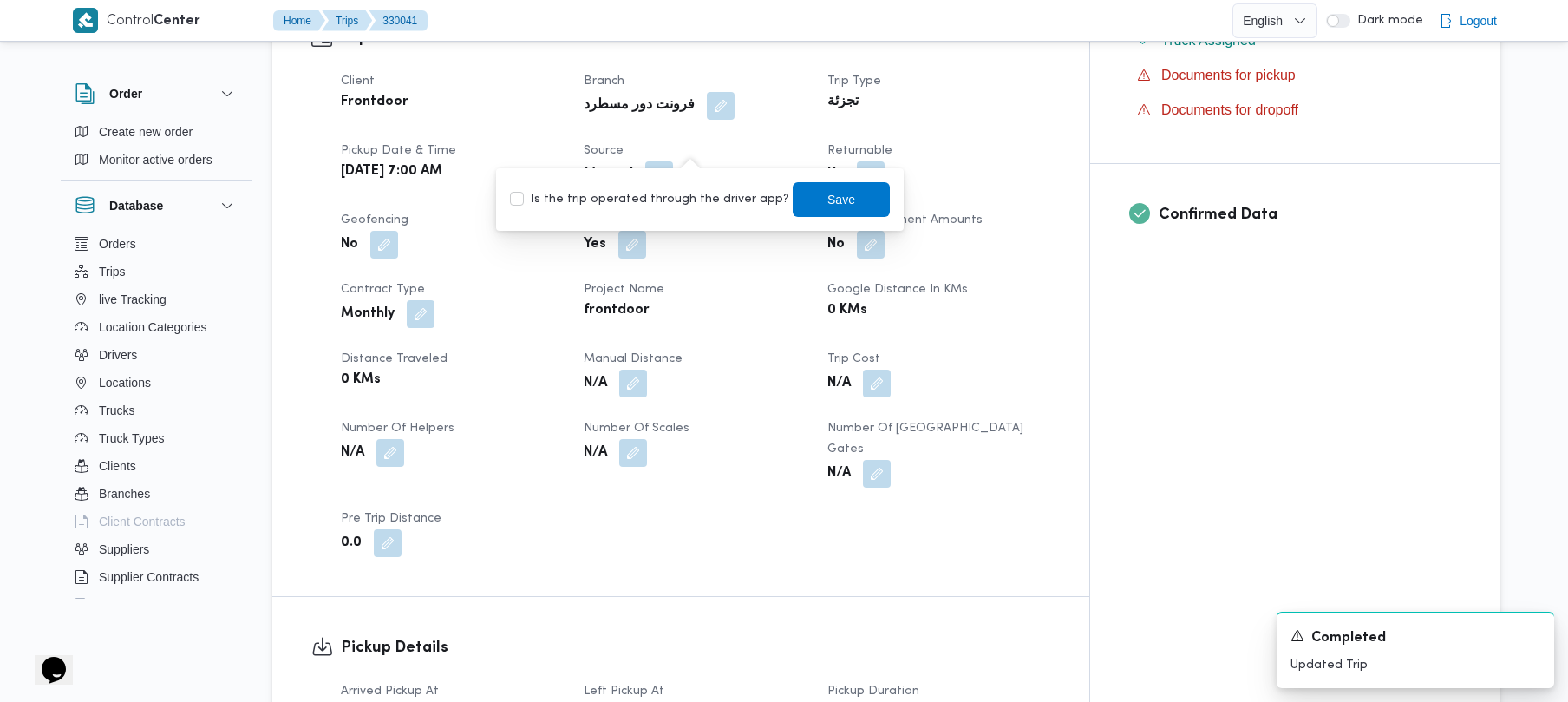
click at [674, 189] on label "Is the trip operated through the driver app?" at bounding box center [650, 200] width 279 height 21
checkbox input "true"
click at [855, 200] on span "Save" at bounding box center [841, 198] width 98 height 35
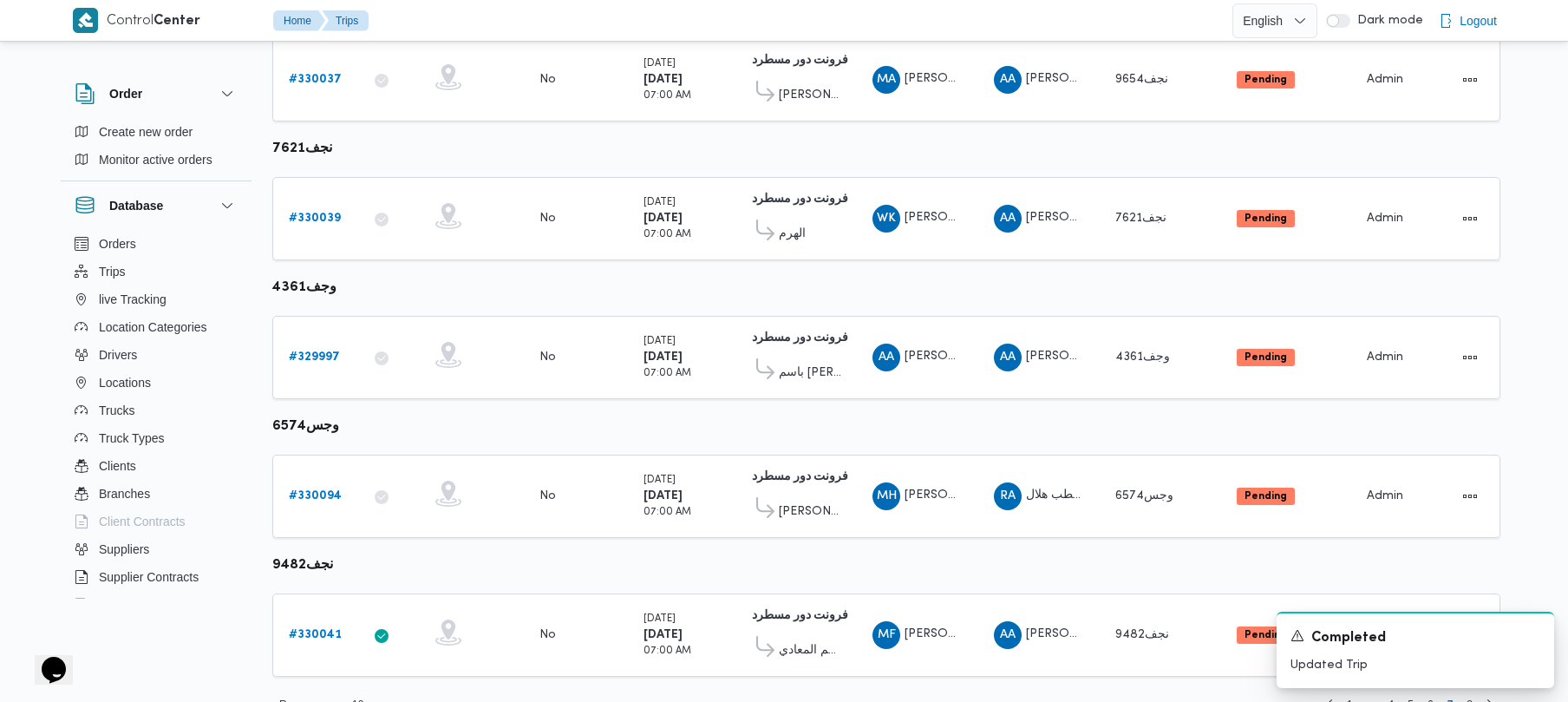
scroll to position [1026, 0]
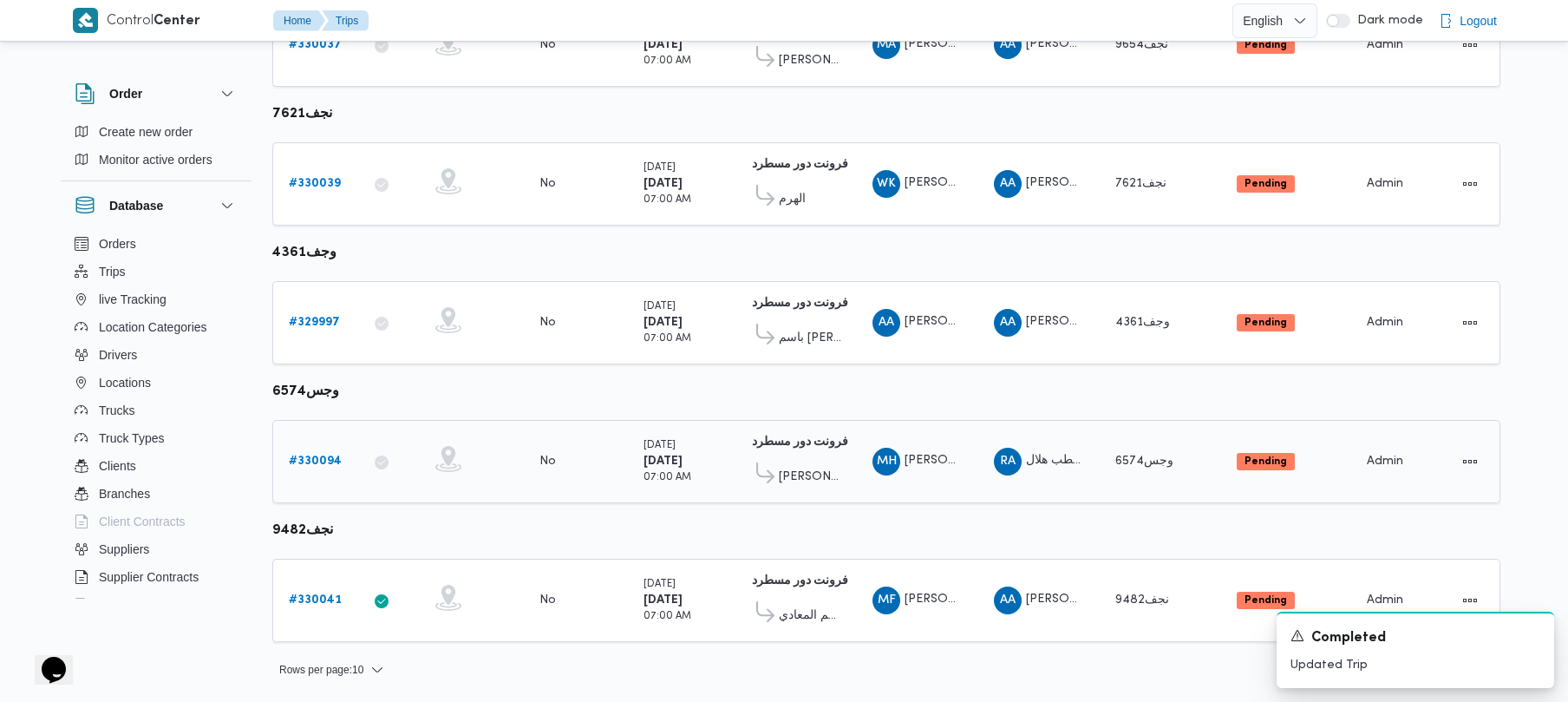
click at [319, 465] on b "# 330094" at bounding box center [315, 461] width 53 height 11
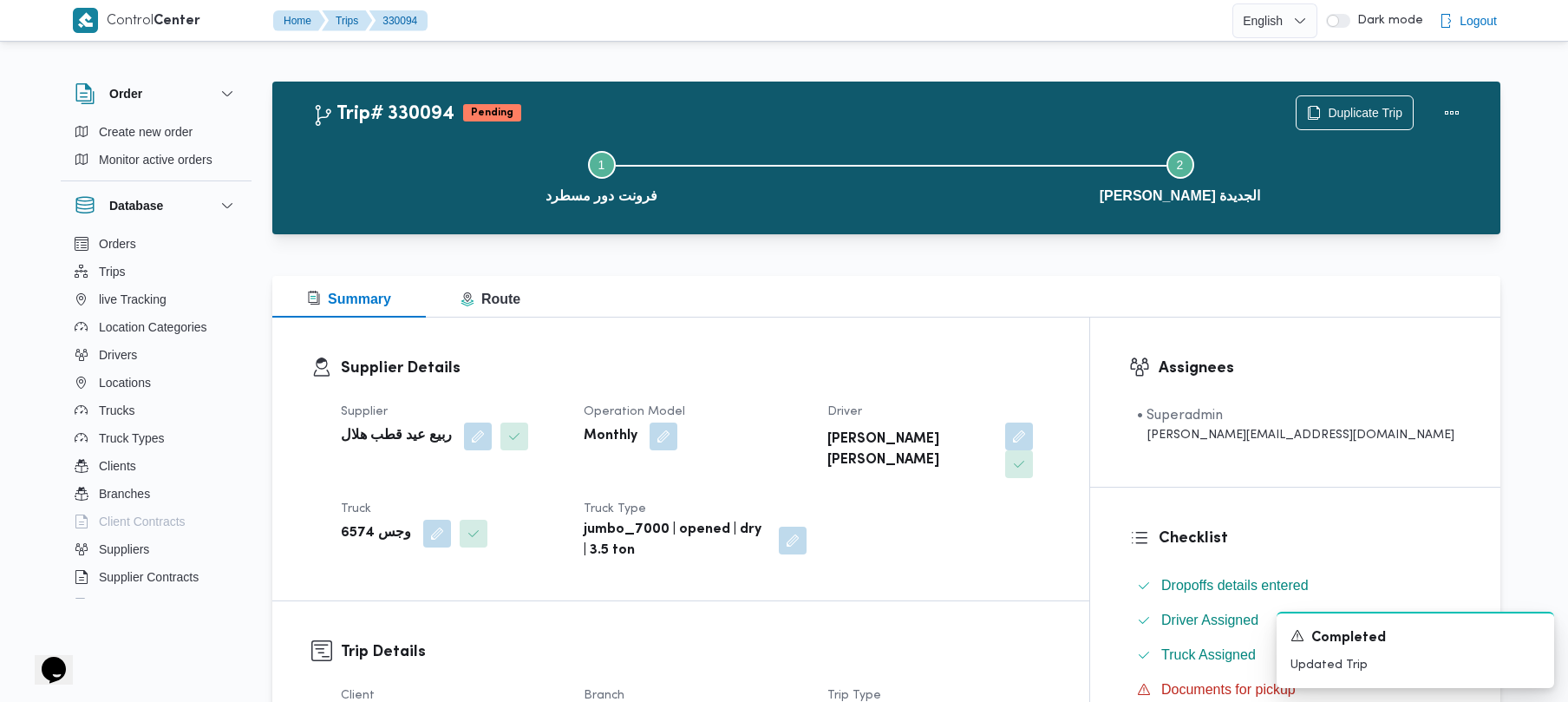
scroll to position [615, 0]
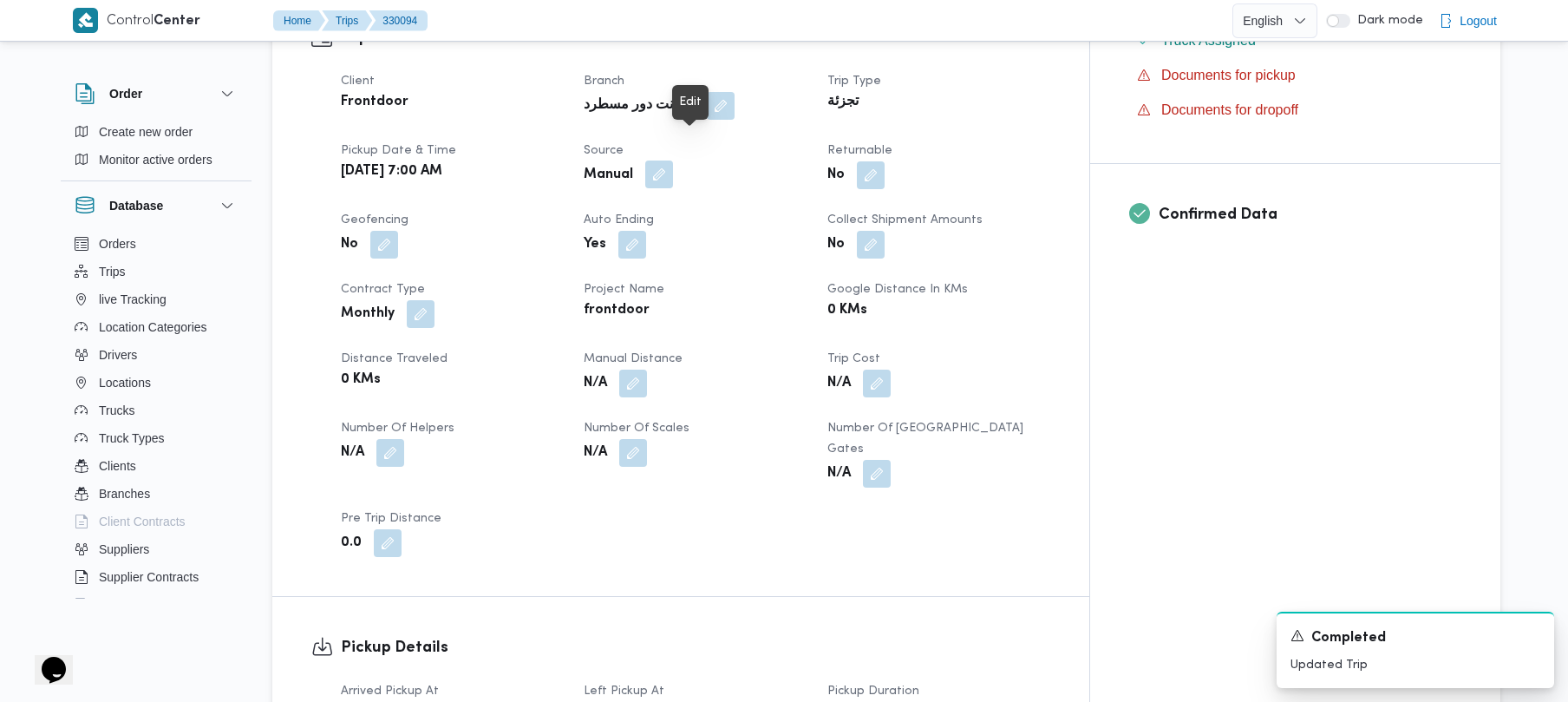
click at [673, 160] on button "button" at bounding box center [659, 173] width 27 height 27
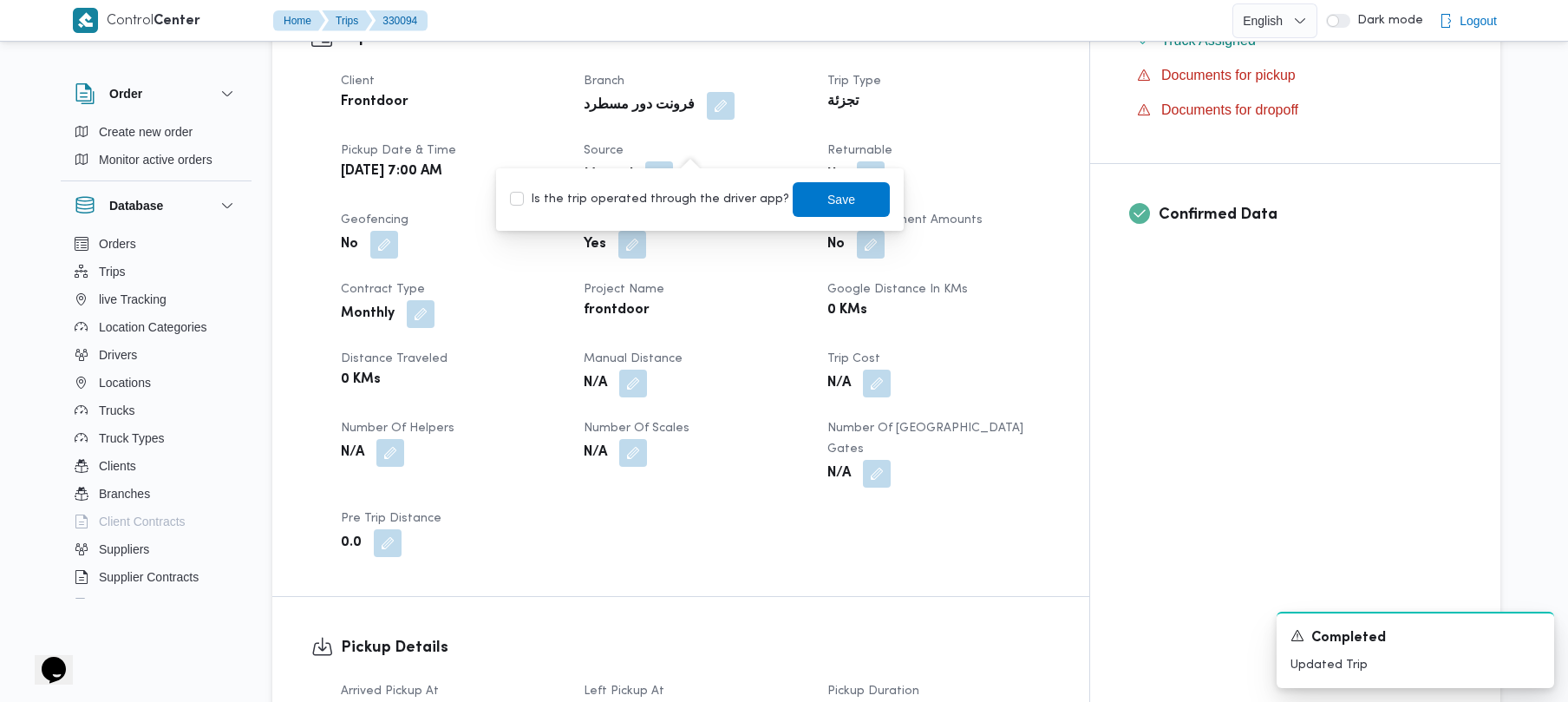
click at [649, 213] on div "Is the trip operated through the driver app? Save" at bounding box center [700, 200] width 383 height 38
click at [649, 202] on label "Is the trip operated through the driver app?" at bounding box center [650, 200] width 279 height 21
checkbox input "true"
click at [833, 216] on span "Save" at bounding box center [841, 198] width 98 height 35
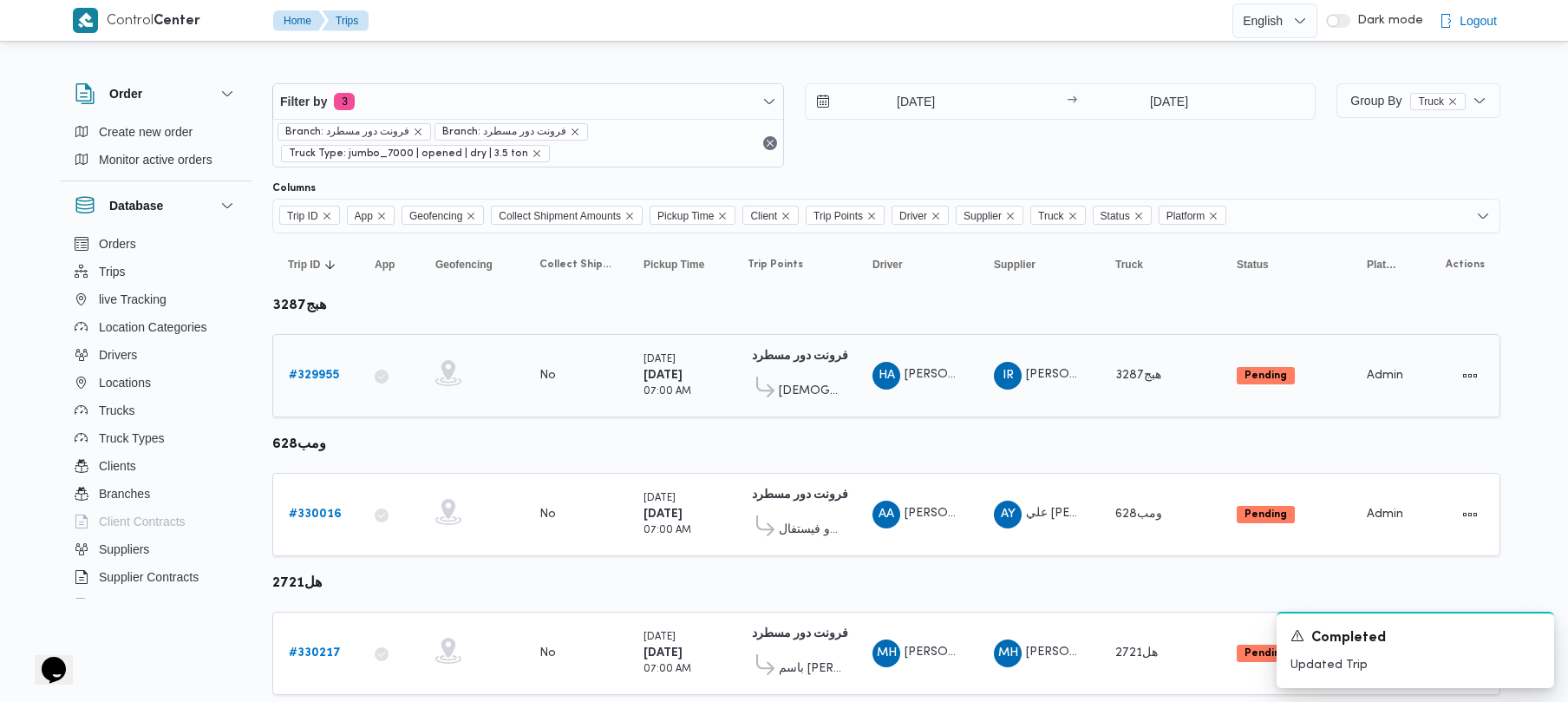
drag, startPoint x: 315, startPoint y: 362, endPoint x: 316, endPoint y: 377, distance: 15.0
click at [314, 362] on div "# 329955" at bounding box center [316, 375] width 68 height 35
click at [317, 390] on div "# 329955" at bounding box center [316, 375] width 68 height 35
click at [310, 367] on link "# 329955" at bounding box center [313, 376] width 50 height 21
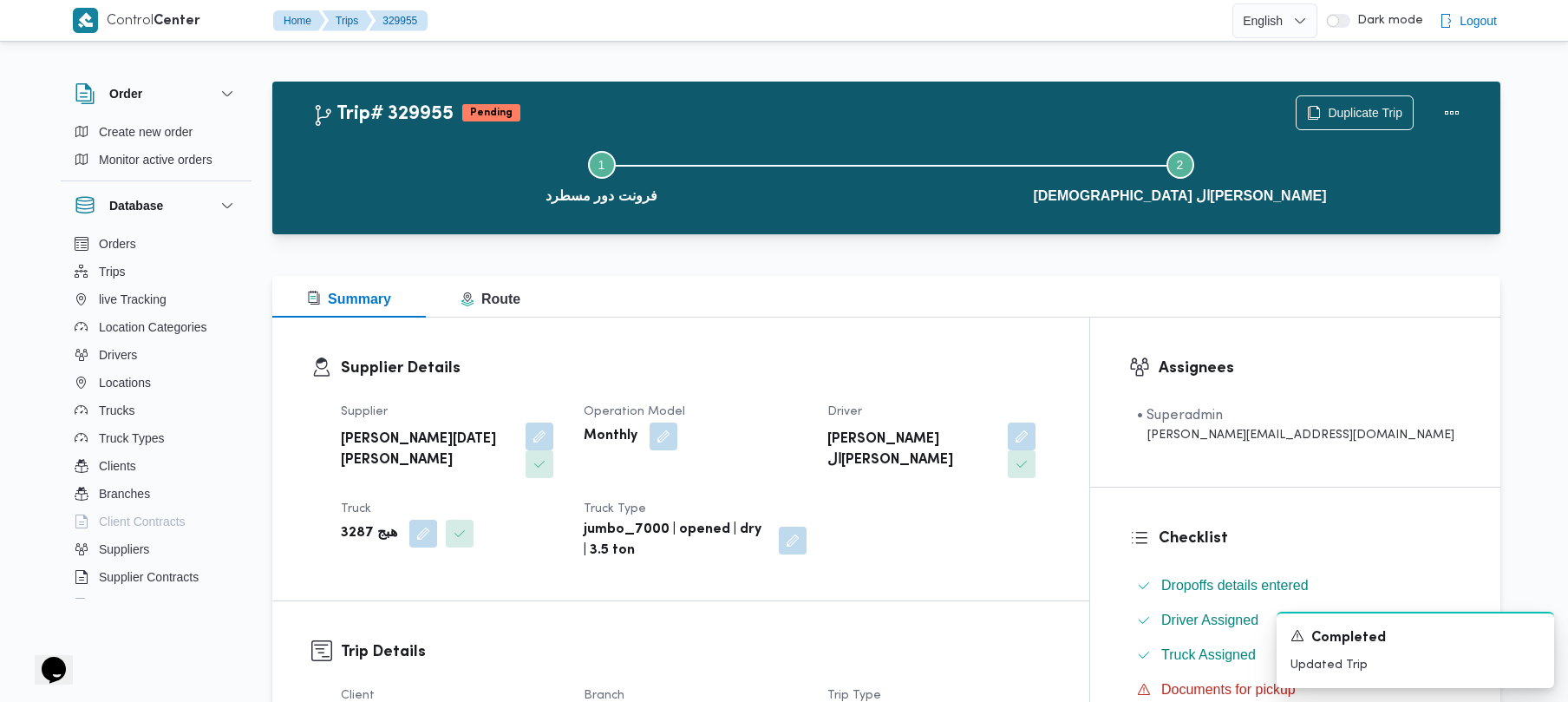
scroll to position [615, 0]
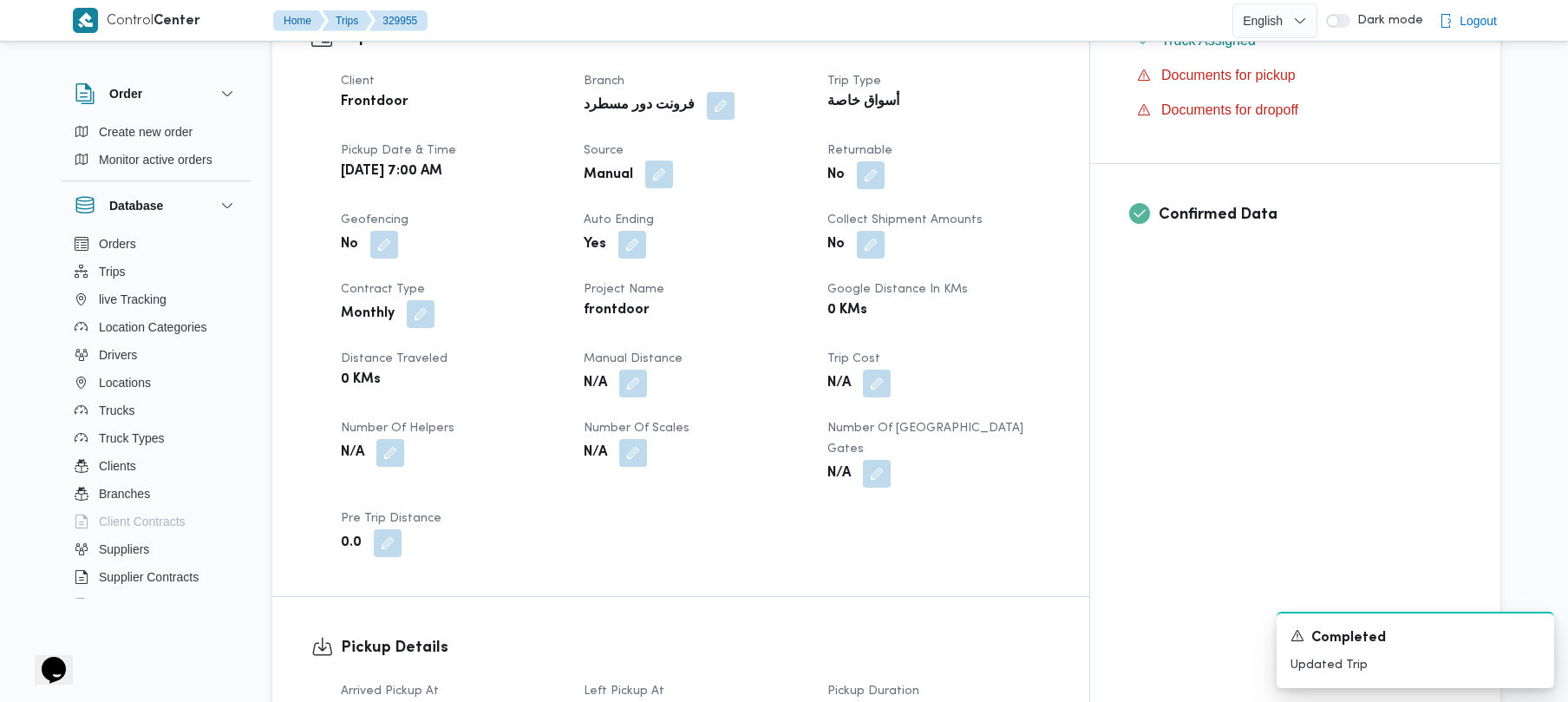
click at [673, 160] on button "button" at bounding box center [659, 173] width 27 height 27
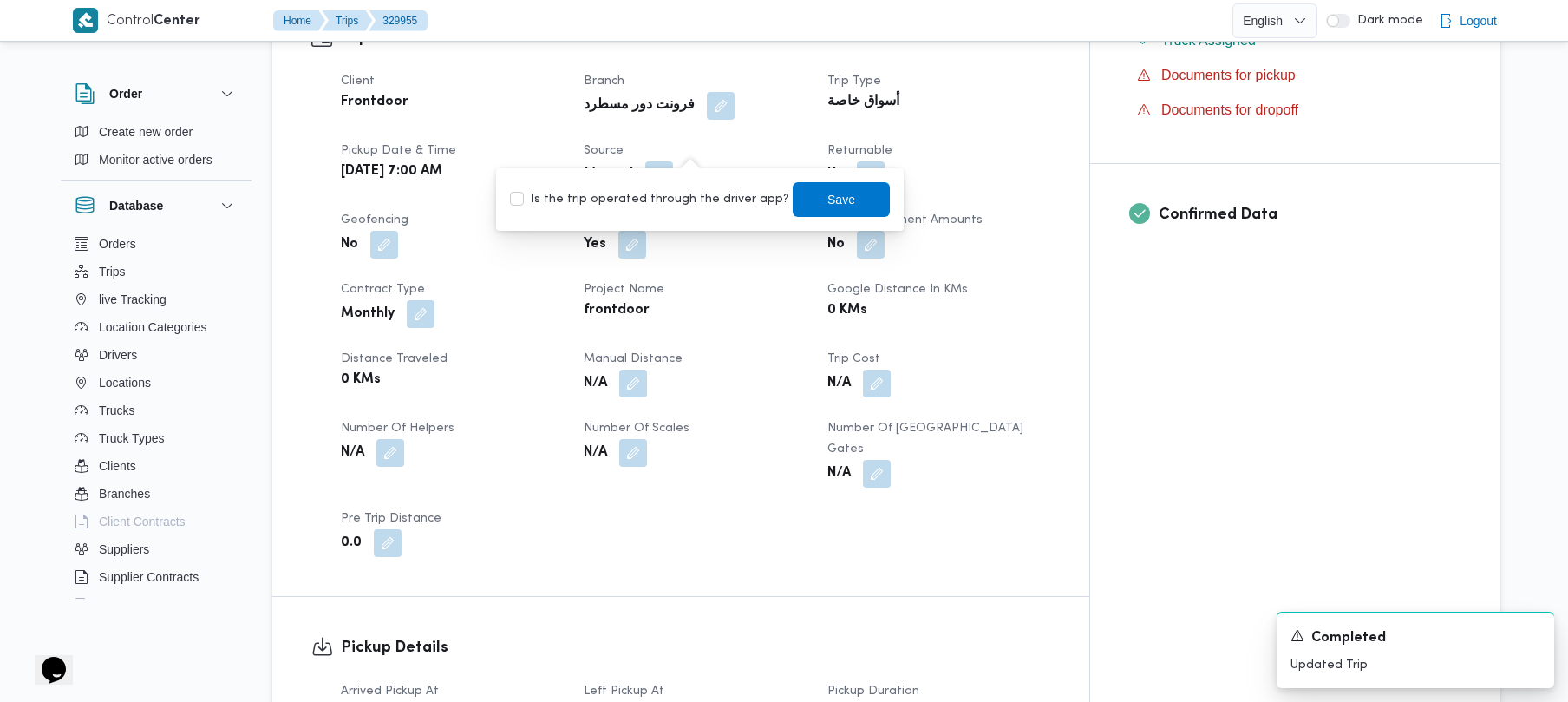
click at [668, 189] on label "Is the trip operated through the driver app?" at bounding box center [650, 200] width 279 height 21
checkbox input "true"
click at [837, 191] on span "Save" at bounding box center [841, 198] width 98 height 35
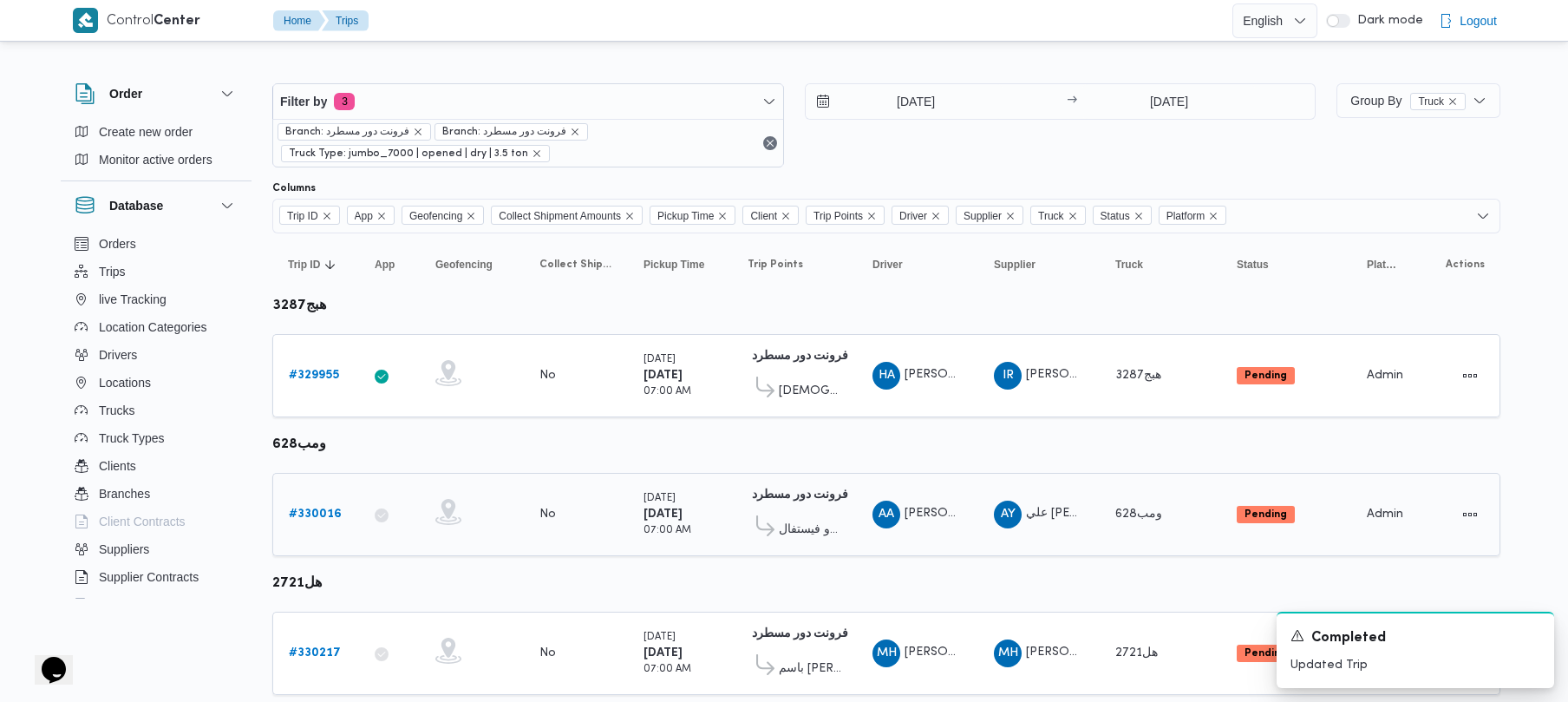
click at [310, 524] on link "# 330016" at bounding box center [315, 514] width 53 height 21
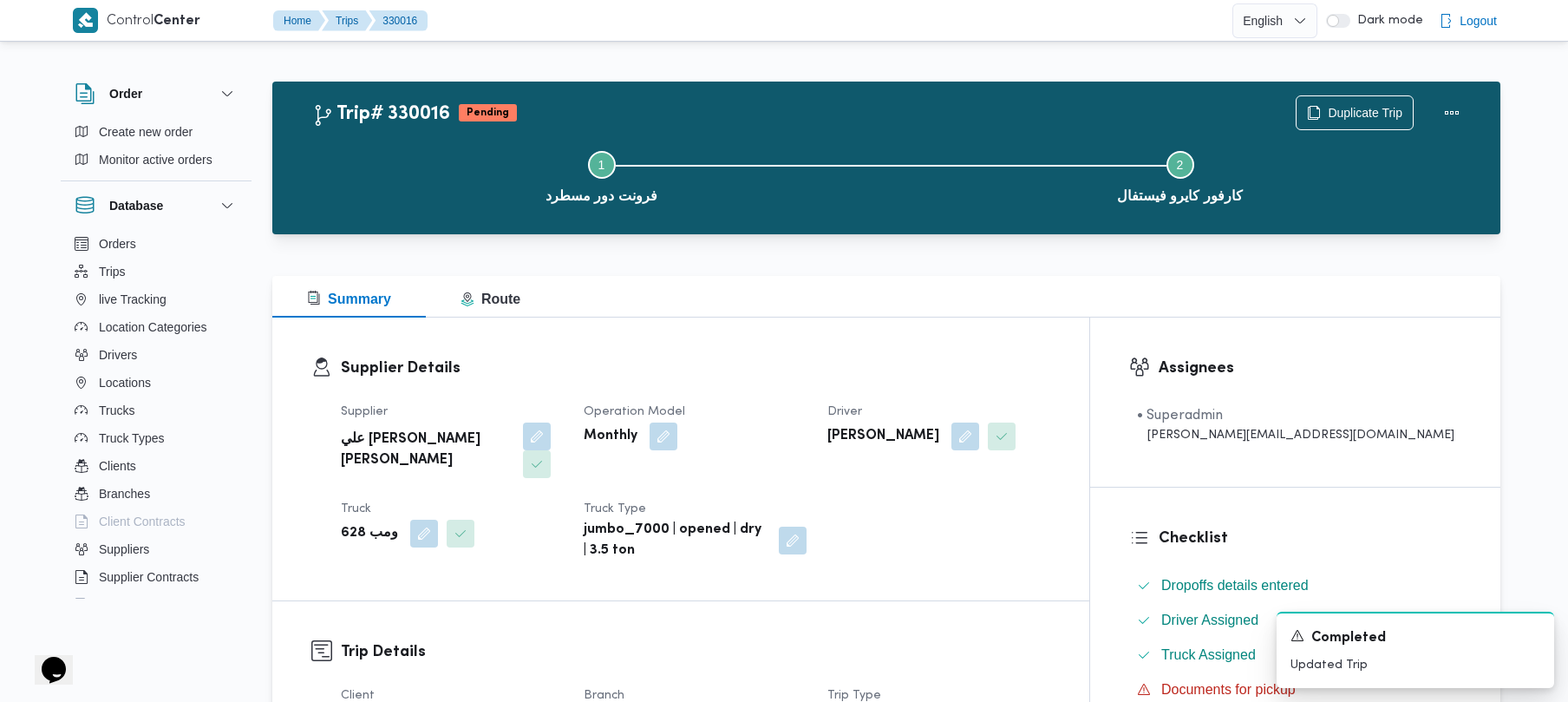
scroll to position [615, 0]
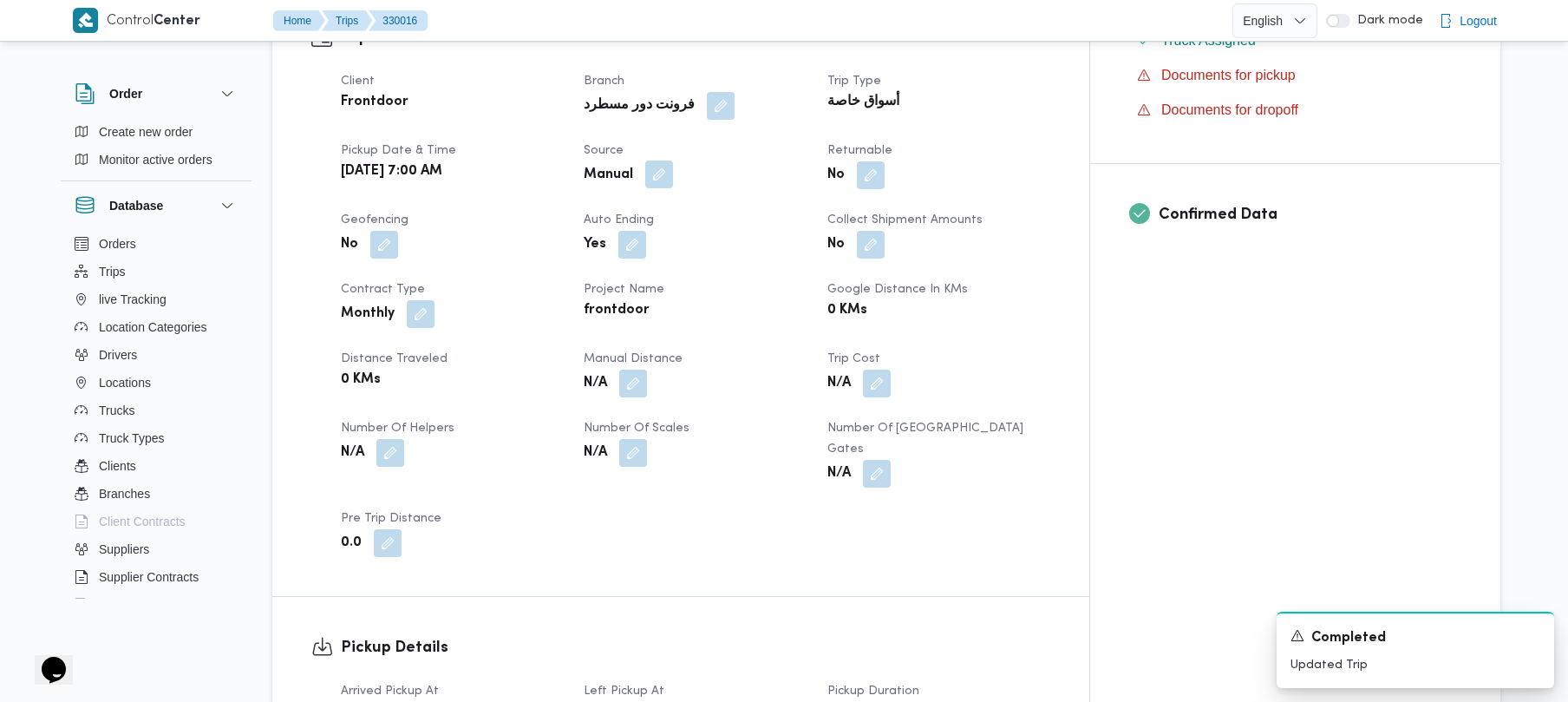
click at [673, 160] on button "button" at bounding box center [659, 173] width 27 height 27
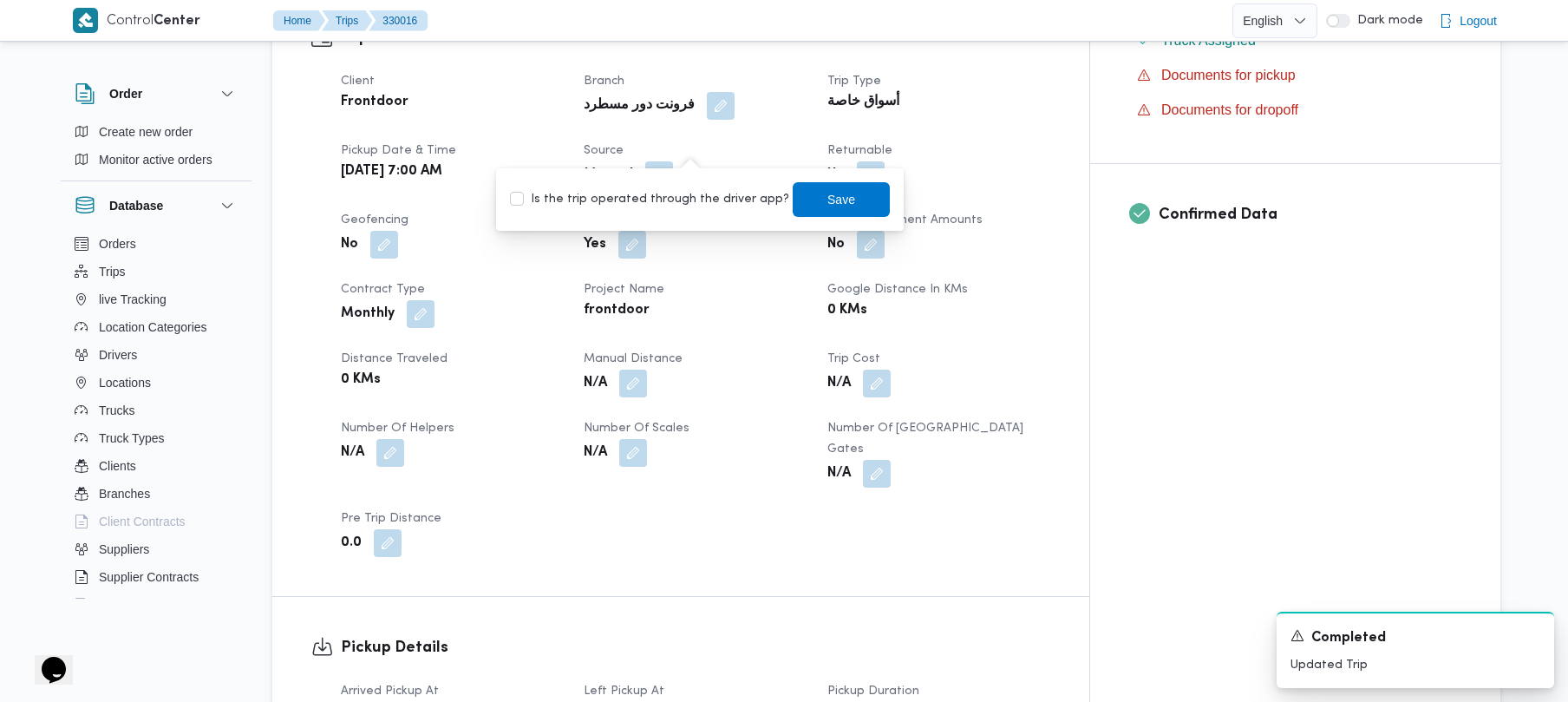
drag, startPoint x: 677, startPoint y: 171, endPoint x: 677, endPoint y: 196, distance: 25.0
click at [677, 178] on div "You are in a dialog. To close this dialog, hit escape. Is the trip operated thr…" at bounding box center [700, 200] width 408 height 63
click at [677, 198] on label "Is the trip operated through the driver app?" at bounding box center [650, 200] width 279 height 21
checkbox input "true"
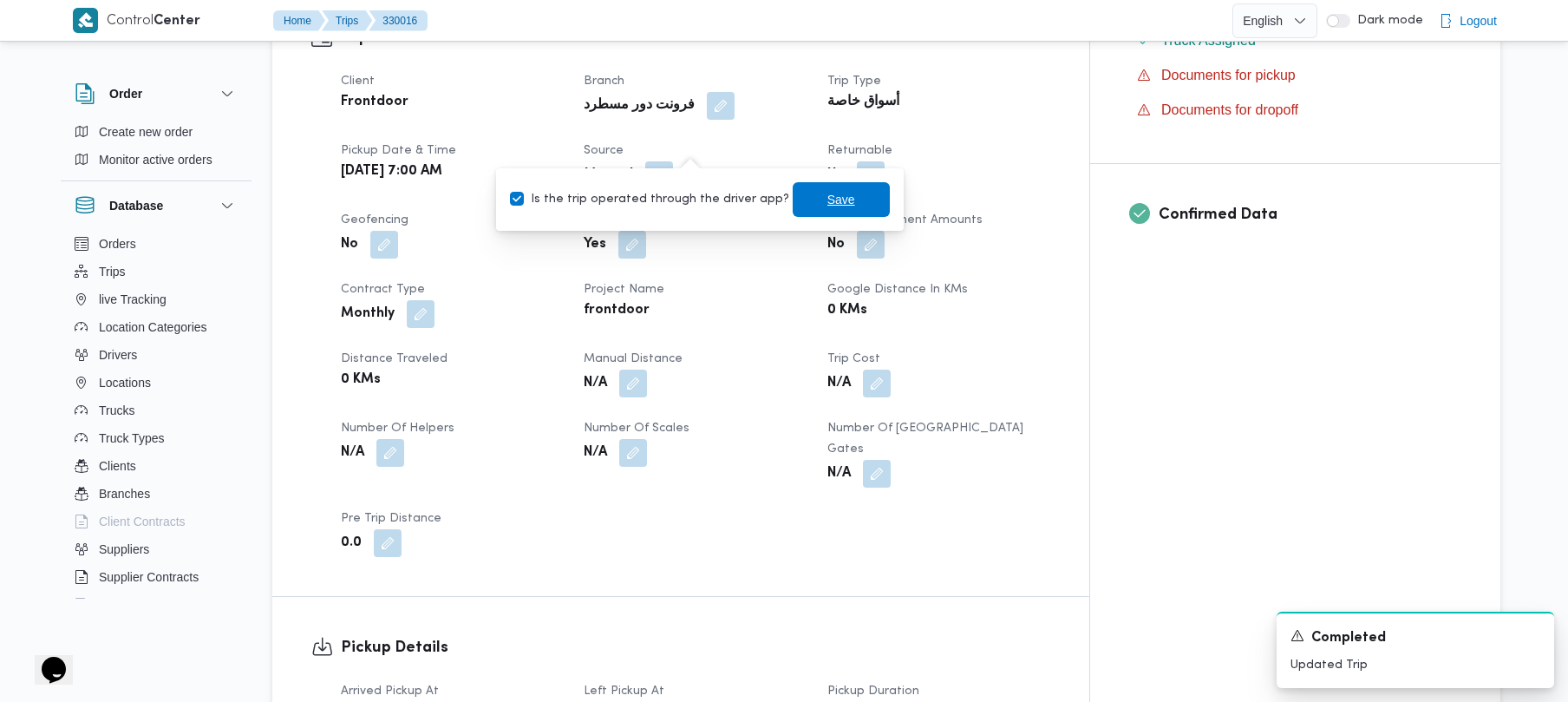
click at [793, 209] on span "Save" at bounding box center [841, 199] width 98 height 35
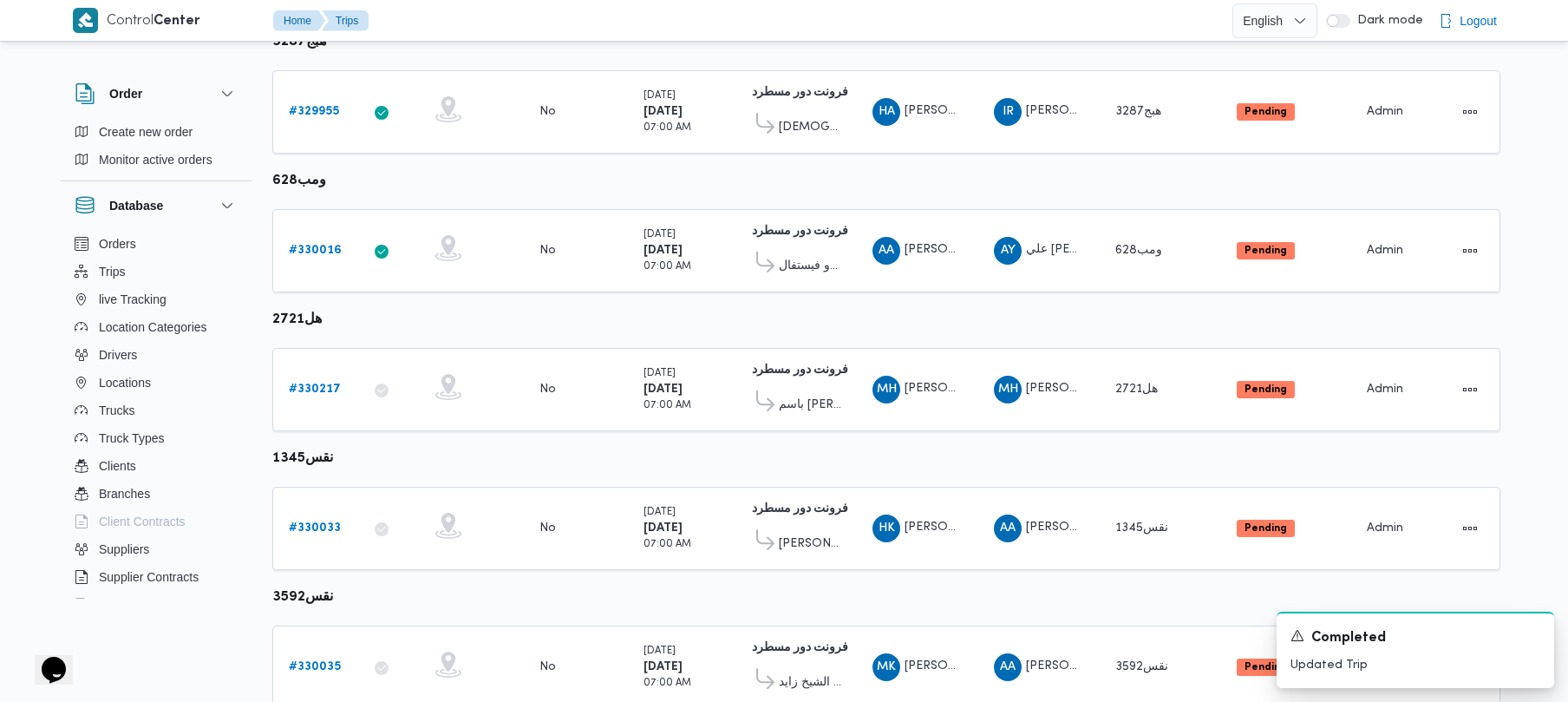
scroll to position [299, 0]
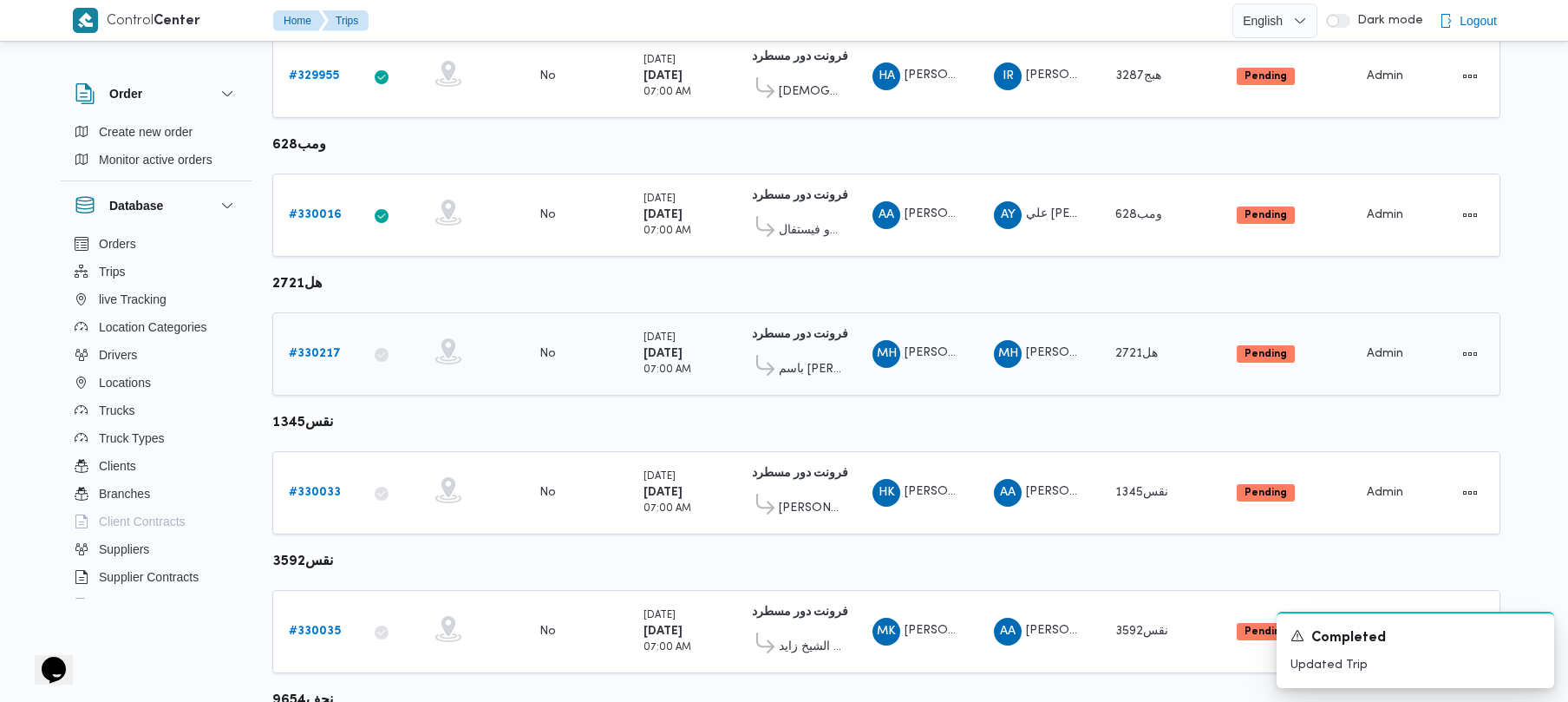
click at [330, 351] on b "# 330217" at bounding box center [314, 353] width 52 height 11
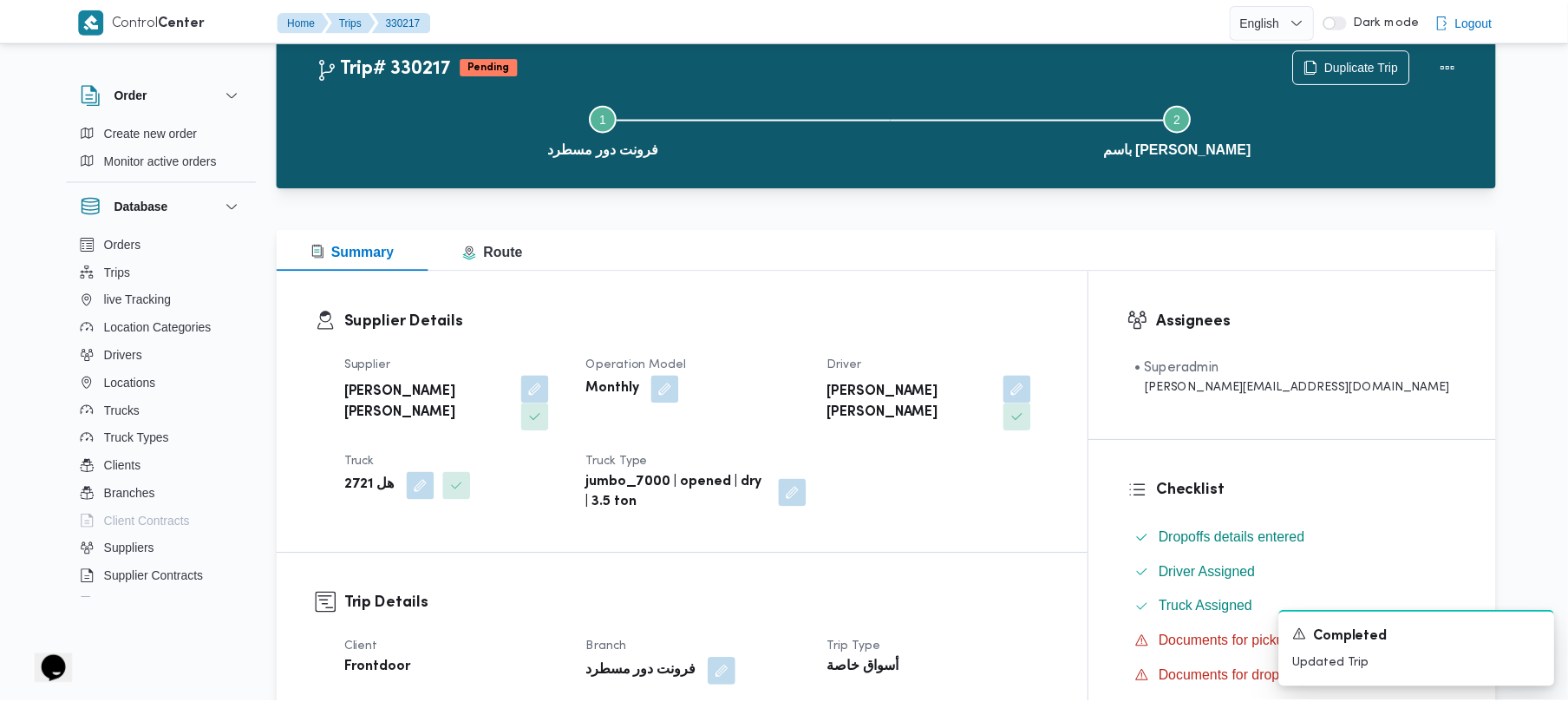
scroll to position [299, 0]
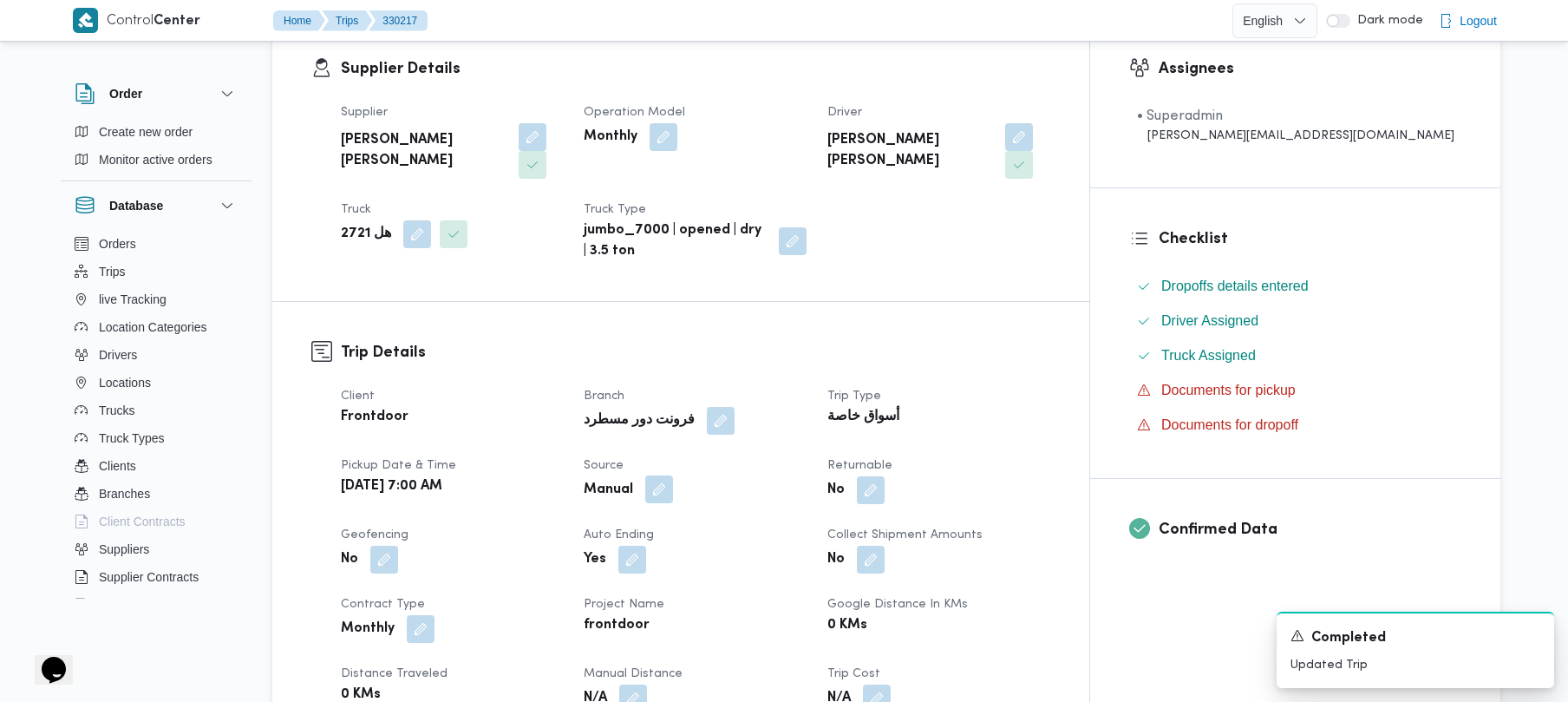
click at [673, 476] on button "button" at bounding box center [659, 489] width 27 height 27
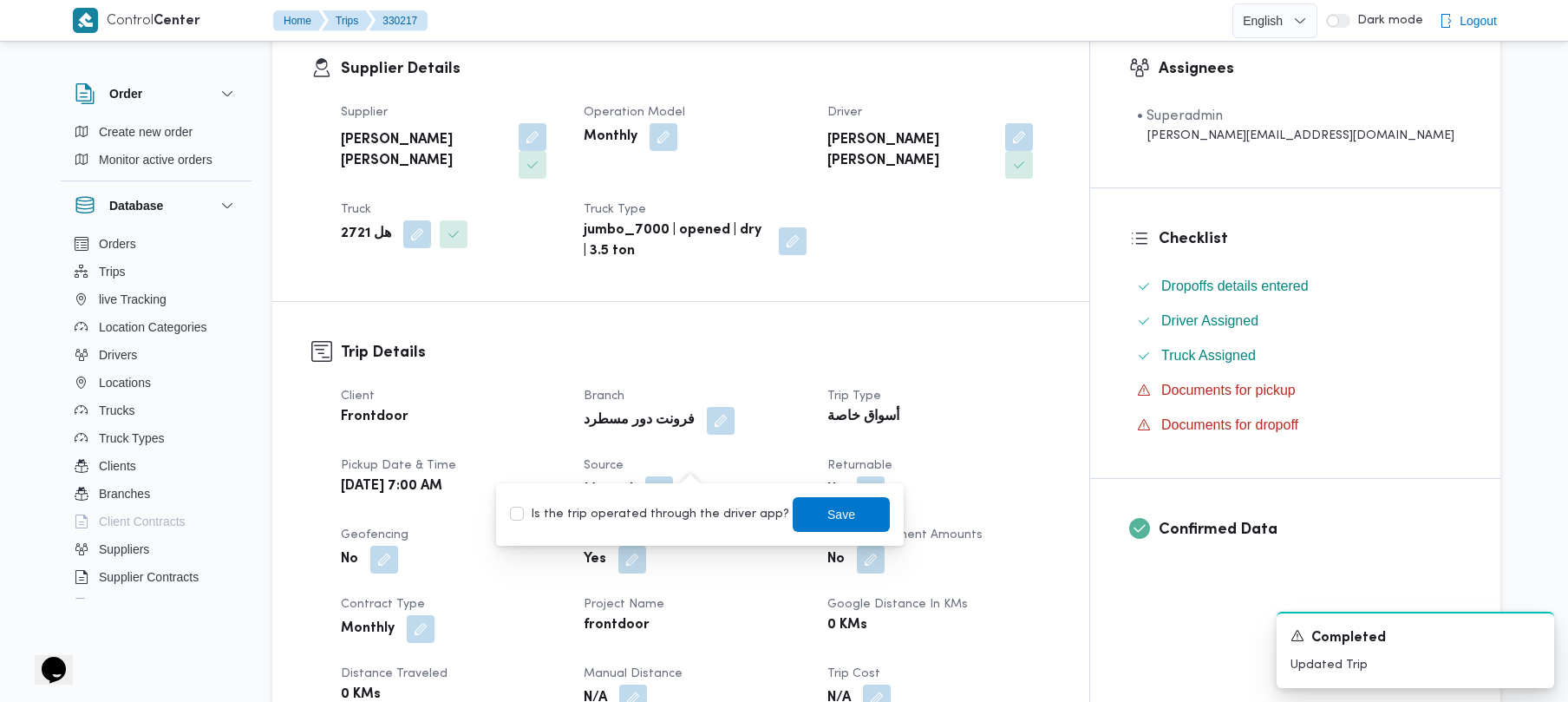
click at [688, 518] on label "Is the trip operated through the driver app?" at bounding box center [650, 514] width 279 height 21
checkbox input "true"
click at [828, 505] on span "Save" at bounding box center [841, 513] width 27 height 21
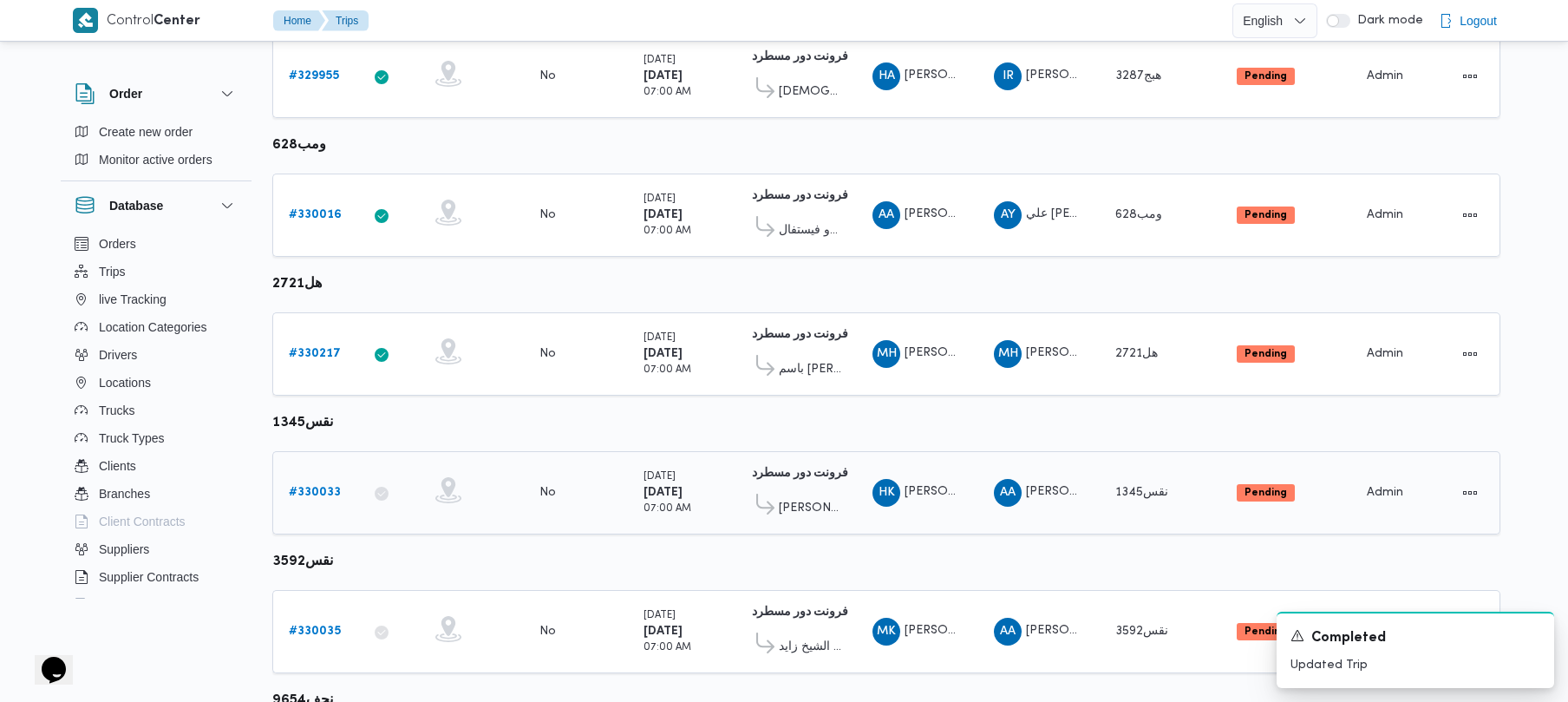
click at [304, 482] on div "# 330033" at bounding box center [316, 493] width 68 height 35
click at [305, 487] on b "# 330033" at bounding box center [314, 493] width 52 height 11
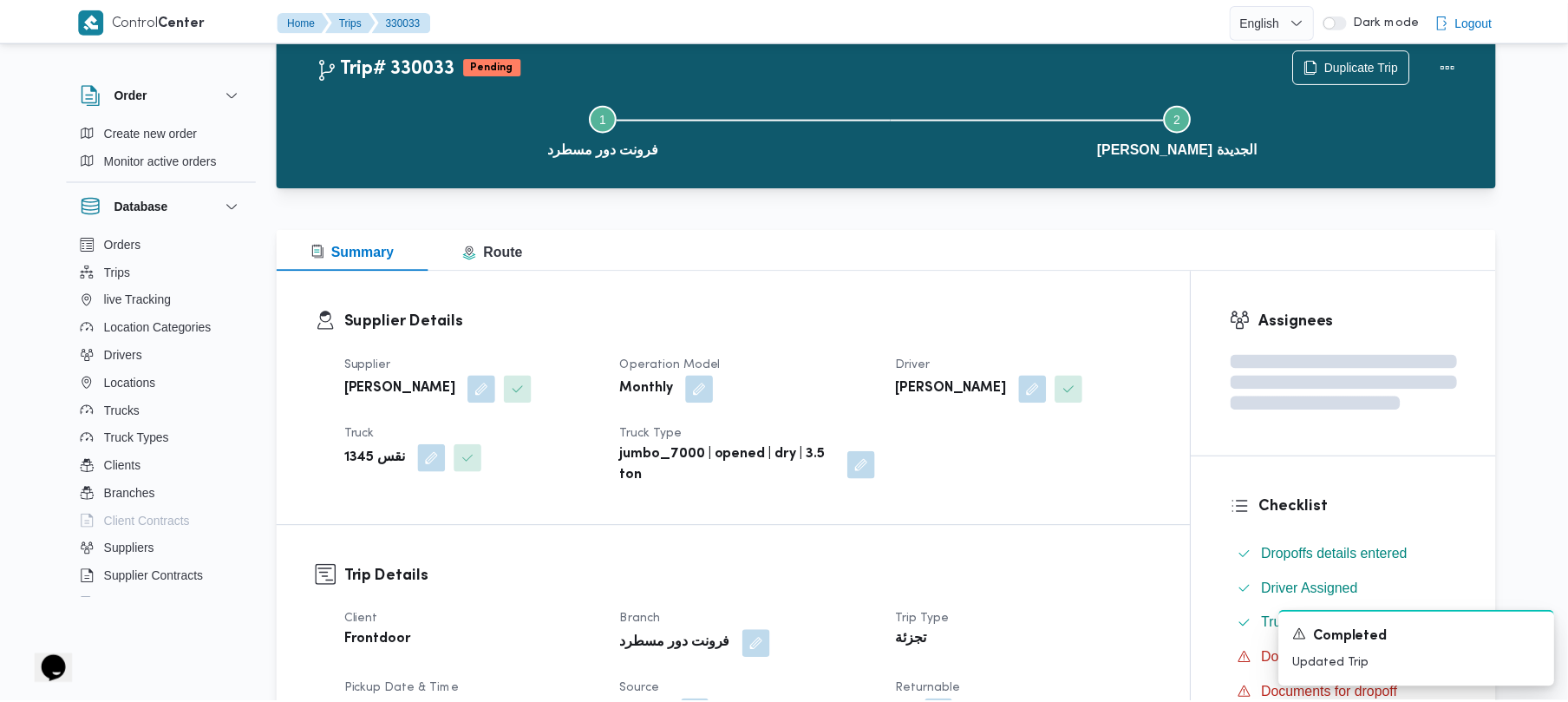
scroll to position [299, 0]
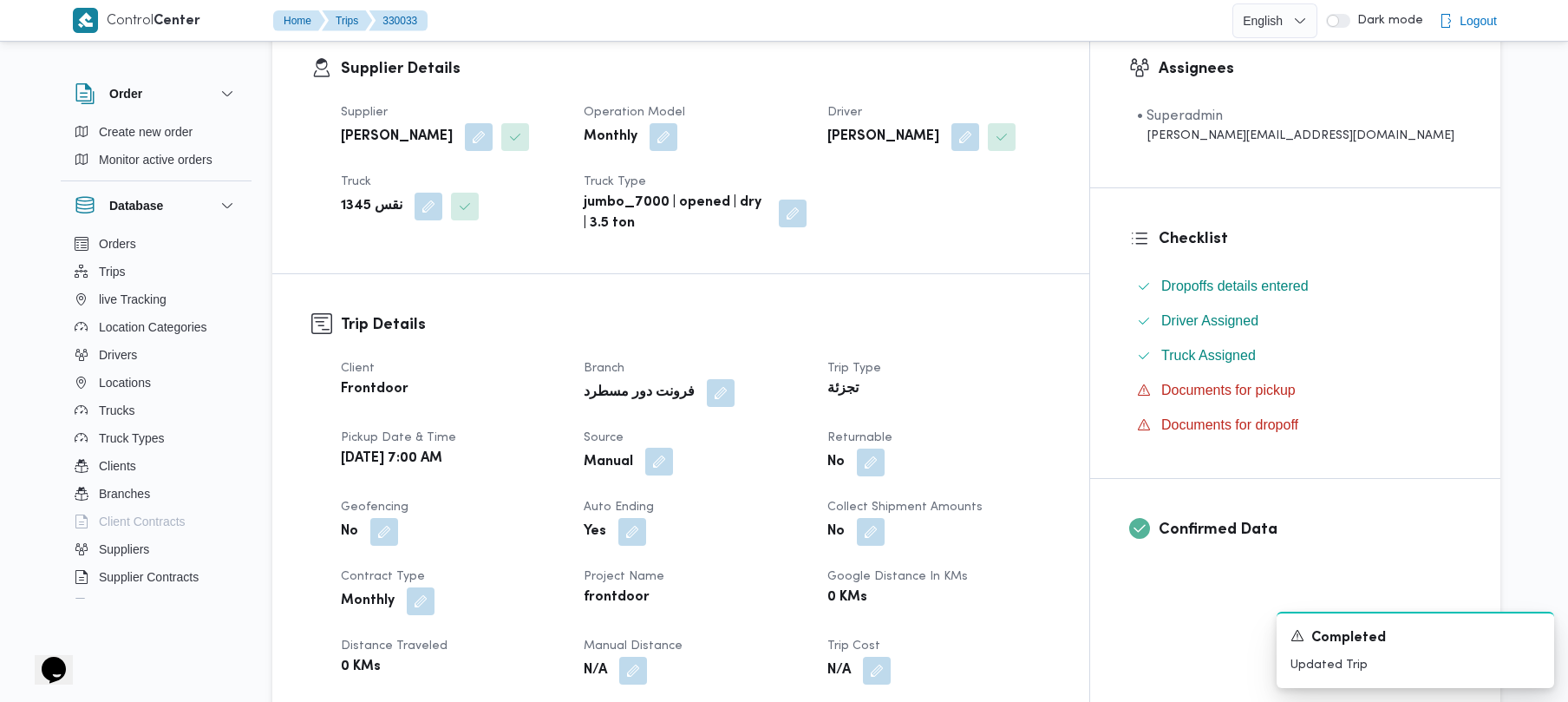
click at [673, 462] on button "button" at bounding box center [659, 461] width 27 height 27
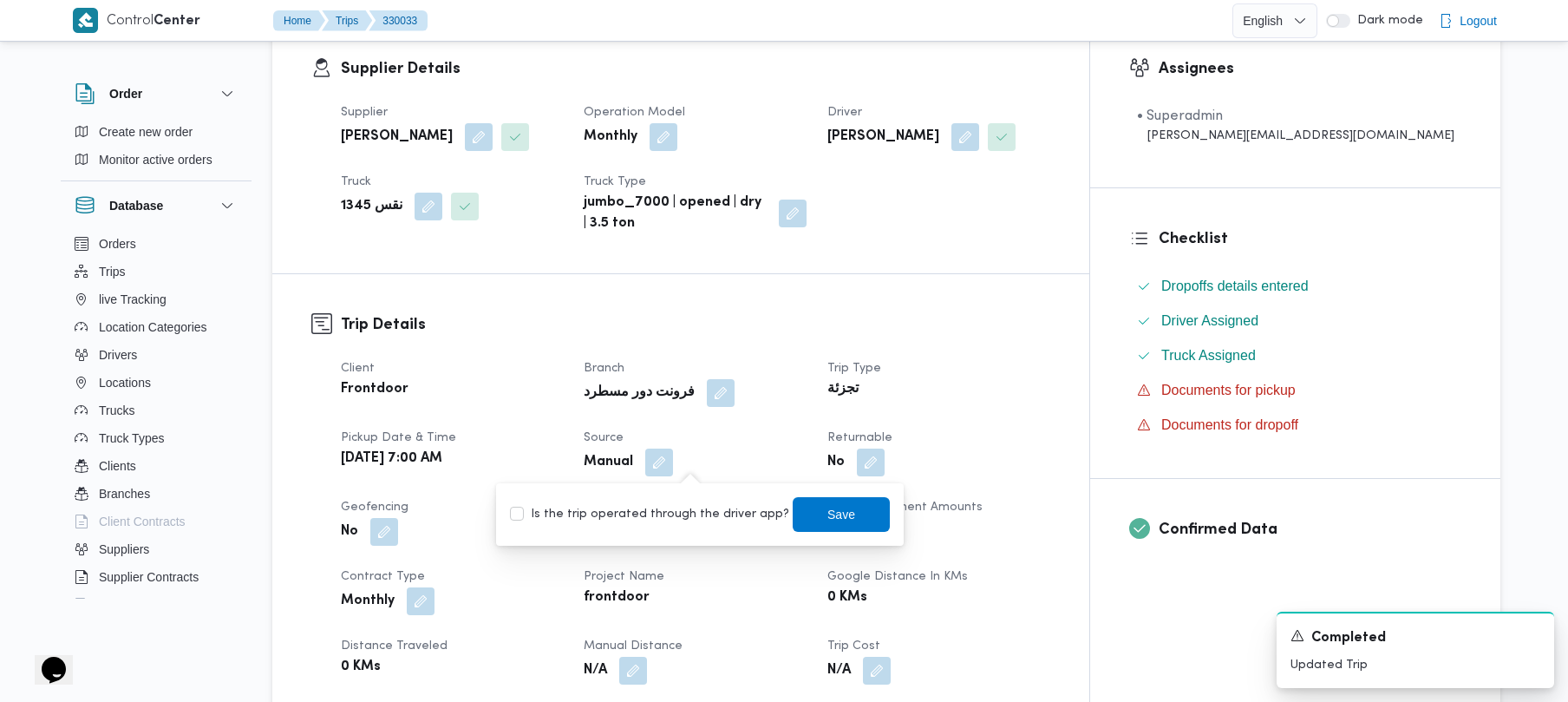
click at [690, 511] on label "Is the trip operated through the driver app?" at bounding box center [650, 514] width 279 height 21
checkbox input "true"
click at [828, 517] on span "Save" at bounding box center [841, 513] width 27 height 21
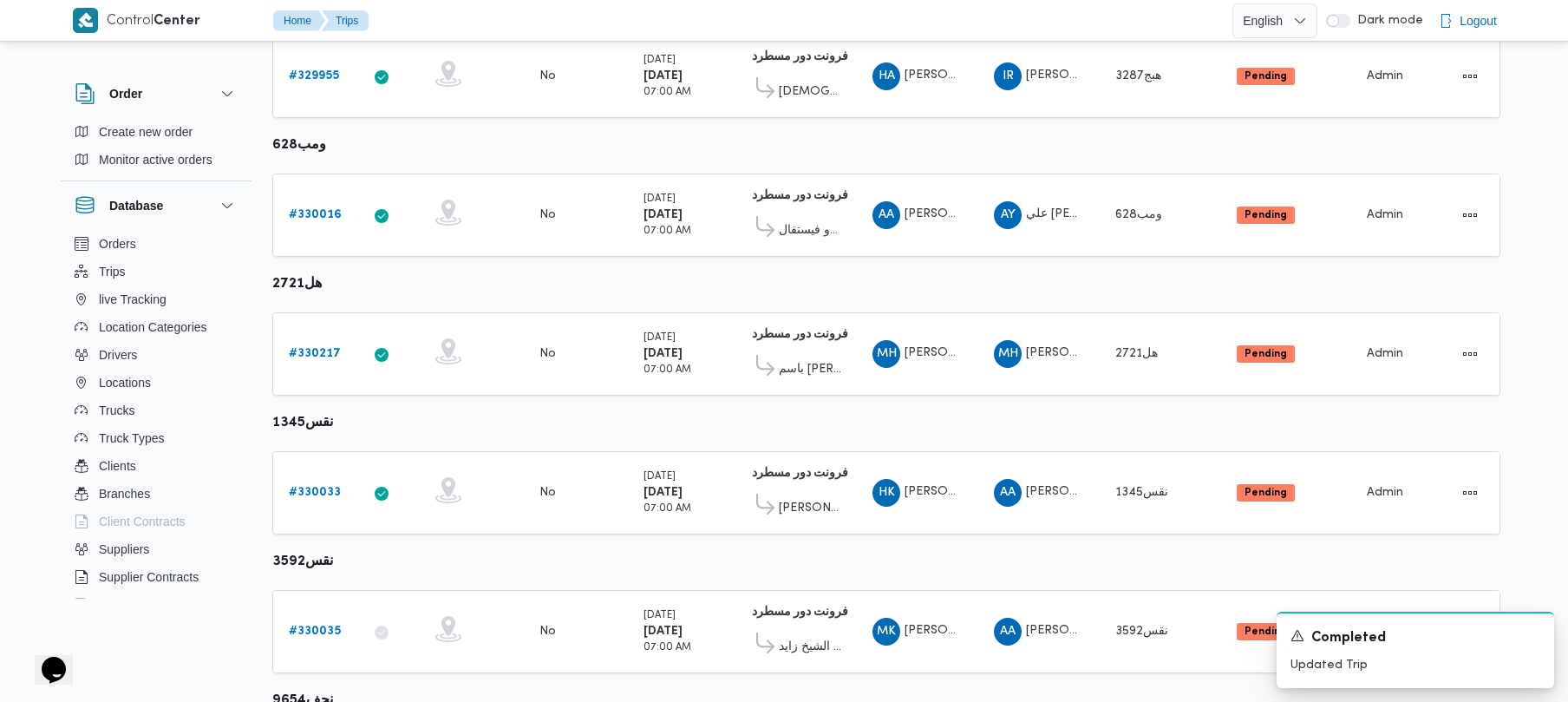
scroll to position [1026, 0]
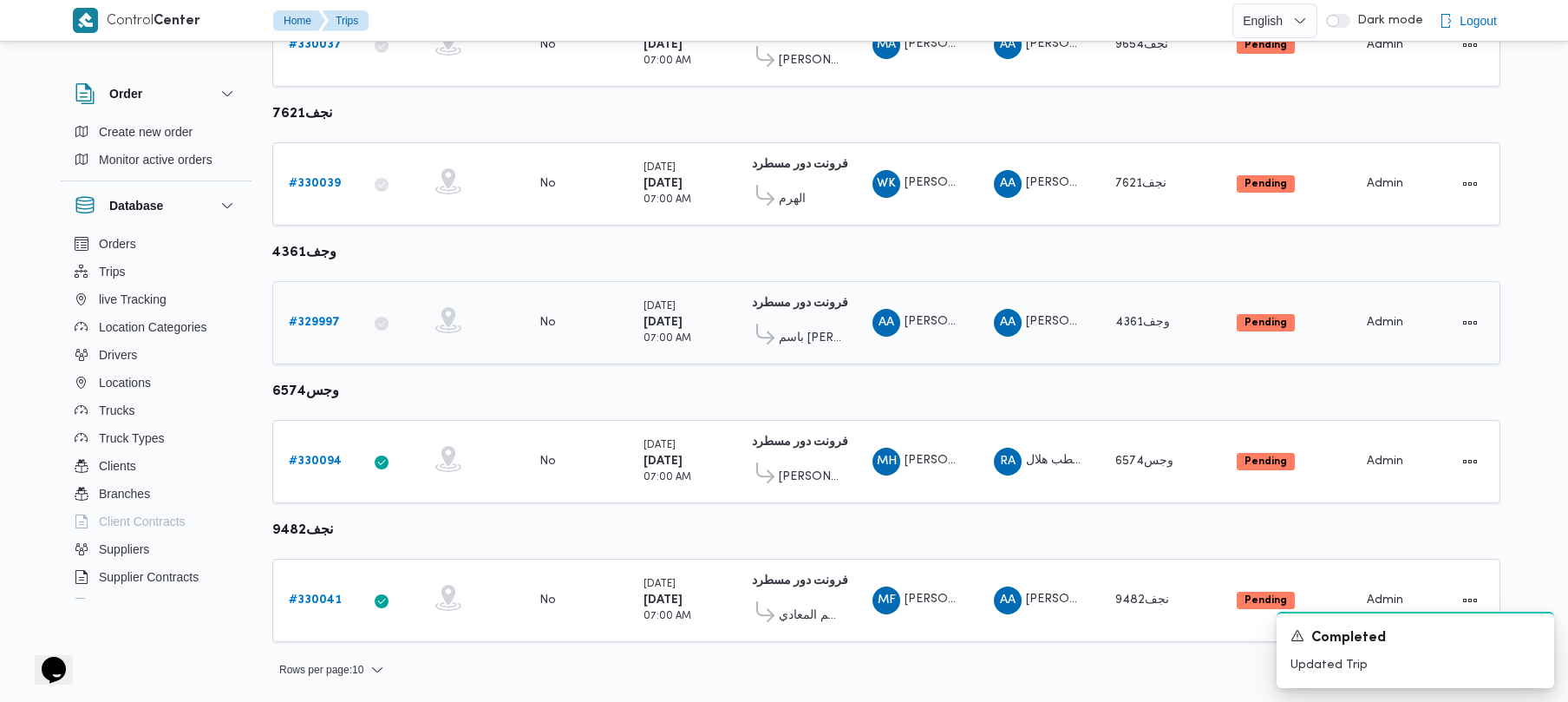
click at [323, 316] on b "# 329997" at bounding box center [314, 322] width 51 height 11
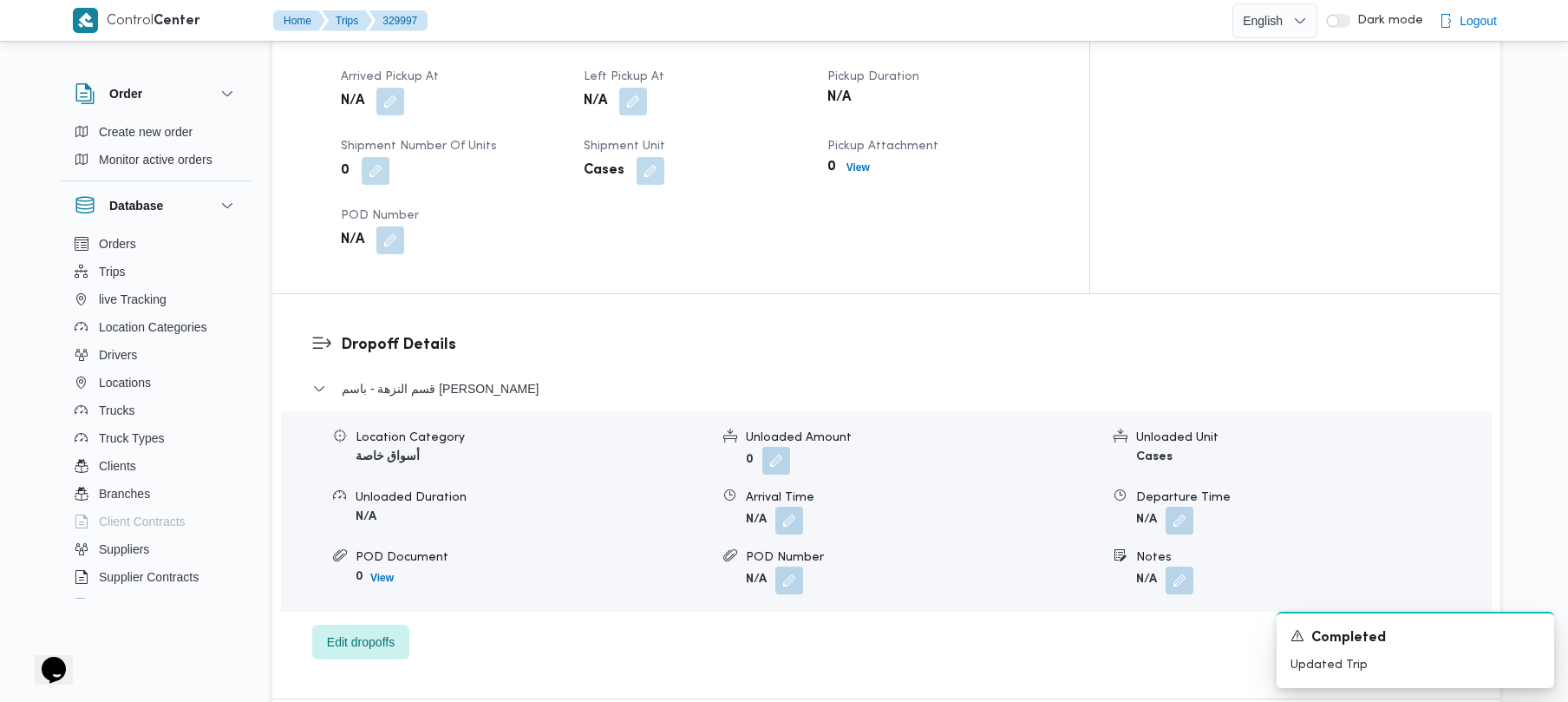
scroll to position [893, 0]
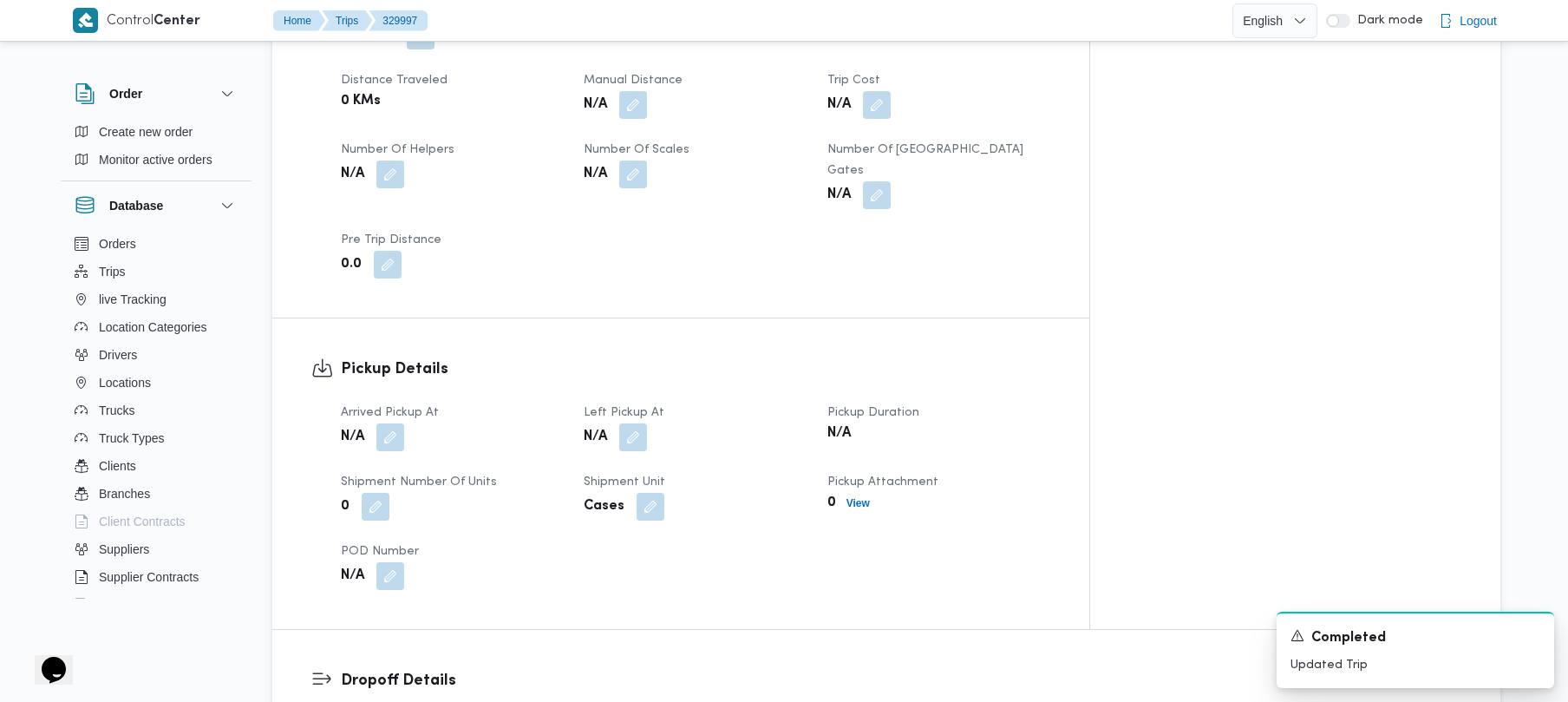
click at [1563, 268] on div "Control Center Home Trips 329997 English عربي Dark mode Logout Order Create new…" at bounding box center [784, 583] width 1568 height 2953
click at [1557, 261] on div "Control Center Home Trips 329997 English عربي Dark mode Logout Order Create new…" at bounding box center [784, 583] width 1568 height 2953
drag, startPoint x: 1551, startPoint y: 250, endPoint x: 1537, endPoint y: 203, distance: 49.0
click at [1537, 203] on div "Control Center Home Trips 329997 English عربي Dark mode Logout Order Create new…" at bounding box center [784, 583] width 1568 height 2953
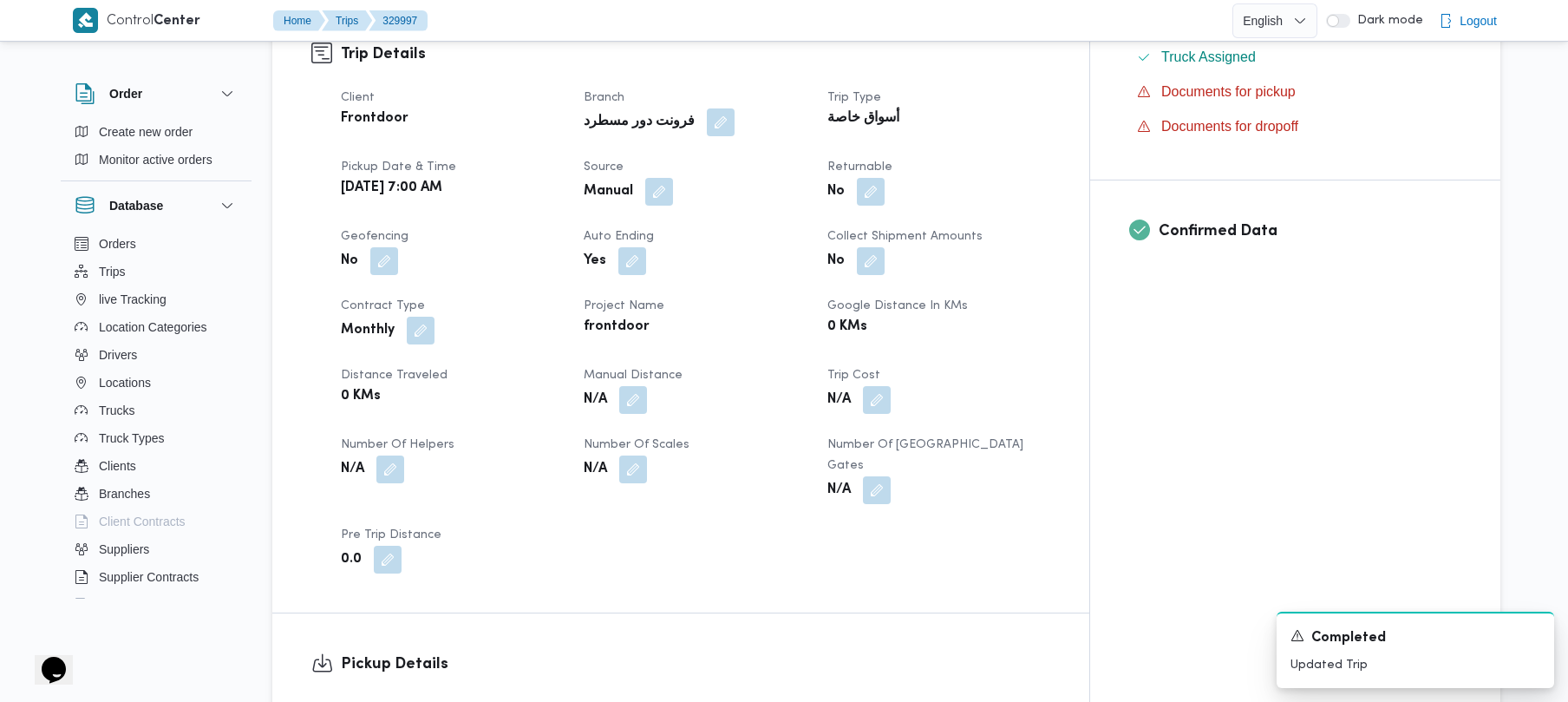
scroll to position [587, 0]
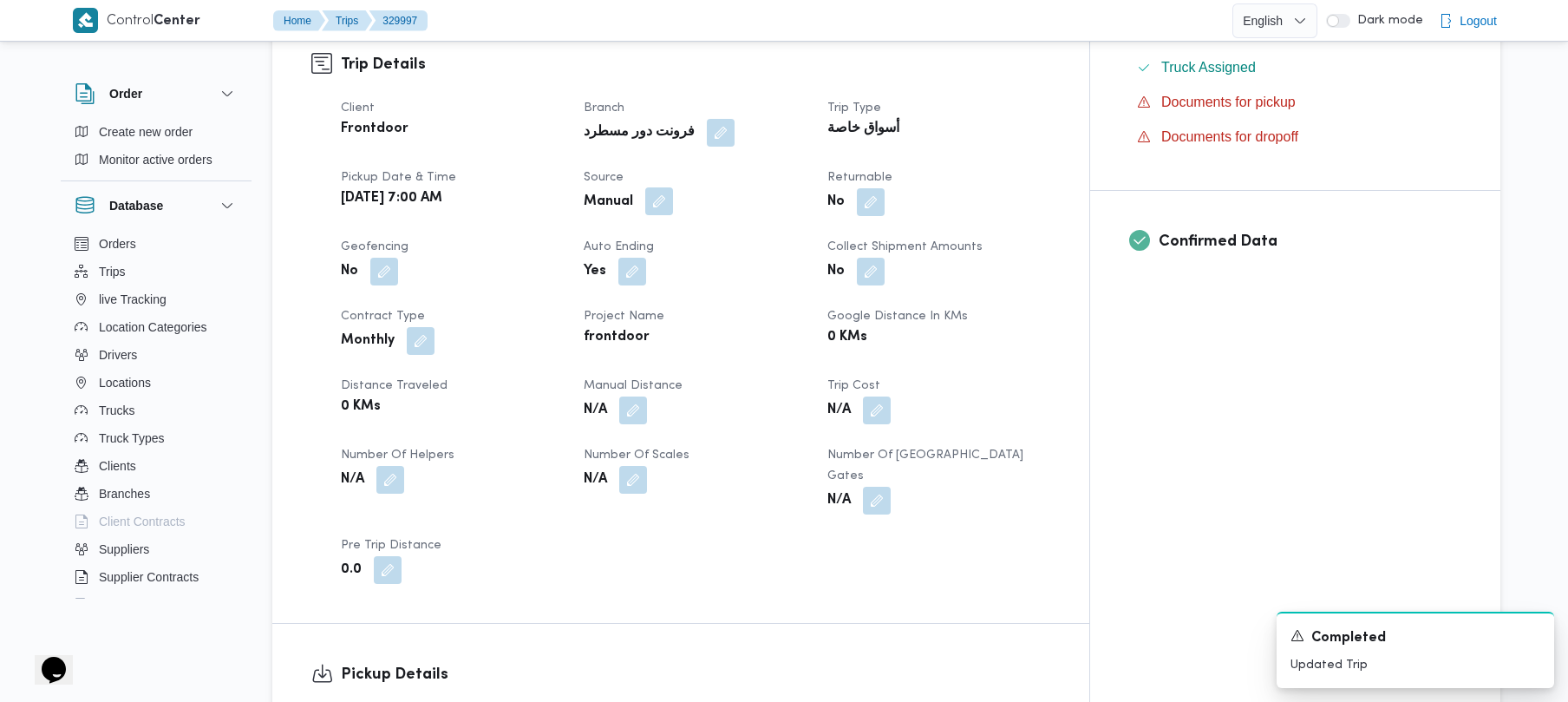
click at [695, 188] on div "Manual" at bounding box center [695, 202] width 225 height 31
click at [673, 188] on button "button" at bounding box center [659, 201] width 27 height 27
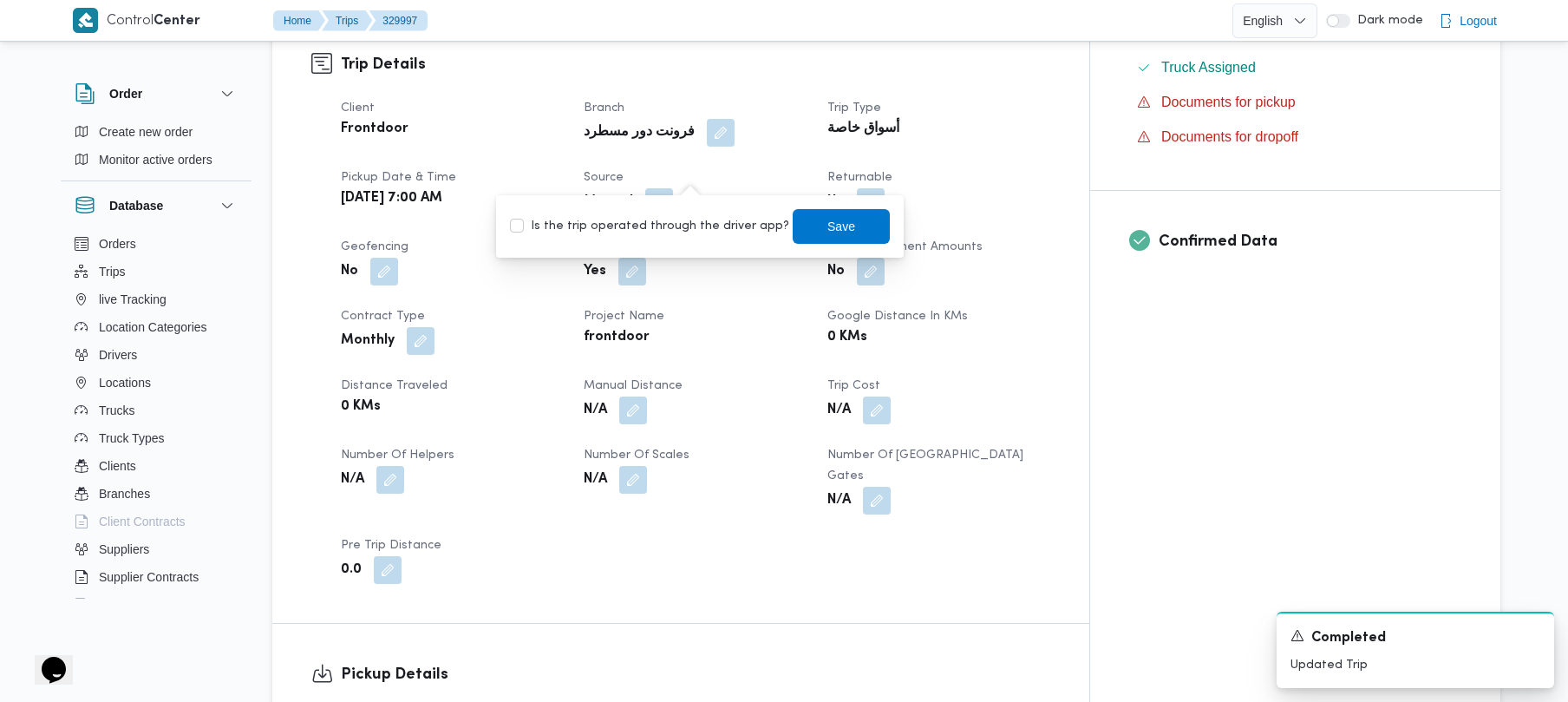
click at [686, 221] on label "Is the trip operated through the driver app?" at bounding box center [650, 226] width 279 height 21
checkbox input "true"
click at [828, 225] on span "Save" at bounding box center [841, 225] width 27 height 21
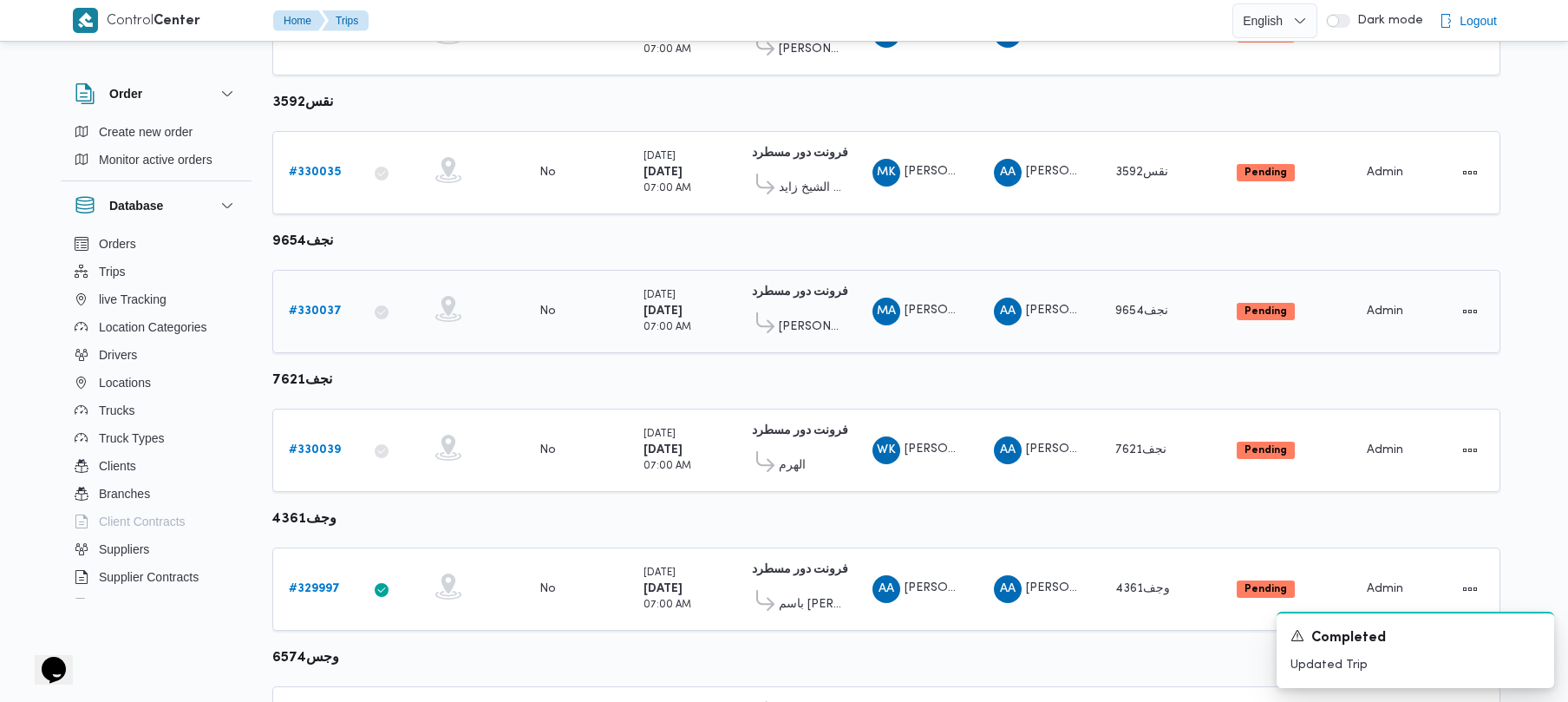
scroll to position [1026, 0]
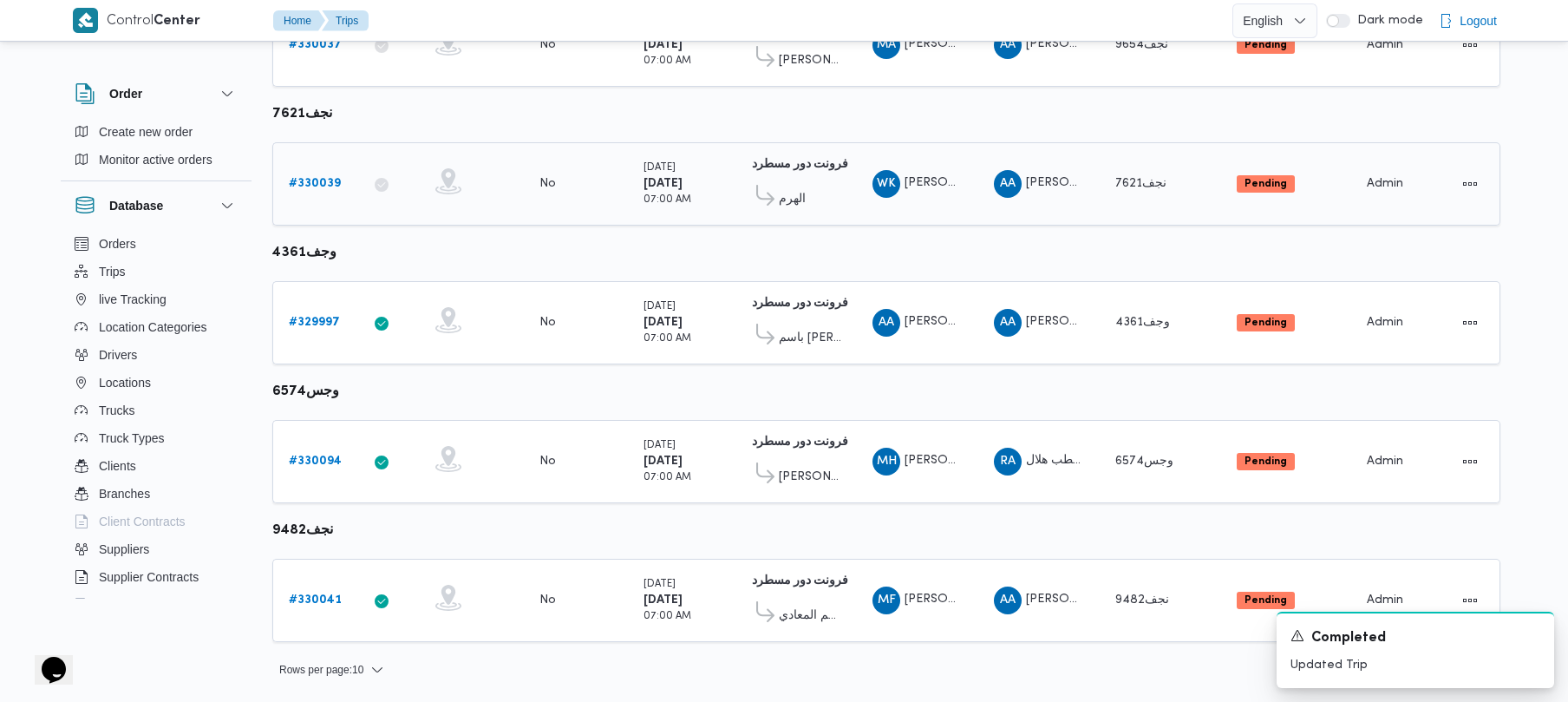
click at [330, 196] on div "# 330039" at bounding box center [316, 184] width 68 height 35
click at [311, 188] on b "# 330039" at bounding box center [314, 184] width 52 height 11
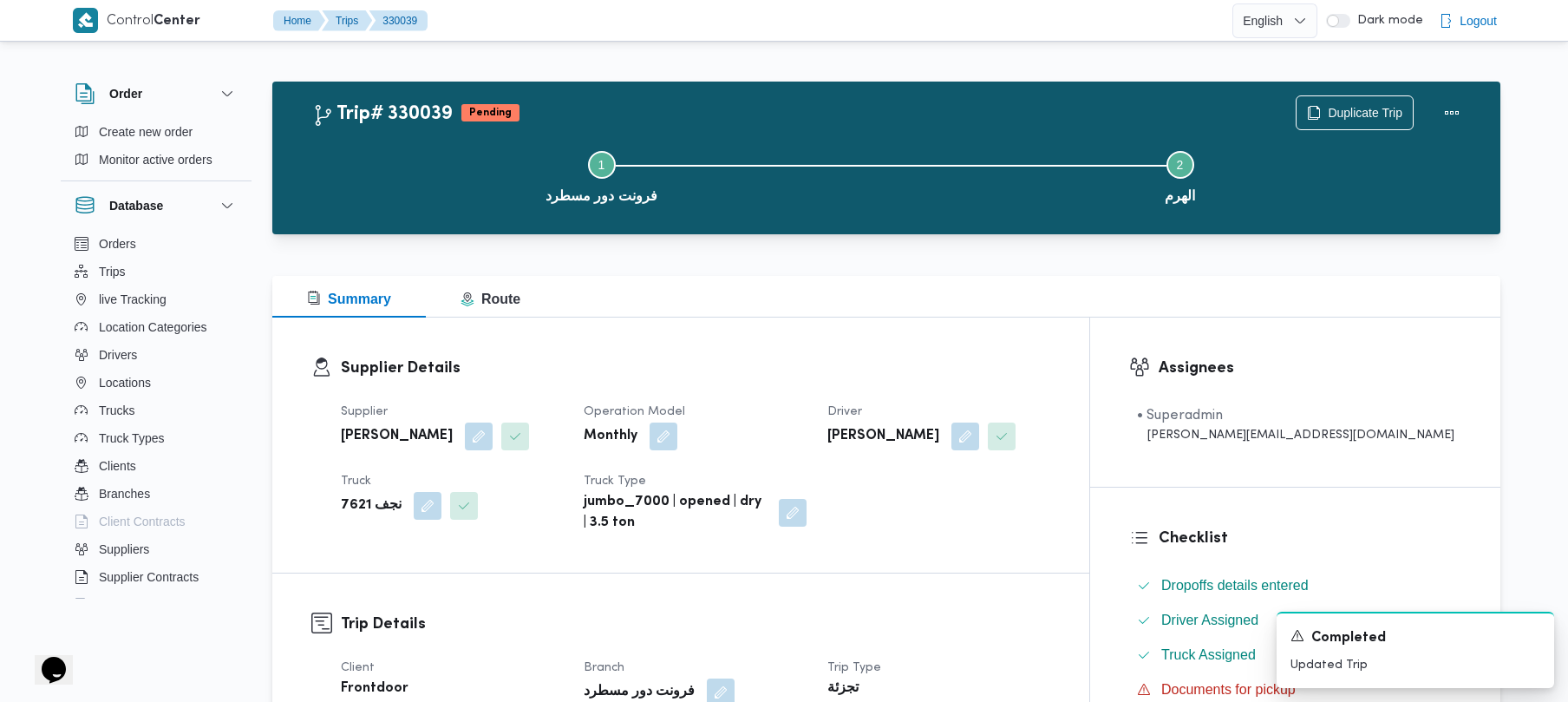
scroll to position [615, 0]
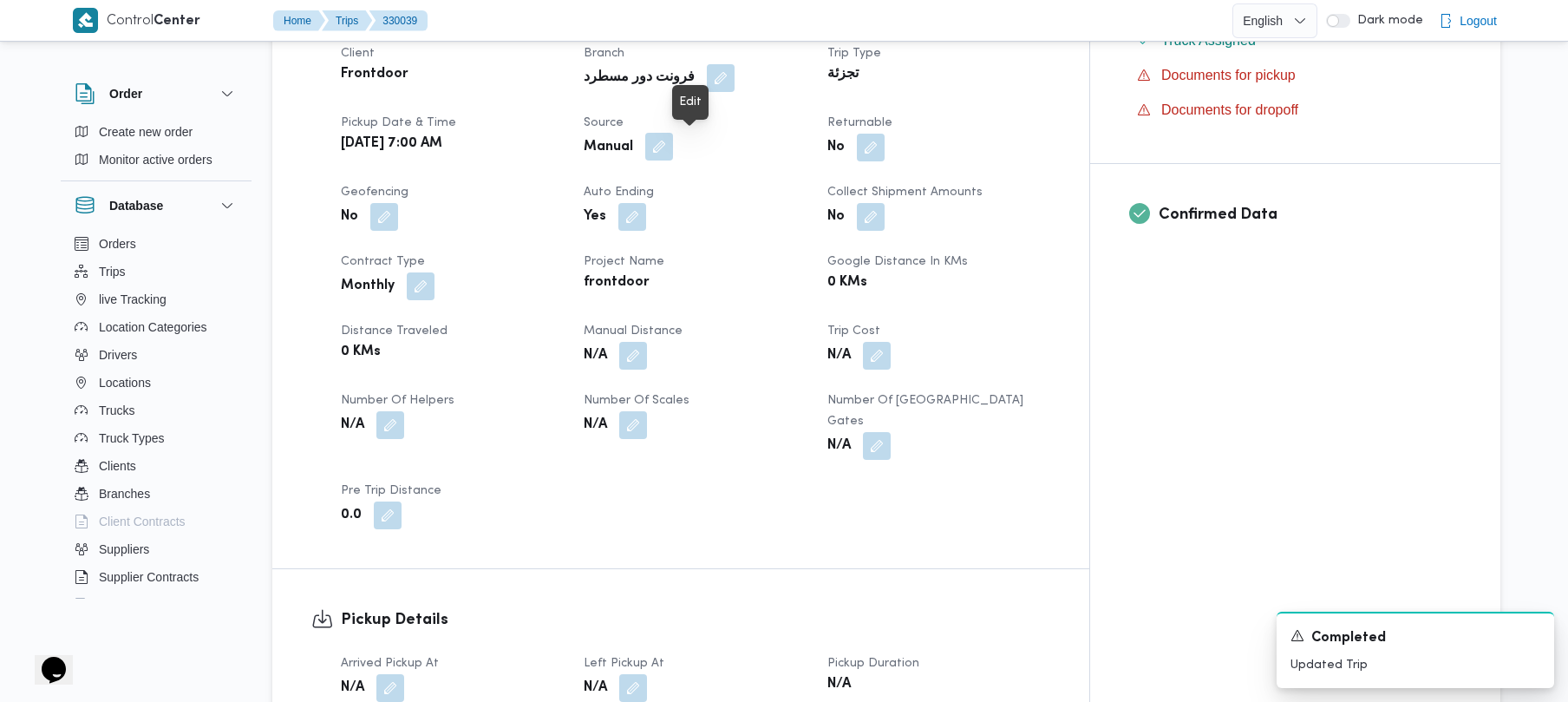
click at [673, 140] on button "button" at bounding box center [659, 146] width 27 height 27
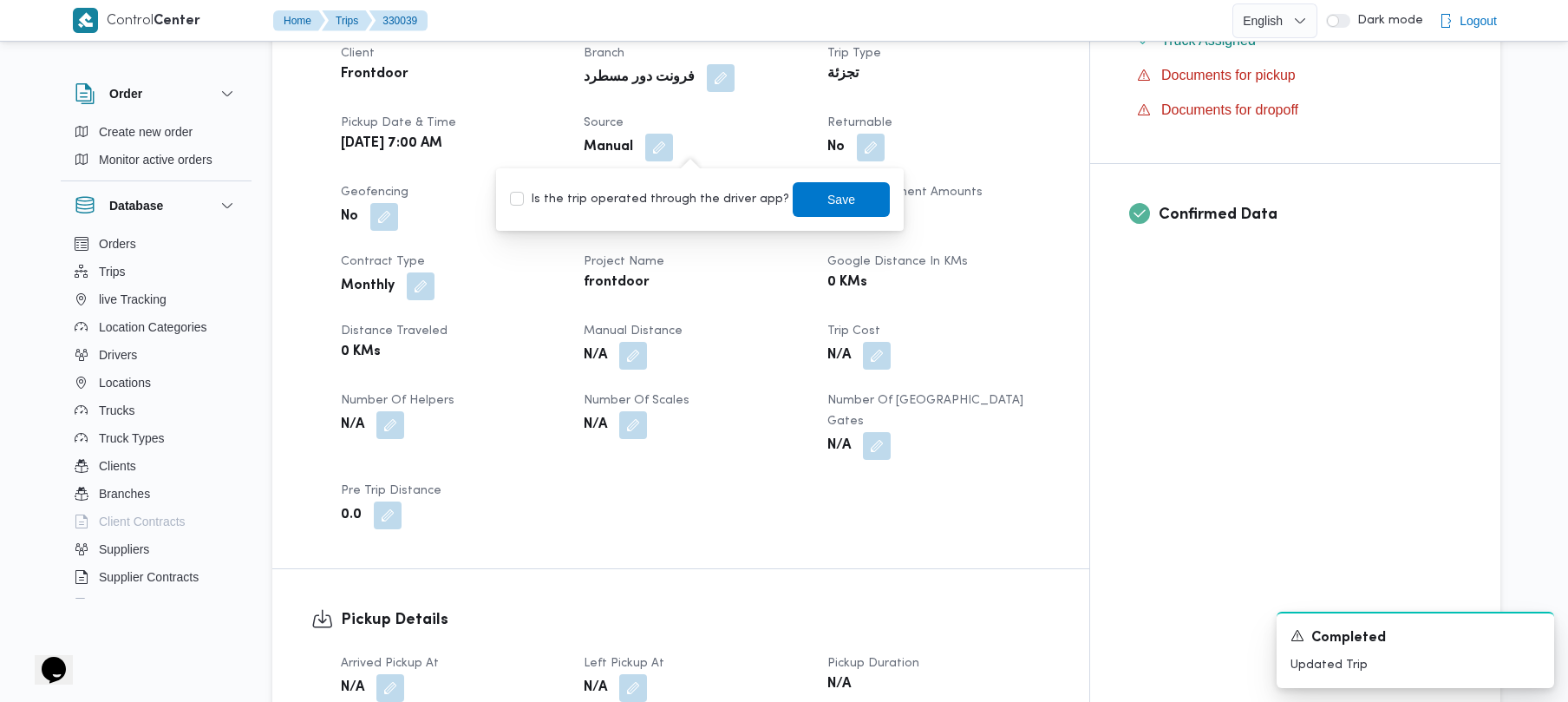
click at [649, 198] on label "Is the trip operated through the driver app?" at bounding box center [650, 200] width 279 height 21
checkbox input "true"
click at [793, 199] on span "Save" at bounding box center [841, 198] width 98 height 35
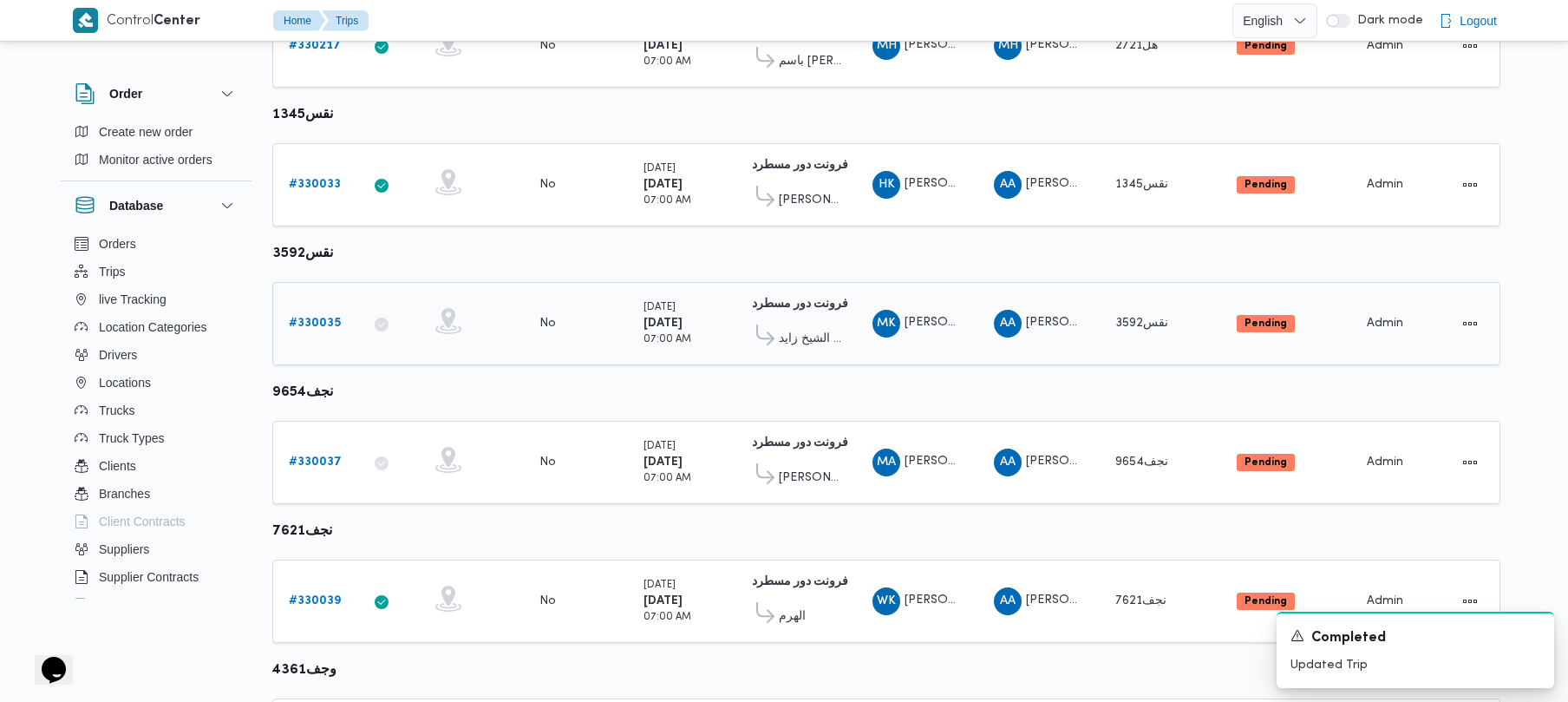
scroll to position [615, 0]
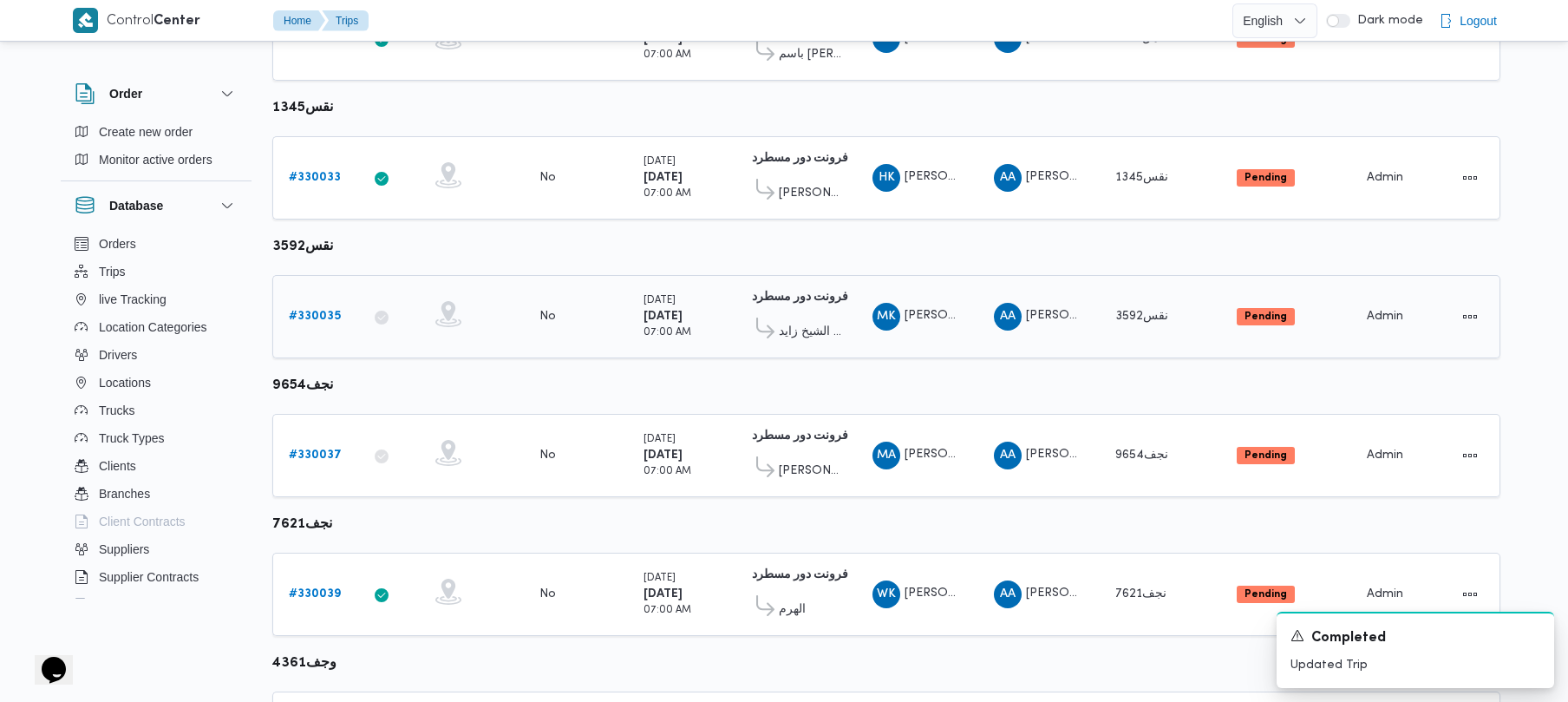
click at [296, 311] on b "# 330035" at bounding box center [314, 316] width 52 height 11
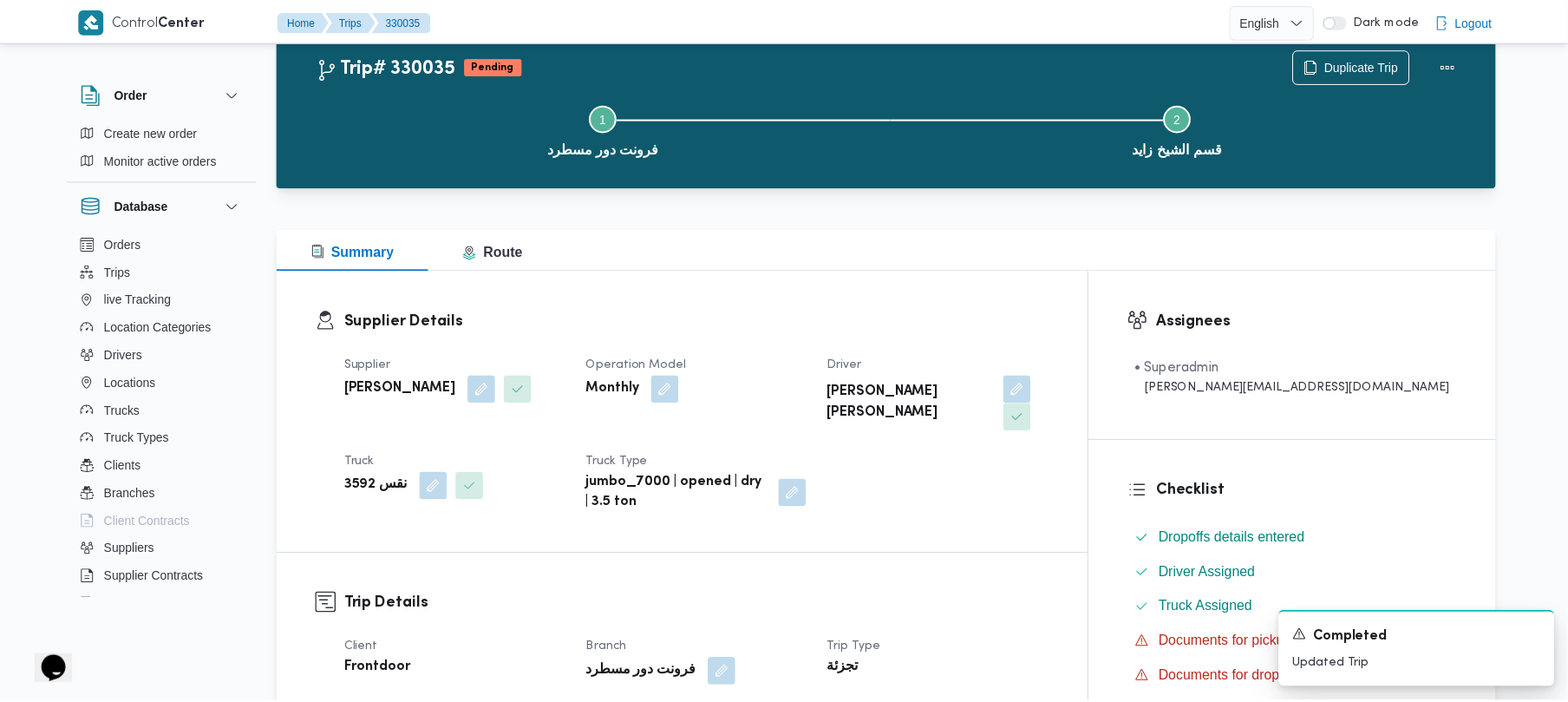
scroll to position [615, 0]
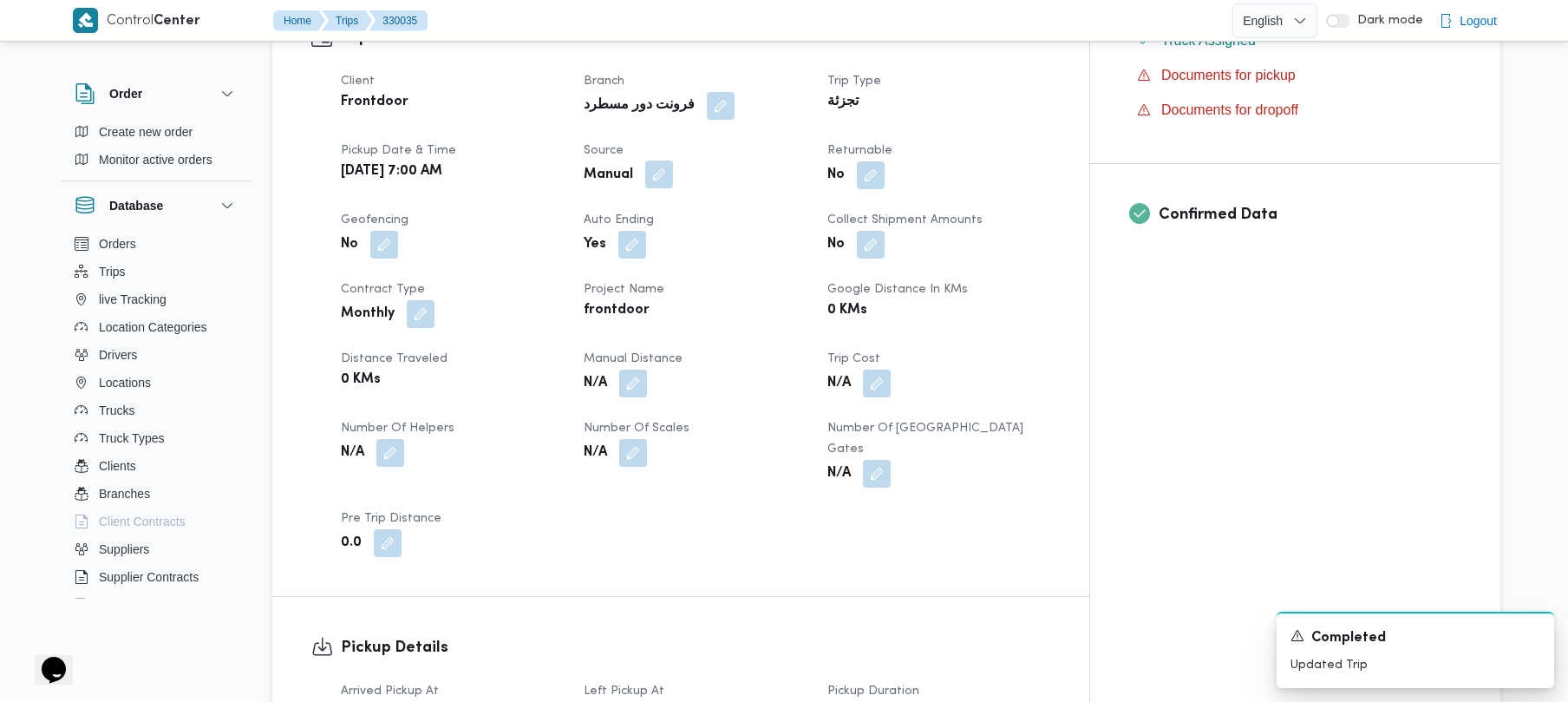
click at [673, 160] on button "button" at bounding box center [659, 173] width 27 height 27
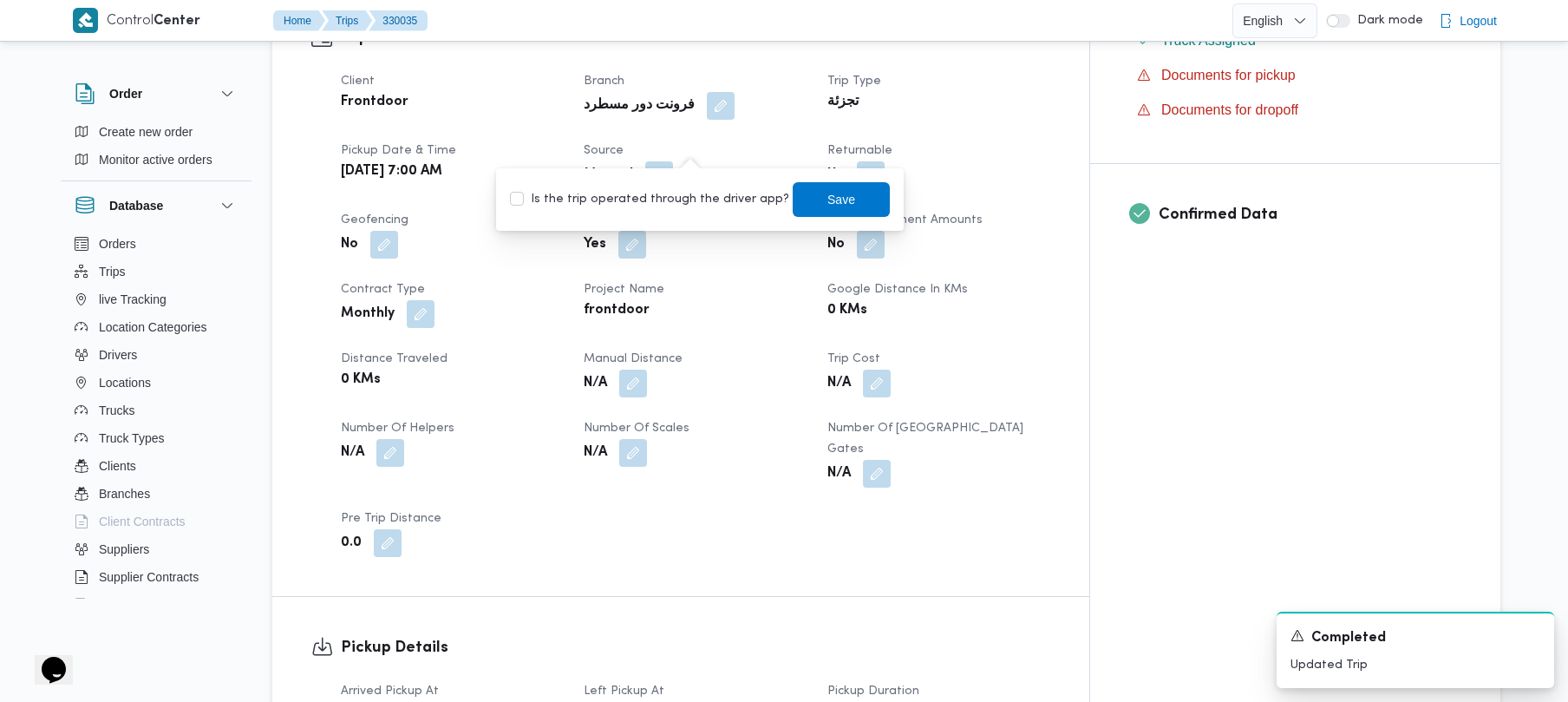
click at [685, 191] on label "Is the trip operated through the driver app?" at bounding box center [650, 200] width 279 height 21
checkbox input "true"
click at [798, 188] on span "Save" at bounding box center [841, 198] width 98 height 35
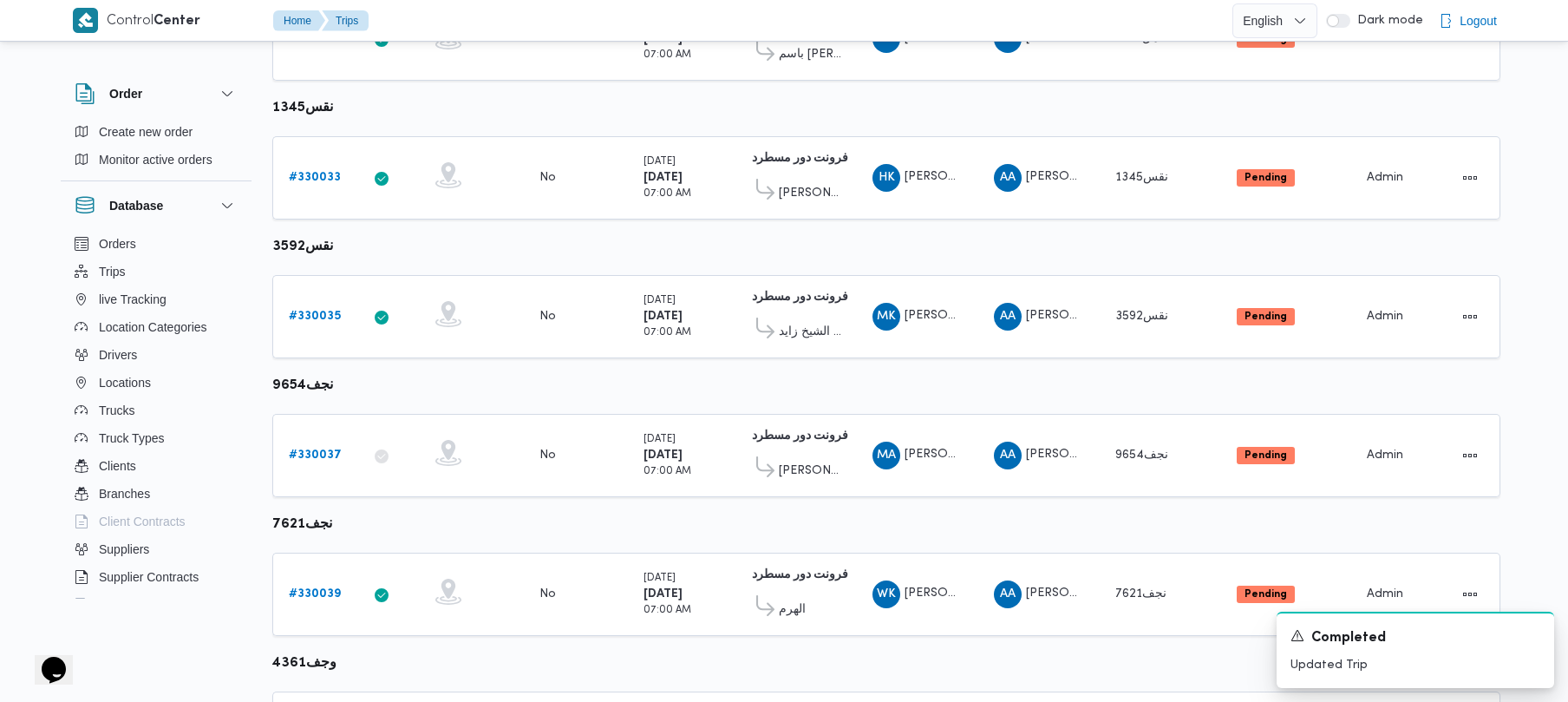
scroll to position [1026, 0]
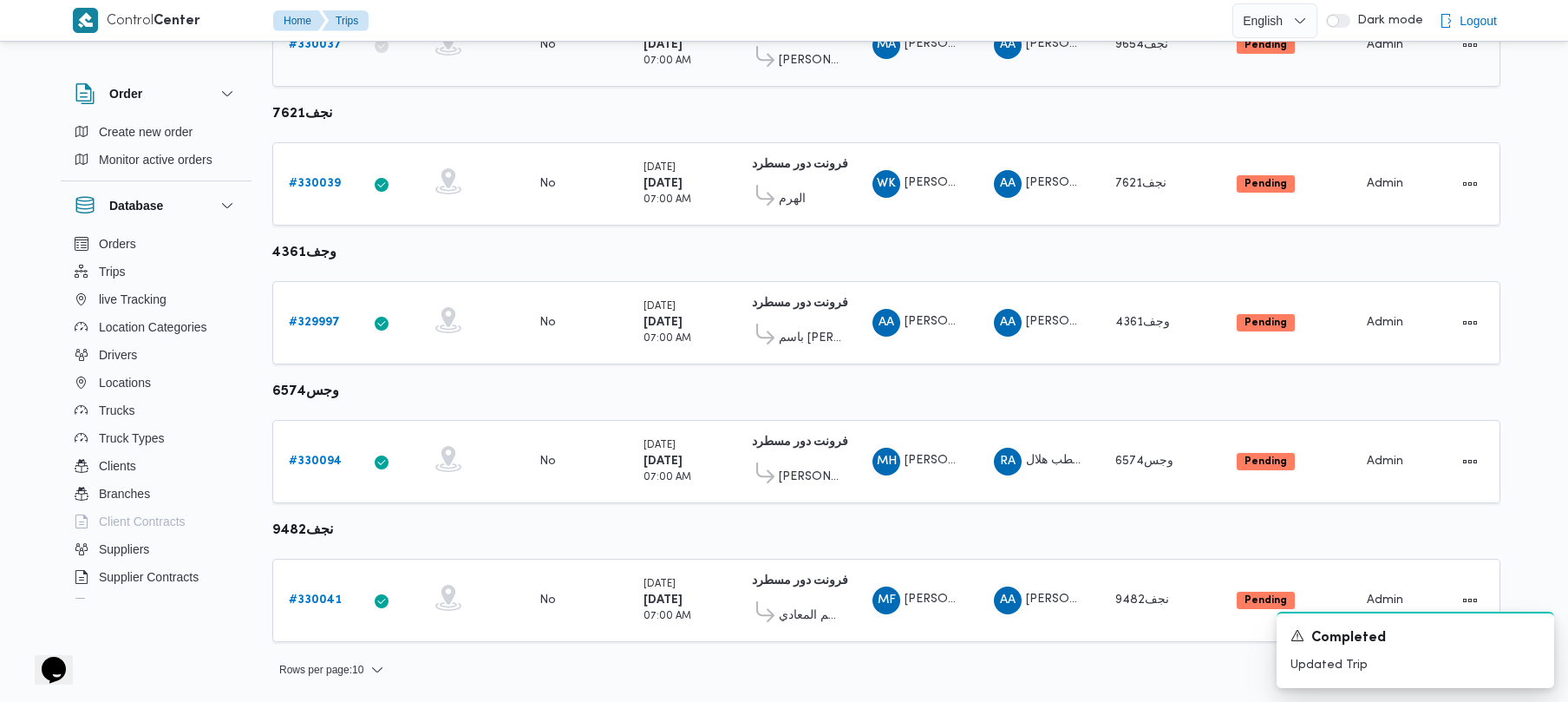
click at [290, 45] on b "# 330037" at bounding box center [315, 45] width 53 height 11
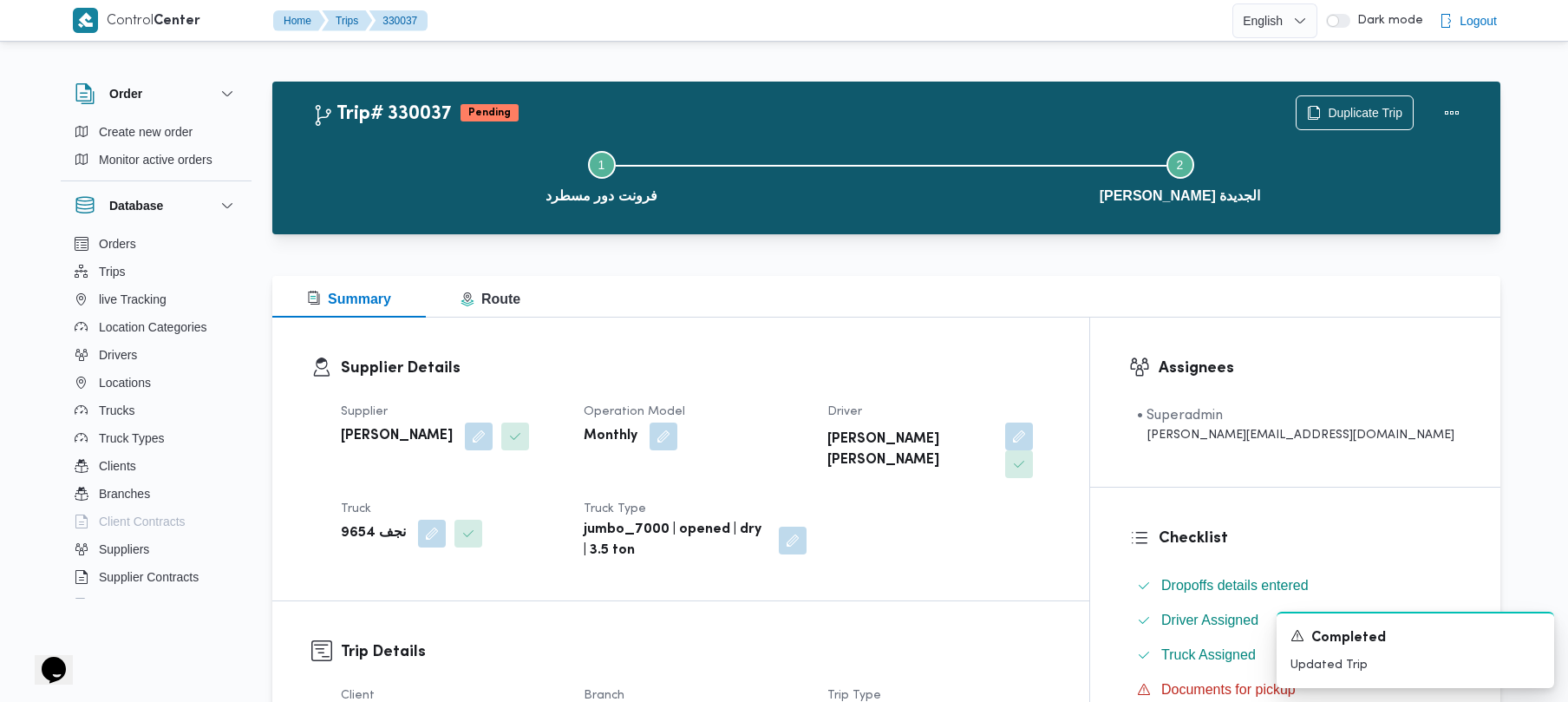
scroll to position [615, 0]
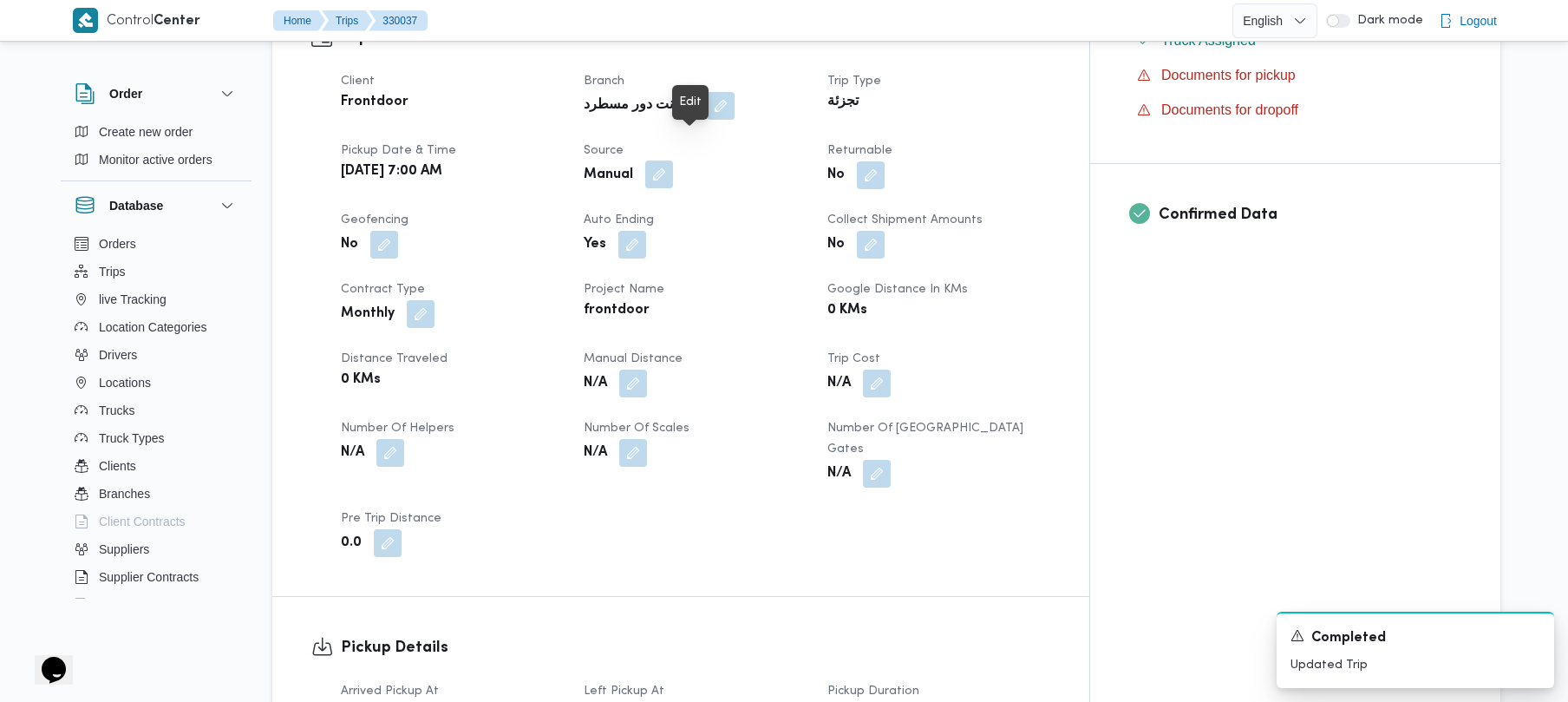
click at [673, 160] on button "button" at bounding box center [659, 173] width 27 height 27
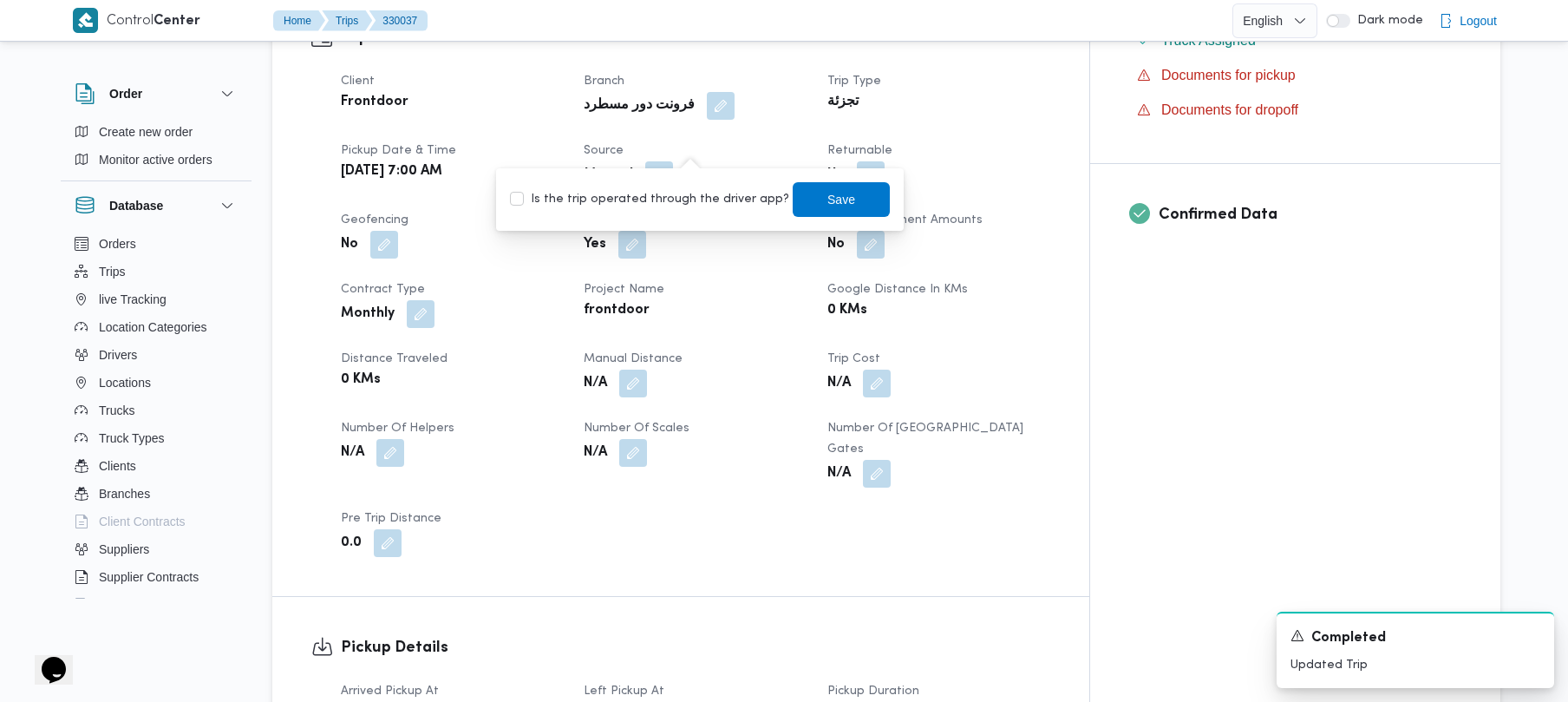
click at [670, 208] on label "Is the trip operated through the driver app?" at bounding box center [650, 200] width 279 height 21
checkbox input "true"
click at [828, 202] on span "Save" at bounding box center [841, 199] width 27 height 21
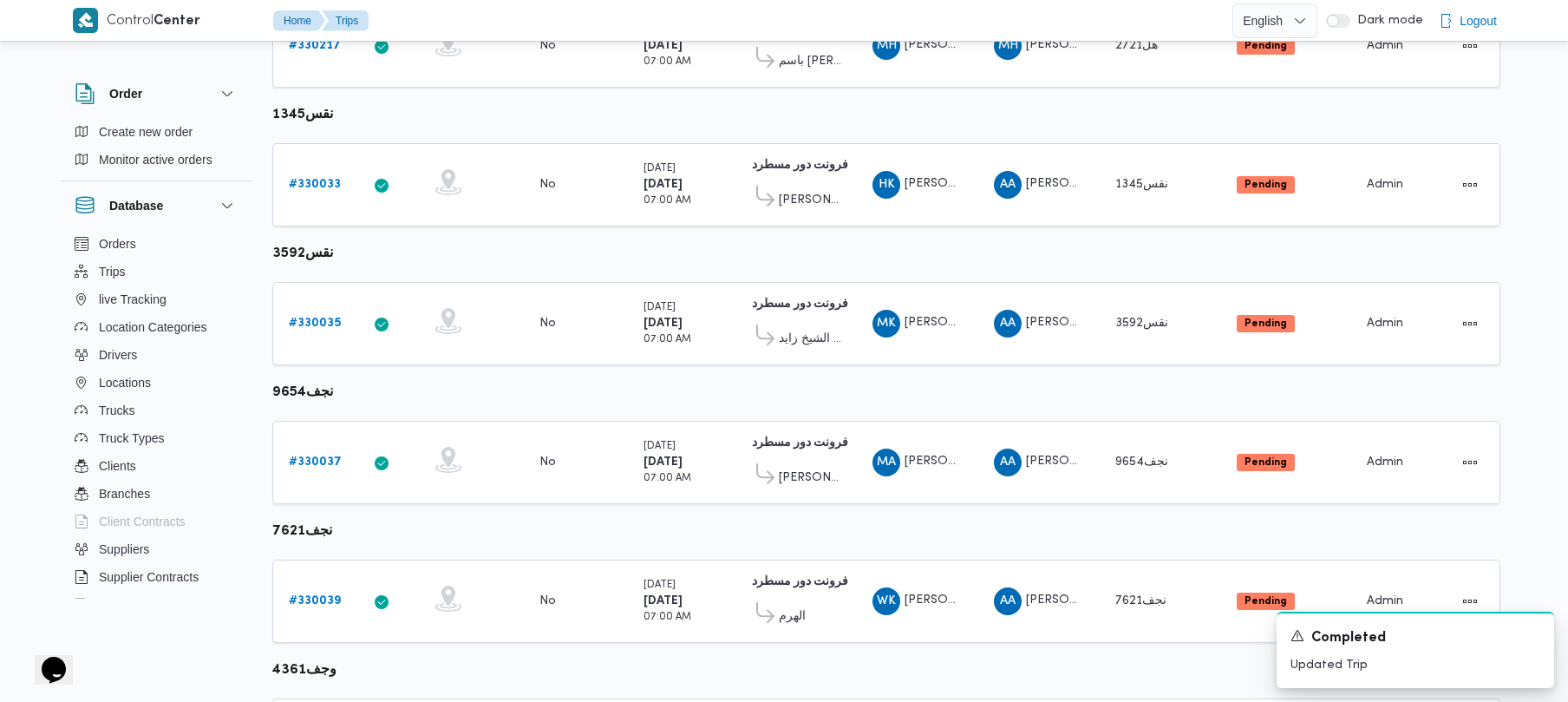
scroll to position [615, 0]
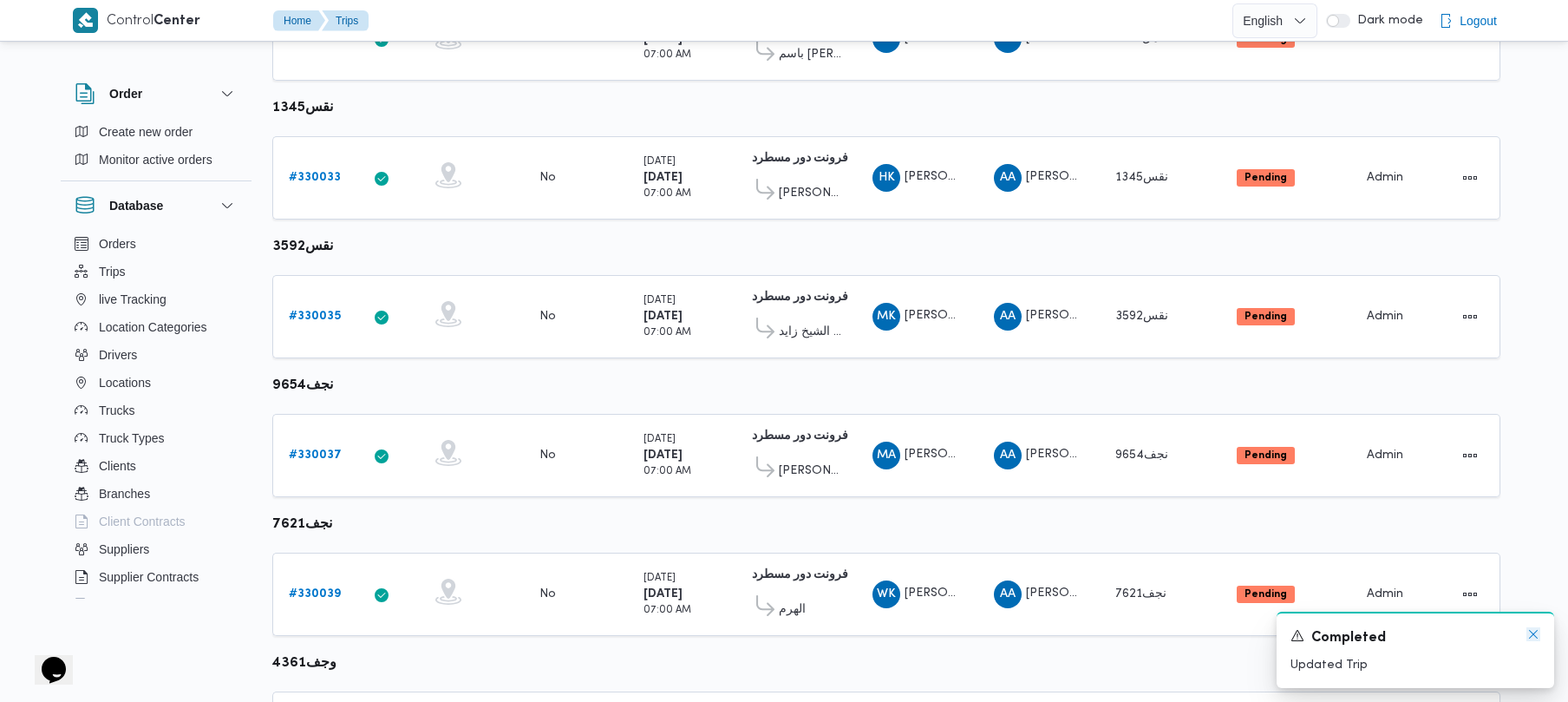
click at [1532, 639] on icon "Dismiss toast" at bounding box center [1533, 634] width 14 height 14
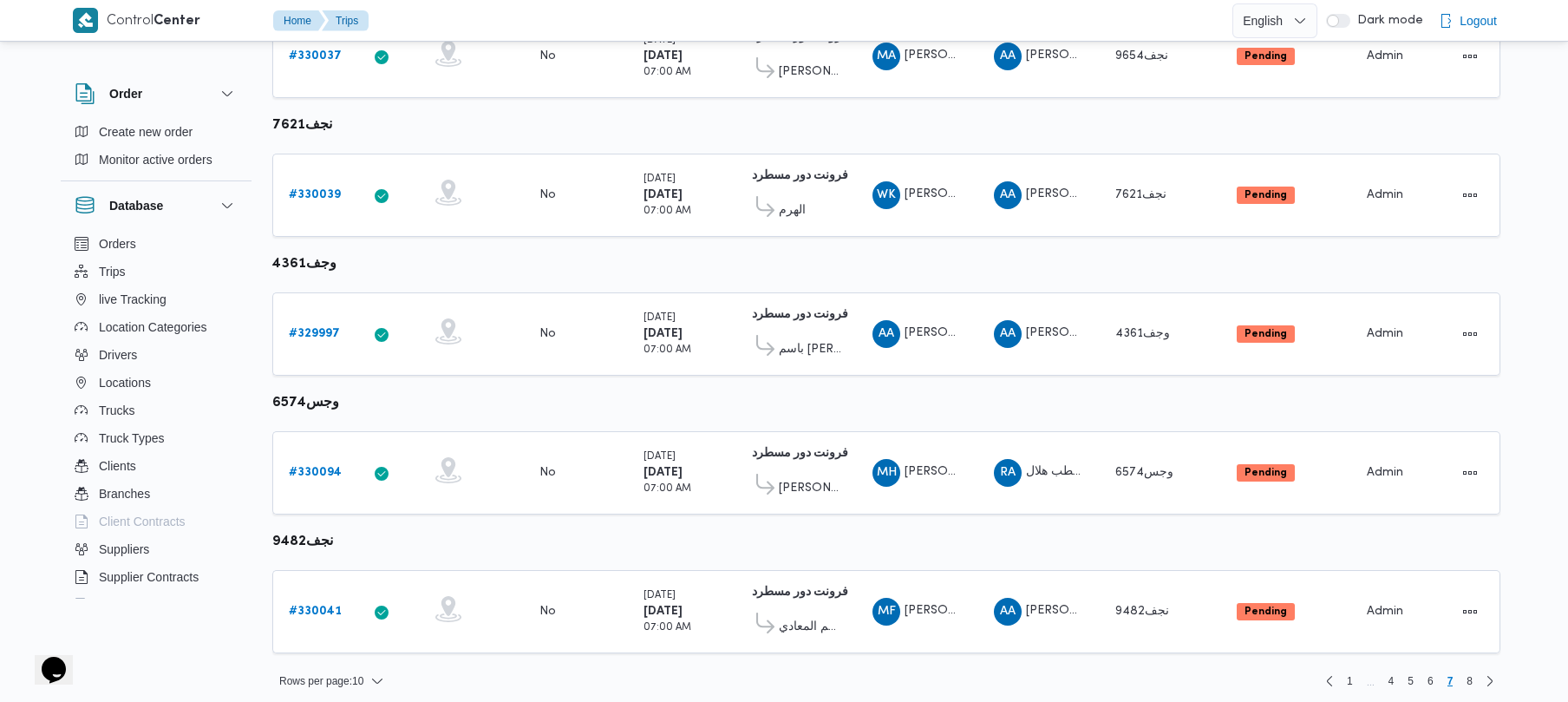
scroll to position [1026, 0]
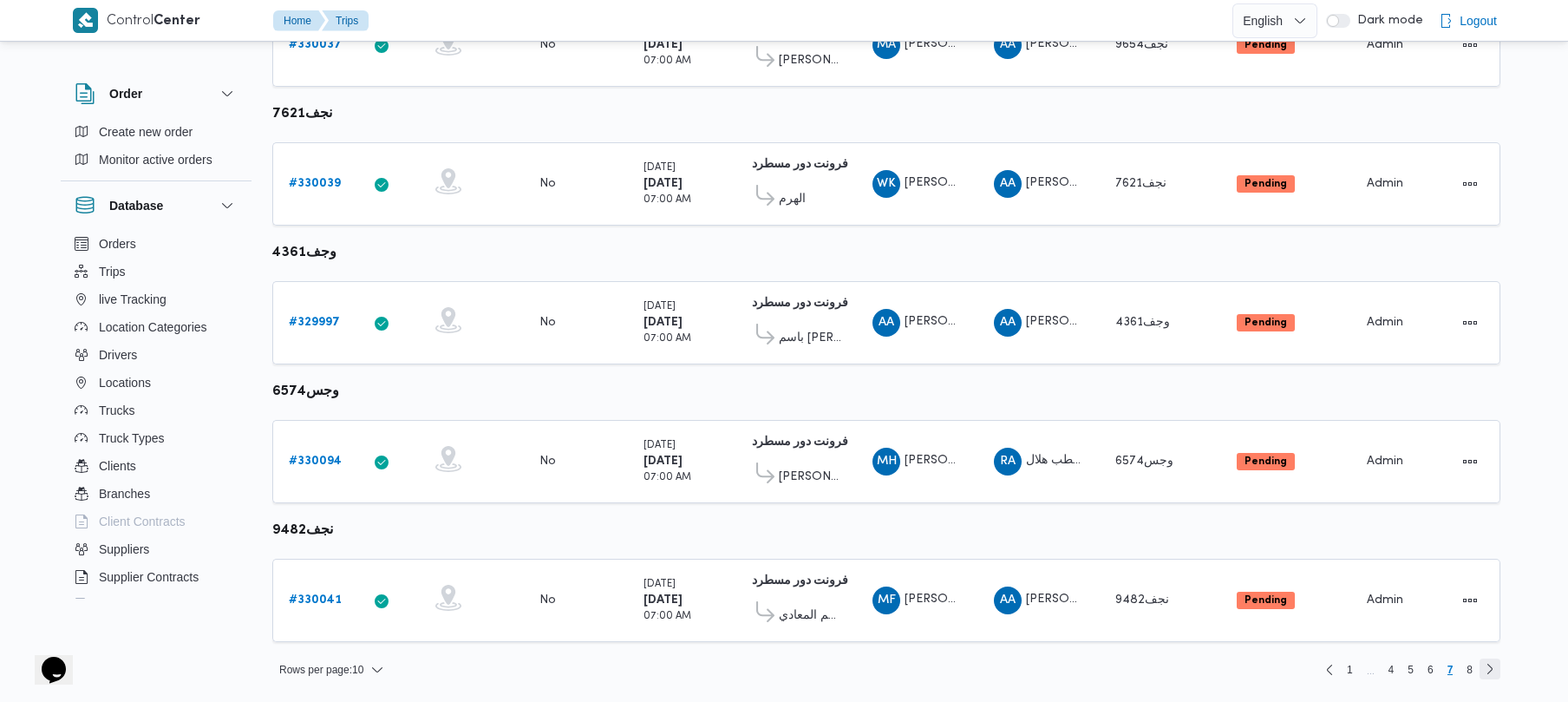
click at [1482, 667] on link "Next page, 8" at bounding box center [1490, 669] width 21 height 21
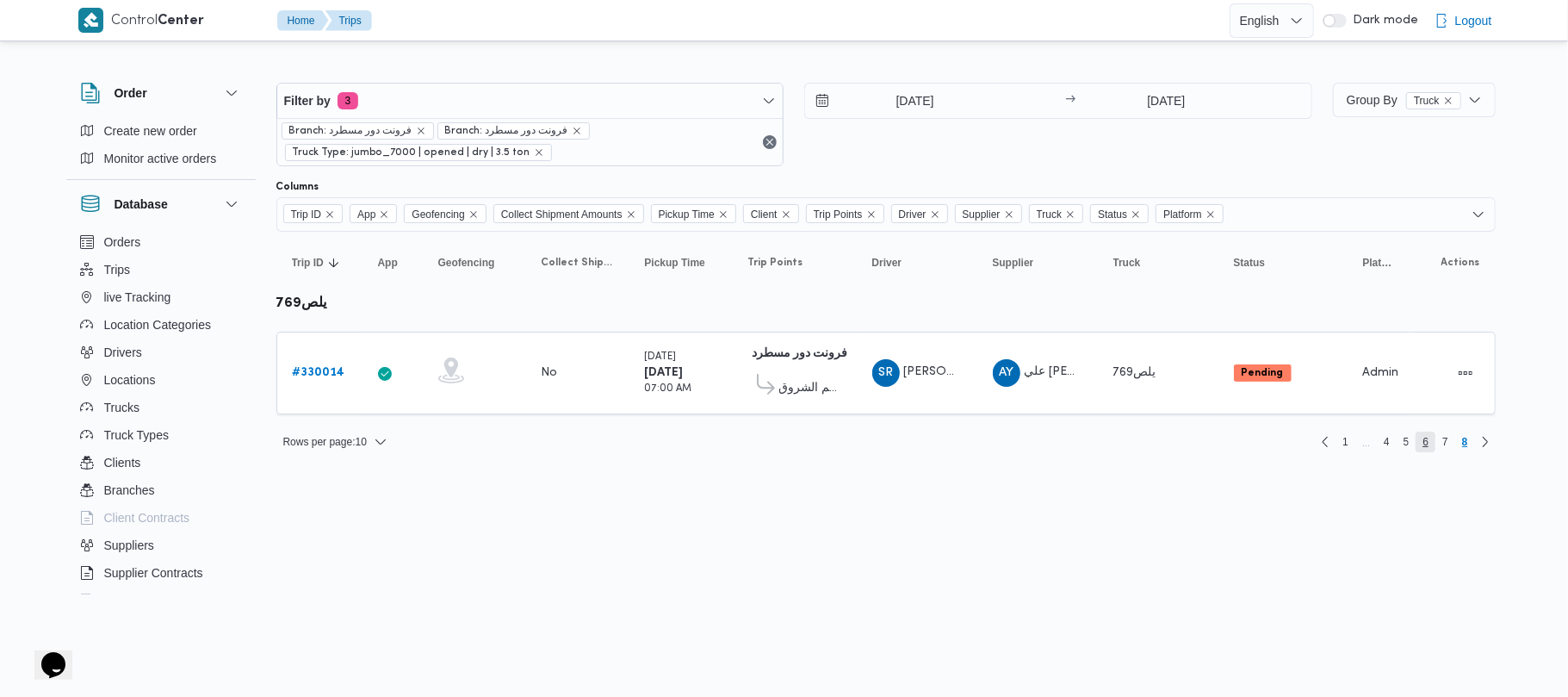
click at [1427, 441] on span "6" at bounding box center [1425, 442] width 20 height 21
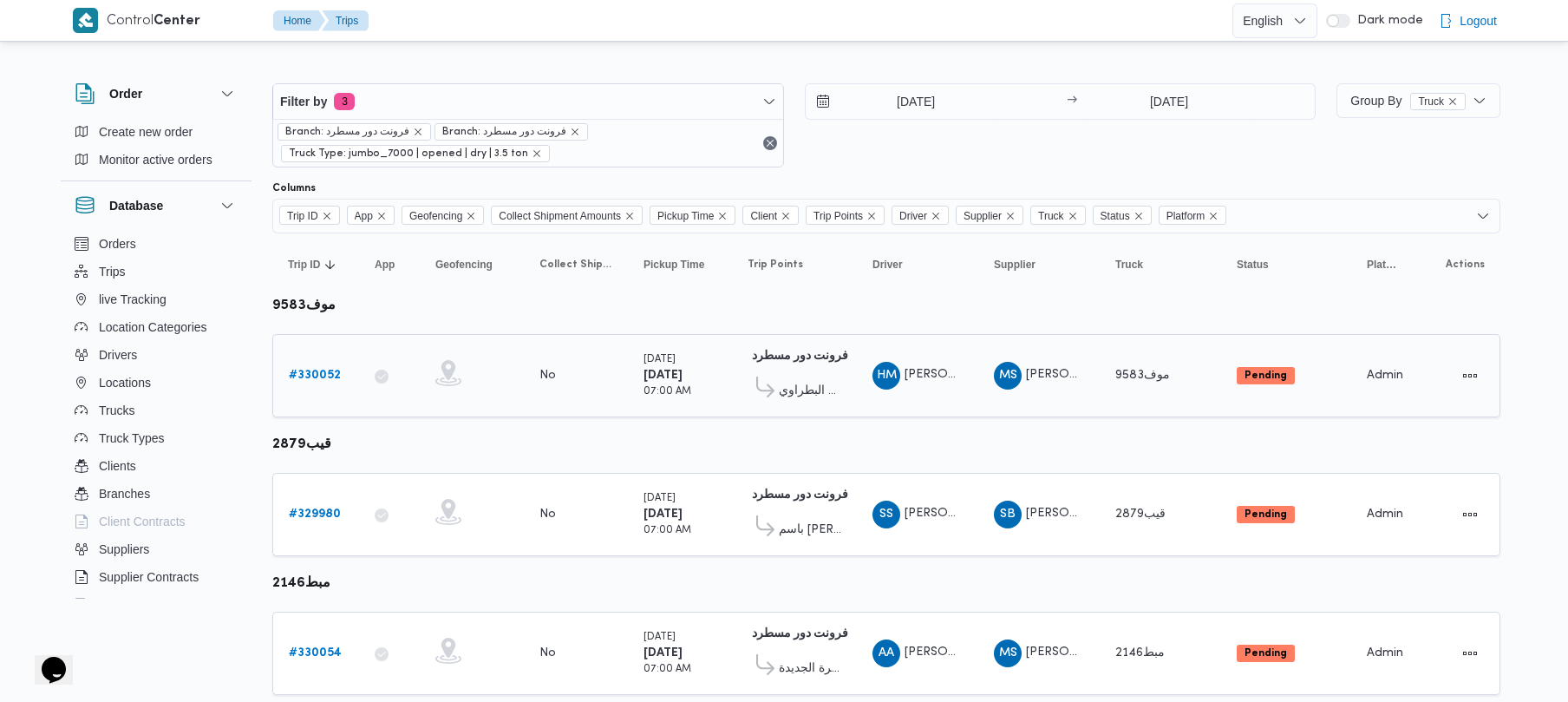
click at [327, 367] on link "# 330052" at bounding box center [314, 376] width 52 height 21
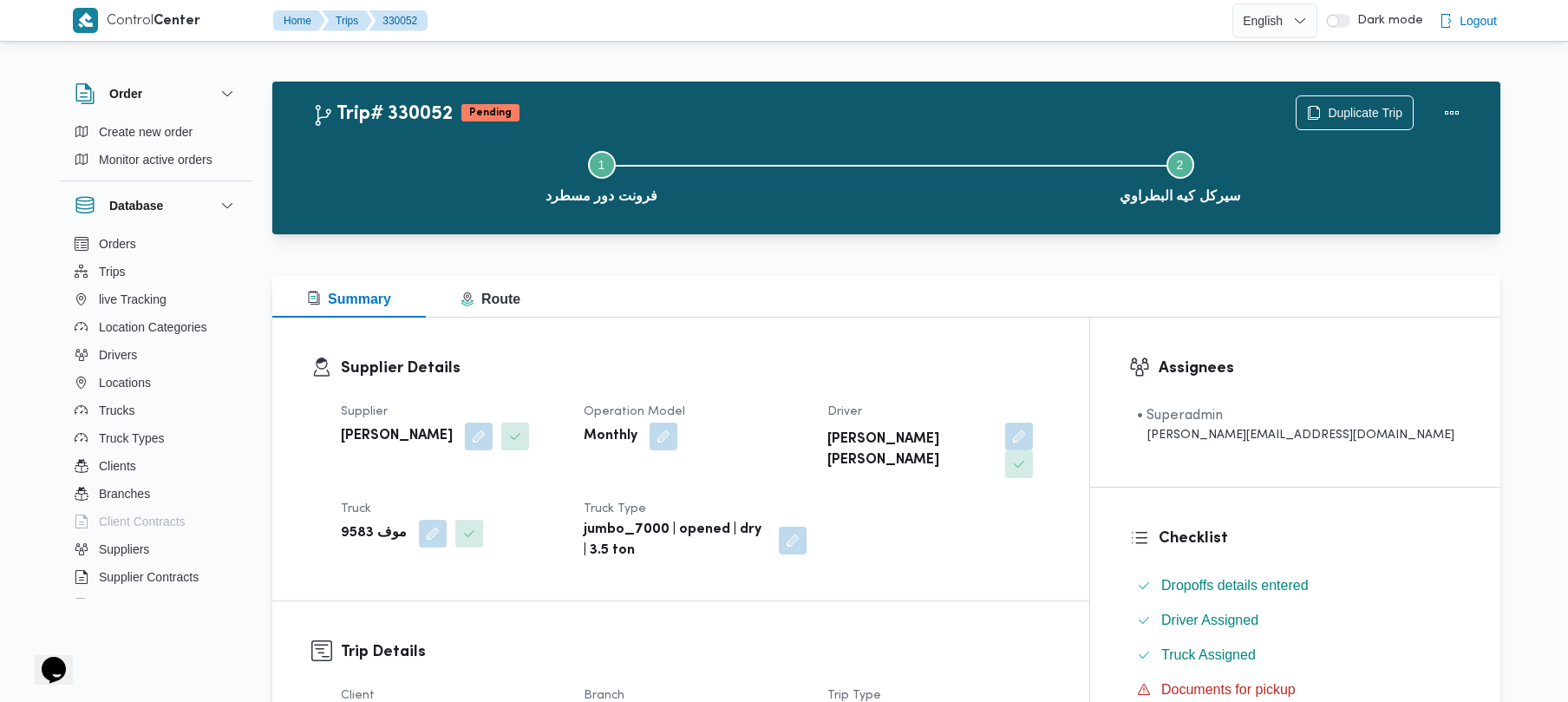
scroll to position [615, 0]
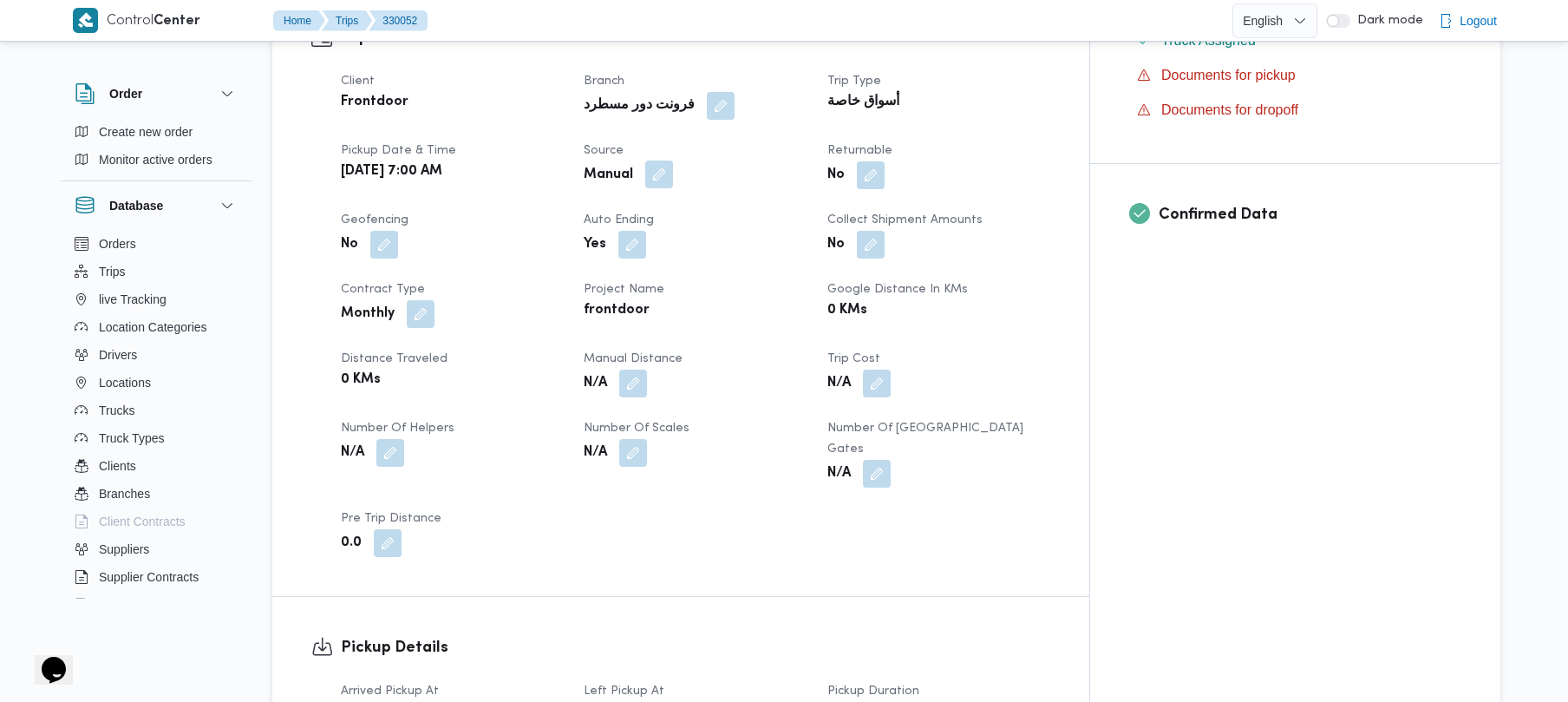
click at [673, 160] on button "button" at bounding box center [659, 173] width 27 height 27
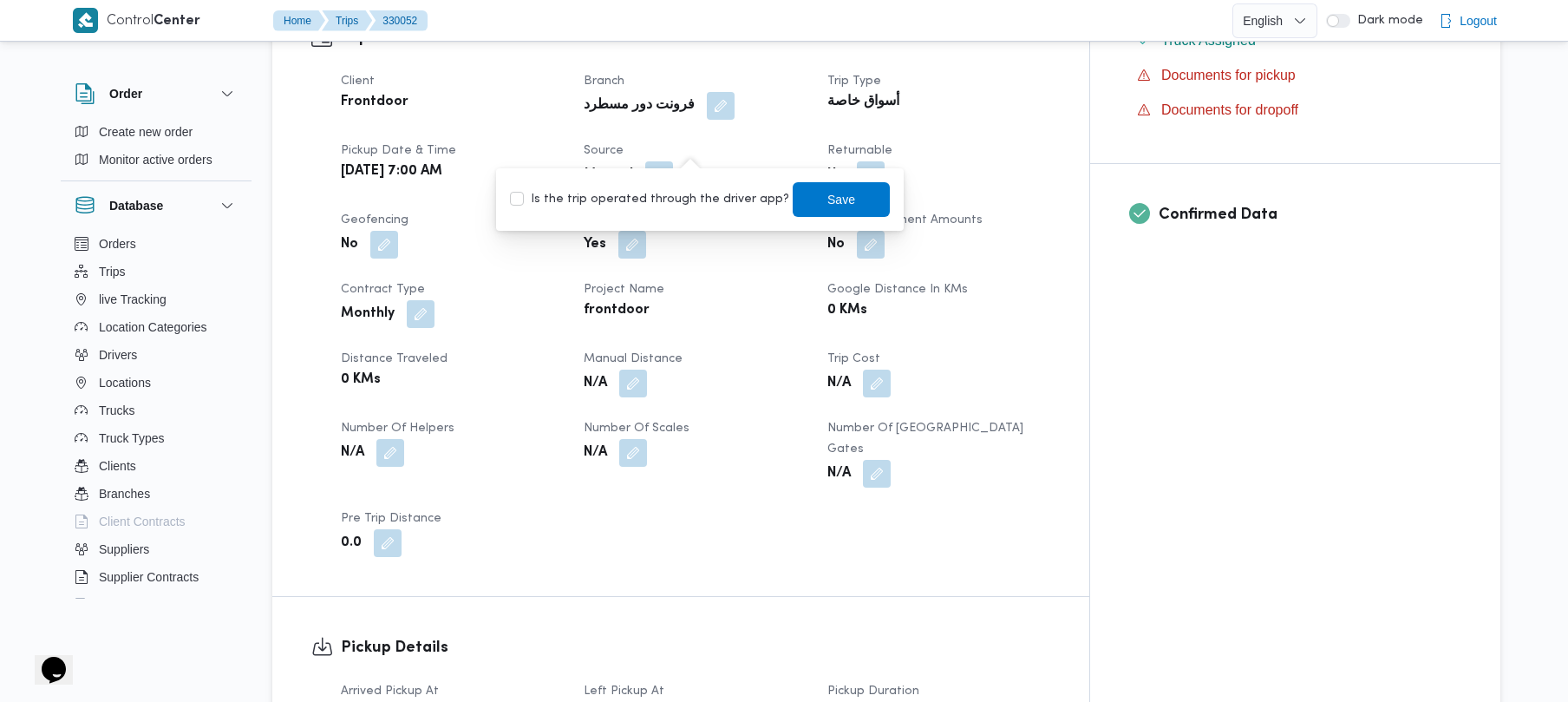
drag, startPoint x: 626, startPoint y: 198, endPoint x: 653, endPoint y: 196, distance: 27.1
click at [626, 196] on label "Is the trip operated through the driver app?" at bounding box center [650, 200] width 279 height 21
checkbox input "true"
click at [851, 200] on span "Save" at bounding box center [841, 198] width 98 height 35
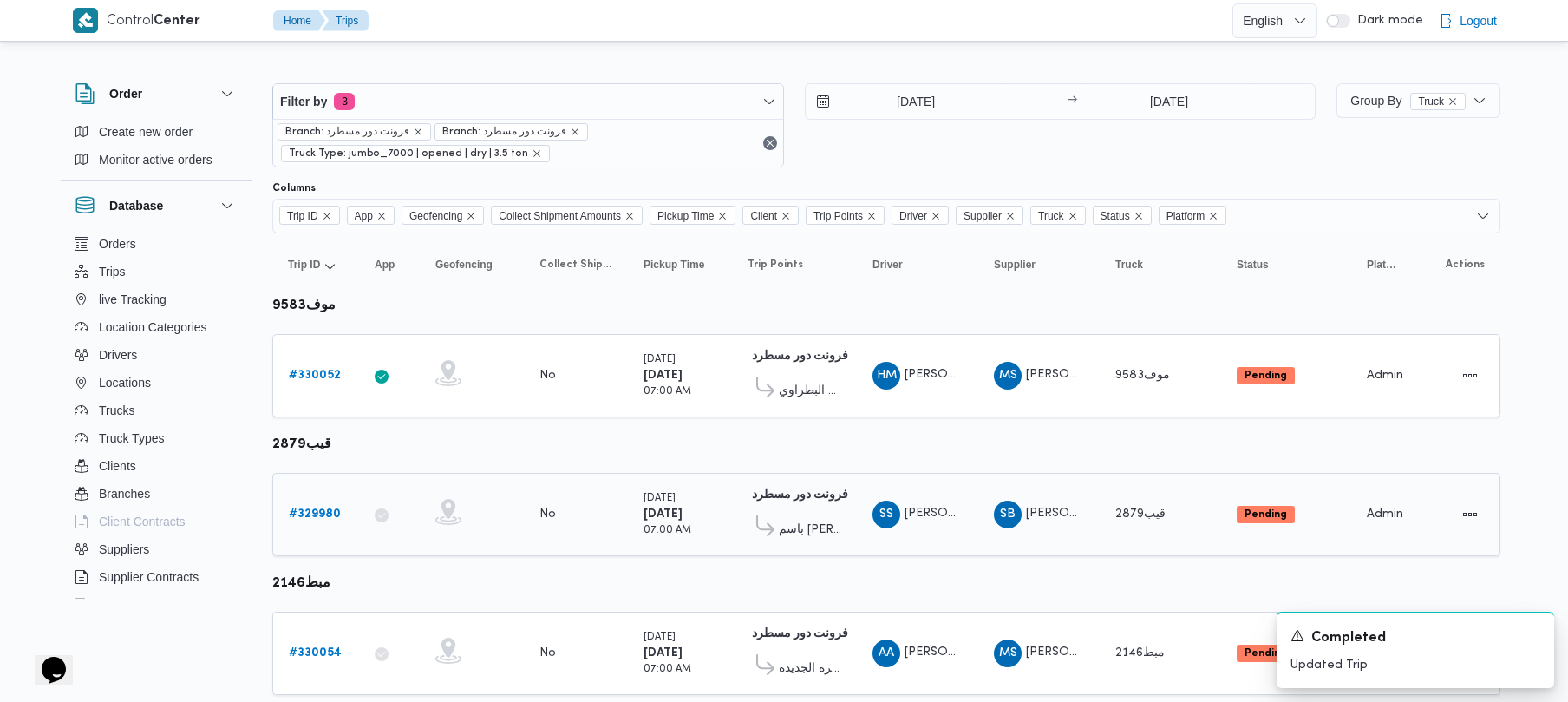
click at [316, 500] on div "# 329980" at bounding box center [316, 514] width 68 height 35
click at [317, 500] on div "# 329980" at bounding box center [316, 514] width 68 height 35
click at [321, 502] on div "# 329980" at bounding box center [316, 514] width 68 height 35
click at [321, 503] on div "# 329980" at bounding box center [316, 514] width 68 height 35
click at [321, 505] on link "# 329980" at bounding box center [314, 514] width 52 height 21
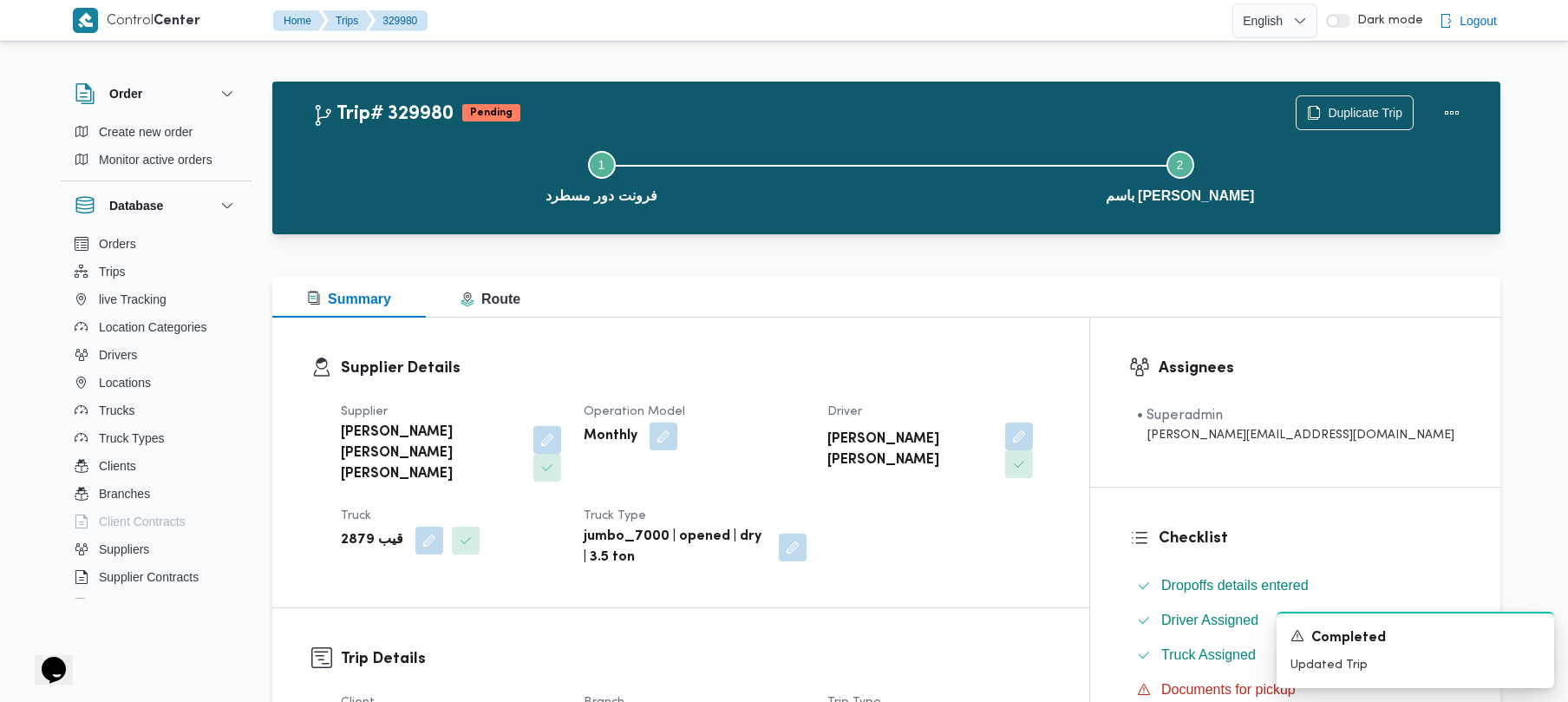
scroll to position [615, 0]
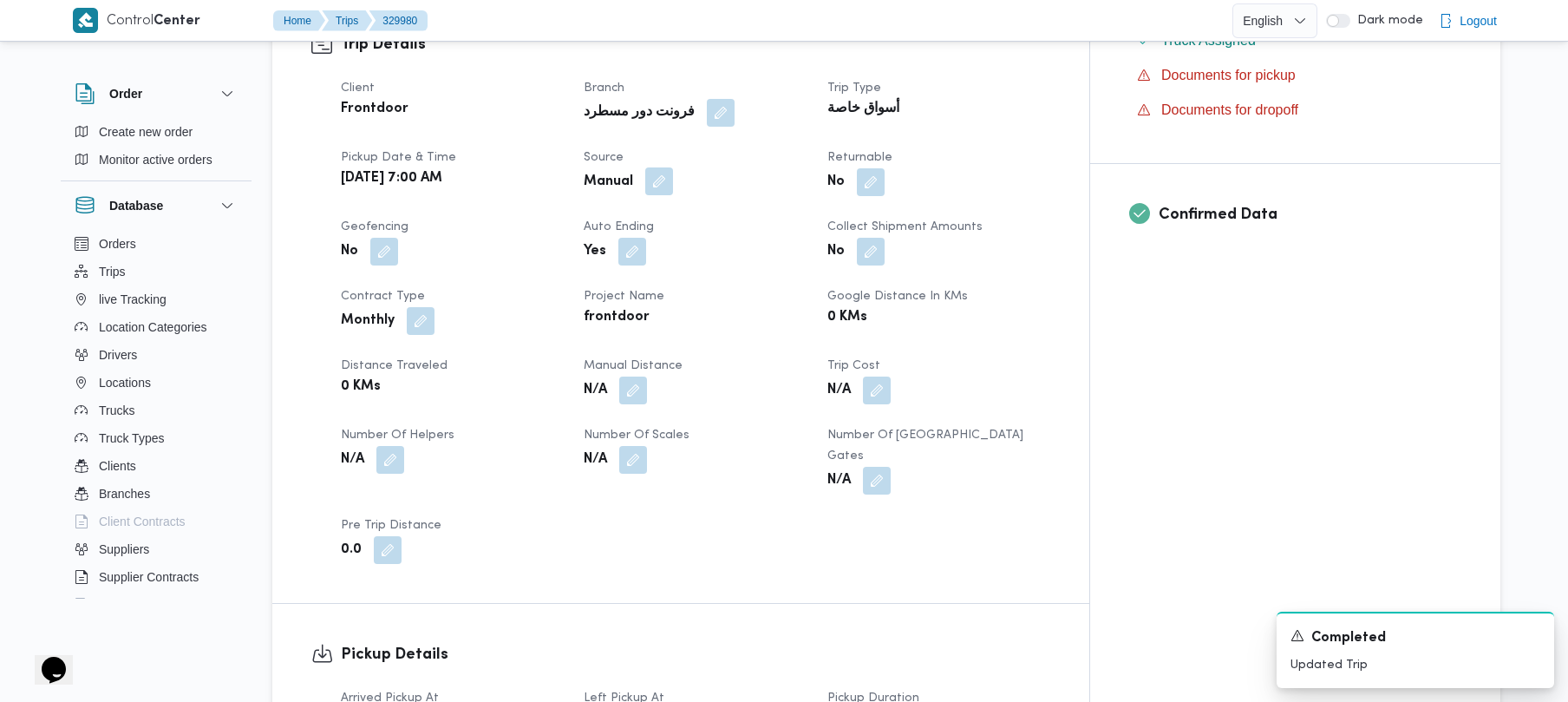
click at [673, 168] on button "button" at bounding box center [659, 181] width 27 height 27
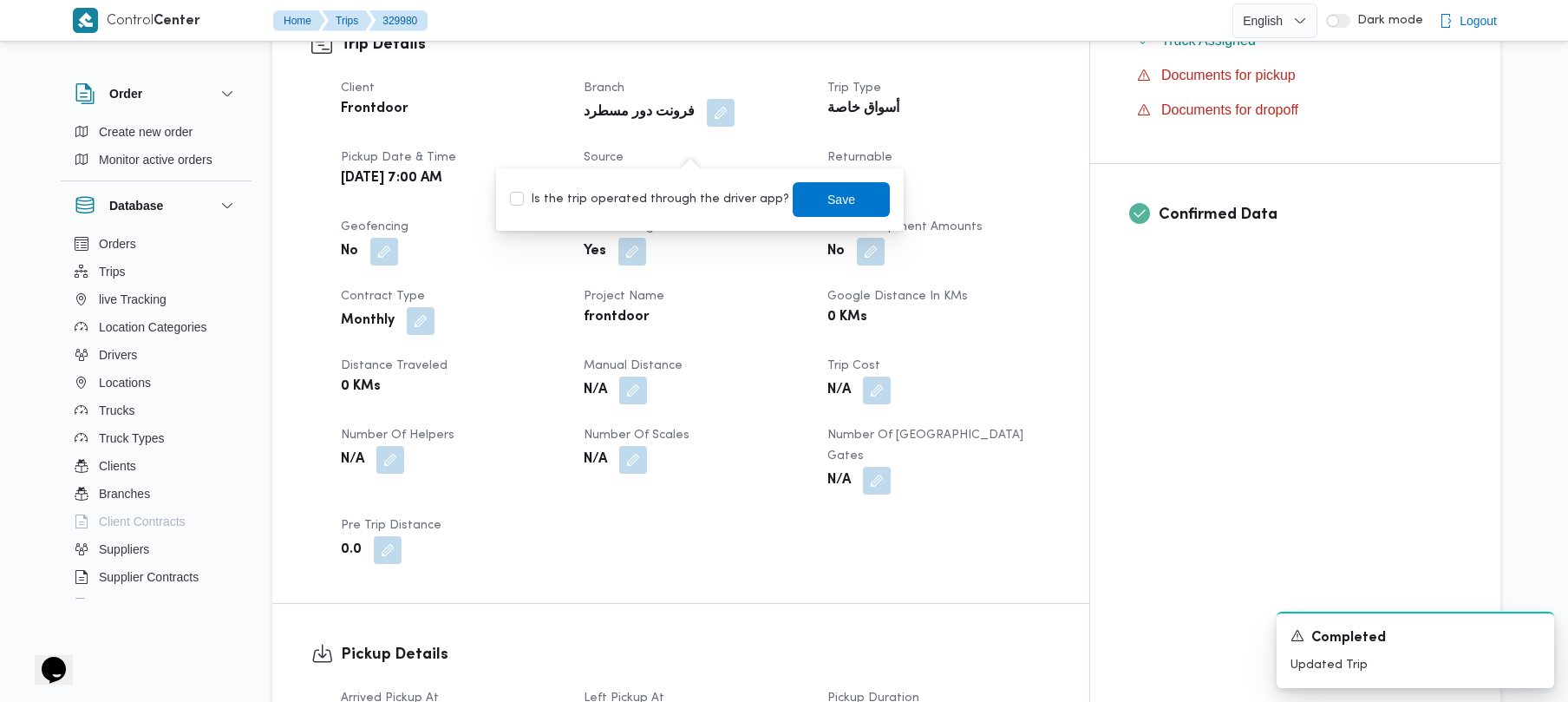
click at [691, 185] on div "Is the trip operated through the driver app? Save" at bounding box center [700, 200] width 383 height 38
click at [696, 202] on label "Is the trip operated through the driver app?" at bounding box center [650, 200] width 279 height 21
checkbox input "true"
click at [802, 210] on span "Save" at bounding box center [841, 198] width 98 height 35
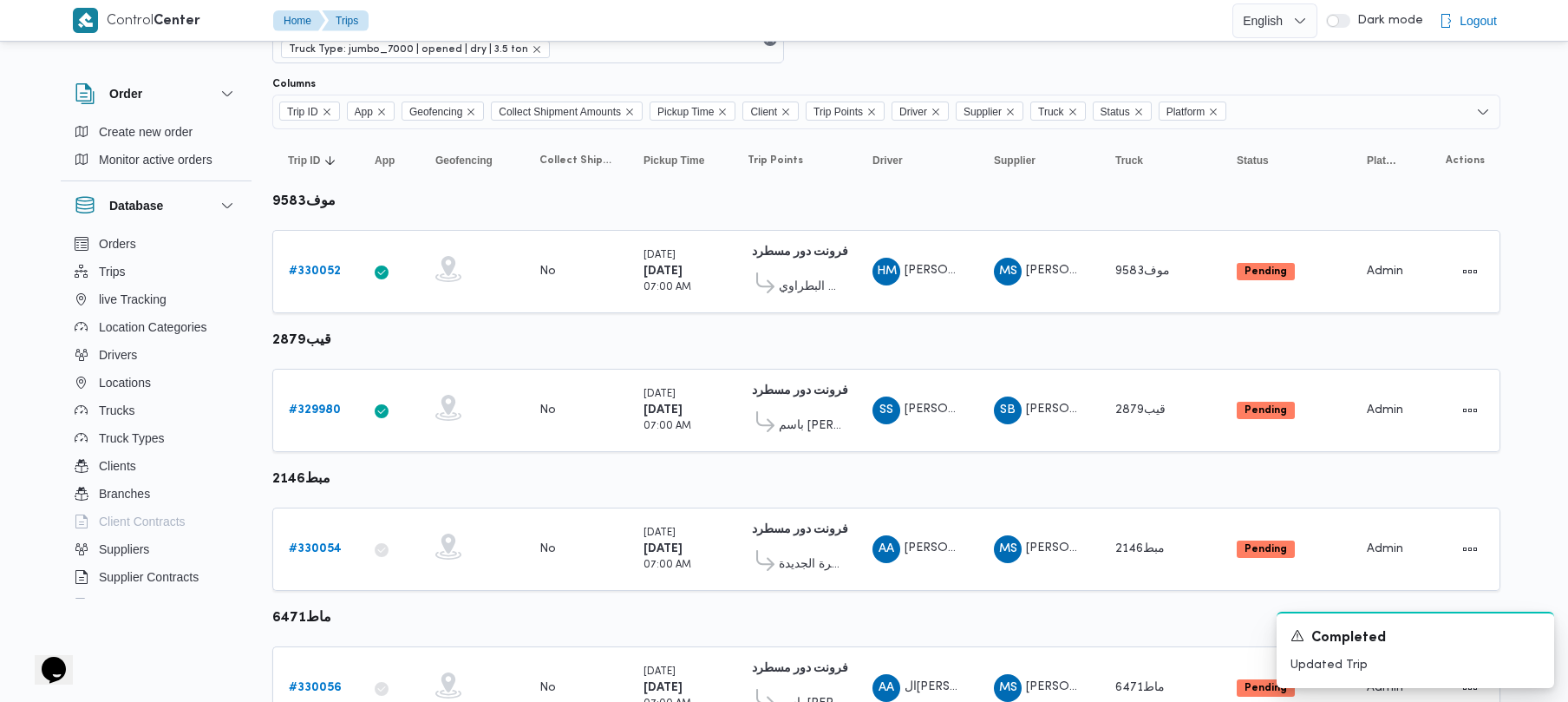
scroll to position [130, 0]
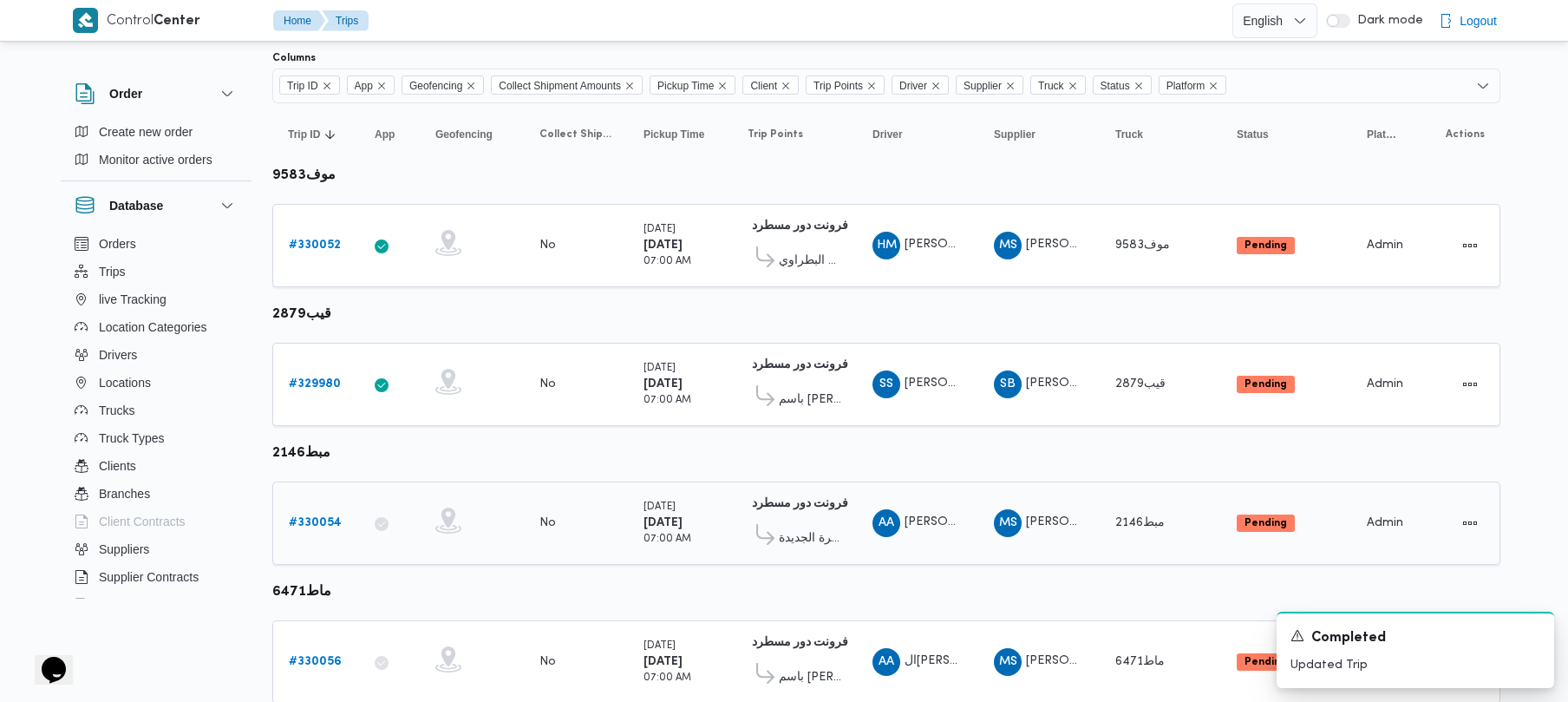
click at [298, 533] on link "# 330054" at bounding box center [315, 523] width 53 height 21
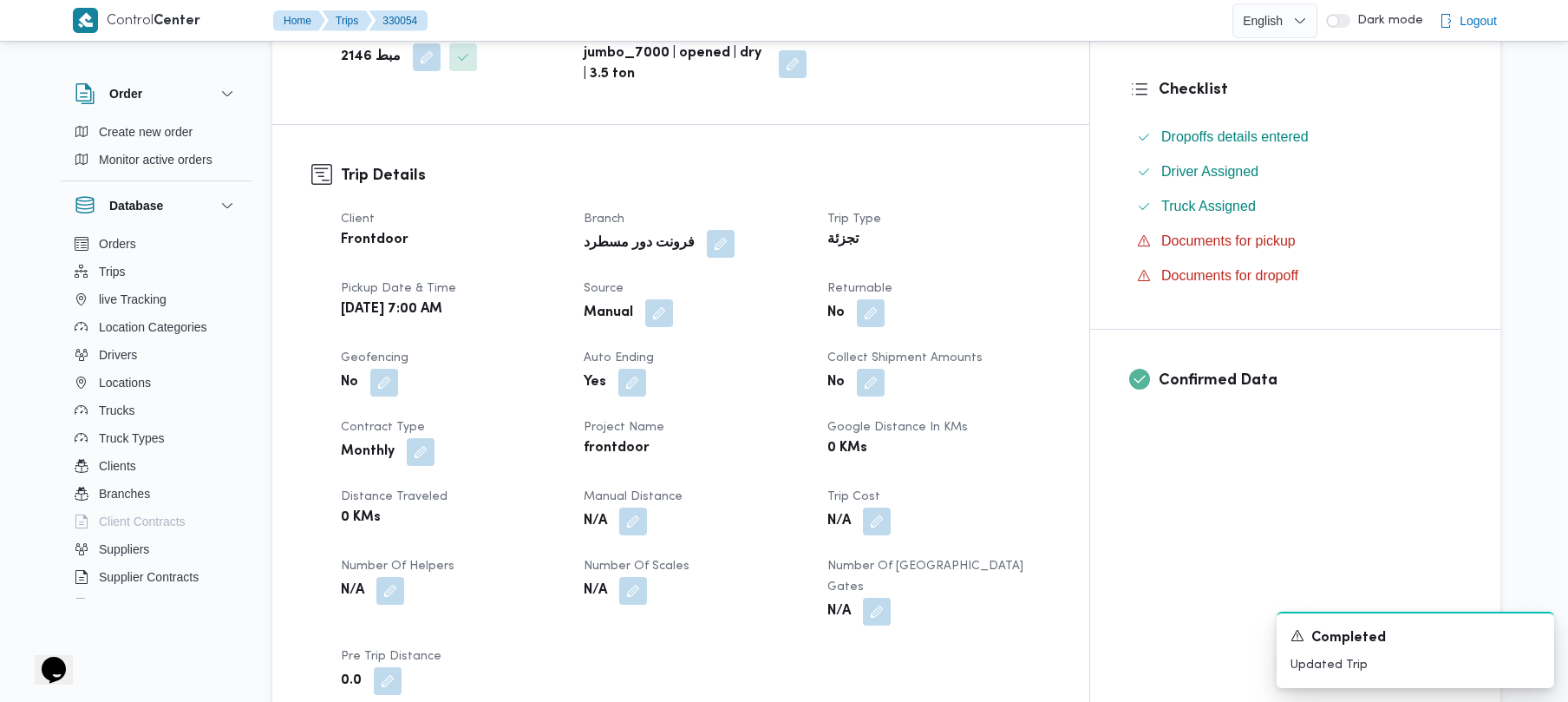
scroll to position [444, 0]
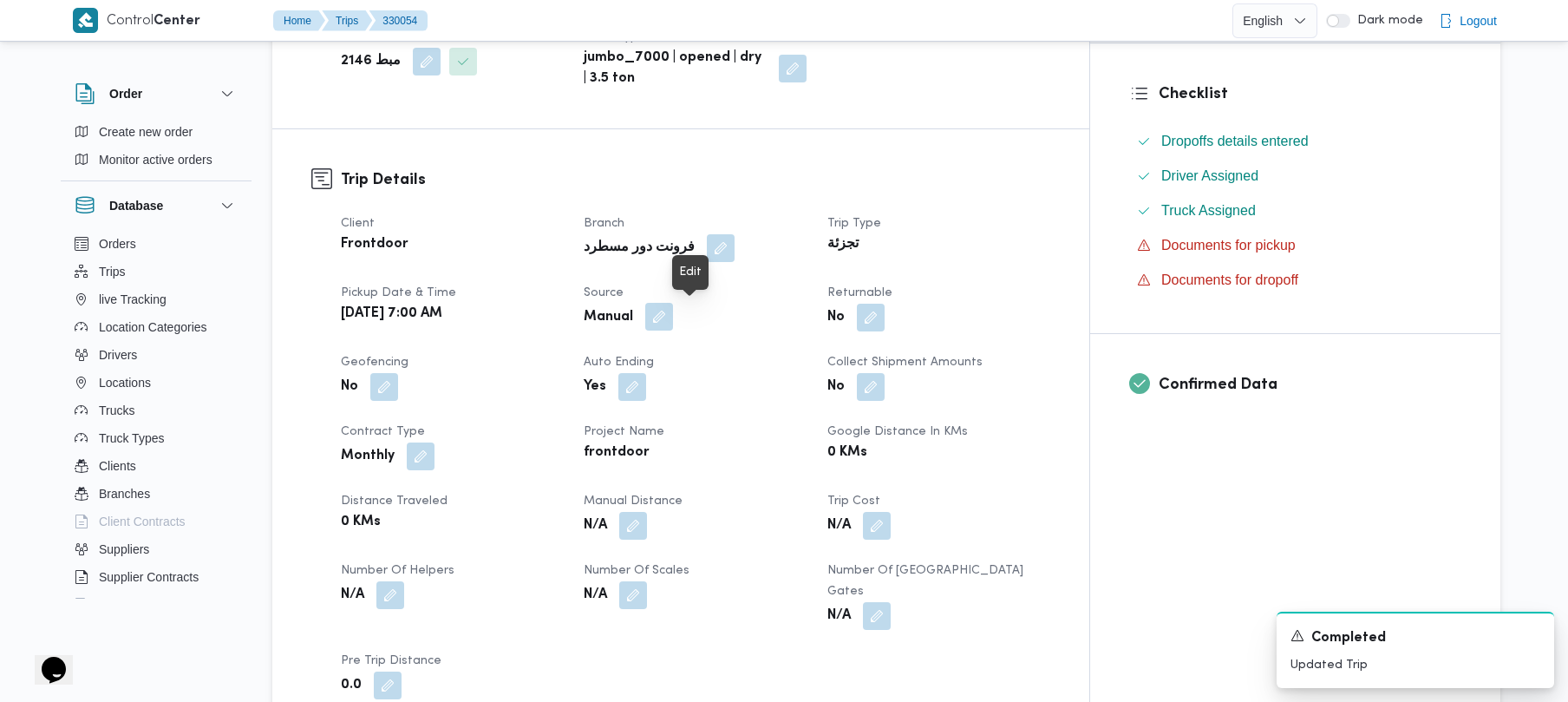
drag, startPoint x: 704, startPoint y: 320, endPoint x: 696, endPoint y: 328, distance: 11.3
click at [673, 321] on button "button" at bounding box center [659, 316] width 27 height 27
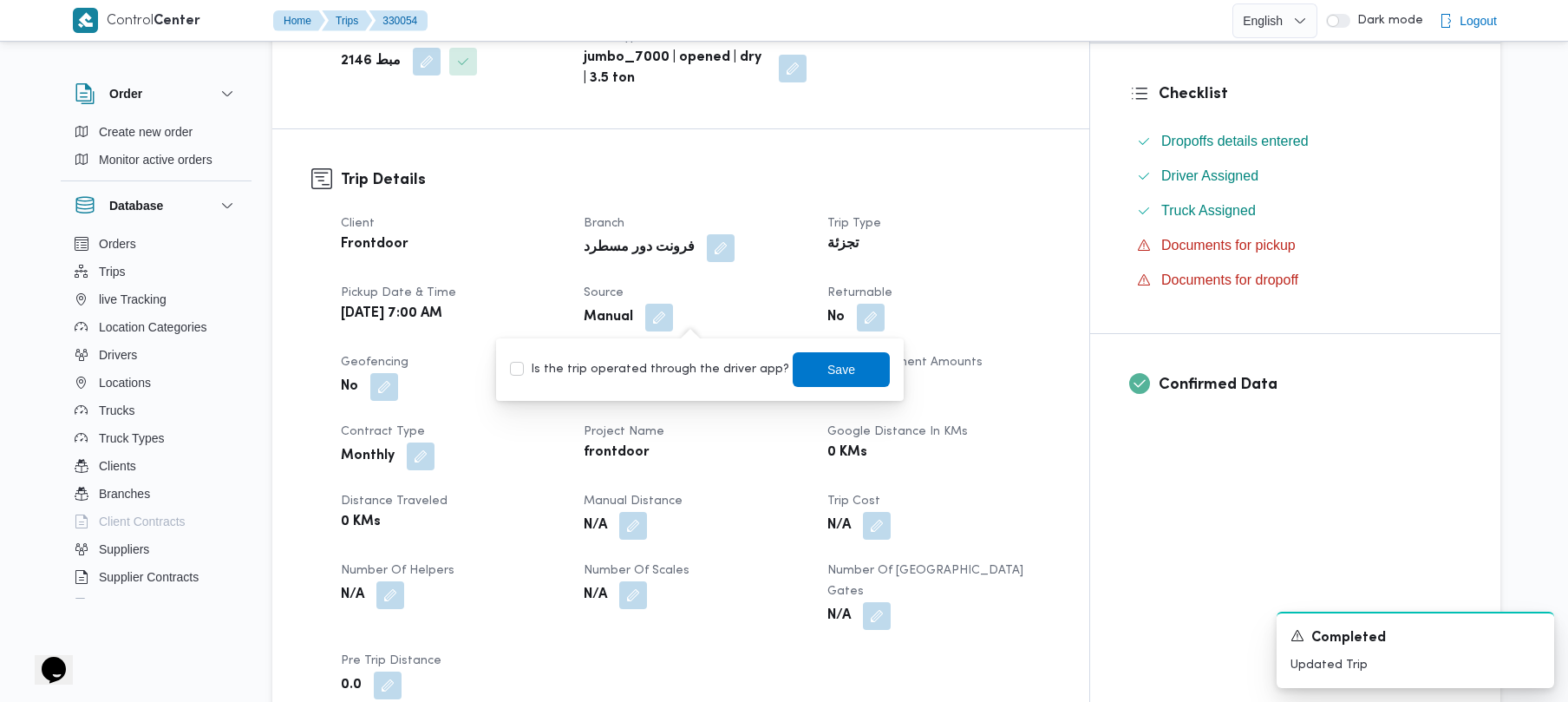
click at [671, 361] on label "Is the trip operated through the driver app?" at bounding box center [650, 369] width 279 height 21
checkbox input "true"
click at [828, 373] on span "Save" at bounding box center [841, 369] width 27 height 21
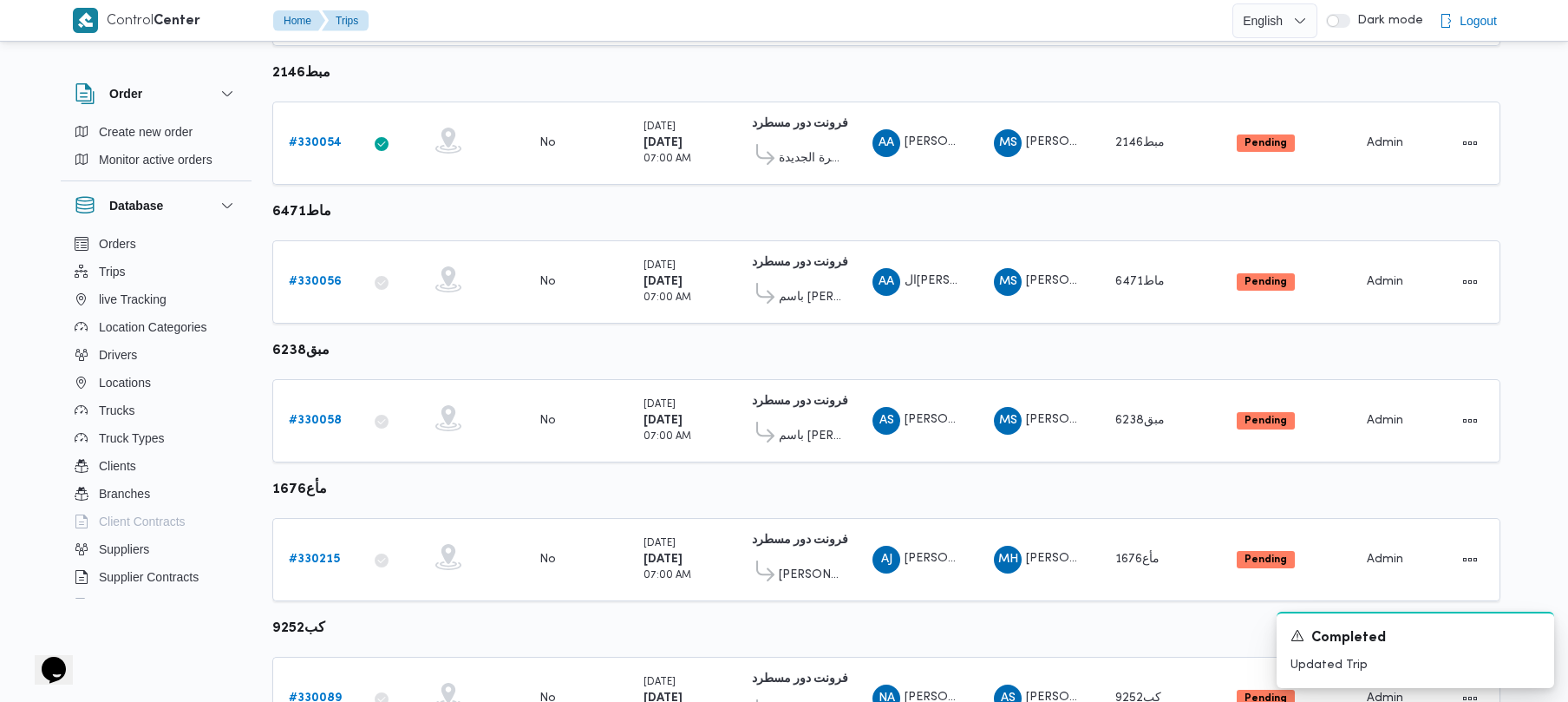
scroll to position [513, 0]
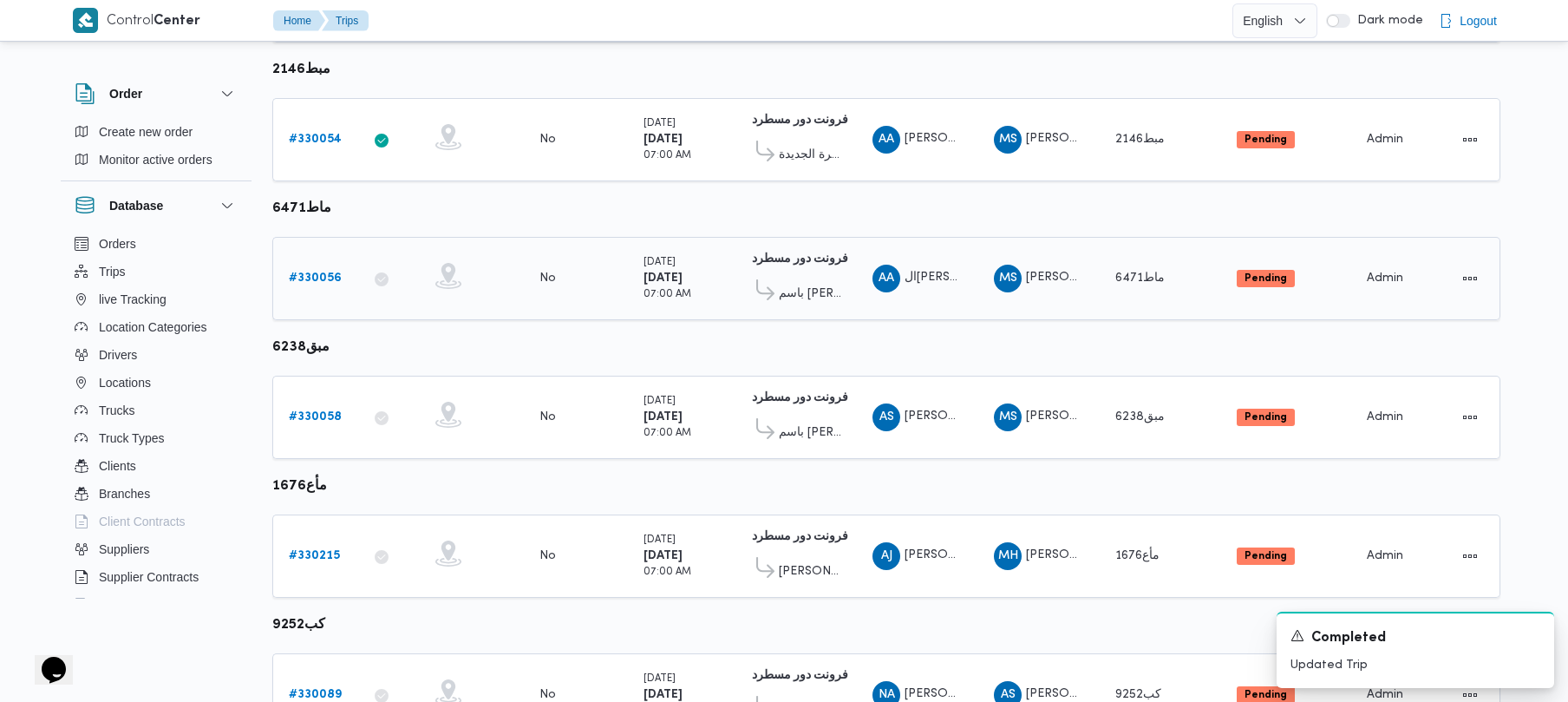
click at [286, 282] on div "# 330056" at bounding box center [316, 279] width 68 height 35
drag, startPoint x: 286, startPoint y: 282, endPoint x: 323, endPoint y: 267, distance: 39.9
click at [288, 282] on div "# 330056" at bounding box center [316, 279] width 68 height 35
click at [323, 267] on div "# 330056" at bounding box center [316, 279] width 68 height 35
click at [324, 269] on link "# 330056" at bounding box center [315, 279] width 53 height 21
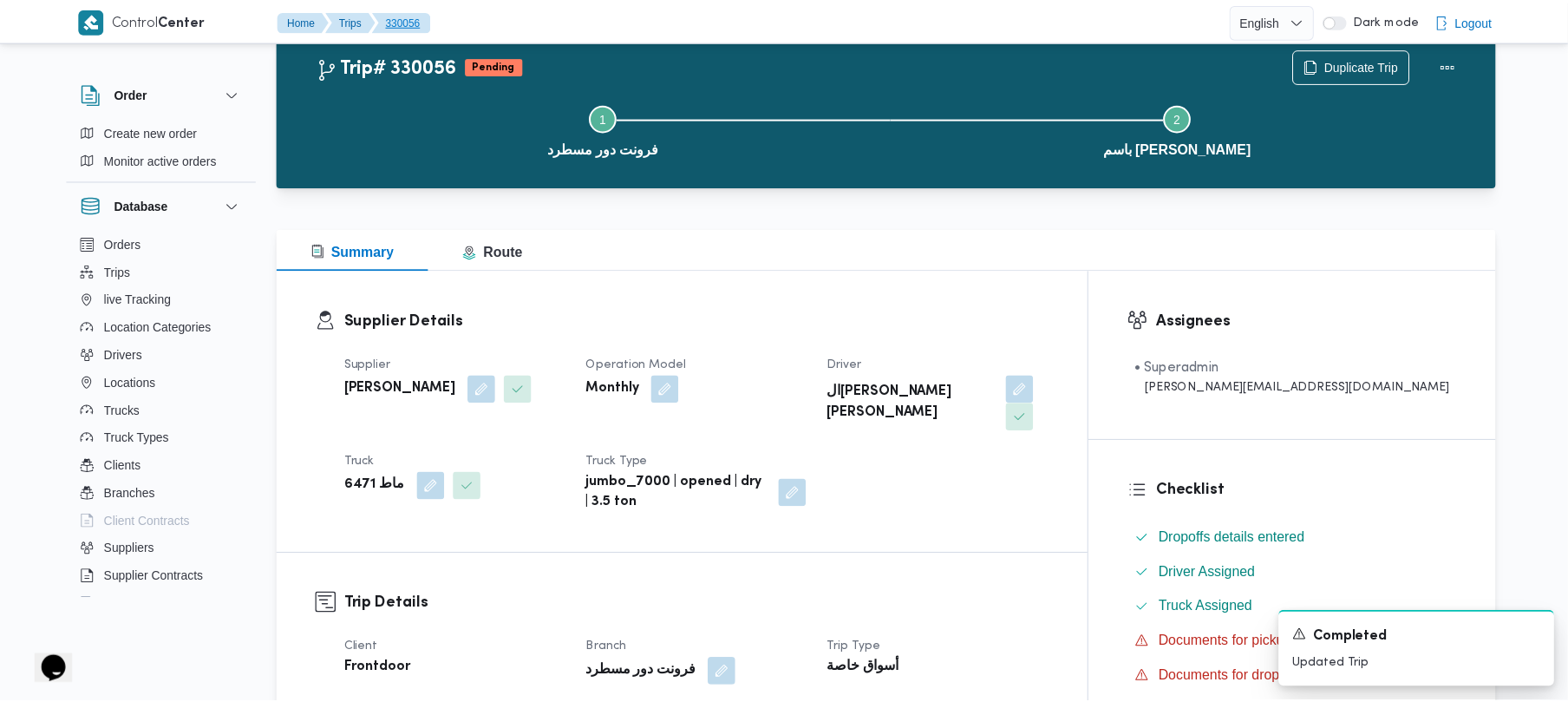
scroll to position [513, 0]
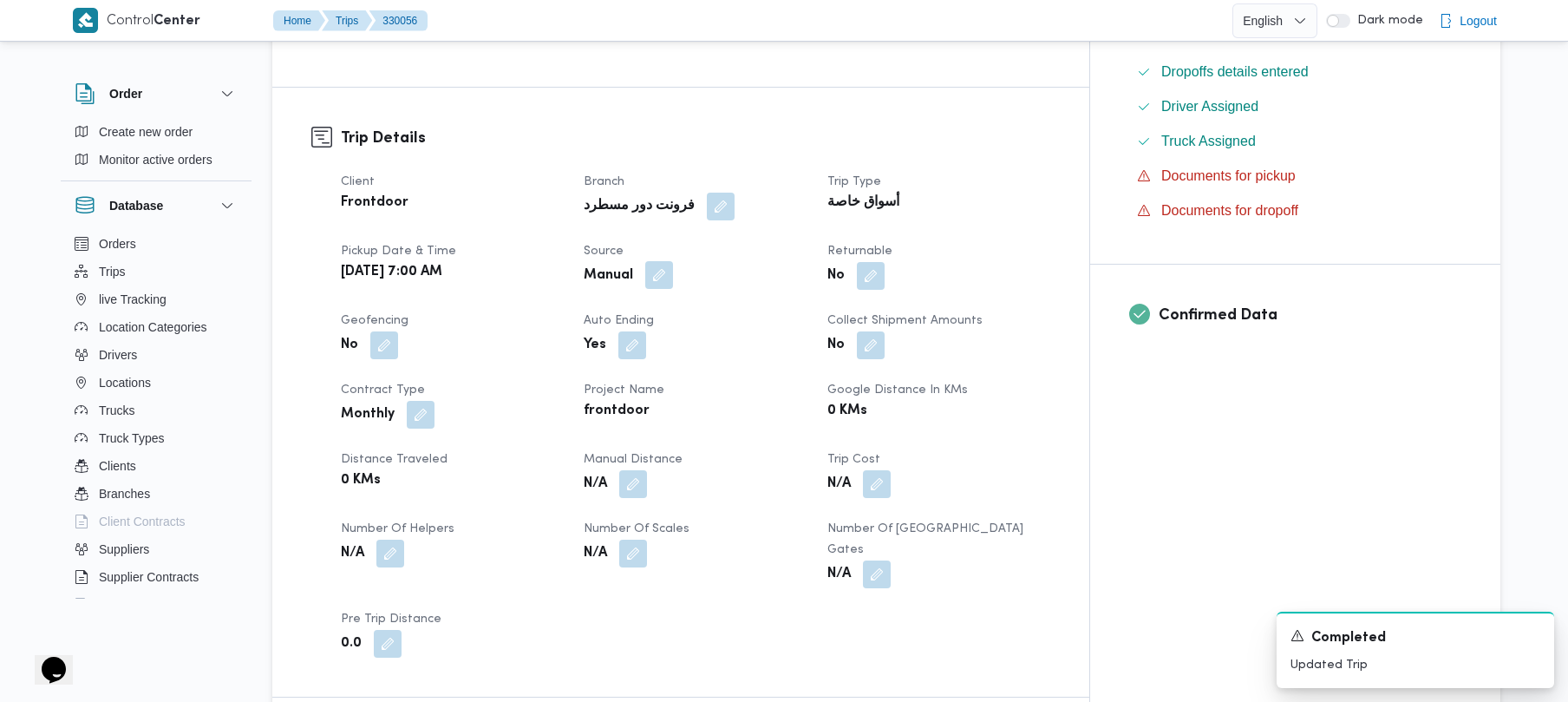
click at [673, 261] on button "button" at bounding box center [659, 275] width 27 height 27
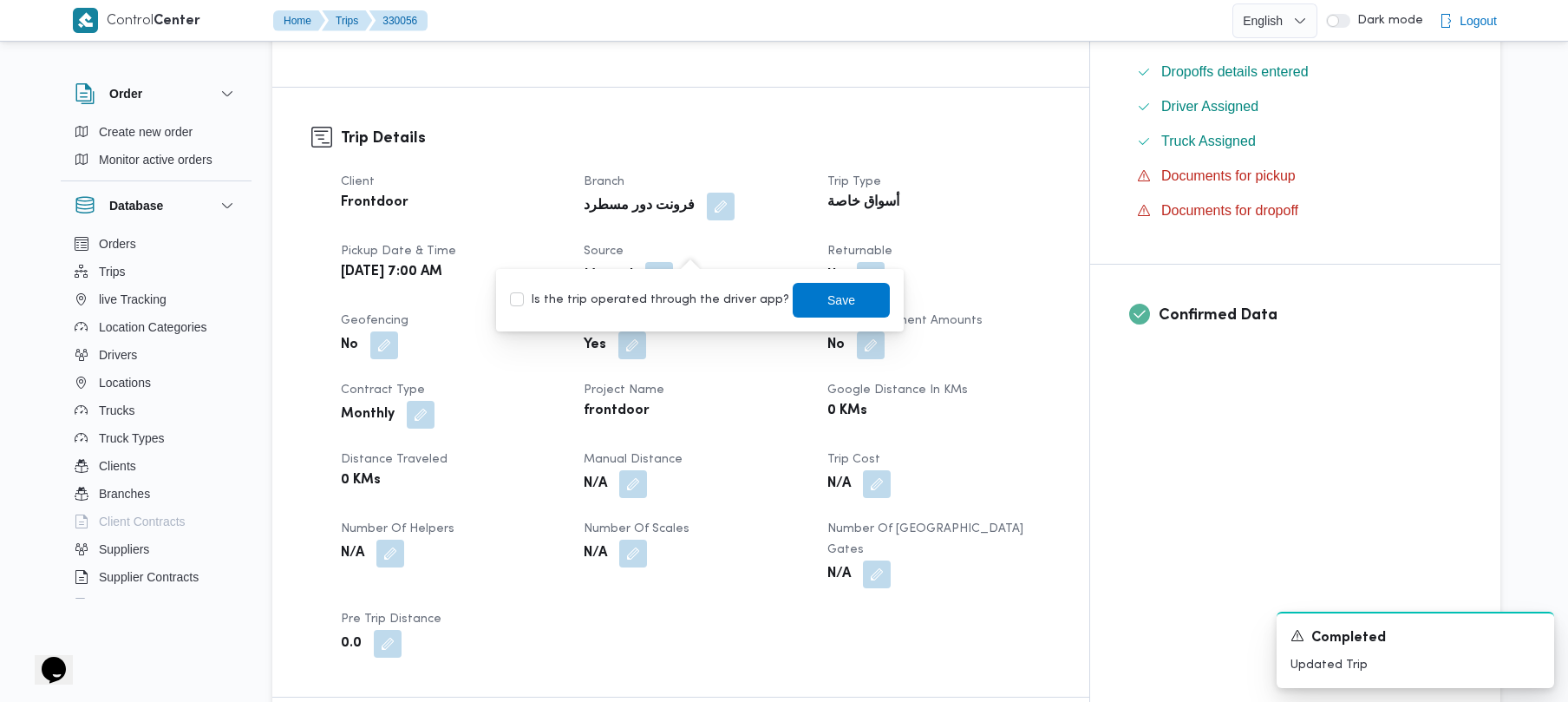
click at [669, 290] on label "Is the trip operated through the driver app?" at bounding box center [650, 300] width 279 height 21
click at [734, 306] on label "Is the trip operated through the driver app?" at bounding box center [650, 300] width 279 height 21
checkbox input "true"
click at [803, 306] on span "Save" at bounding box center [841, 299] width 98 height 35
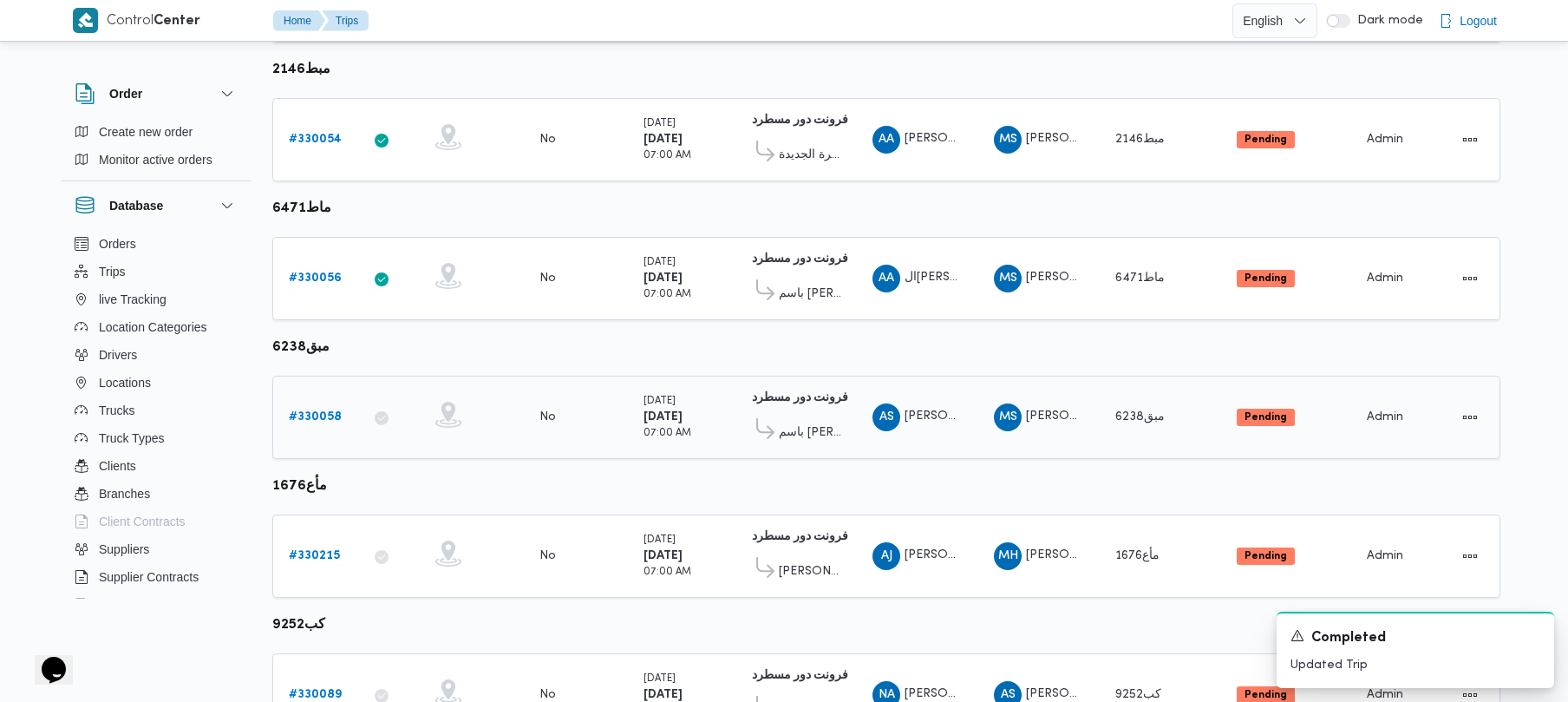
click at [335, 435] on div "# 330058" at bounding box center [316, 417] width 68 height 35
click at [328, 428] on link "# 330058" at bounding box center [315, 418] width 53 height 21
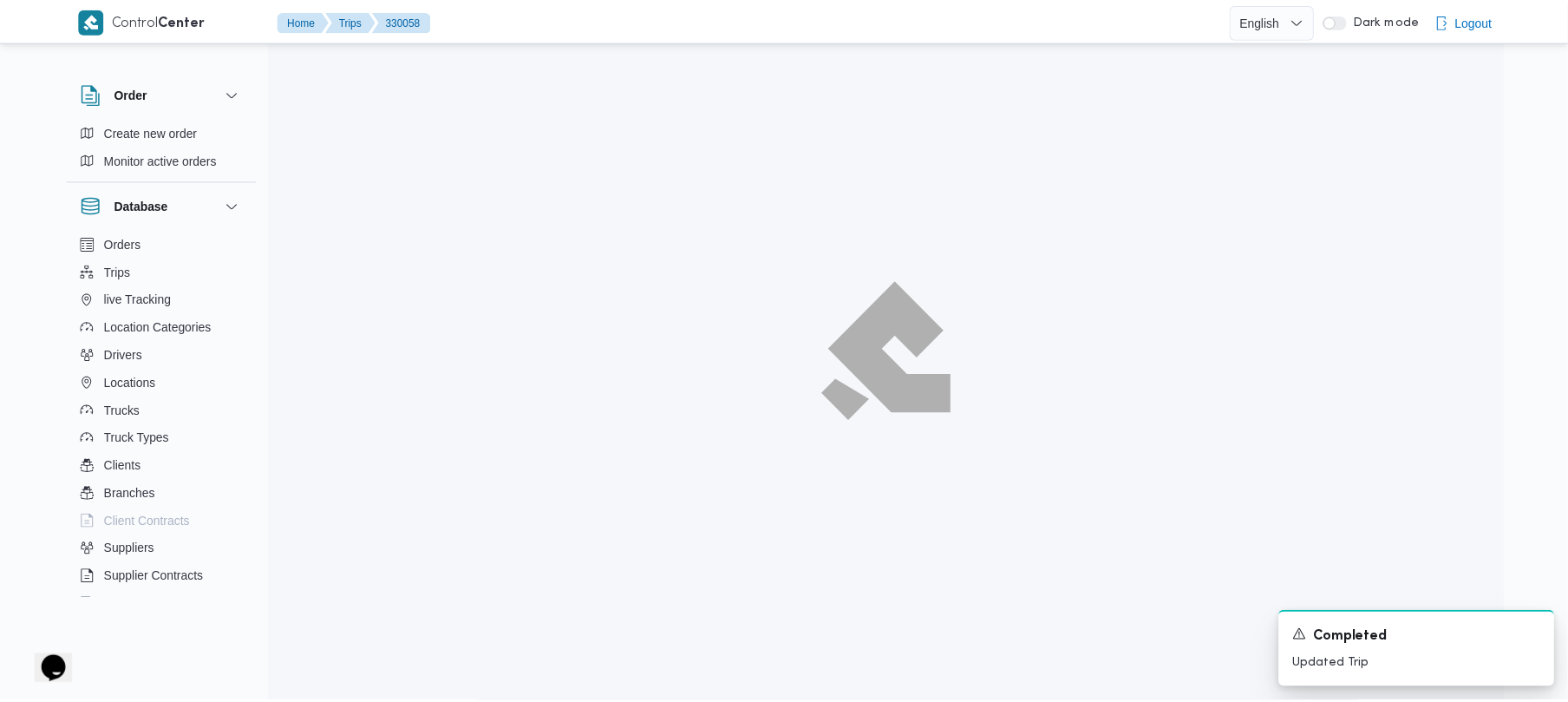
scroll to position [513, 0]
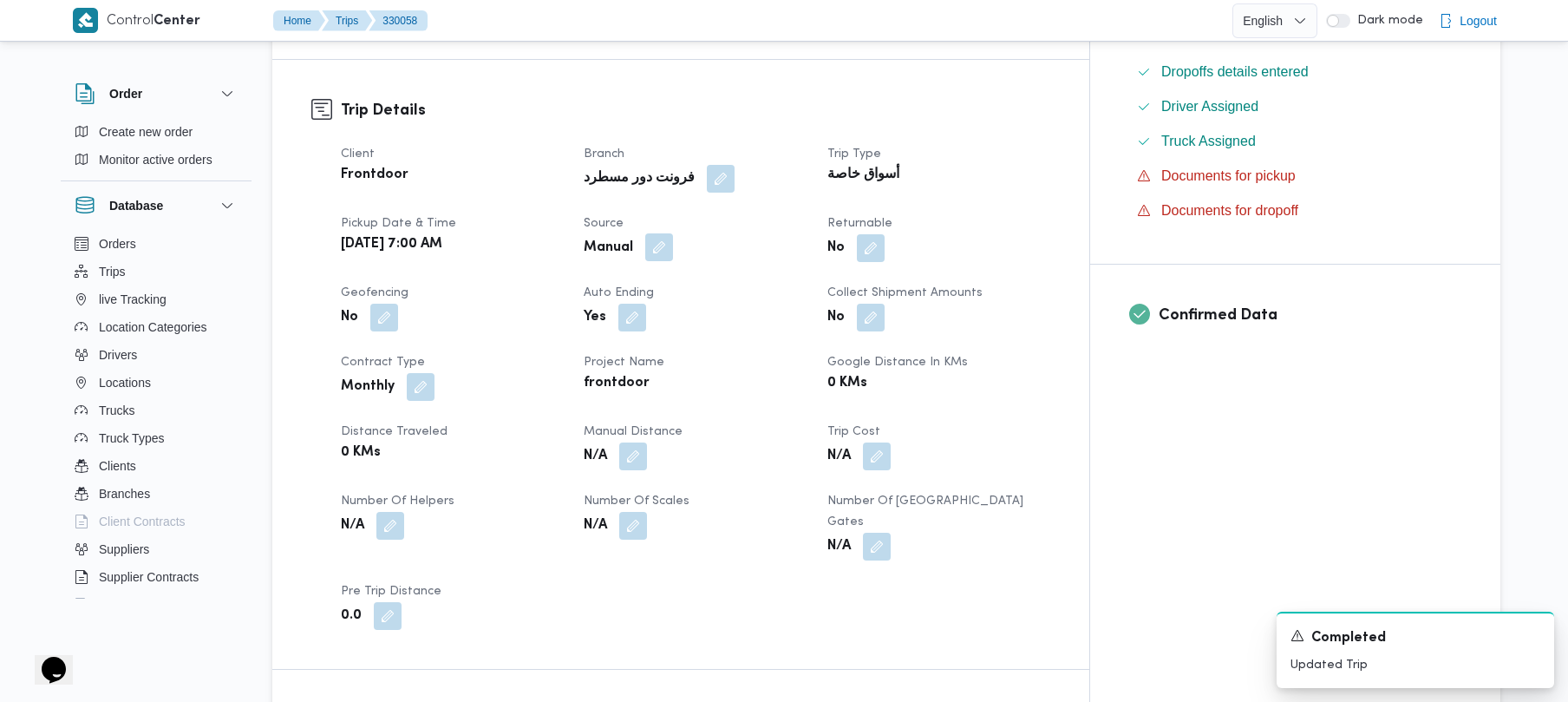
click at [673, 234] on button "button" at bounding box center [659, 246] width 27 height 27
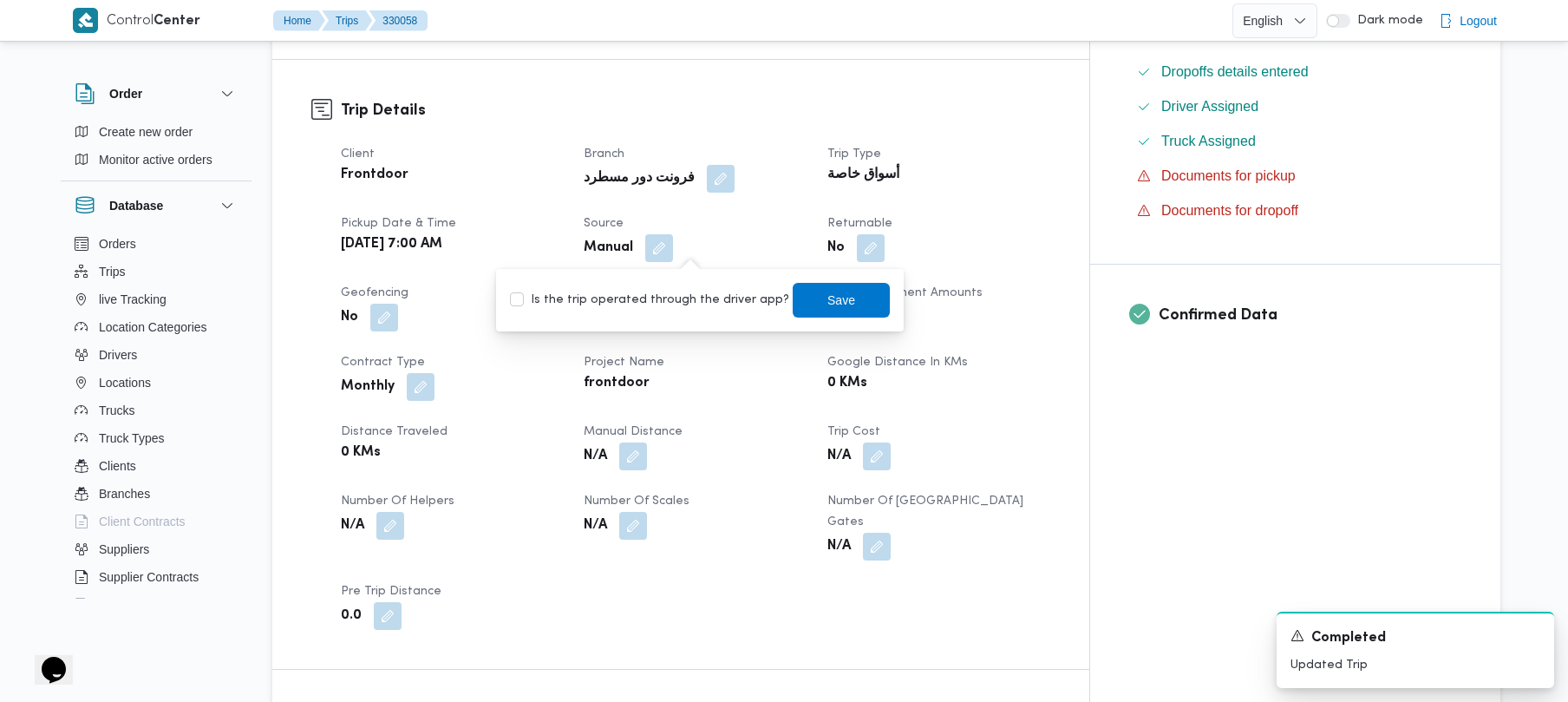
click at [682, 300] on label "Is the trip operated through the driver app?" at bounding box center [650, 300] width 279 height 21
checkbox input "true"
click at [828, 303] on span "Save" at bounding box center [841, 300] width 27 height 21
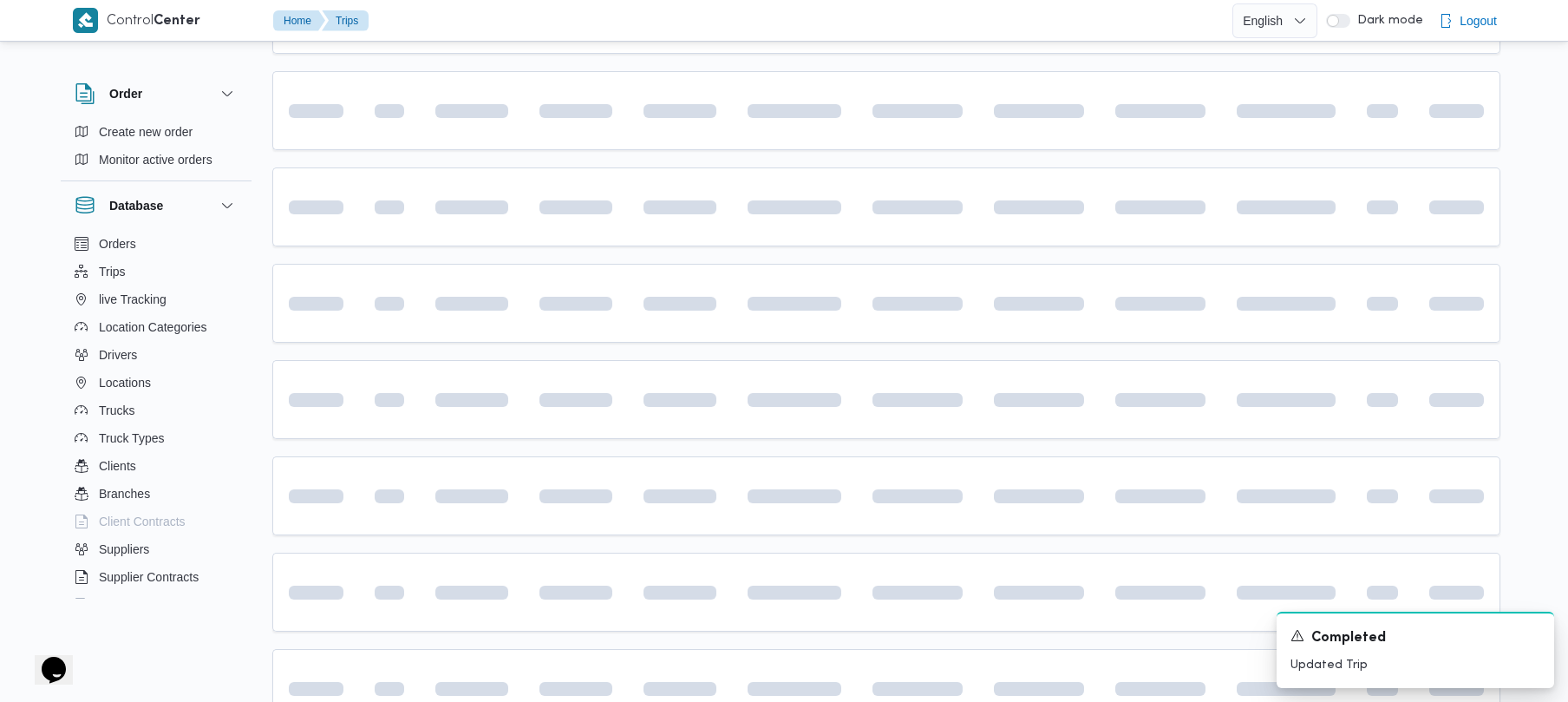
click at [1055, 163] on table "Trip ID Click to sort in ascending order App Click to sort in ascending order G…" at bounding box center [886, 232] width 1228 height 1026
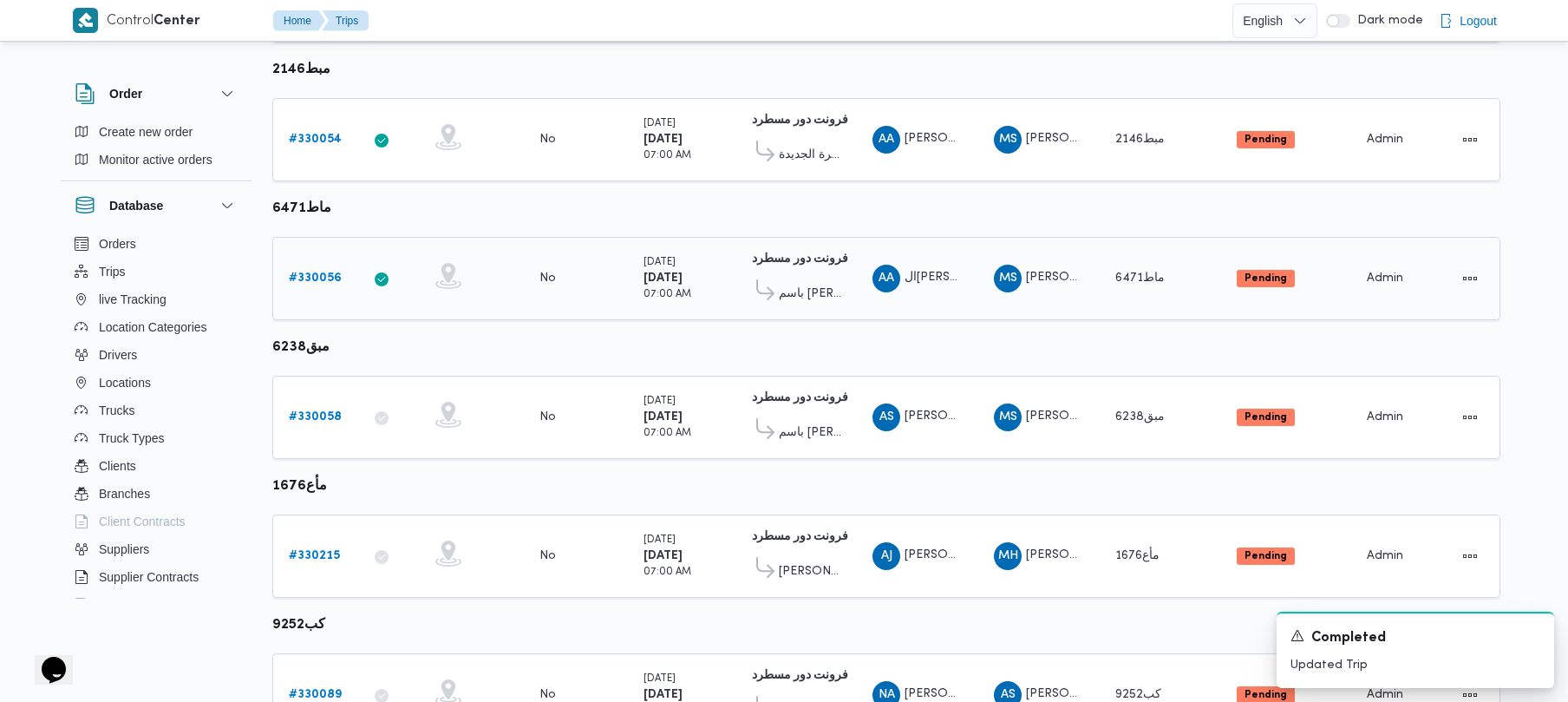
scroll to position [634, 0]
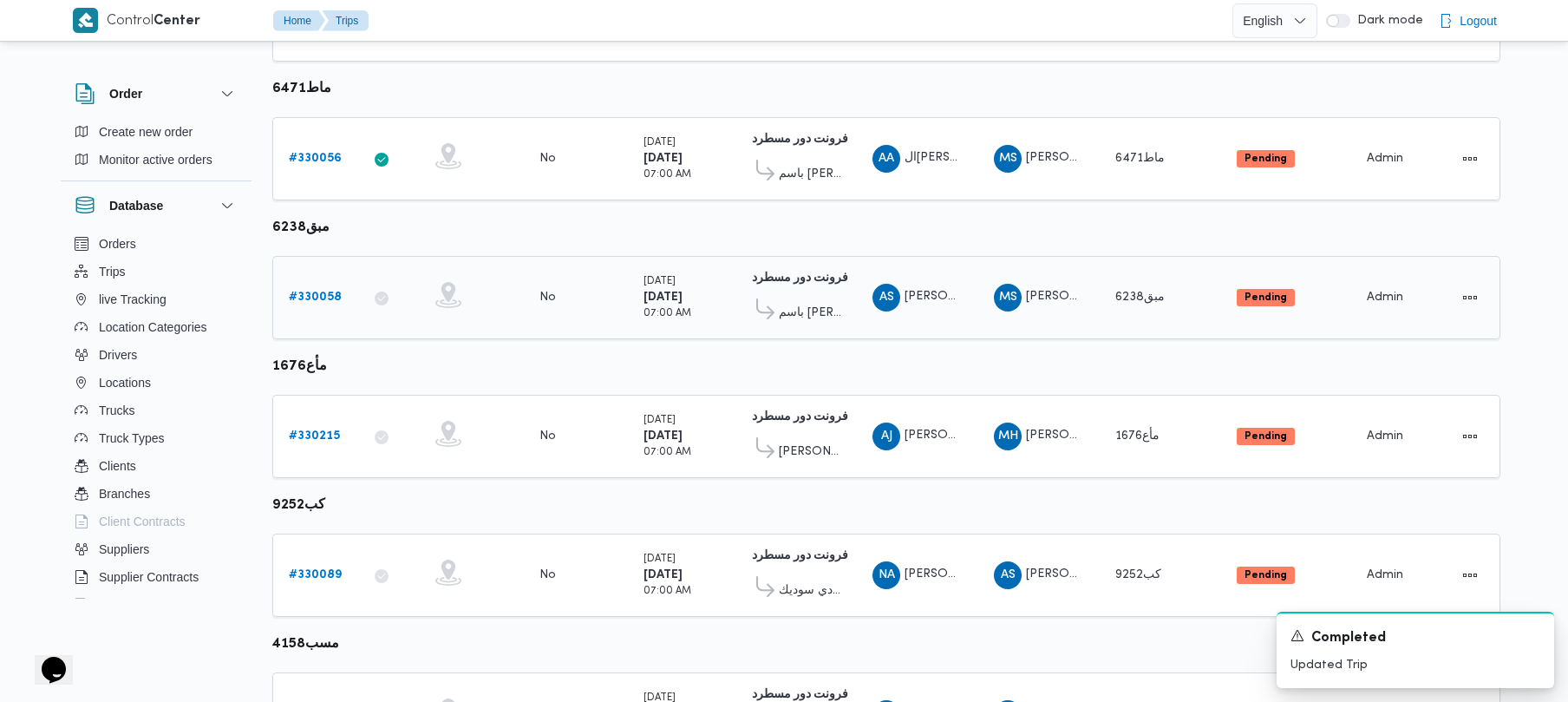
click at [325, 294] on b "# 330058" at bounding box center [315, 297] width 53 height 11
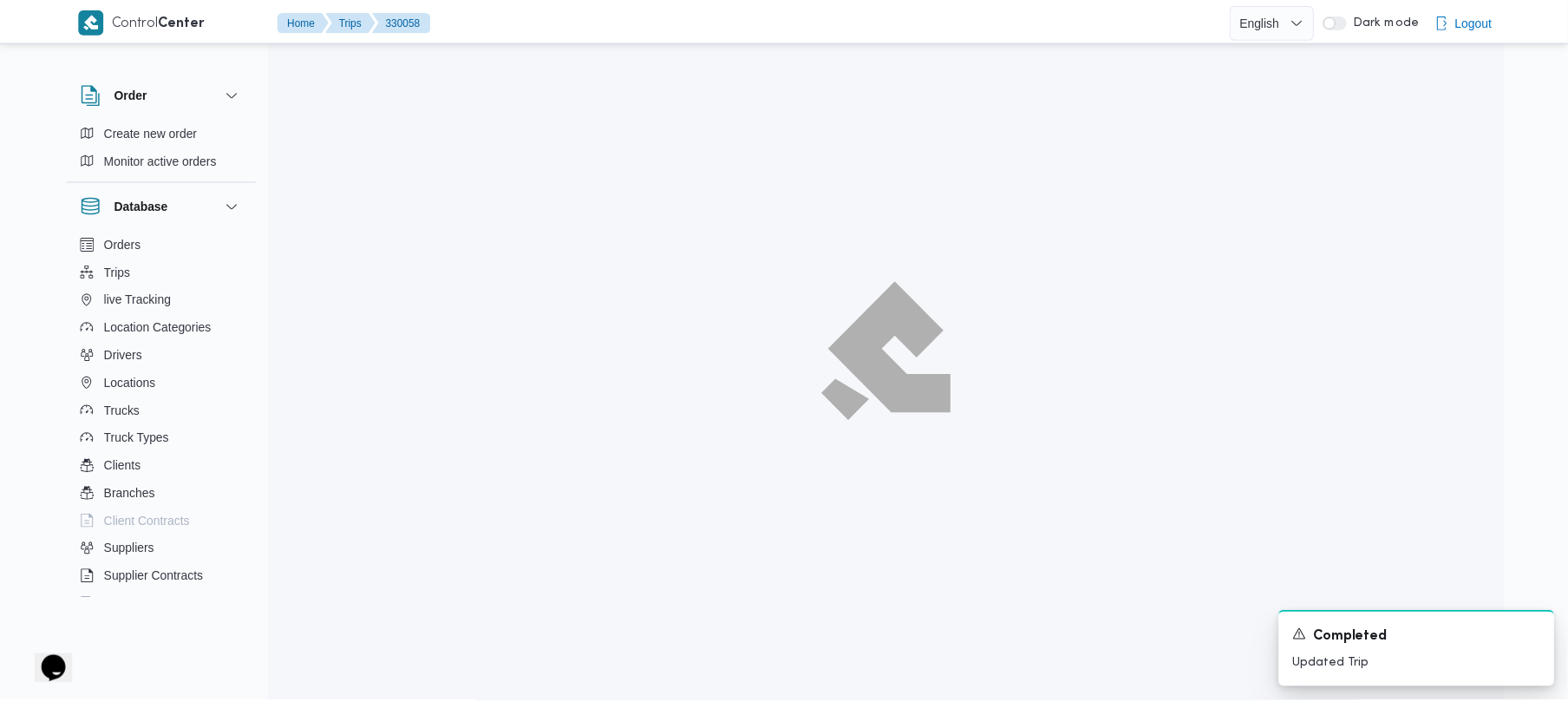
scroll to position [634, 0]
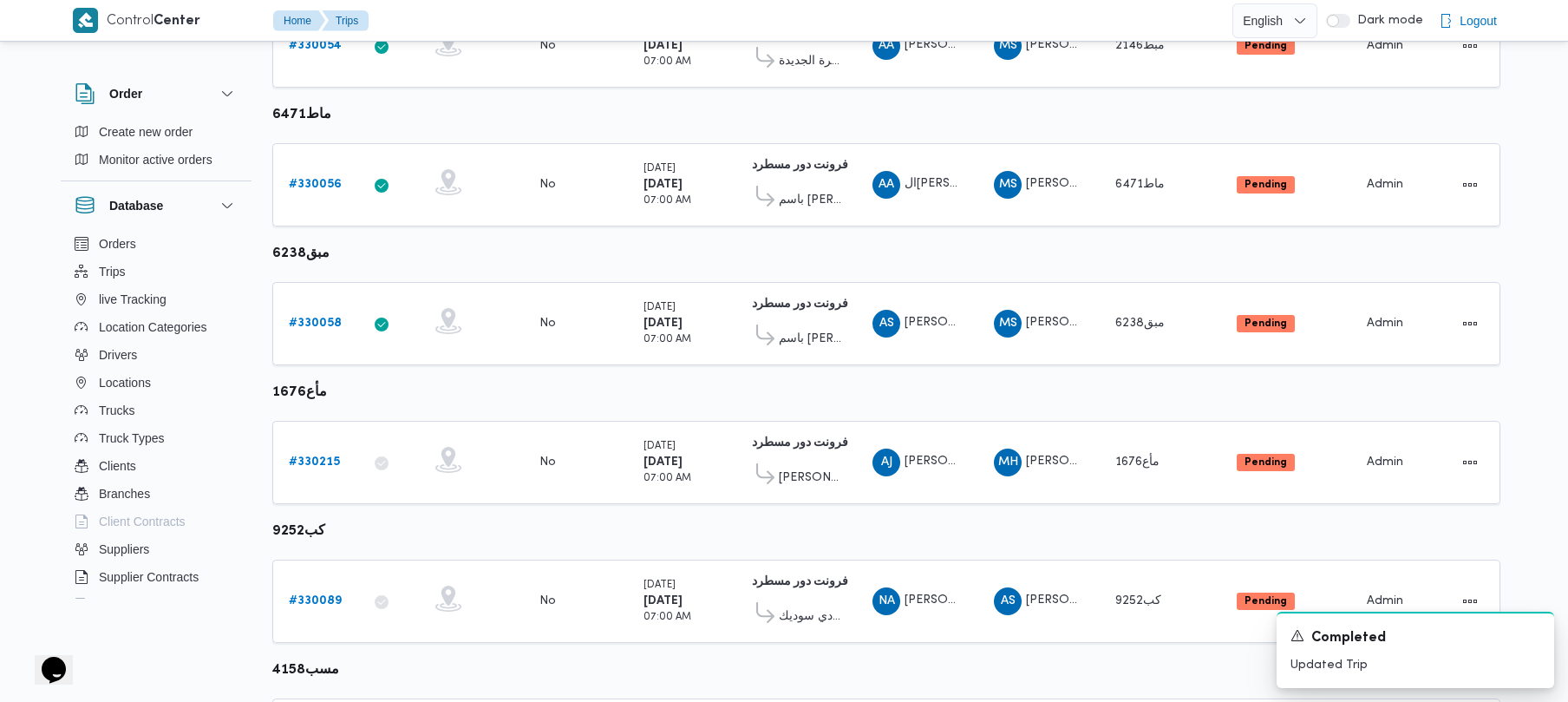
scroll to position [634, 0]
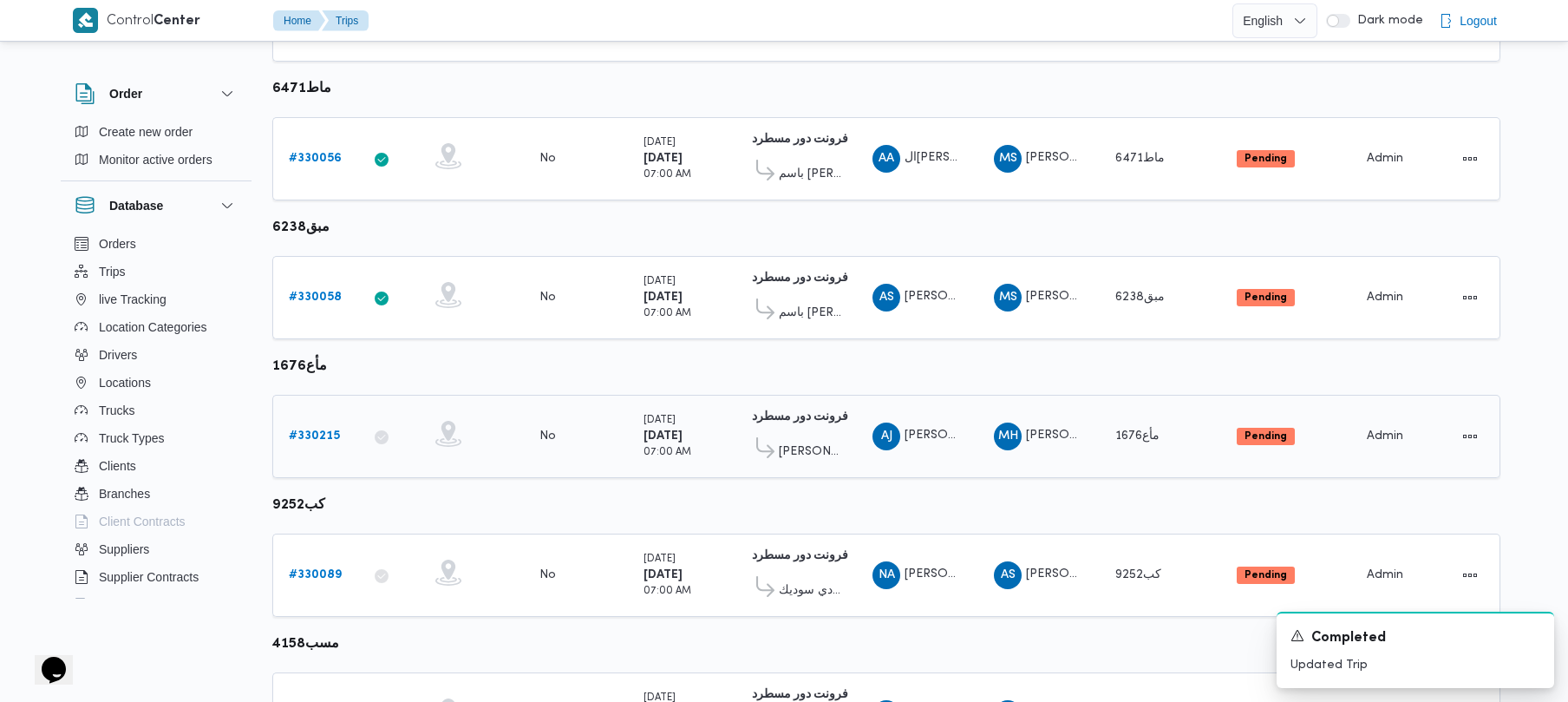
click at [313, 439] on b "# 330215" at bounding box center [314, 436] width 51 height 11
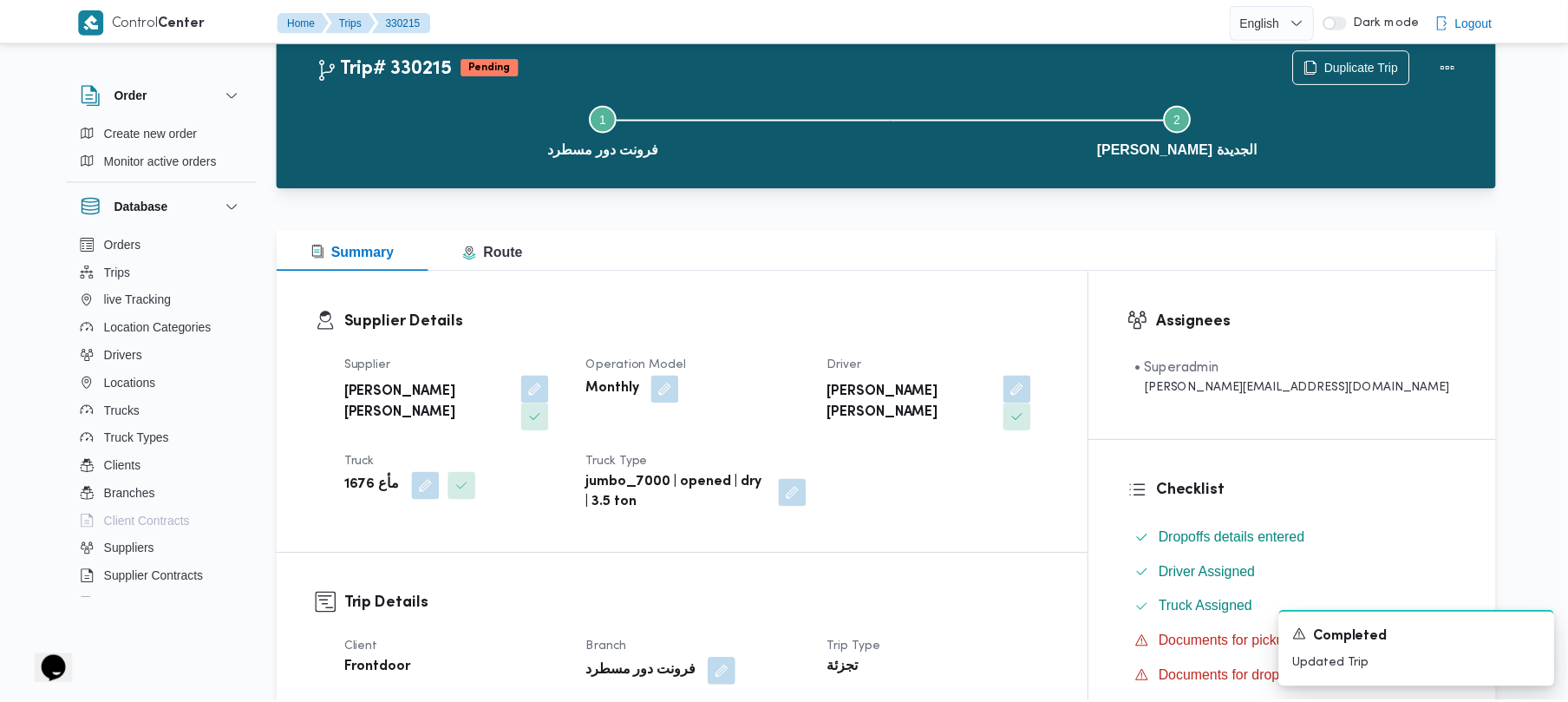
scroll to position [634, 0]
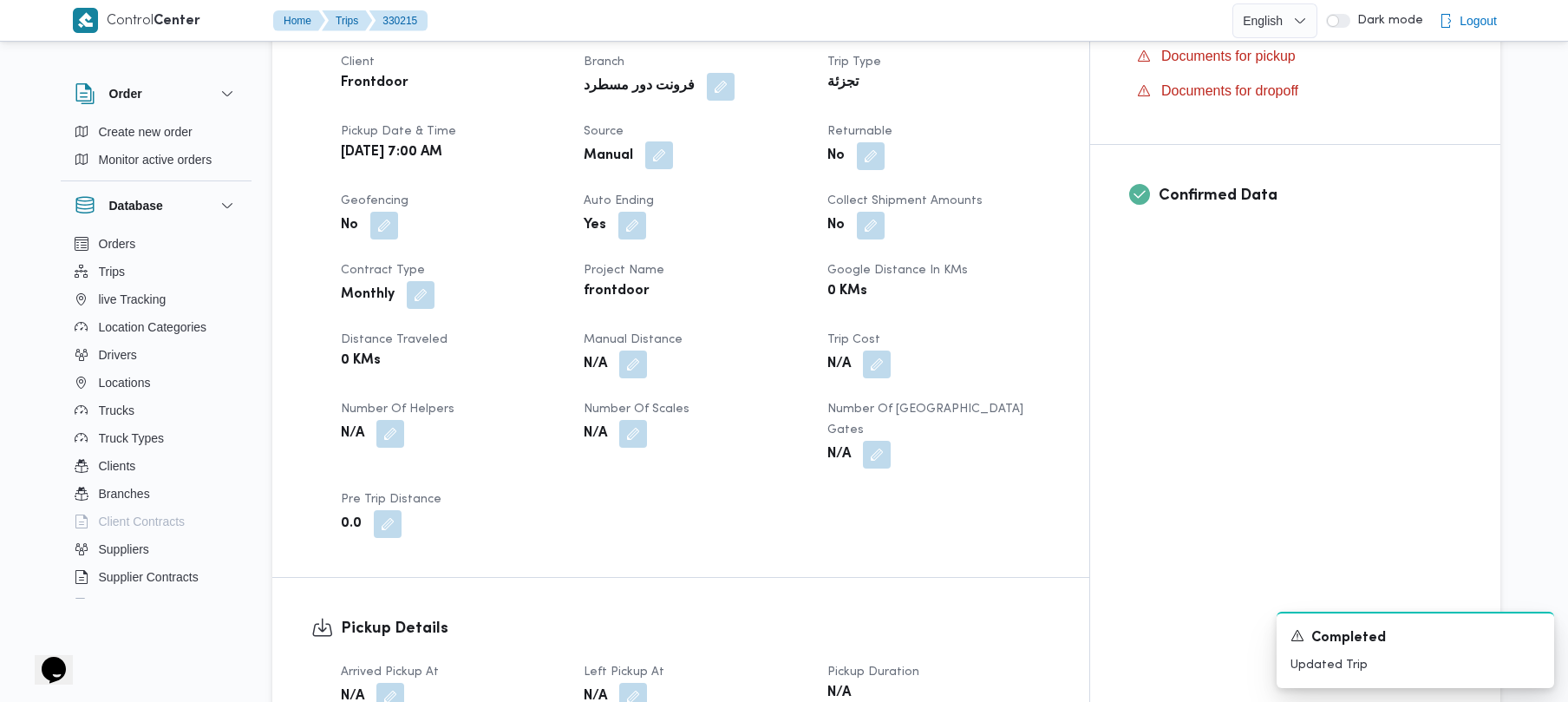
click at [673, 141] on button "button" at bounding box center [659, 154] width 27 height 27
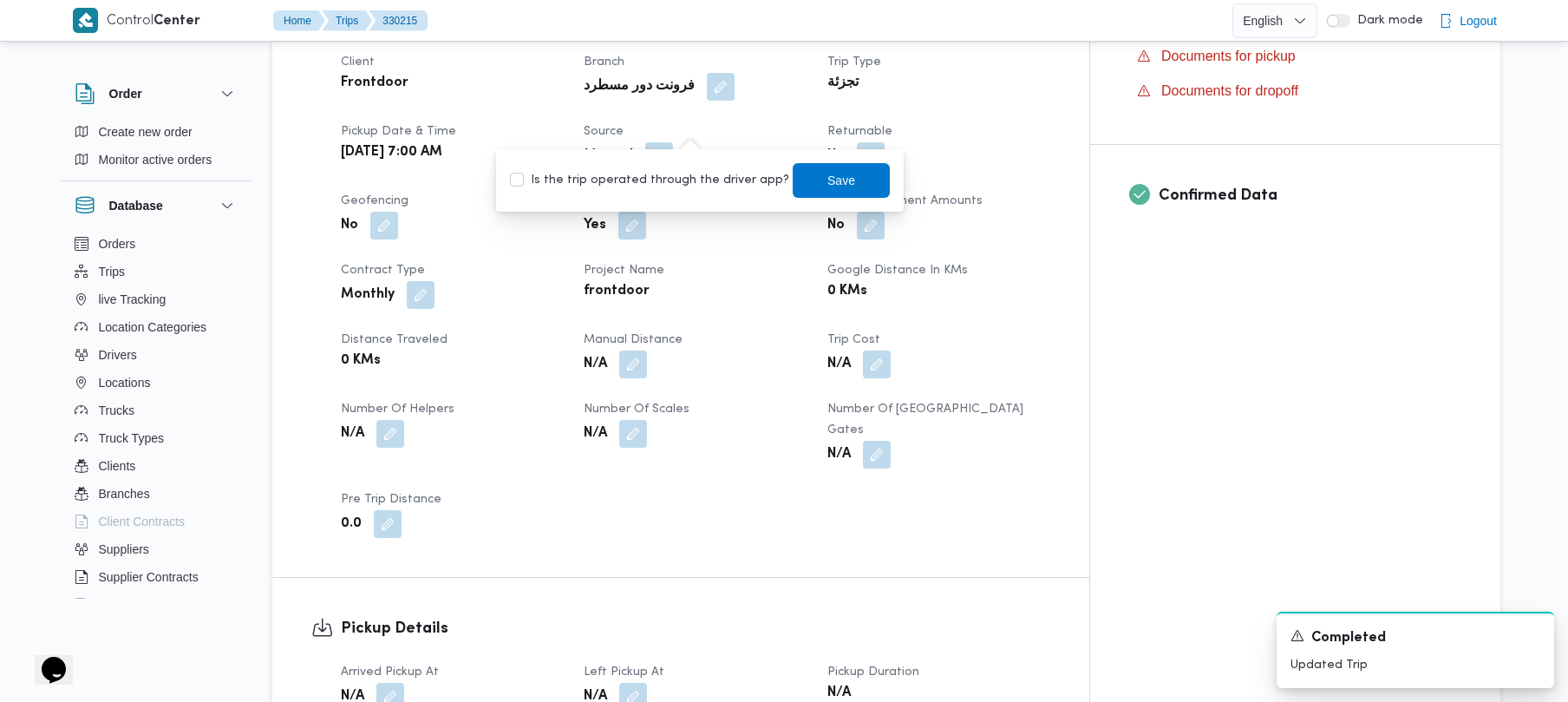
click at [671, 181] on label "Is the trip operated through the driver app?" at bounding box center [650, 181] width 279 height 21
checkbox input "true"
click at [828, 182] on span "Save" at bounding box center [841, 180] width 27 height 21
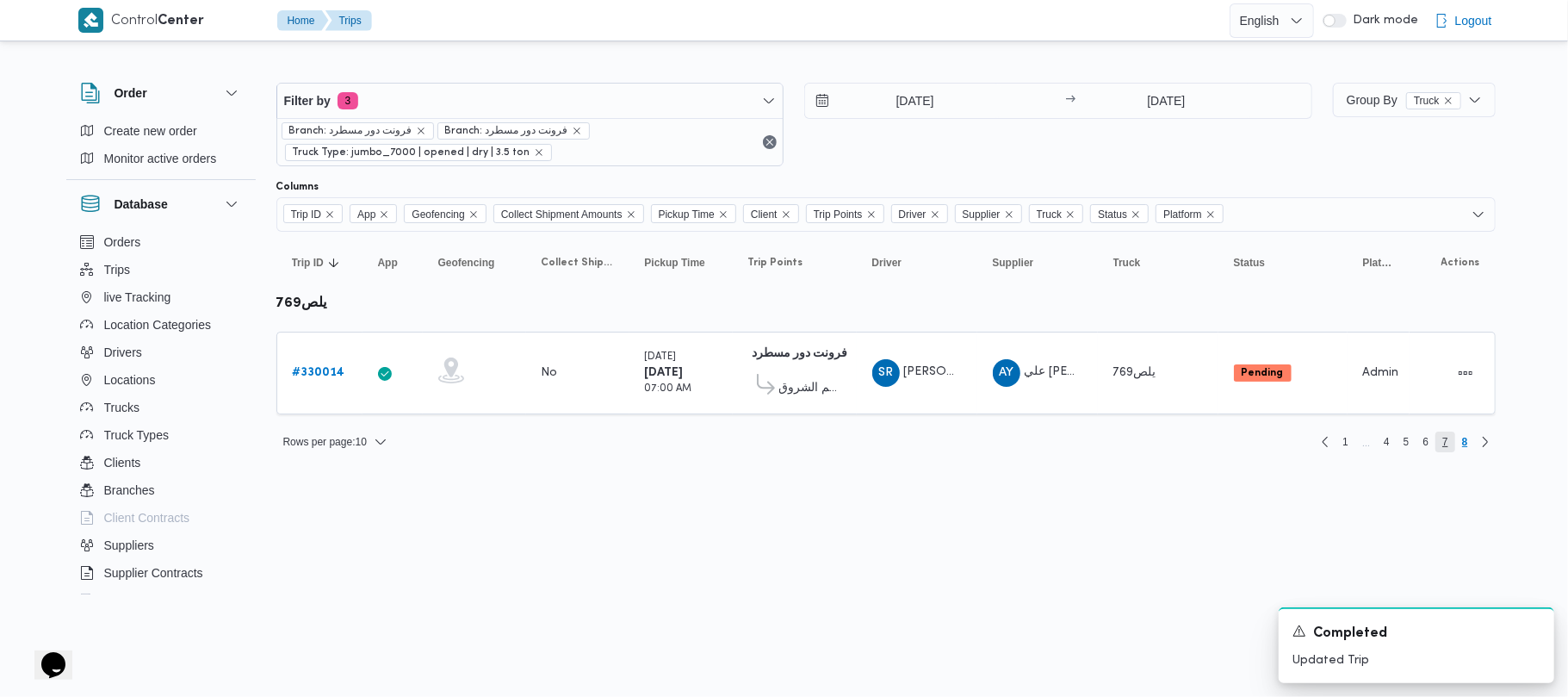
click at [1445, 442] on span "7" at bounding box center [1446, 442] width 6 height 21
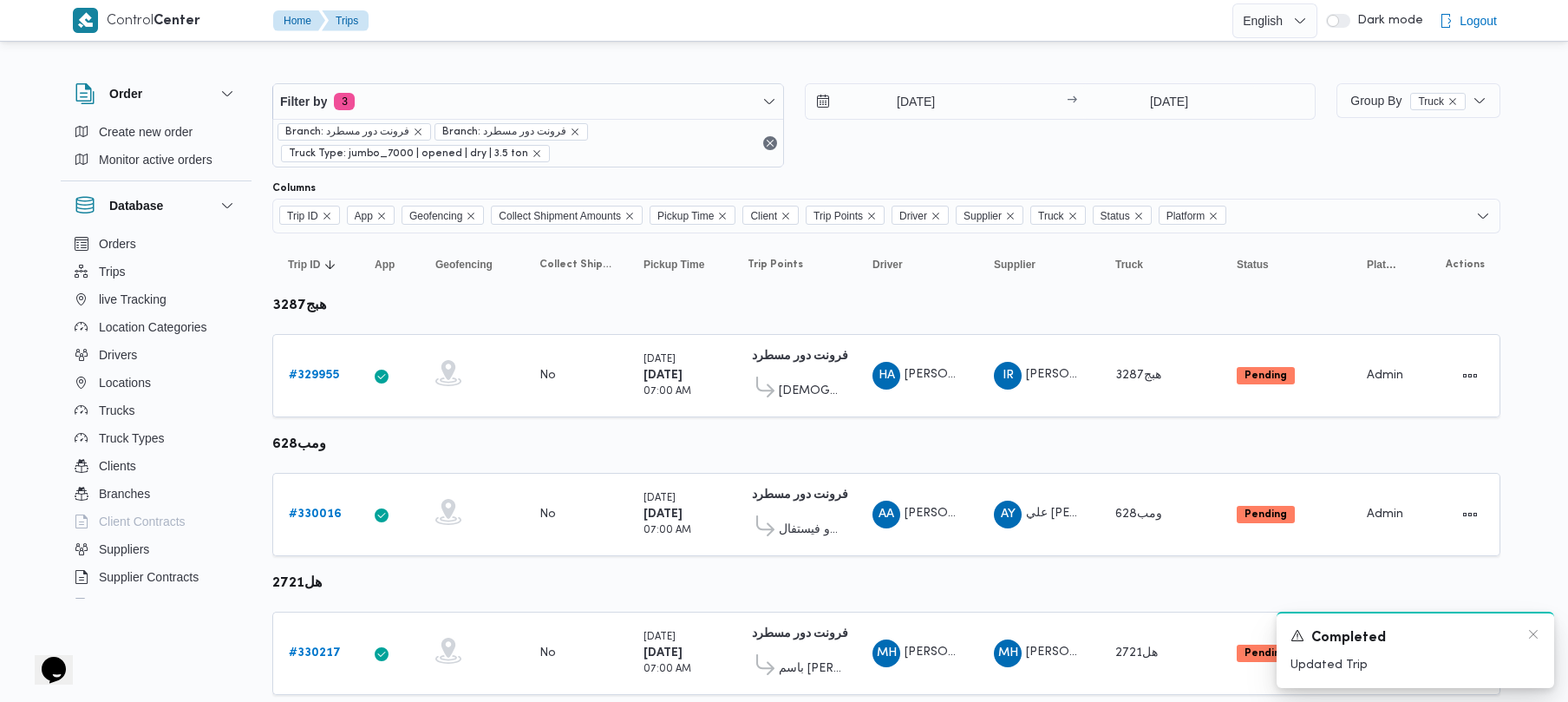
click at [1528, 643] on div "Completed" at bounding box center [1416, 638] width 250 height 22
click at [1523, 637] on div "Completed" at bounding box center [1416, 638] width 250 height 22
click at [1528, 637] on icon "Dismiss toast" at bounding box center [1533, 634] width 14 height 14
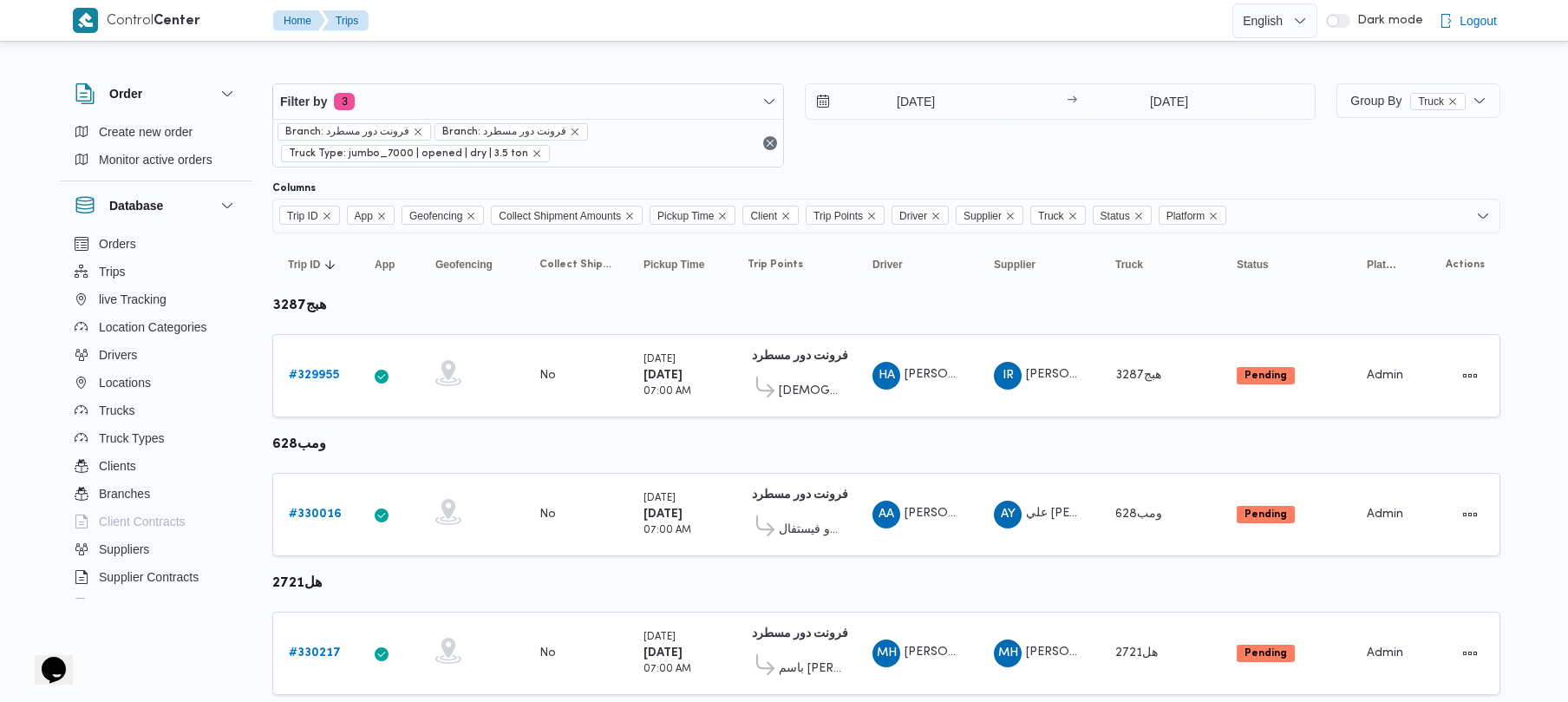
scroll to position [1026, 0]
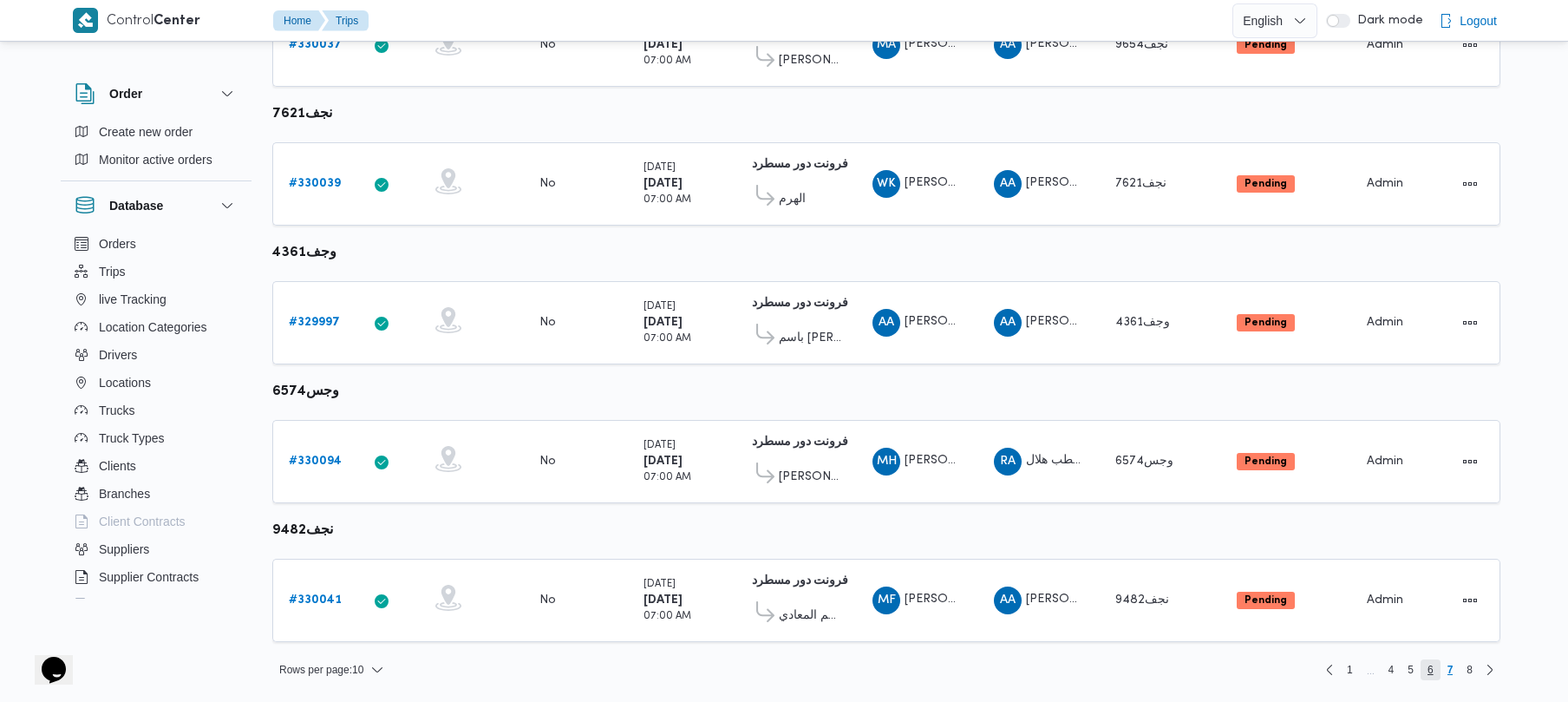
click at [1434, 675] on span "6" at bounding box center [1431, 670] width 20 height 21
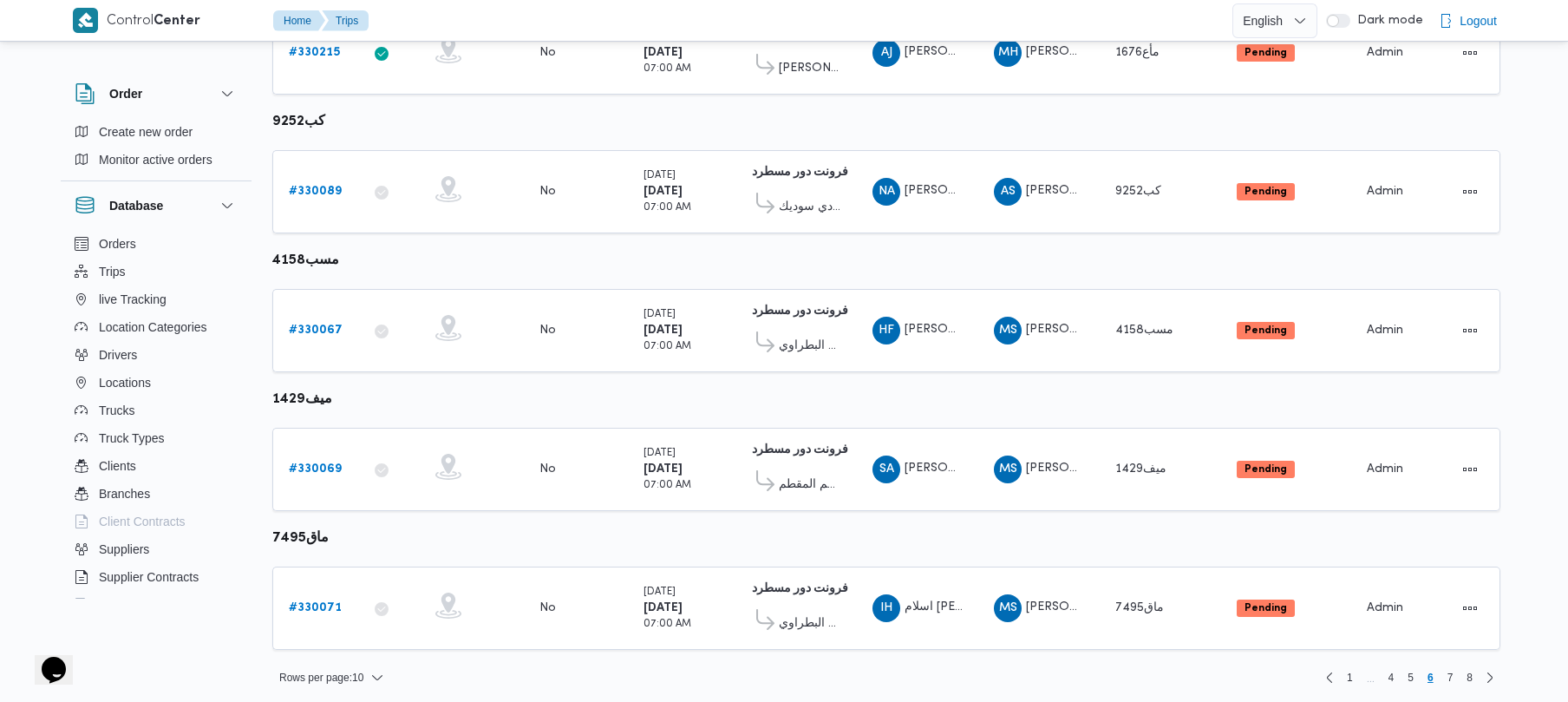
scroll to position [1026, 0]
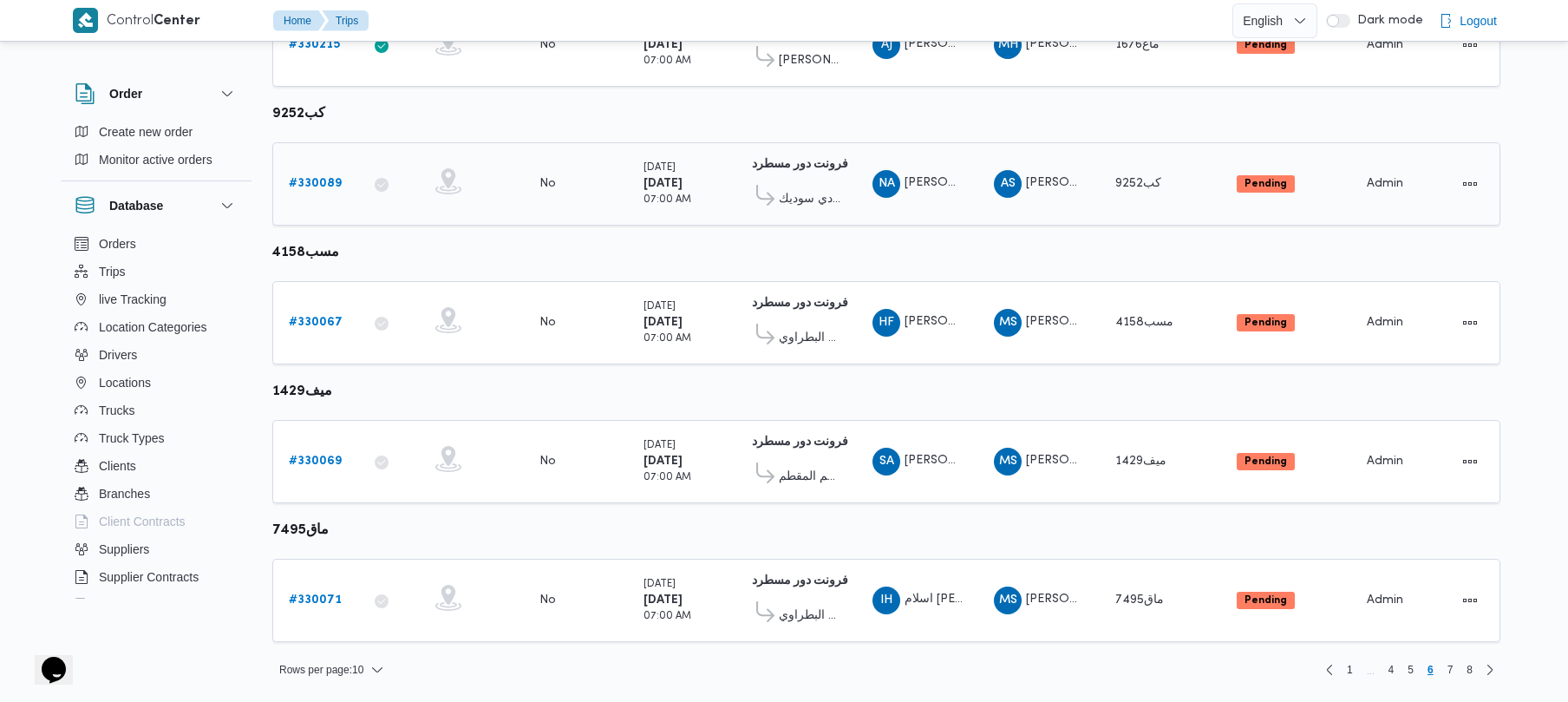
click at [340, 186] on div "# 330089" at bounding box center [316, 184] width 68 height 35
click at [321, 181] on b "# 330089" at bounding box center [315, 184] width 53 height 11
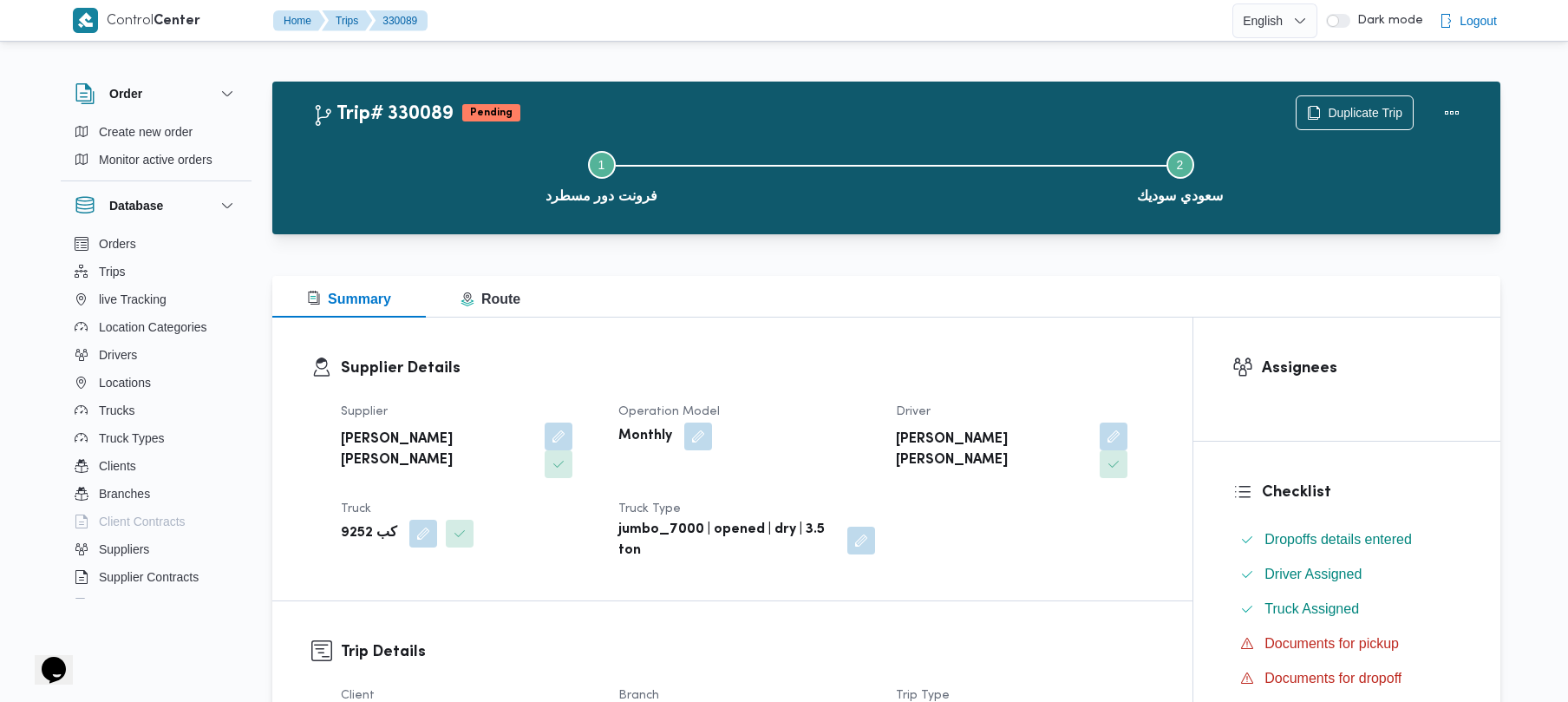
scroll to position [615, 0]
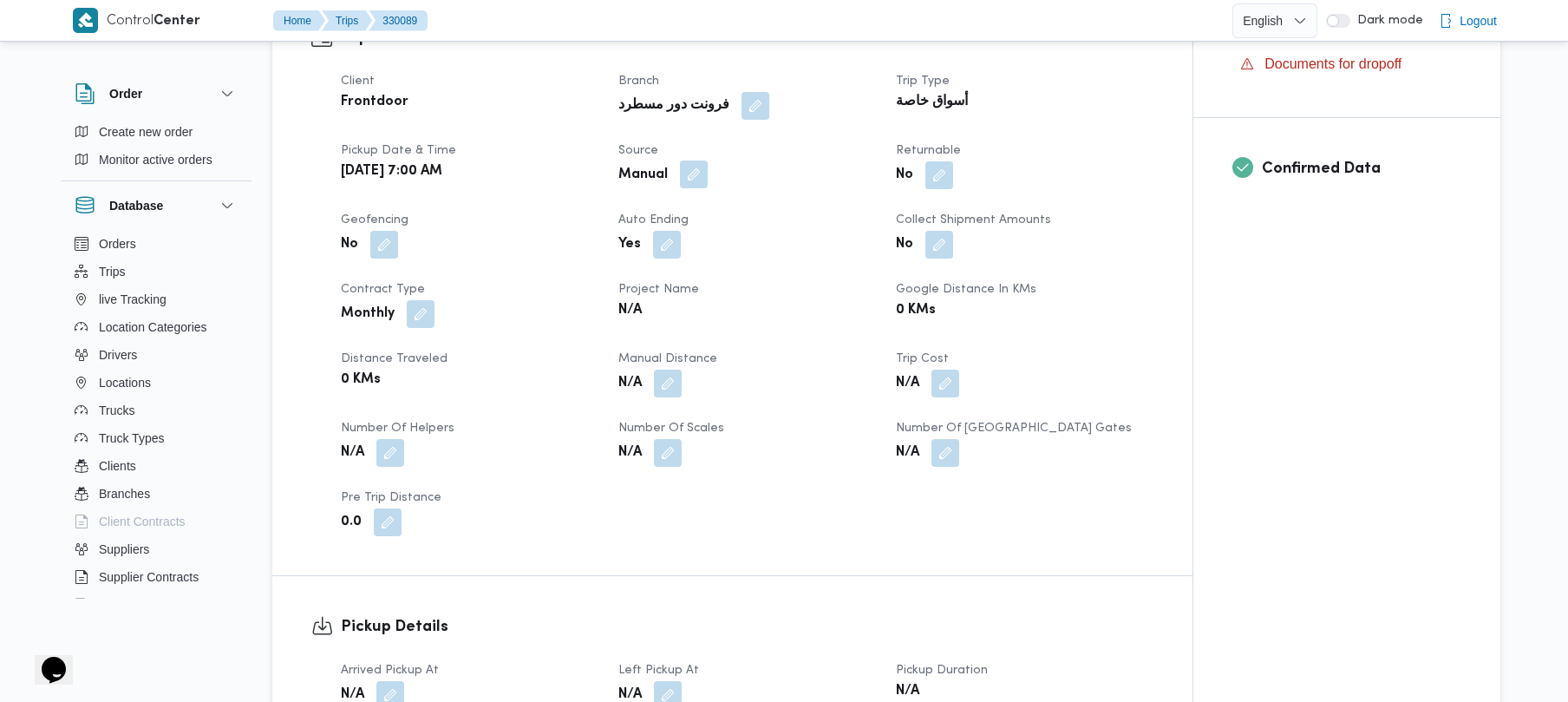
click at [705, 160] on button "button" at bounding box center [693, 173] width 27 height 27
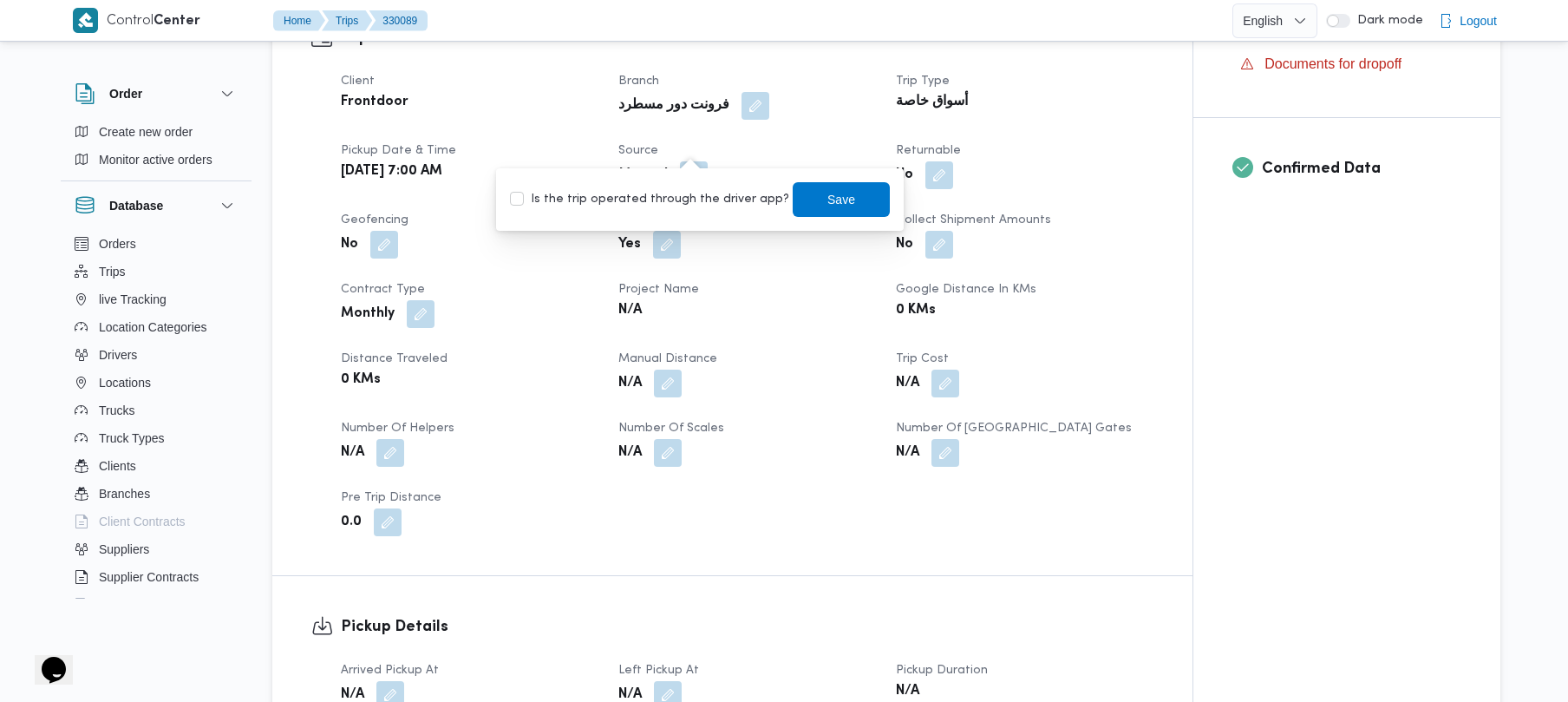
click at [698, 202] on label "Is the trip operated through the driver app?" at bounding box center [650, 200] width 279 height 21
checkbox input "true"
click at [799, 206] on span "Save" at bounding box center [841, 198] width 98 height 35
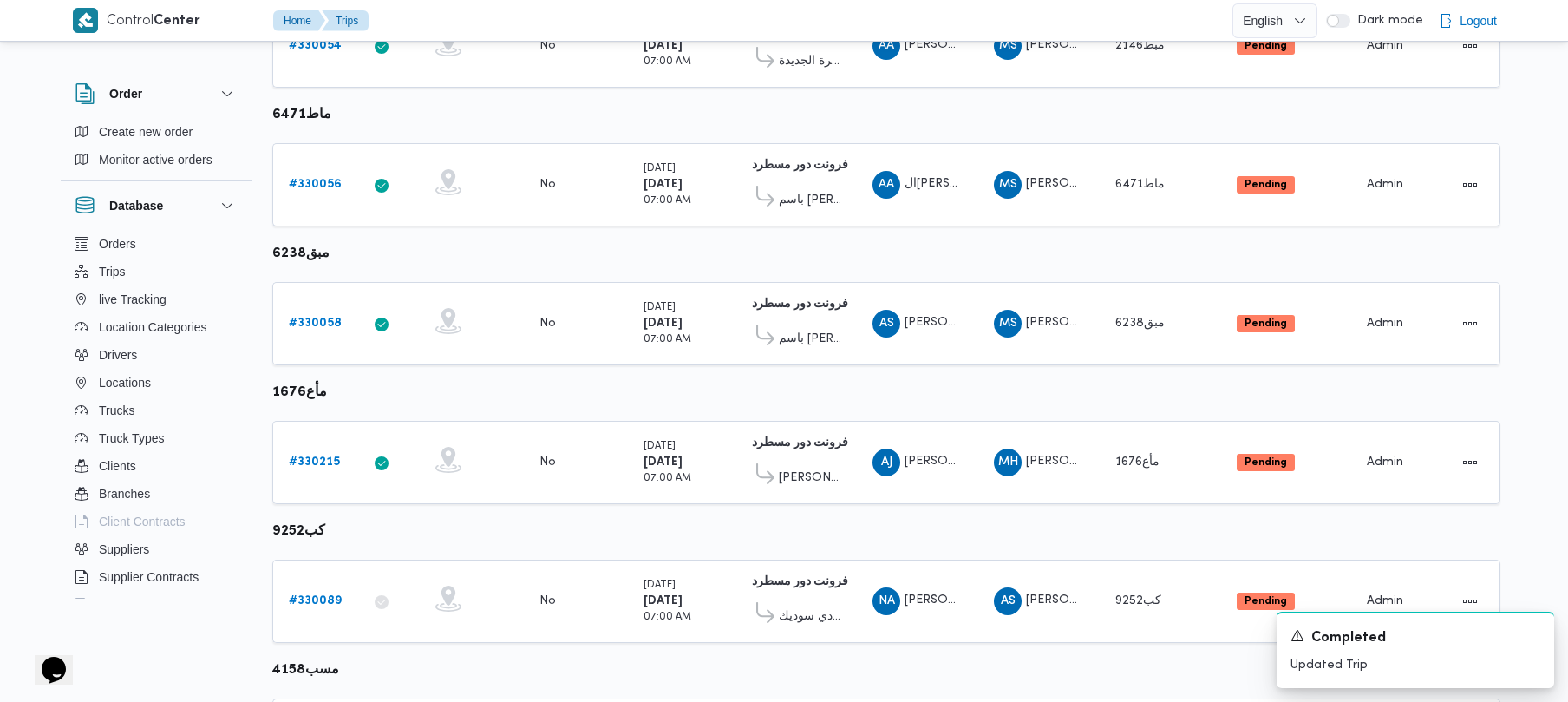
scroll to position [615, 0]
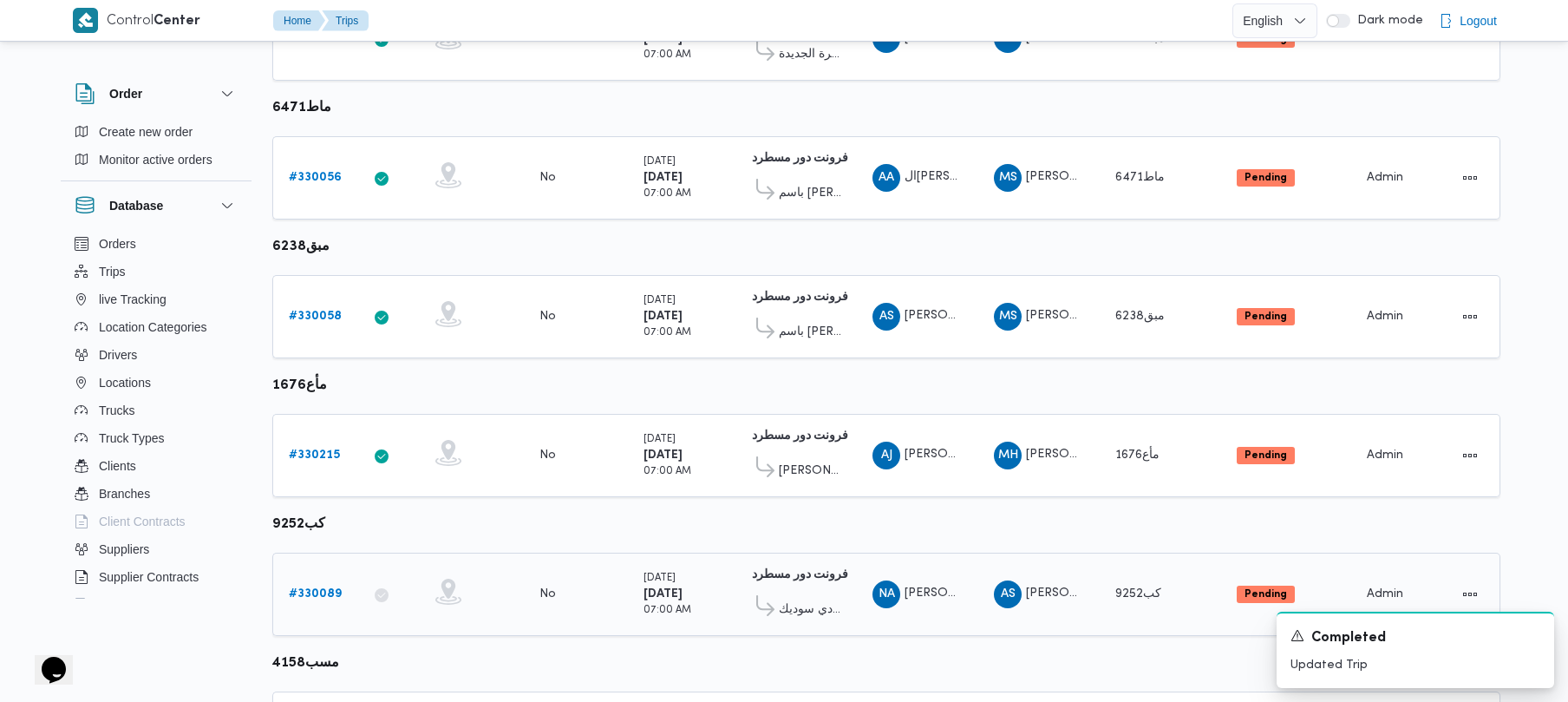
click at [323, 616] on td "Trip ID # 330089" at bounding box center [316, 595] width 87 height 83
click at [310, 590] on b "# 330089" at bounding box center [315, 594] width 53 height 11
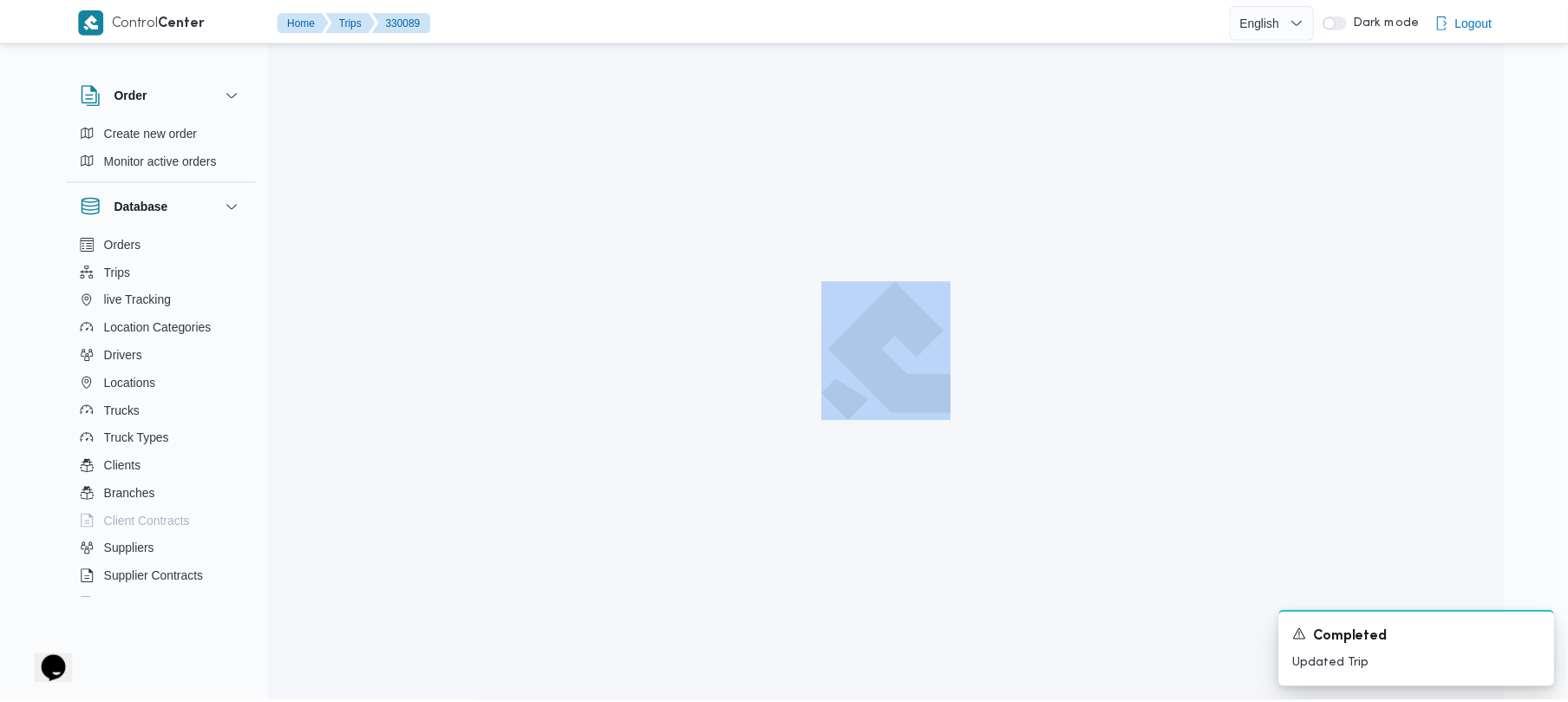
scroll to position [615, 0]
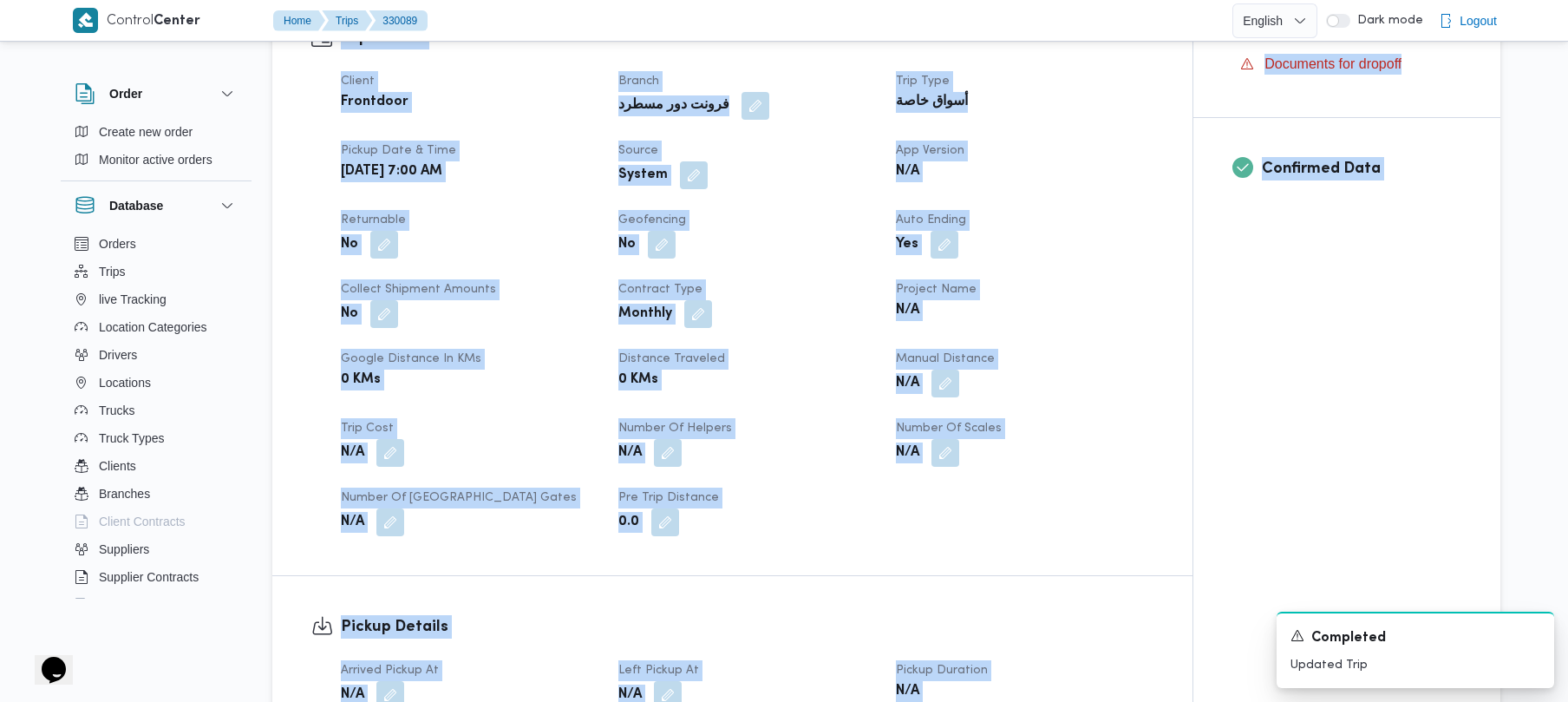
click at [830, 160] on div "System" at bounding box center [746, 175] width 260 height 31
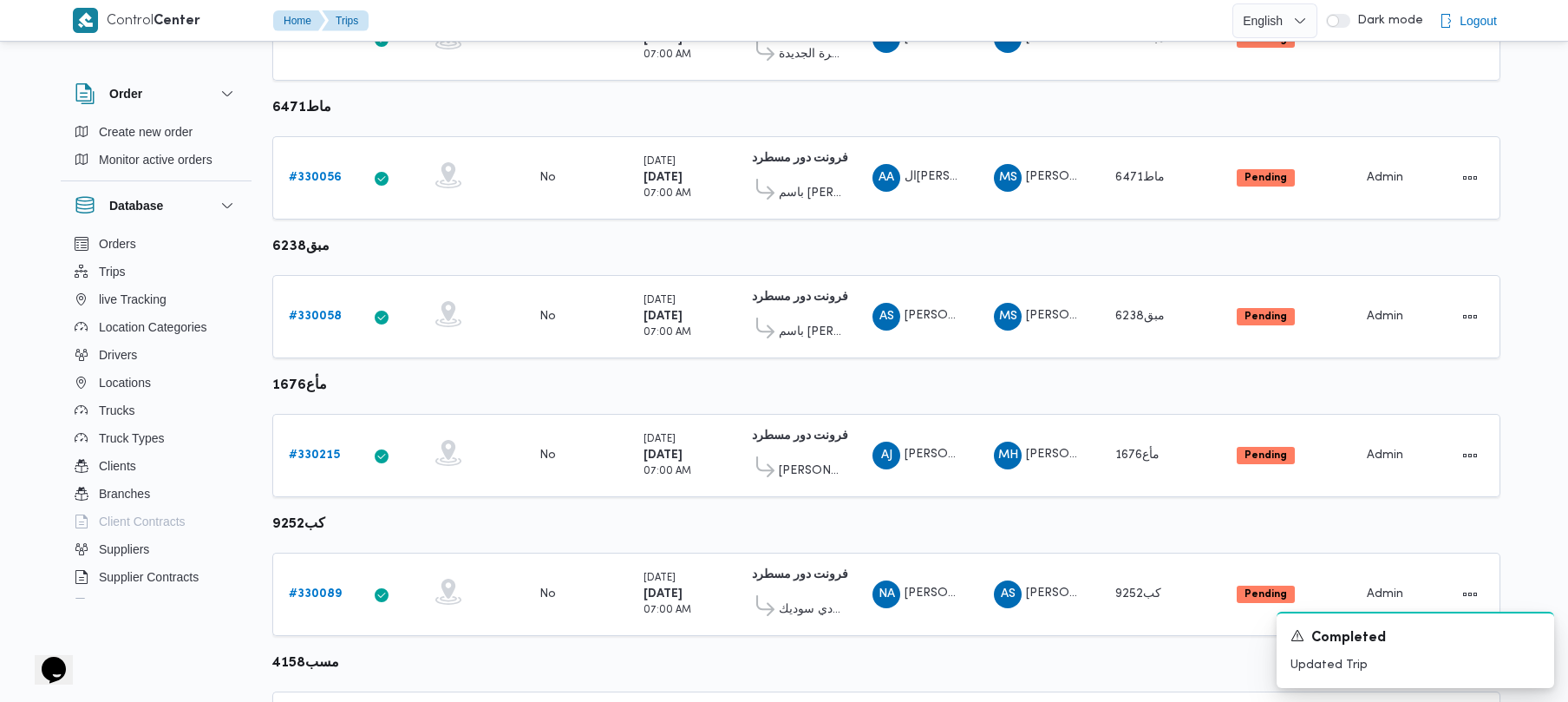
scroll to position [1026, 0]
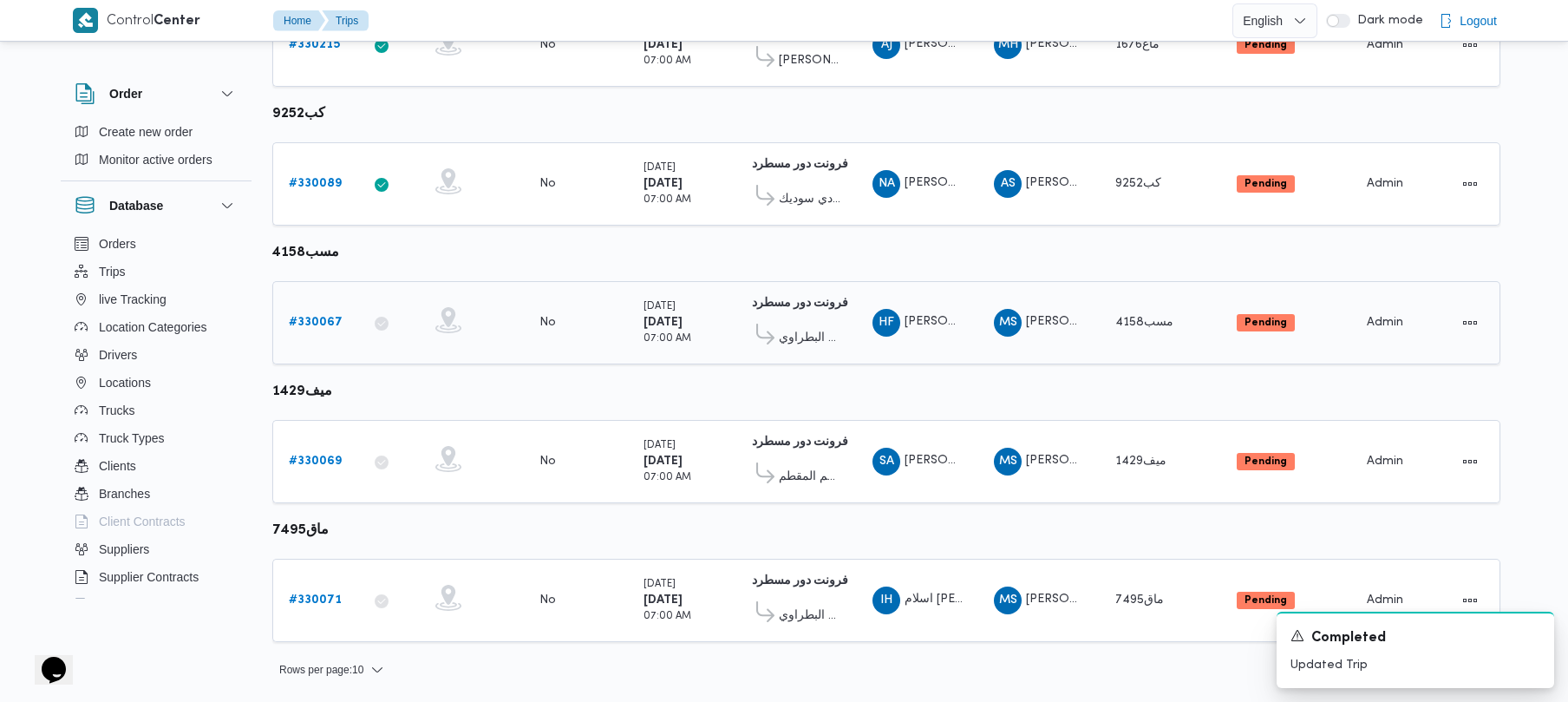
click at [323, 331] on link "# 330067" at bounding box center [315, 323] width 54 height 21
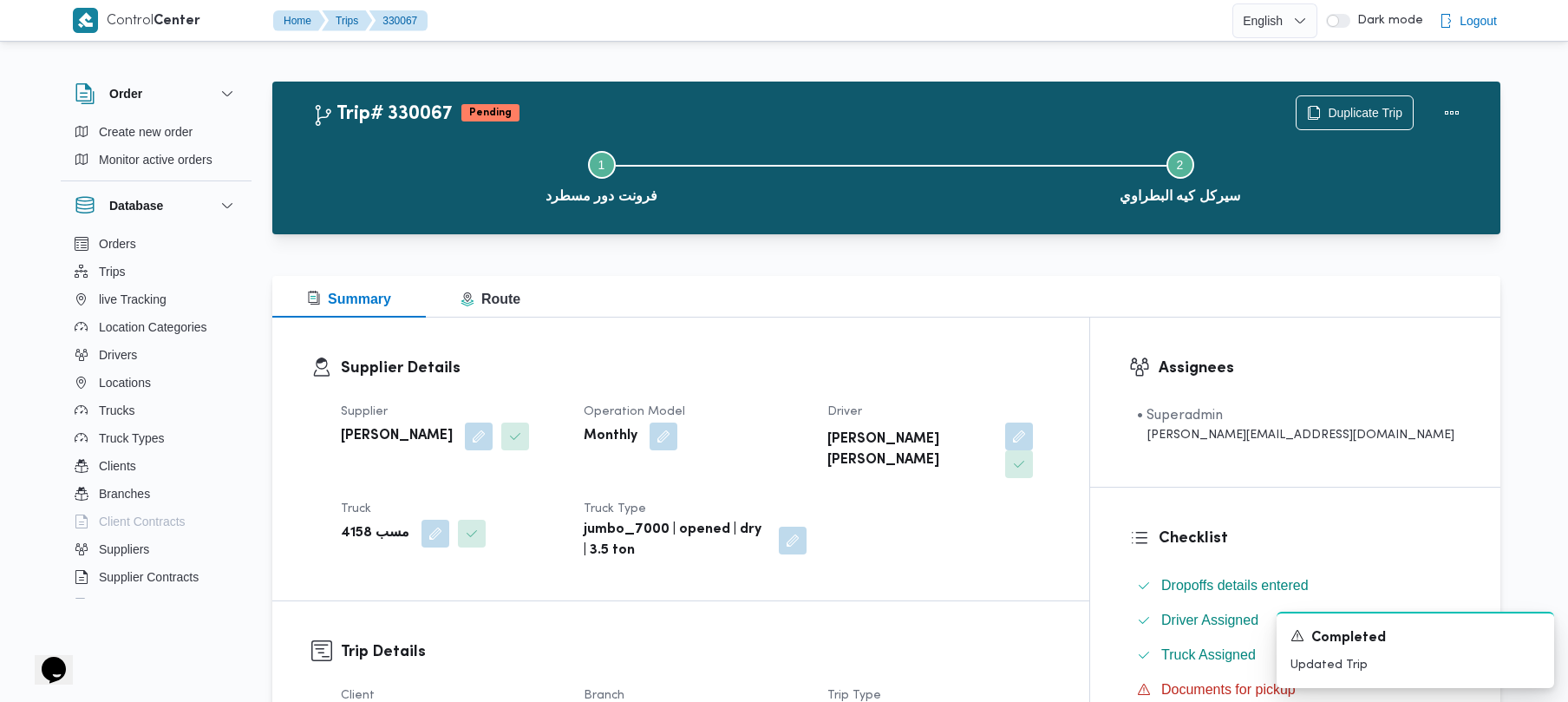
scroll to position [615, 0]
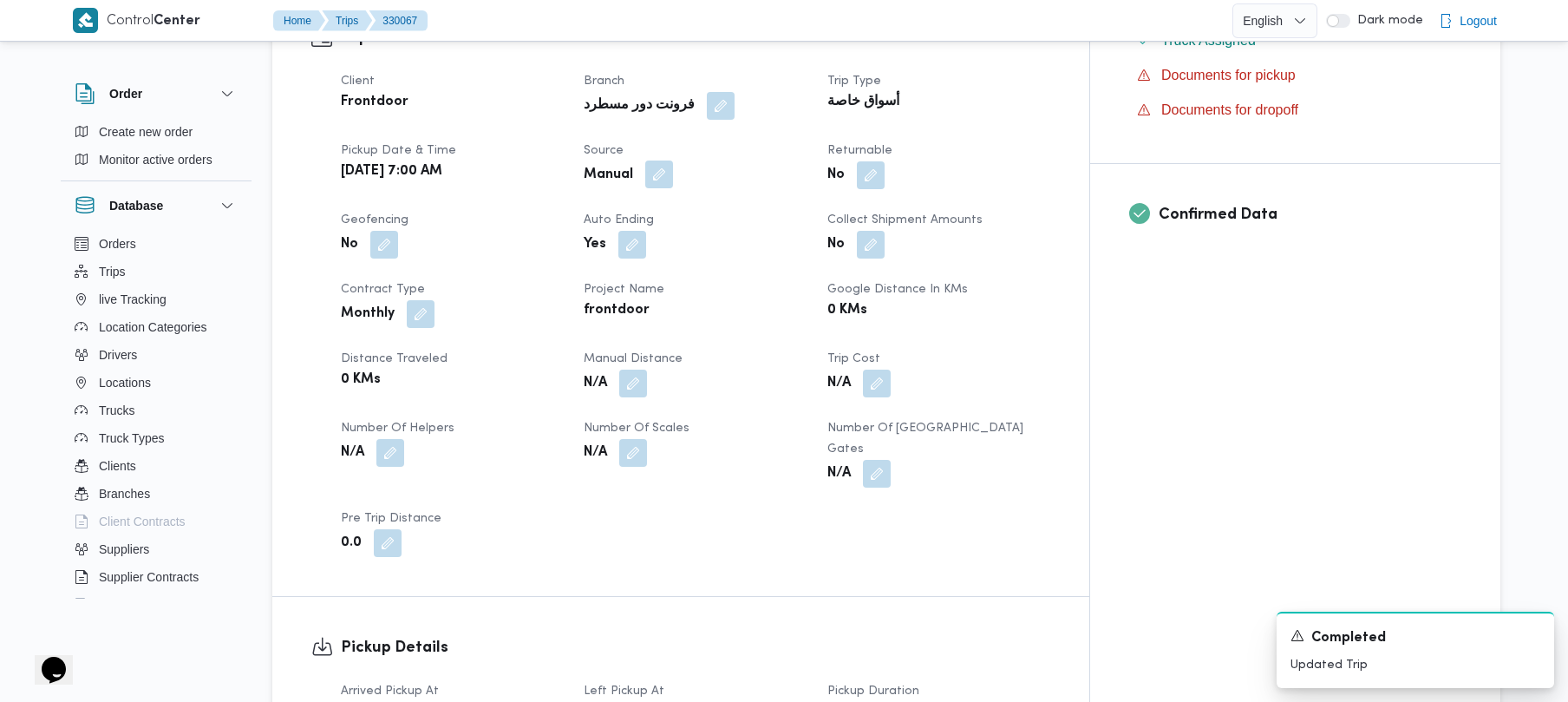
click at [673, 160] on button "button" at bounding box center [659, 173] width 27 height 27
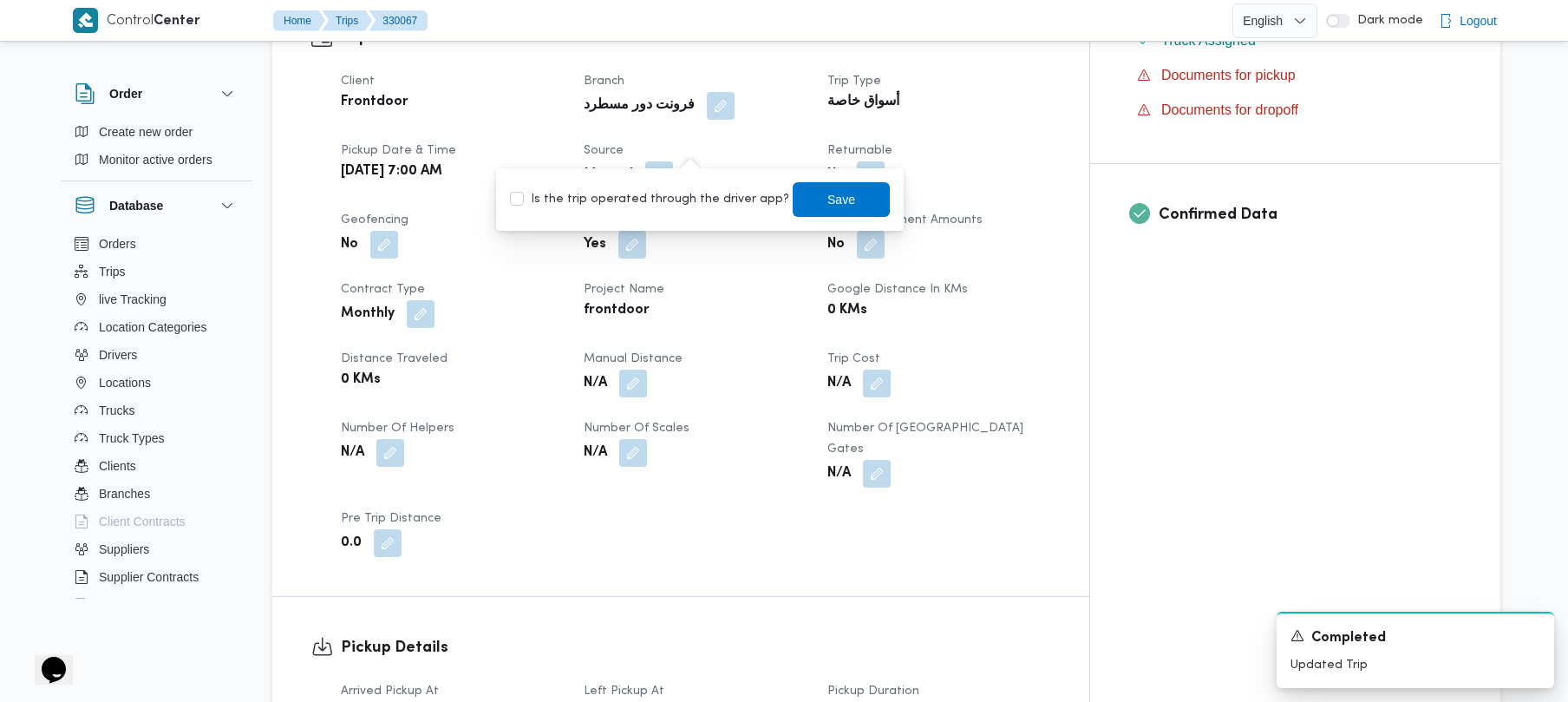
click at [678, 203] on label "Is the trip operated through the driver app?" at bounding box center [650, 200] width 279 height 21
checkbox input "true"
click at [828, 203] on span "Save" at bounding box center [841, 200] width 27 height 21
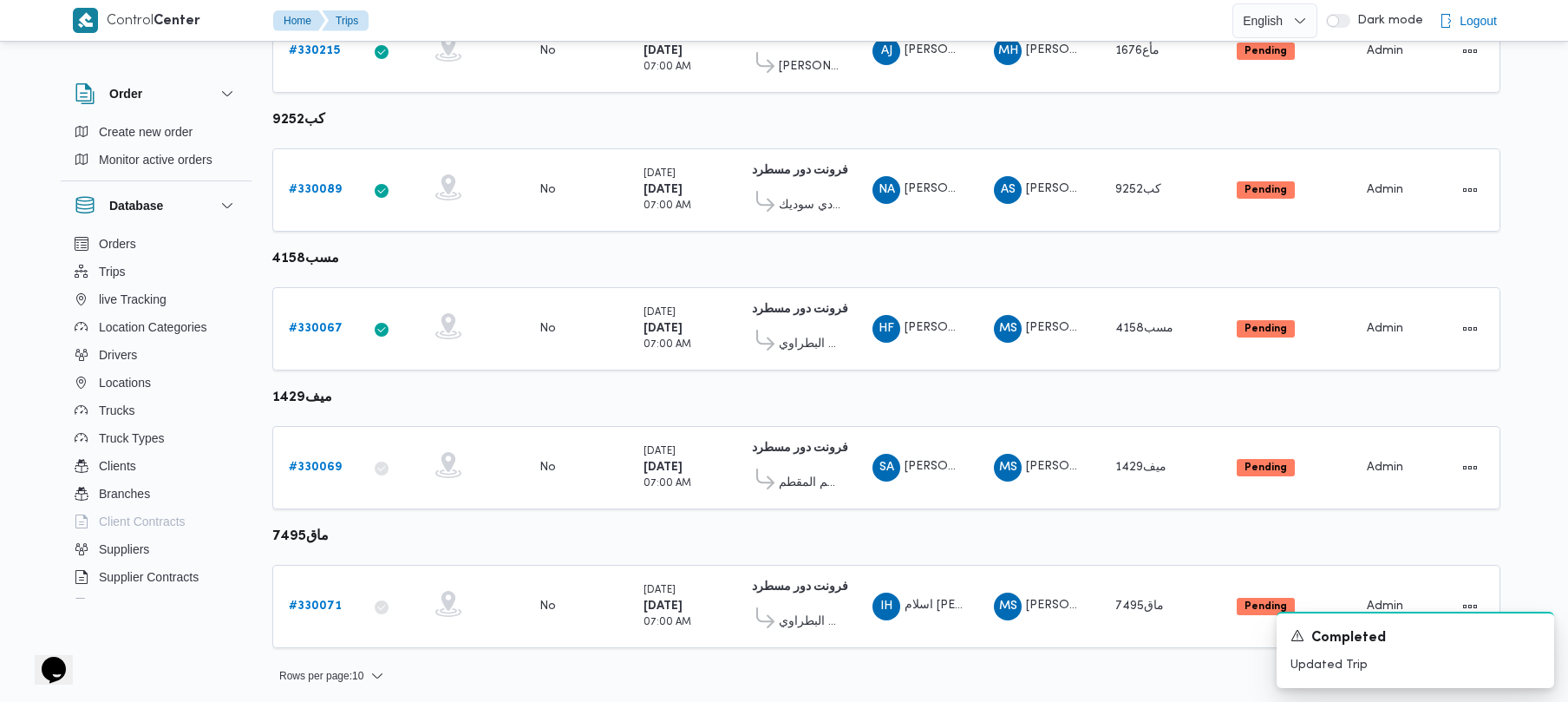
scroll to position [1026, 0]
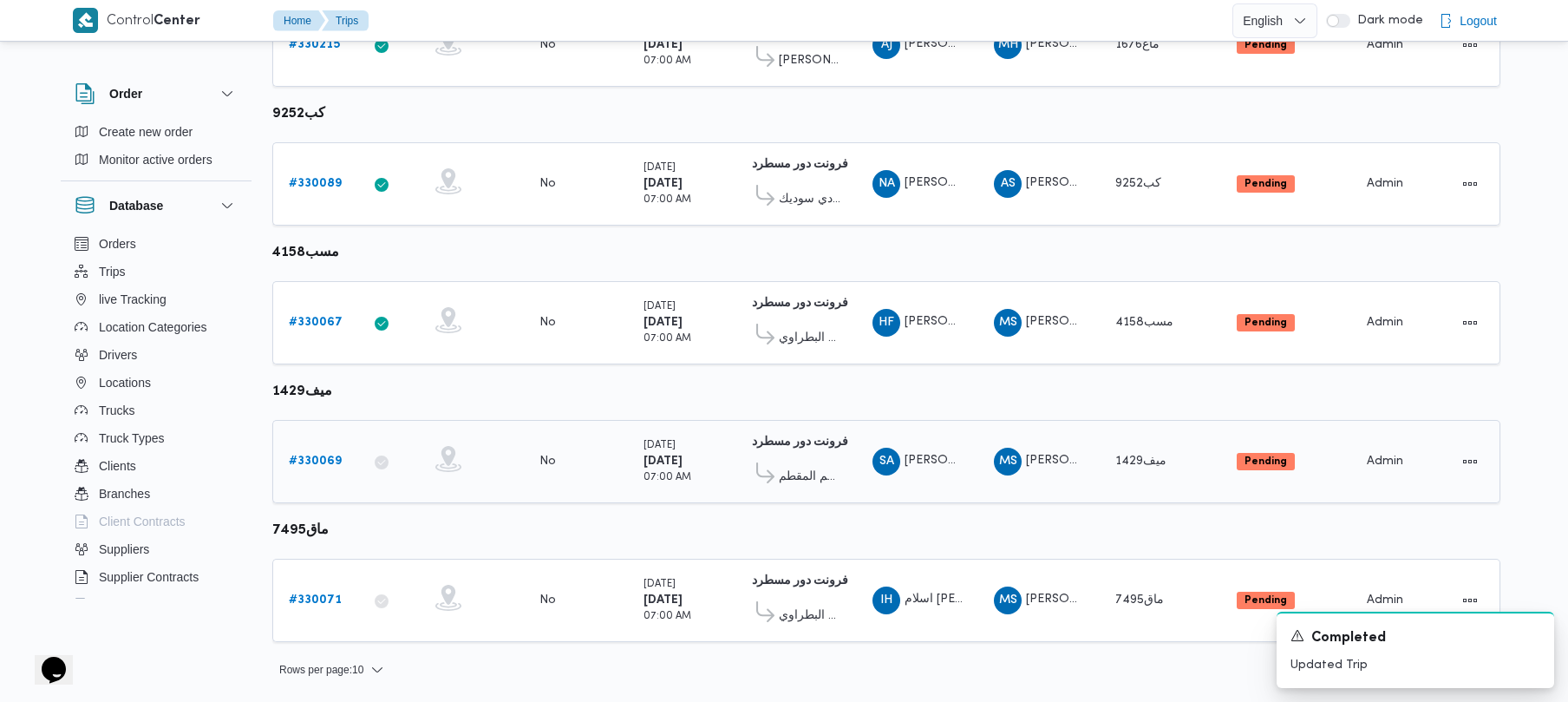
click at [312, 459] on b "# 330069" at bounding box center [315, 461] width 53 height 11
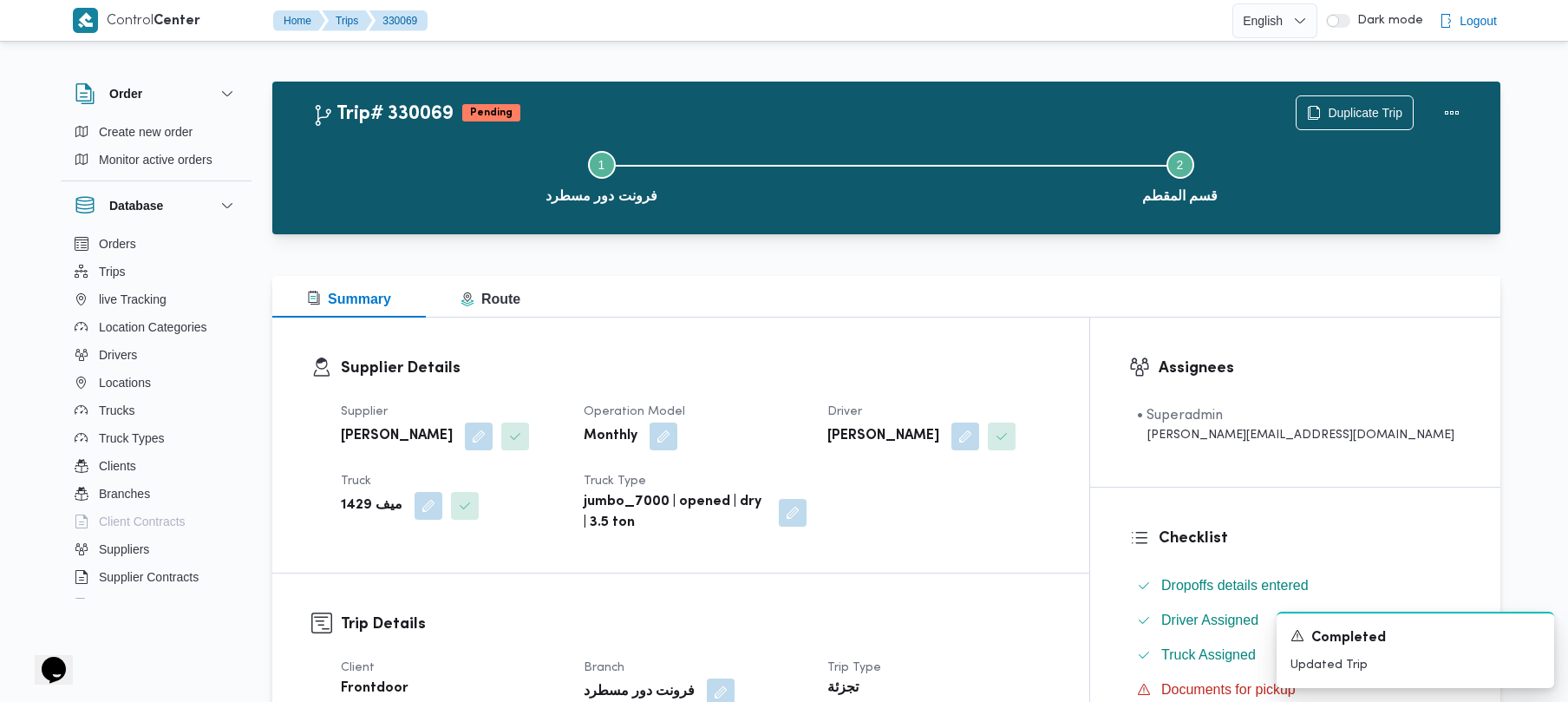
scroll to position [615, 0]
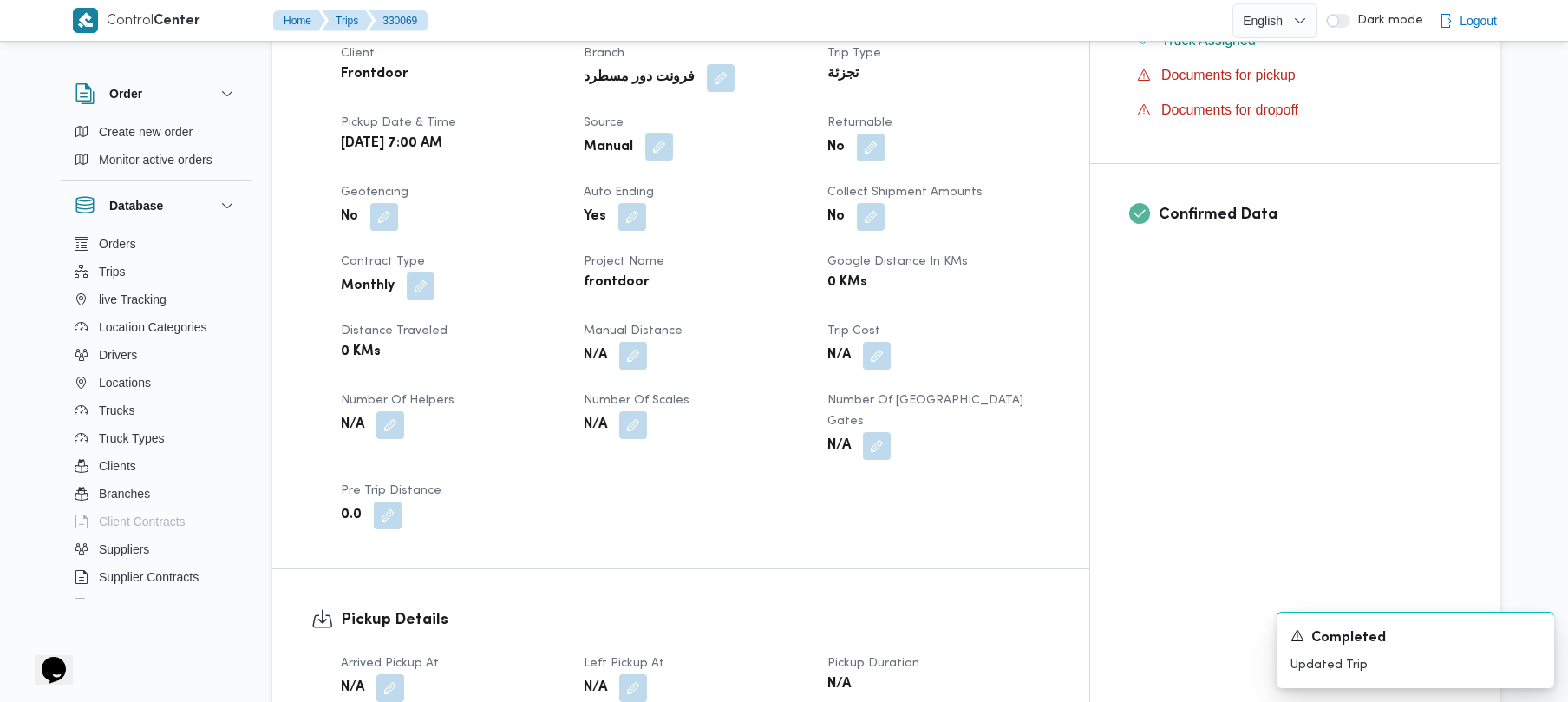
click at [673, 153] on button "button" at bounding box center [659, 146] width 27 height 27
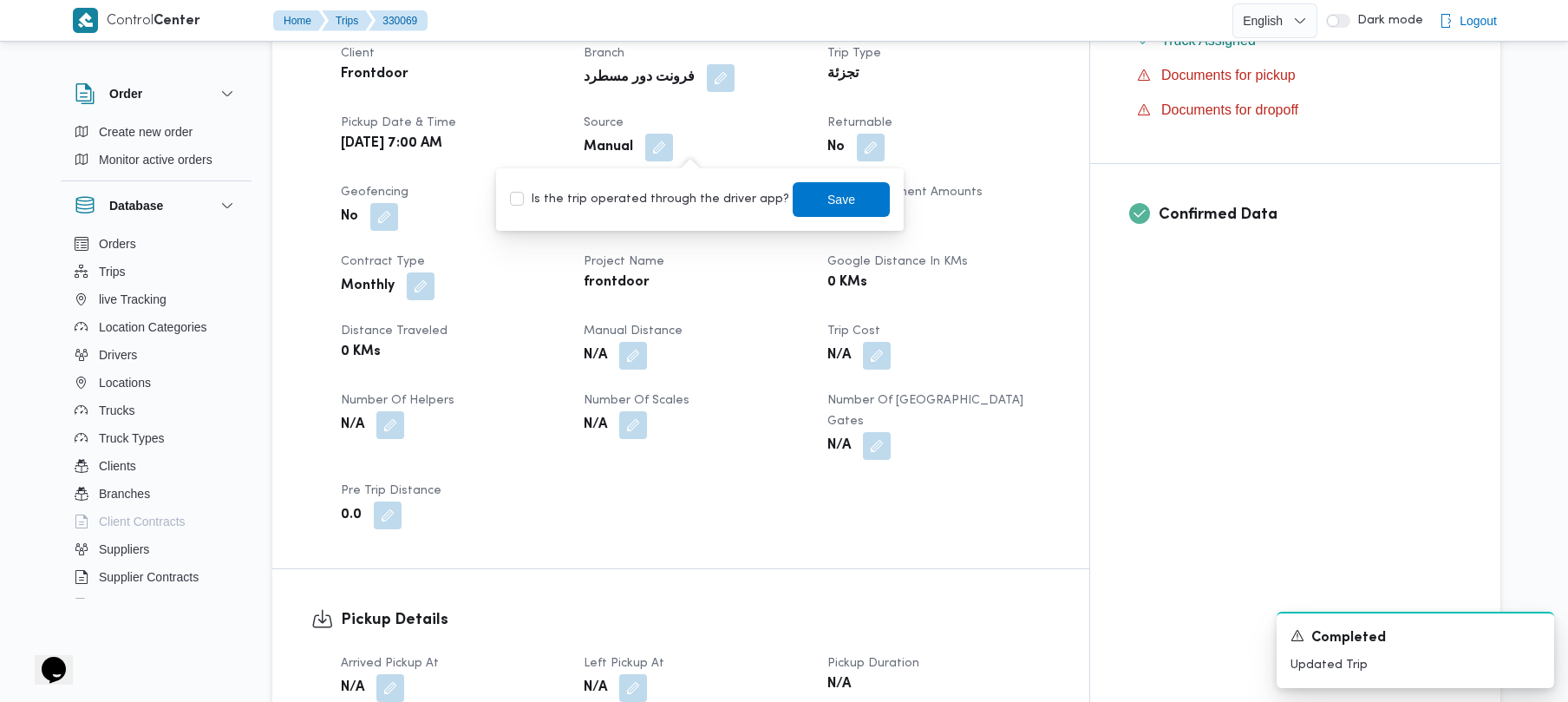
click at [656, 194] on label "Is the trip operated through the driver app?" at bounding box center [650, 200] width 279 height 21
checkbox input "true"
click at [802, 191] on span "Save" at bounding box center [841, 199] width 98 height 35
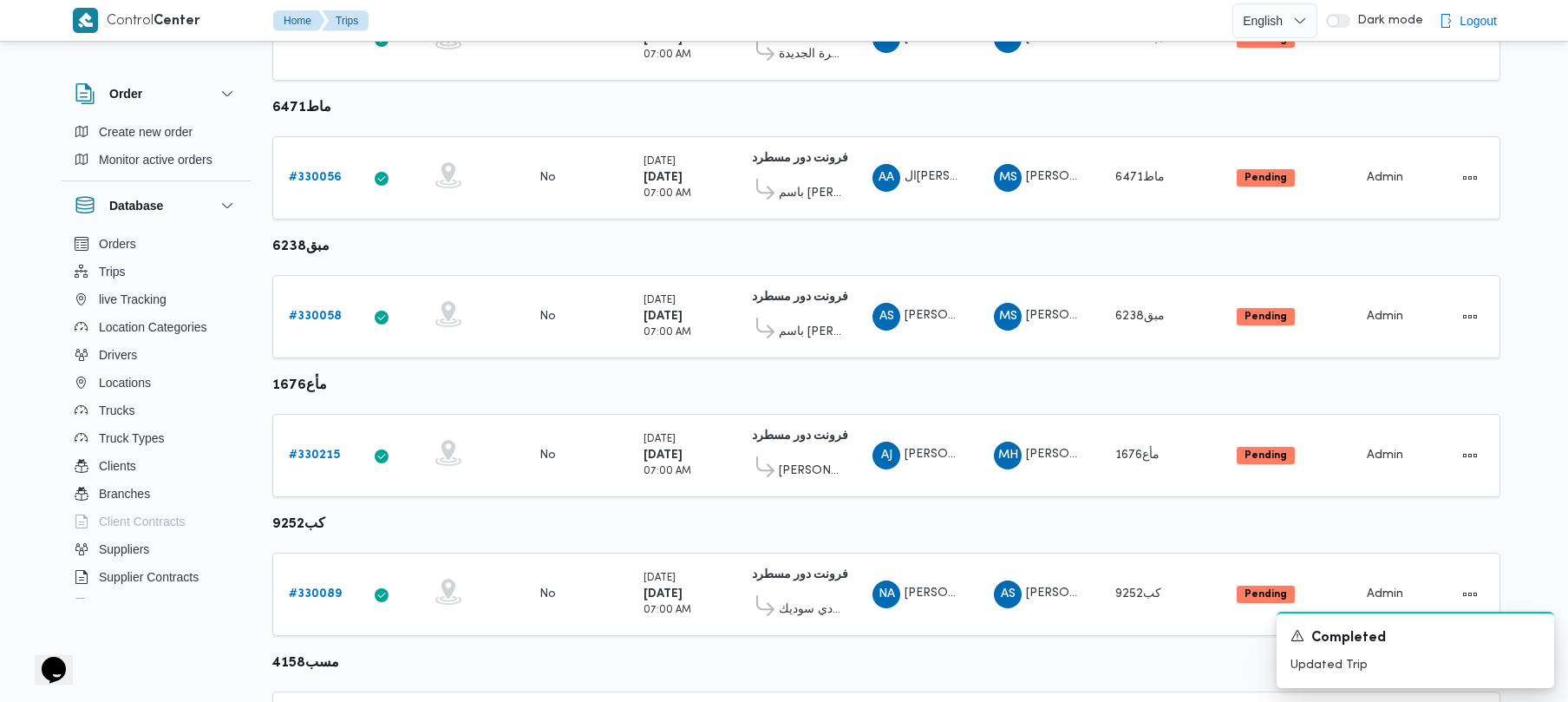
scroll to position [1026, 0]
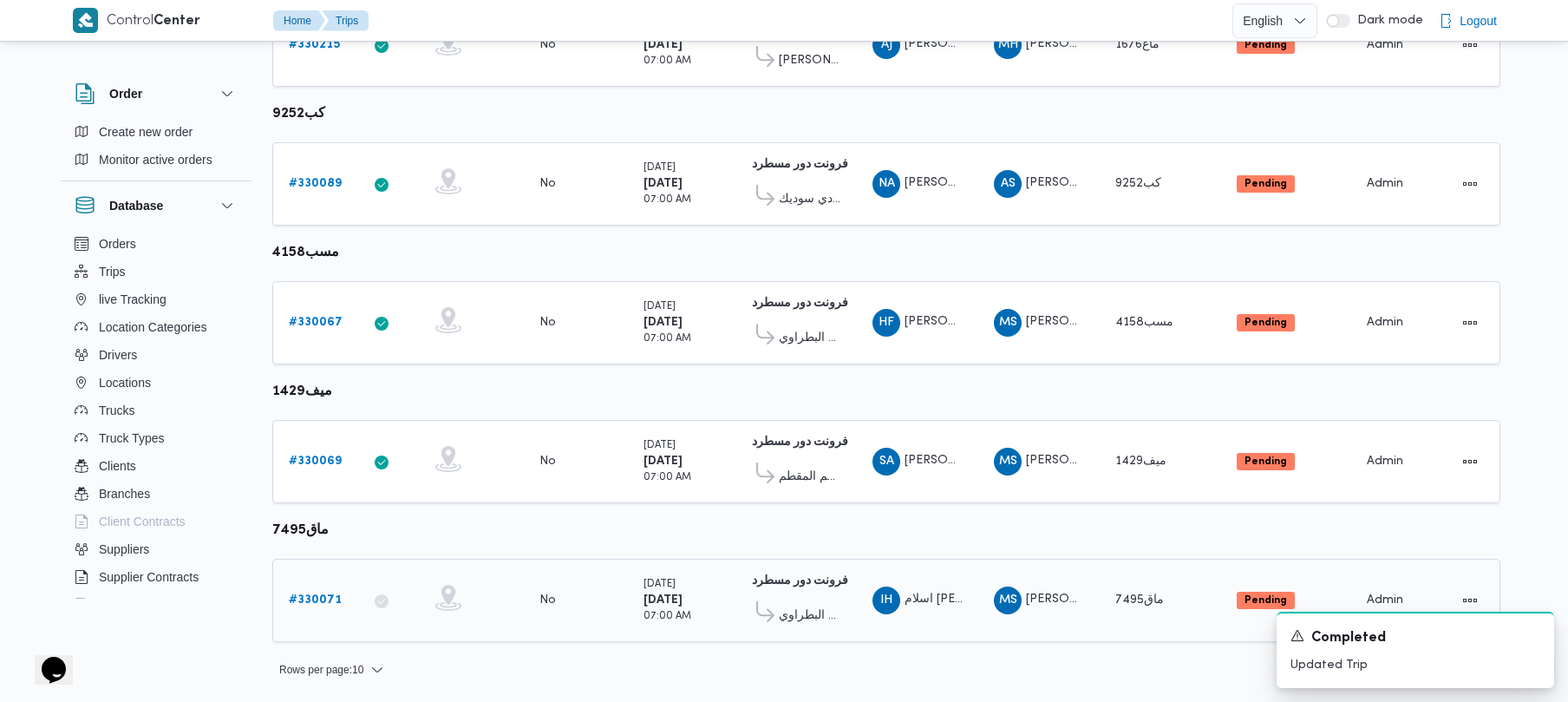
click at [300, 603] on b "# 330071" at bounding box center [315, 601] width 53 height 11
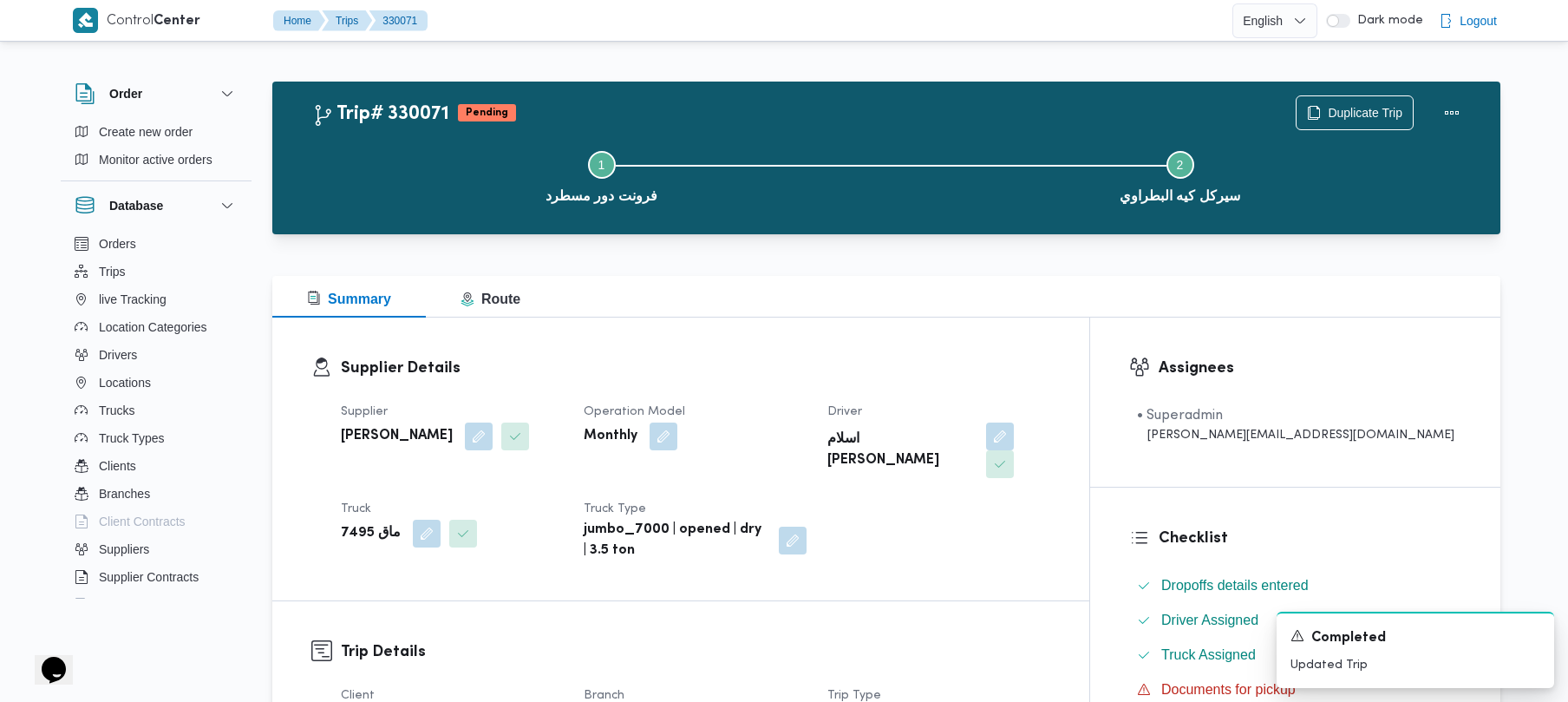
scroll to position [615, 0]
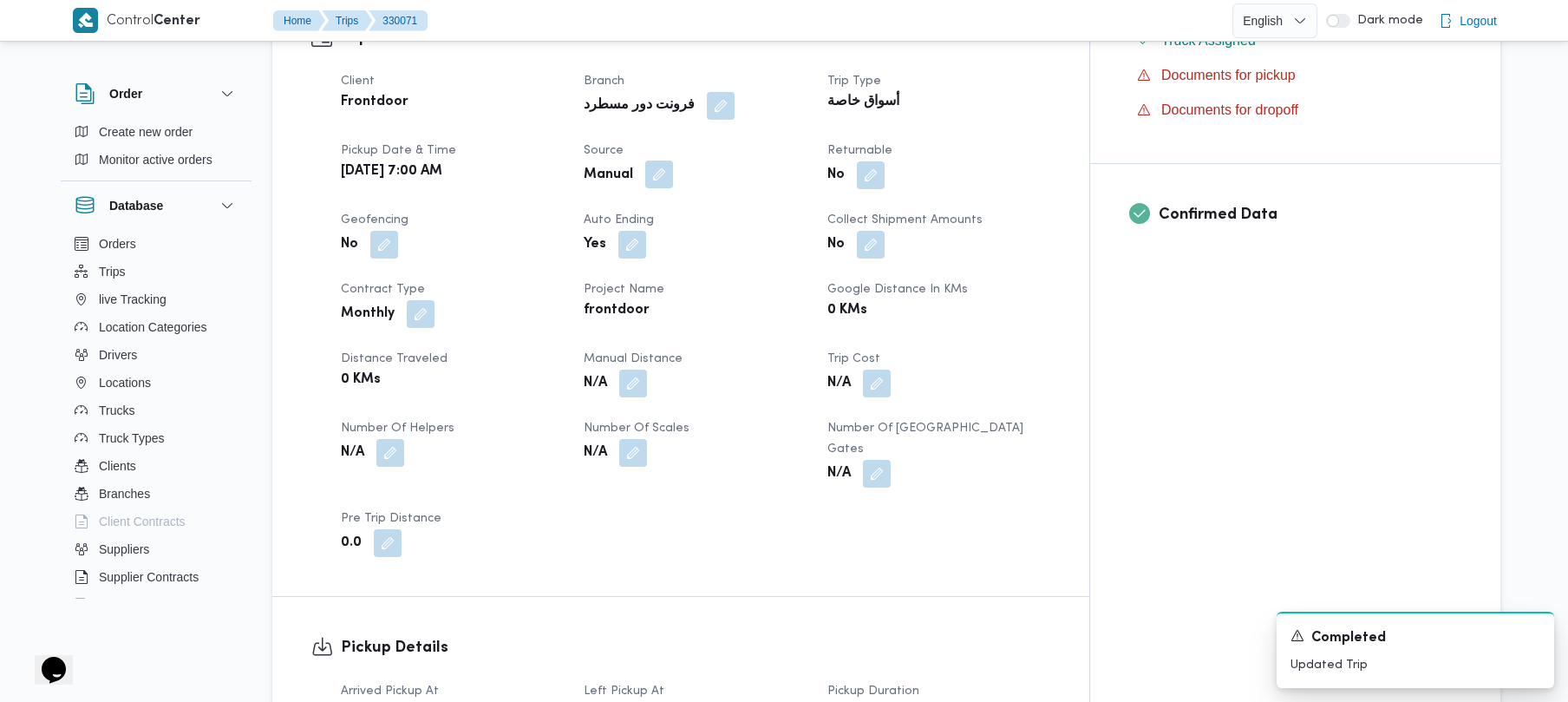
click at [673, 160] on button "button" at bounding box center [659, 173] width 27 height 27
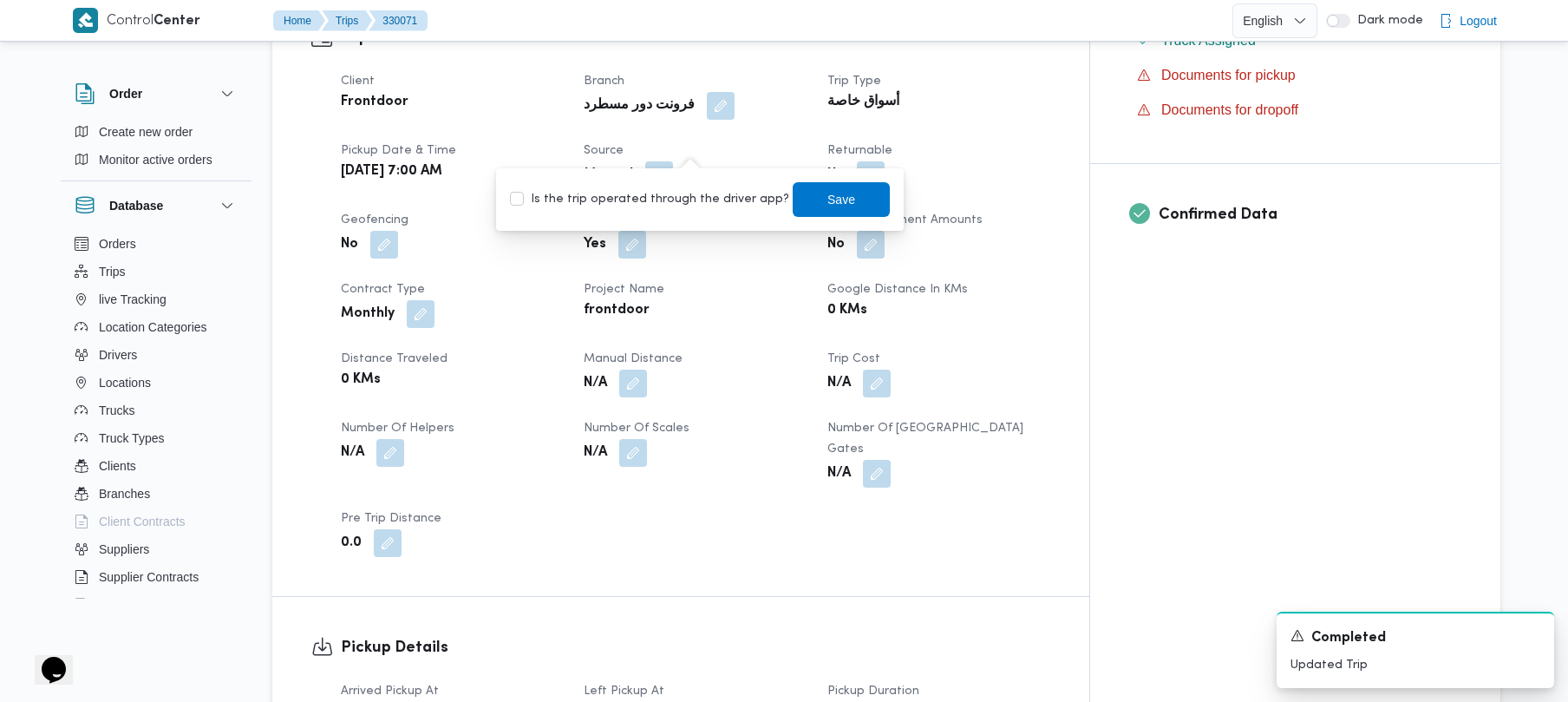
click at [657, 199] on label "Is the trip operated through the driver app?" at bounding box center [650, 200] width 279 height 21
checkbox input "true"
click at [793, 199] on span "Save" at bounding box center [841, 199] width 98 height 35
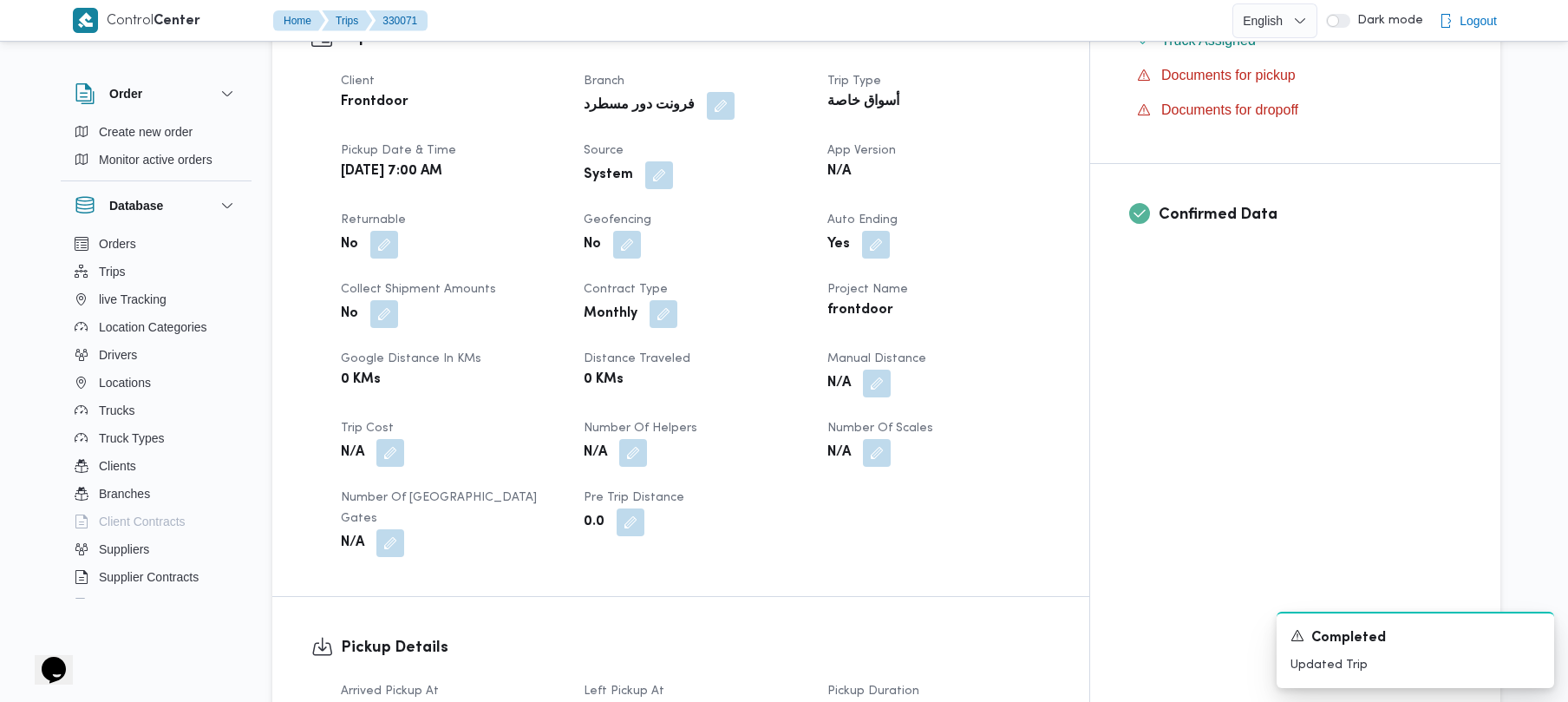
scroll to position [0, 0]
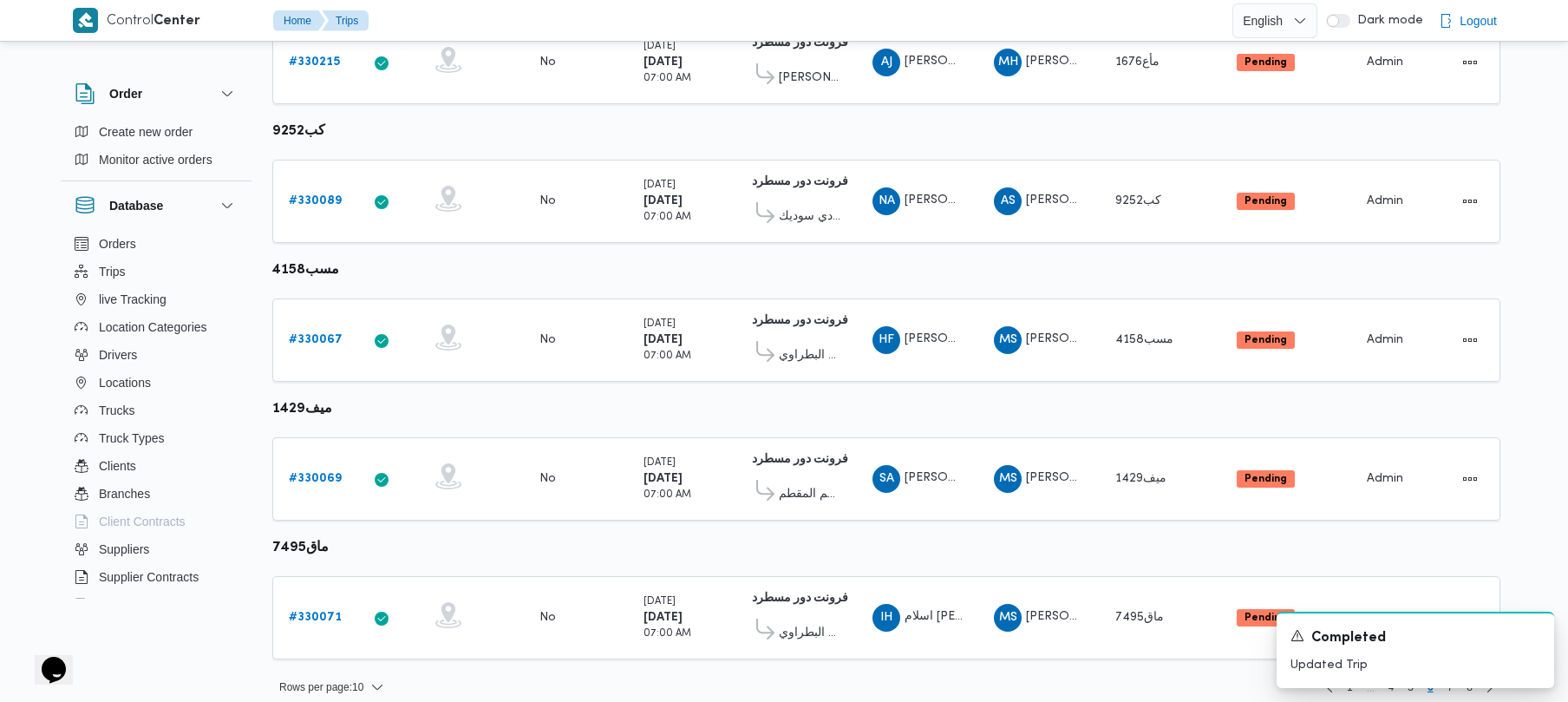
scroll to position [1026, 0]
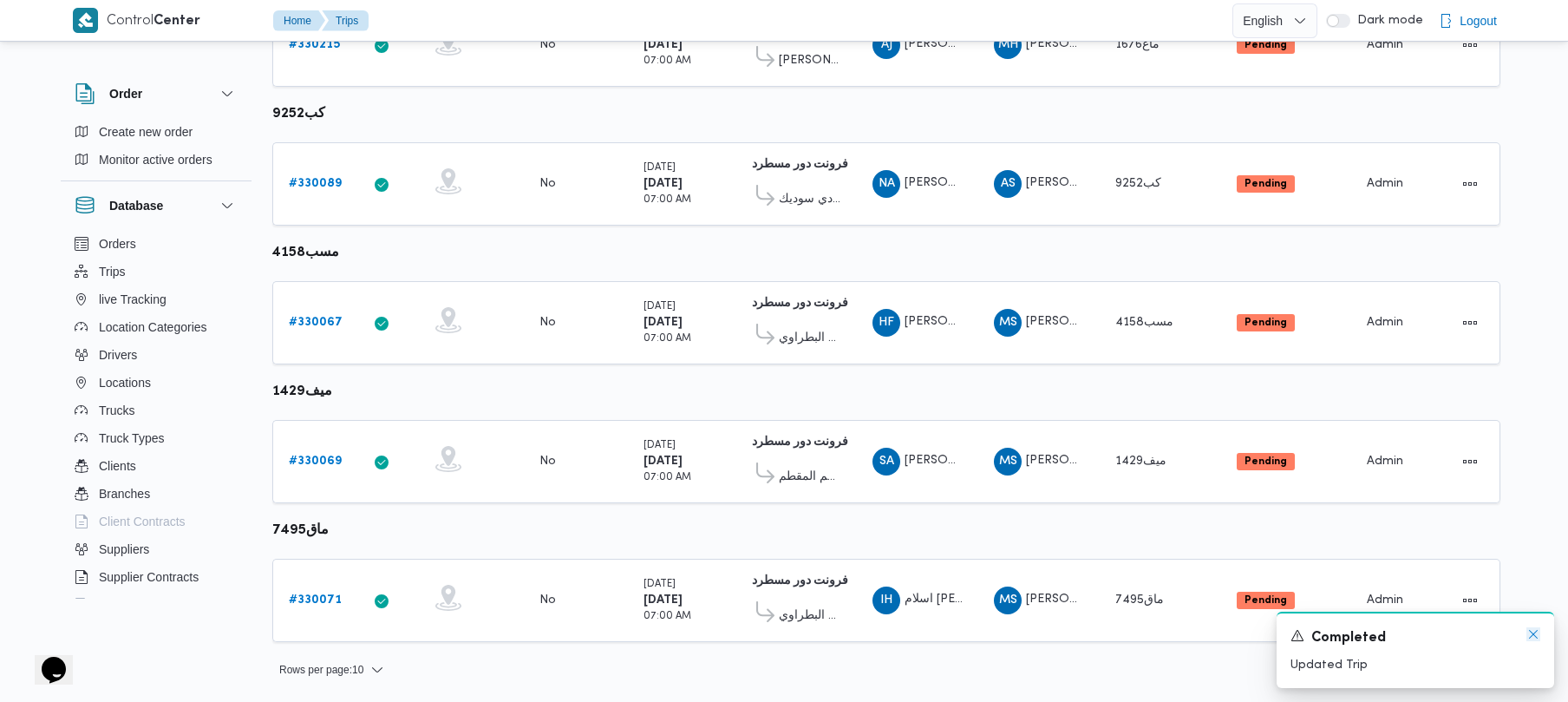
click at [1535, 641] on icon "Dismiss toast" at bounding box center [1533, 634] width 14 height 14
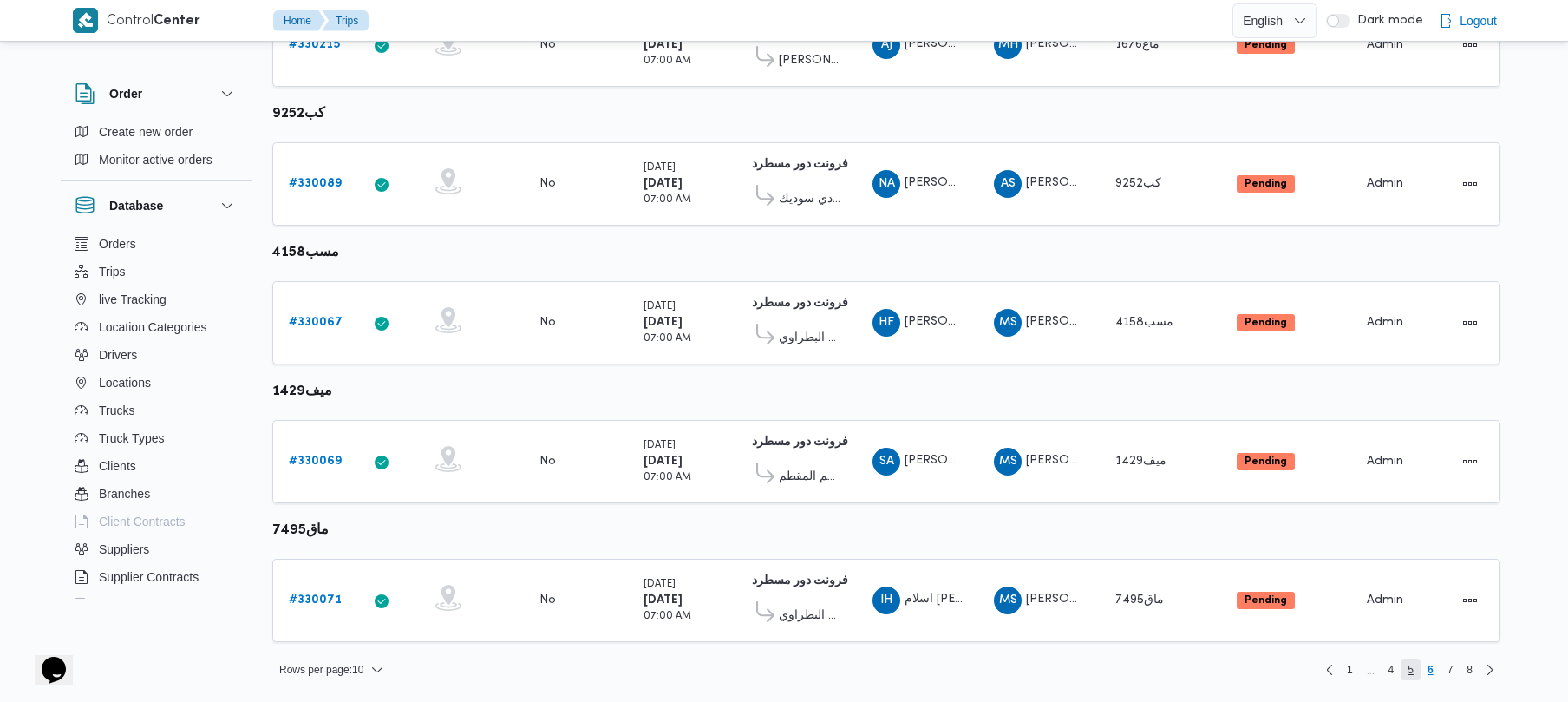
click at [1406, 675] on span "5" at bounding box center [1411, 670] width 20 height 21
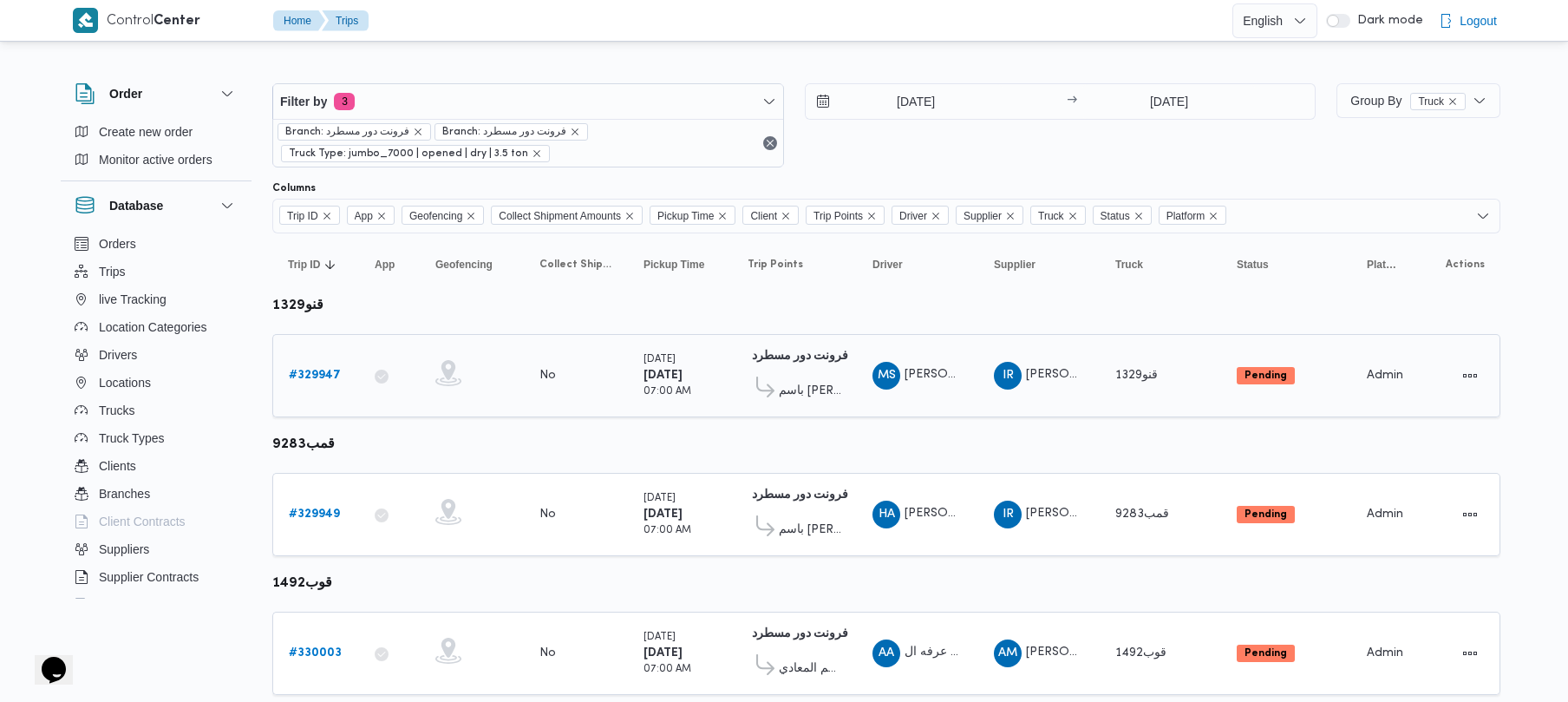
click at [325, 372] on b "# 329947" at bounding box center [314, 375] width 52 height 11
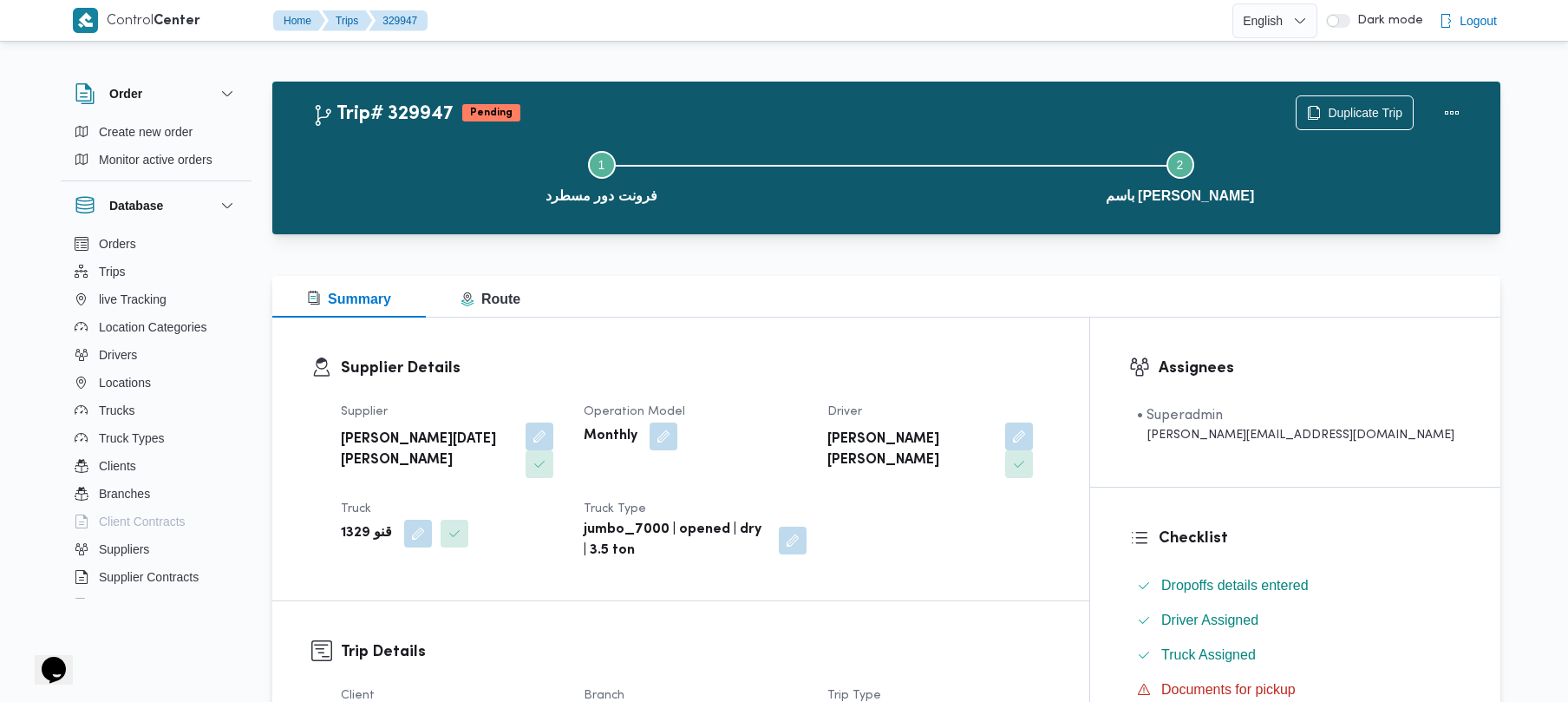
scroll to position [615, 0]
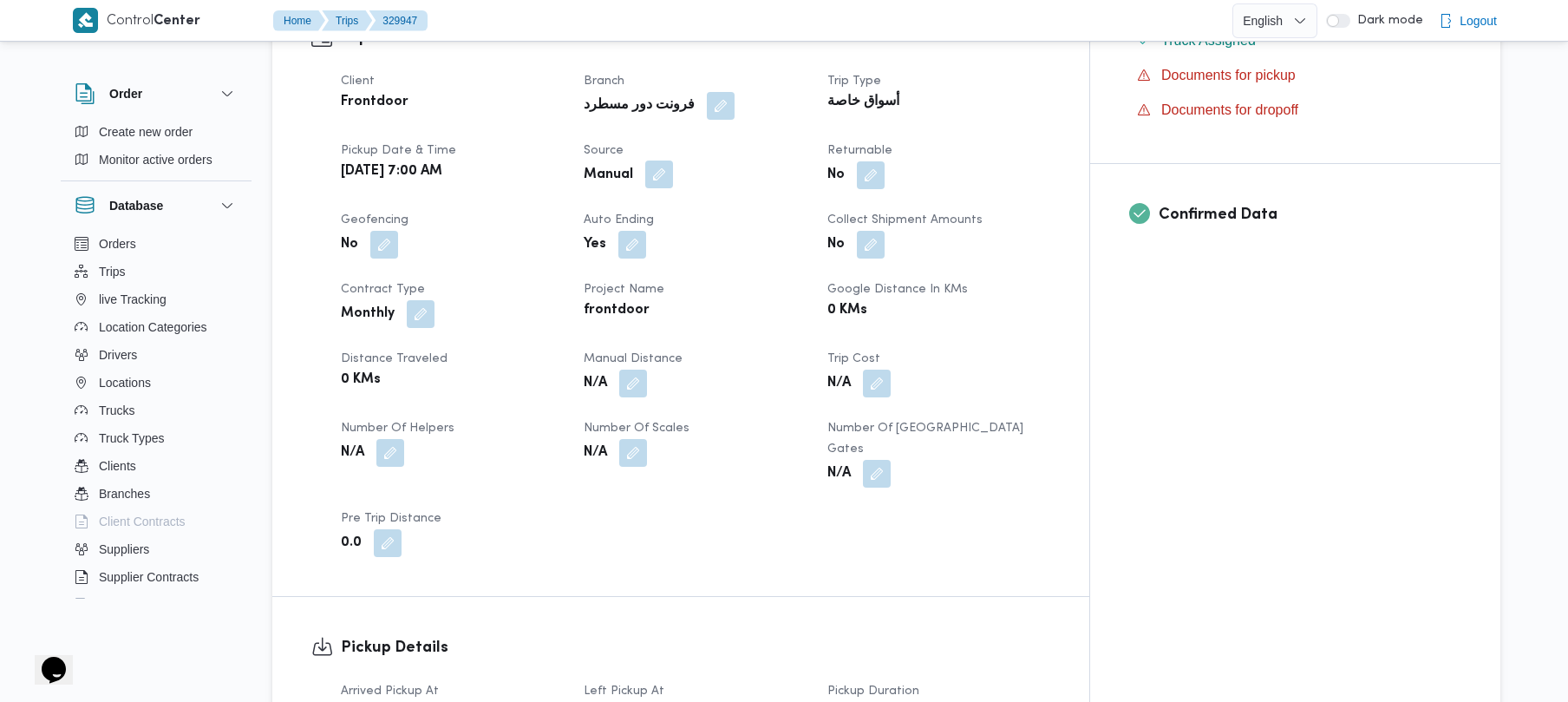
click at [673, 160] on button "button" at bounding box center [659, 173] width 27 height 27
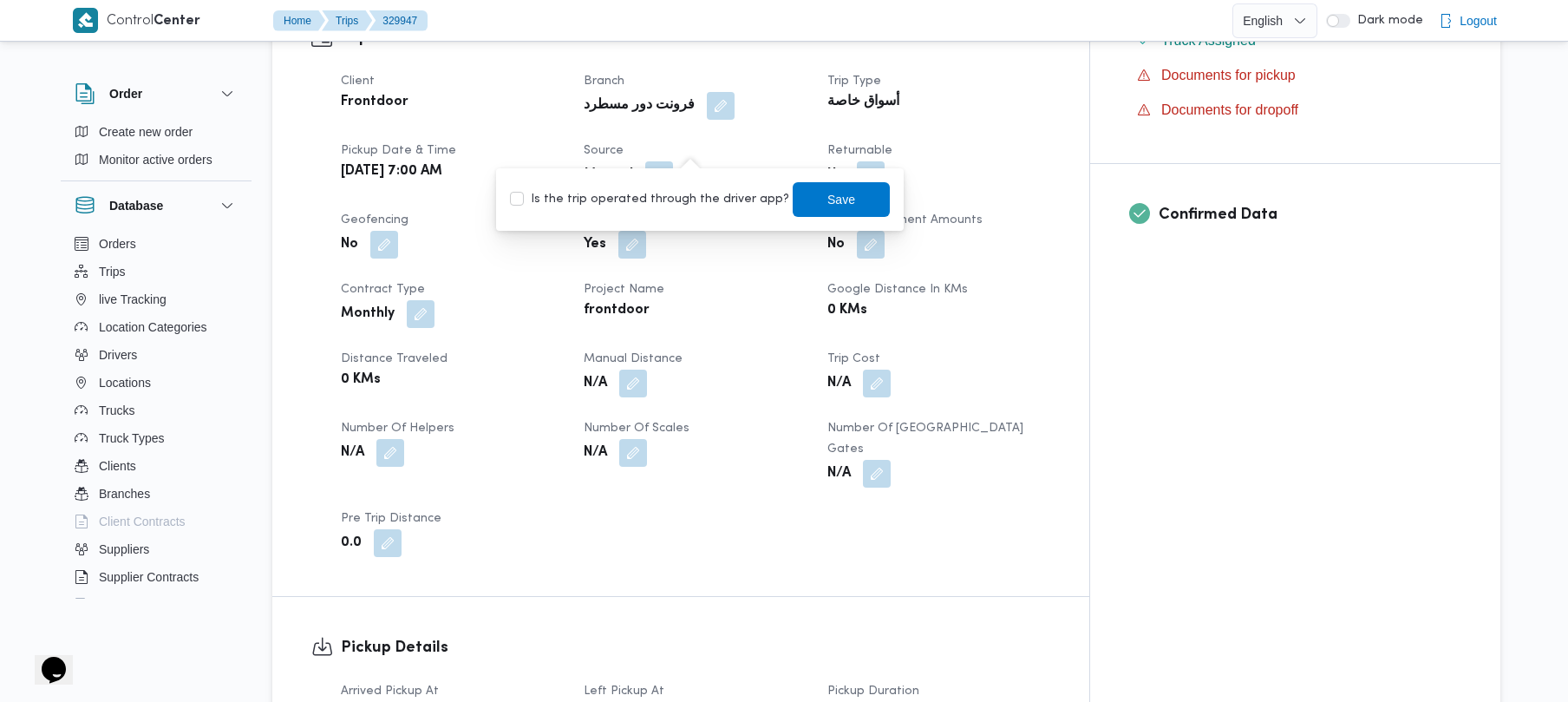
click at [673, 202] on label "Is the trip operated through the driver app?" at bounding box center [650, 200] width 279 height 21
checkbox input "true"
click at [805, 196] on span "Save" at bounding box center [841, 198] width 98 height 35
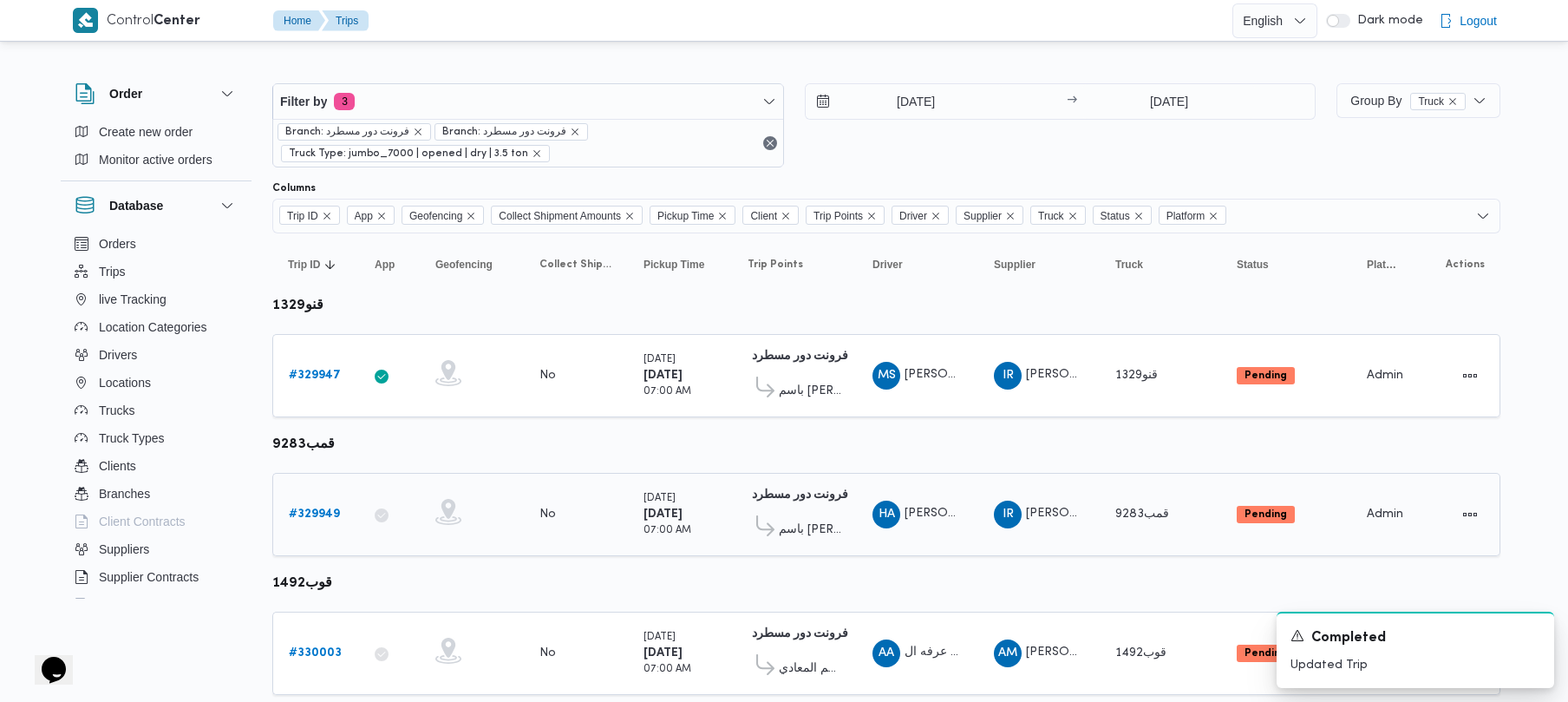
click at [333, 514] on b "# 329949" at bounding box center [314, 514] width 51 height 11
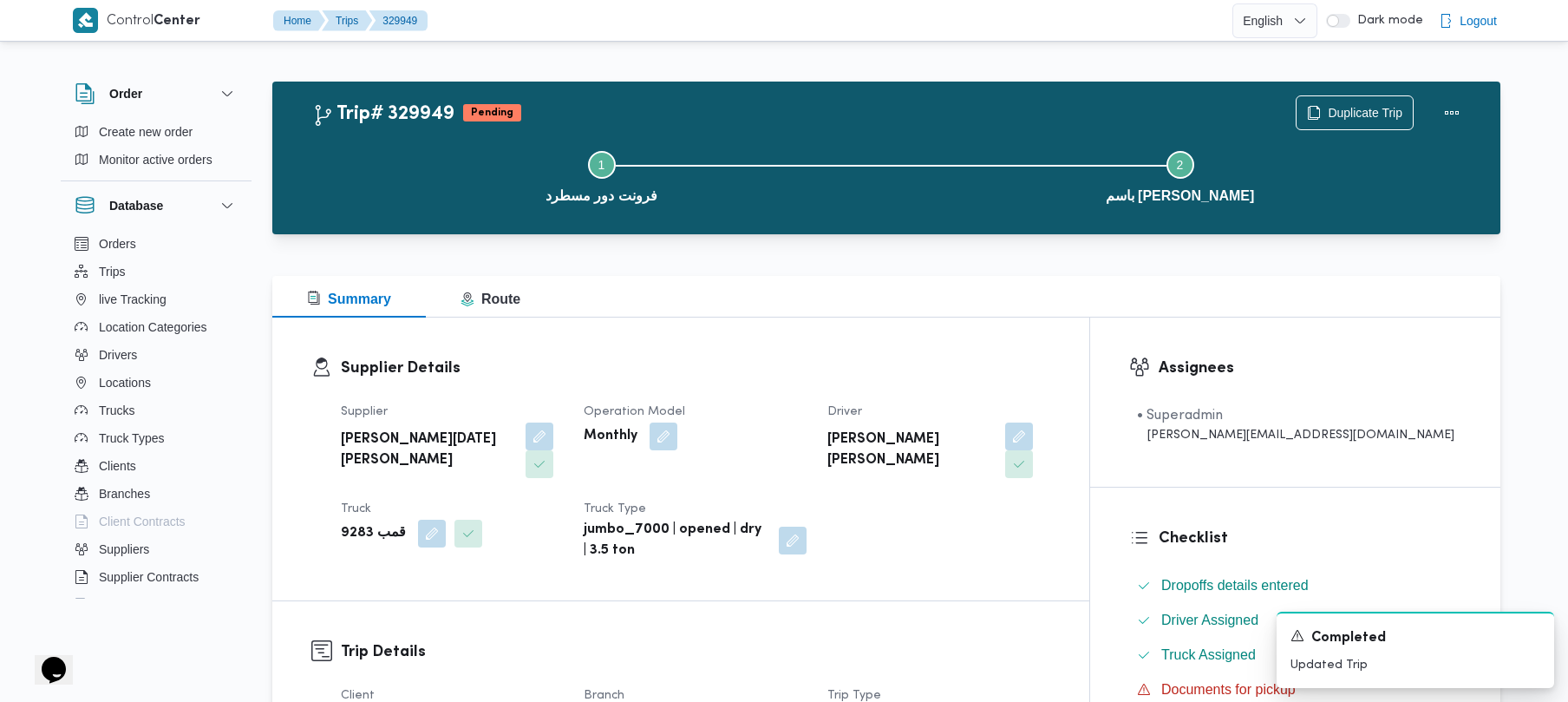
scroll to position [615, 0]
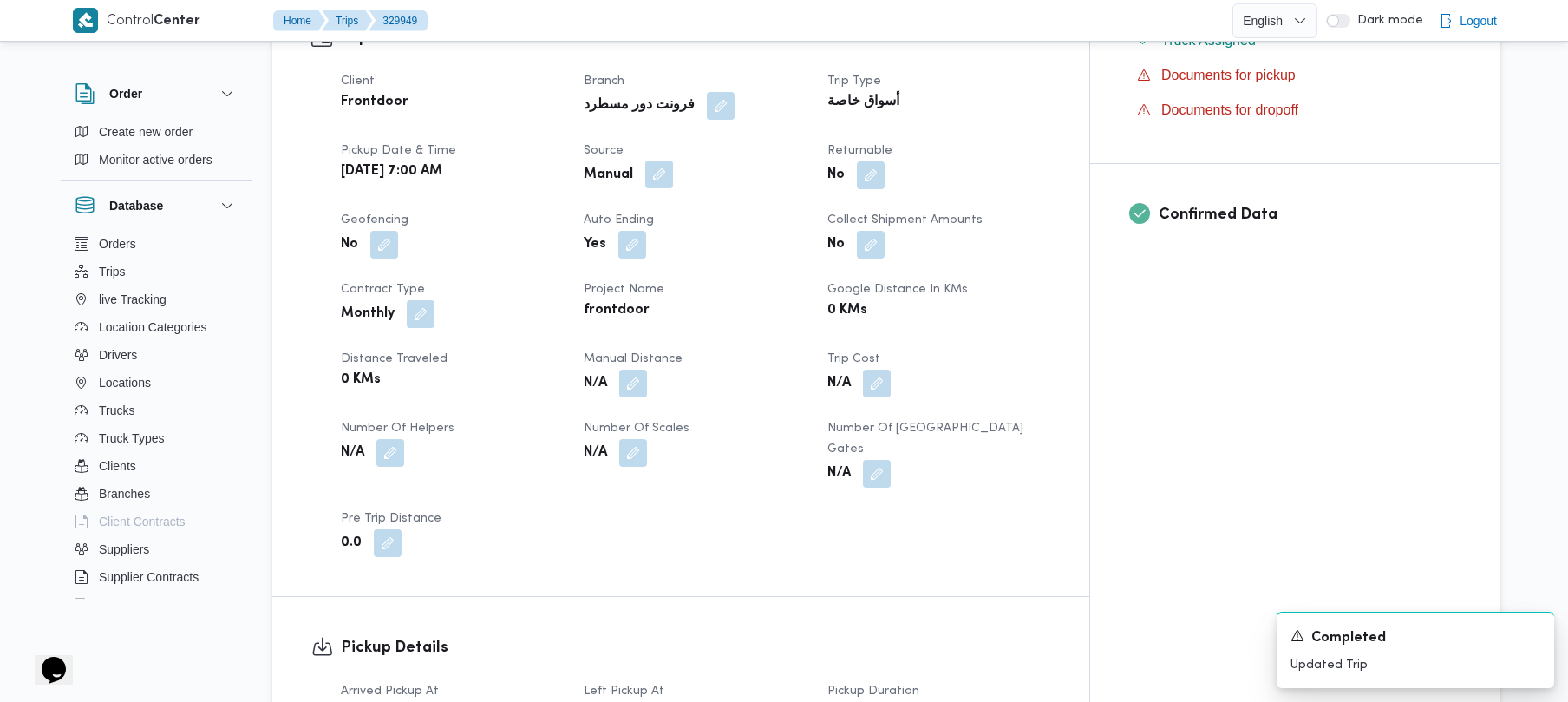
click at [673, 160] on button "button" at bounding box center [659, 173] width 27 height 27
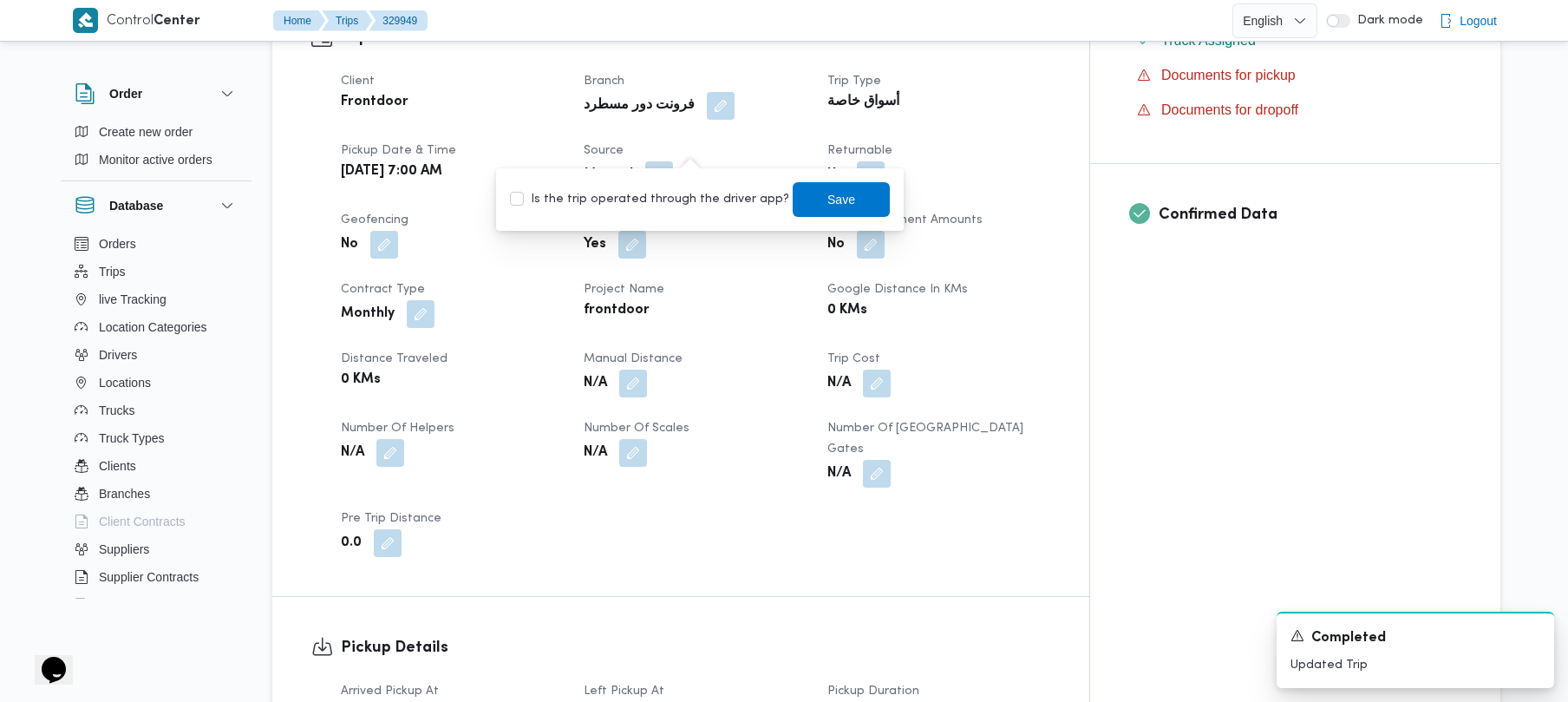
click at [684, 194] on label "Is the trip operated through the driver app?" at bounding box center [650, 200] width 279 height 21
checkbox input "true"
click at [828, 199] on span "Save" at bounding box center [841, 200] width 27 height 21
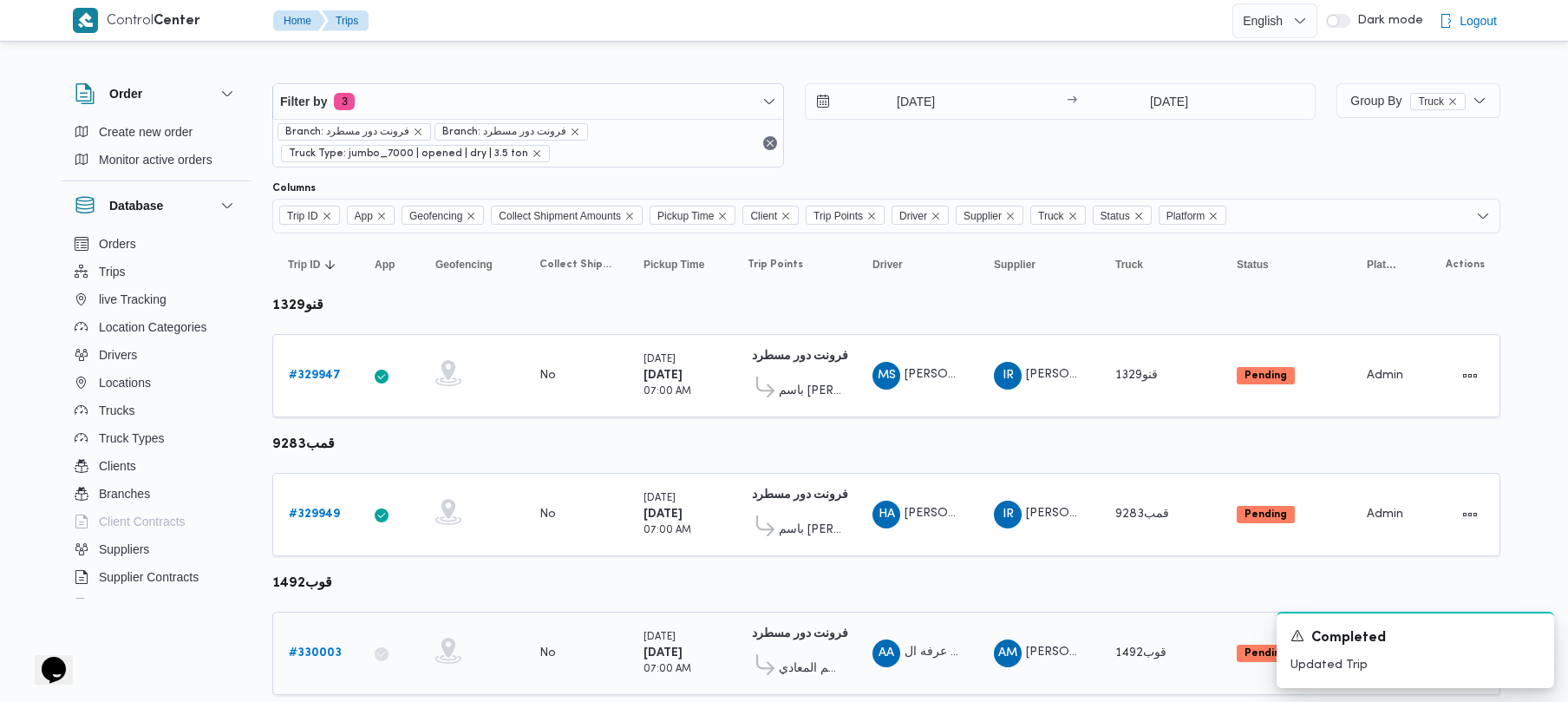
click at [319, 664] on link "# 330003" at bounding box center [315, 654] width 53 height 21
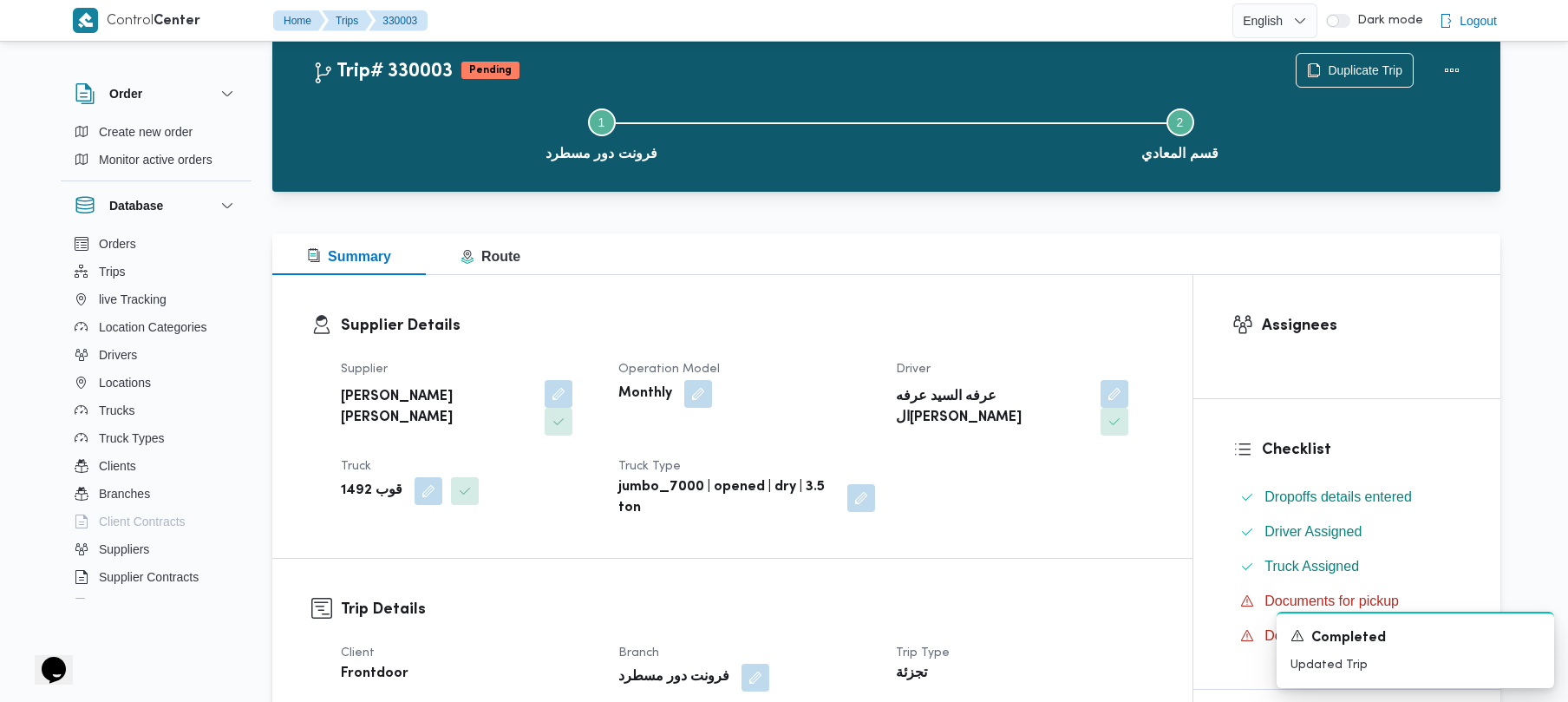
scroll to position [615, 0]
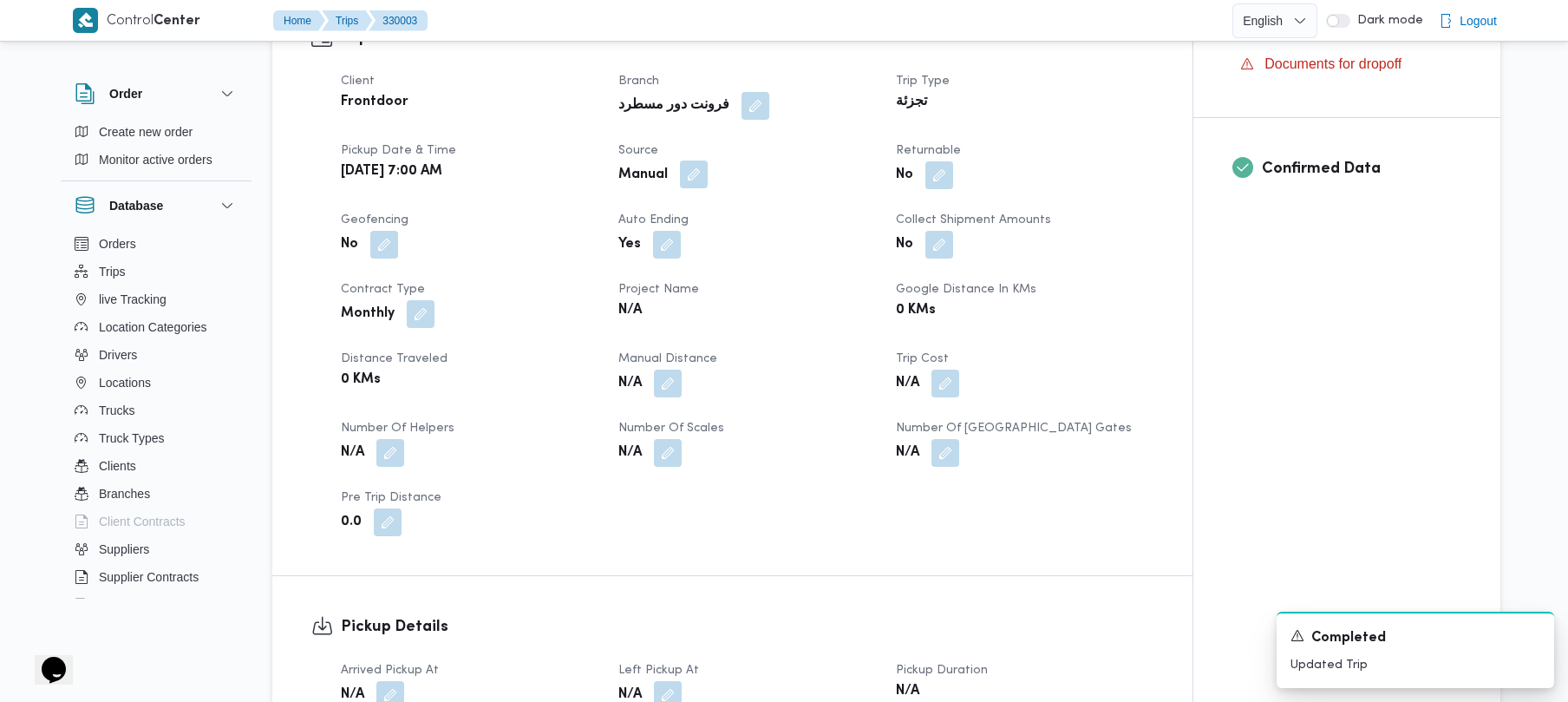
click at [696, 160] on button "button" at bounding box center [693, 173] width 27 height 27
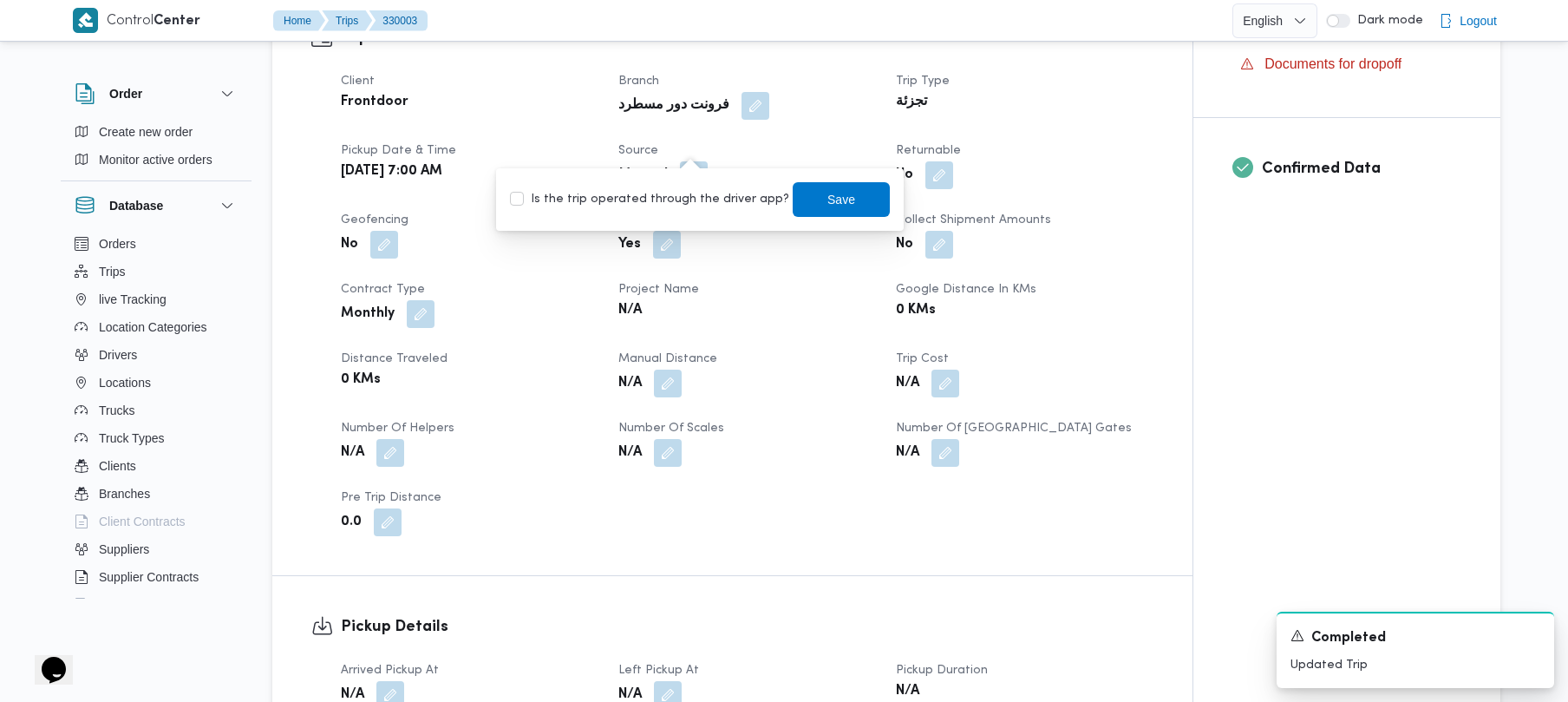
click at [660, 199] on label "Is the trip operated through the driver app?" at bounding box center [650, 200] width 279 height 21
checkbox input "true"
click at [793, 191] on span "Save" at bounding box center [841, 198] width 98 height 35
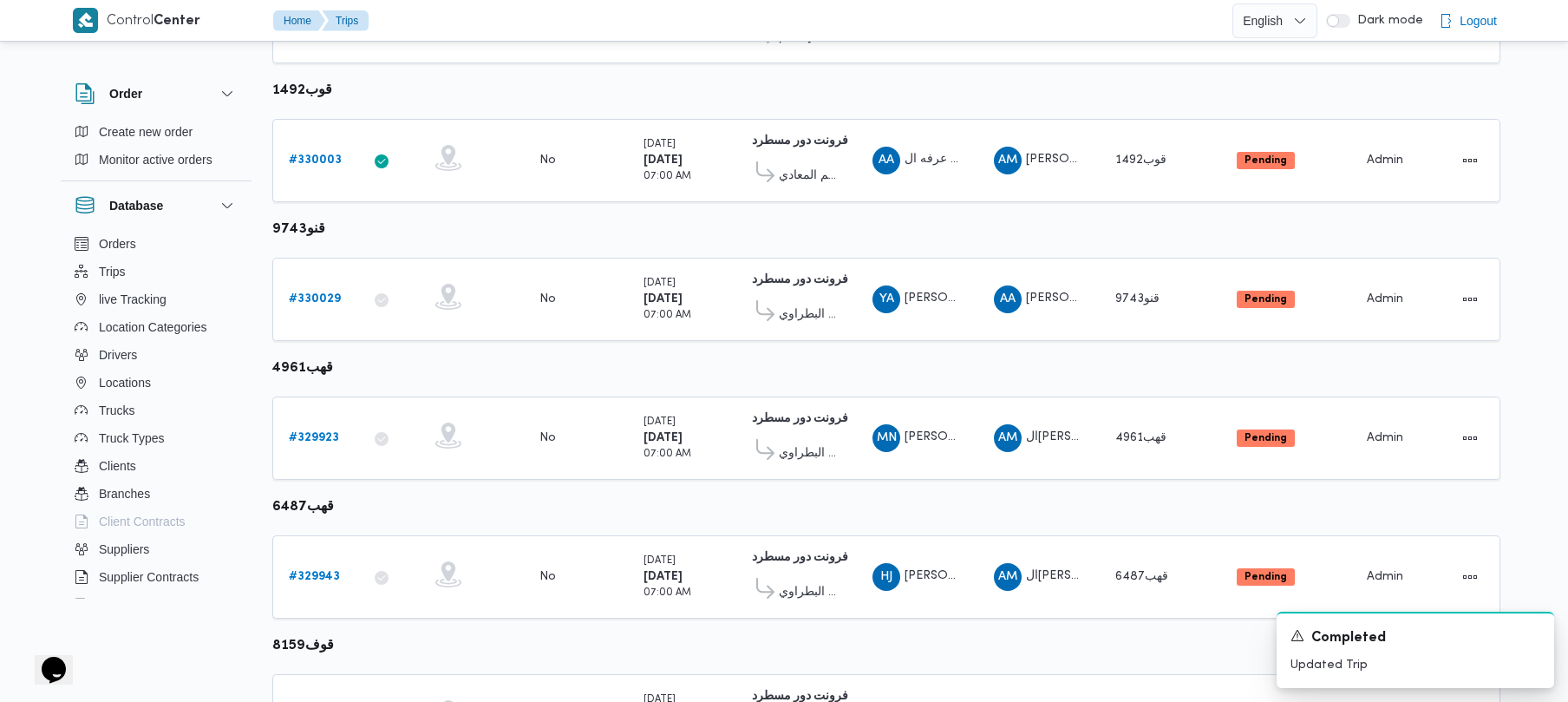
scroll to position [507, 0]
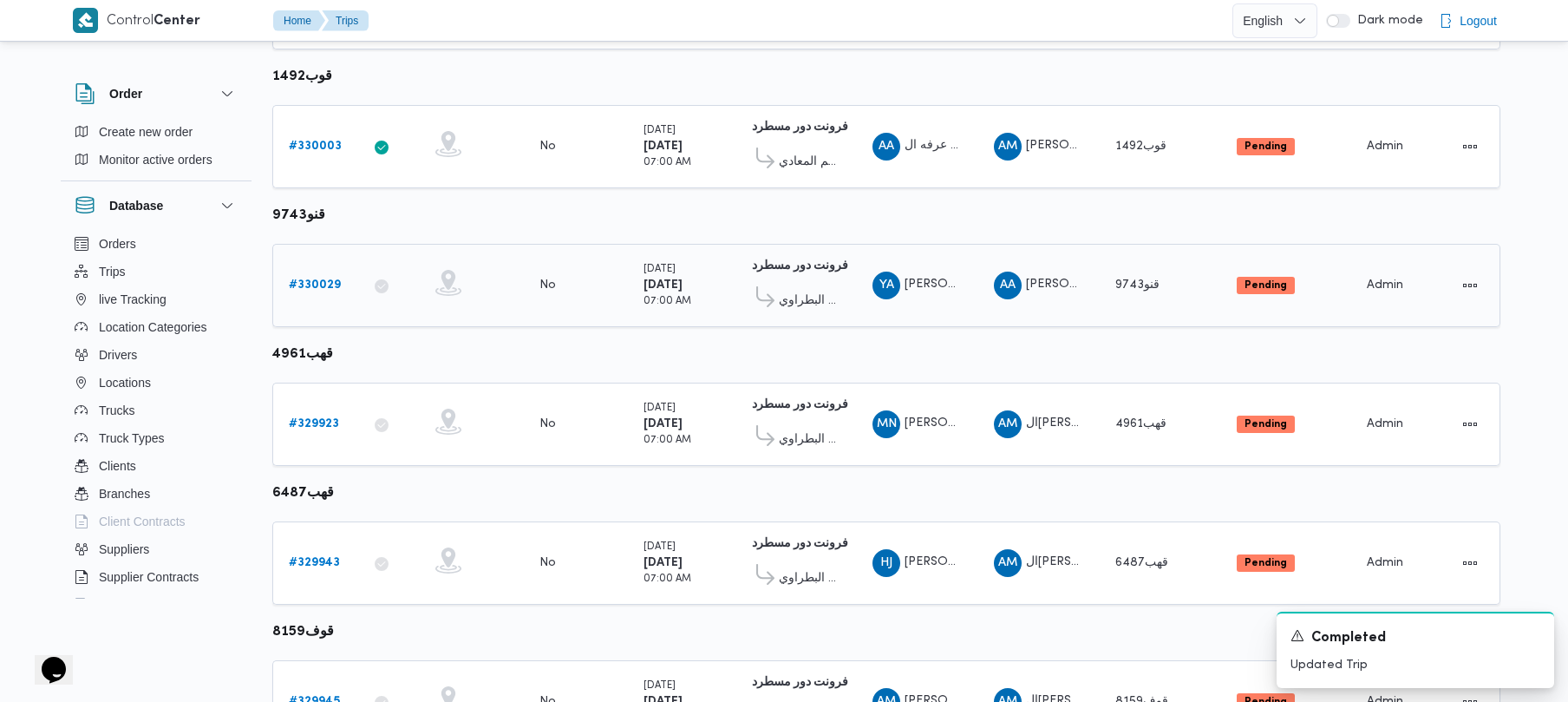
click at [320, 296] on link "# 330029" at bounding box center [314, 285] width 52 height 21
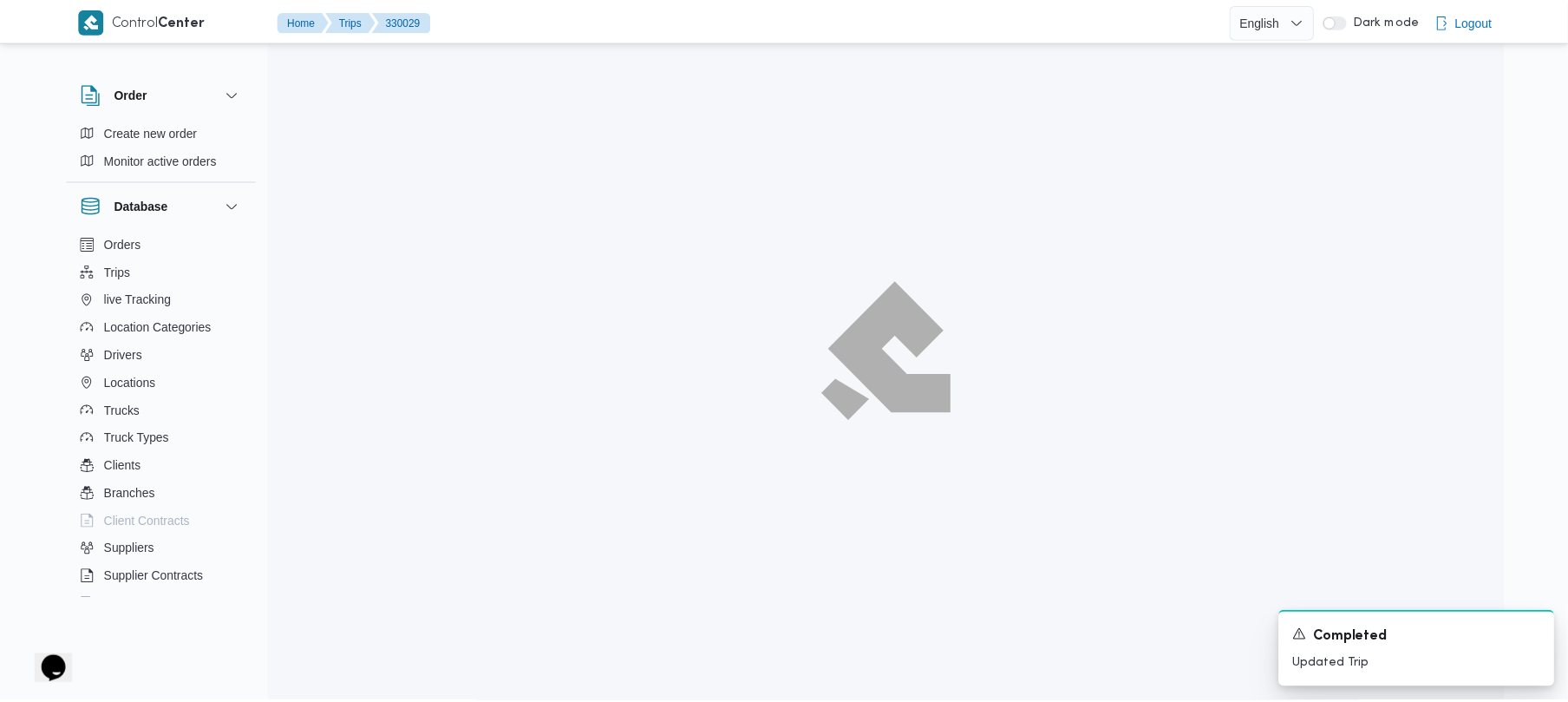
scroll to position [507, 0]
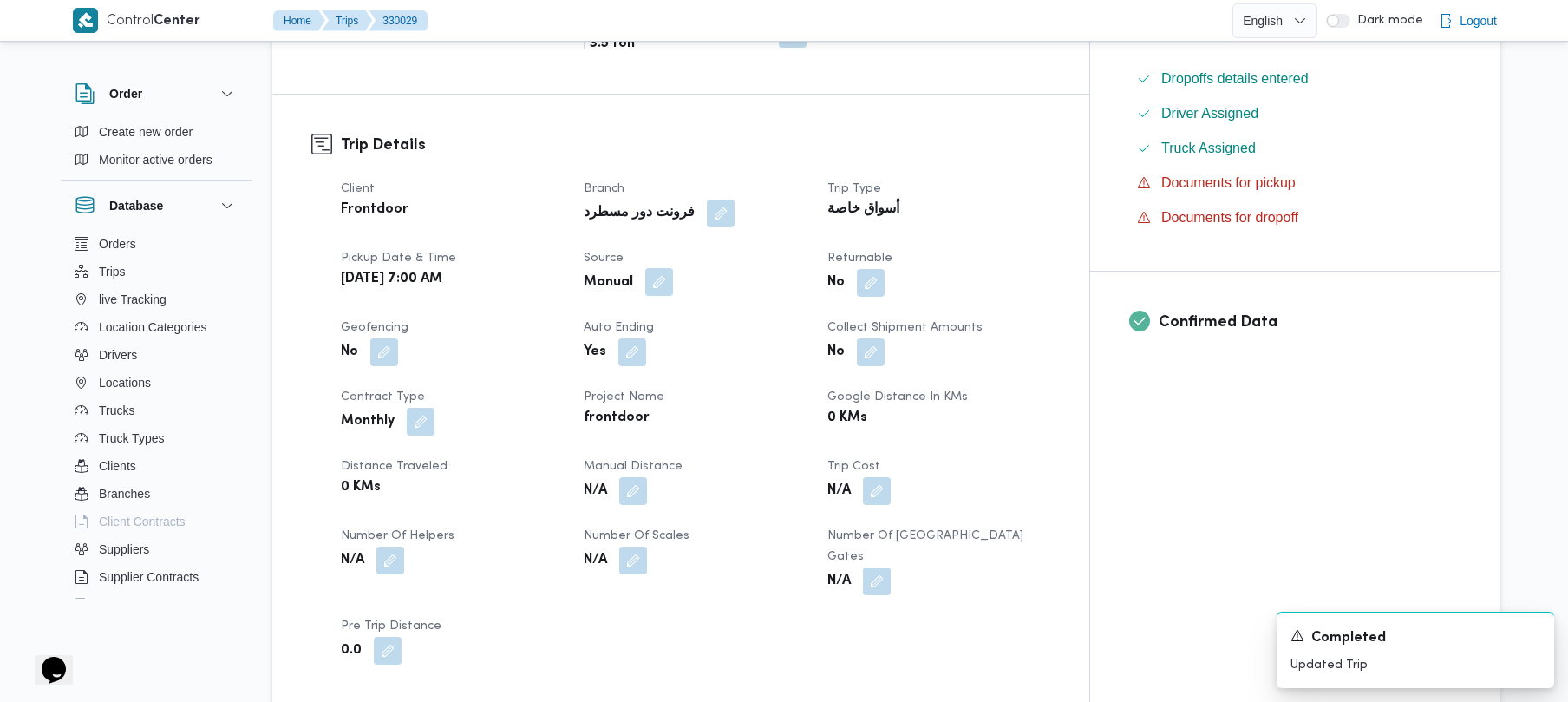
click at [673, 268] on button "button" at bounding box center [659, 281] width 27 height 27
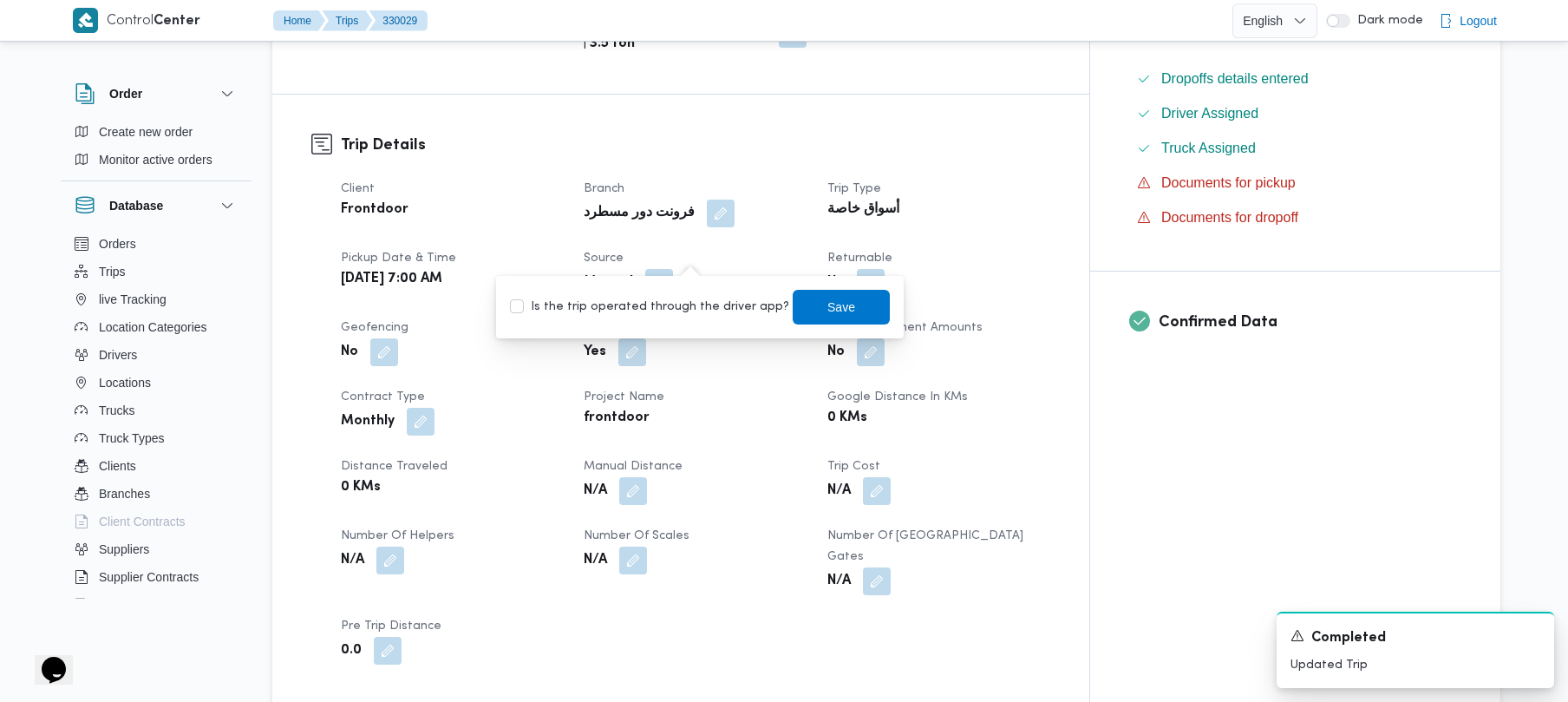
click at [652, 296] on div "Is the trip operated through the driver app? Save" at bounding box center [700, 307] width 383 height 38
click at [654, 309] on label "Is the trip operated through the driver app?" at bounding box center [650, 307] width 279 height 21
checkbox input "true"
click at [828, 299] on span "Save" at bounding box center [841, 307] width 27 height 21
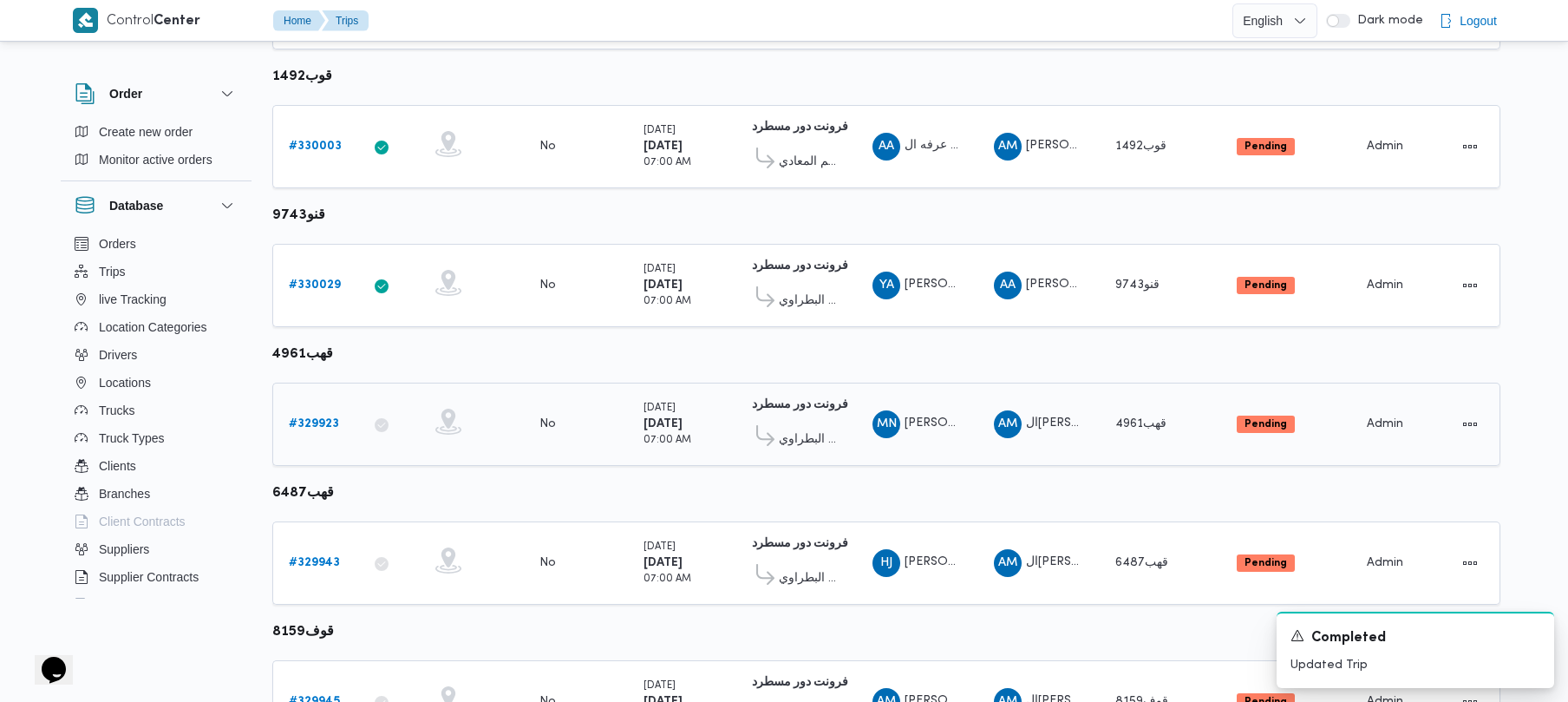
click at [312, 425] on b "# 329923" at bounding box center [313, 424] width 50 height 11
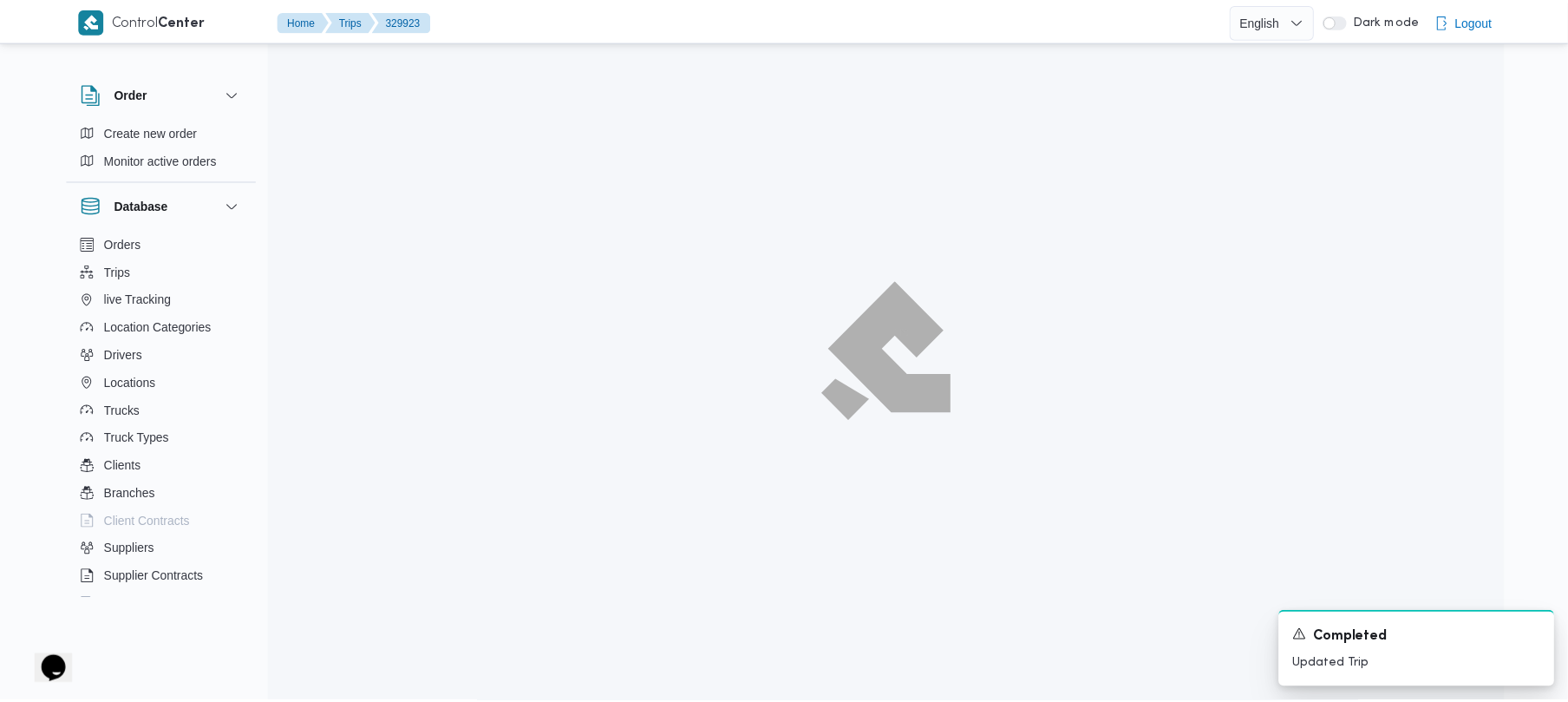
scroll to position [507, 0]
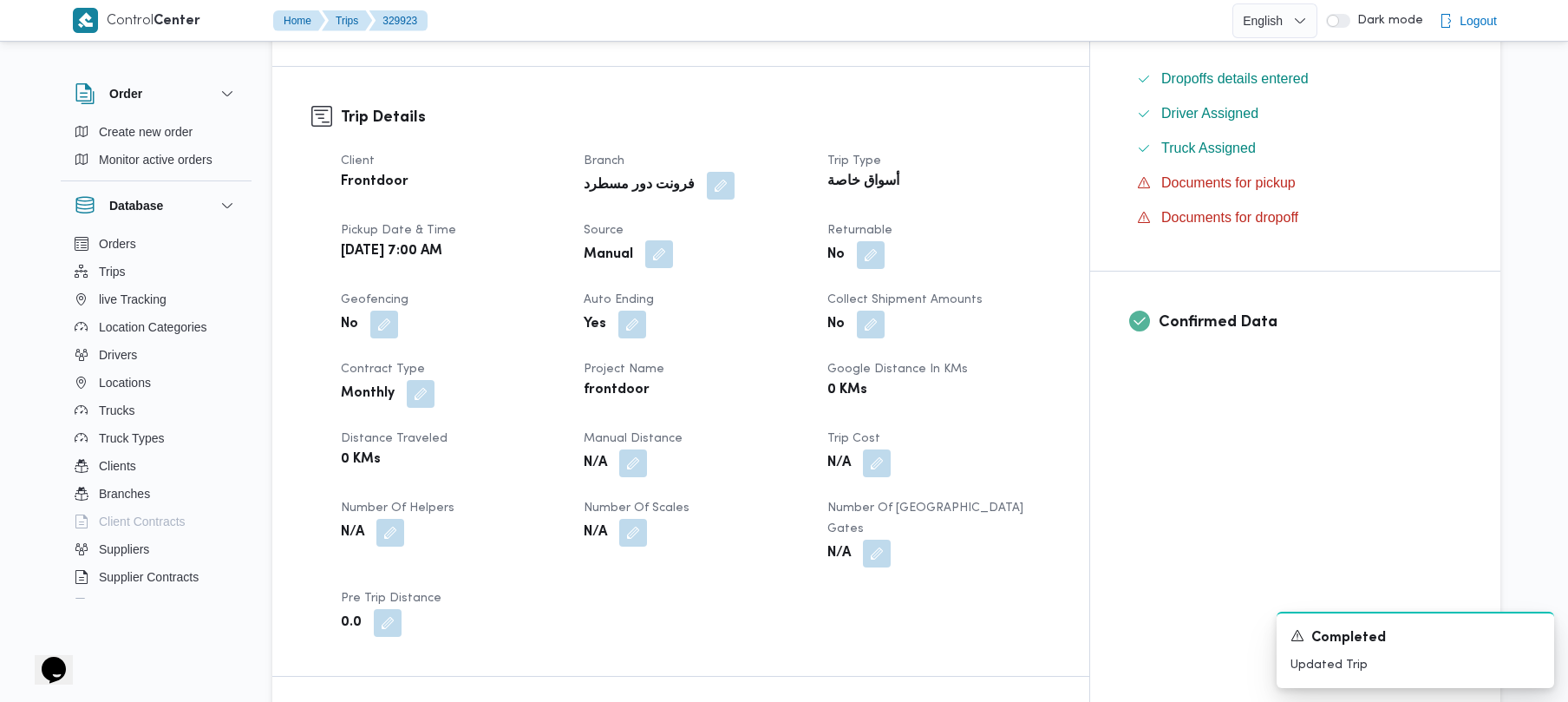
click at [673, 261] on button "button" at bounding box center [659, 254] width 27 height 27
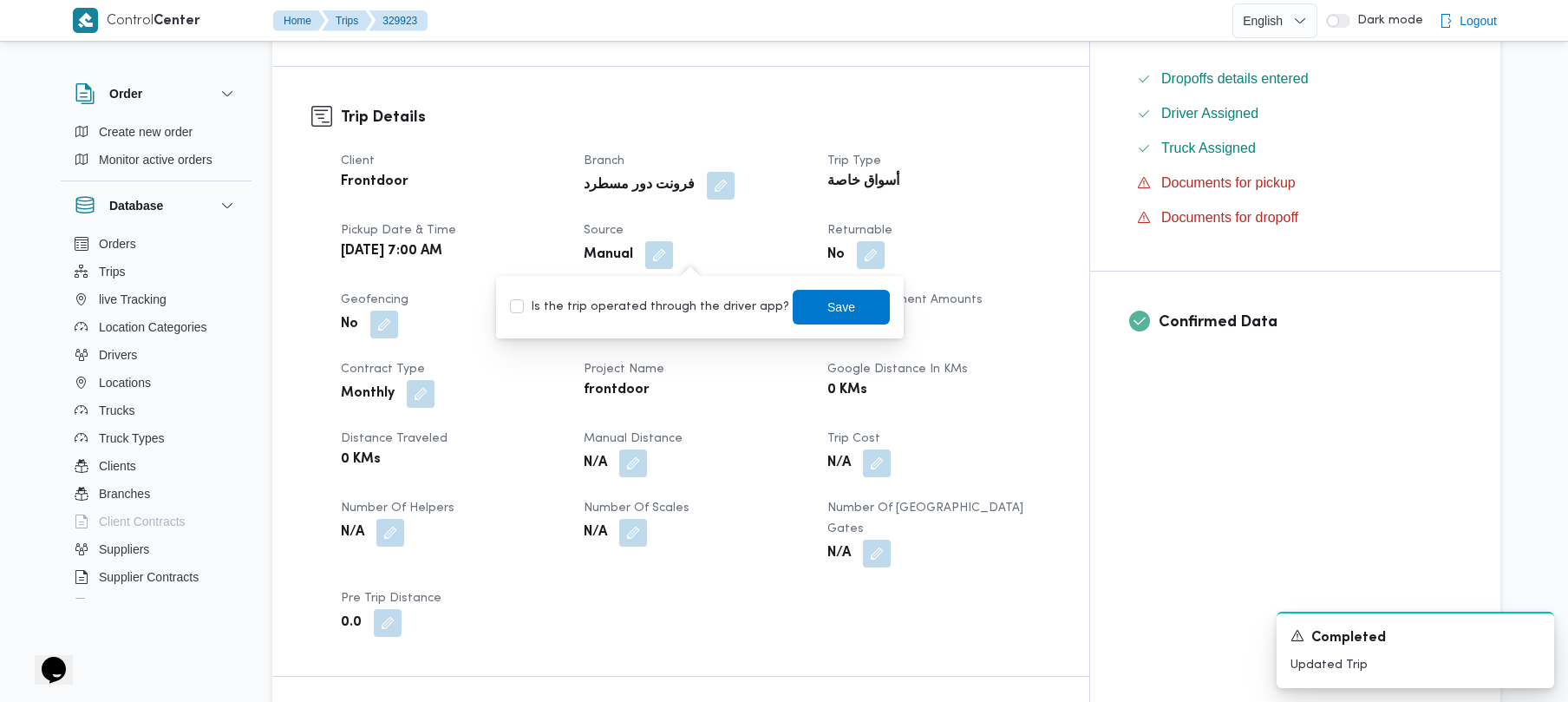
click at [668, 307] on label "Is the trip operated through the driver app?" at bounding box center [650, 307] width 279 height 21
checkbox input "true"
click at [828, 298] on span "Save" at bounding box center [841, 306] width 27 height 21
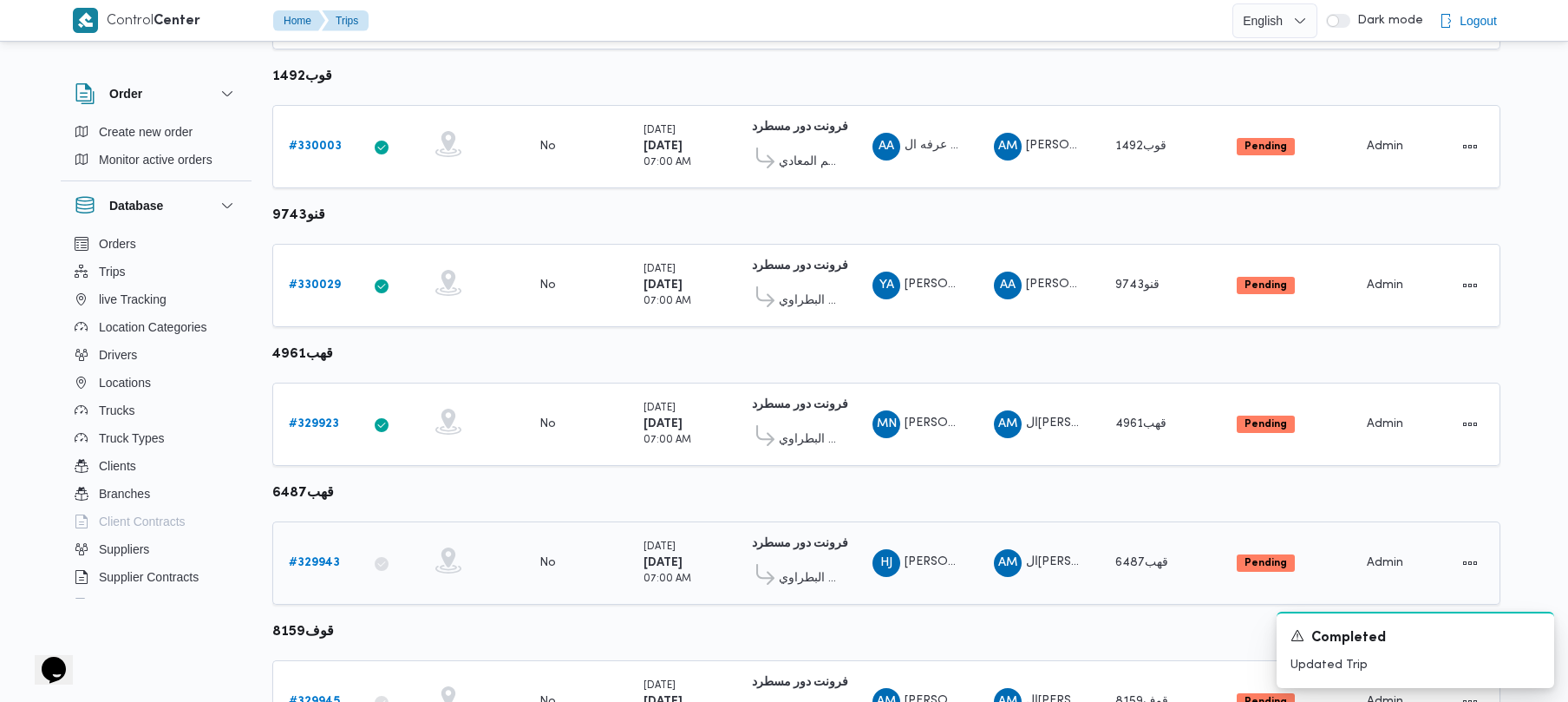
click at [324, 576] on div "# 329943" at bounding box center [316, 563] width 68 height 35
click at [326, 566] on b "# 329943" at bounding box center [314, 563] width 51 height 11
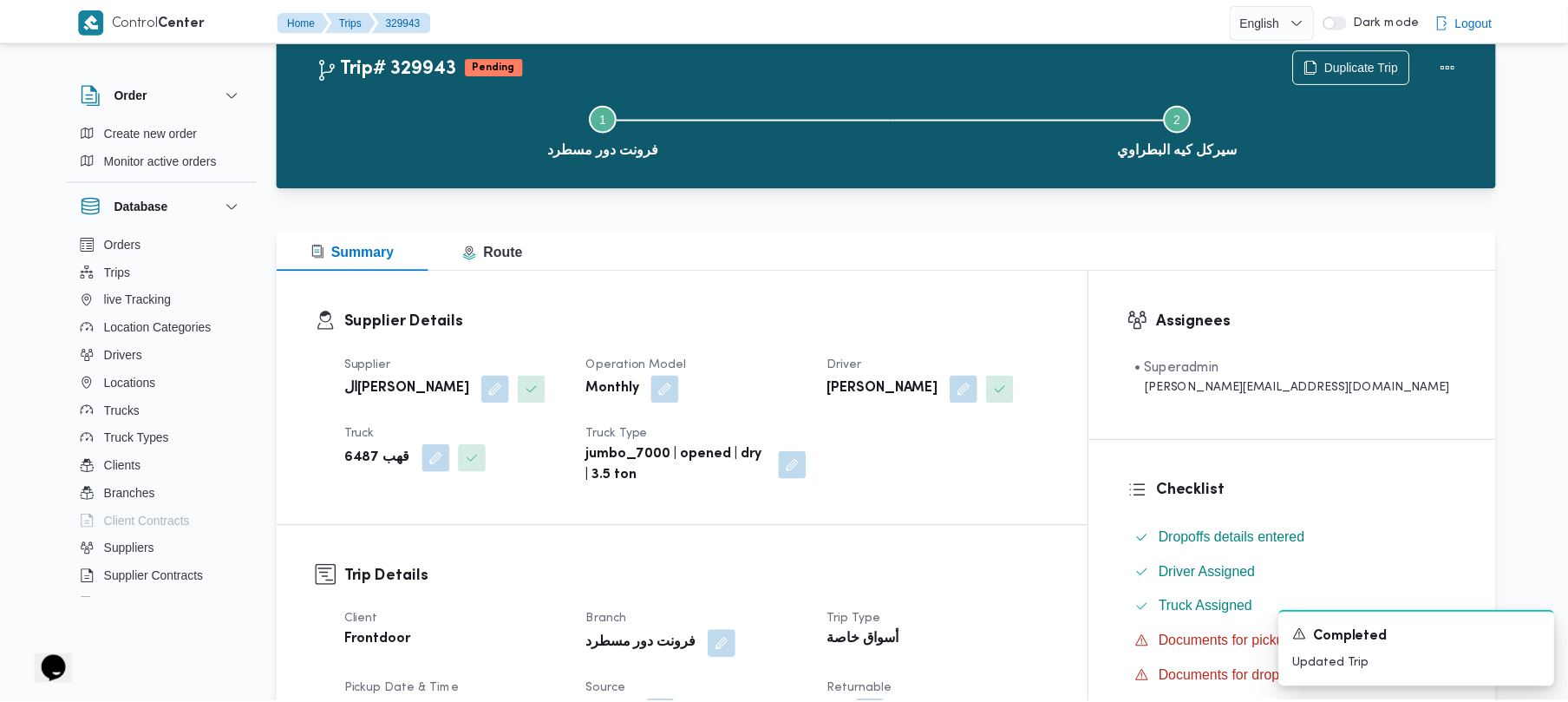
scroll to position [507, 0]
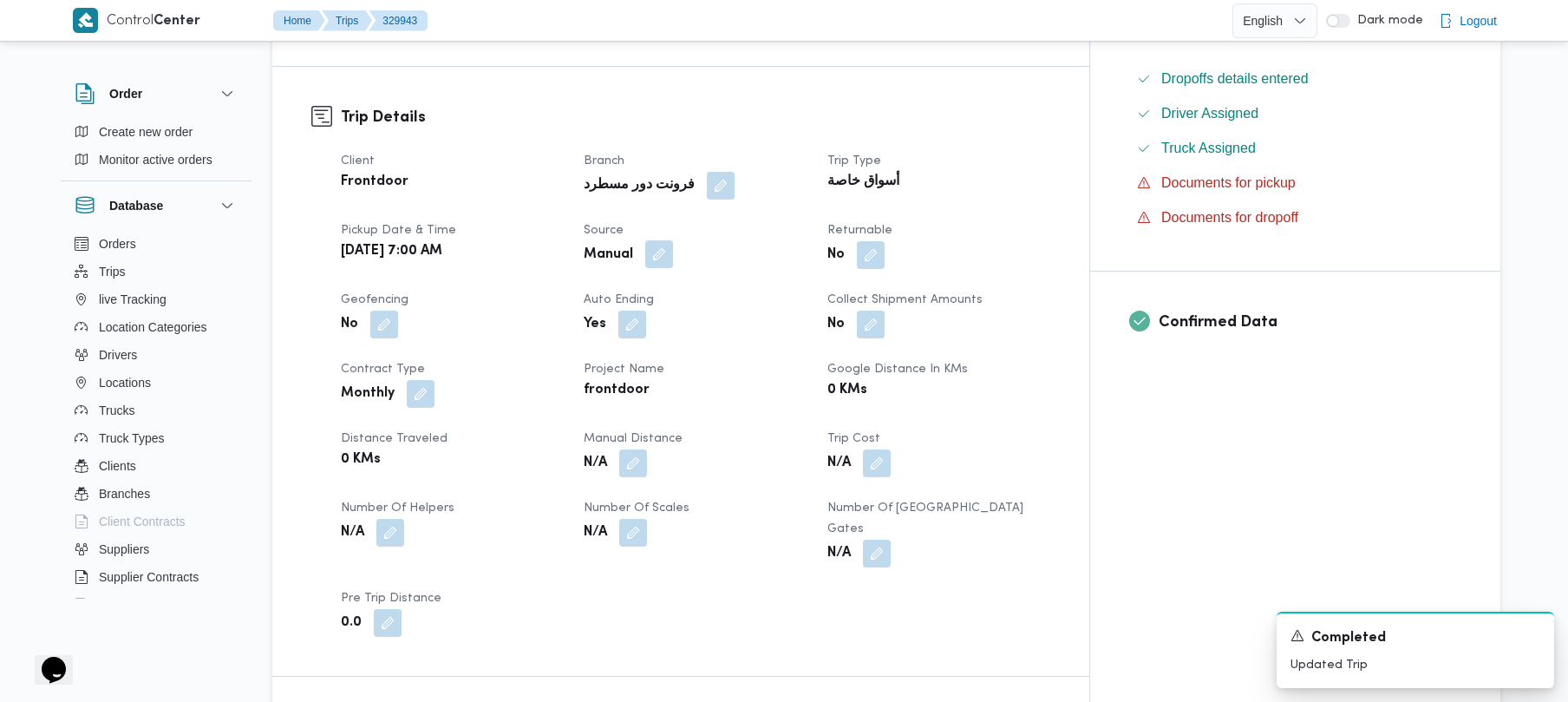
click at [673, 258] on button "button" at bounding box center [659, 254] width 27 height 27
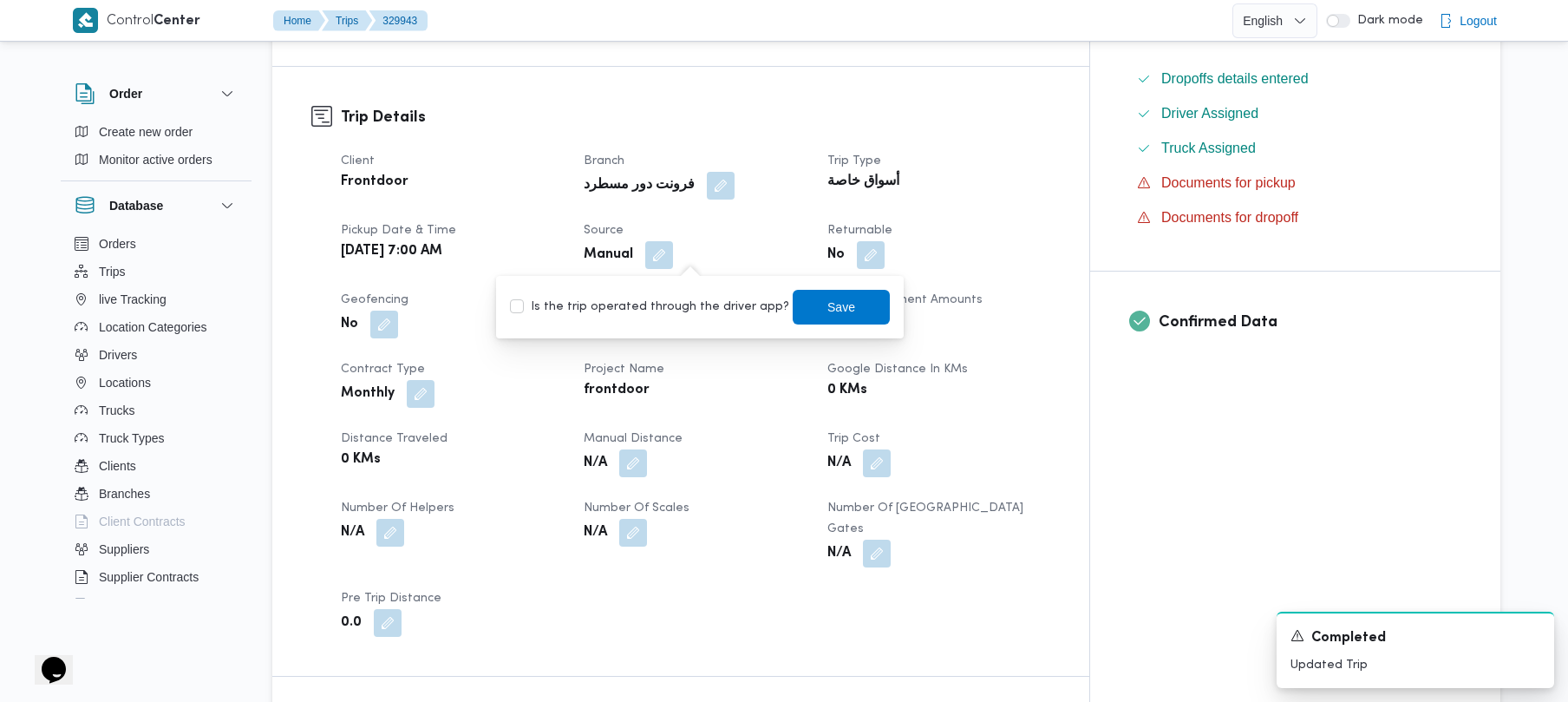
click at [668, 311] on label "Is the trip operated through the driver app?" at bounding box center [650, 307] width 279 height 21
checkbox input "true"
click at [833, 300] on span "Save" at bounding box center [841, 306] width 27 height 21
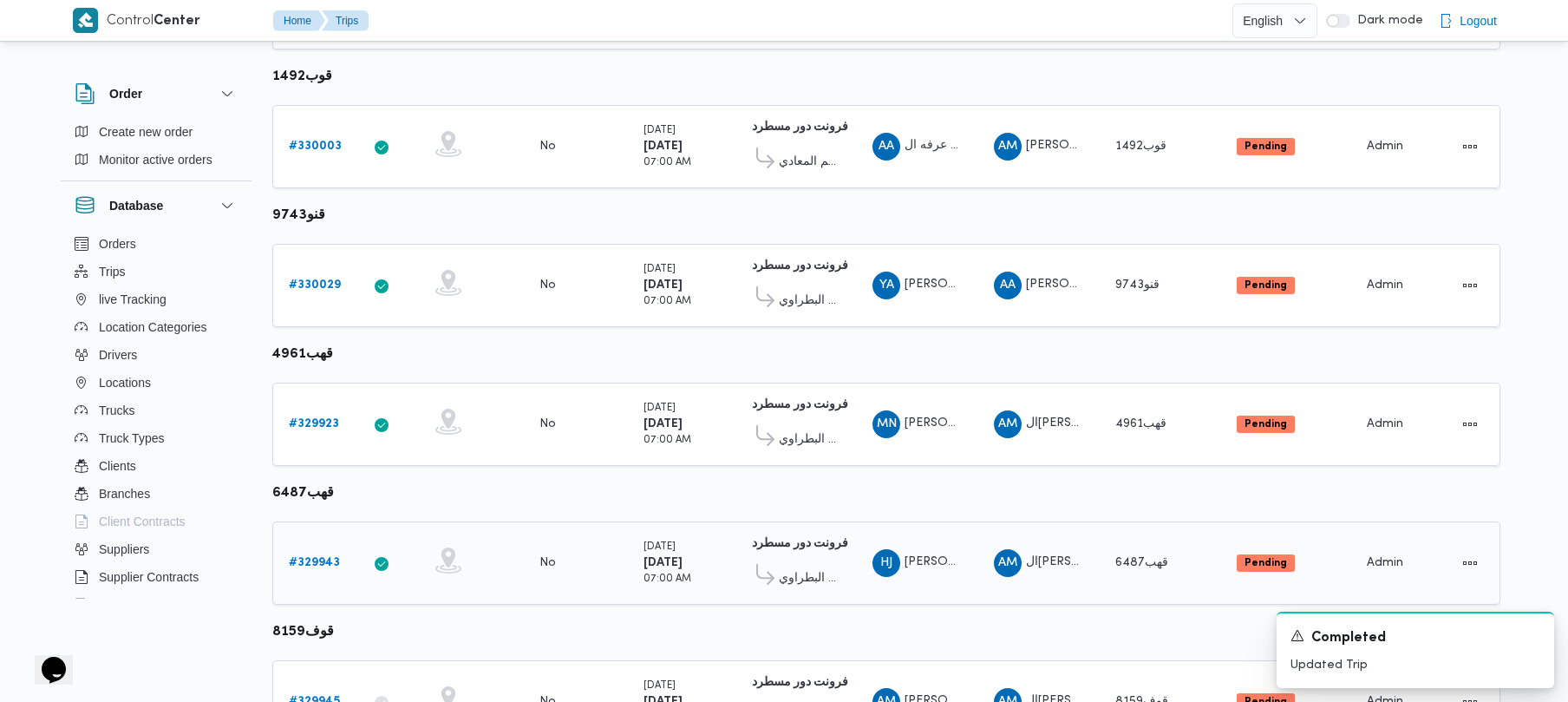
scroll to position [1026, 0]
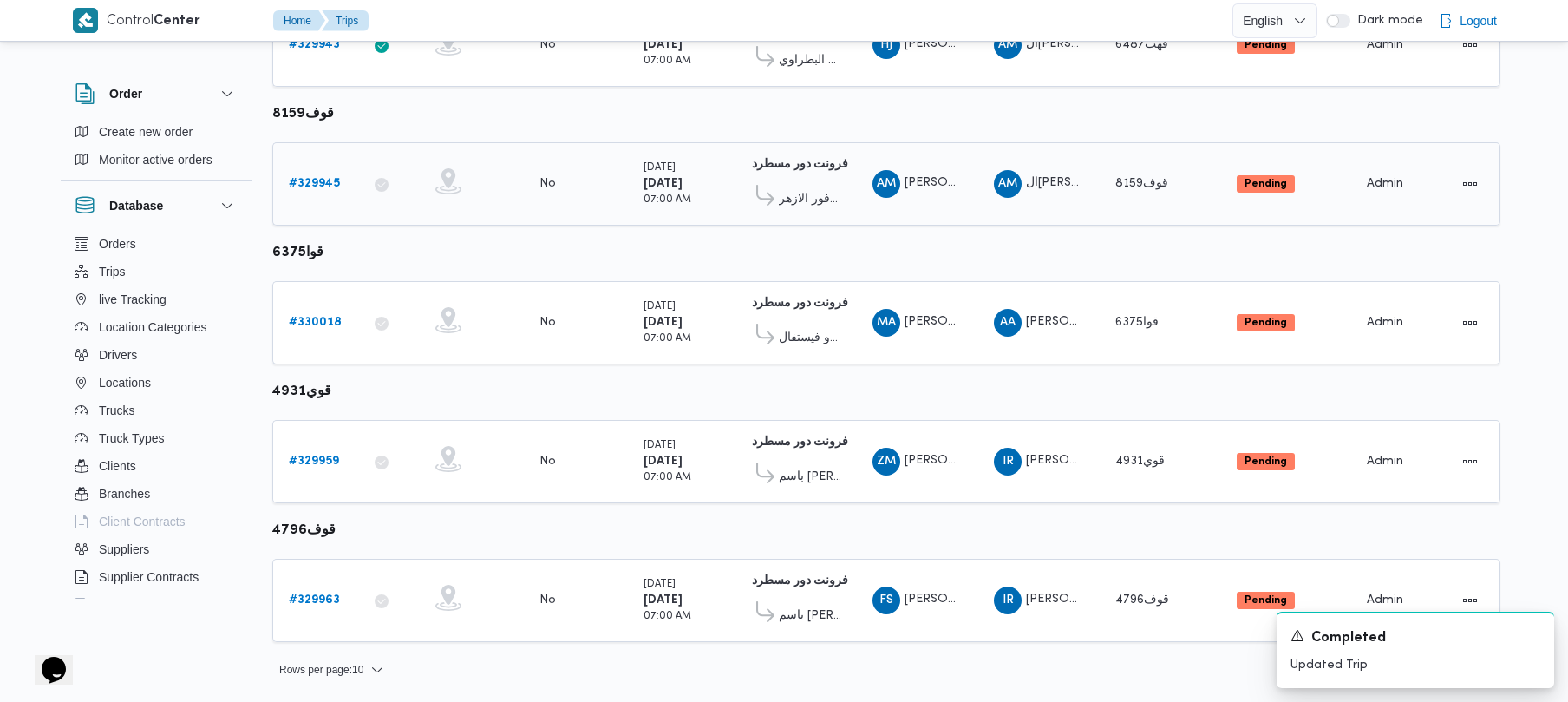
click at [315, 200] on div "# 329945" at bounding box center [316, 184] width 68 height 35
click at [309, 191] on link "# 329945" at bounding box center [314, 184] width 51 height 21
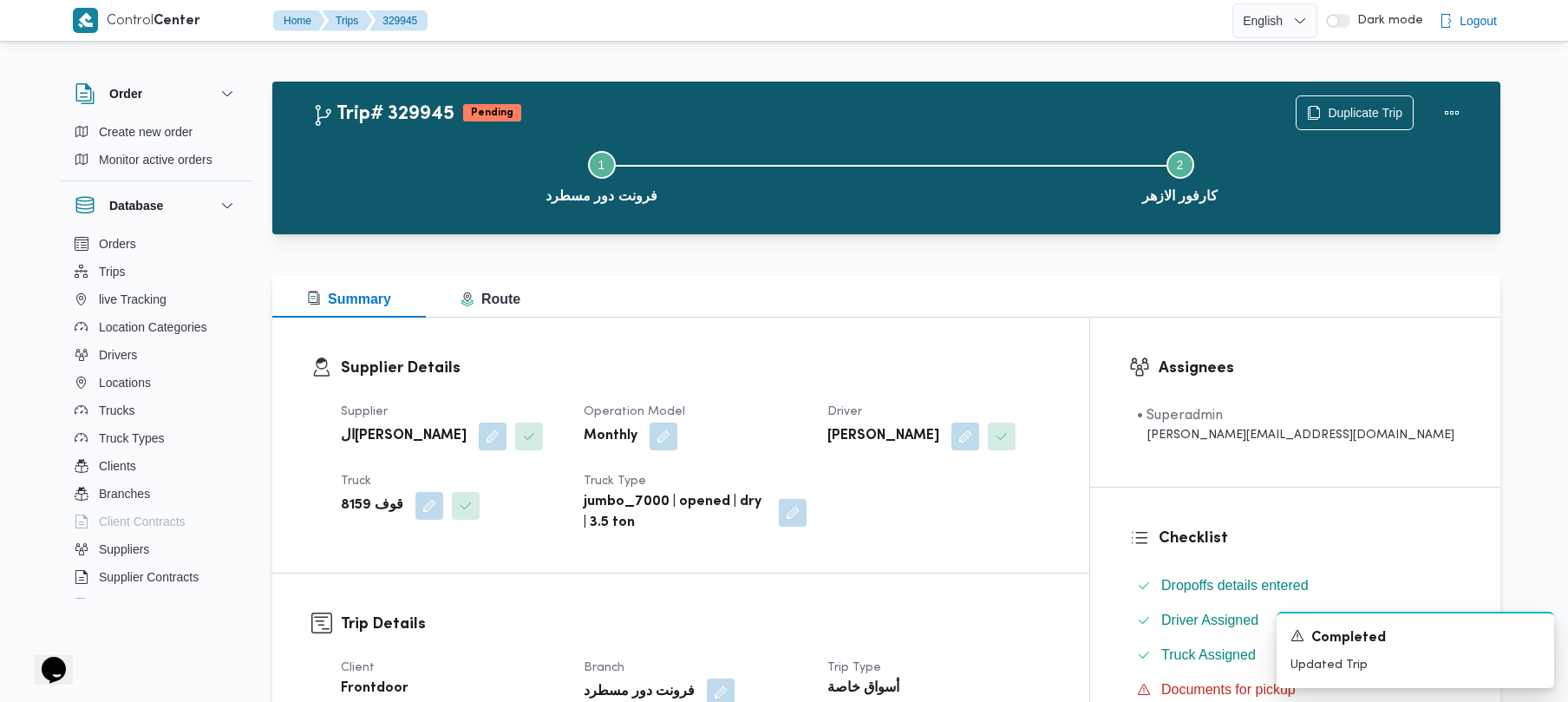
scroll to position [615, 0]
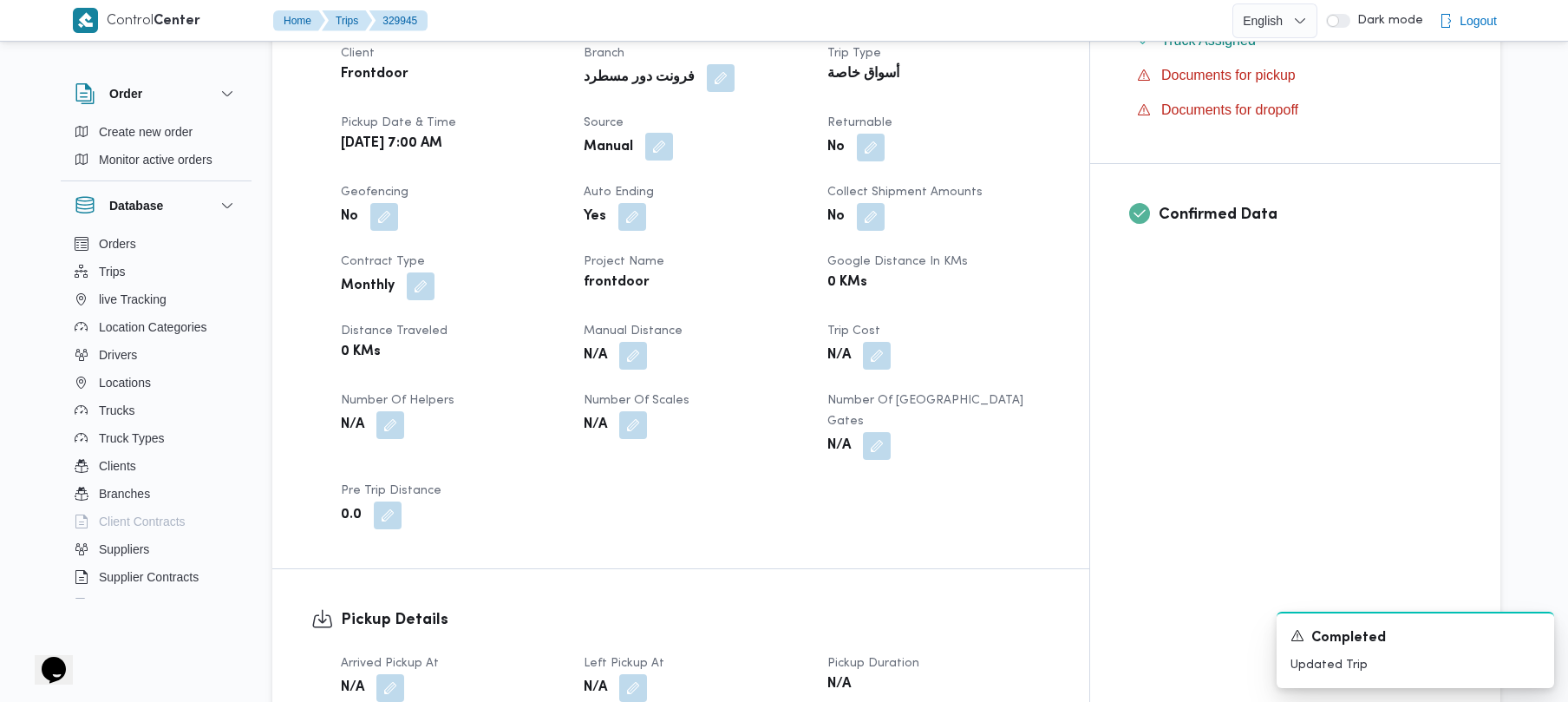
click at [673, 151] on button "button" at bounding box center [659, 146] width 27 height 27
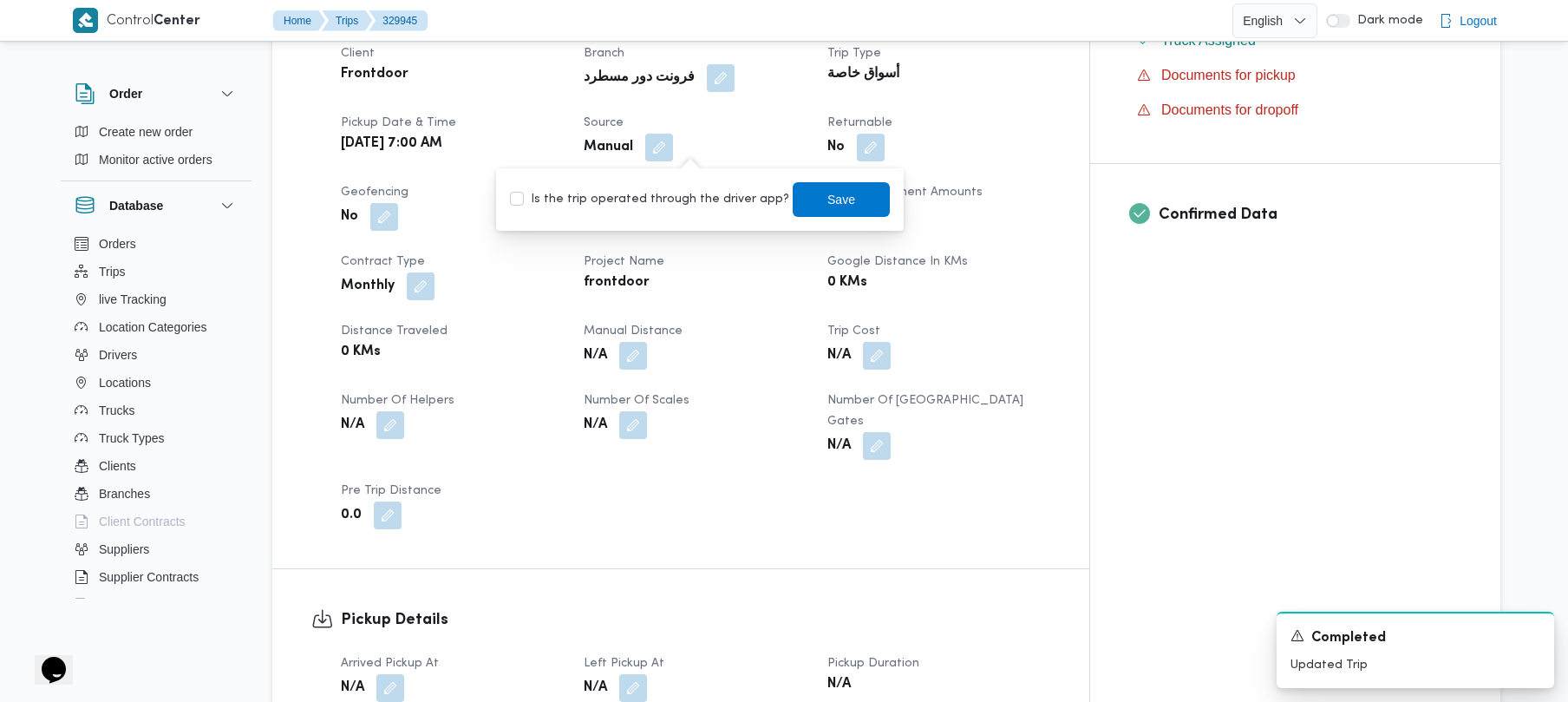
click at [680, 188] on div "Is the trip operated through the driver app? Save" at bounding box center [700, 200] width 383 height 38
click at [686, 194] on label "Is the trip operated through the driver app?" at bounding box center [650, 200] width 279 height 21
checkbox input "true"
click at [828, 198] on span "Save" at bounding box center [841, 199] width 27 height 21
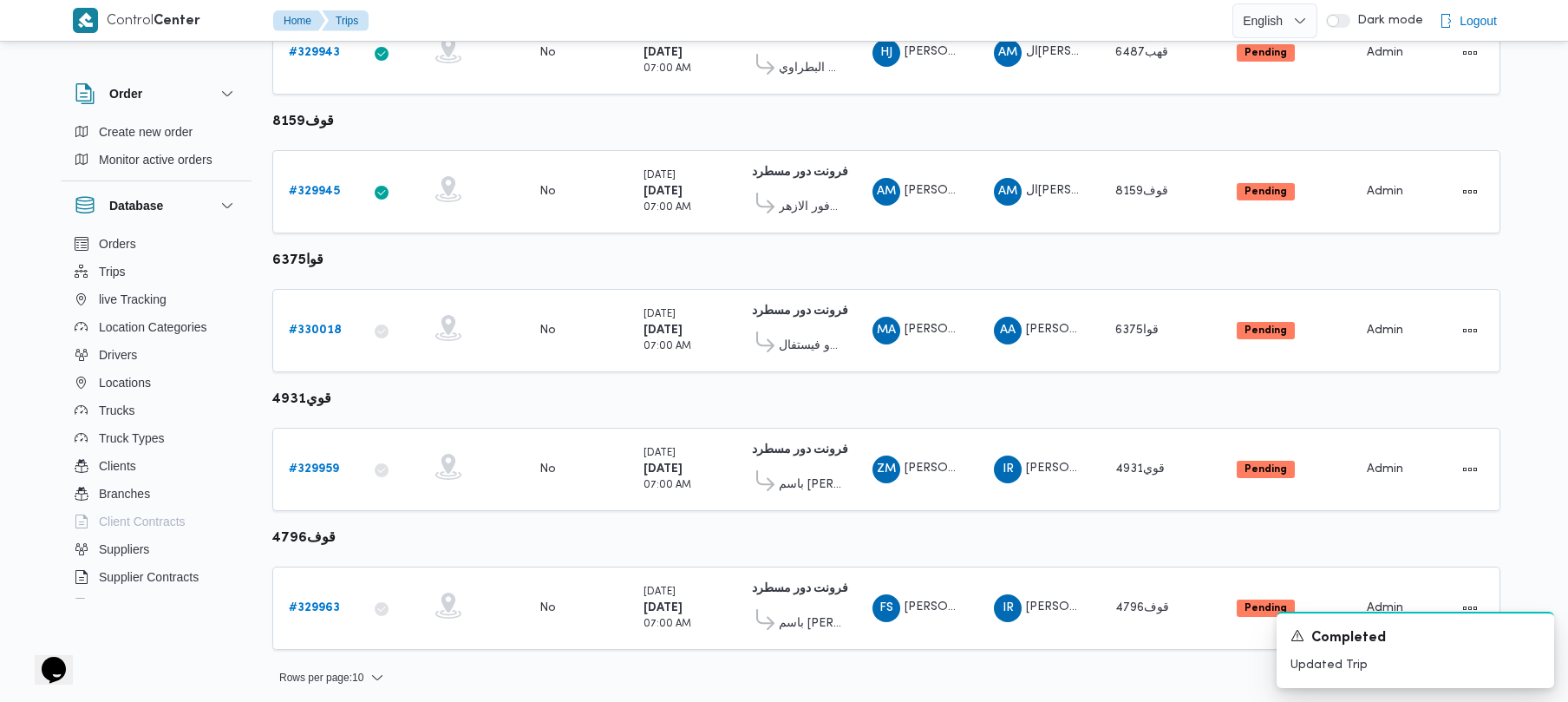
scroll to position [1026, 0]
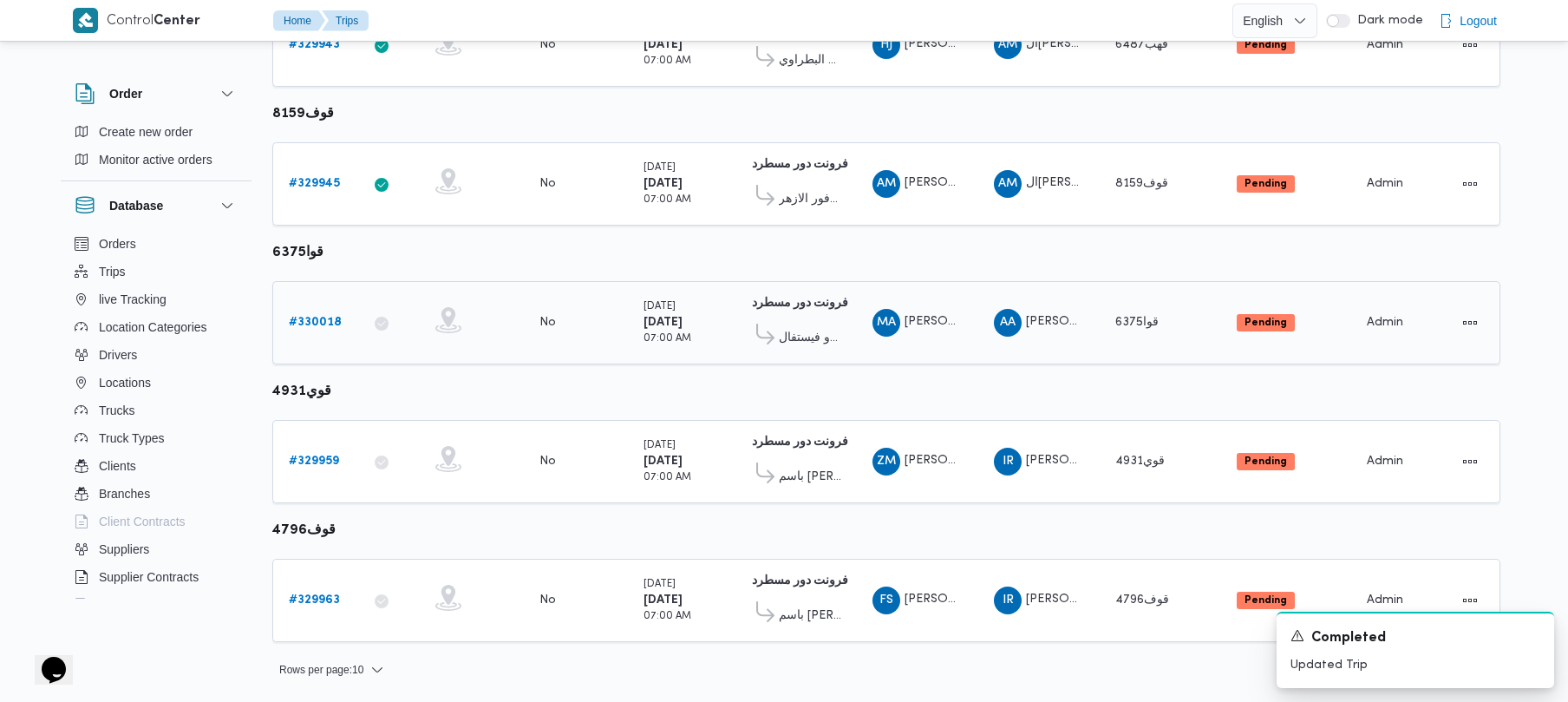
click at [313, 327] on b "# 330018" at bounding box center [315, 322] width 53 height 11
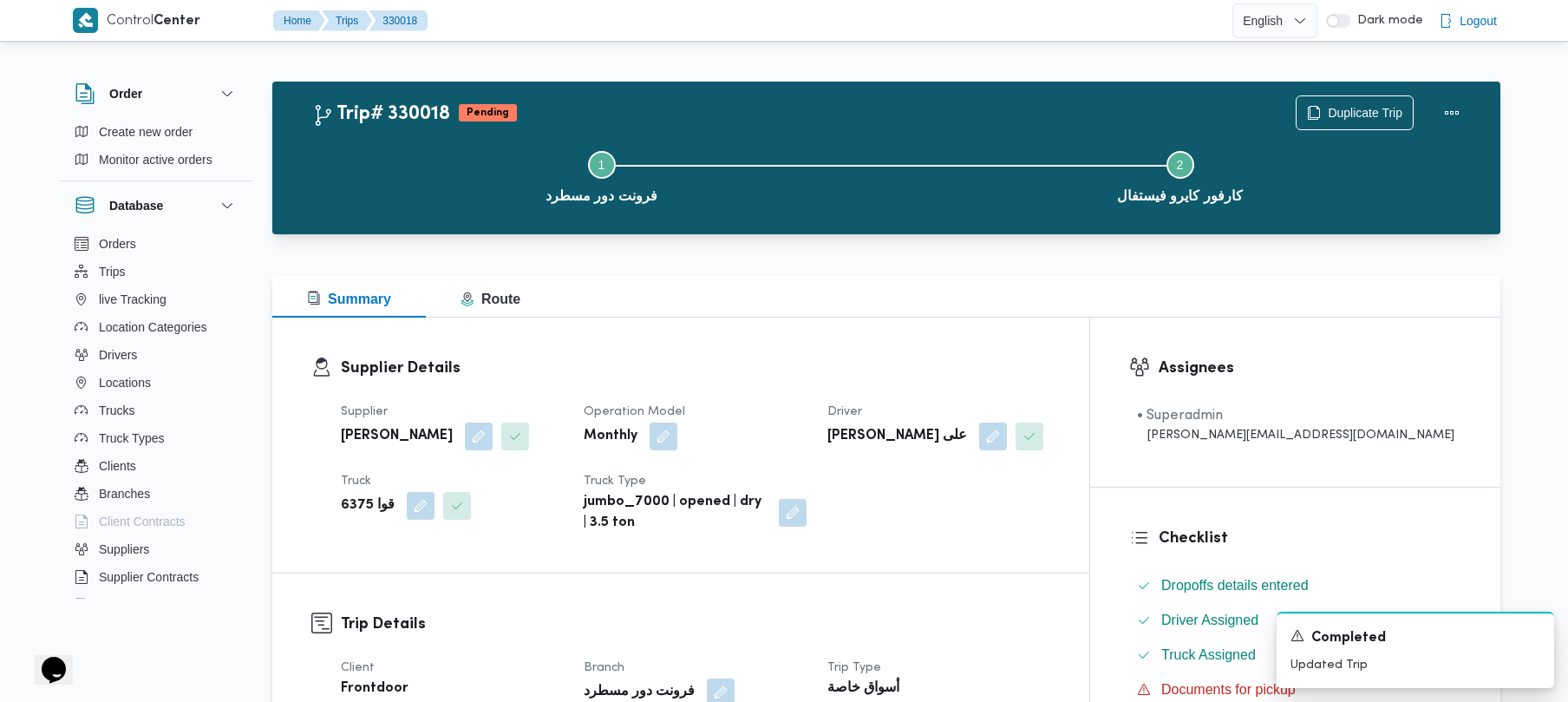
scroll to position [615, 0]
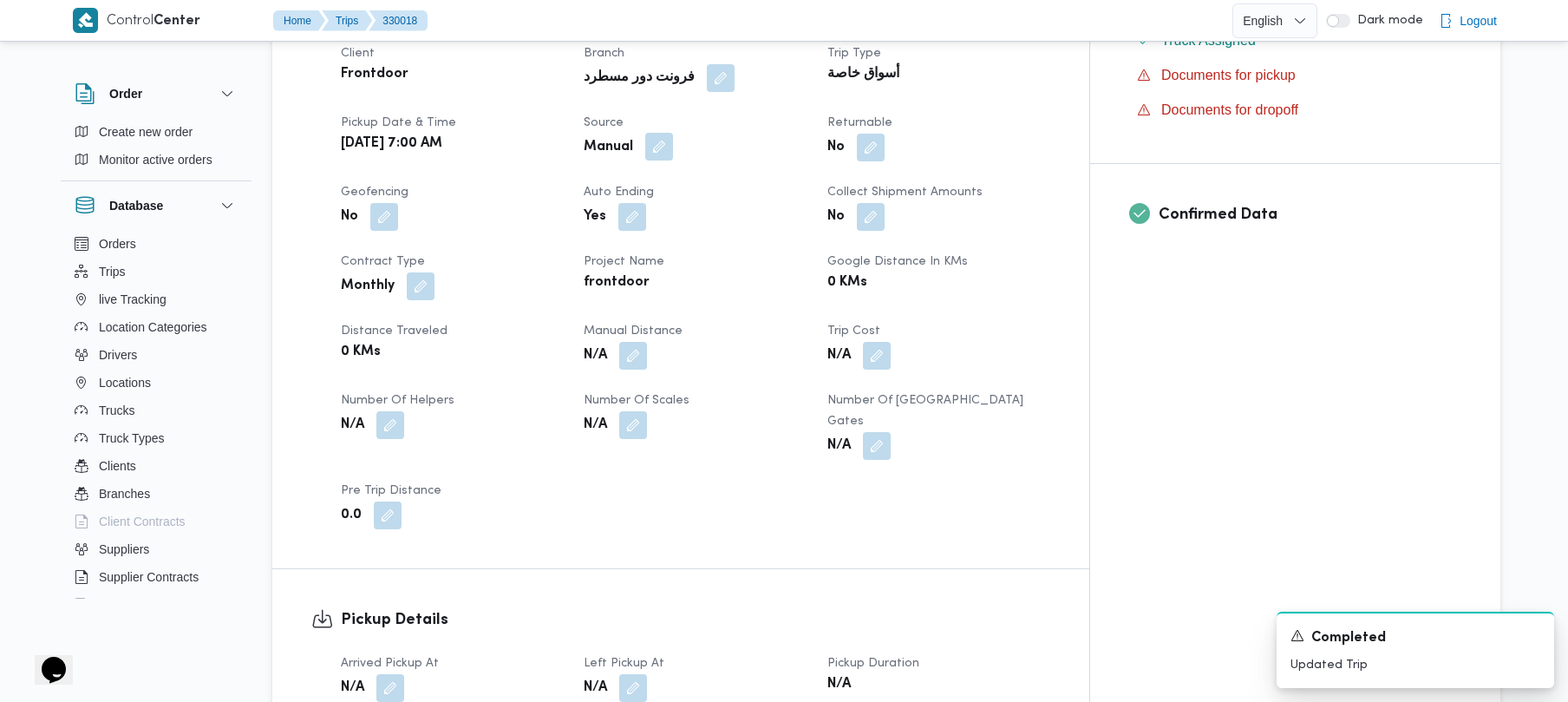
click at [673, 150] on button "button" at bounding box center [659, 146] width 27 height 27
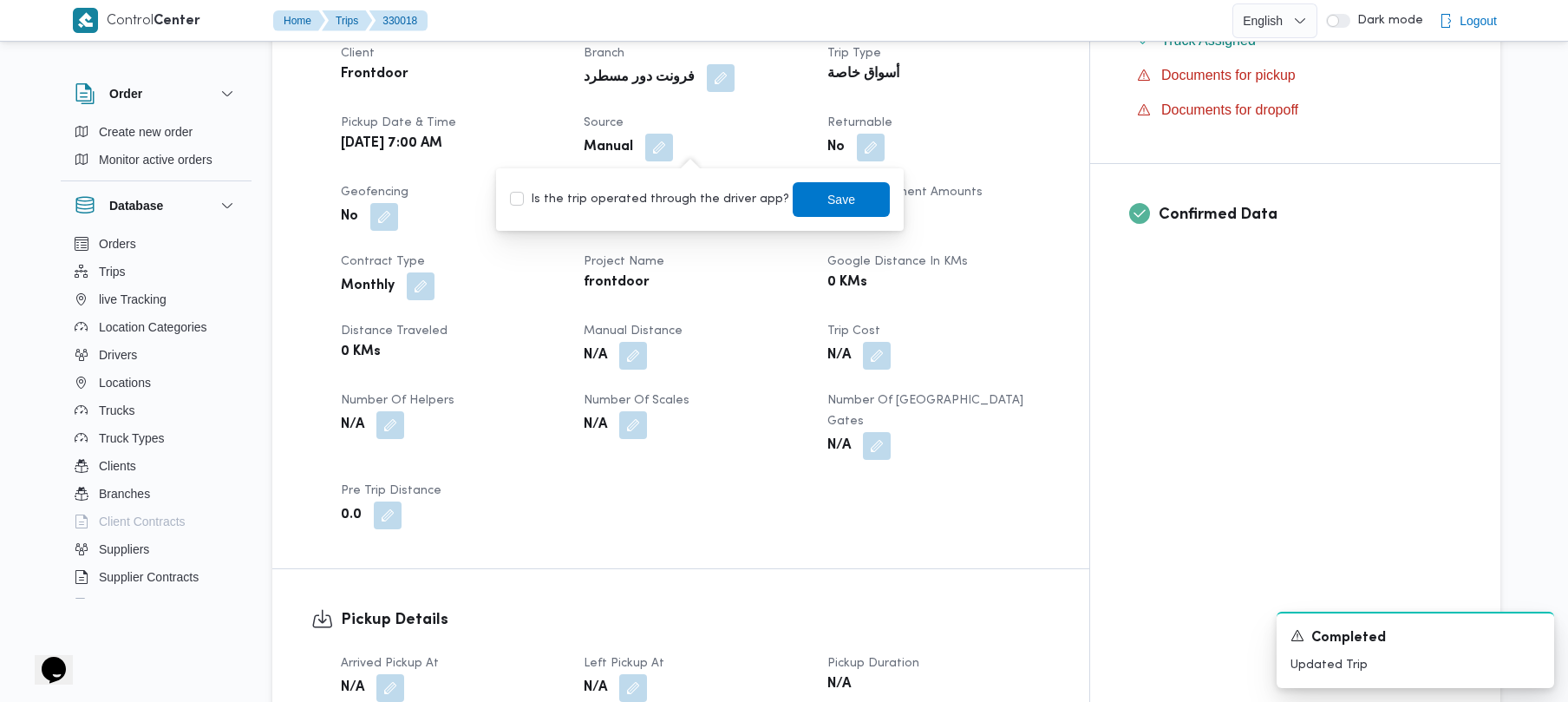
click at [691, 202] on label "Is the trip operated through the driver app?" at bounding box center [650, 200] width 279 height 21
checkbox input "true"
drag, startPoint x: 785, startPoint y: 202, endPoint x: 772, endPoint y: 200, distance: 13.2
click at [793, 200] on span "Save" at bounding box center [841, 199] width 98 height 35
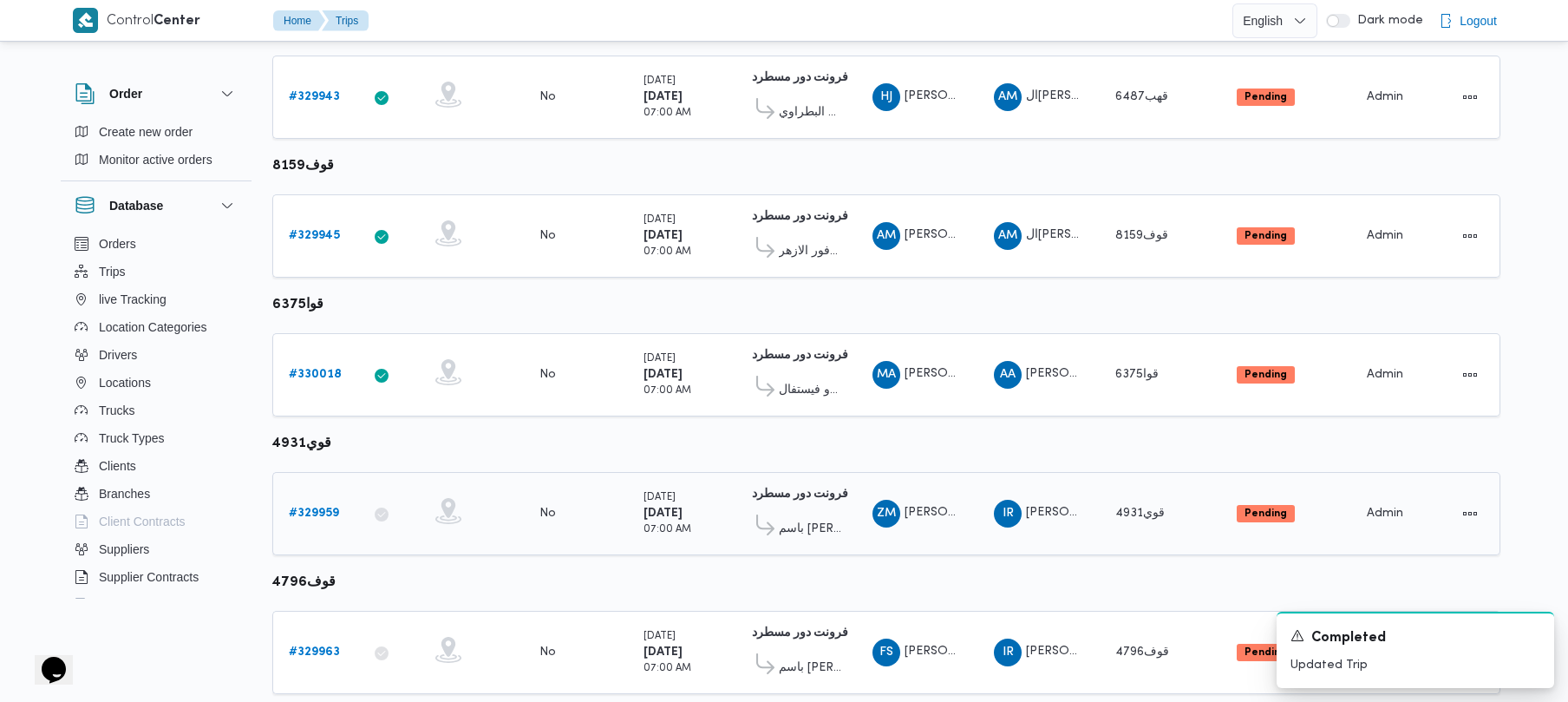
scroll to position [1026, 0]
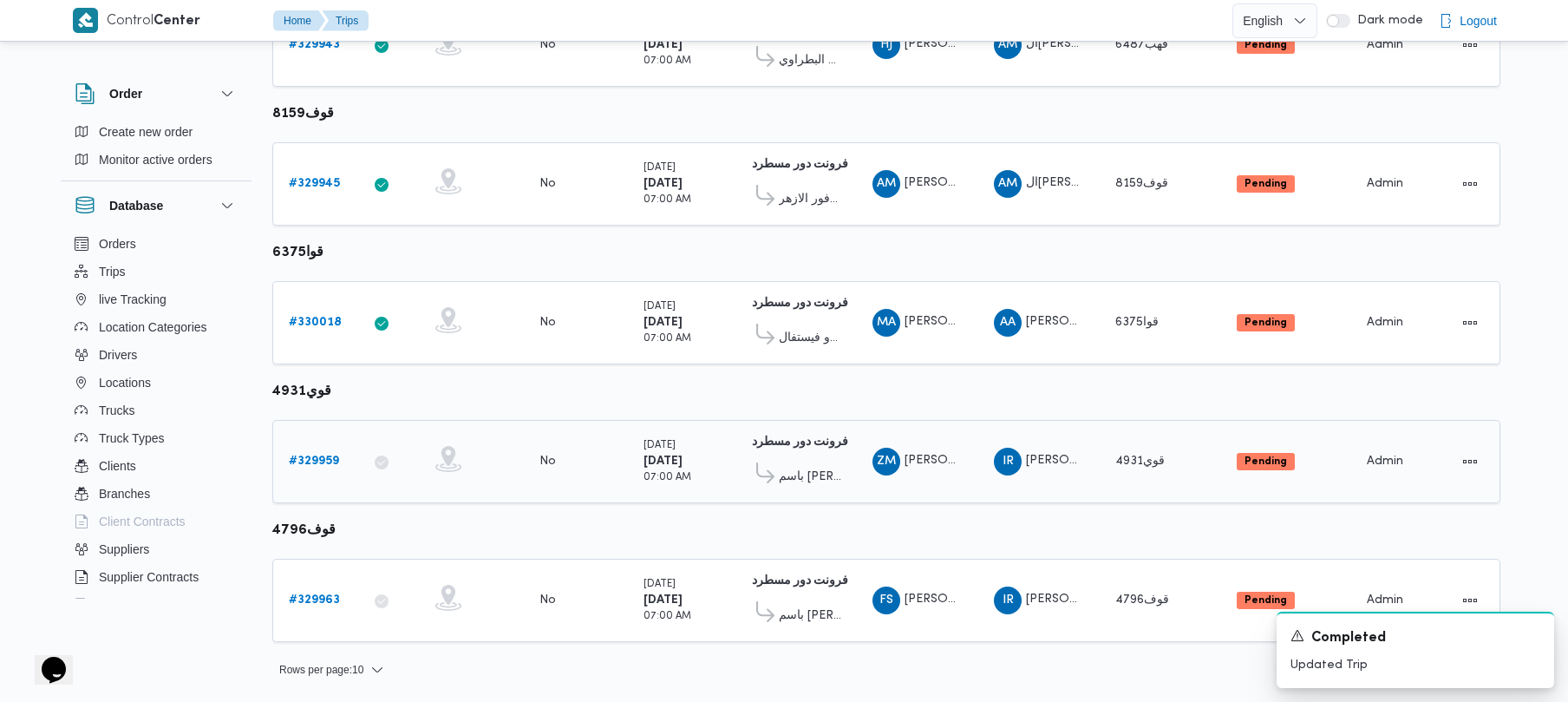
click at [326, 452] on link "# 329959" at bounding box center [313, 461] width 50 height 21
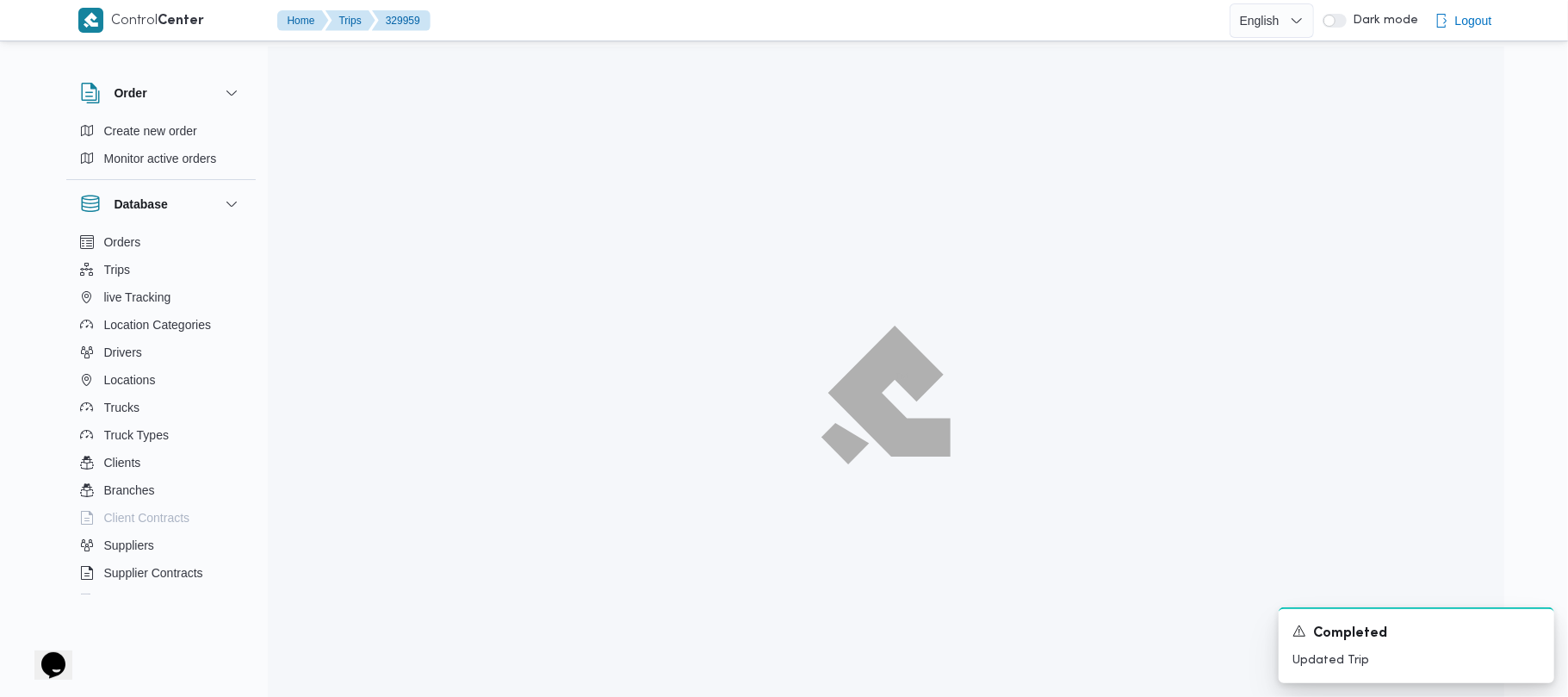
click at [321, 458] on div at bounding box center [886, 394] width 1237 height 697
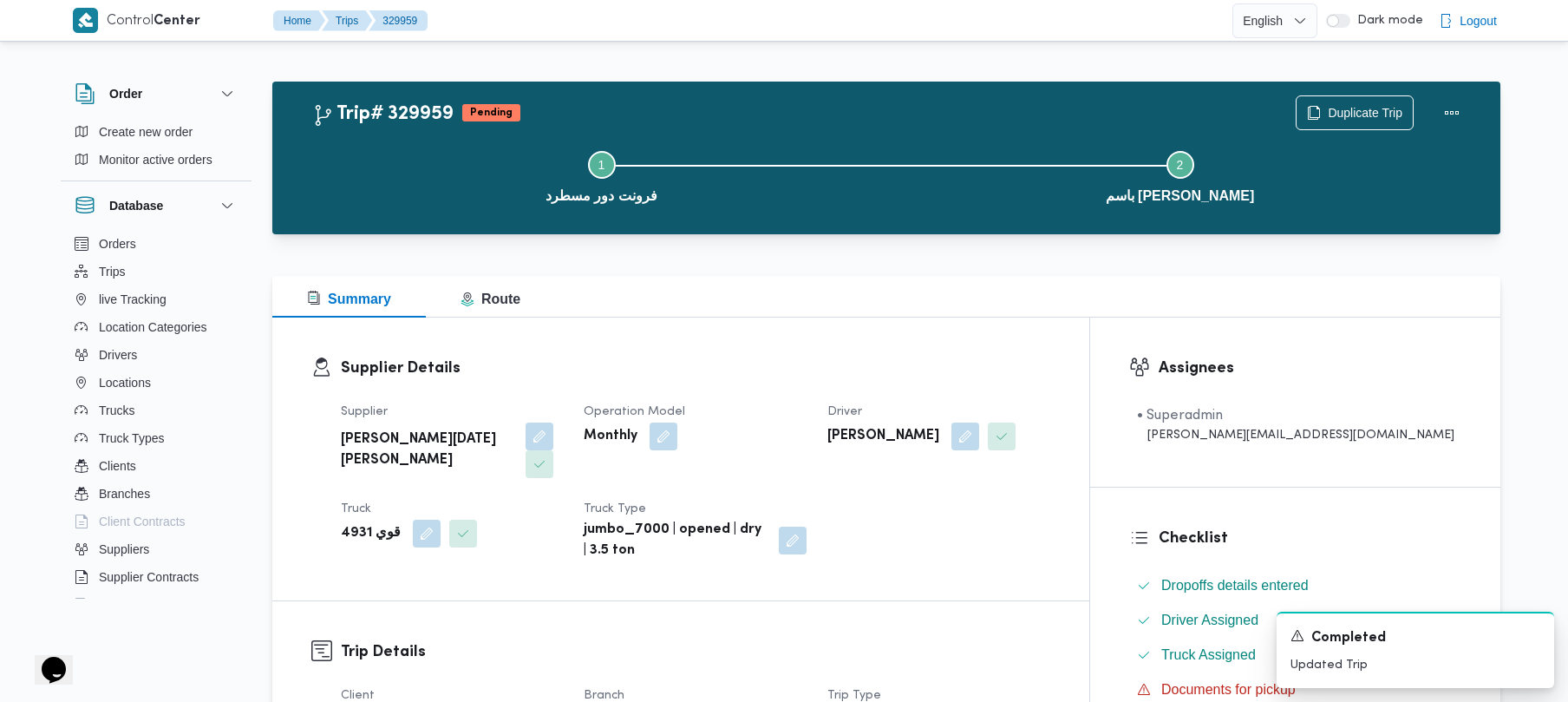
scroll to position [615, 0]
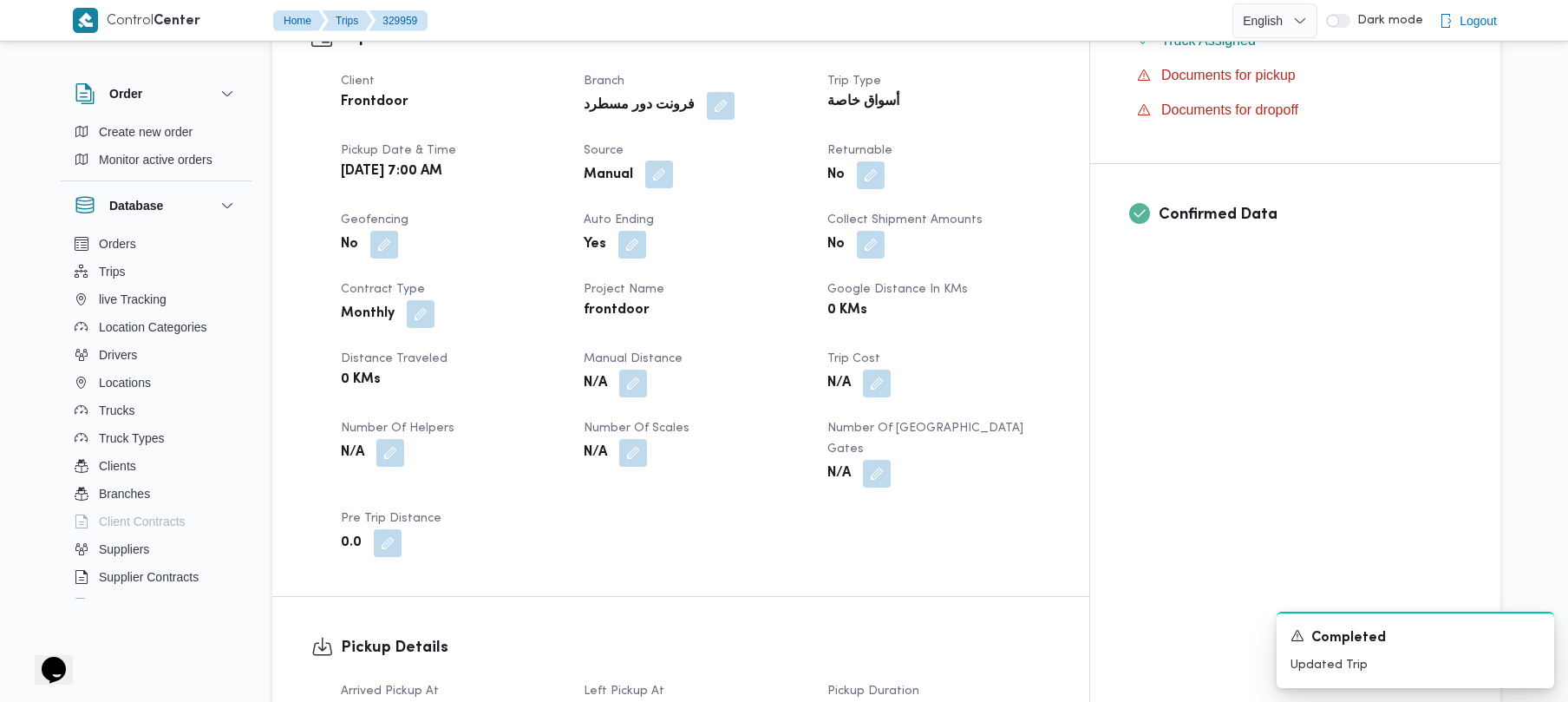
click at [673, 160] on button "button" at bounding box center [659, 173] width 27 height 27
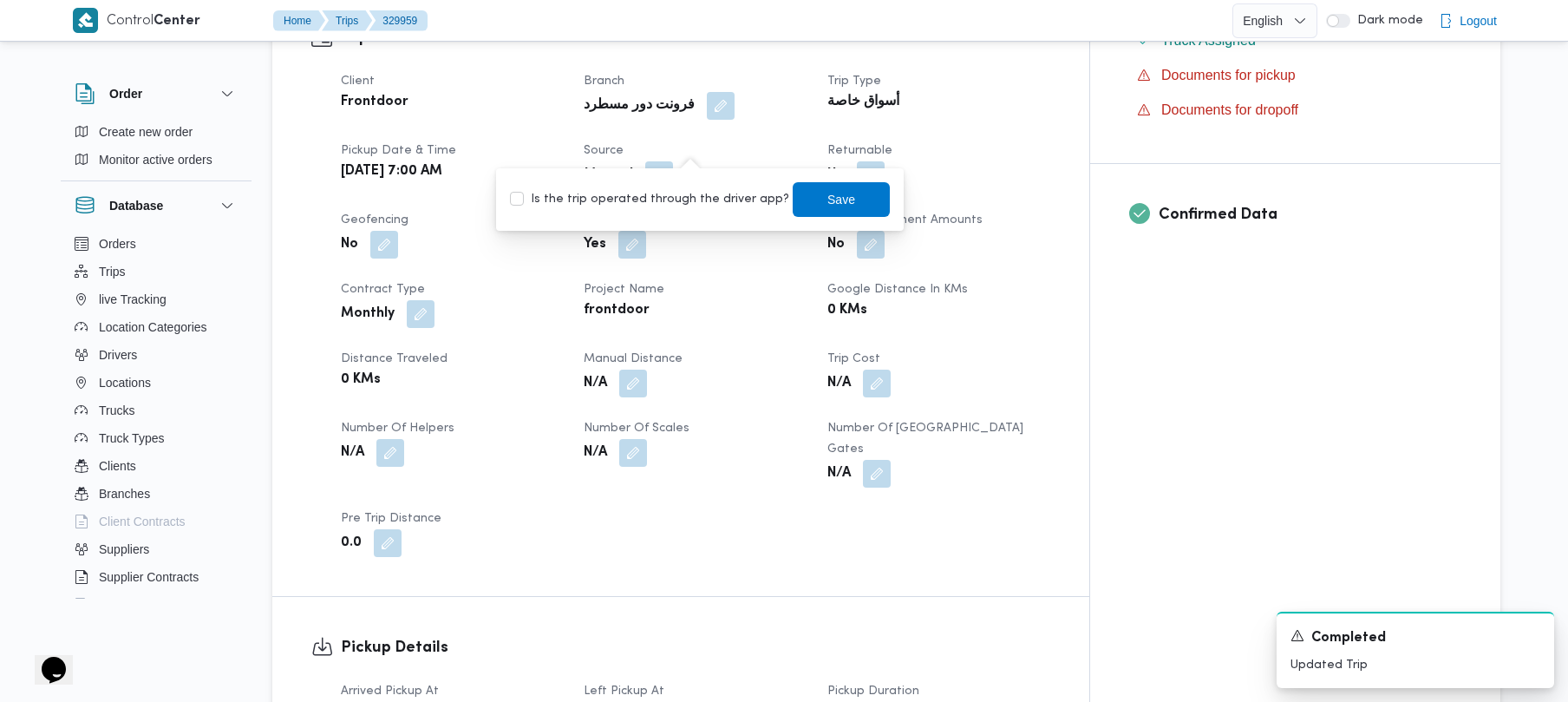
click at [667, 194] on label "Is the trip operated through the driver app?" at bounding box center [650, 200] width 279 height 21
checkbox input "true"
click at [793, 191] on span "Save" at bounding box center [841, 198] width 98 height 35
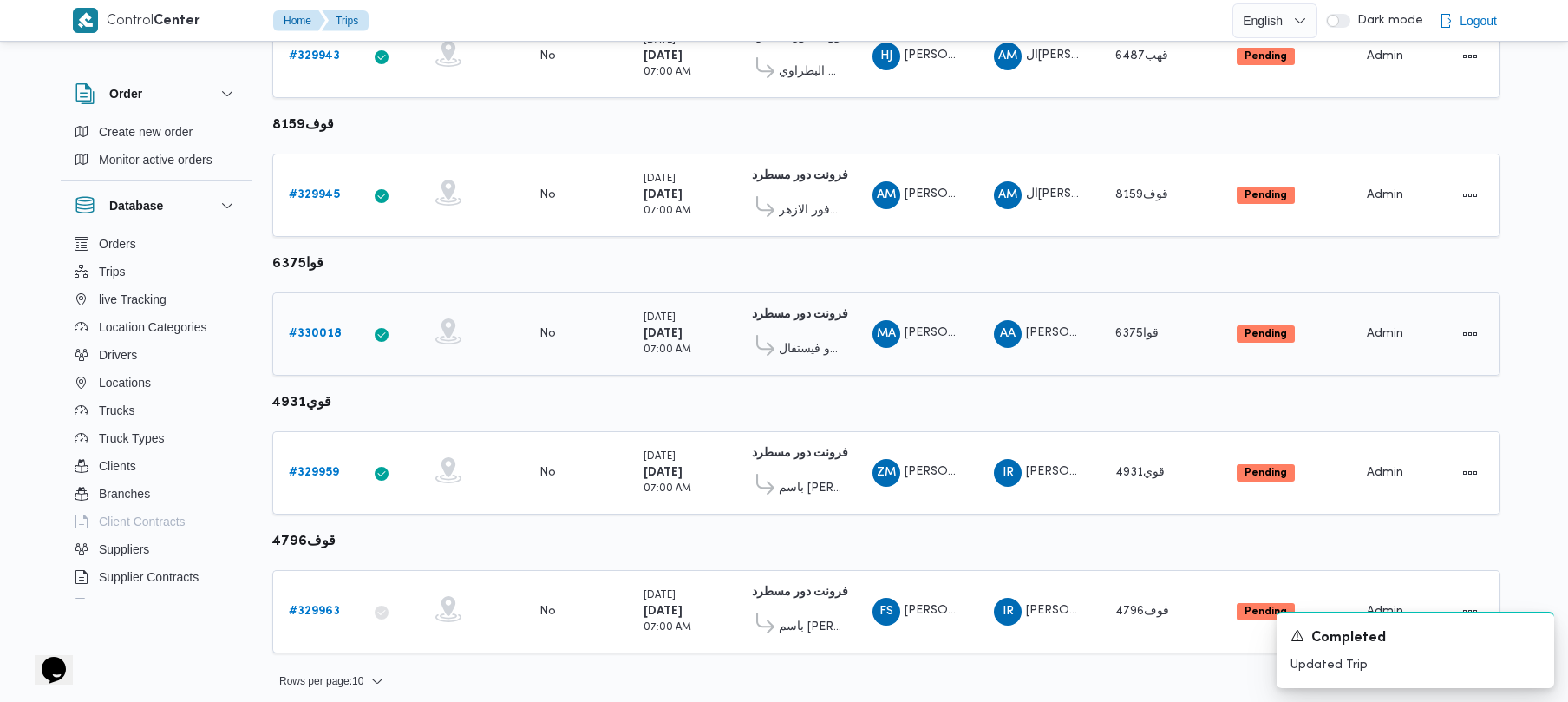
scroll to position [1026, 0]
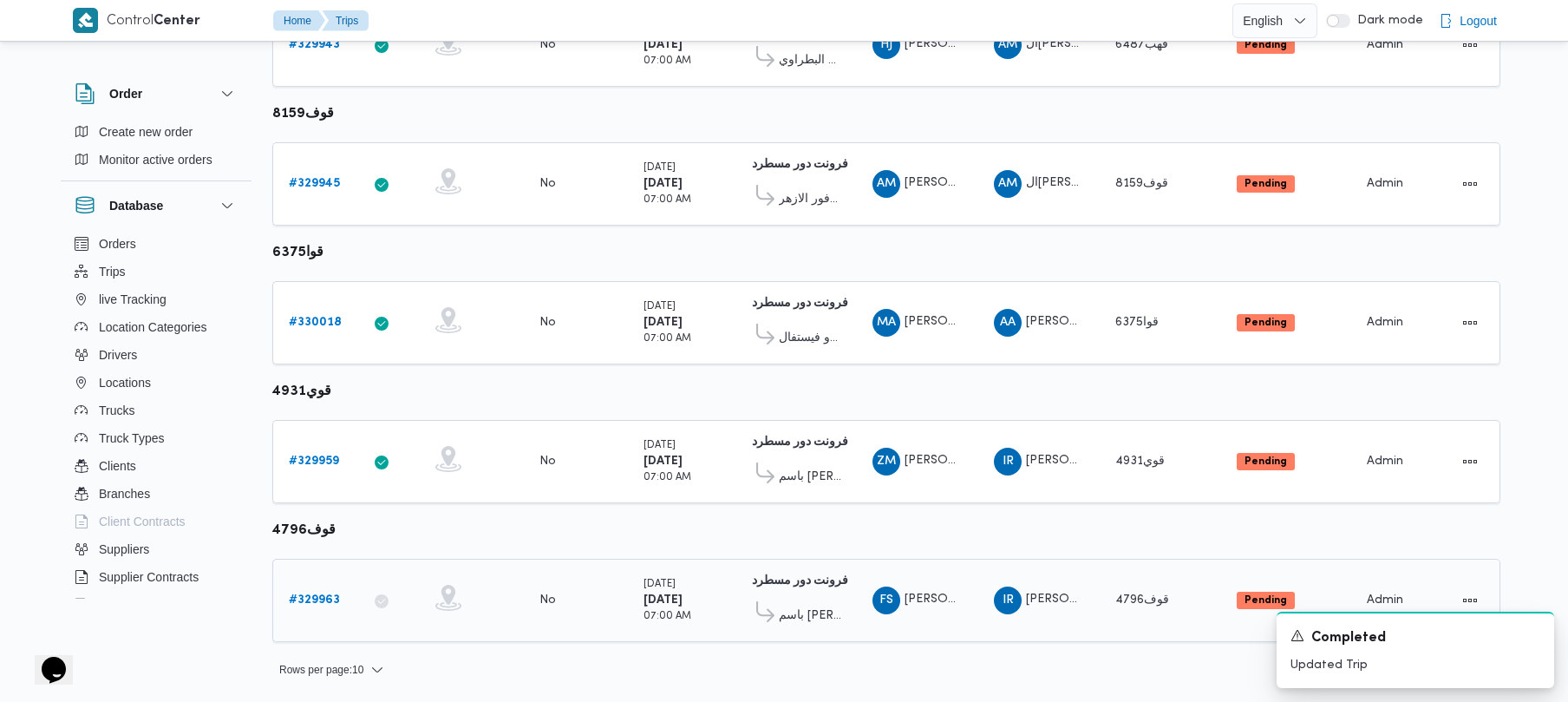
click at [311, 607] on link "# 329963" at bounding box center [314, 601] width 51 height 21
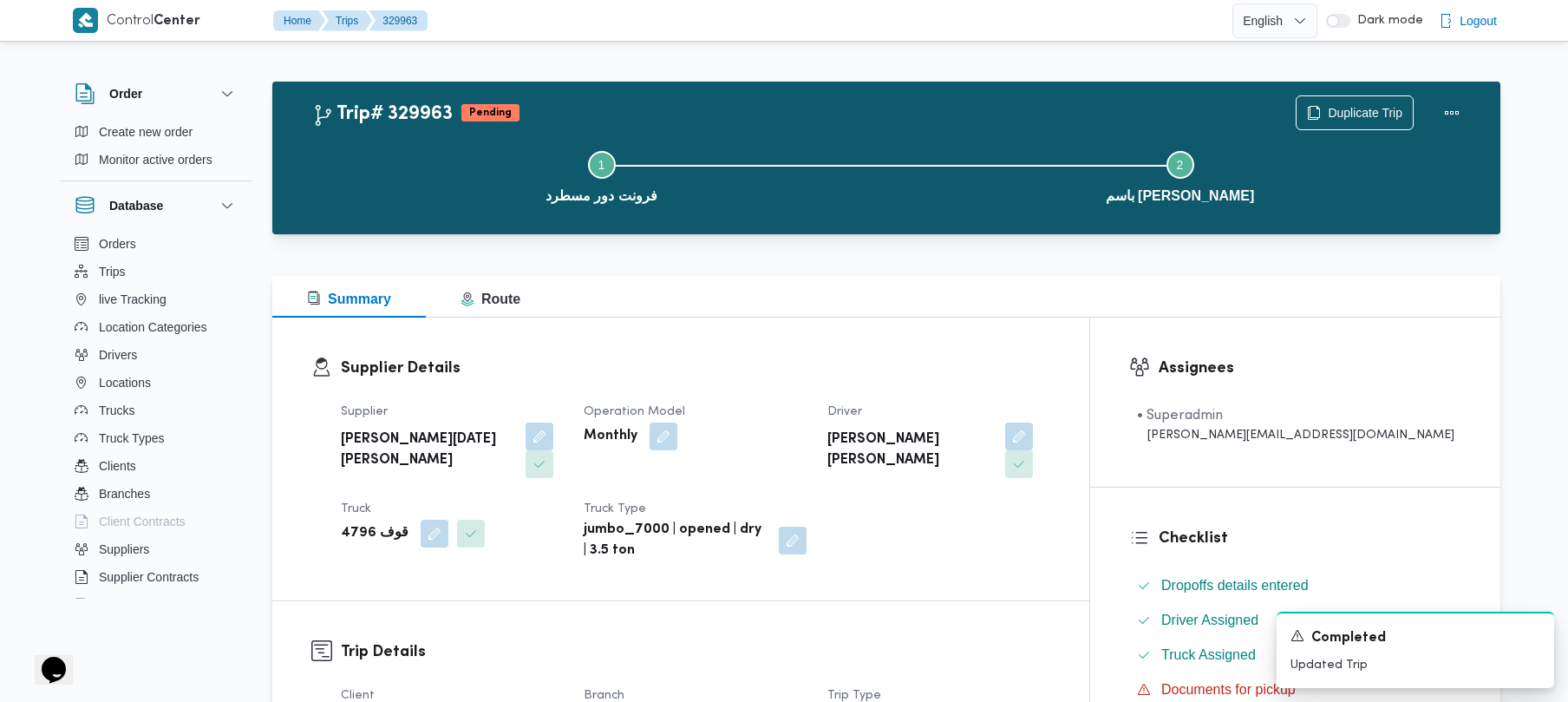
scroll to position [615, 0]
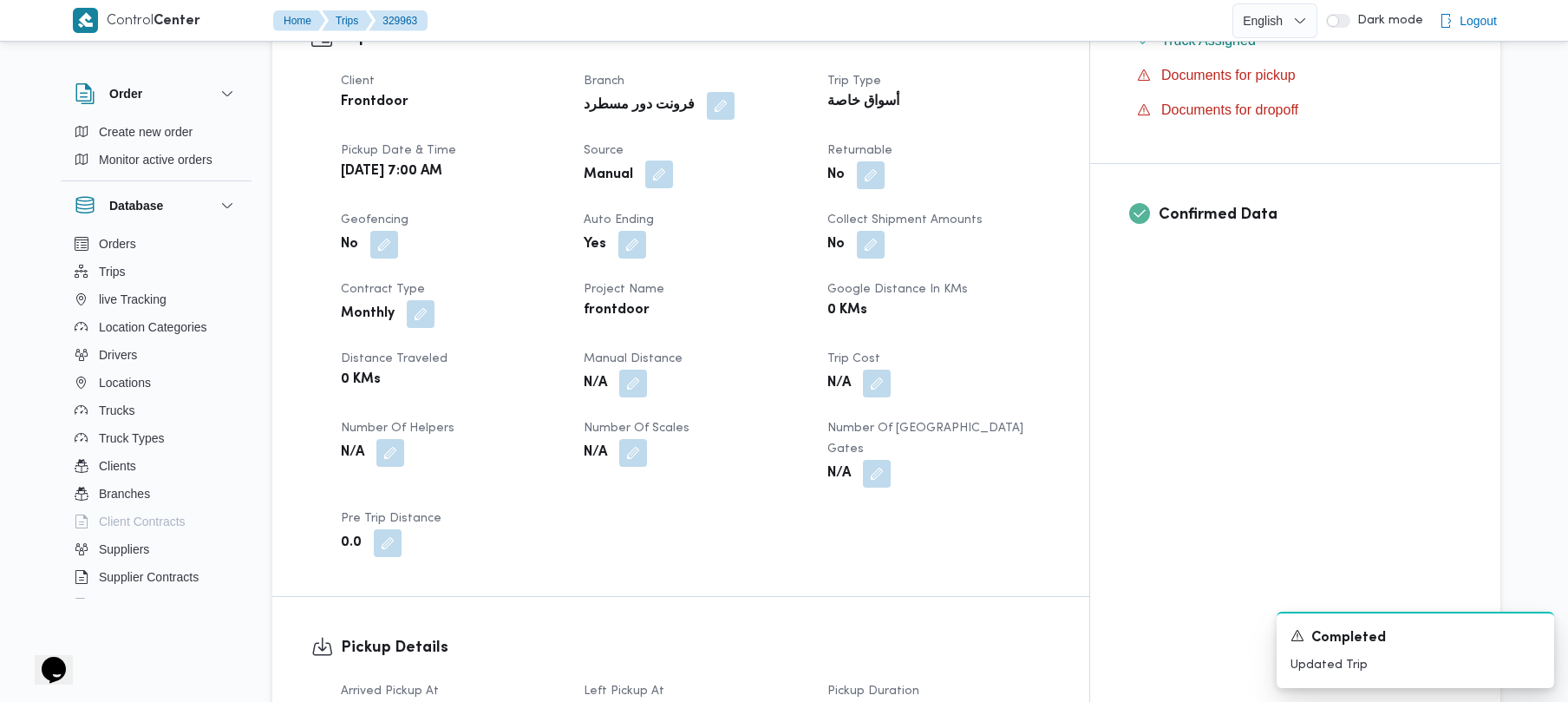
click at [673, 160] on button "button" at bounding box center [659, 173] width 27 height 27
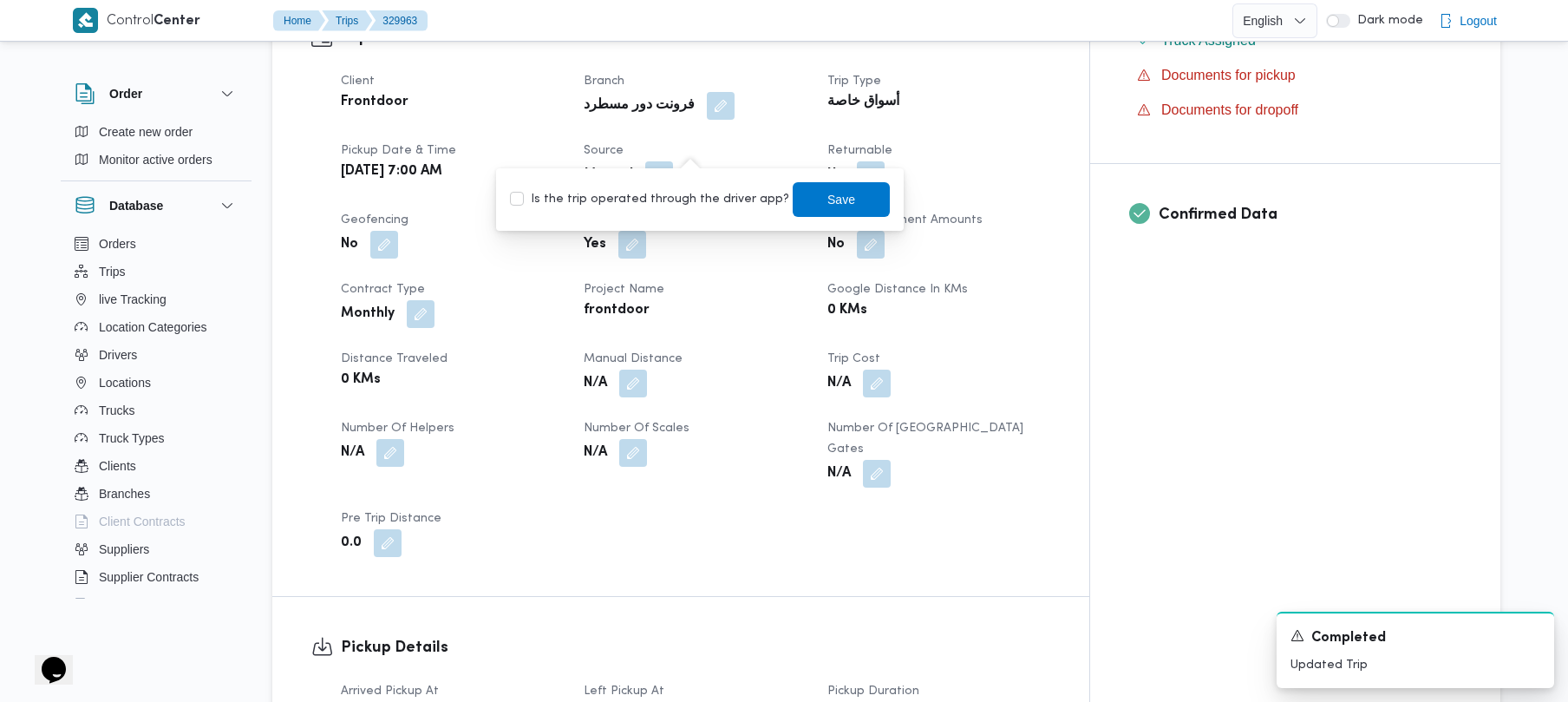
click at [670, 199] on label "Is the trip operated through the driver app?" at bounding box center [650, 200] width 279 height 21
checkbox input "true"
click at [800, 210] on span "Save" at bounding box center [841, 198] width 98 height 35
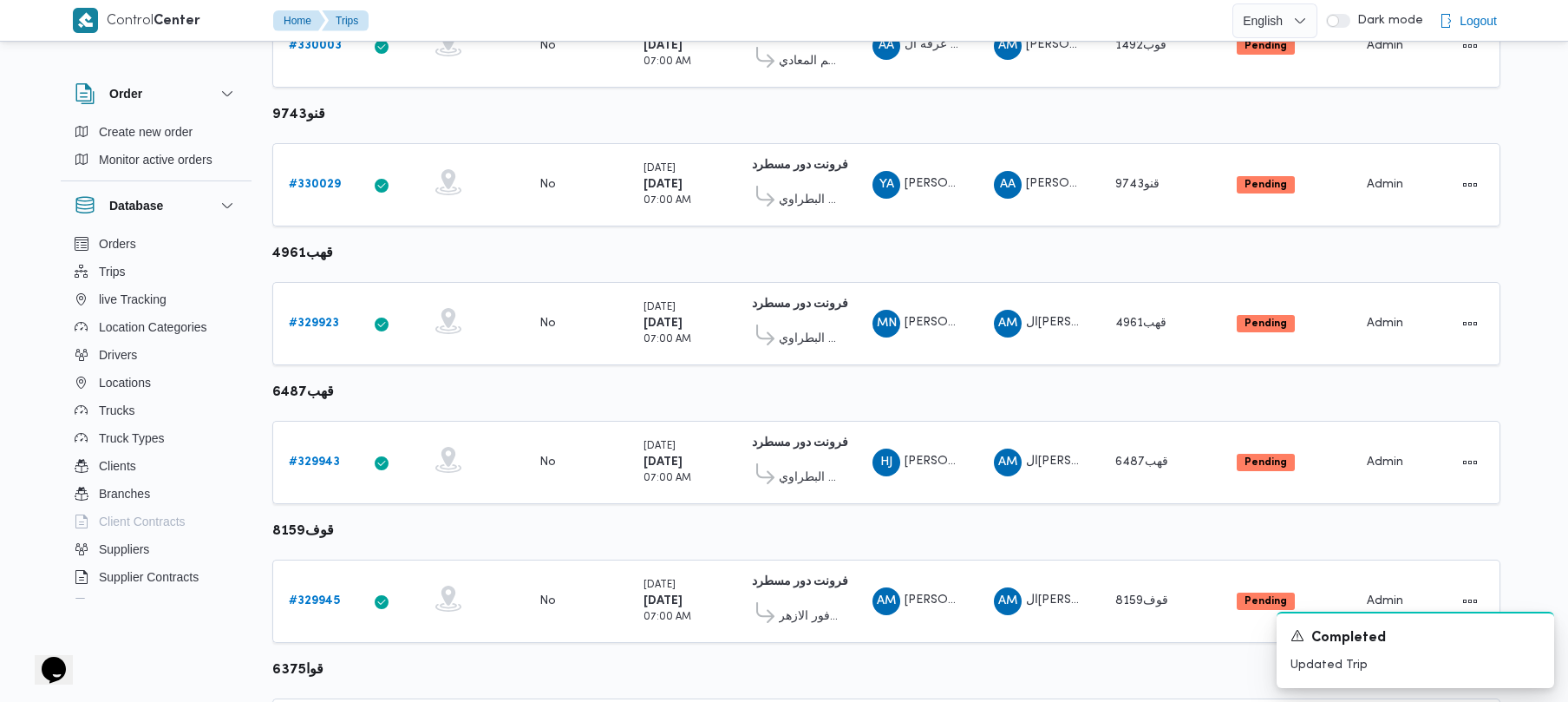
scroll to position [615, 0]
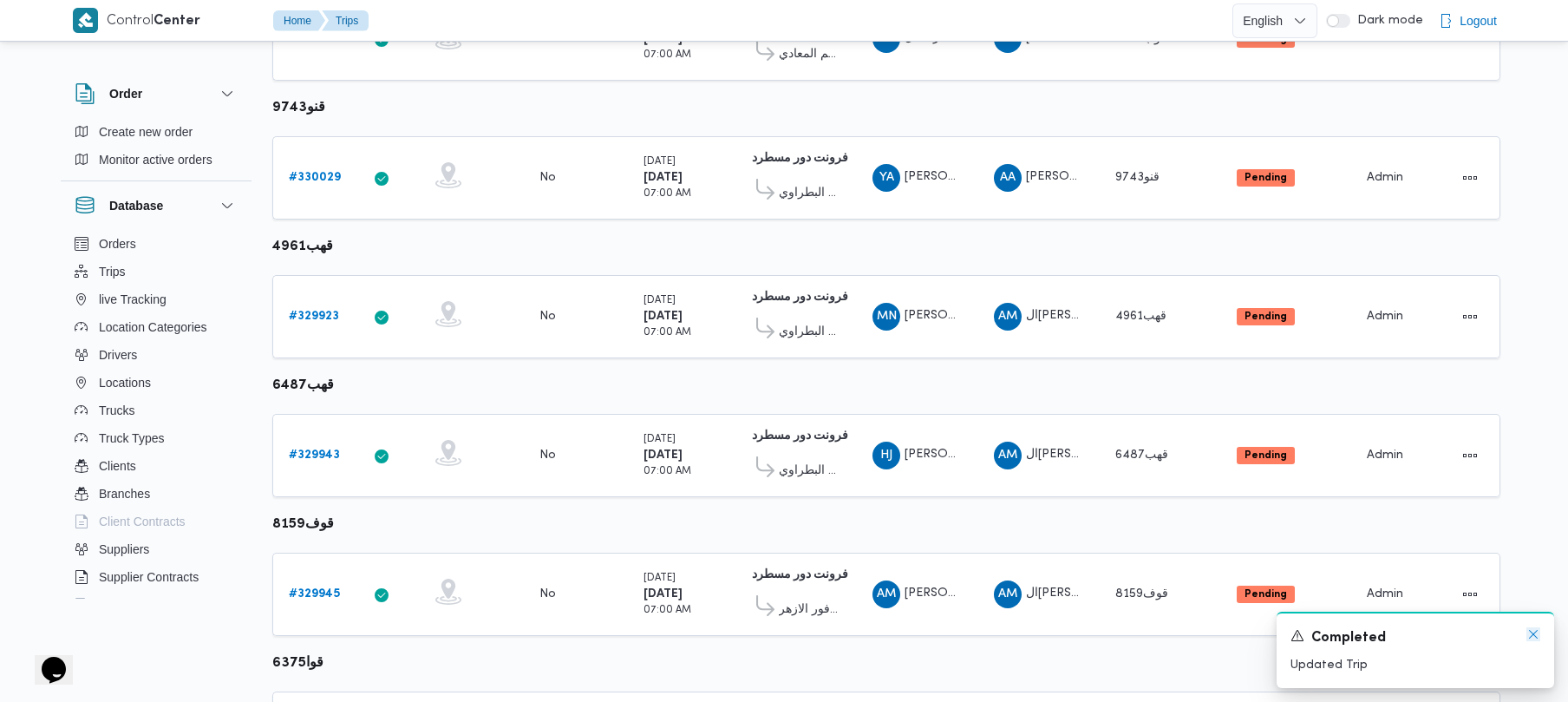
click at [1537, 637] on icon "Dismiss toast" at bounding box center [1533, 634] width 14 height 14
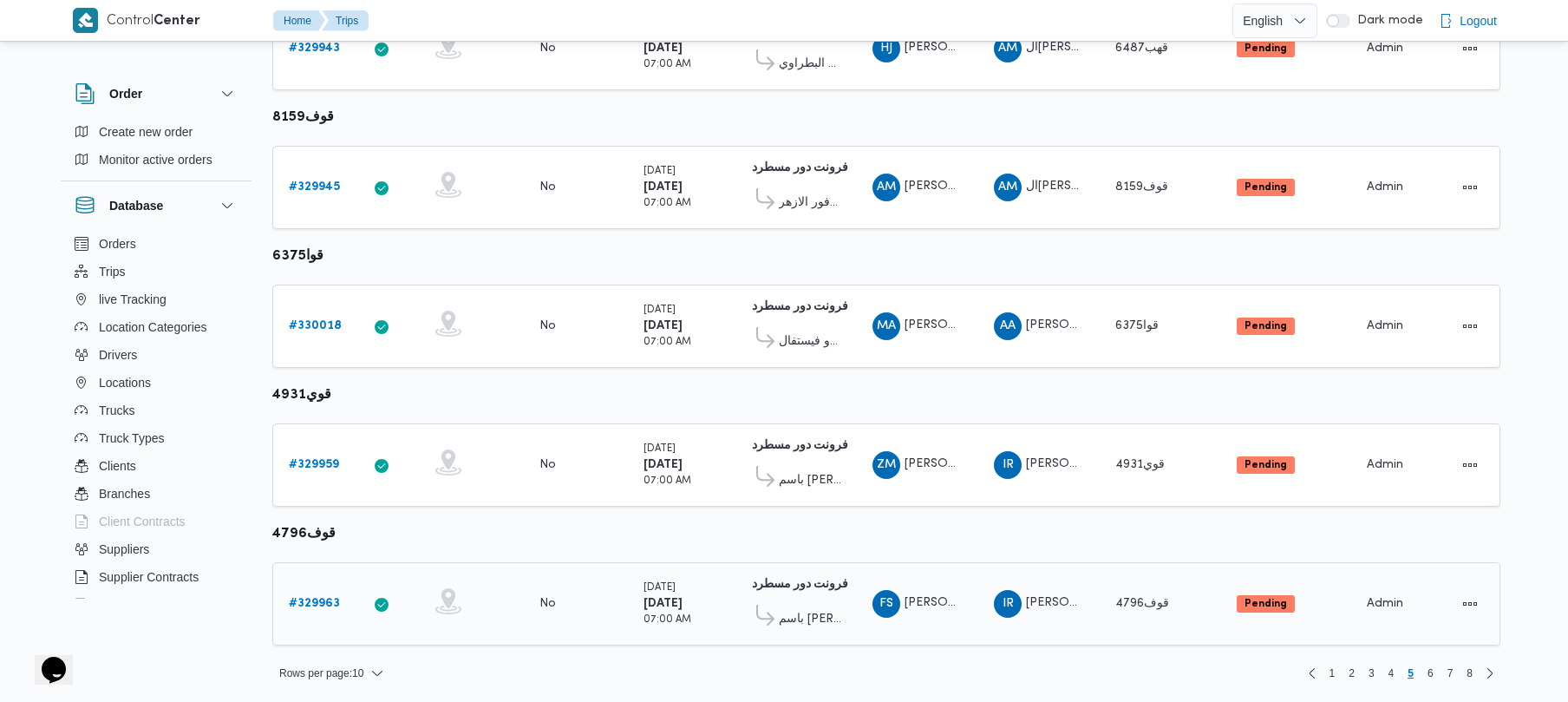
scroll to position [1026, 0]
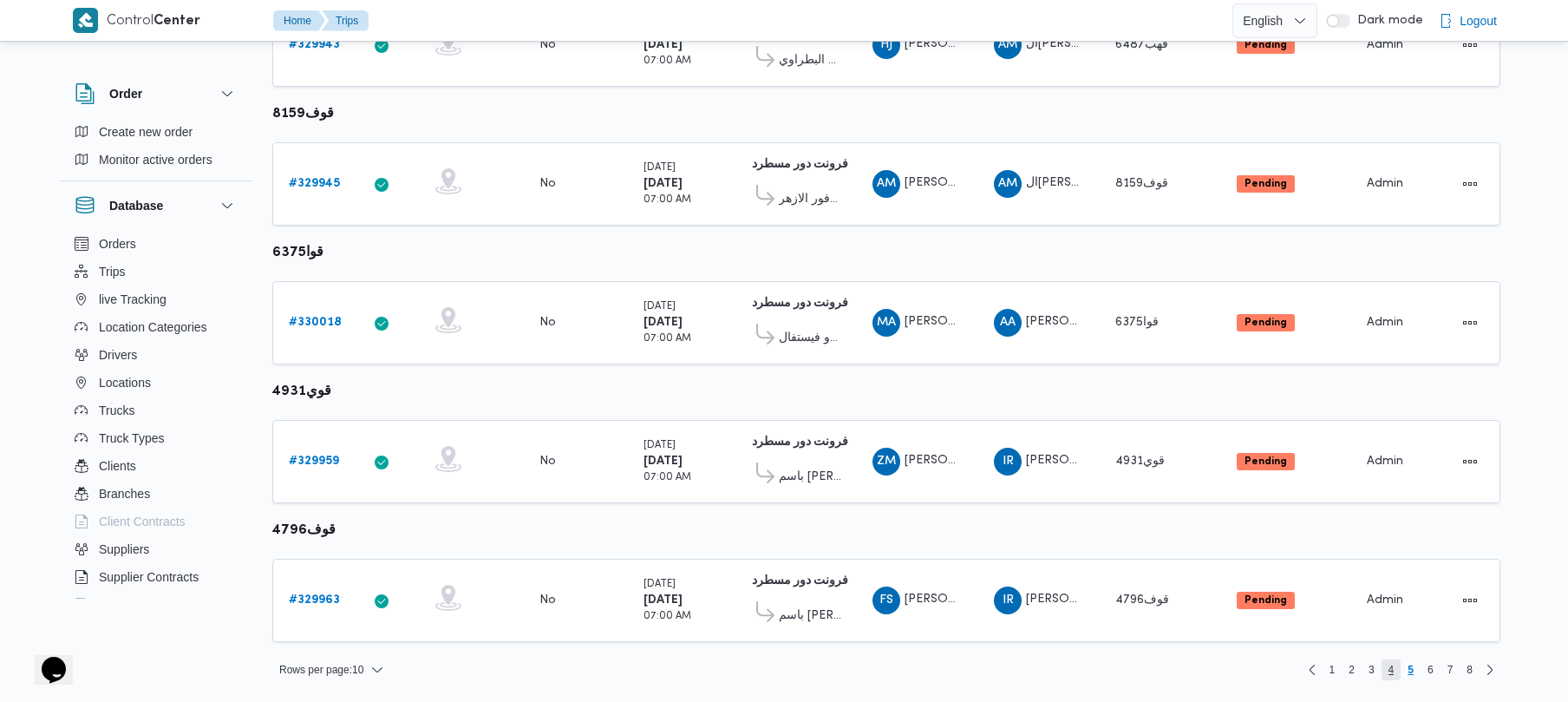
click at [1392, 674] on span "4" at bounding box center [1392, 670] width 6 height 21
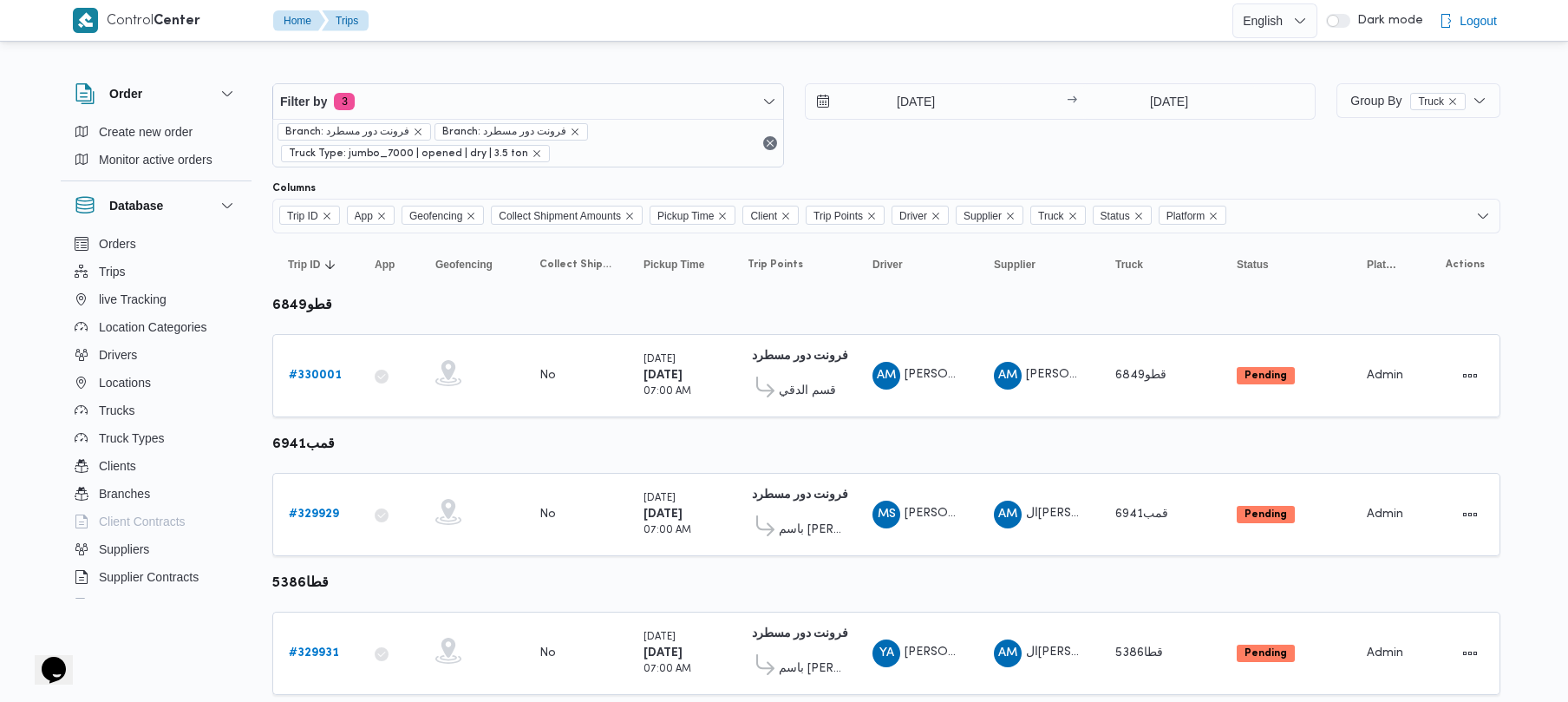
scroll to position [1026, 0]
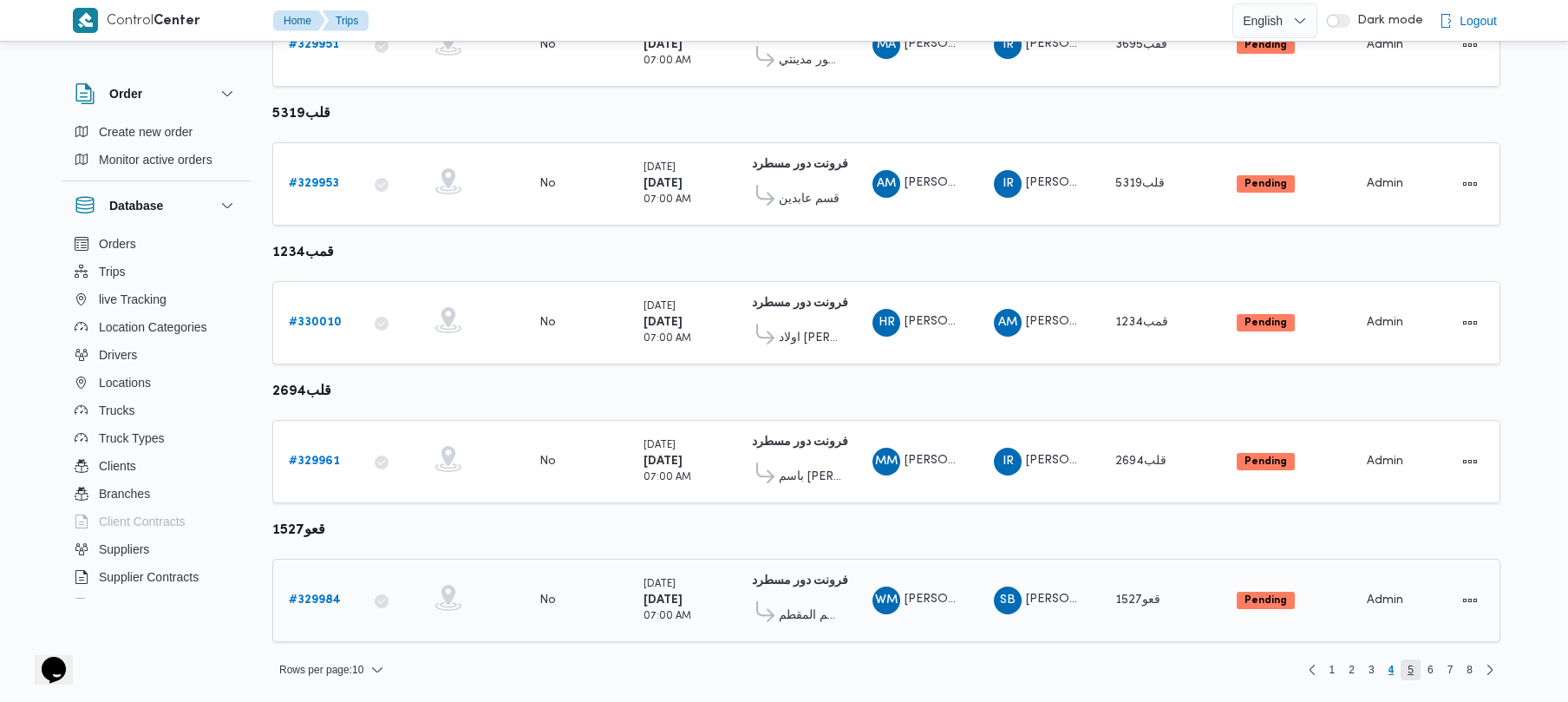
click at [1417, 672] on span "5" at bounding box center [1411, 670] width 20 height 21
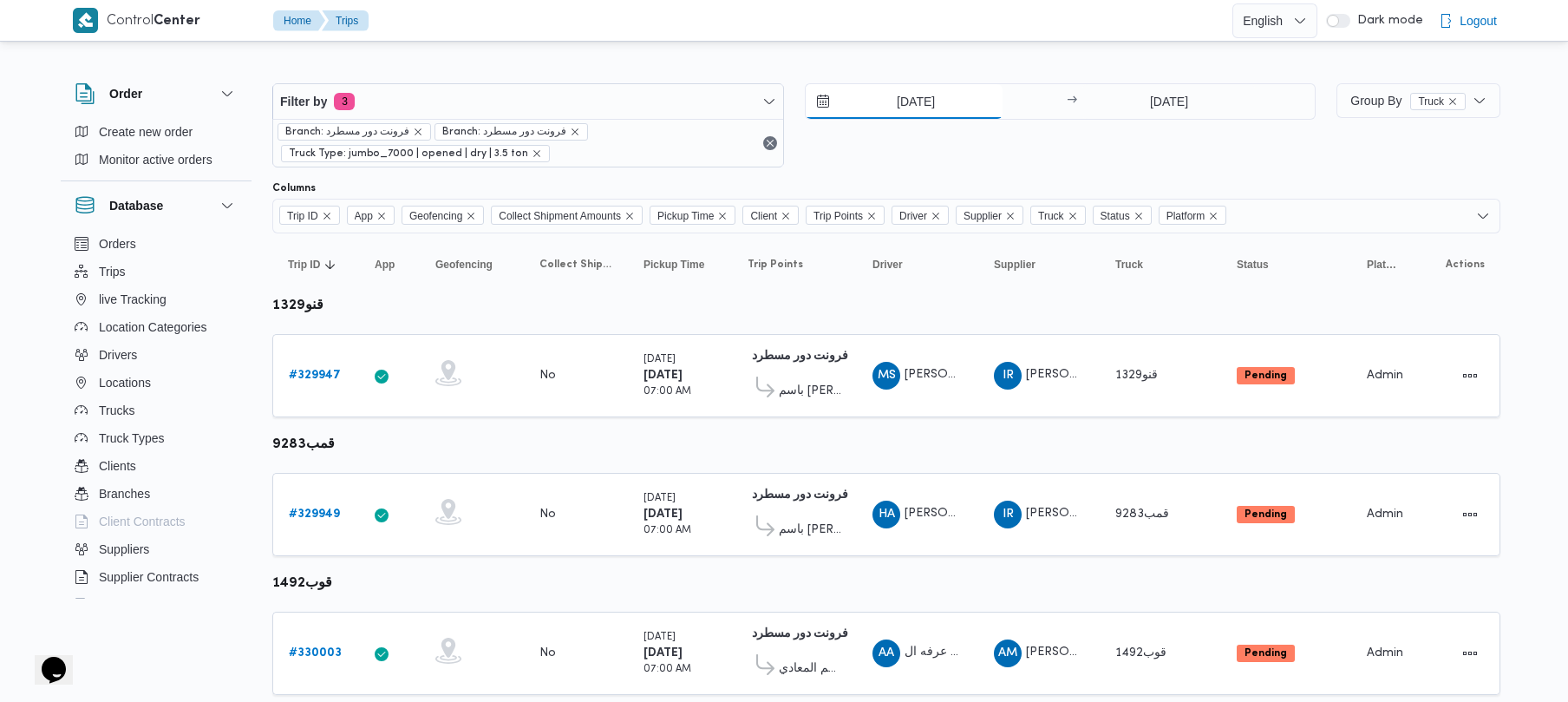
click at [888, 101] on input "[DATE]" at bounding box center [904, 101] width 197 height 35
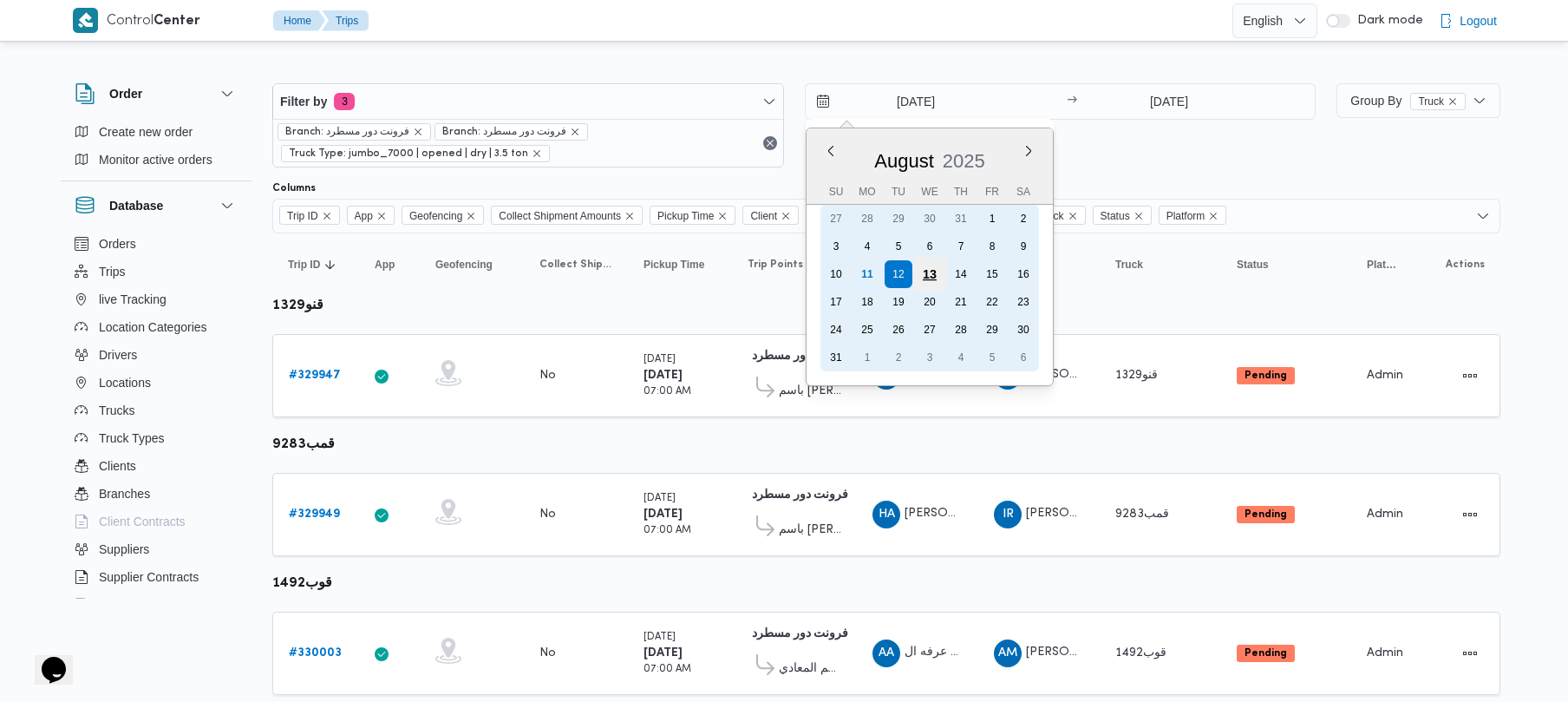
click at [934, 275] on div "13" at bounding box center [929, 274] width 33 height 33
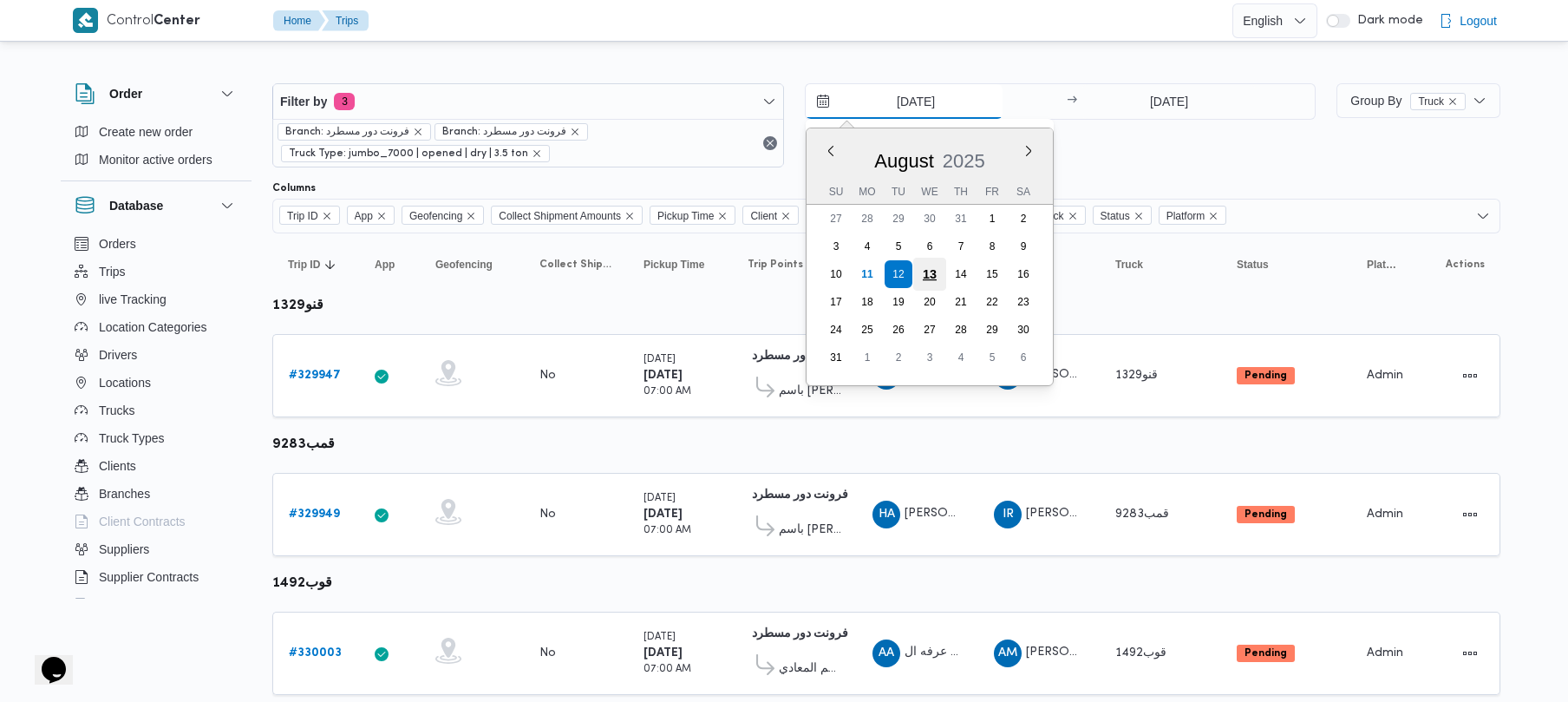
type input "[DATE]"
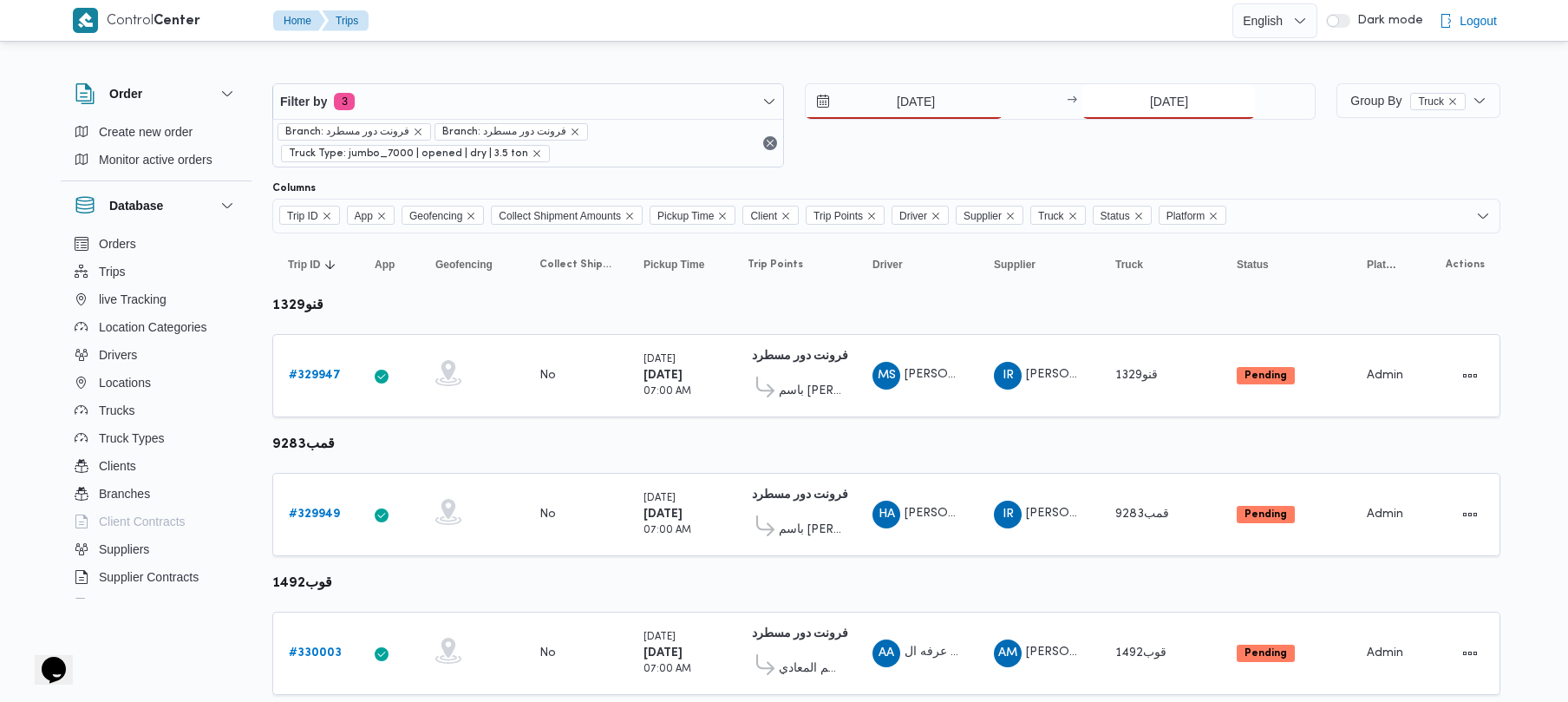
click at [1123, 109] on input "[DATE]" at bounding box center [1168, 101] width 172 height 35
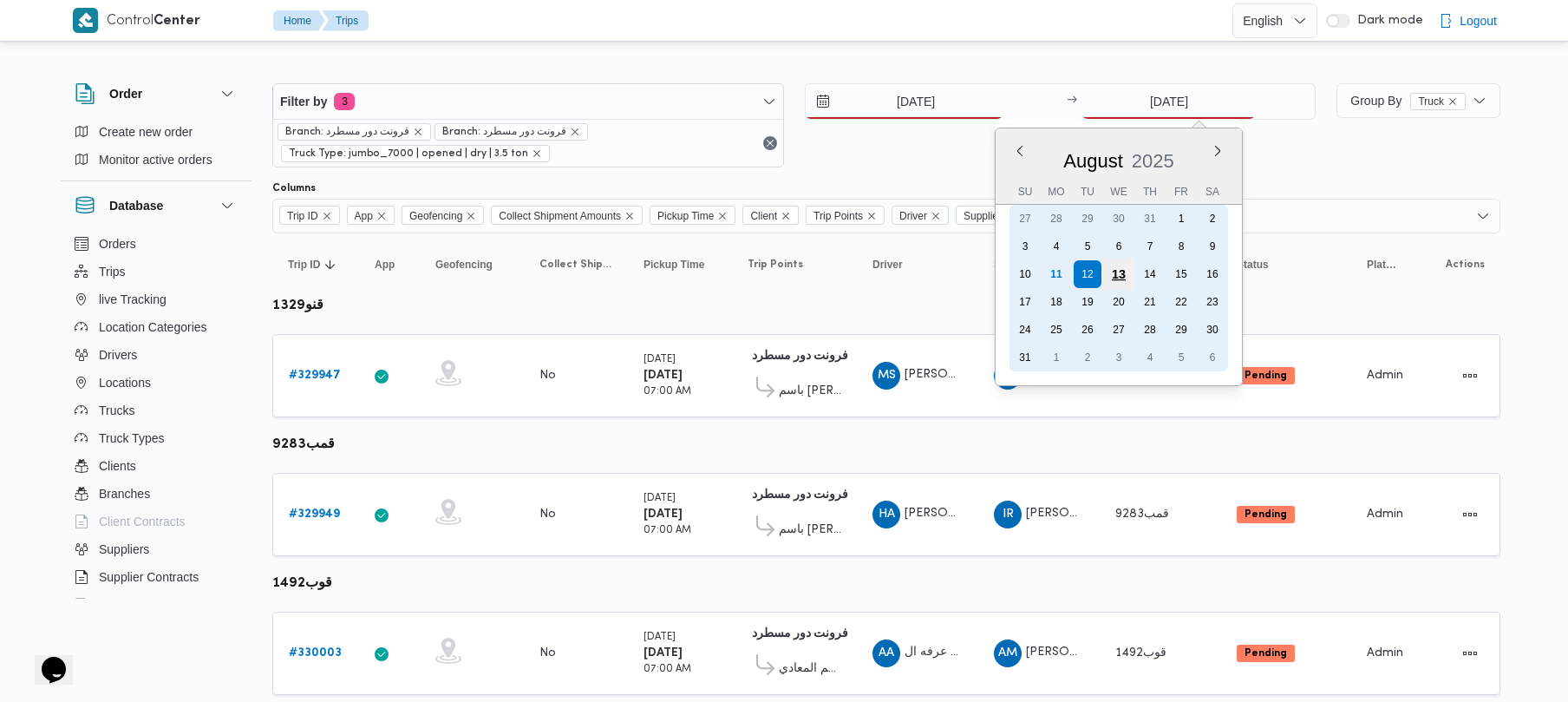
click at [1114, 276] on div "13" at bounding box center [1118, 274] width 33 height 33
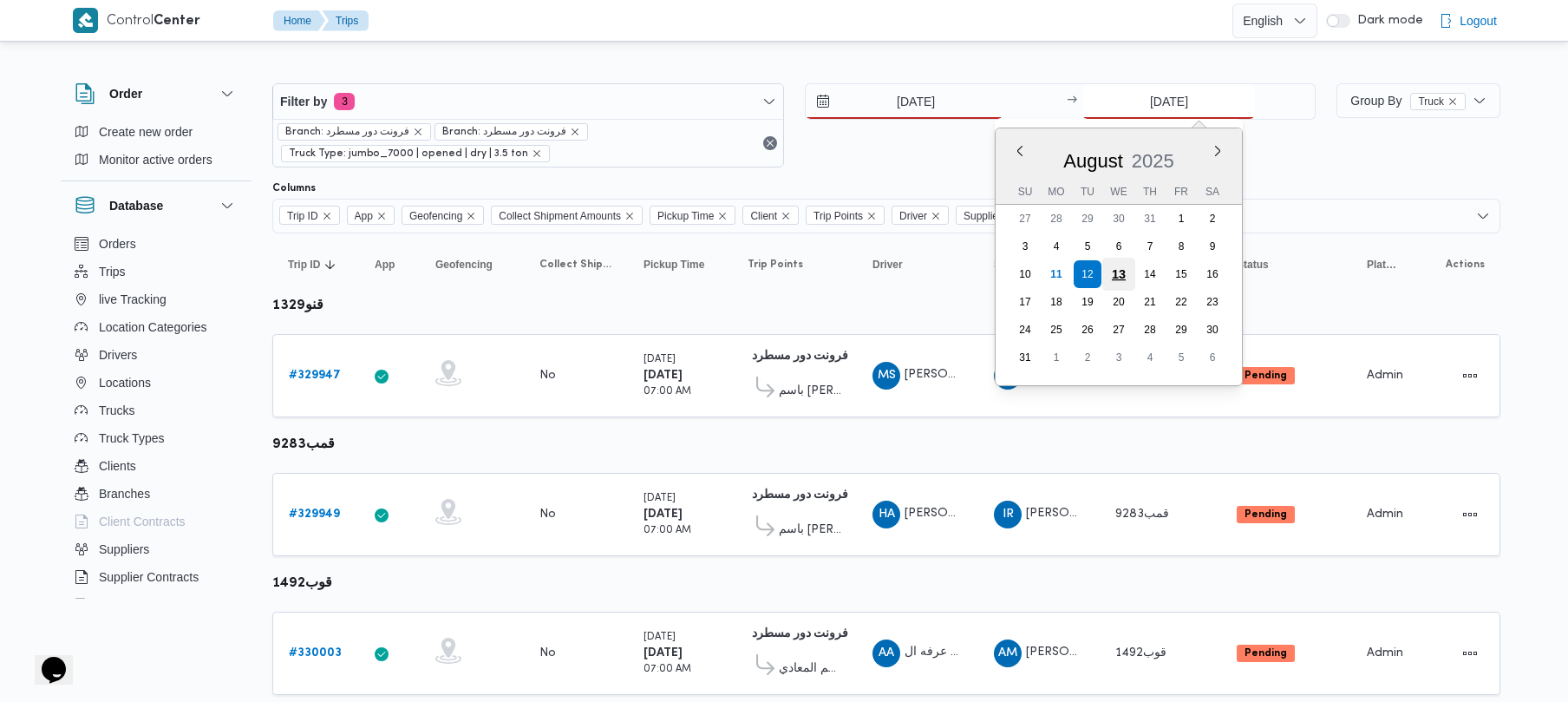
type input "[DATE]"
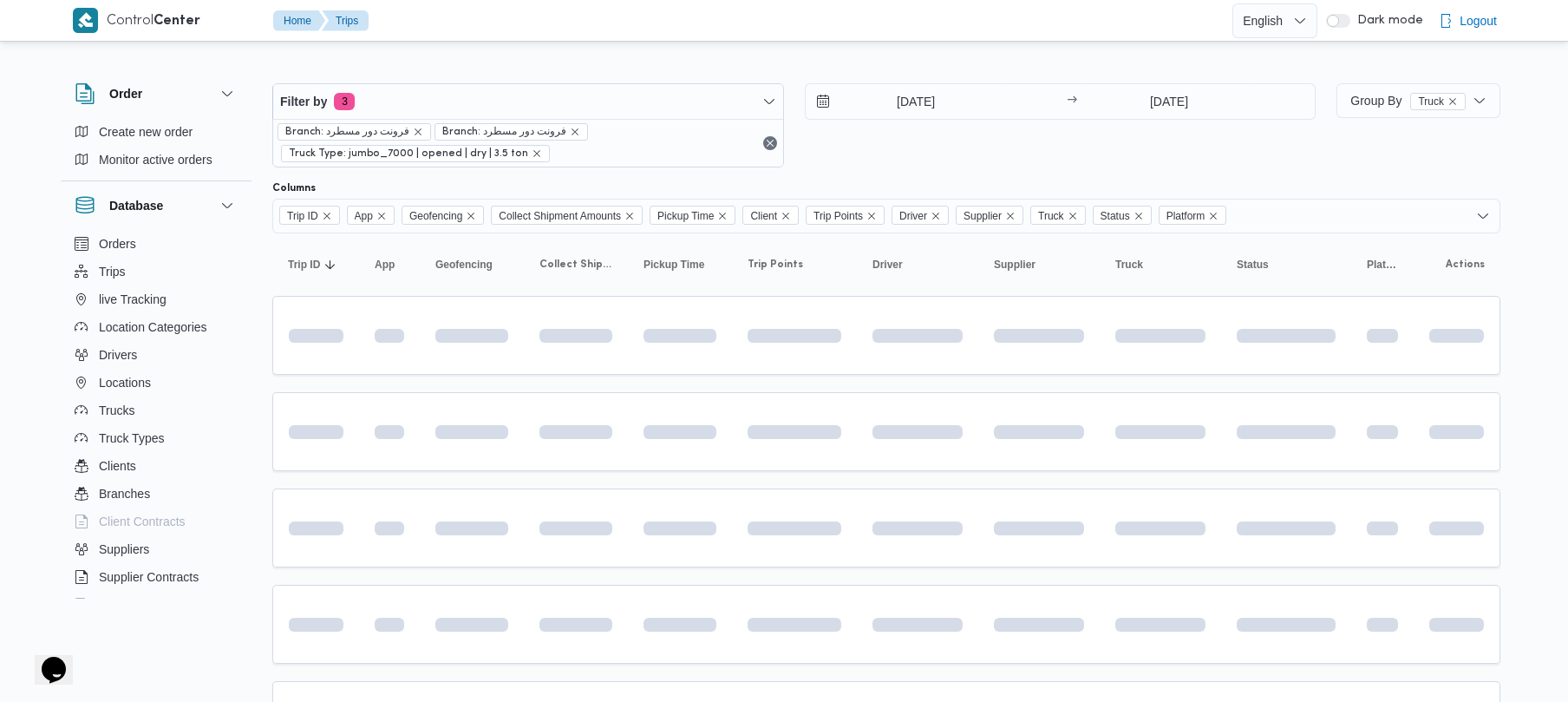
click at [1014, 122] on div "[DATE] → [DATE]" at bounding box center [1060, 125] width 512 height 84
click at [990, 153] on div "[DATE] → [DATE]" at bounding box center [1060, 125] width 512 height 84
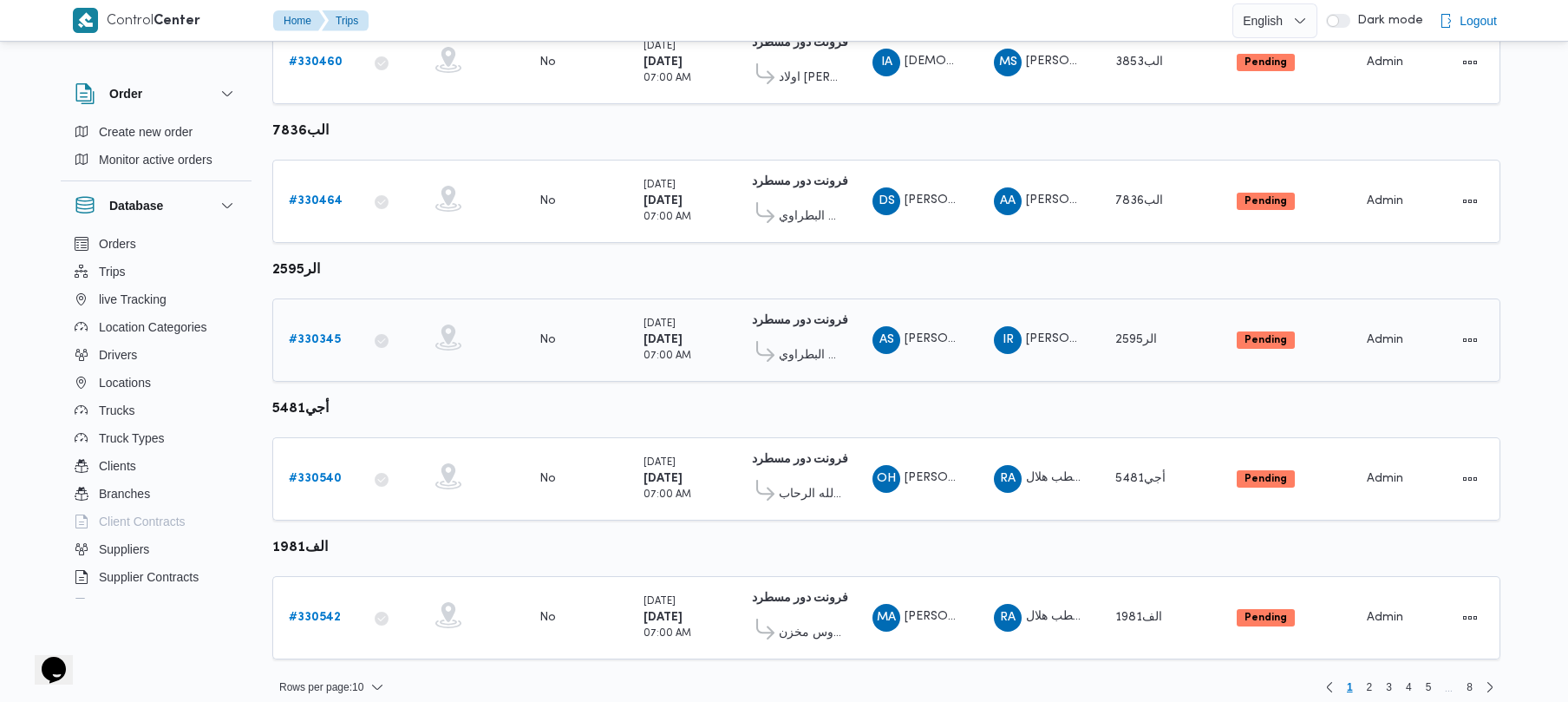
scroll to position [1026, 0]
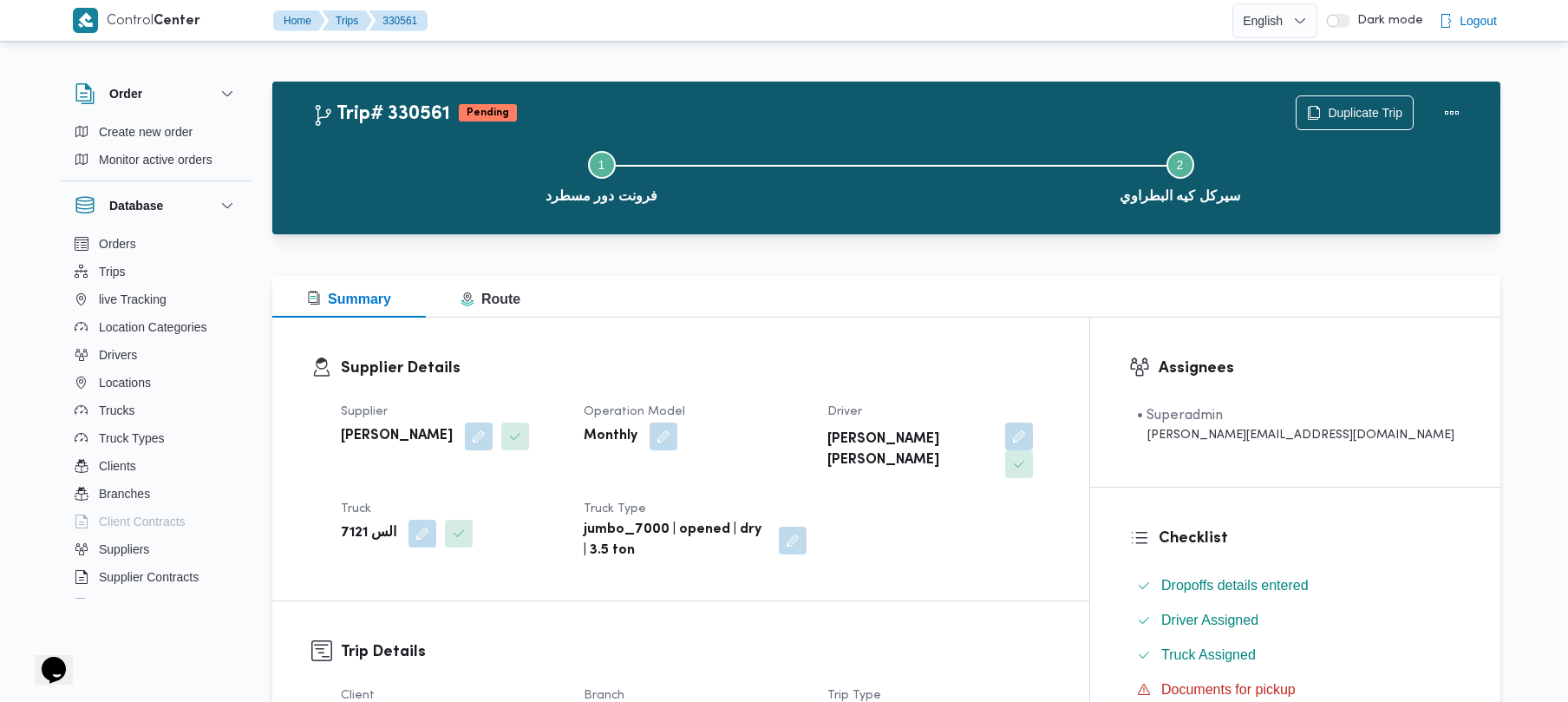
scroll to position [615, 0]
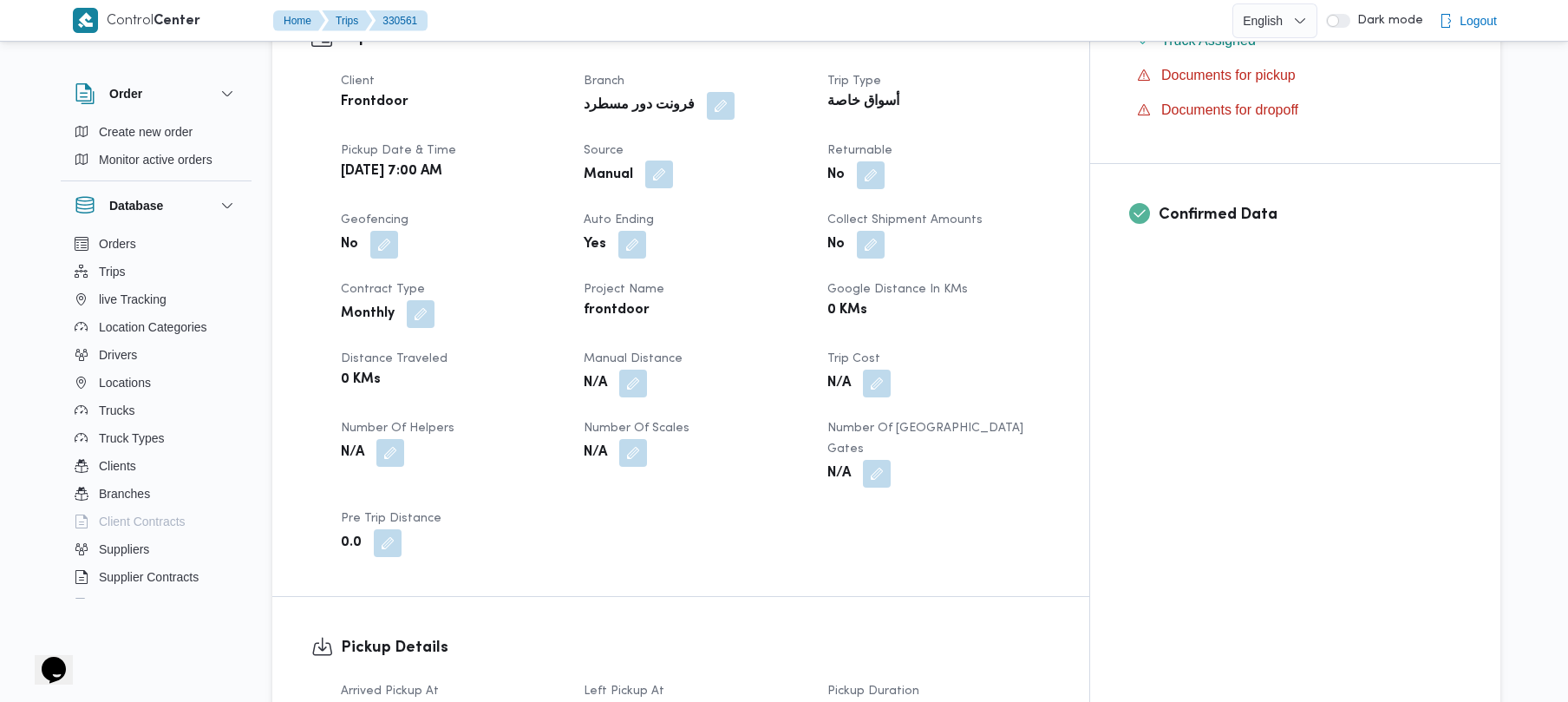
click at [673, 160] on button "button" at bounding box center [659, 173] width 27 height 27
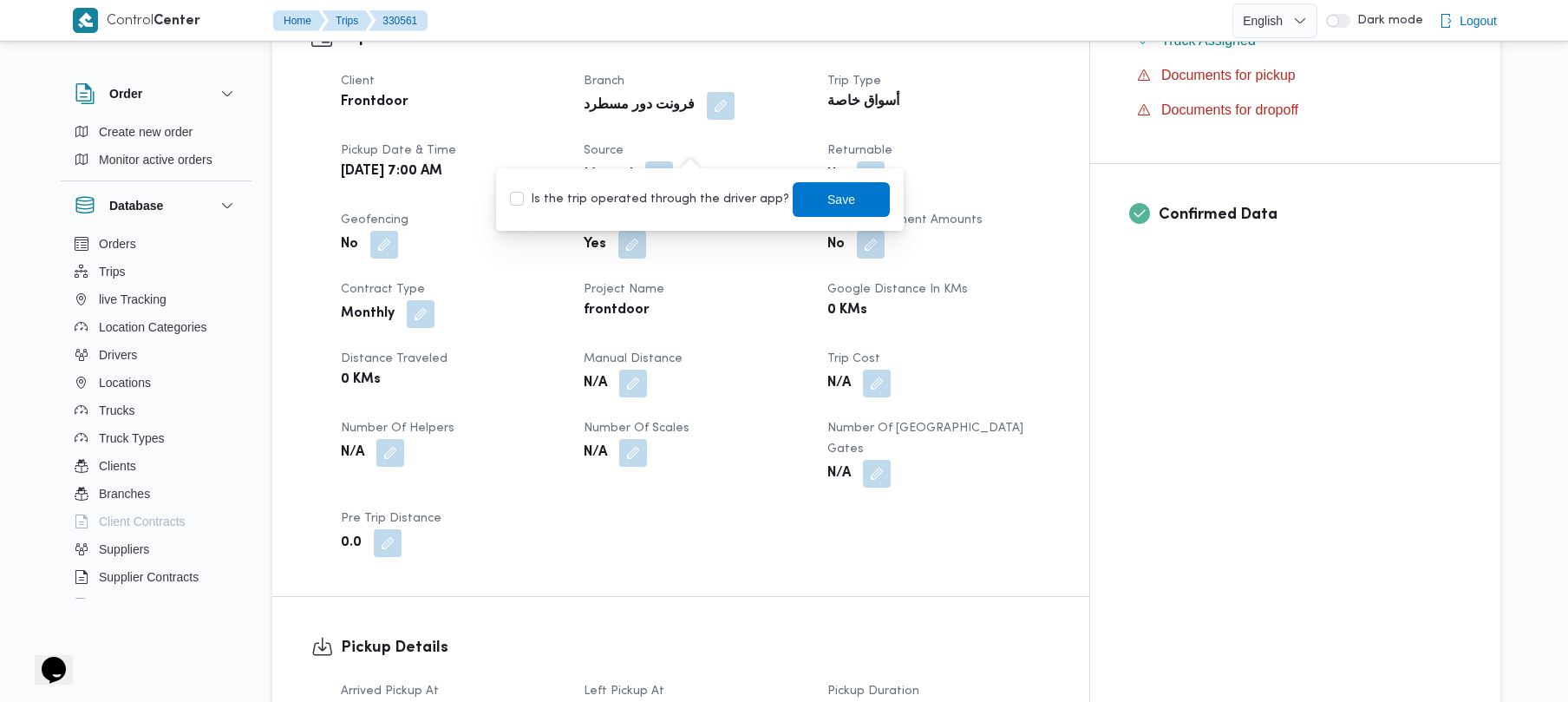
click at [657, 195] on label "Is the trip operated through the driver app?" at bounding box center [650, 200] width 279 height 21
checkbox input "true"
click at [793, 198] on span "Save" at bounding box center [841, 200] width 27 height 21
